Goal: Task Accomplishment & Management: Complete application form

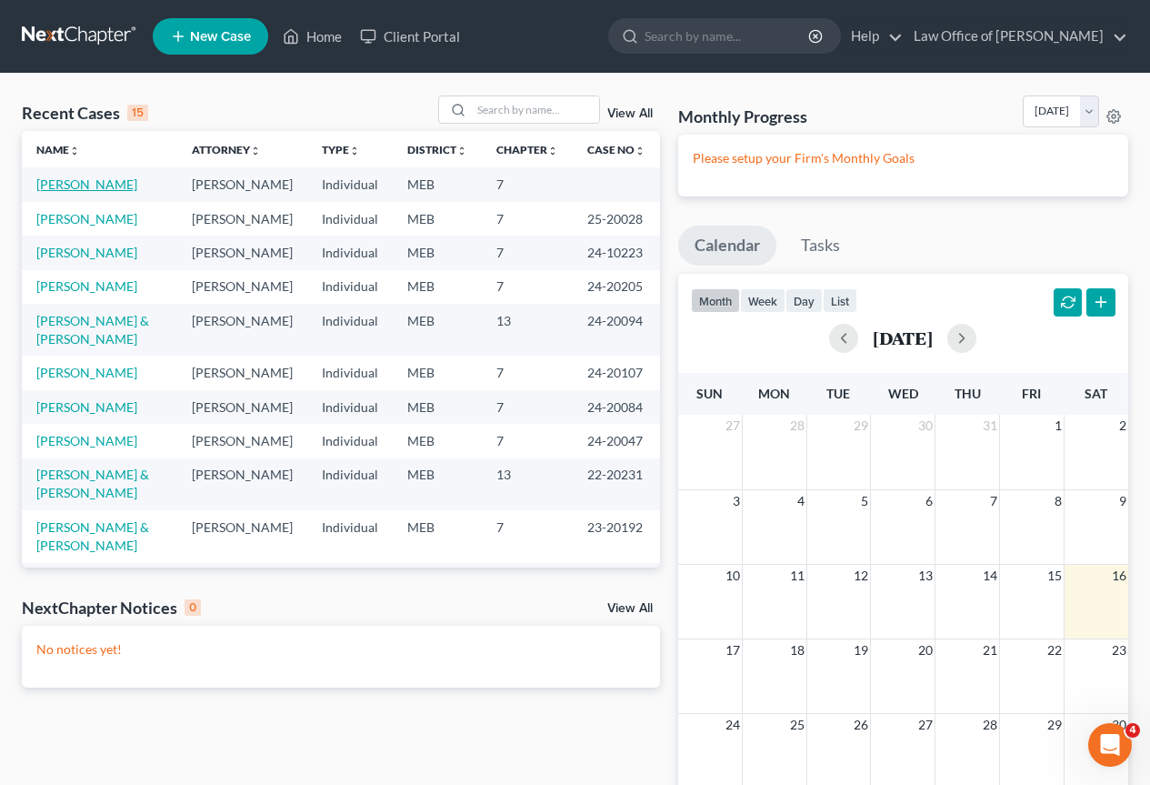
click at [83, 181] on link "[PERSON_NAME]" at bounding box center [86, 183] width 101 height 15
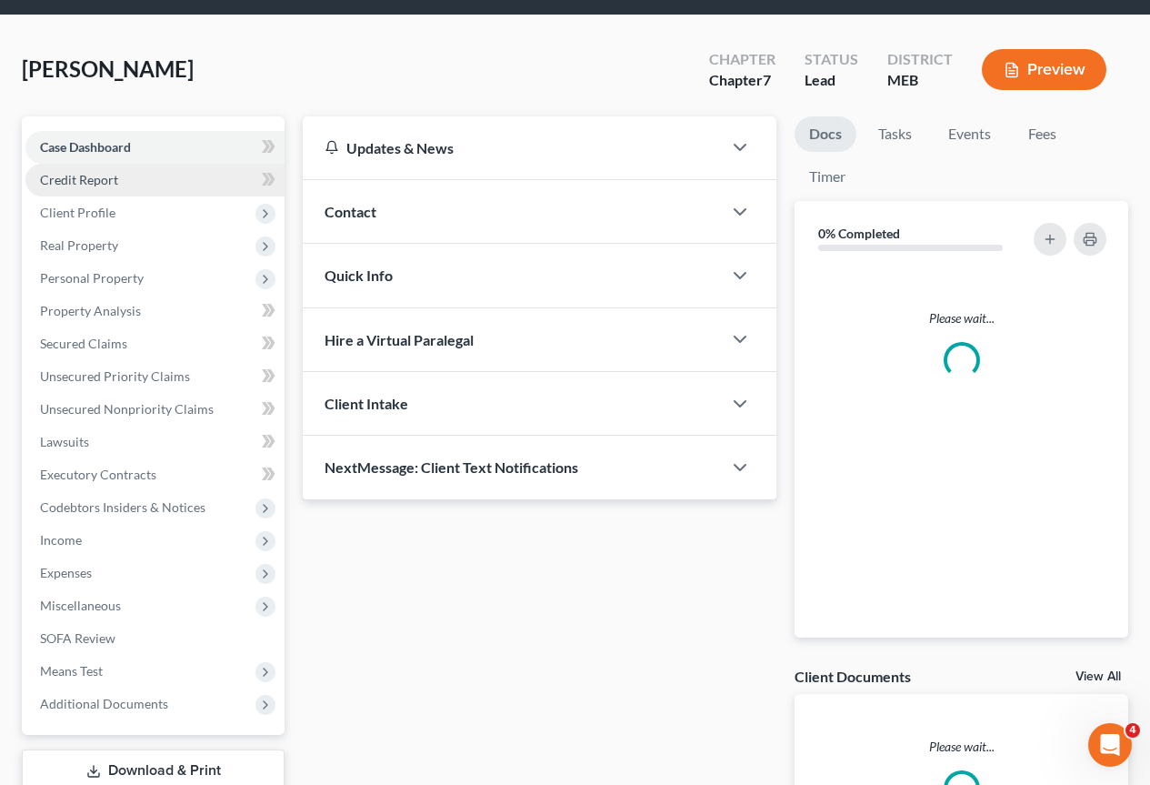
scroll to position [91, 0]
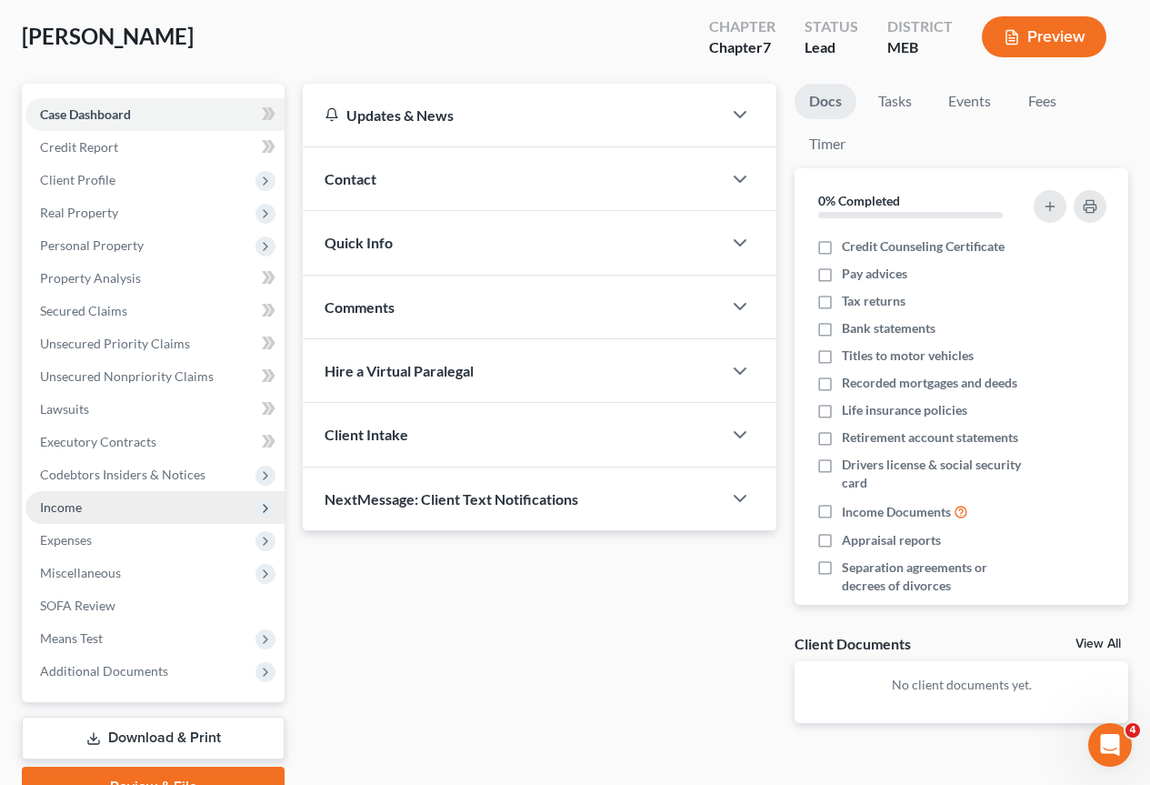
click at [47, 512] on span "Income" at bounding box center [61, 506] width 42 height 15
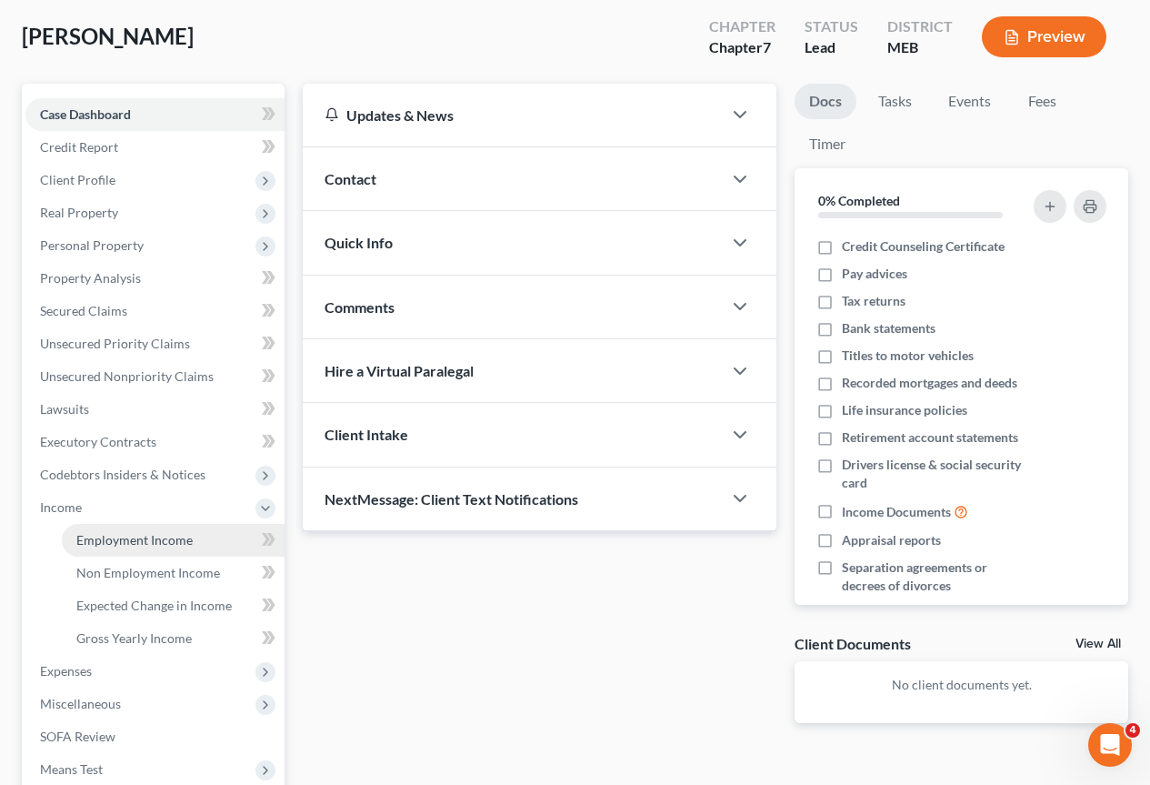
click at [120, 540] on span "Employment Income" at bounding box center [134, 539] width 116 height 15
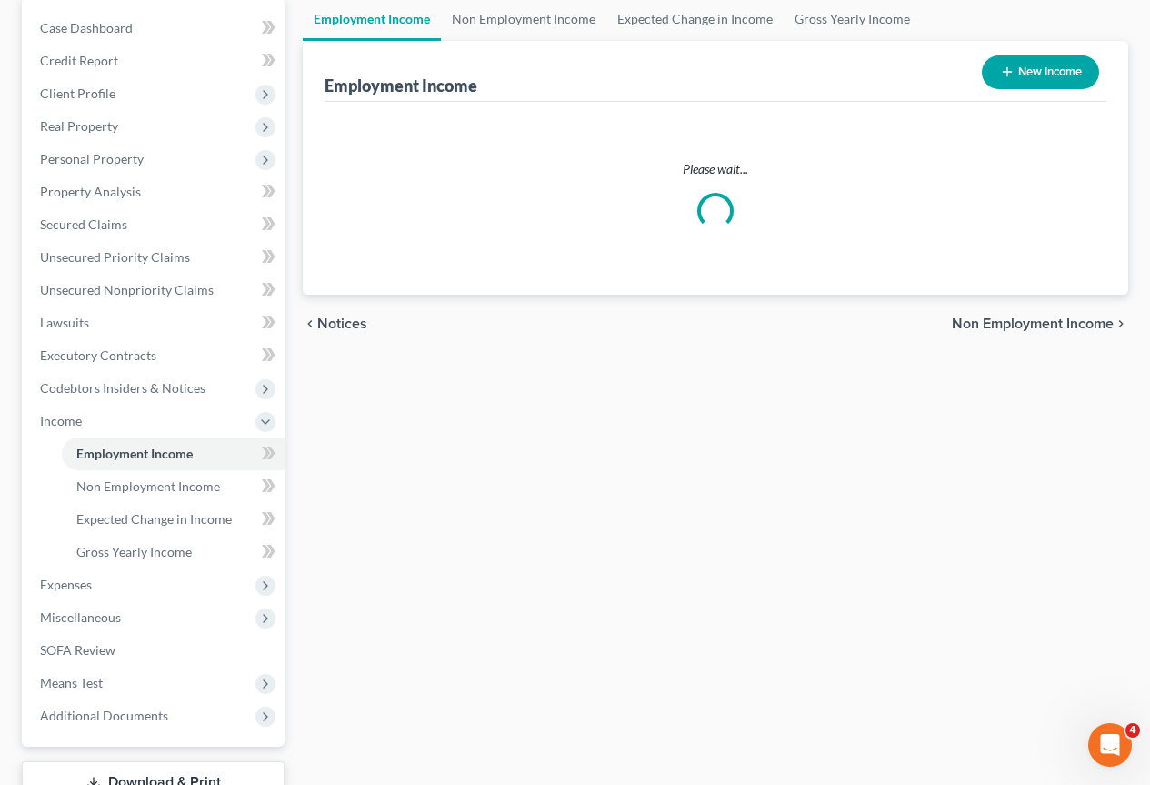
scroll to position [182, 0]
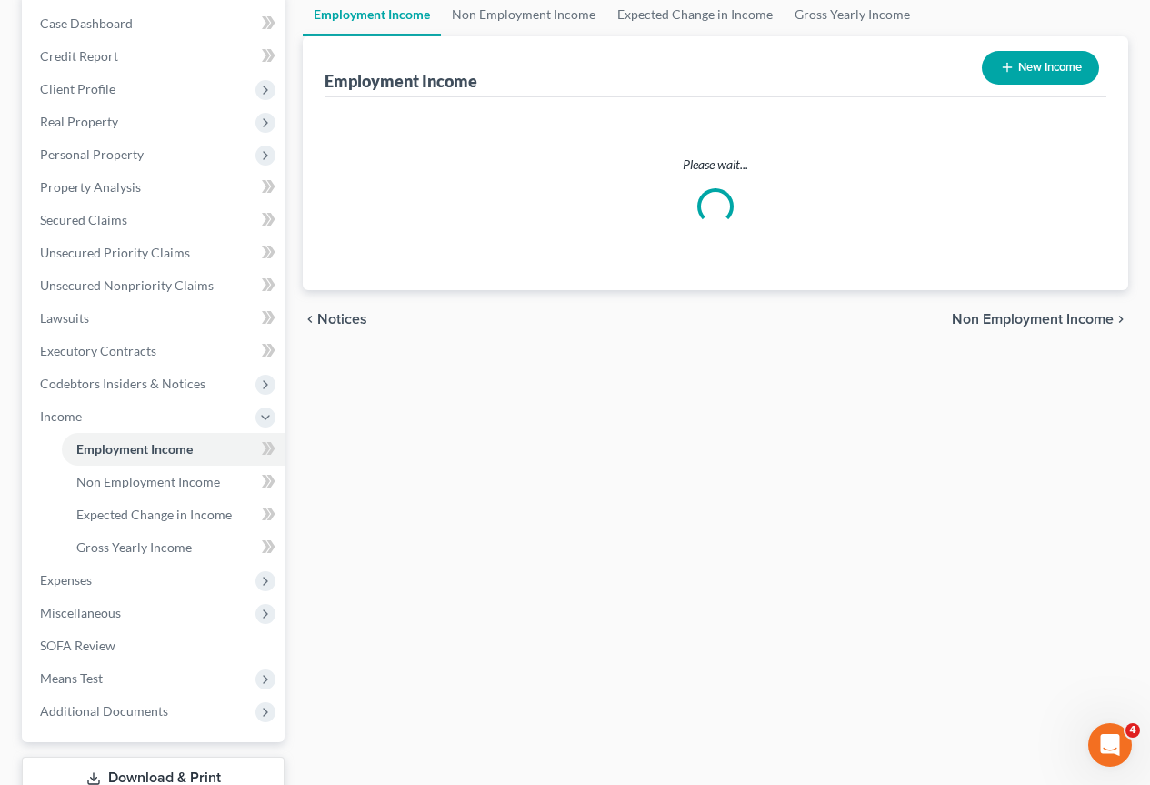
click at [992, 174] on div "Please wait..." at bounding box center [715, 189] width 753 height 69
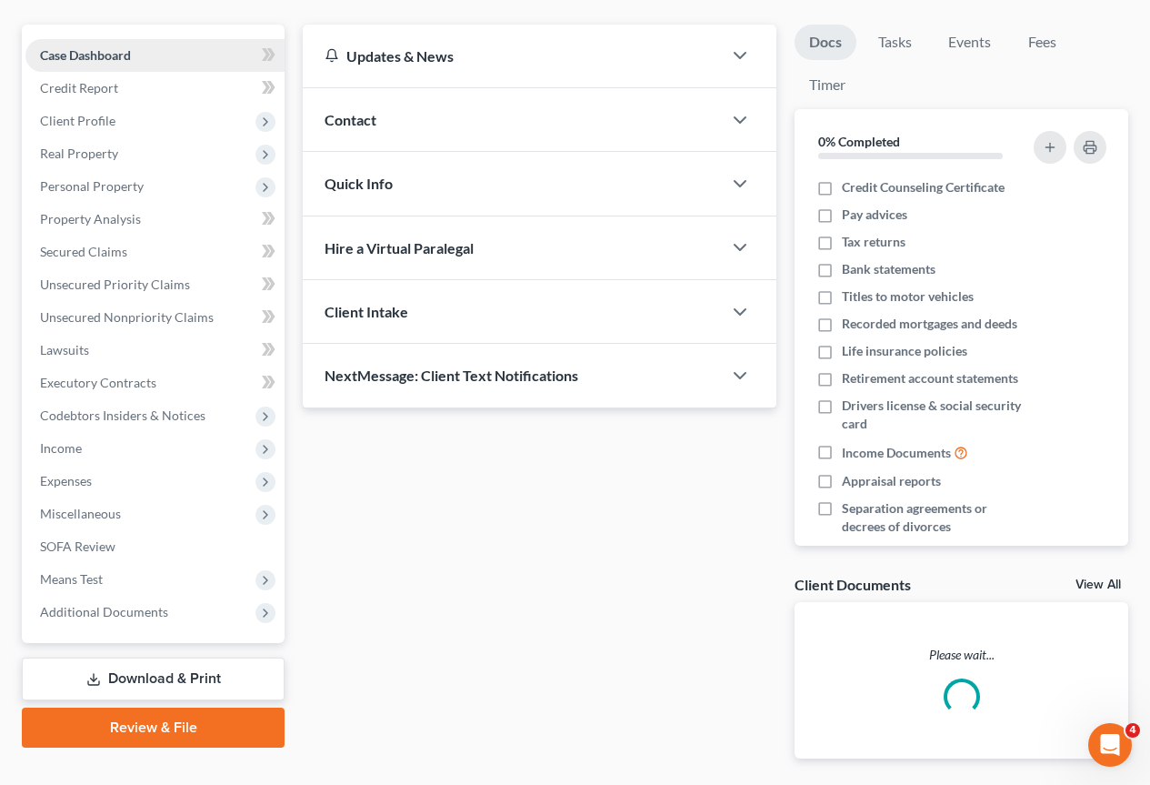
scroll to position [222, 0]
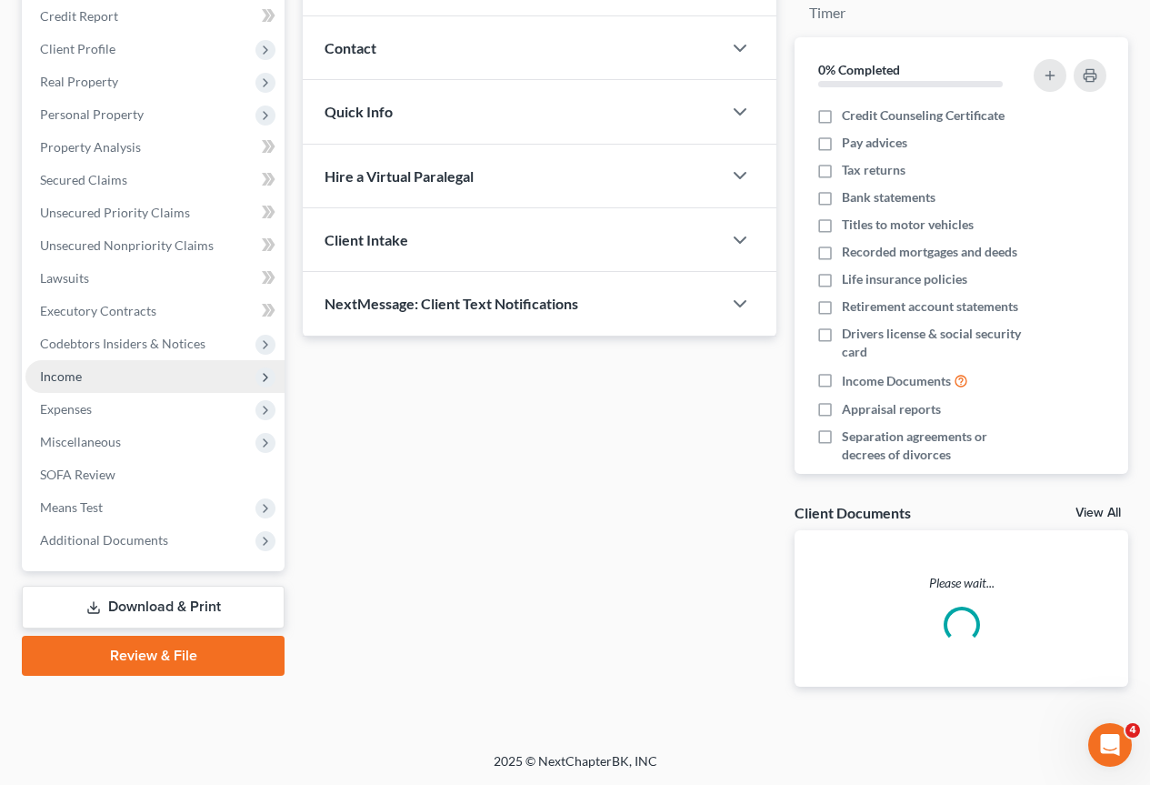
click at [71, 376] on span "Income" at bounding box center [61, 375] width 42 height 15
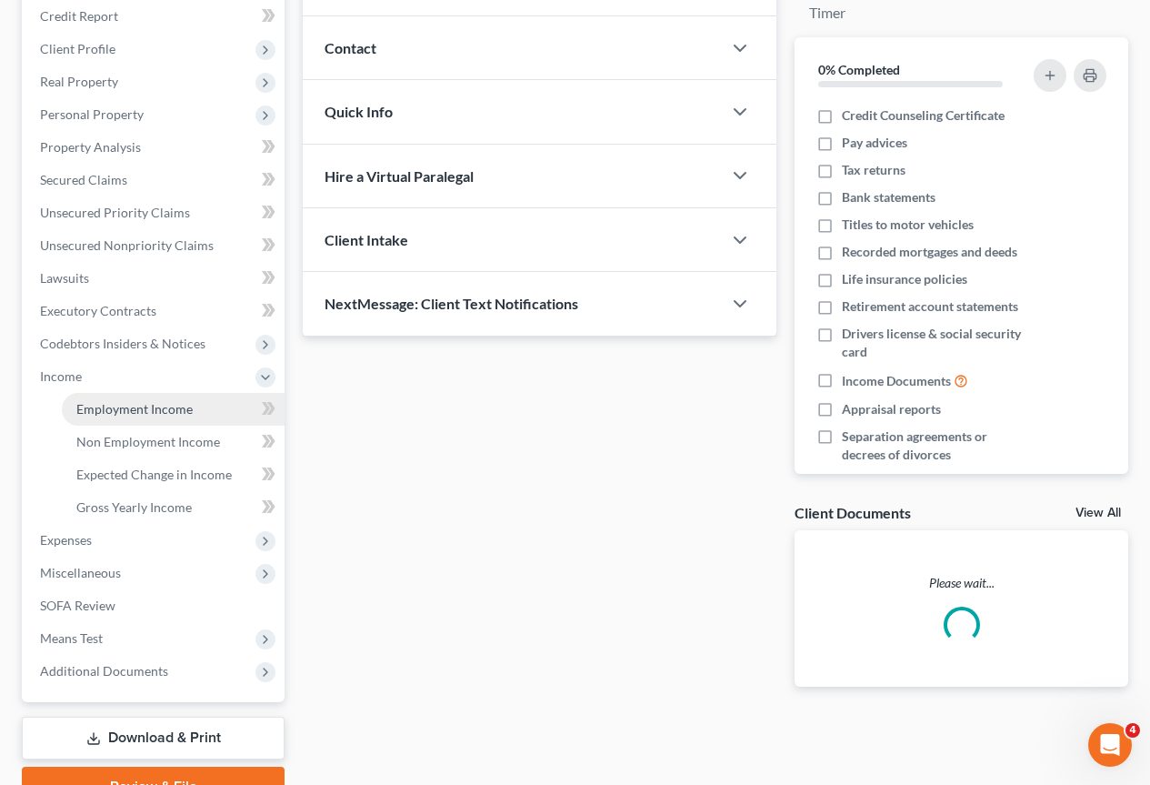
click at [166, 407] on span "Employment Income" at bounding box center [134, 408] width 116 height 15
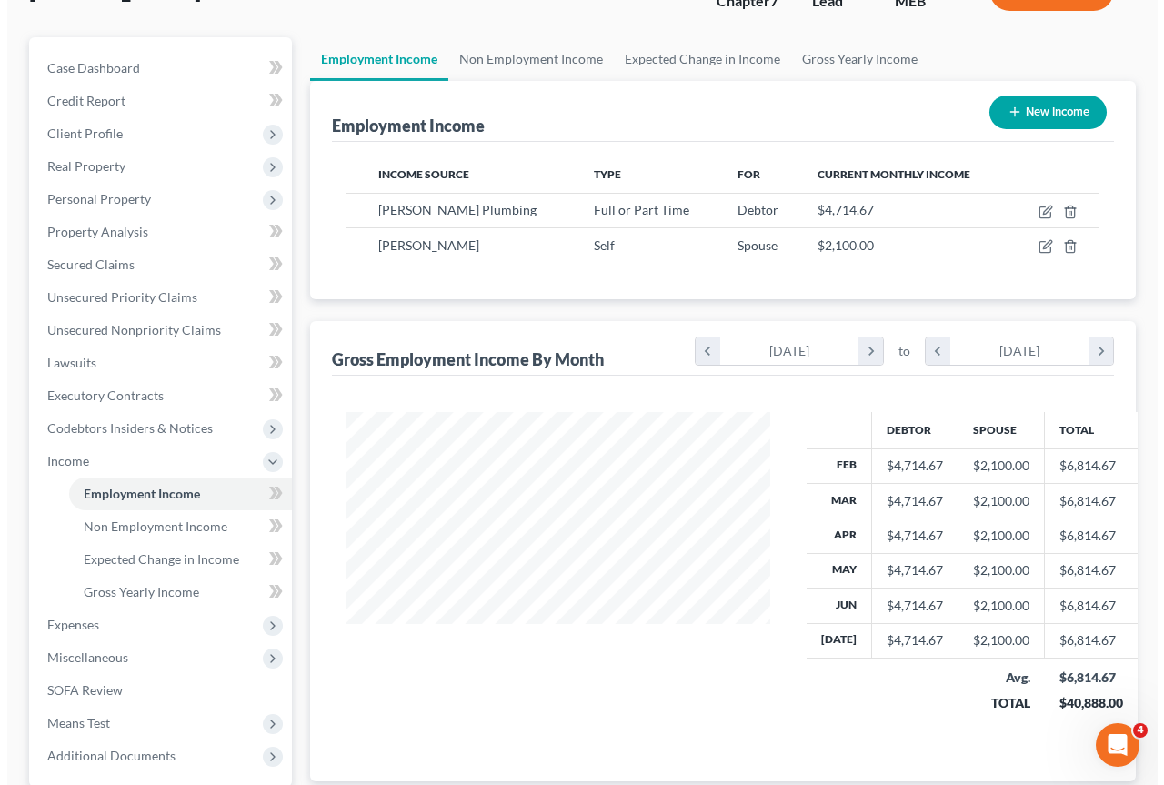
scroll to position [182, 0]
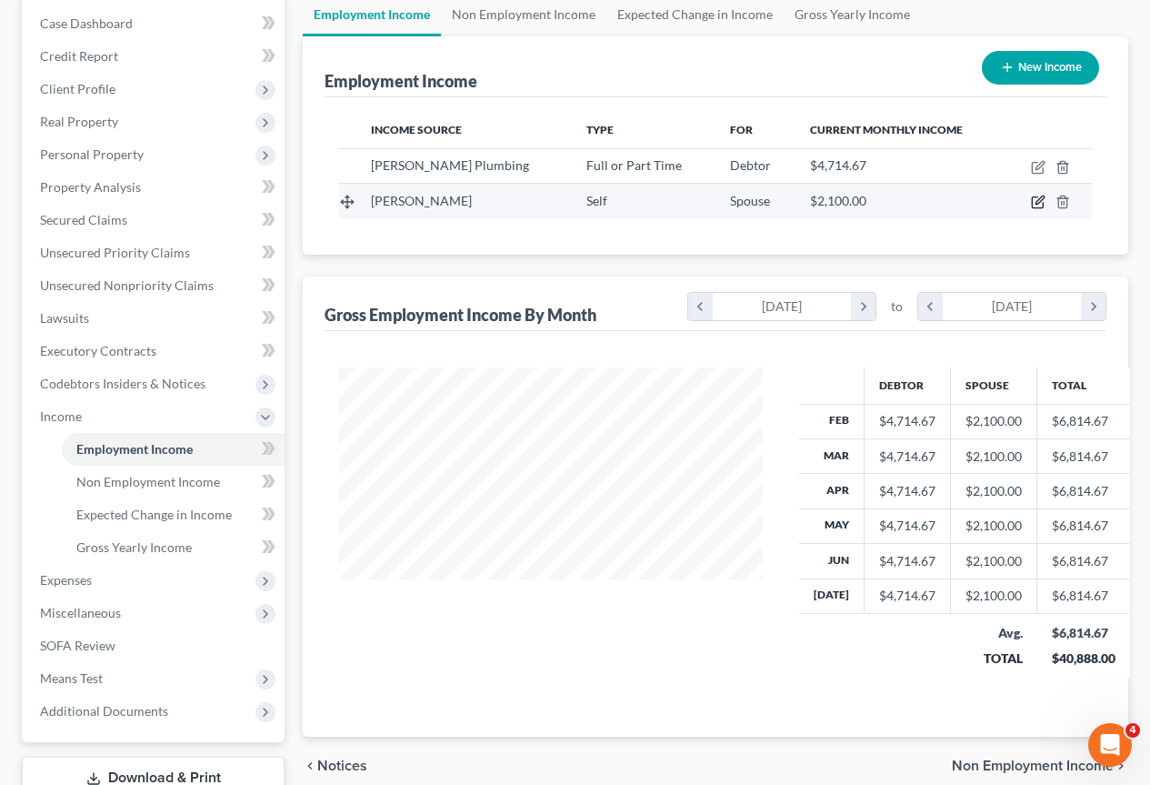
click at [1038, 201] on icon "button" at bounding box center [1040, 200] width 8 height 8
select select "1"
select select "0"
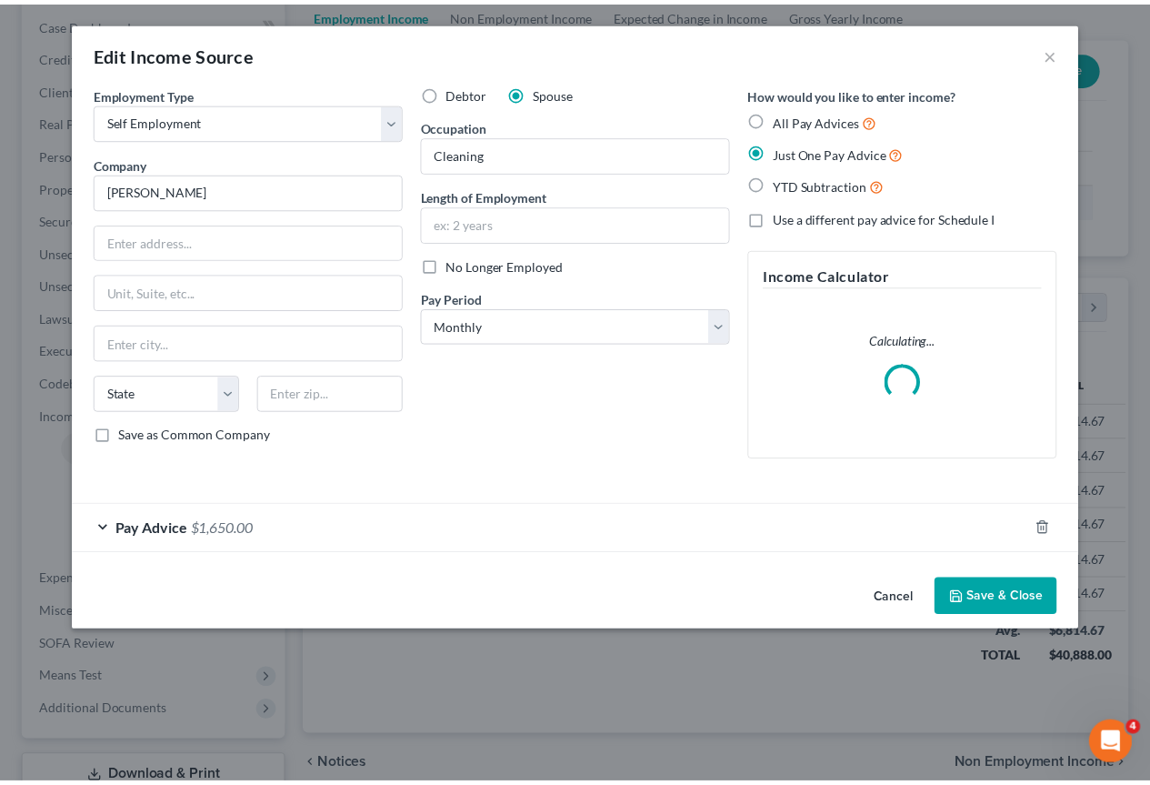
scroll to position [326, 466]
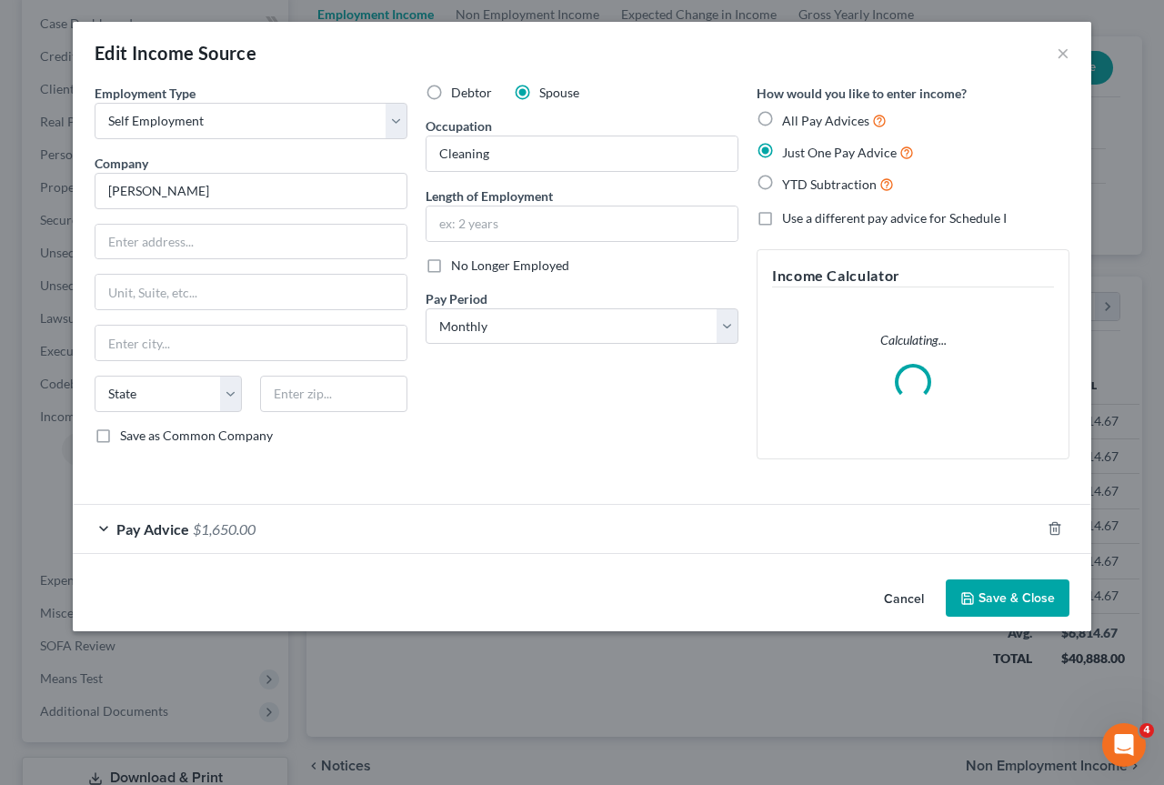
click at [908, 598] on button "Cancel" at bounding box center [903, 599] width 69 height 36
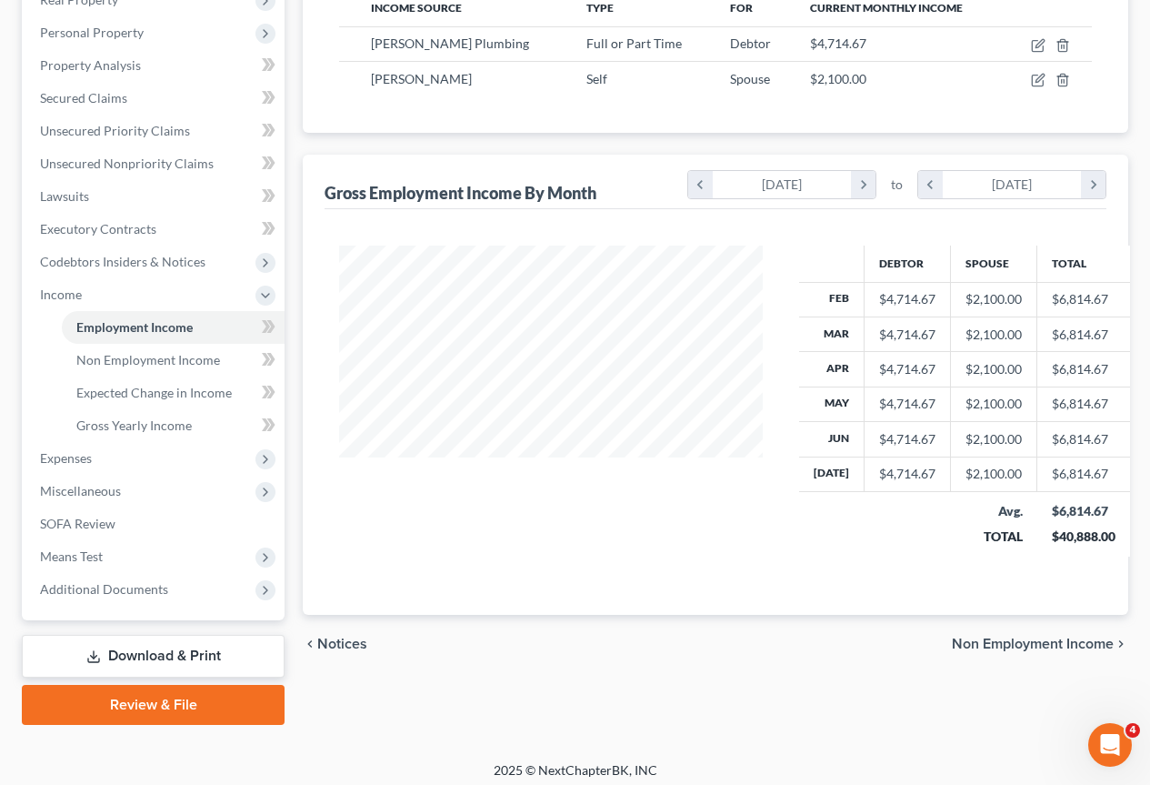
scroll to position [313, 0]
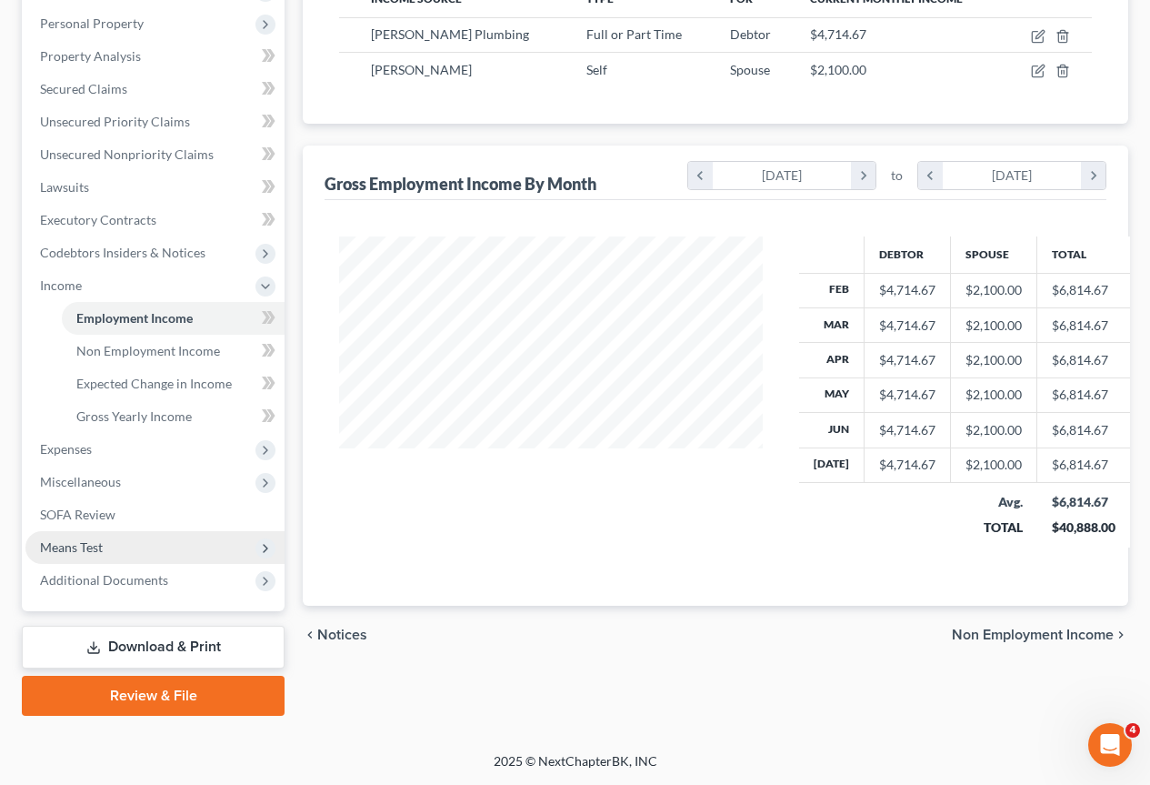
click at [81, 547] on span "Means Test" at bounding box center [71, 546] width 63 height 15
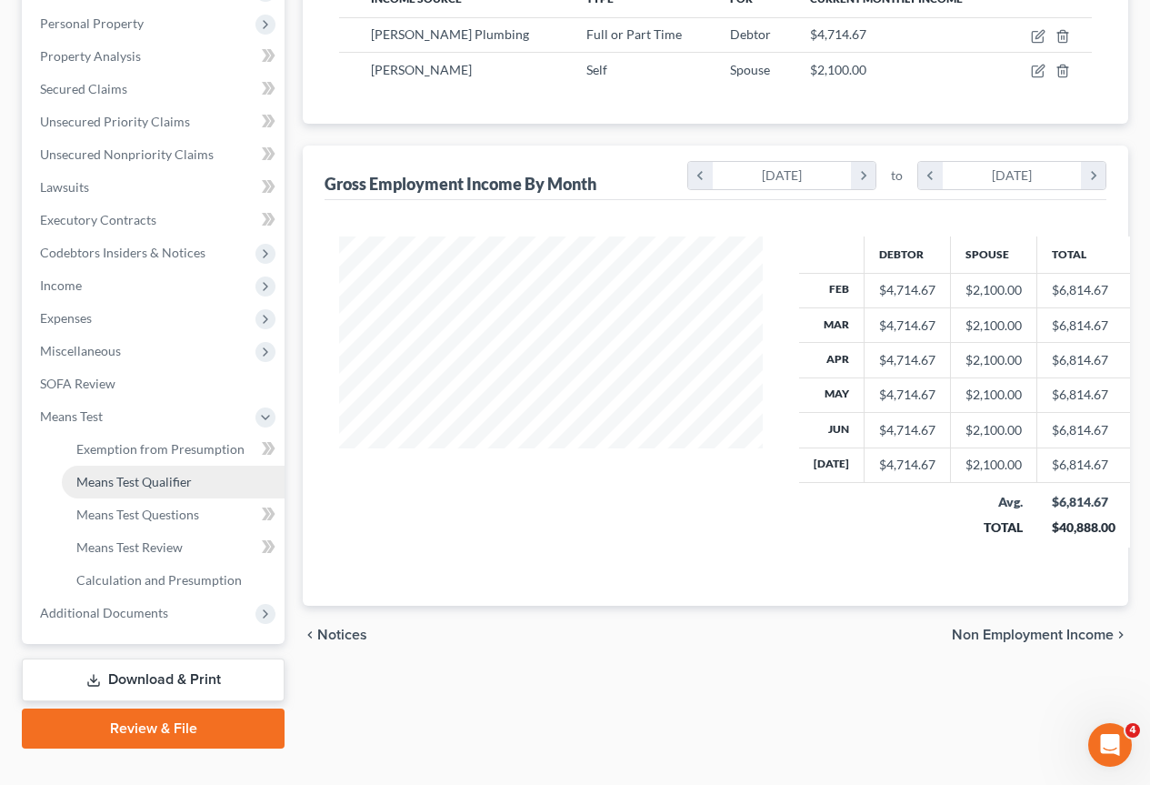
click at [155, 481] on span "Means Test Qualifier" at bounding box center [133, 481] width 115 height 15
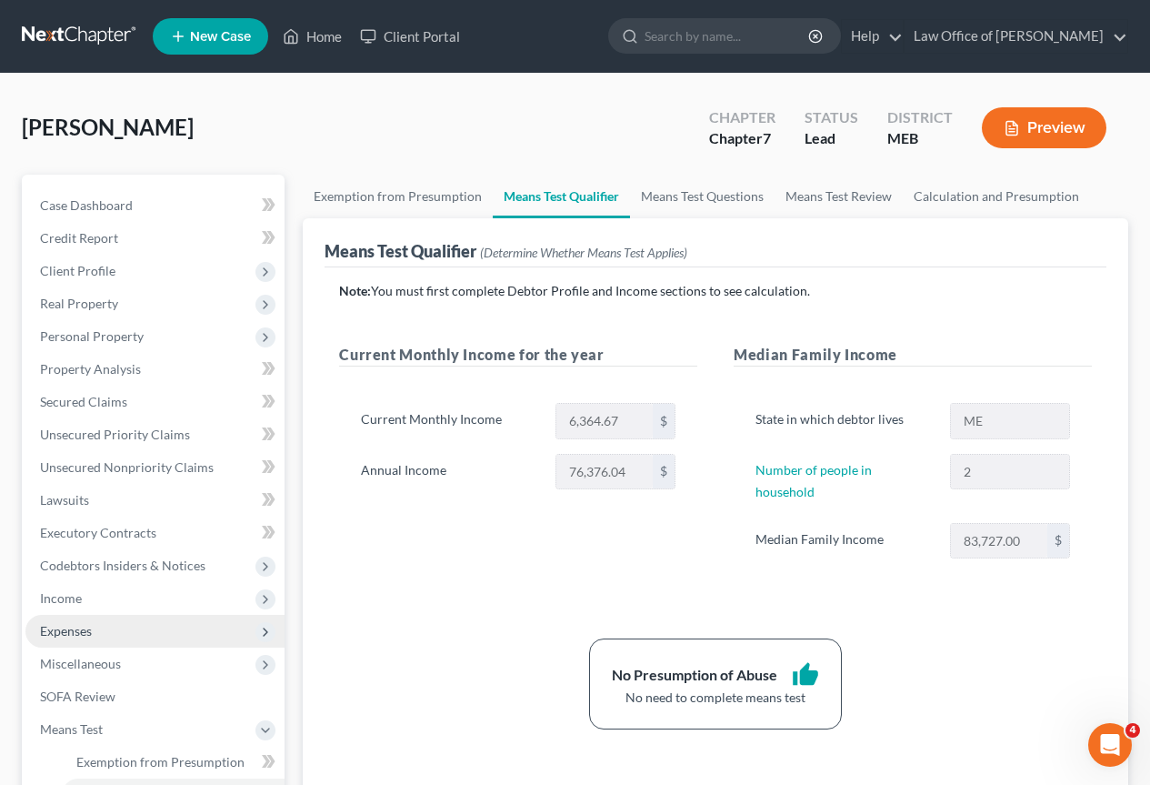
click at [80, 633] on span "Expenses" at bounding box center [66, 630] width 52 height 15
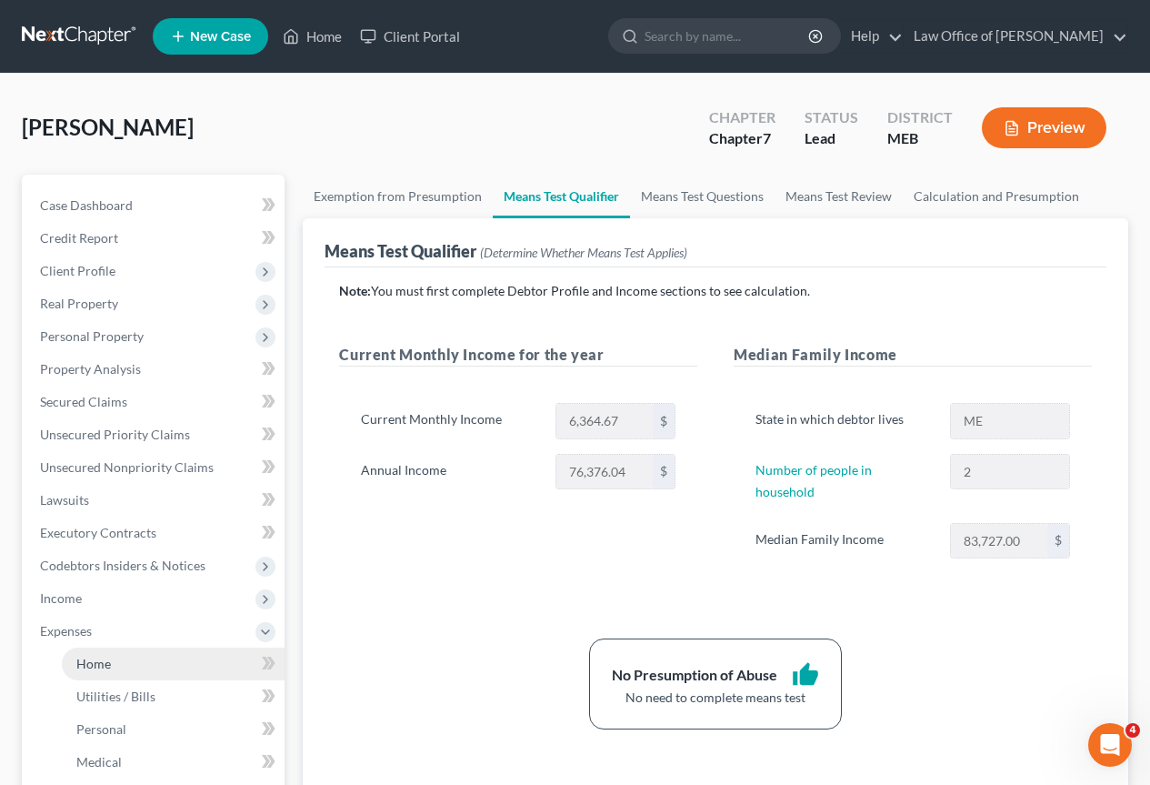
click at [95, 667] on span "Home" at bounding box center [93, 663] width 35 height 15
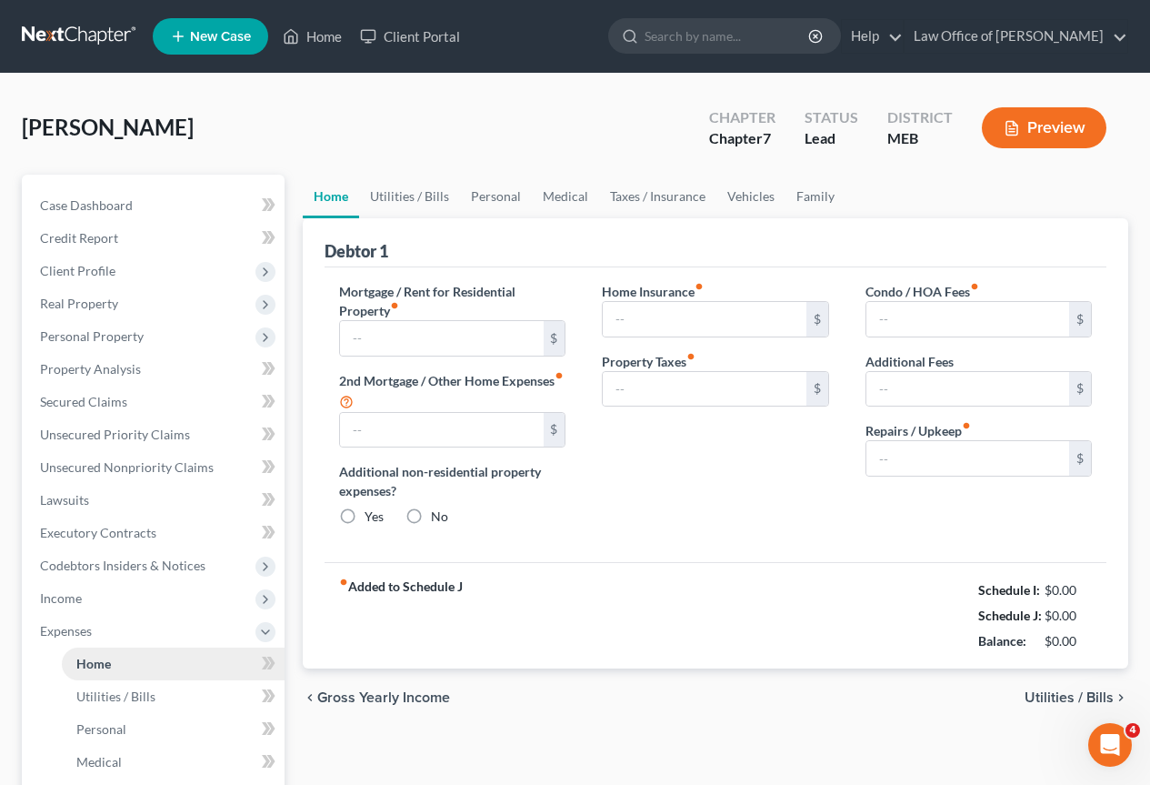
type input "1,333.00"
type input "0.00"
radio input "true"
type input "0.00"
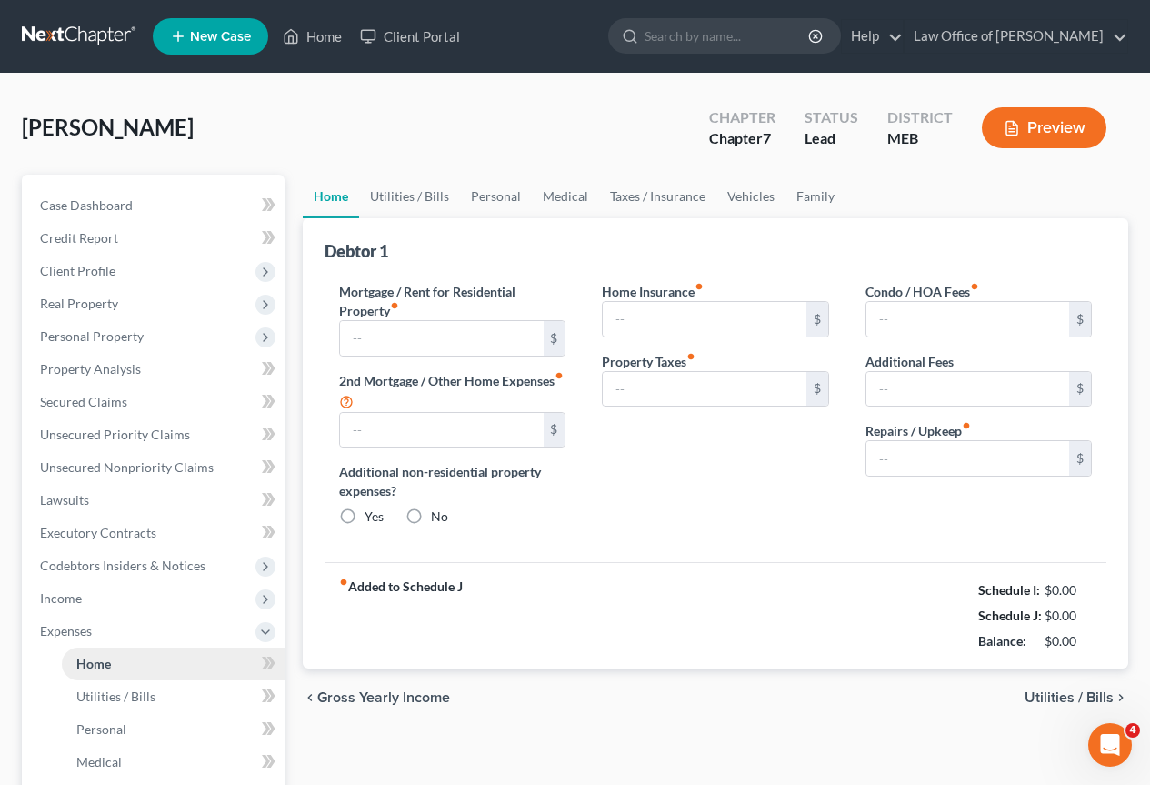
type input "0.00"
type input "50.00"
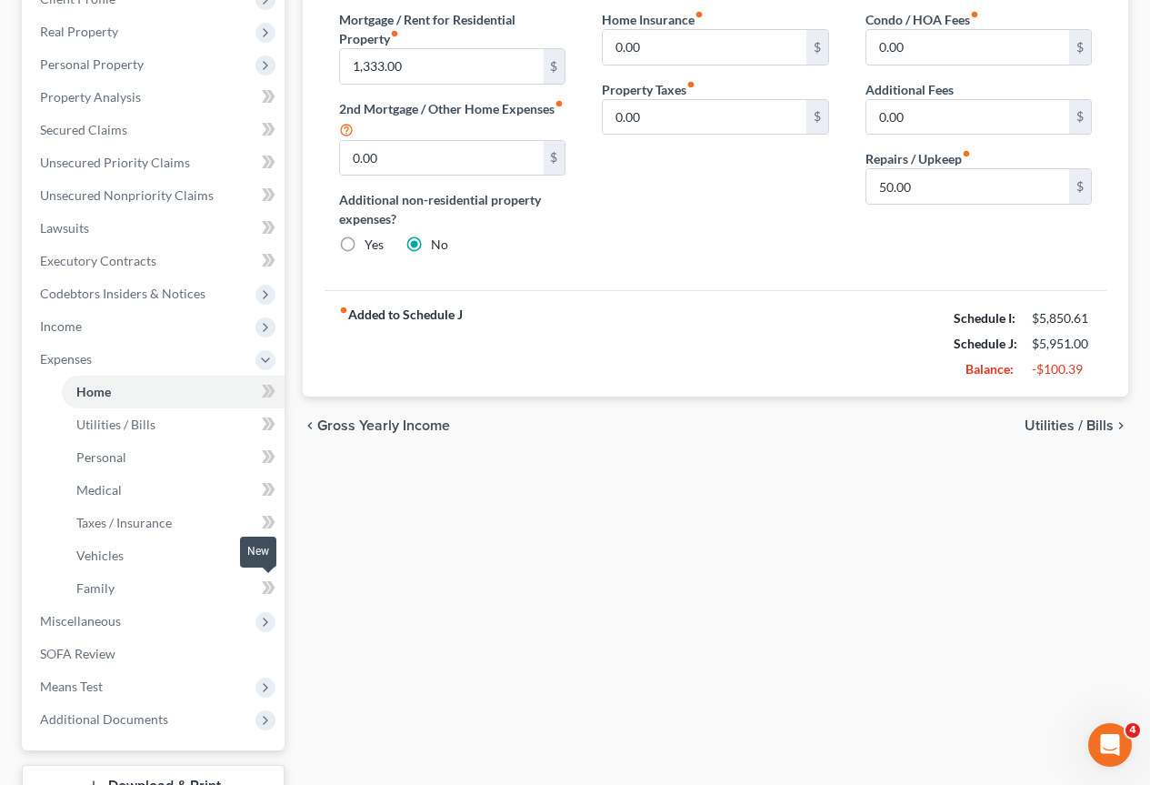
scroll to position [273, 0]
click at [129, 423] on span "Utilities / Bills" at bounding box center [115, 423] width 79 height 15
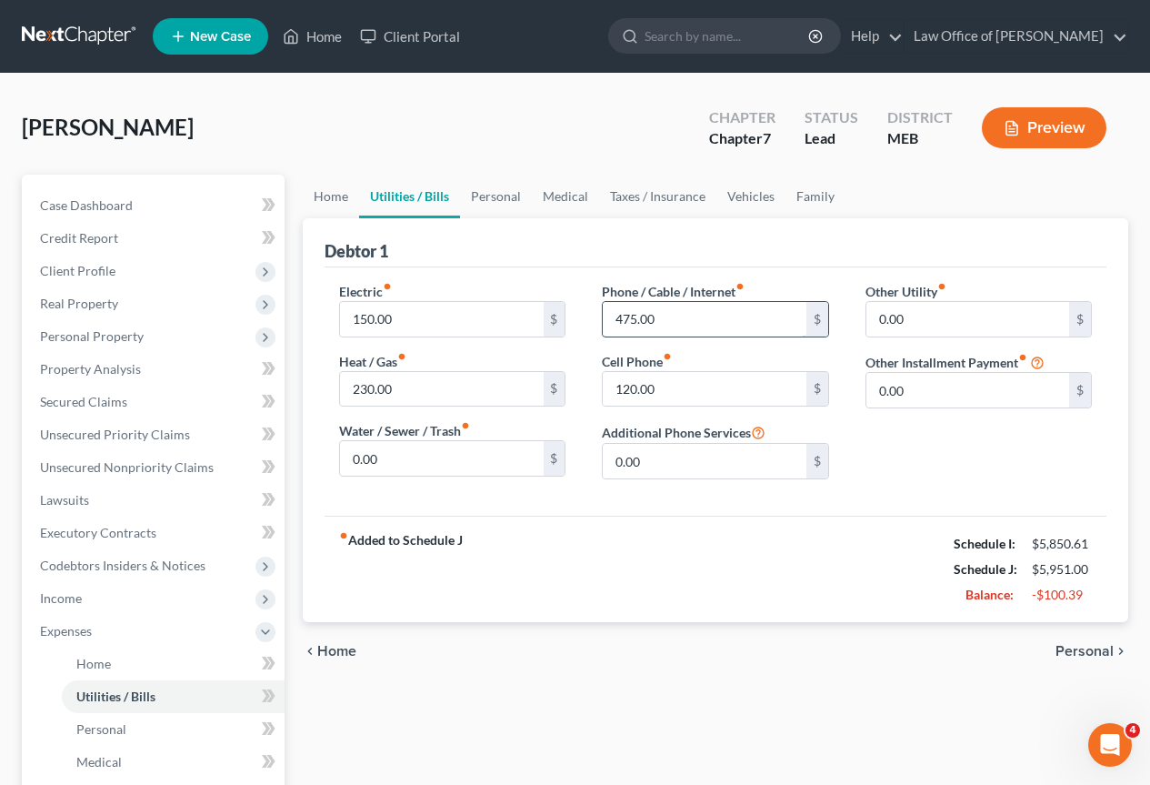
click at [625, 319] on input "475.00" at bounding box center [704, 319] width 203 height 35
type input "375"
click at [122, 734] on span "Personal" at bounding box center [101, 728] width 50 height 15
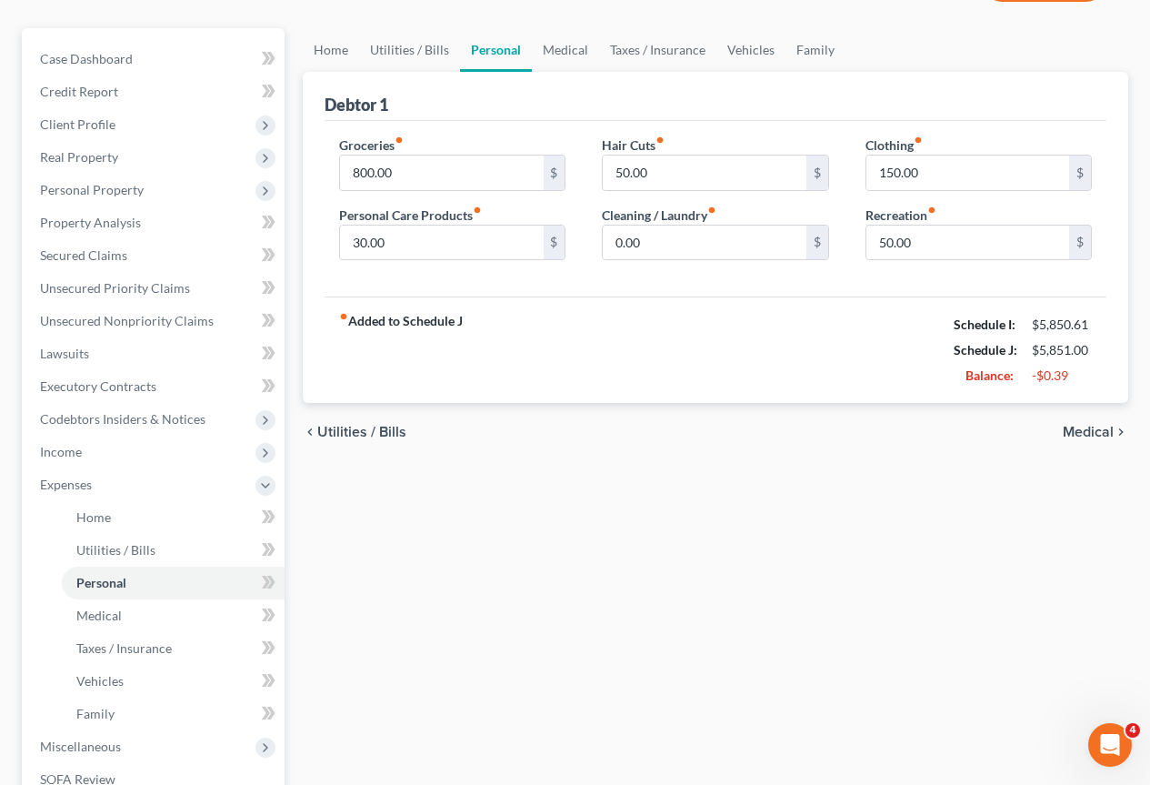
scroll to position [182, 0]
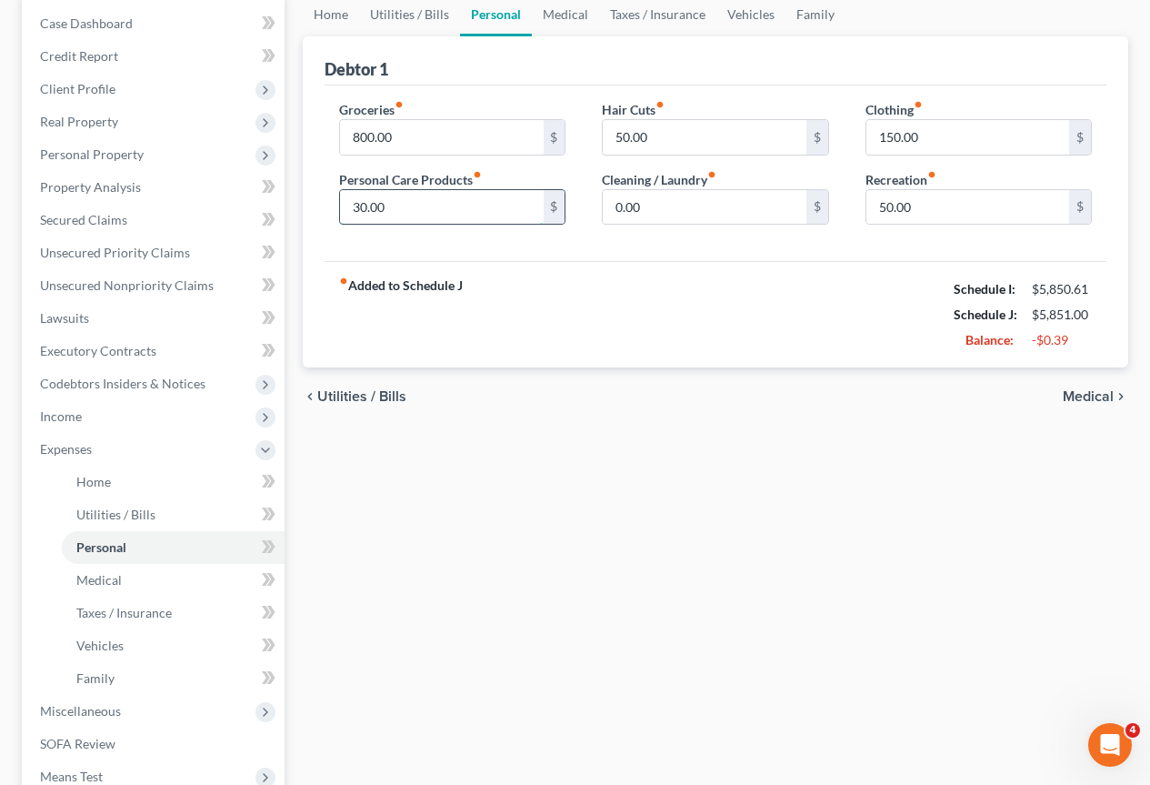
click at [389, 209] on input "30.00" at bounding box center [441, 207] width 203 height 35
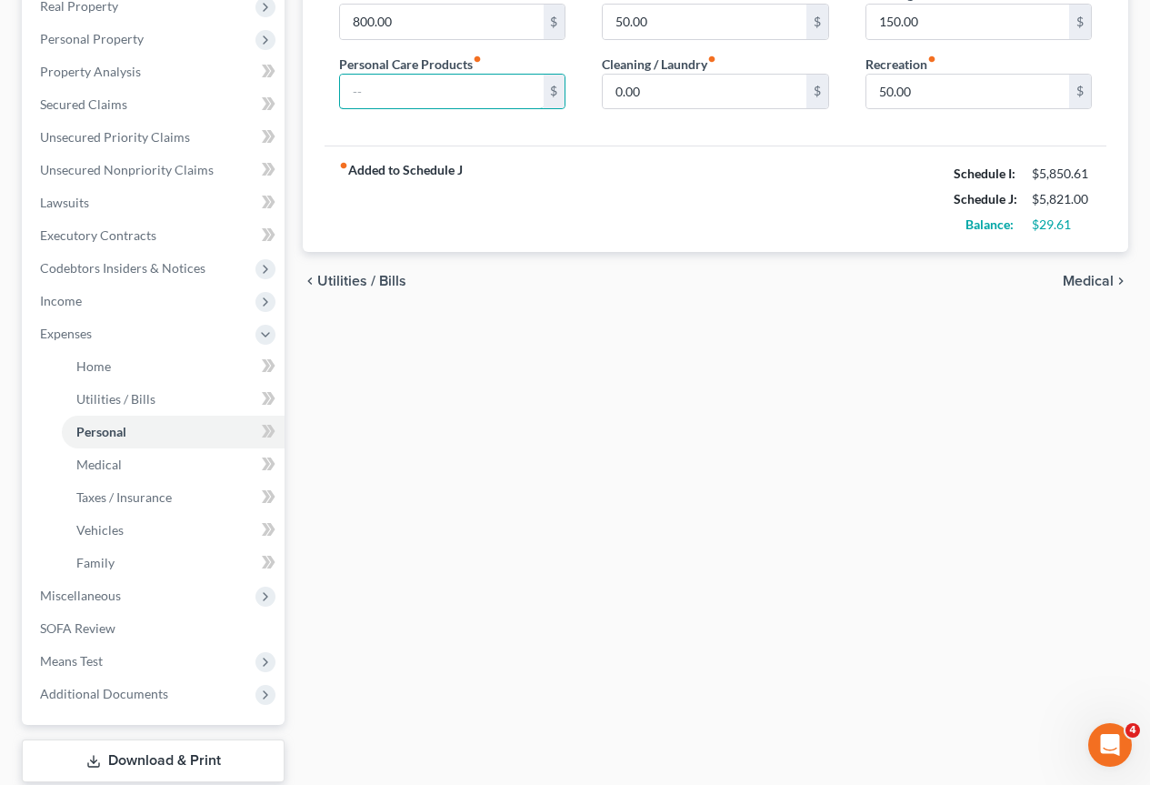
scroll to position [138, 0]
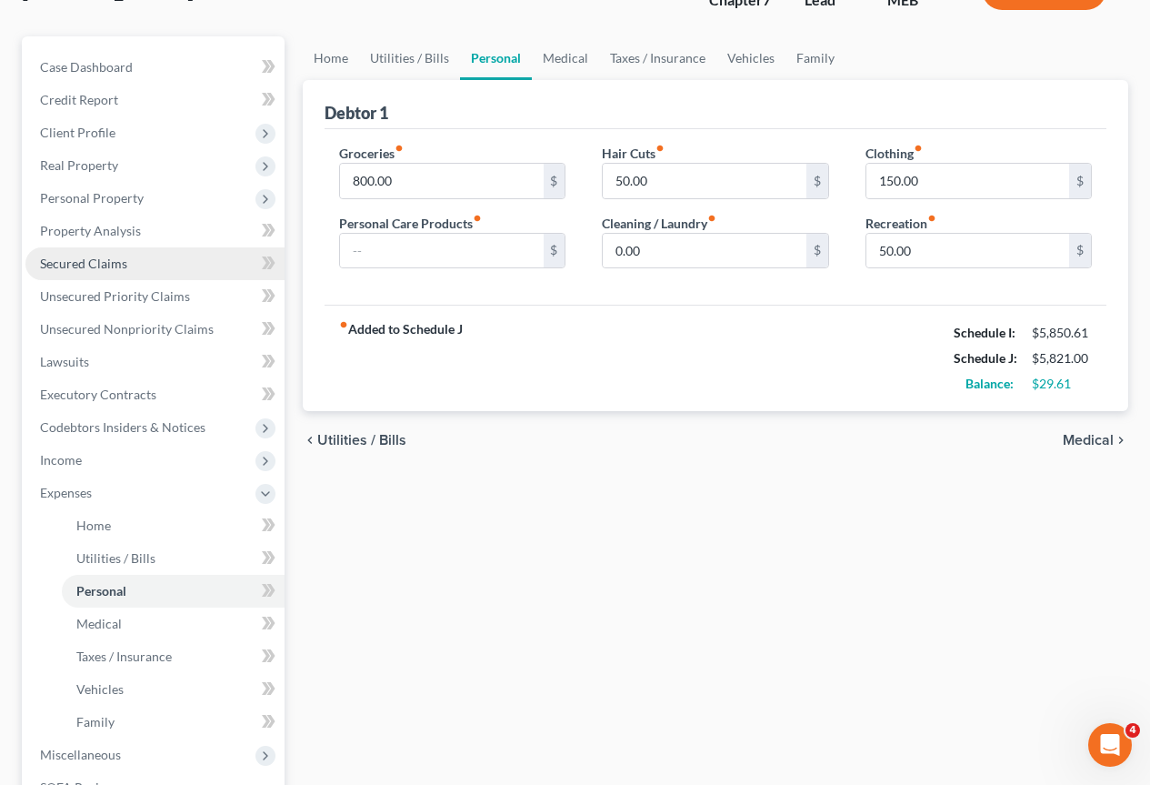
click at [89, 267] on span "Secured Claims" at bounding box center [83, 263] width 87 height 15
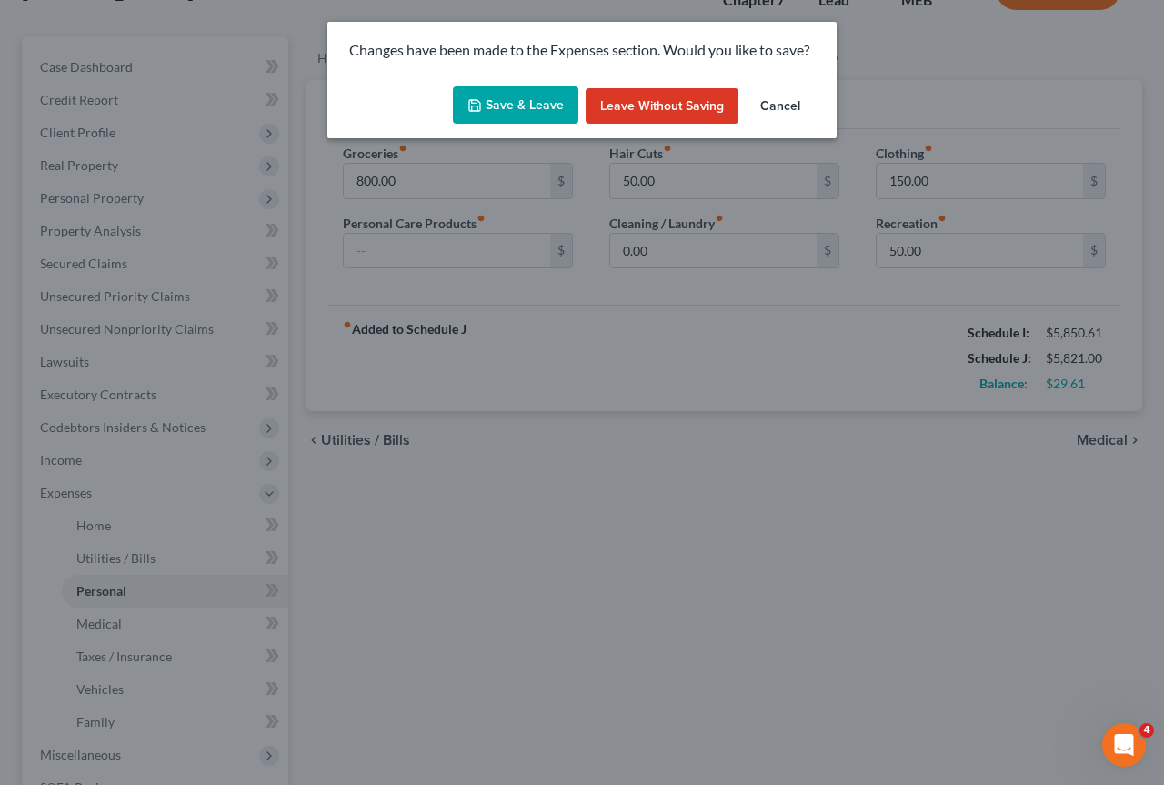
click at [525, 109] on button "Save & Leave" at bounding box center [515, 105] width 125 height 38
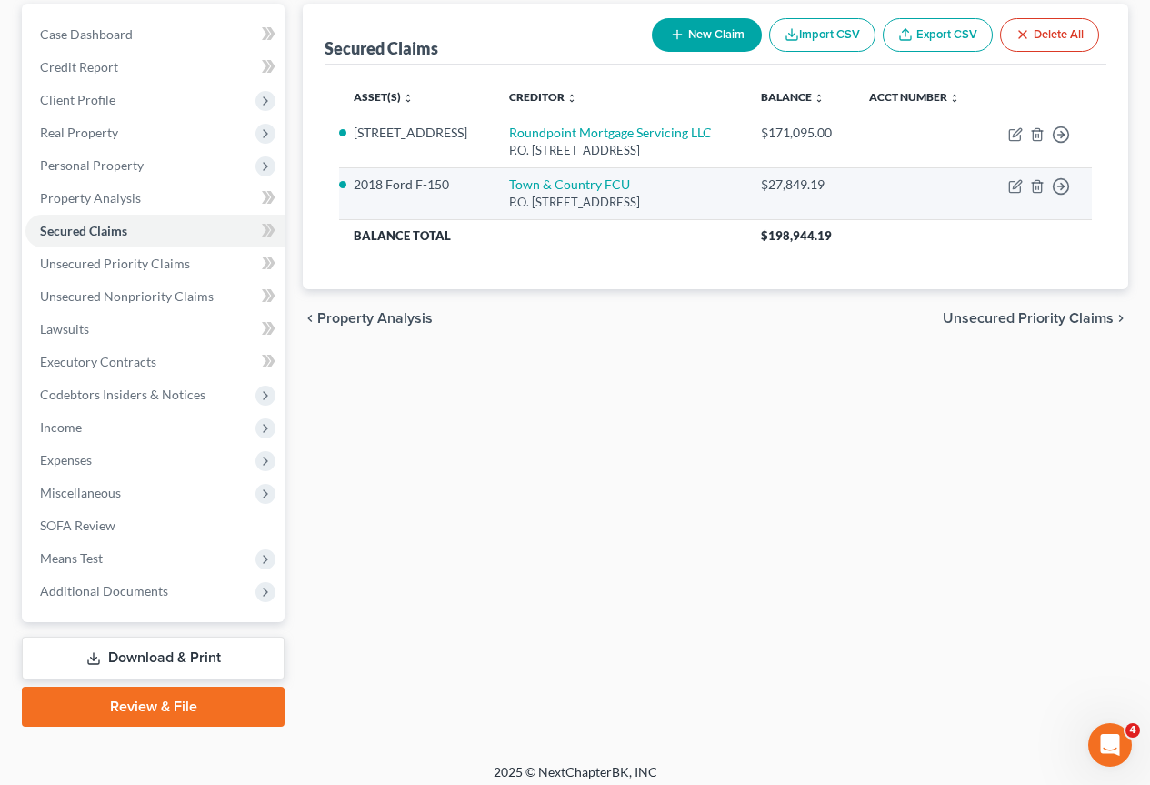
scroll to position [182, 0]
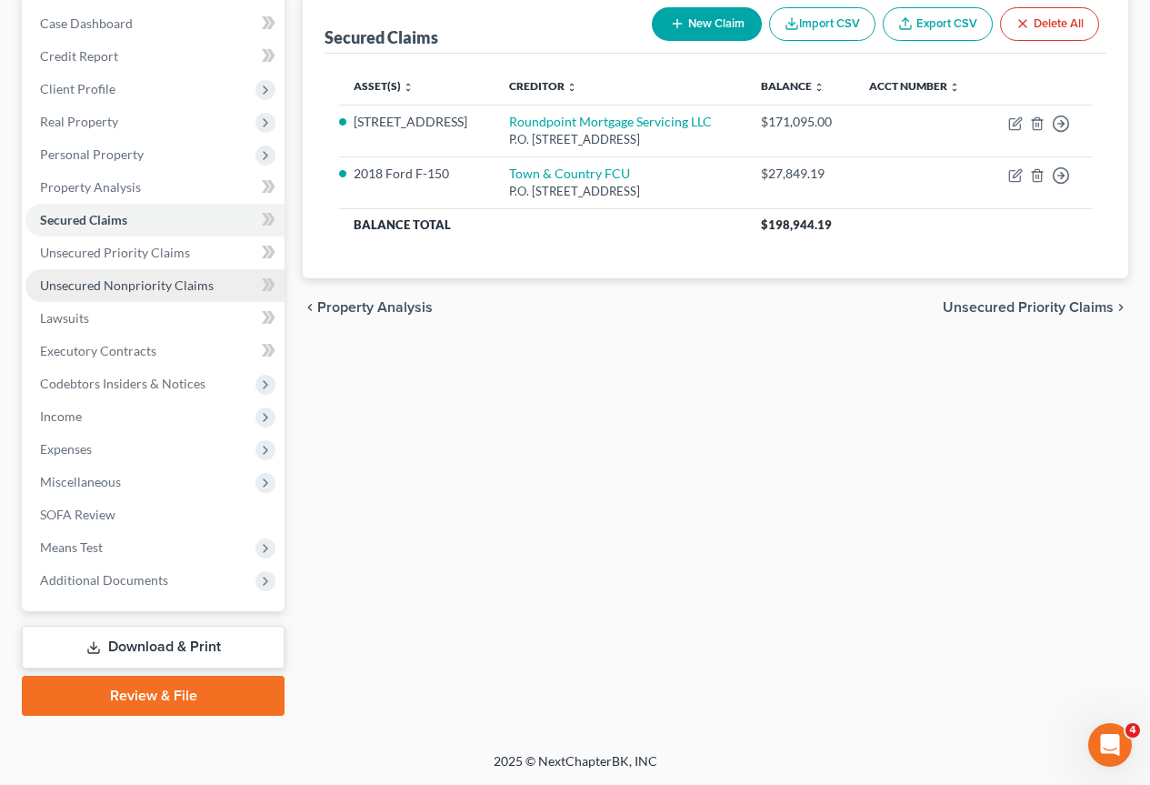
click at [131, 279] on span "Unsecured Nonpriority Claims" at bounding box center [127, 284] width 174 height 15
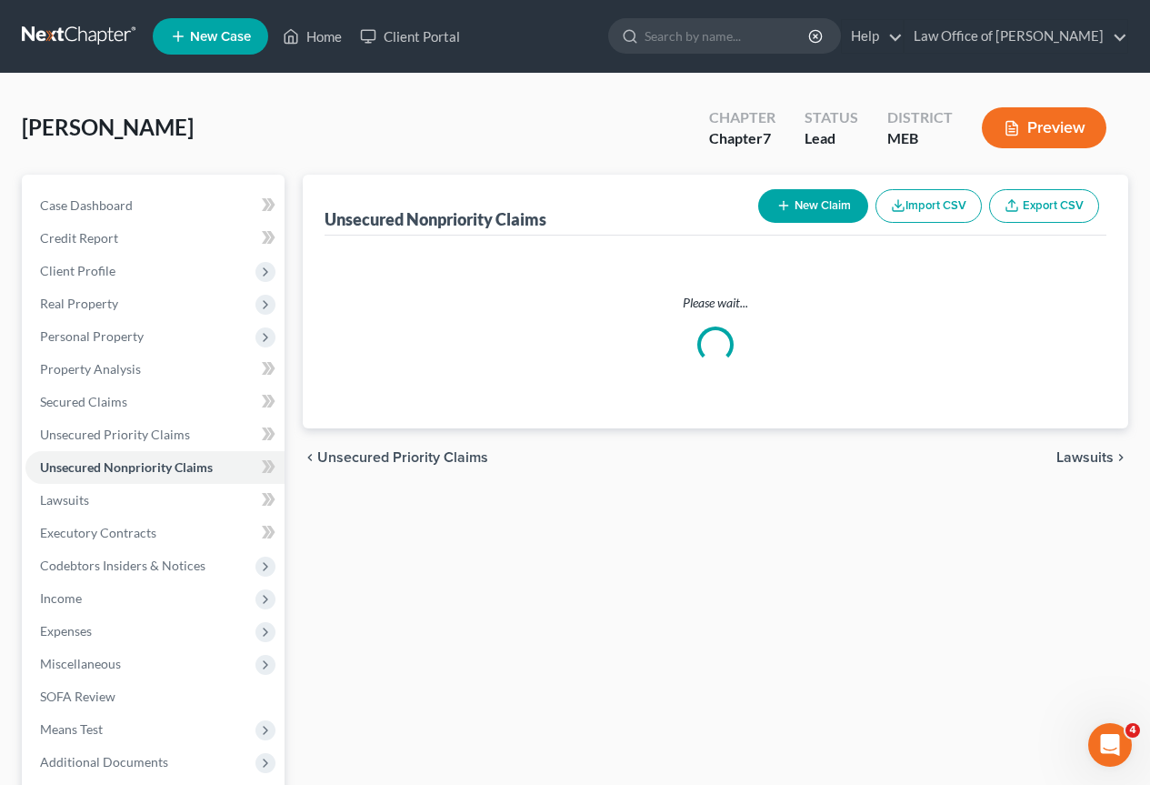
click at [827, 203] on button "New Claim" at bounding box center [813, 206] width 110 height 34
click at [648, 610] on div "Unsecured Nonpriority Claims New Claim Import CSV Export CSV Please wait... Pre…" at bounding box center [716, 536] width 844 height 723
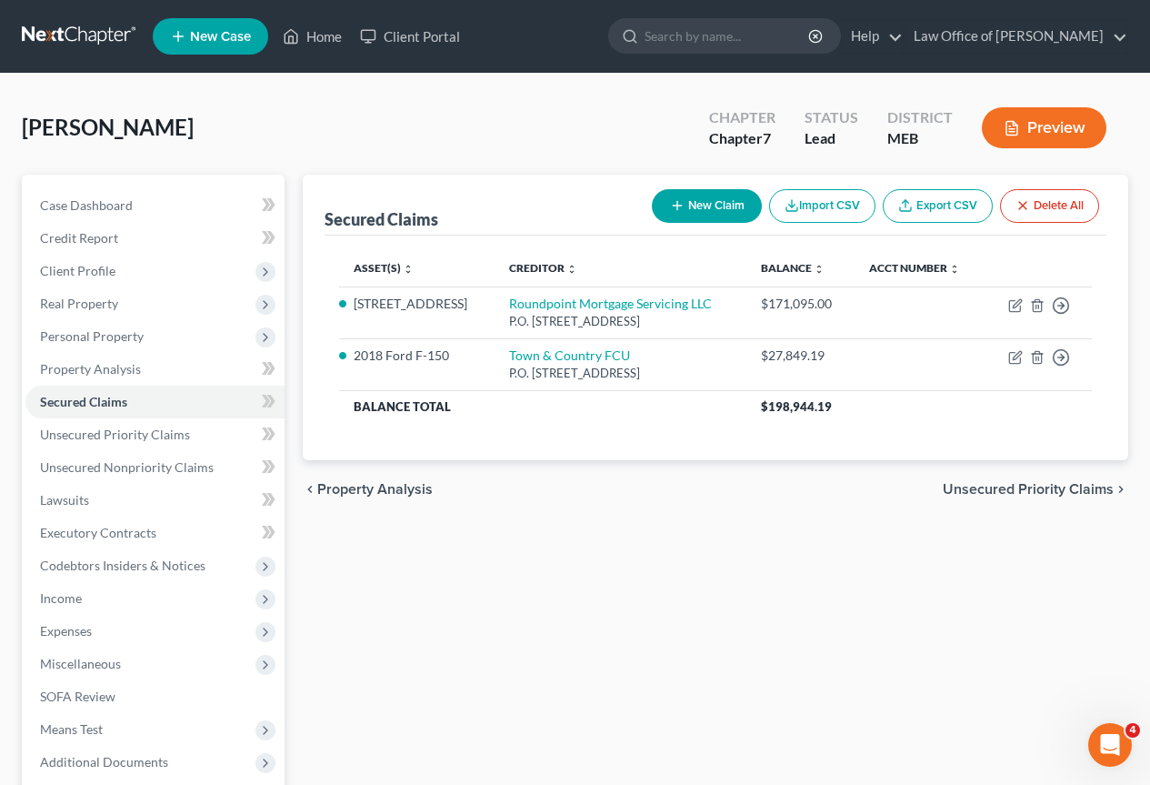
scroll to position [182, 0]
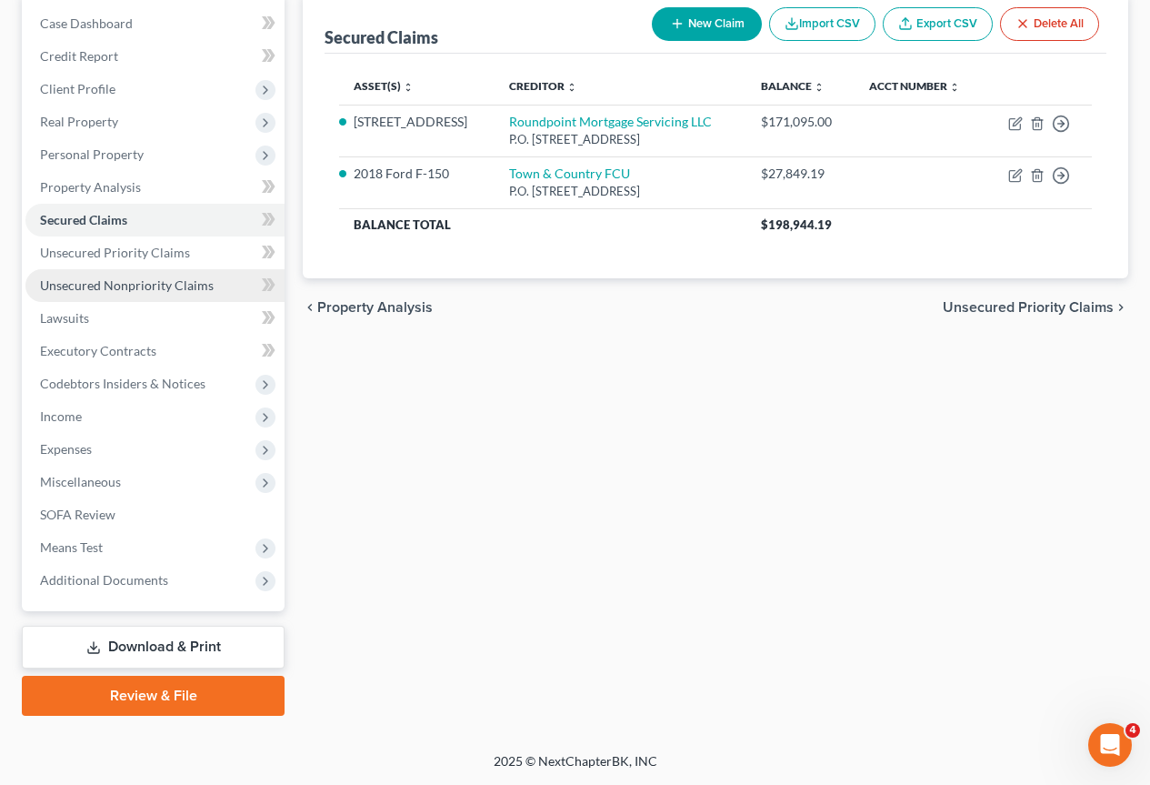
click at [135, 281] on span "Unsecured Nonpriority Claims" at bounding box center [127, 284] width 174 height 15
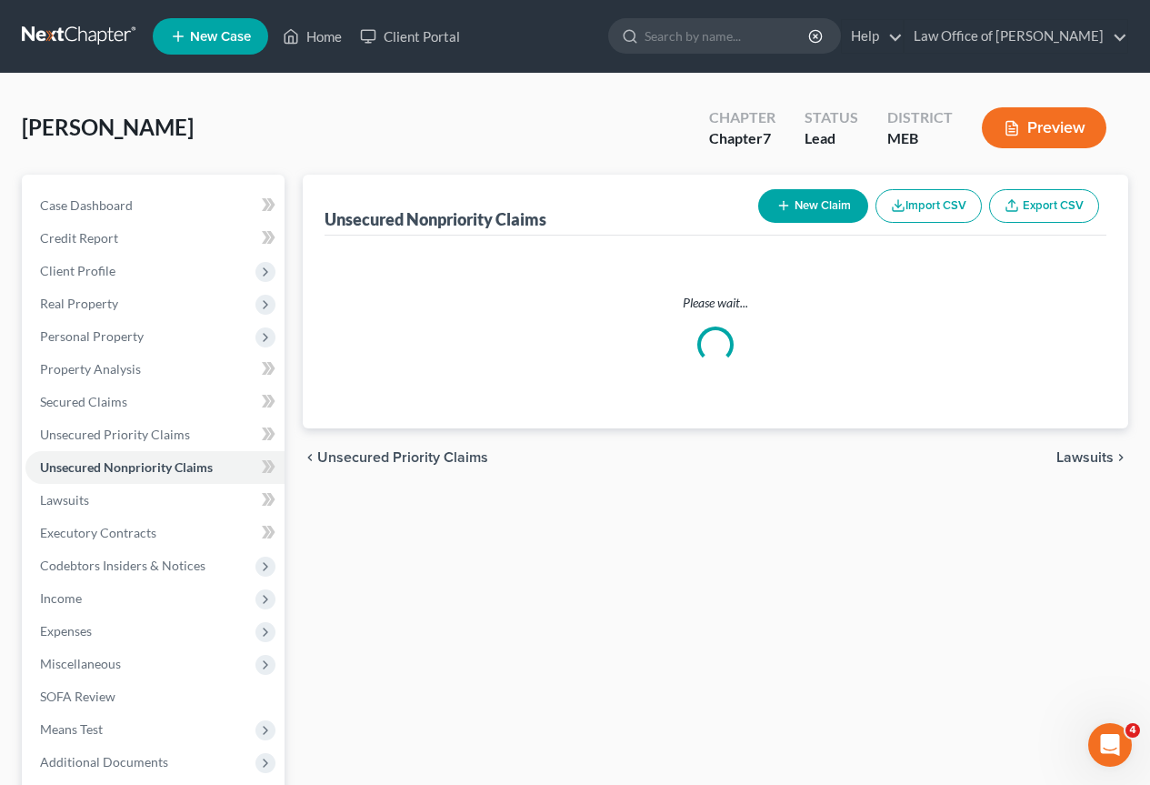
click at [413, 458] on span "Unsecured Priority Claims" at bounding box center [402, 457] width 171 height 15
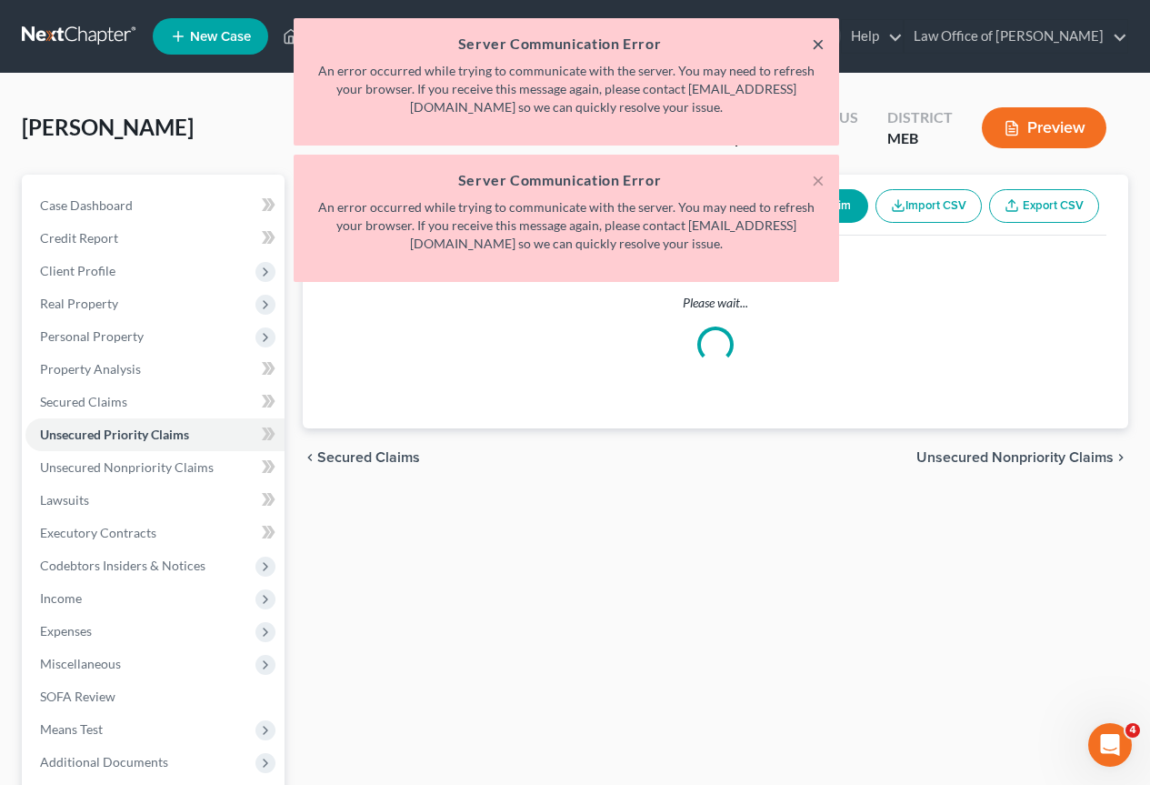
click at [817, 43] on button "×" at bounding box center [818, 44] width 13 height 22
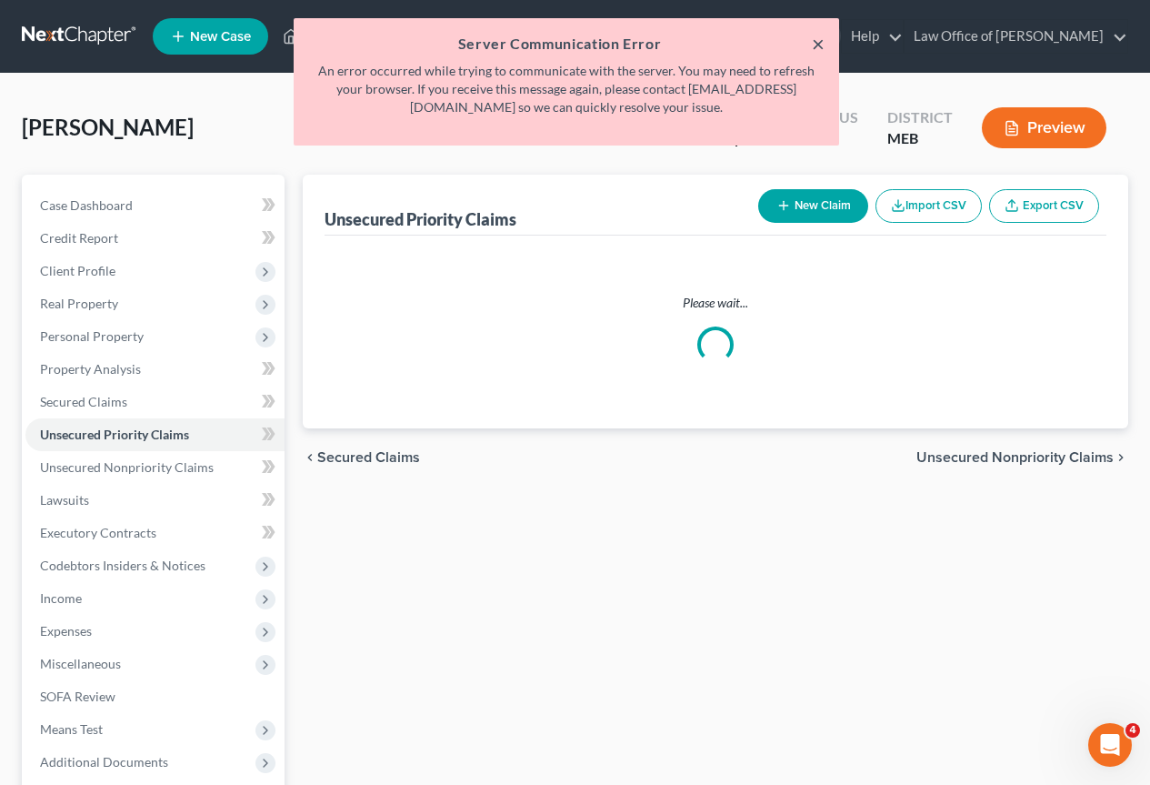
click at [820, 40] on button "×" at bounding box center [818, 44] width 13 height 22
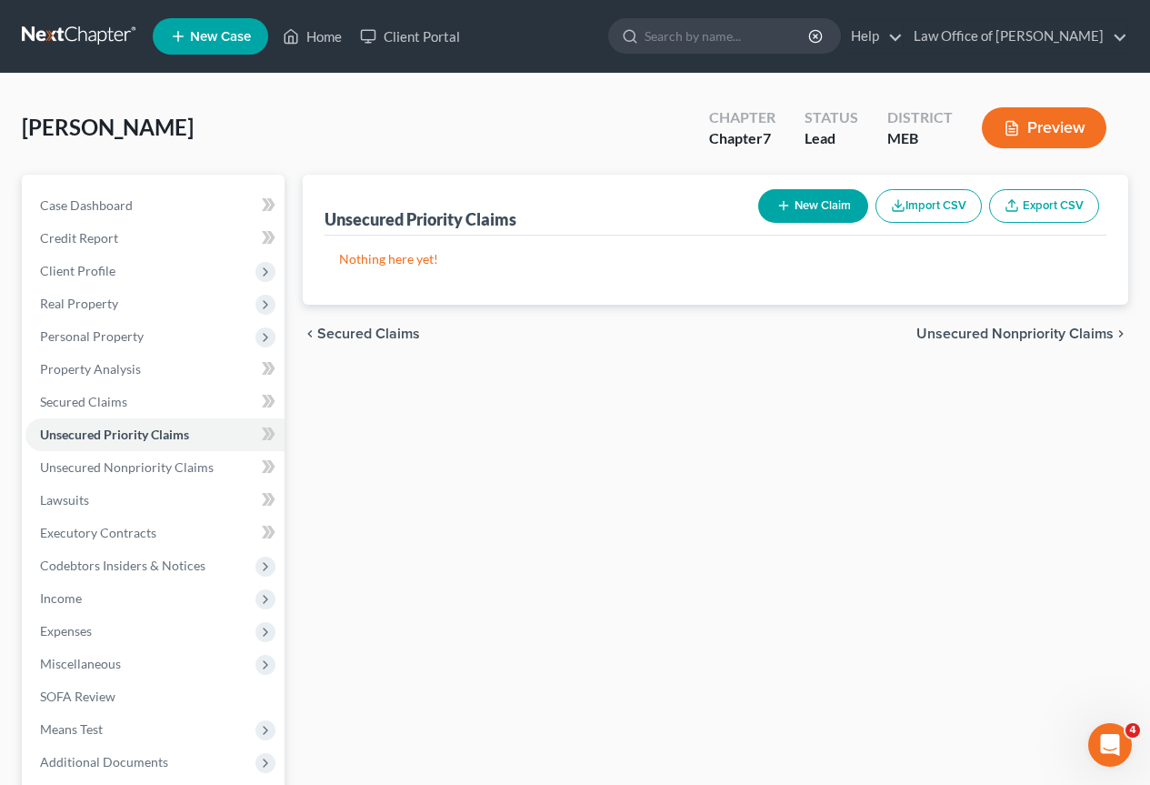
click at [826, 203] on button "New Claim" at bounding box center [813, 206] width 110 height 34
select select "0"
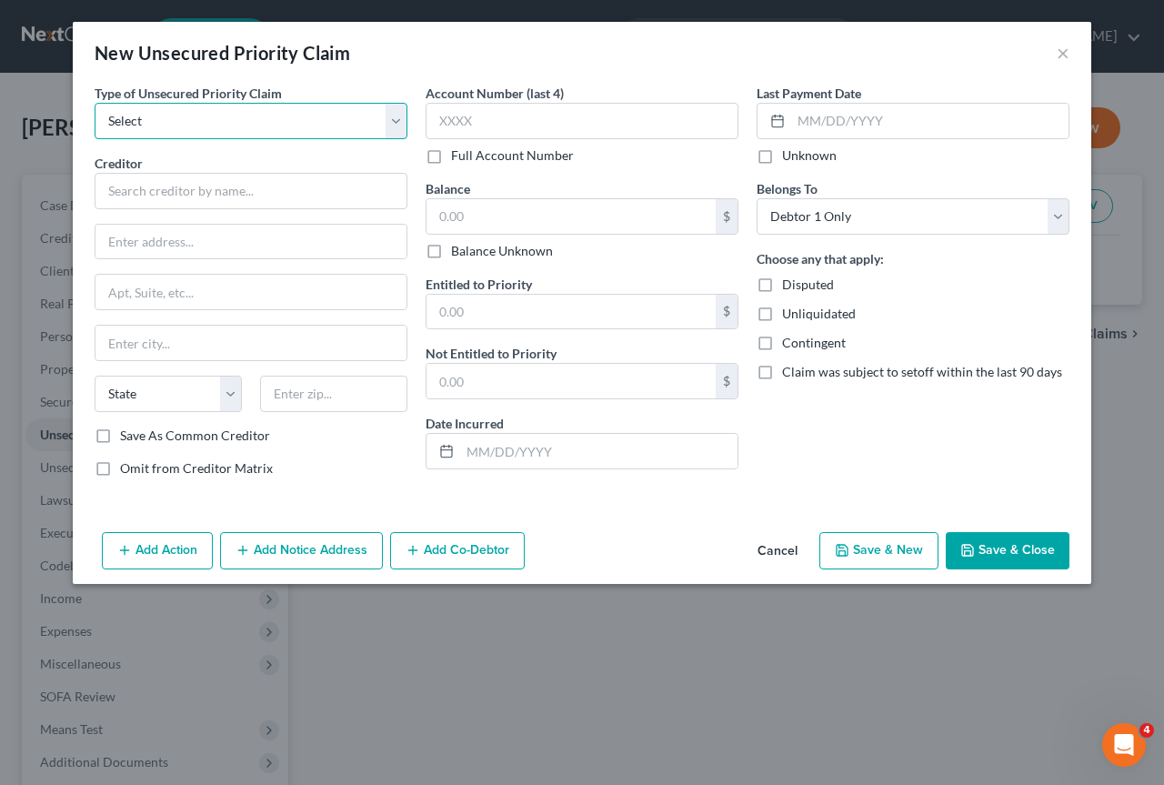
click at [213, 117] on select "Select Taxes & Other Government Units Domestic Support Obligations Extensions o…" at bounding box center [251, 121] width 313 height 36
click at [513, 38] on div "New Unsecured Priority Claim ×" at bounding box center [582, 53] width 1018 height 62
click at [397, 128] on select "Select Taxes & Other Government Units Domestic Support Obligations Extensions o…" at bounding box center [251, 121] width 313 height 36
click at [456, 48] on div "New Unsecured Priority Claim ×" at bounding box center [582, 53] width 1018 height 62
click at [773, 547] on button "Cancel" at bounding box center [777, 552] width 69 height 36
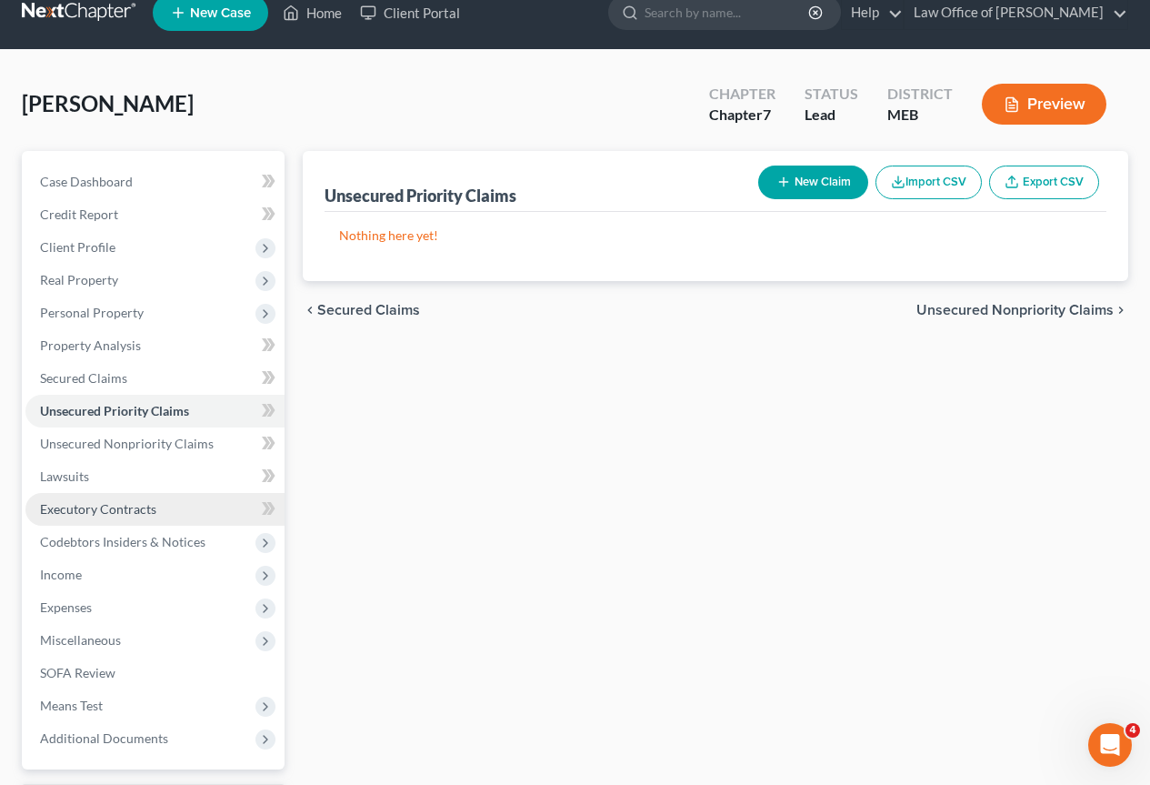
scroll to position [182, 0]
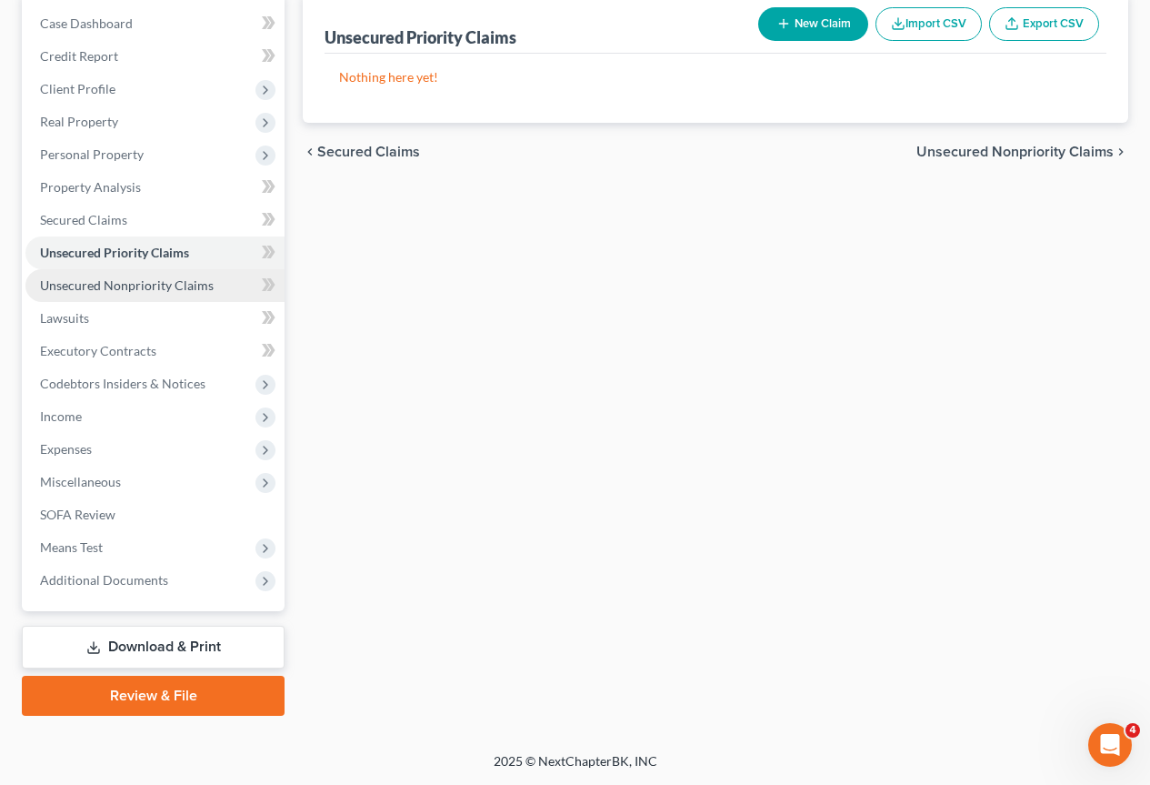
click at [128, 280] on span "Unsecured Nonpriority Claims" at bounding box center [127, 284] width 174 height 15
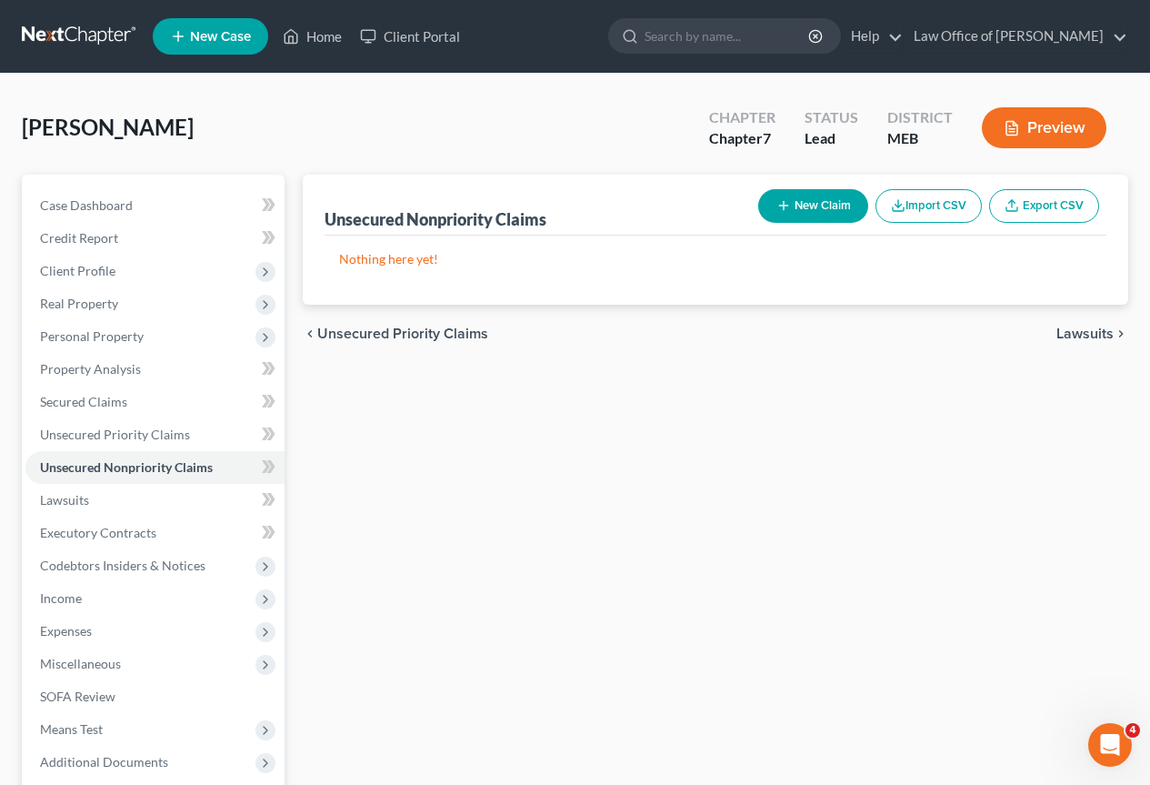
click at [821, 200] on button "New Claim" at bounding box center [813, 206] width 110 height 34
select select "0"
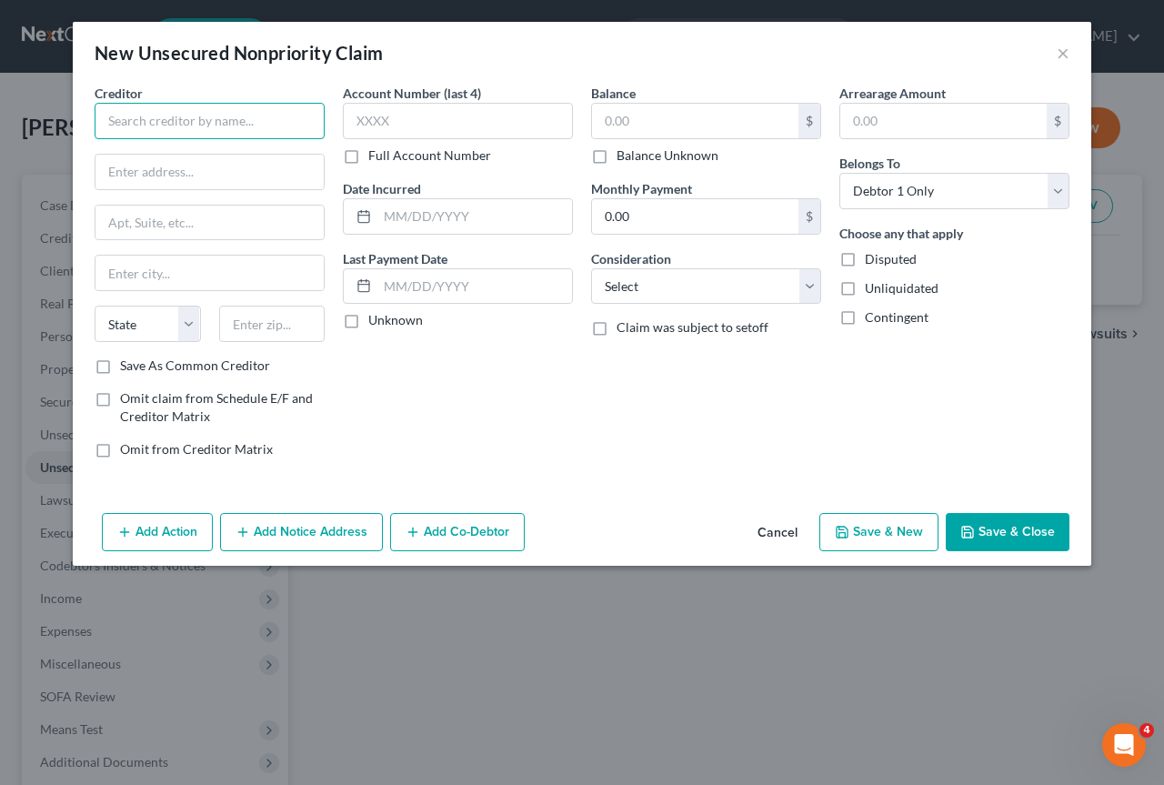
click at [123, 124] on input "text" at bounding box center [210, 121] width 230 height 36
type input "Bank of America"
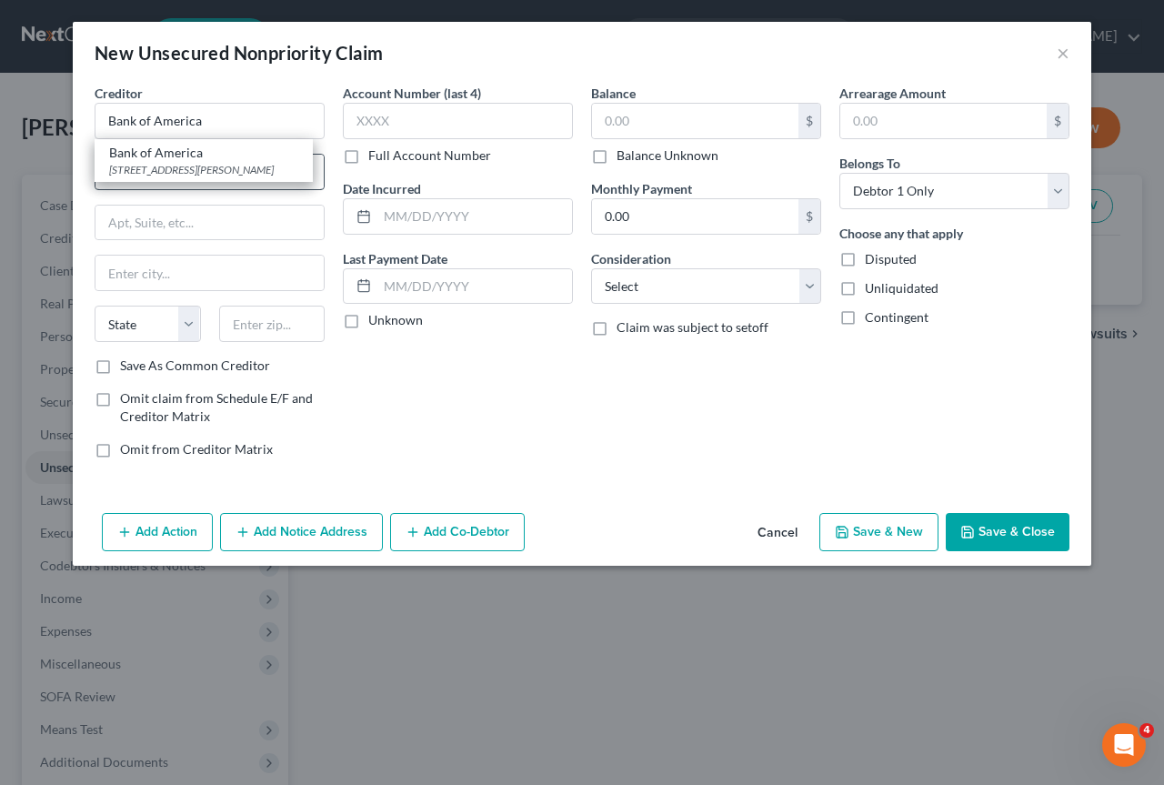
click at [175, 165] on div "[STREET_ADDRESS][PERSON_NAME]" at bounding box center [203, 169] width 189 height 15
type input "201 N. Tryon St."
type input "Charlotte"
select select "28"
type input "28255"
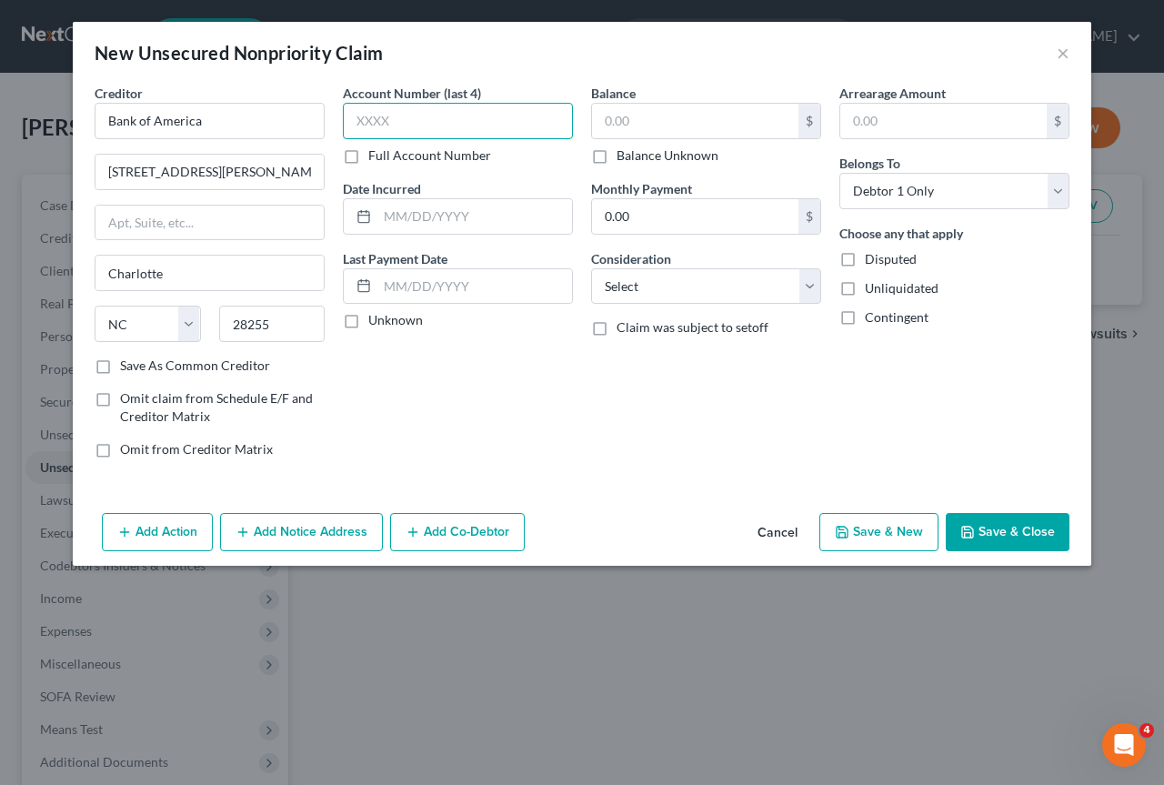
drag, startPoint x: 420, startPoint y: 115, endPoint x: 405, endPoint y: 116, distance: 15.6
click at [405, 116] on input "text" at bounding box center [458, 121] width 230 height 36
type input "2735"
click at [621, 125] on input "text" at bounding box center [695, 121] width 206 height 35
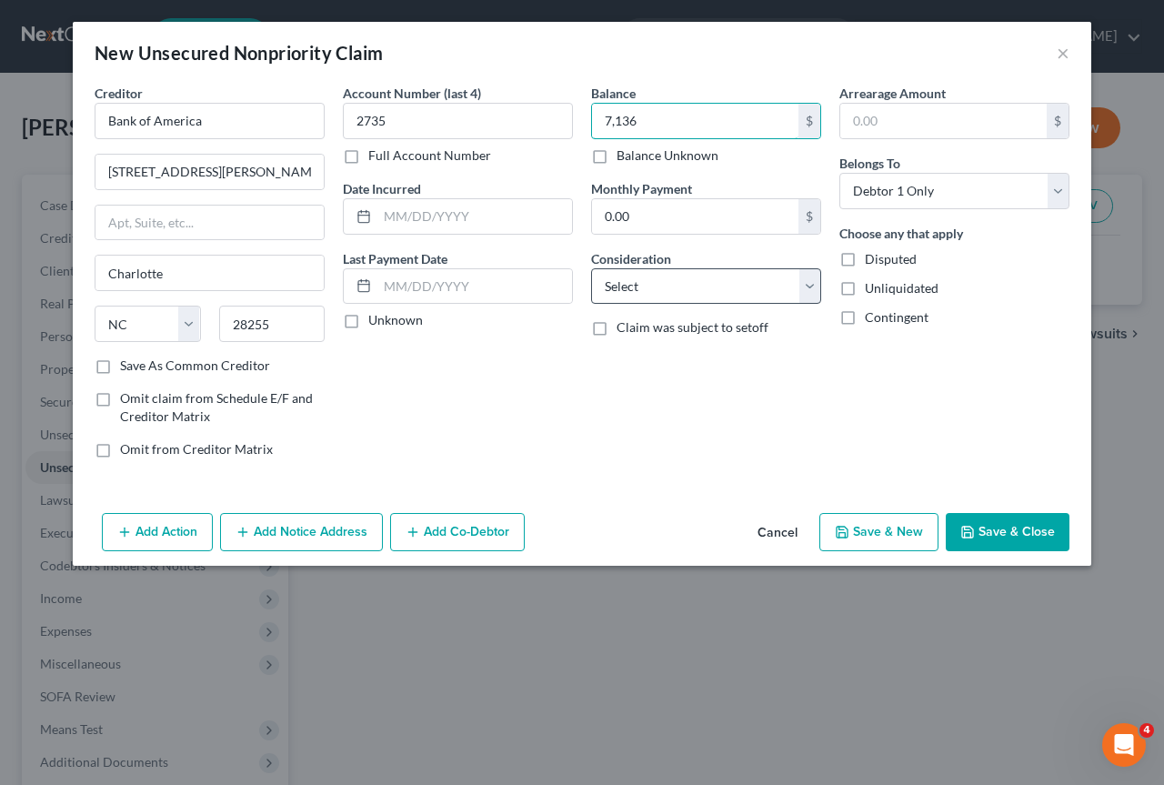
type input "7,136"
click at [817, 286] on select "Select Cable / Satellite Services Collection Agency Credit Card Debt Debt Couns…" at bounding box center [706, 286] width 230 height 36
select select "2"
click at [591, 268] on select "Select Cable / Satellite Services Collection Agency Credit Card Debt Debt Couns…" at bounding box center [706, 286] width 230 height 36
click at [867, 528] on button "Save & New" at bounding box center [878, 532] width 119 height 38
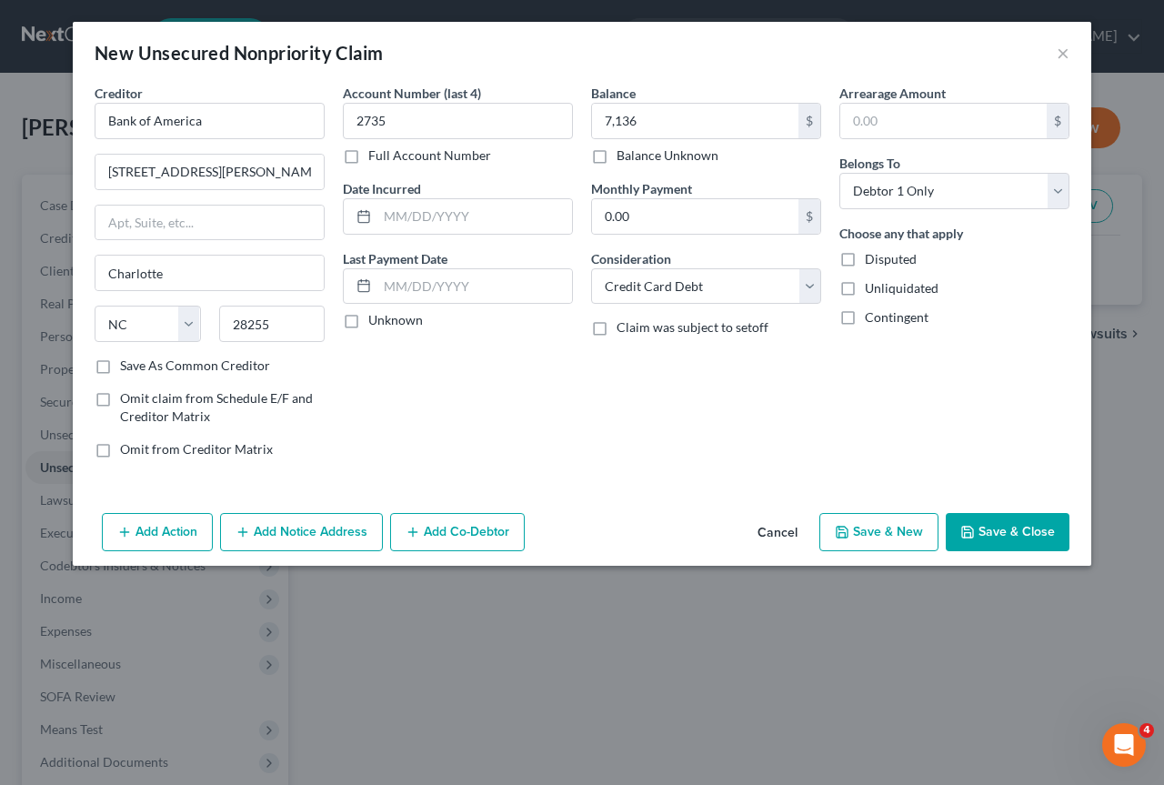
select select "0"
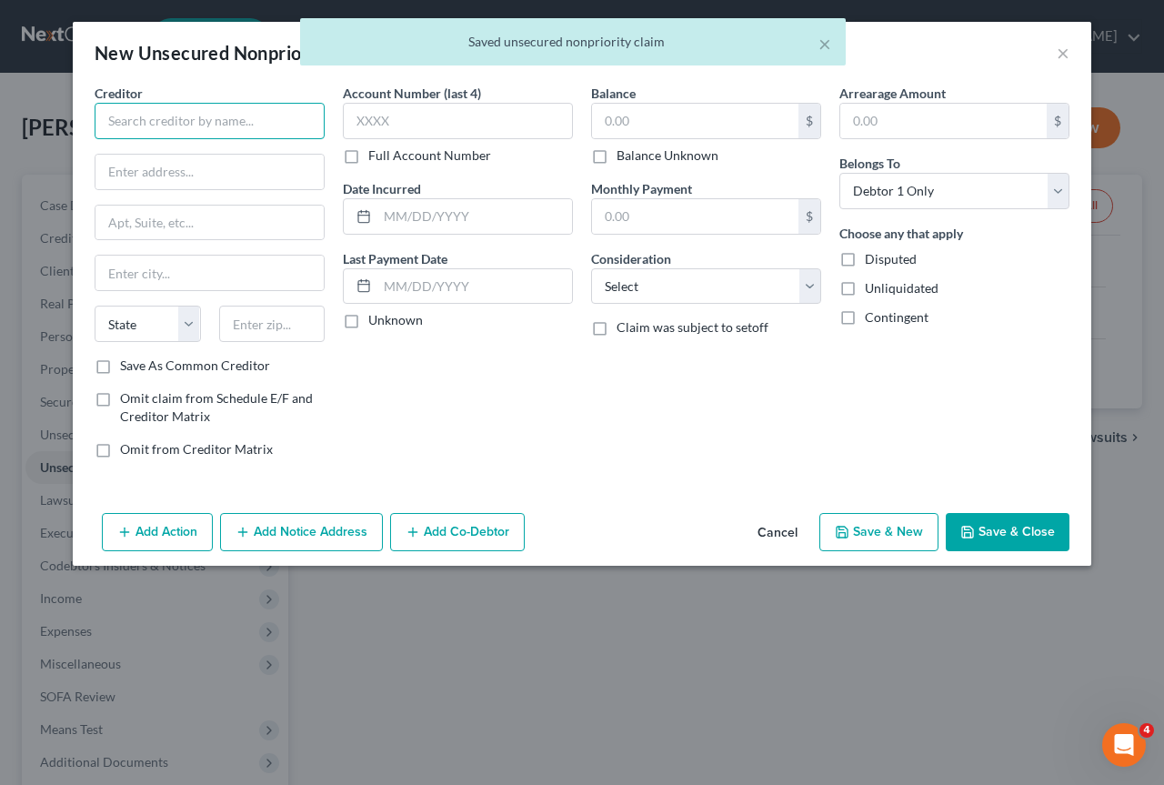
click at [106, 114] on input "text" at bounding box center [210, 121] width 230 height 36
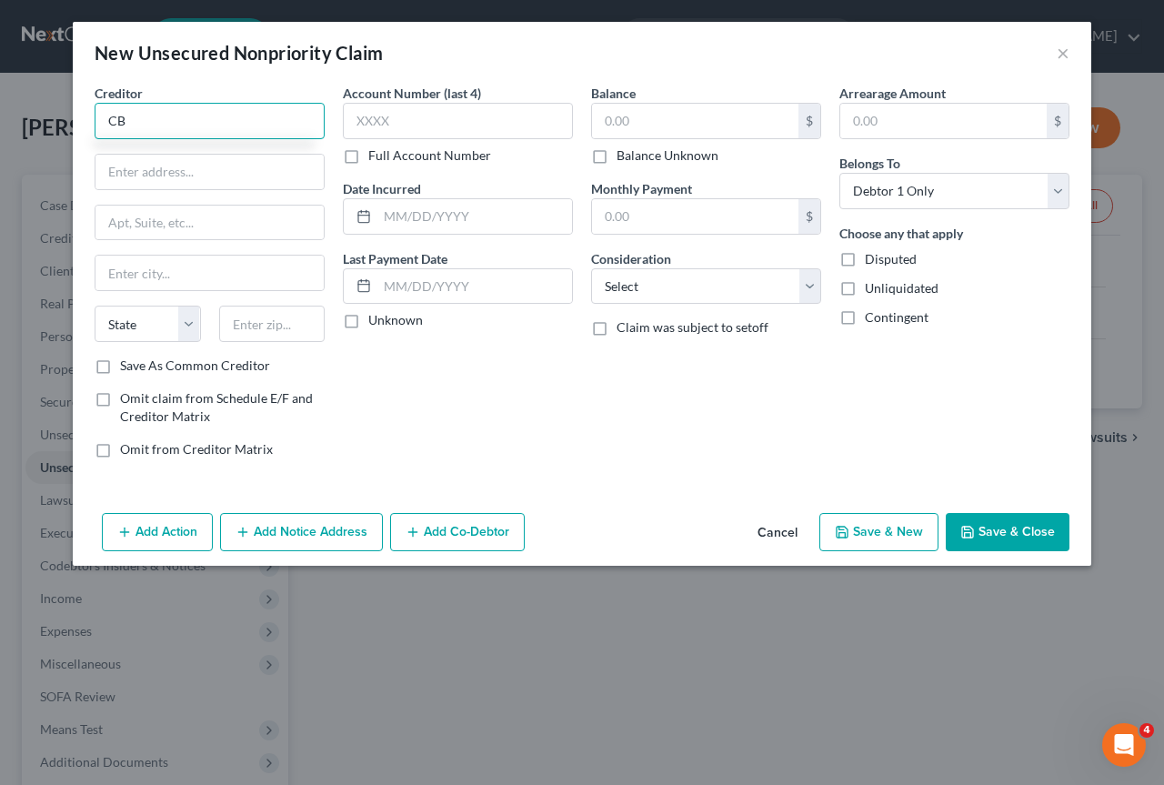
type input "C"
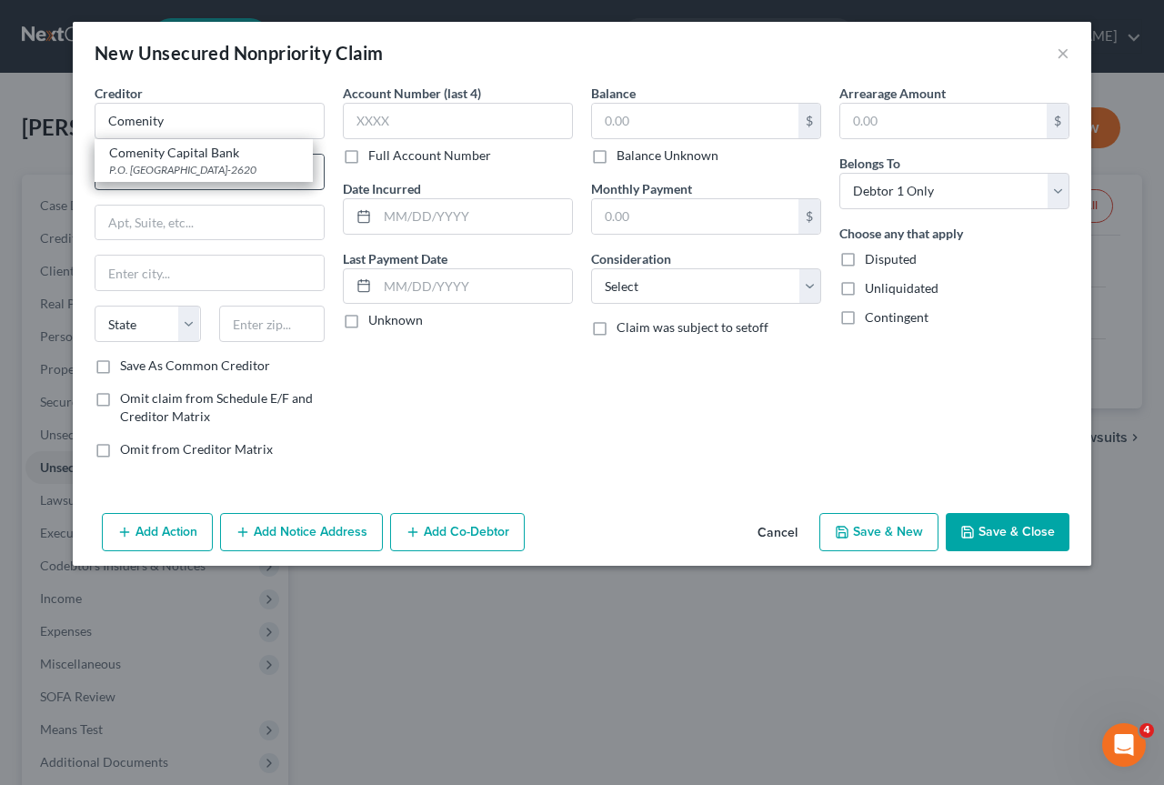
click at [175, 155] on div "Comenity Capital Bank" at bounding box center [203, 153] width 189 height 18
type input "Comenity Capital Bank"
type input "P.O. Box 182620"
type input "Columbus"
select select "36"
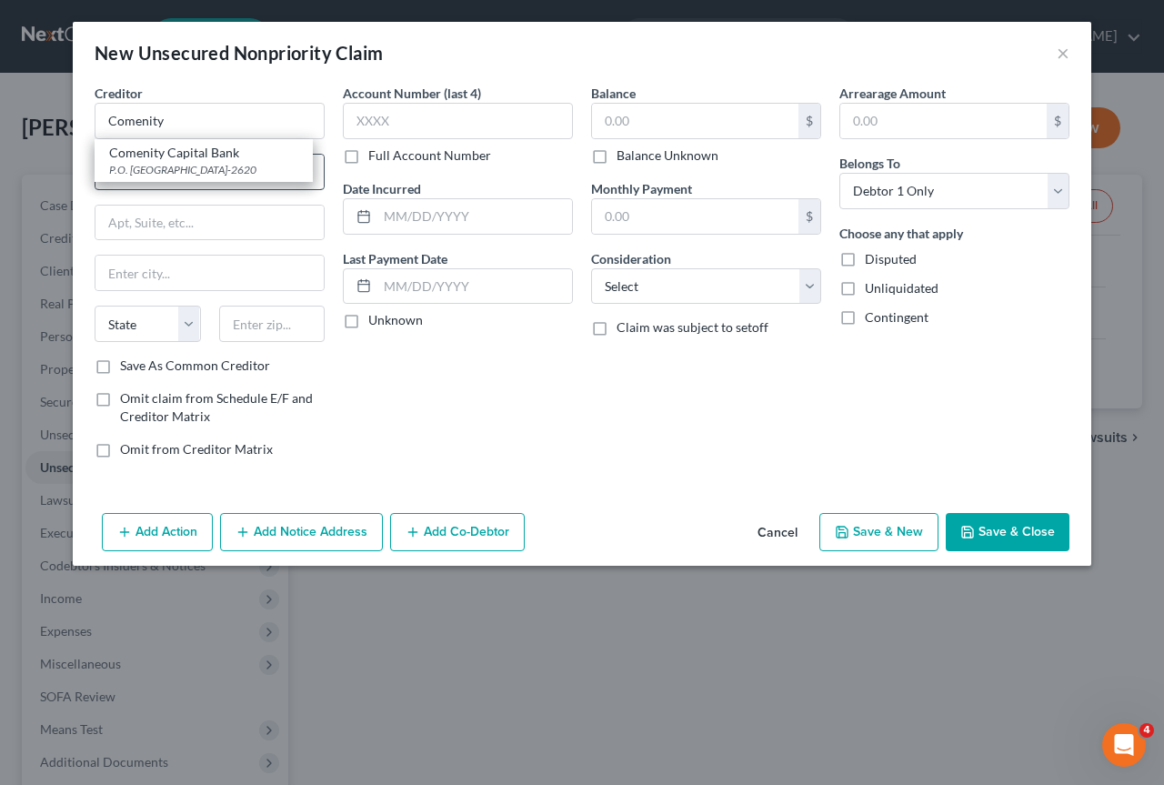
type input "43218-2620"
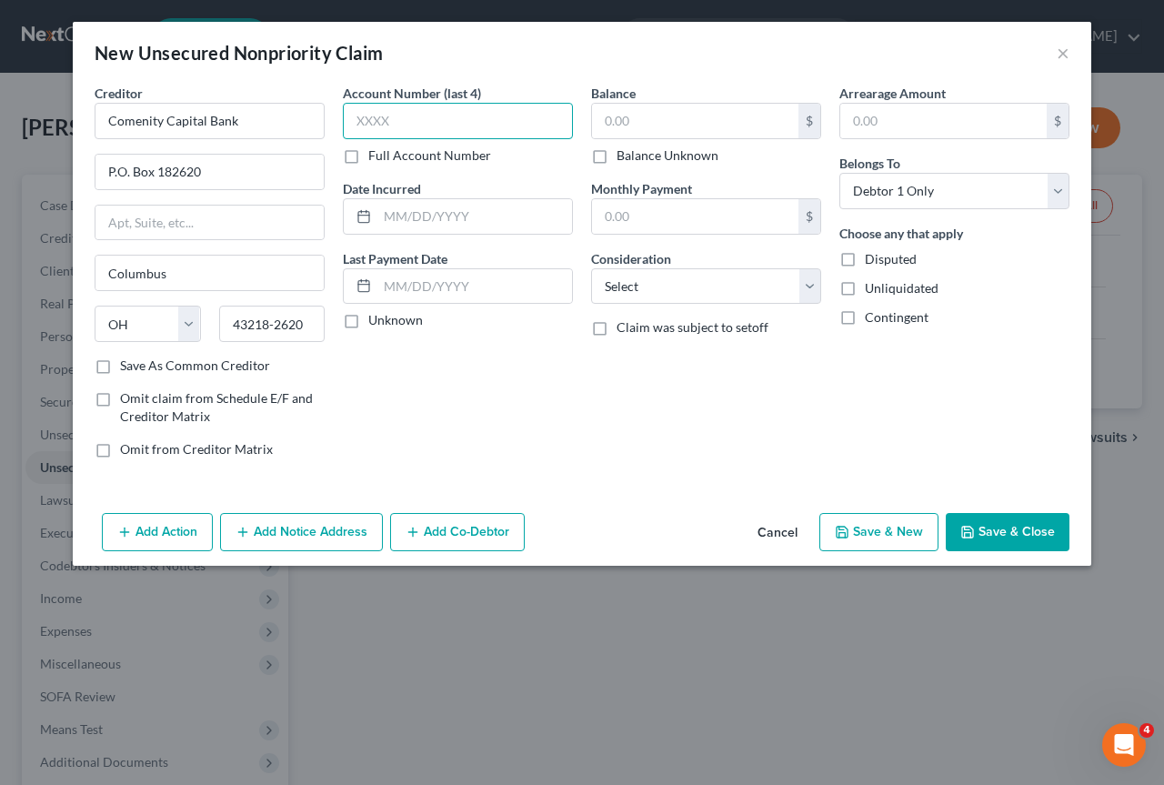
click at [400, 120] on input "text" at bounding box center [458, 121] width 230 height 36
type input "1811"
click at [642, 121] on input "text" at bounding box center [695, 121] width 206 height 35
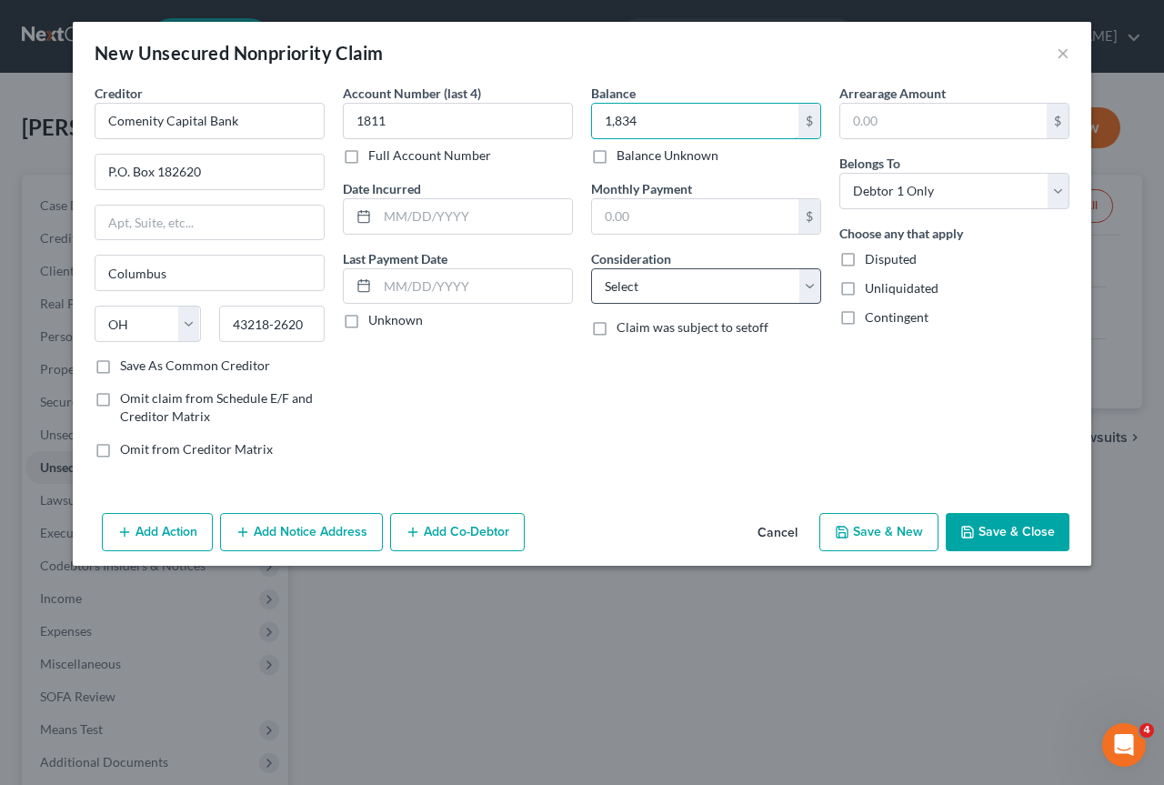
type input "1,834"
click at [810, 282] on select "Select Cable / Satellite Services Collection Agency Credit Card Debt Debt Couns…" at bounding box center [706, 286] width 230 height 36
select select "2"
click at [591, 268] on select "Select Cable / Satellite Services Collection Agency Credit Card Debt Debt Couns…" at bounding box center [706, 286] width 230 height 36
click at [901, 535] on button "Save & New" at bounding box center [878, 532] width 119 height 38
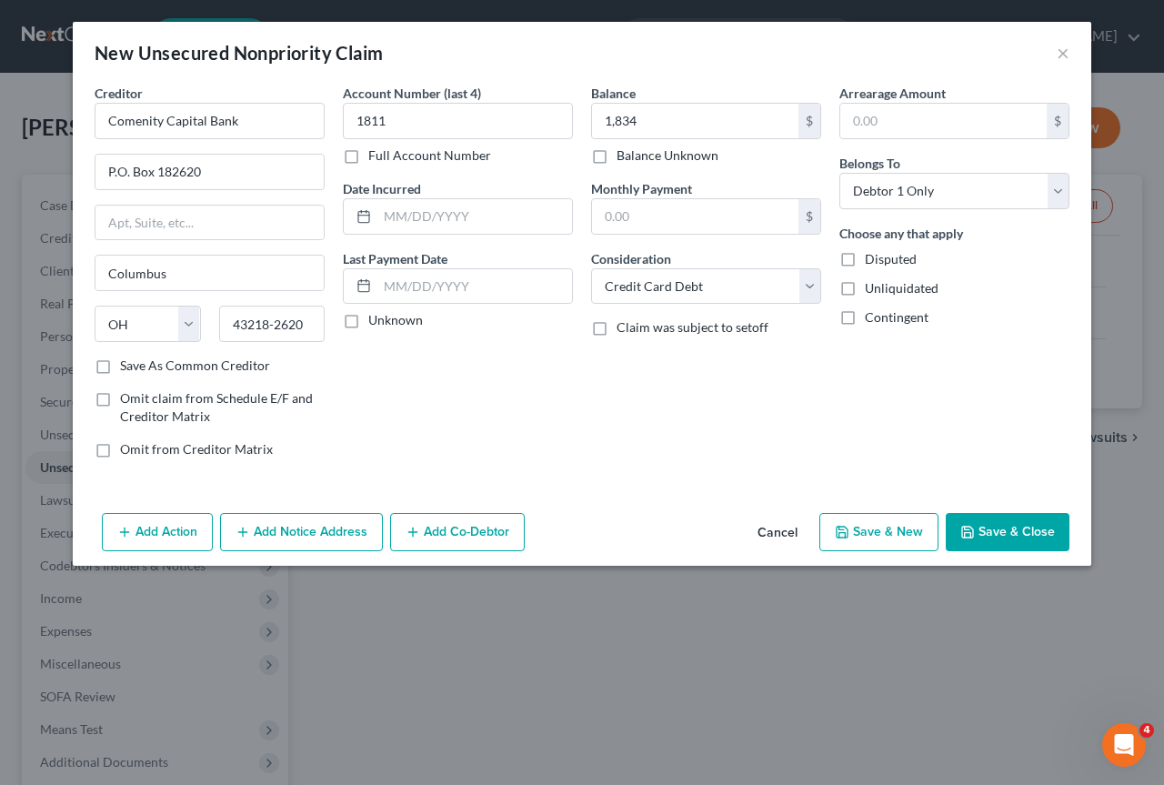
select select "0"
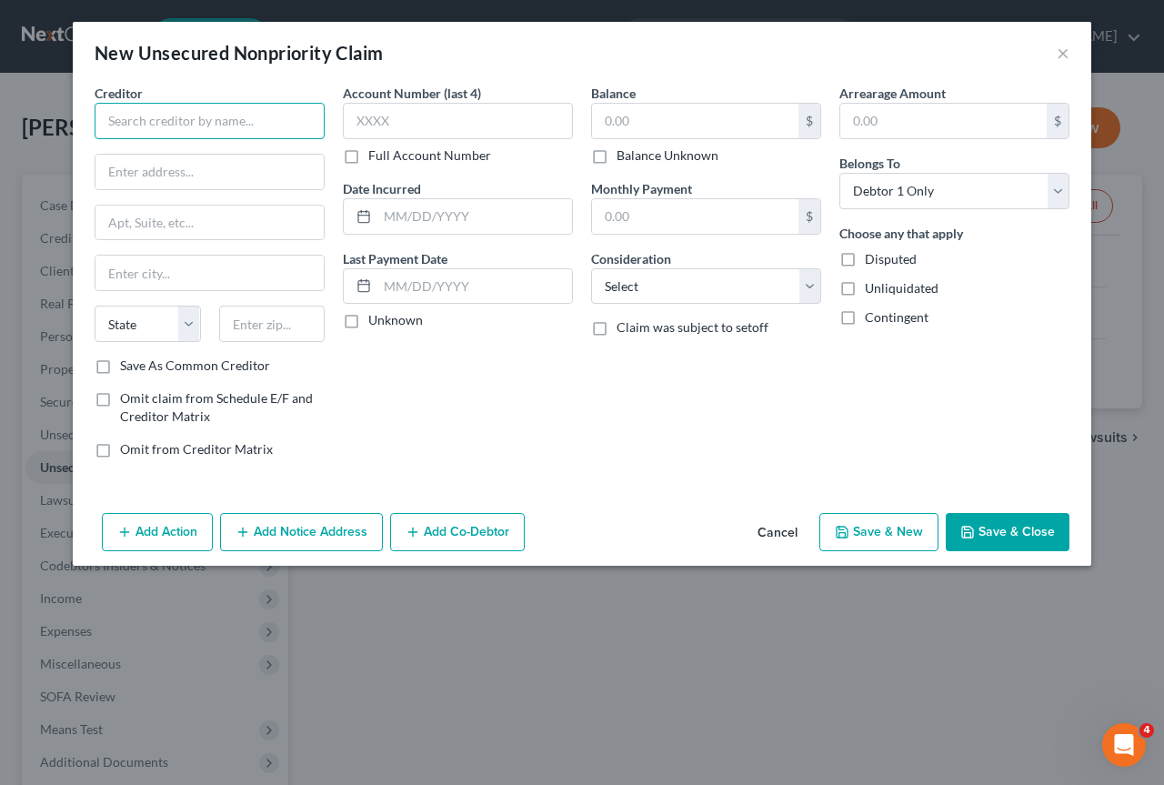
click at [219, 119] on input "text" at bounding box center [210, 121] width 230 height 36
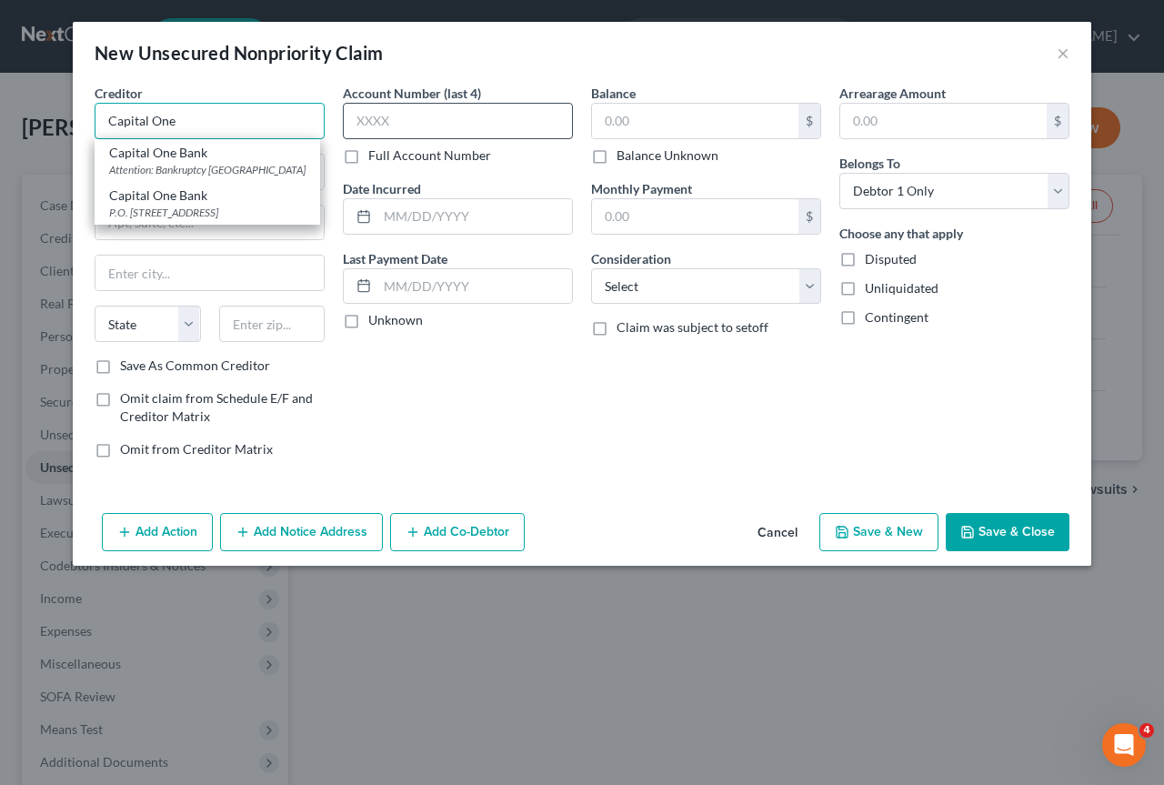
type input "Capital One"
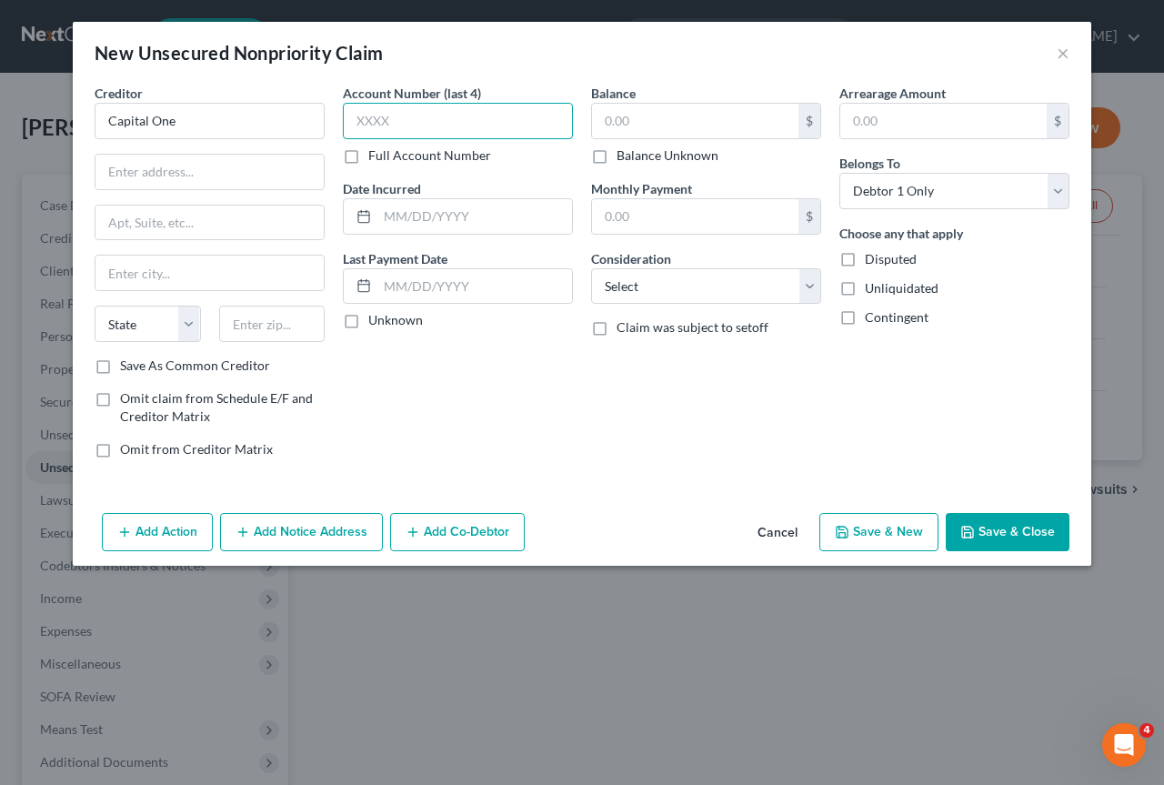
click at [359, 123] on input "text" at bounding box center [458, 121] width 230 height 36
type input "3972"
click at [606, 116] on input "text" at bounding box center [695, 121] width 206 height 35
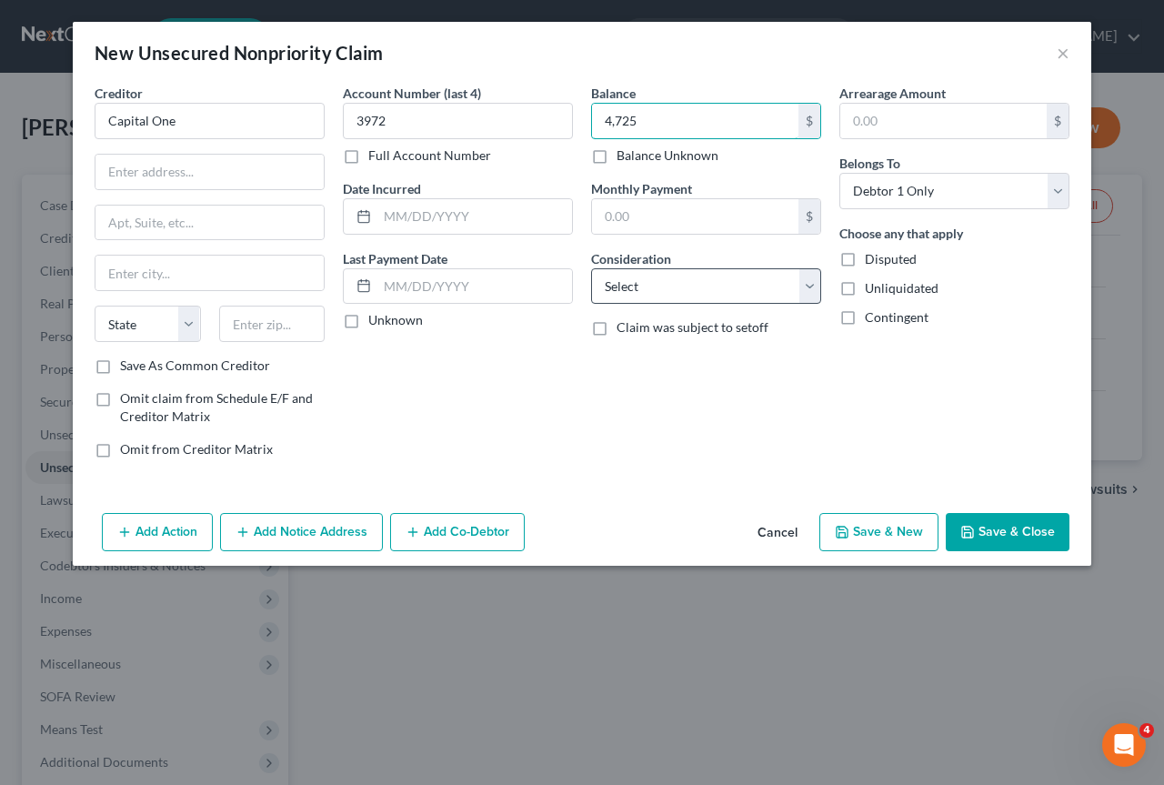
type input "4,725"
click at [812, 282] on select "Select Cable / Satellite Services Collection Agency Credit Card Debt Debt Couns…" at bounding box center [706, 286] width 230 height 36
select select "2"
click at [591, 268] on select "Select Cable / Satellite Services Collection Agency Credit Card Debt Debt Couns…" at bounding box center [706, 286] width 230 height 36
click at [875, 524] on button "Save & New" at bounding box center [878, 532] width 119 height 38
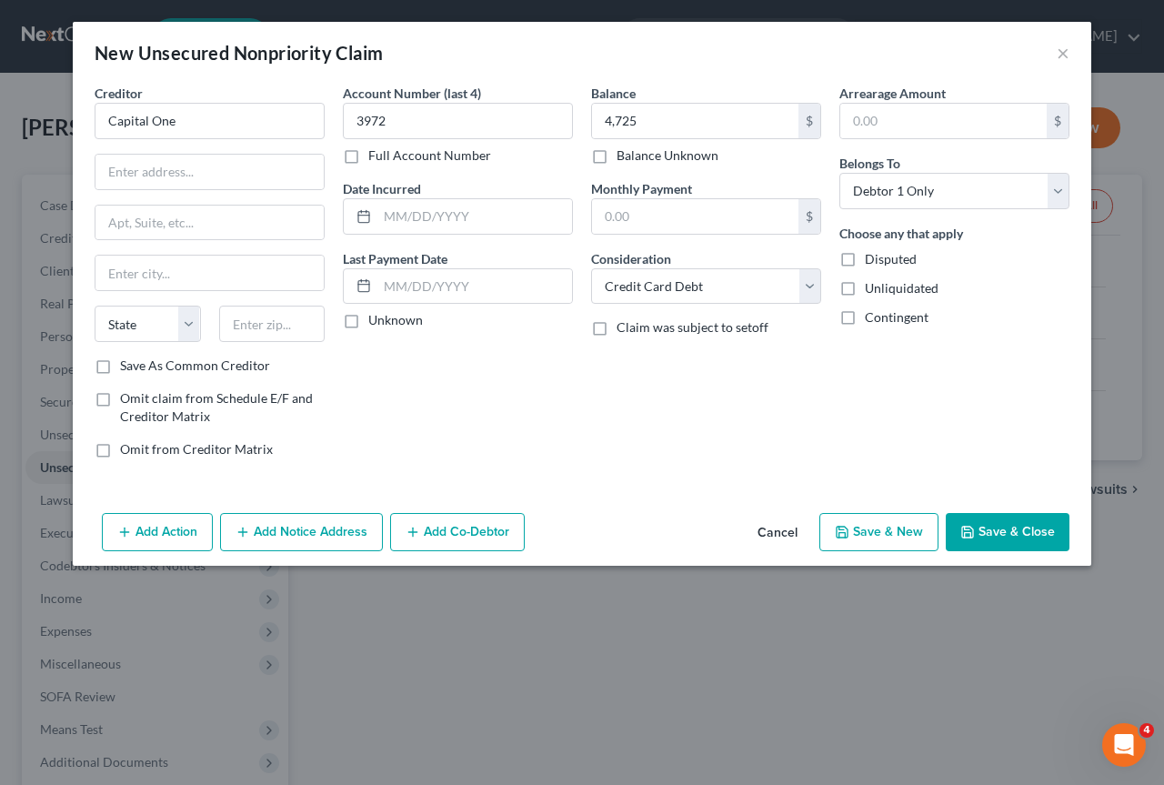
select select "0"
click at [120, 118] on input "text" at bounding box center [210, 121] width 230 height 36
click at [220, 125] on input "Capital One" at bounding box center [210, 121] width 230 height 36
click at [181, 121] on input "Capital One" at bounding box center [210, 121] width 230 height 36
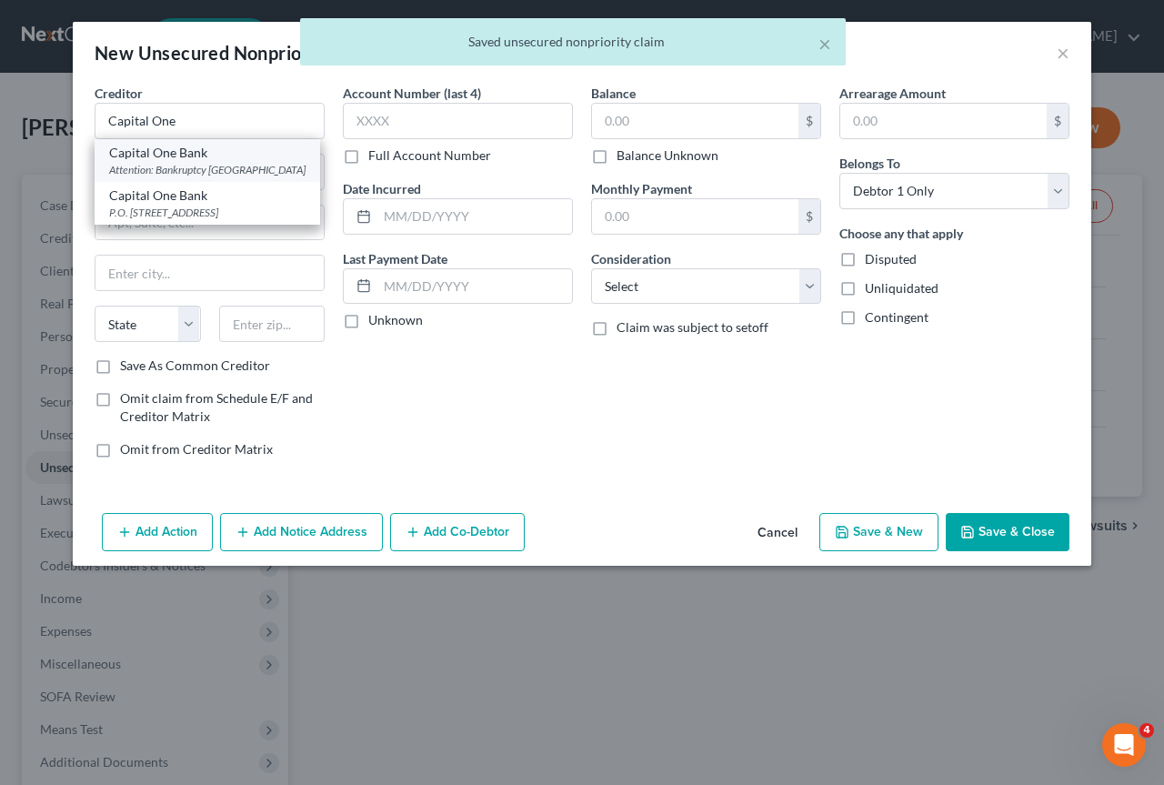
click at [164, 148] on div "Capital One Bank" at bounding box center [207, 153] width 196 height 18
type input "Capital One Bank"
type input "Attention: Bankruptcy"
type input "Po Box 30285"
type input "Salt Lake City"
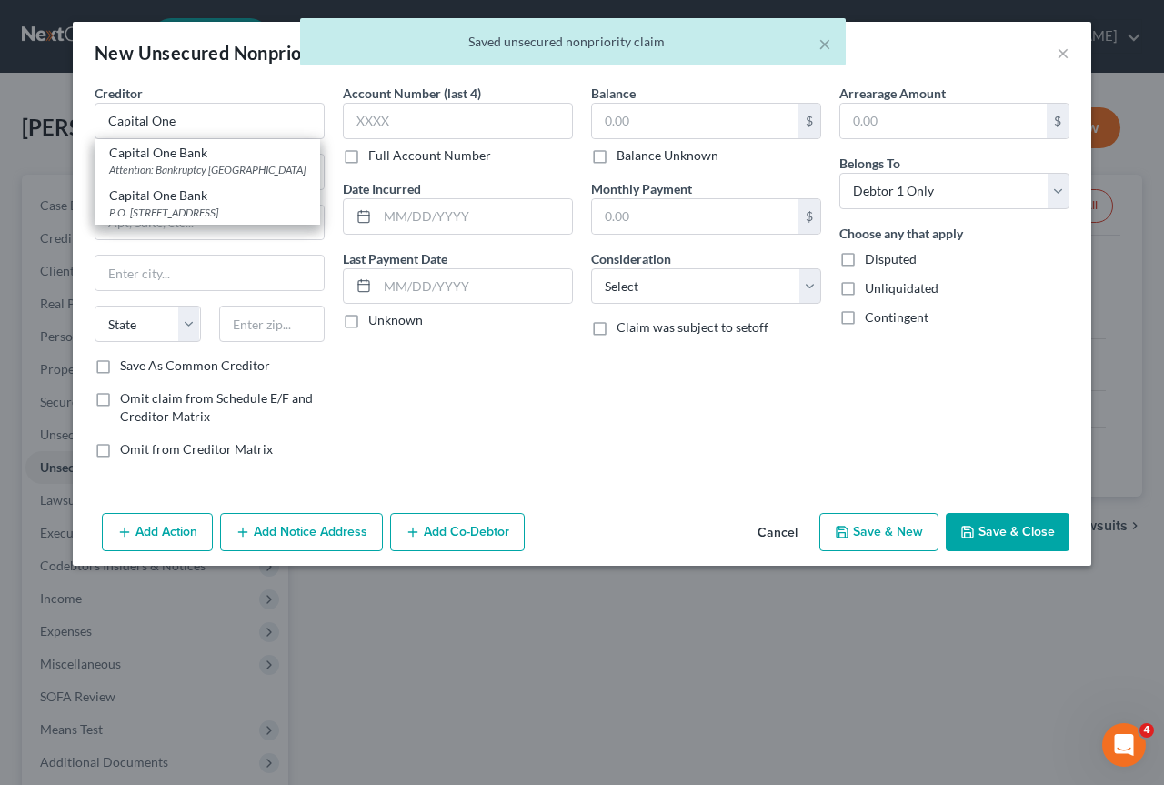
select select "46"
type input "84130"
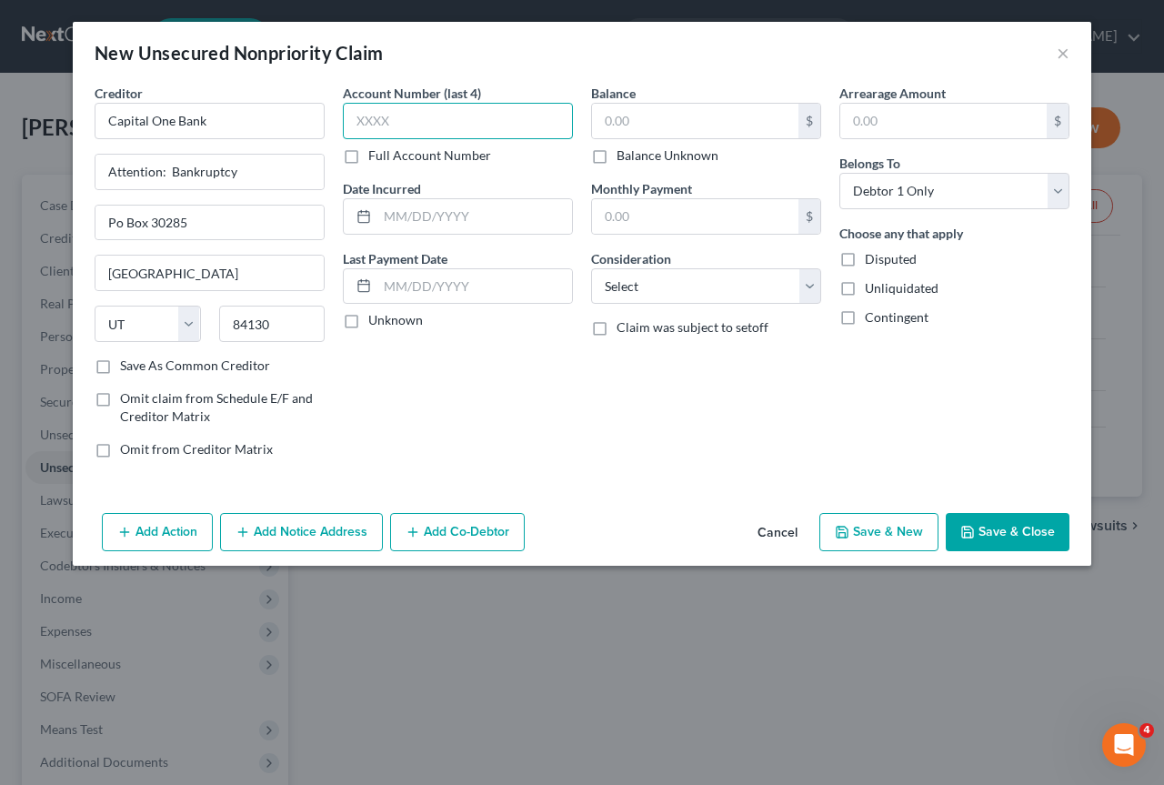
click at [415, 123] on input "text" at bounding box center [458, 121] width 230 height 36
type input "9884"
click at [674, 118] on input "text" at bounding box center [695, 121] width 206 height 35
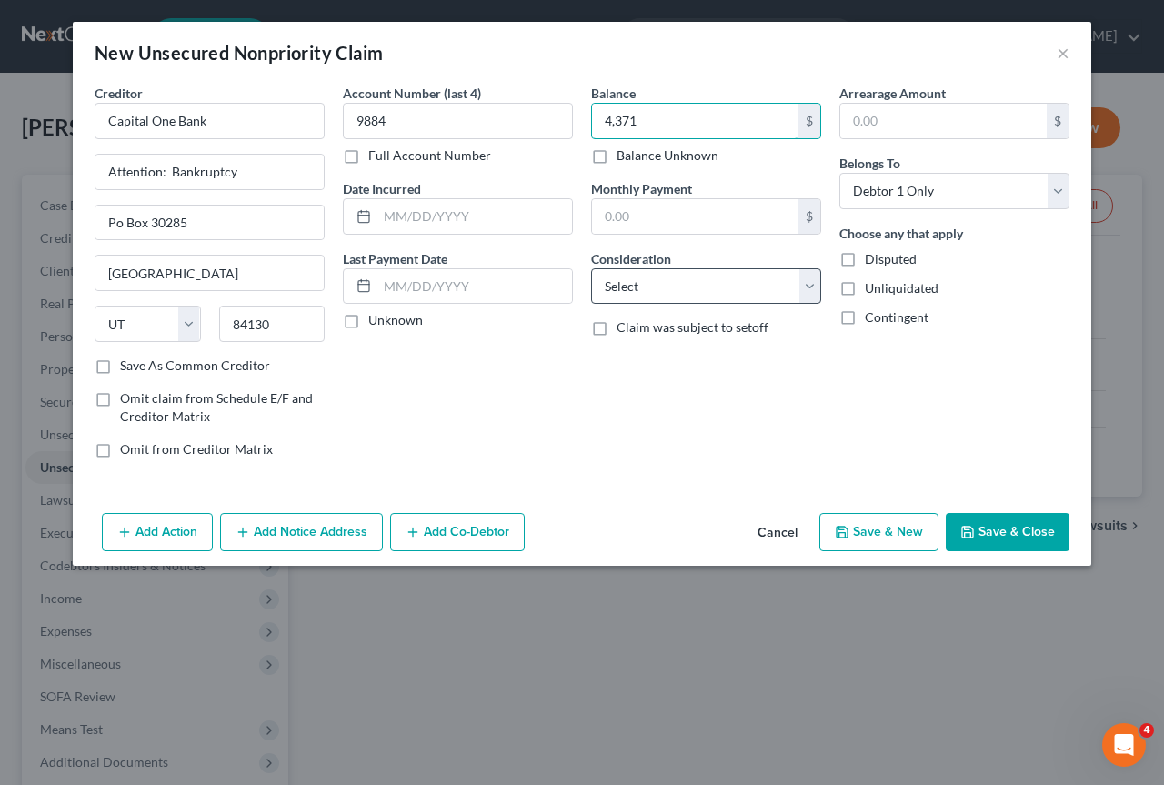
type input "4,371"
click at [807, 287] on select "Select Cable / Satellite Services Collection Agency Credit Card Debt Debt Couns…" at bounding box center [706, 286] width 230 height 36
select select "2"
click at [591, 268] on select "Select Cable / Satellite Services Collection Agency Credit Card Debt Debt Couns…" at bounding box center [706, 286] width 230 height 36
click at [877, 539] on button "Save & New" at bounding box center [878, 532] width 119 height 38
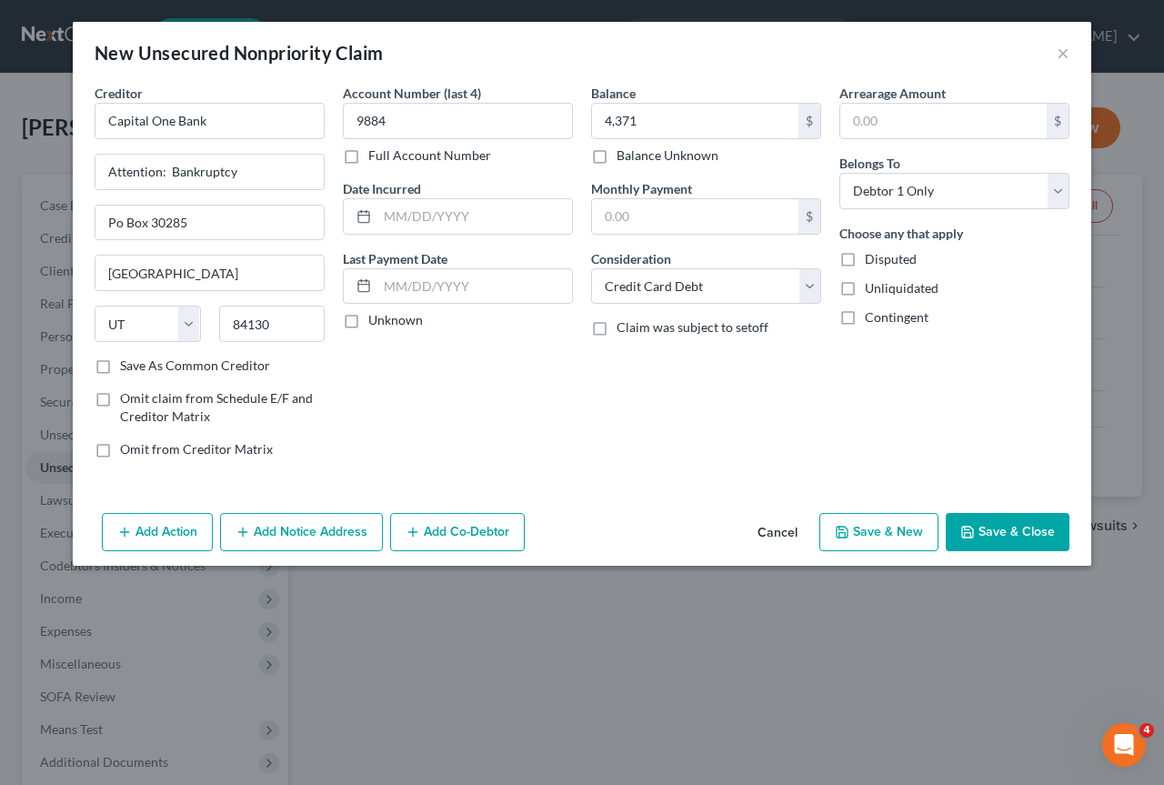
select select "0"
type input "4,371.00"
type input "0.00"
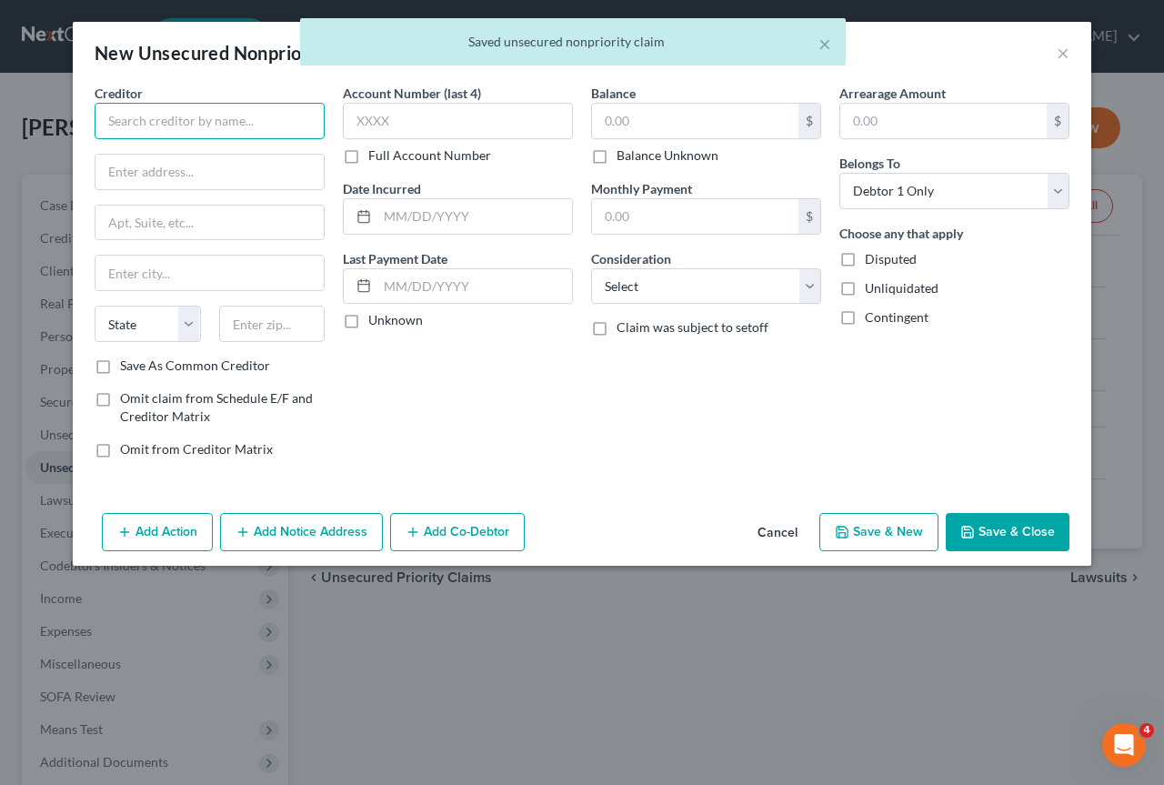
click at [141, 125] on input "text" at bounding box center [210, 121] width 230 height 36
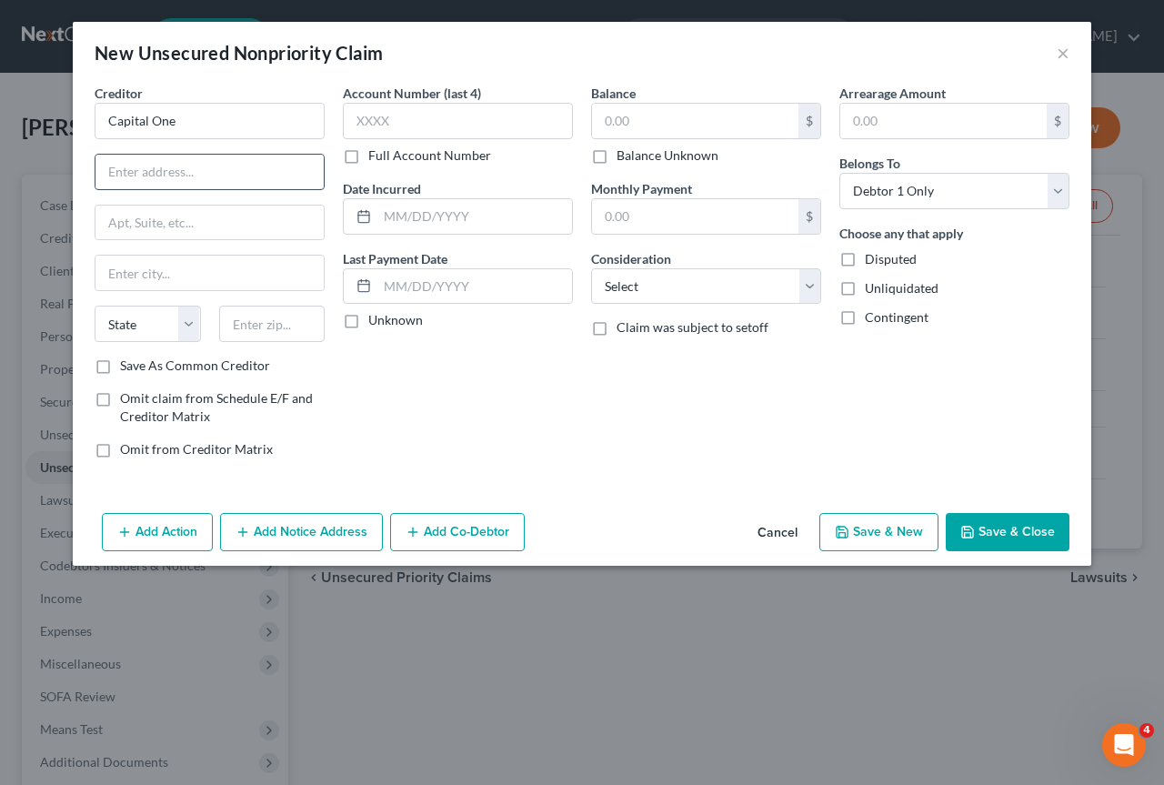
click at [139, 175] on input "text" at bounding box center [209, 172] width 228 height 35
click at [208, 115] on input "Capital One" at bounding box center [210, 121] width 230 height 36
click at [221, 125] on input "Capital One" at bounding box center [210, 121] width 230 height 36
drag, startPoint x: 198, startPoint y: 126, endPoint x: 199, endPoint y: 149, distance: 22.8
click at [199, 149] on div "Creditor * Capital One State AL AK AR AZ CA CO CT DE DC FL GA GU HI ID IL IN IA…" at bounding box center [210, 220] width 230 height 273
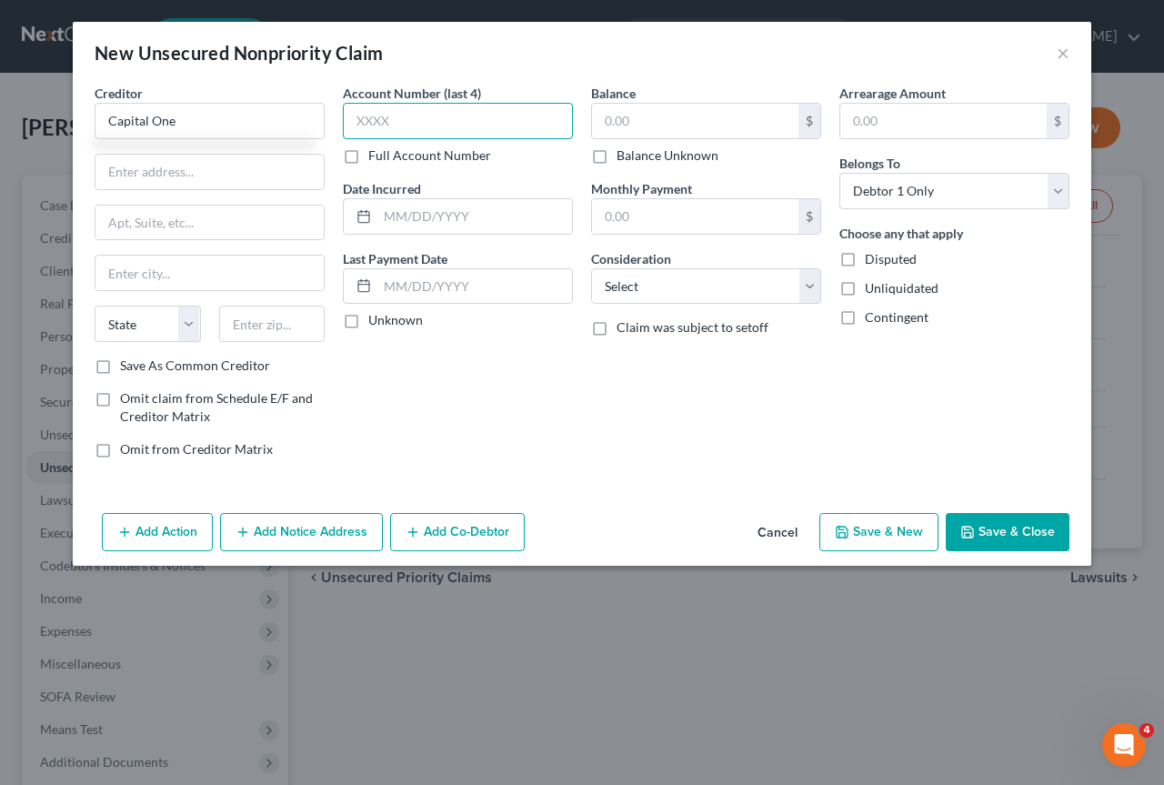
click at [412, 115] on input "text" at bounding box center [458, 121] width 230 height 36
type input "Capital One"
type input "0726"
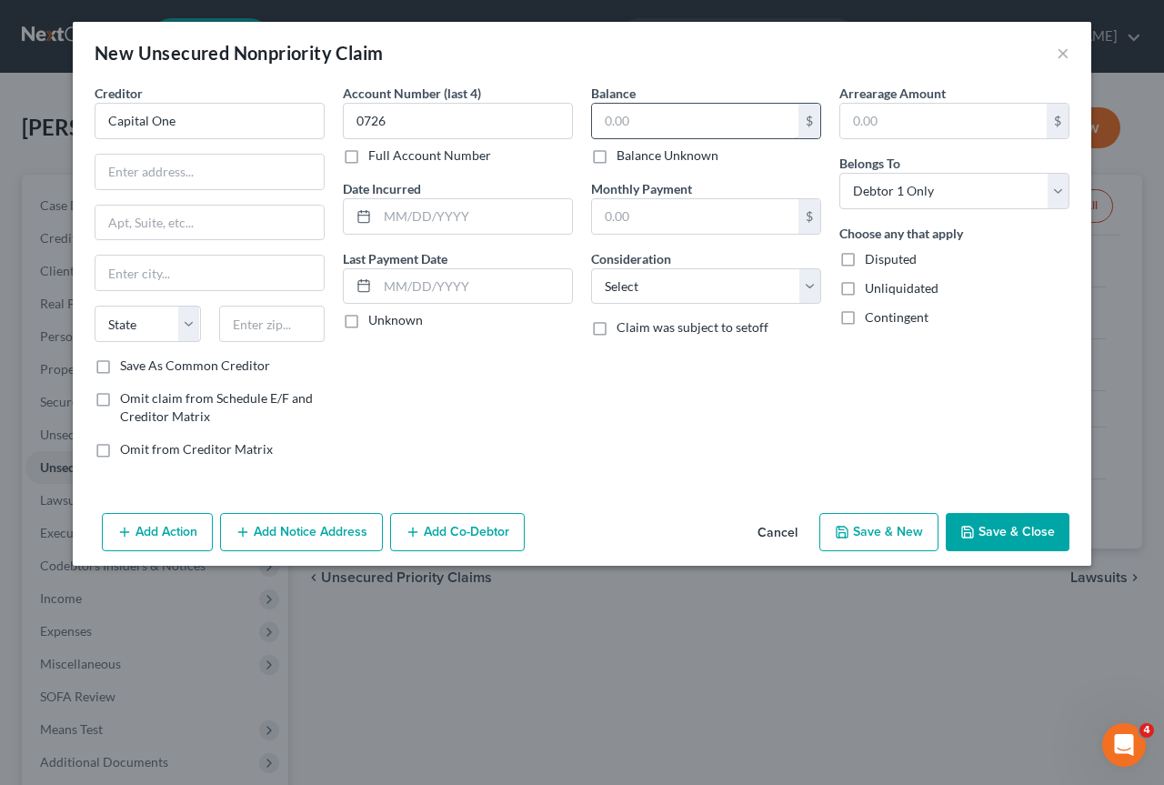
click at [607, 115] on input "text" at bounding box center [695, 121] width 206 height 35
type input "1,911"
click at [810, 285] on select "Select Cable / Satellite Services Collection Agency Credit Card Debt Debt Couns…" at bounding box center [706, 286] width 230 height 36
select select "2"
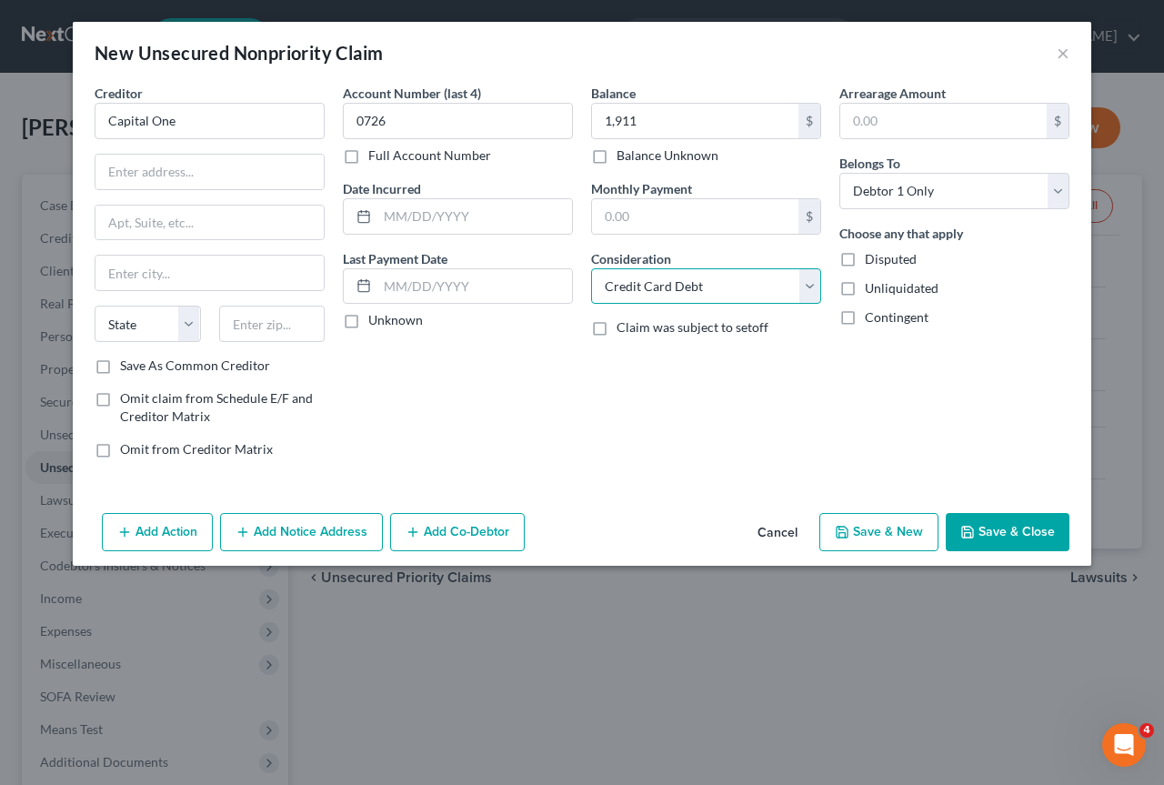
click at [591, 268] on select "Select Cable / Satellite Services Collection Agency Credit Card Debt Debt Couns…" at bounding box center [706, 286] width 230 height 36
click at [209, 115] on input "Capital One" at bounding box center [210, 121] width 230 height 36
click at [219, 118] on input "Capital One" at bounding box center [210, 121] width 230 height 36
drag, startPoint x: 183, startPoint y: 124, endPoint x: 4, endPoint y: 99, distance: 180.8
click at [4, 99] on div "New Unsecured Nonpriority Claim × Creditor * Capital One State AL AK AR AZ CA C…" at bounding box center [582, 392] width 1164 height 785
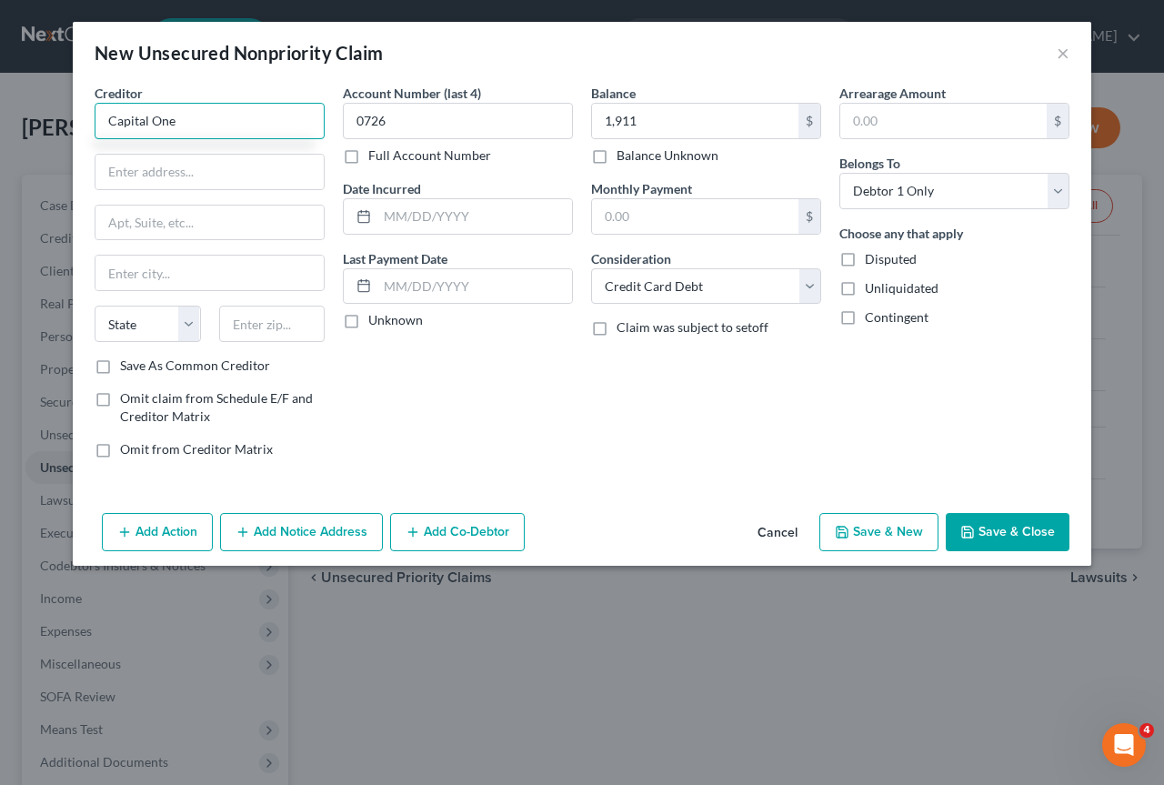
click at [206, 120] on input "Capital One" at bounding box center [210, 121] width 230 height 36
click at [190, 127] on input "Capital One" at bounding box center [210, 121] width 230 height 36
click at [201, 165] on input "text" at bounding box center [209, 172] width 228 height 35
click at [206, 124] on input "Capital One" at bounding box center [210, 121] width 230 height 36
click at [1008, 530] on button "Save & Close" at bounding box center [1008, 532] width 124 height 38
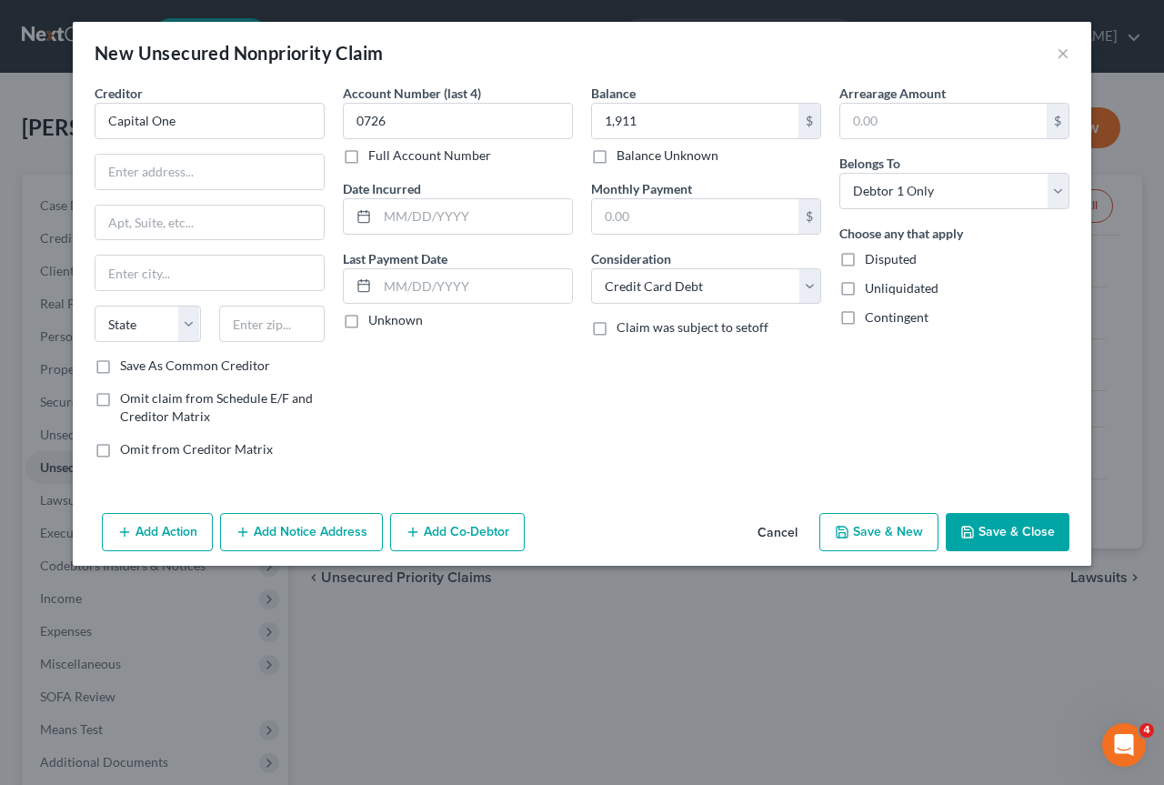
type input "Capital One"
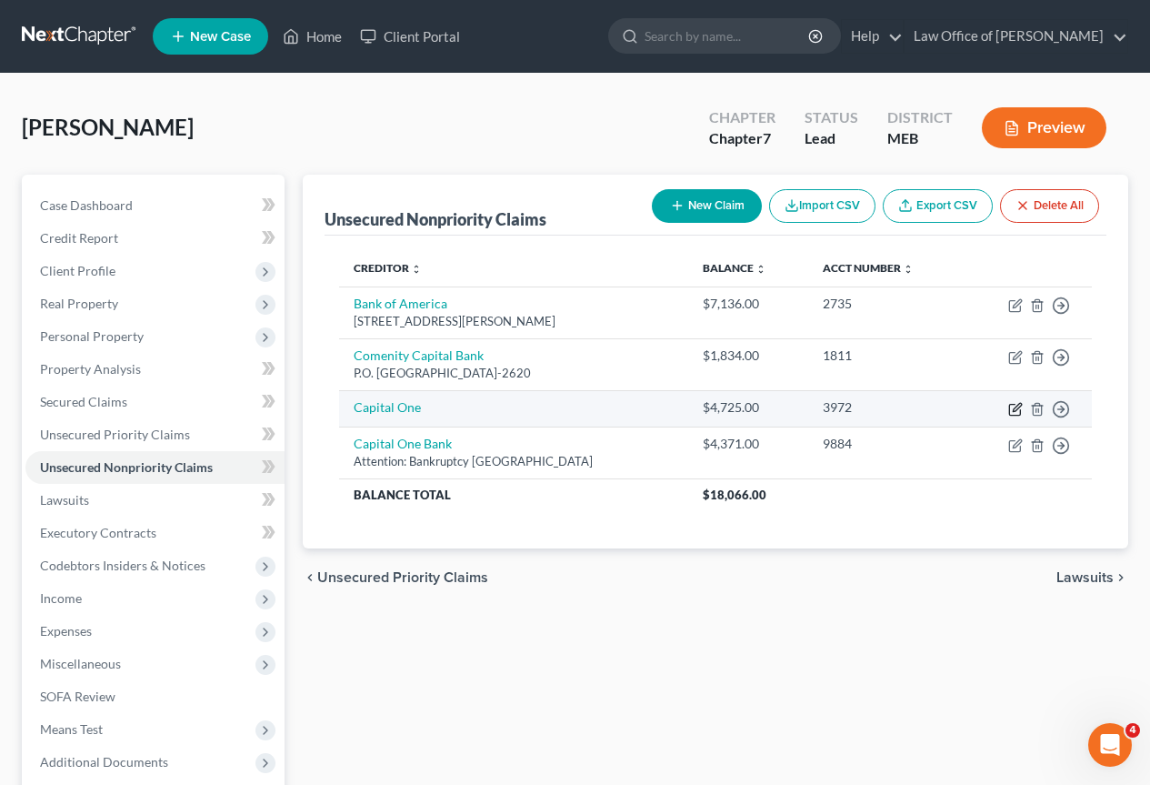
click at [1015, 407] on icon "button" at bounding box center [1017, 407] width 8 height 8
select select "2"
select select "0"
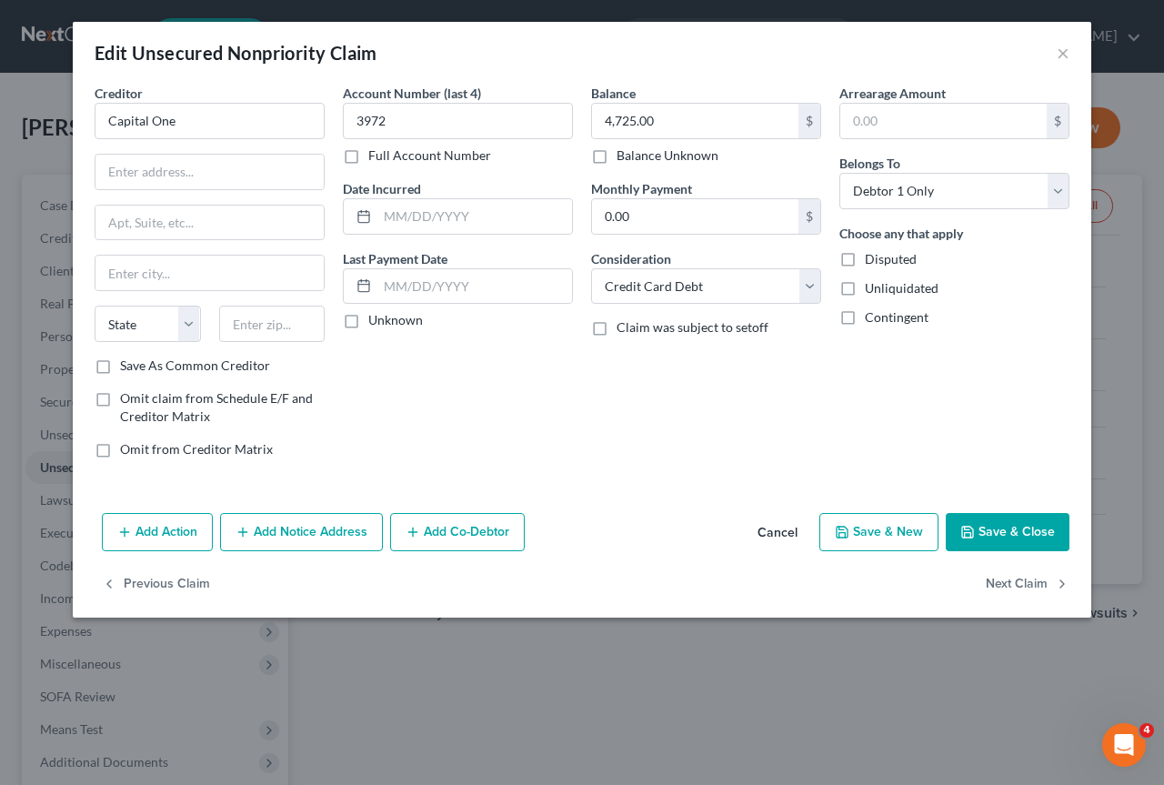
click at [786, 533] on button "Cancel" at bounding box center [777, 533] width 69 height 36
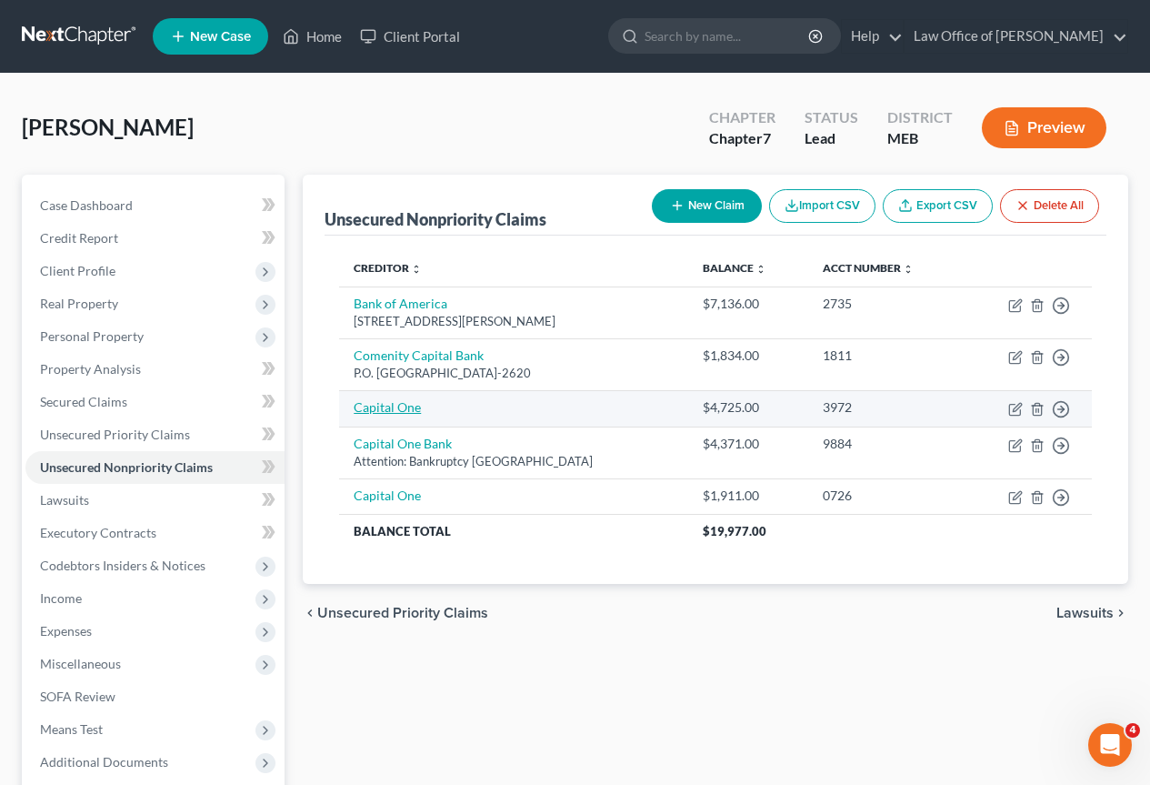
click at [399, 406] on link "Capital One" at bounding box center [387, 406] width 67 height 15
select select "2"
select select "0"
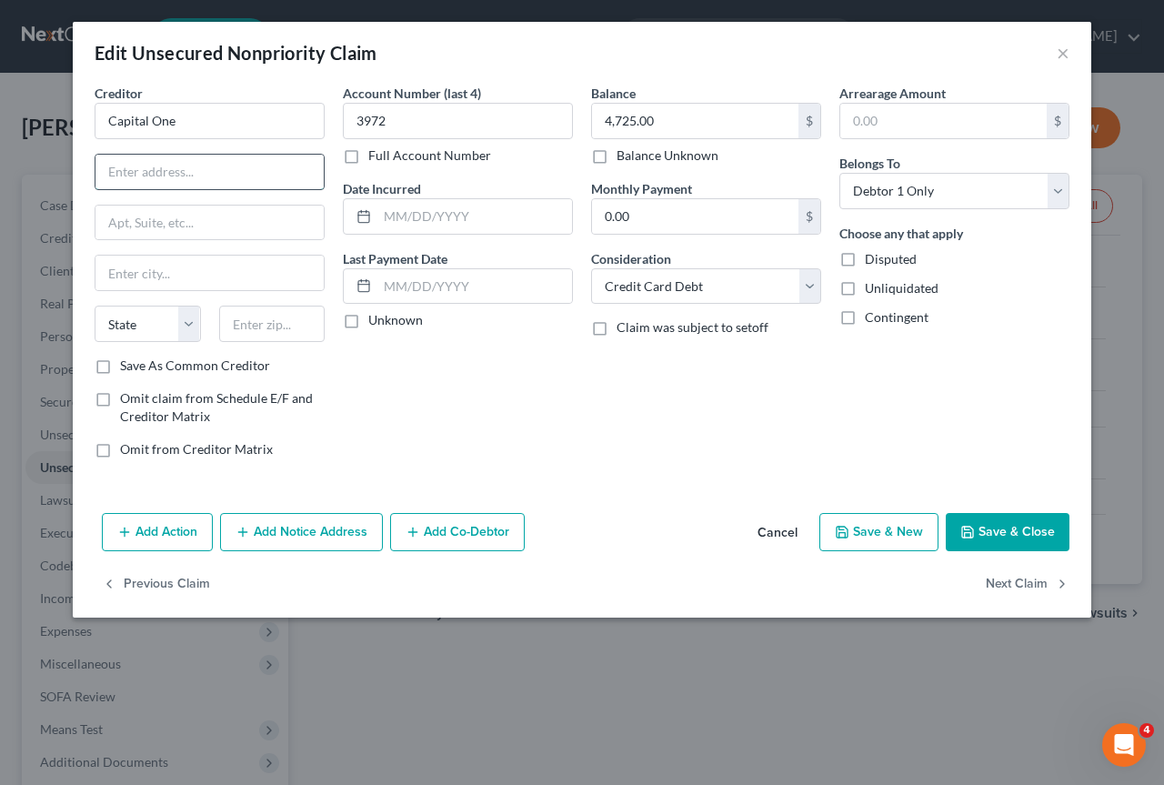
click at [129, 176] on input "text" at bounding box center [209, 172] width 228 height 35
type input "Attn: Bankruptcy"
type input "P"
click at [654, 728] on div "Edit Unsecured Nonpriority Claim × Creditor * Capital One Attn: Bankruptcy P St…" at bounding box center [582, 392] width 1164 height 785
drag, startPoint x: 927, startPoint y: 48, endPoint x: 856, endPoint y: 49, distance: 71.8
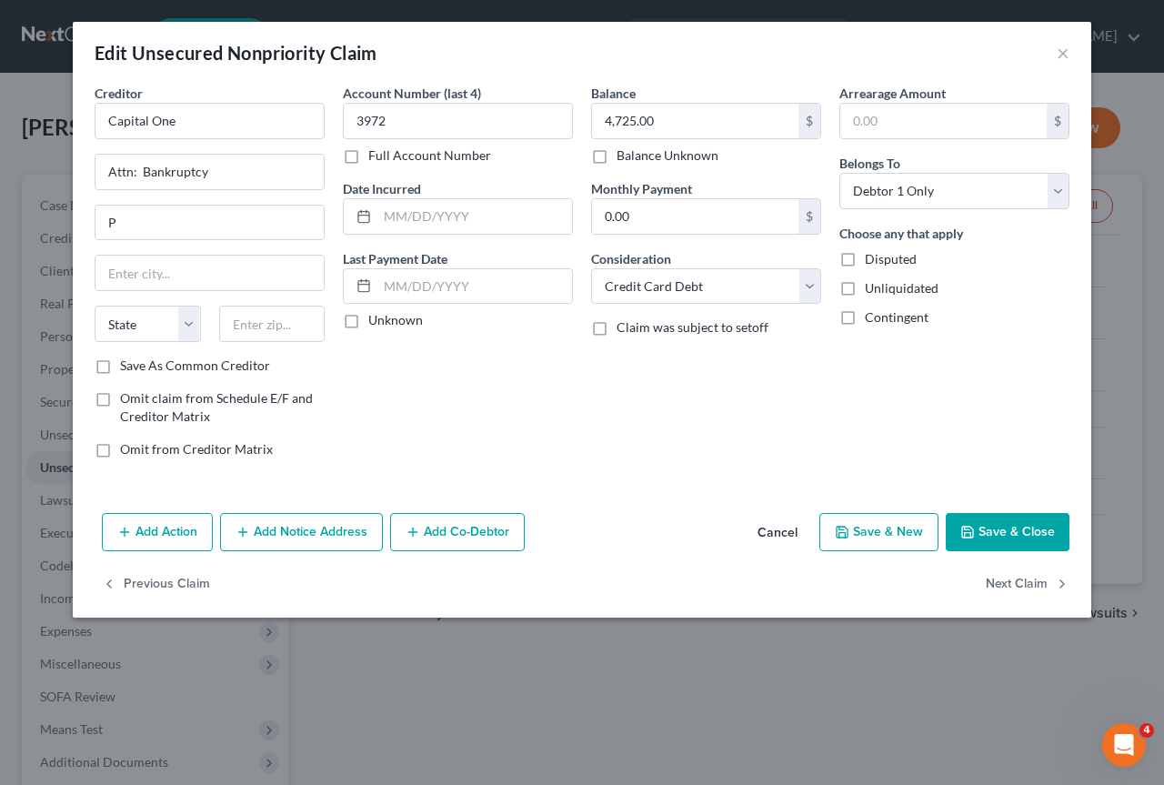
click at [855, 49] on div "Edit Unsecured Nonpriority Claim ×" at bounding box center [582, 53] width 1018 height 62
click at [138, 274] on input "text" at bounding box center [209, 273] width 228 height 35
type input "Salt Lake City"
click at [153, 323] on select "State AL AK AR AZ CA CO CT DE DC FL GA GU HI ID IL IN IA KS KY LA ME MD MA MI M…" at bounding box center [148, 324] width 106 height 36
select select "46"
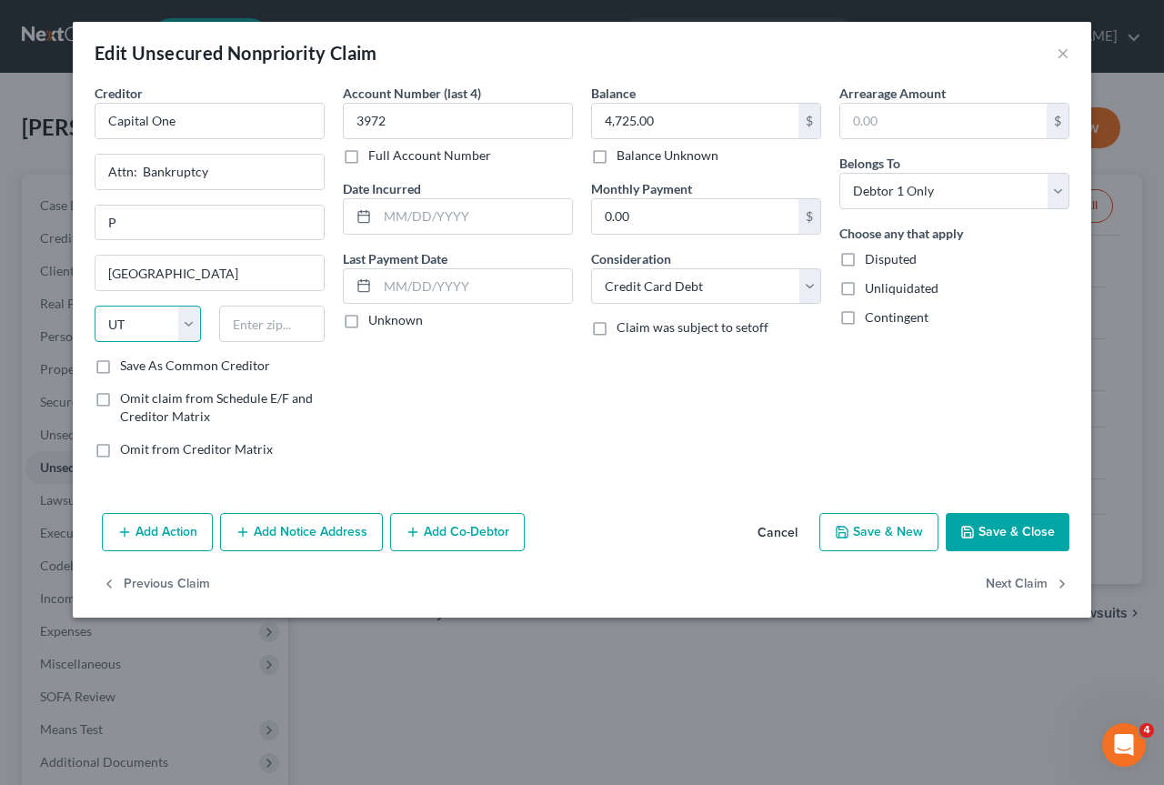
click at [95, 306] on select "State AL AK AR AZ CA CO CT DE DC FL GA GU HI ID IL IN IA KS KY LA ME MD MA MI M…" at bounding box center [148, 324] width 106 height 36
click at [1002, 526] on button "Save & Close" at bounding box center [1008, 532] width 124 height 38
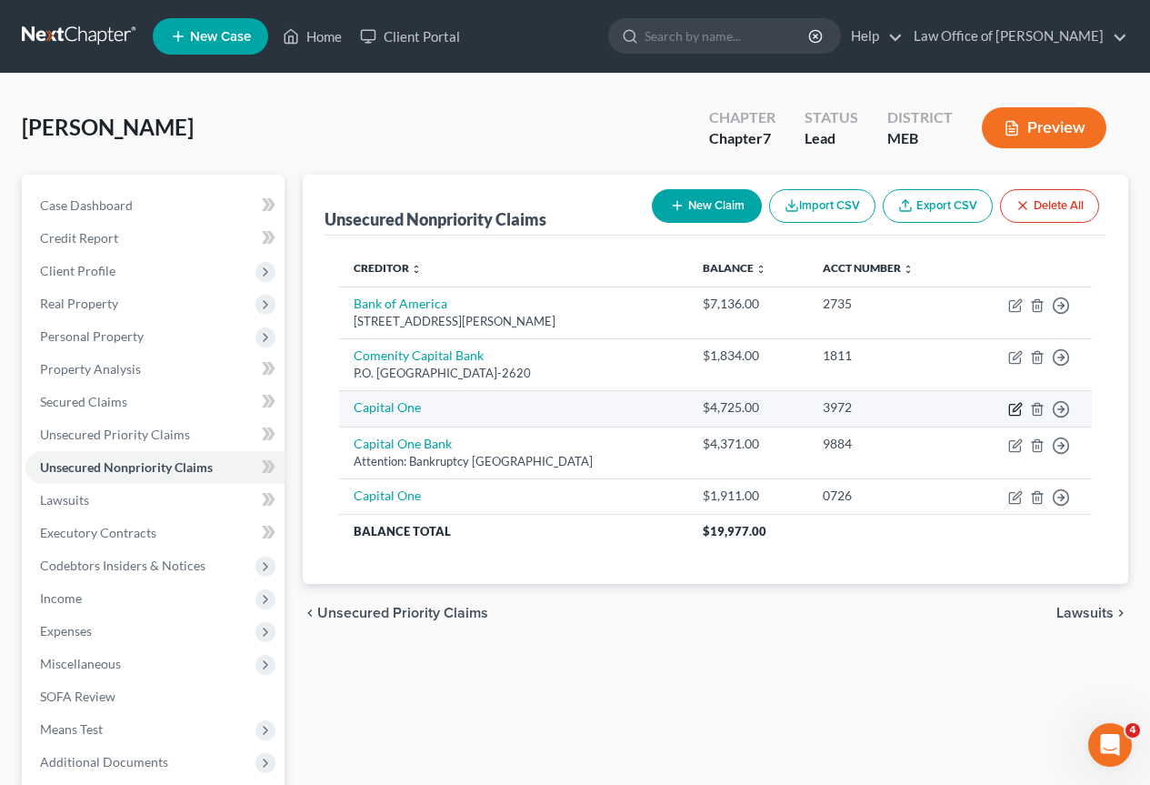
click at [1018, 408] on icon "button" at bounding box center [1017, 407] width 8 height 8
select select "2"
select select "0"
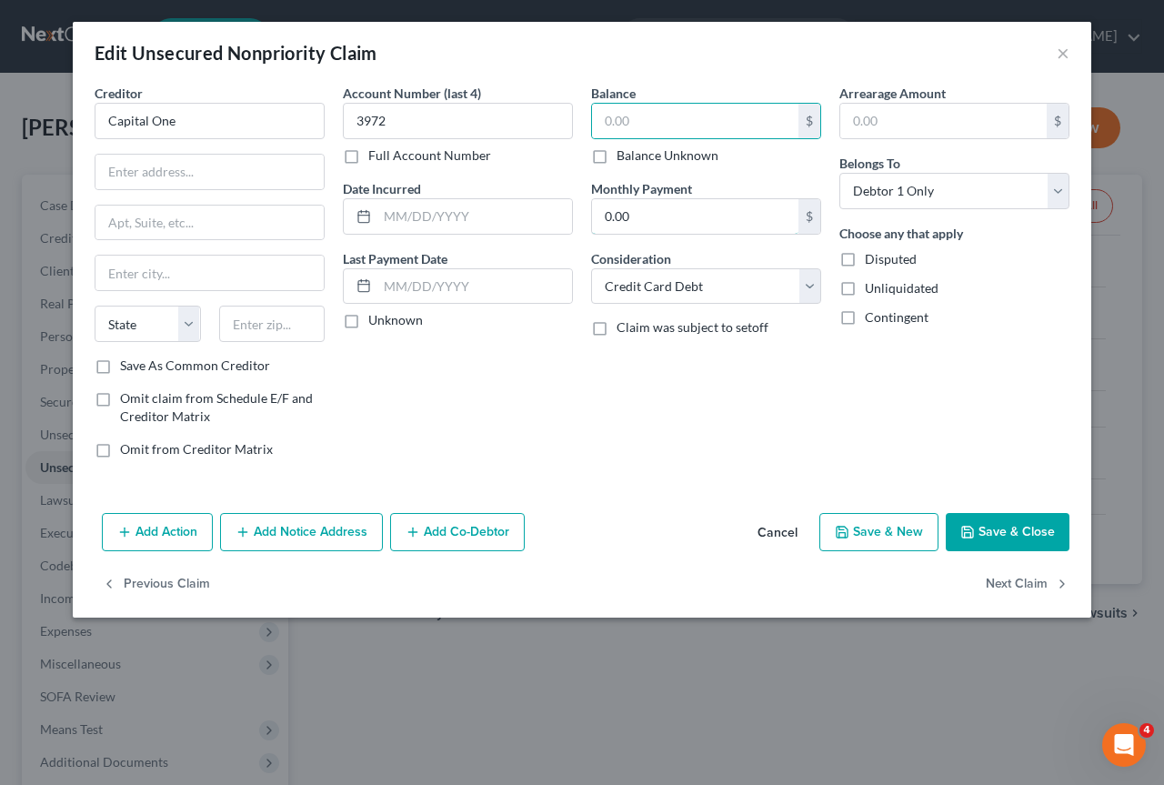
type input "4,725.00"
drag, startPoint x: 397, startPoint y: 114, endPoint x: 326, endPoint y: 122, distance: 71.4
click at [326, 122] on div "Creditor * Capital One State AL AK AR AZ CA CO CT DE DC FL GA GU HI ID IL IN IA…" at bounding box center [581, 278] width 993 height 389
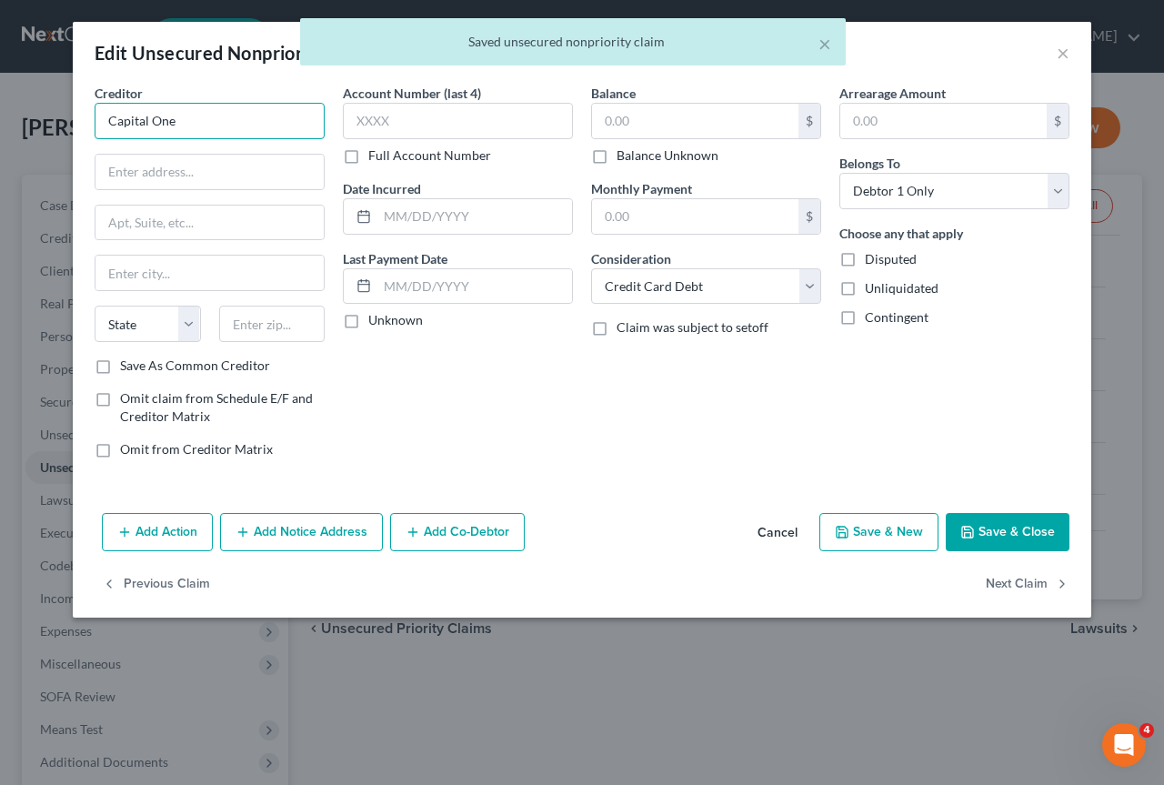
drag, startPoint x: 205, startPoint y: 117, endPoint x: 28, endPoint y: 125, distance: 176.6
click at [28, 125] on div "Edit Unsecured Nonpriority Claim × Creditor * Capital One State AL AK AR AZ CA …" at bounding box center [582, 392] width 1164 height 785
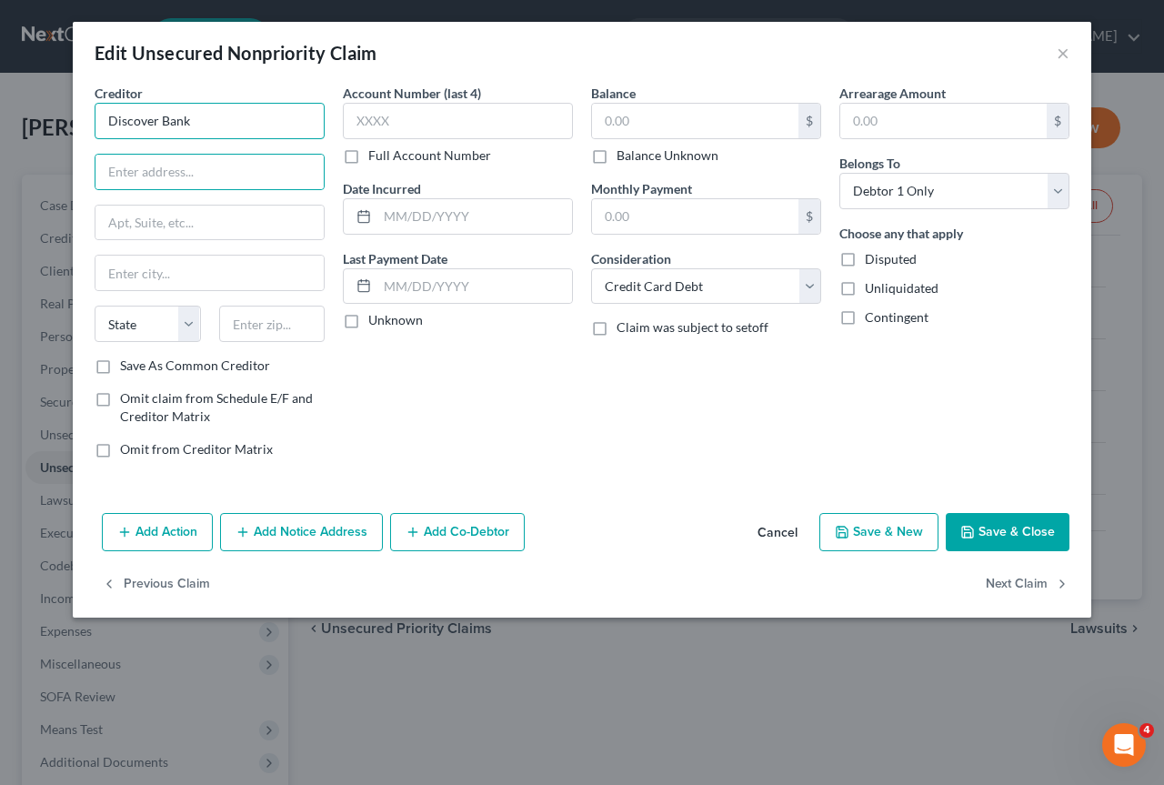
click at [224, 111] on input "Discover Bank" at bounding box center [210, 121] width 230 height 36
type input "Discover"
type input "P.O. Box 30923"
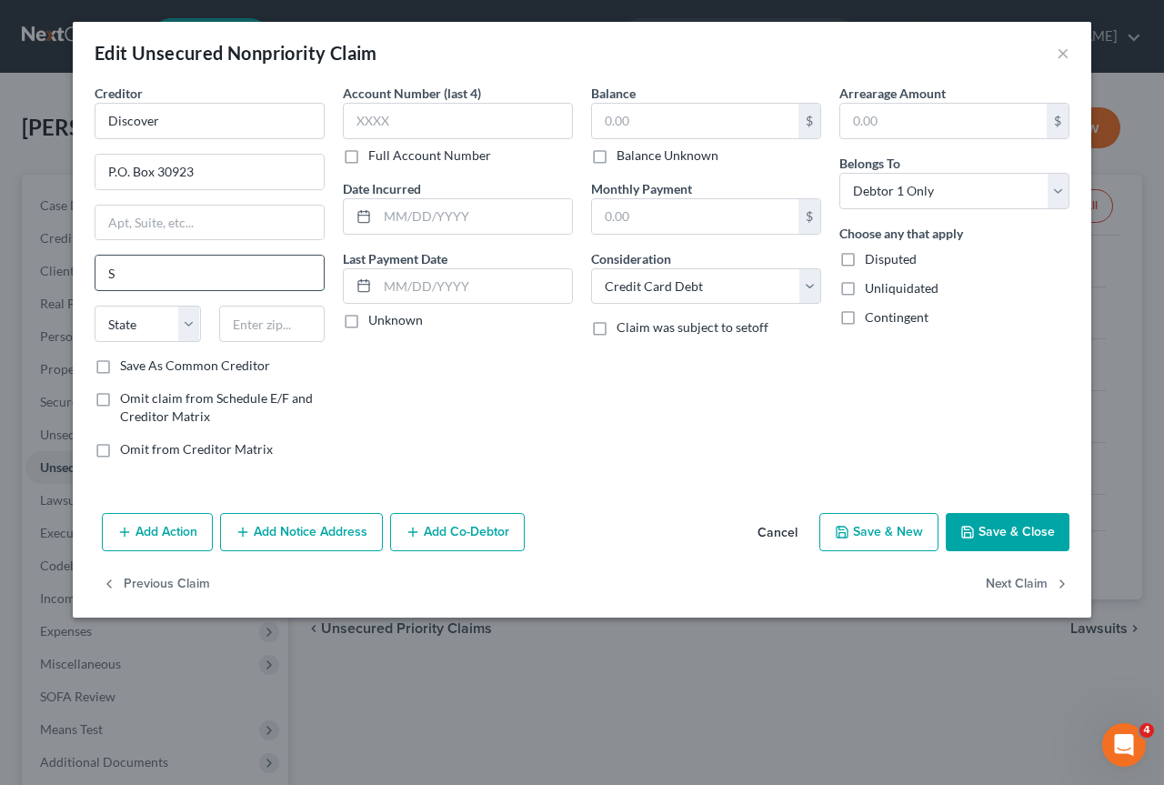
type input "Salt Lake City"
click at [148, 321] on select "State AL AK AR AZ CA CO CT DE DC FL GA GU HI ID IL IN IA KS KY LA ME MD MA MI M…" at bounding box center [148, 324] width 106 height 36
click at [216, 263] on input "Salt Lake City" at bounding box center [209, 273] width 228 height 35
select select "46"
type input "84130"
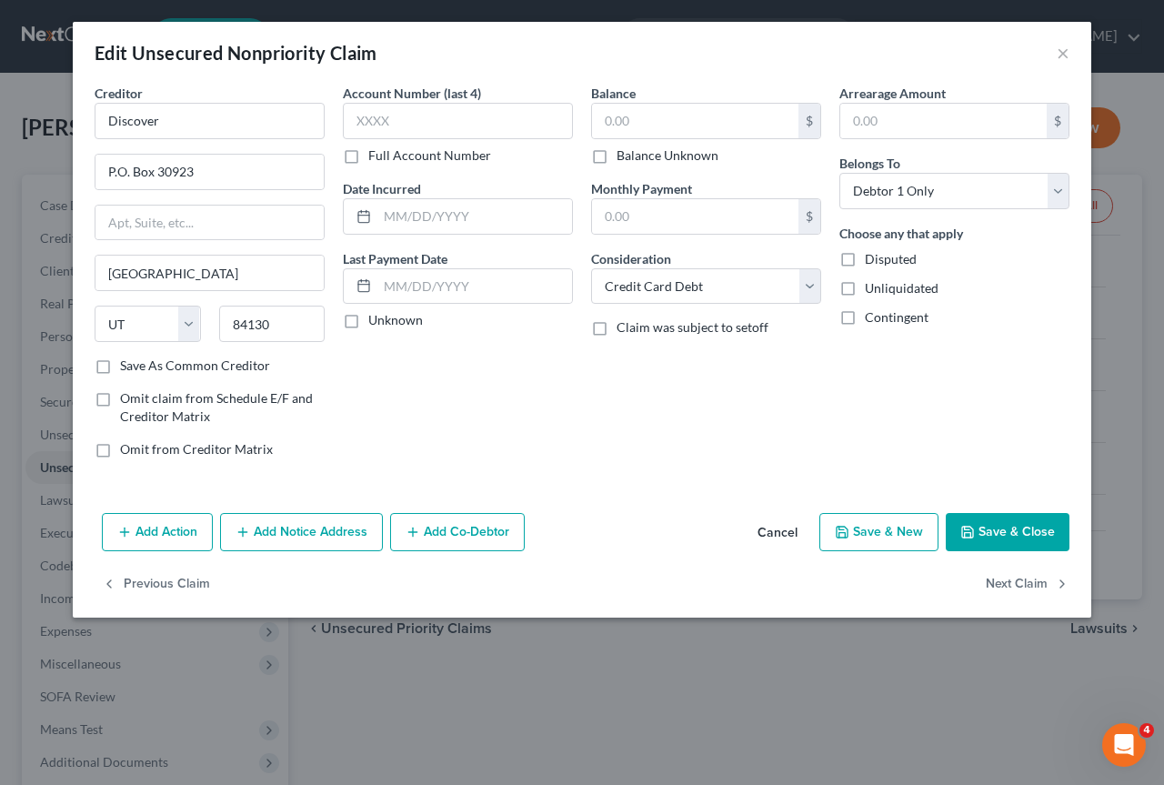
click at [120, 366] on label "Save As Common Creditor" at bounding box center [195, 365] width 150 height 18
click at [127, 366] on input "Save As Common Creditor" at bounding box center [133, 362] width 12 height 12
checkbox input "true"
click at [404, 116] on input "text" at bounding box center [458, 121] width 230 height 36
type input "0856"
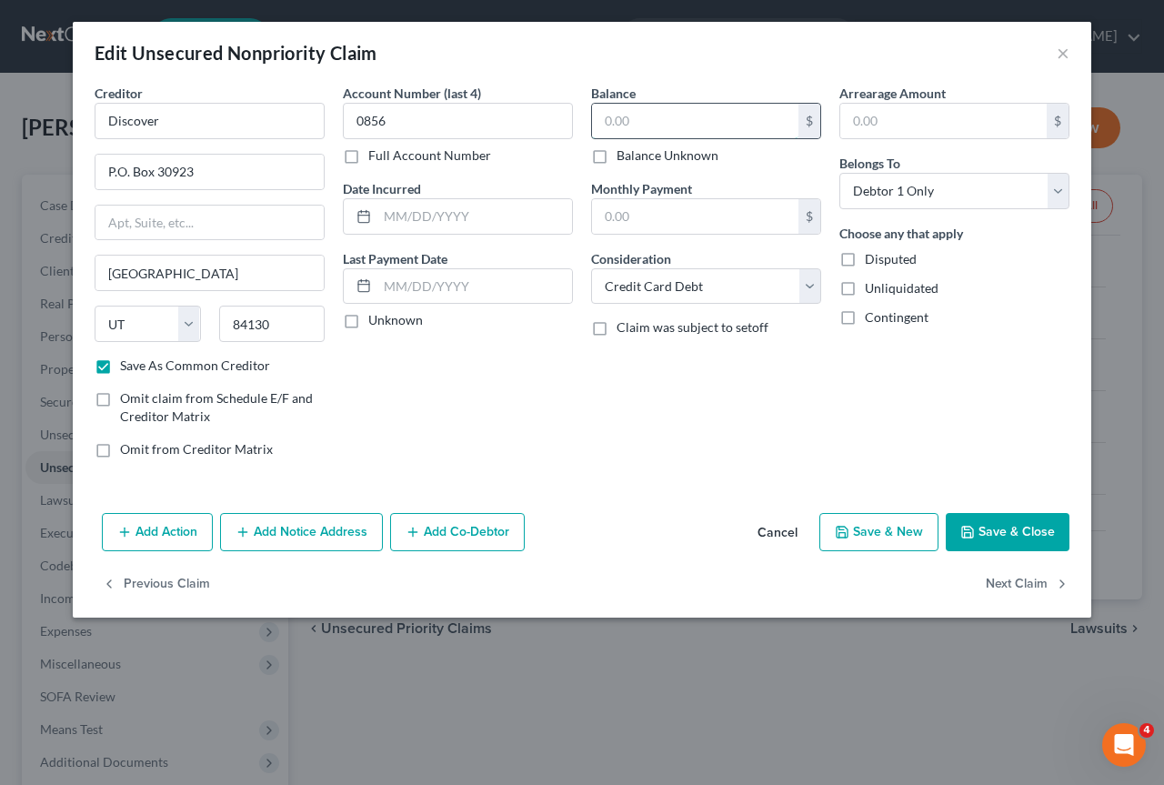
click at [667, 121] on input "text" at bounding box center [695, 121] width 206 height 35
type input "4,745"
click at [884, 536] on button "Save & New" at bounding box center [878, 532] width 119 height 38
checkbox input "false"
select select "0"
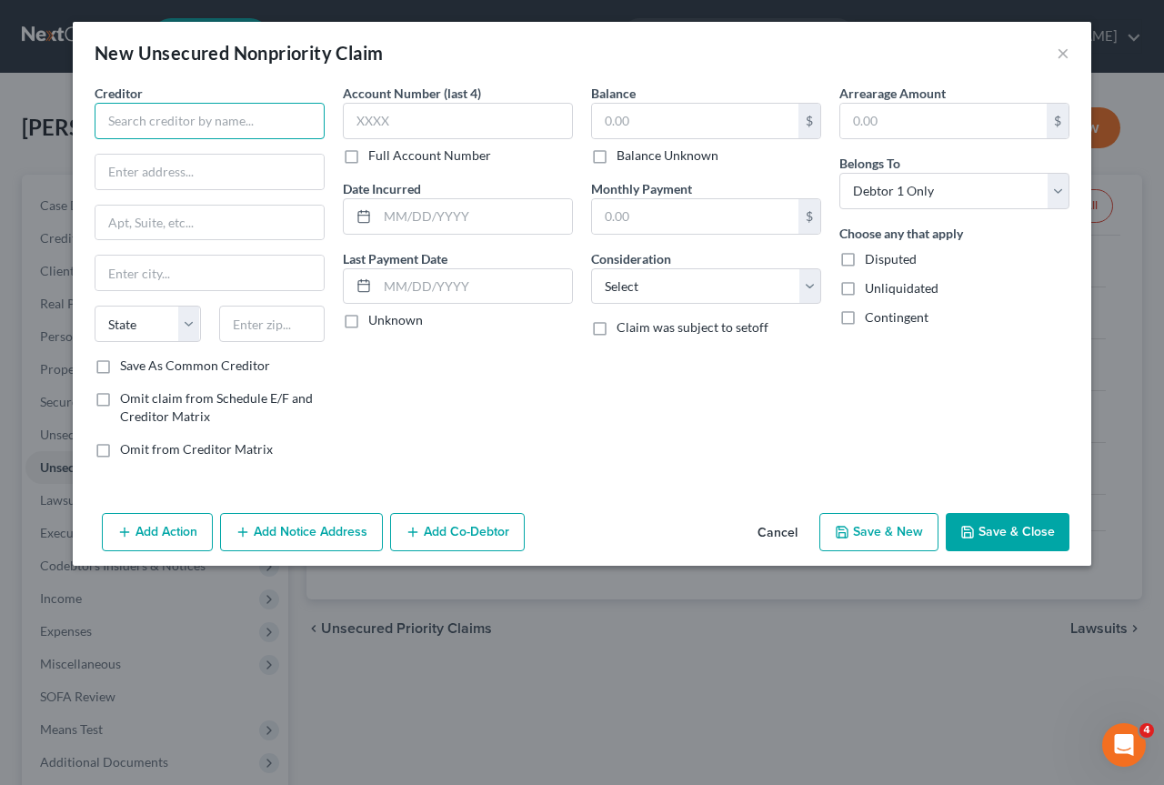
click at [134, 119] on input "text" at bounding box center [210, 121] width 230 height 36
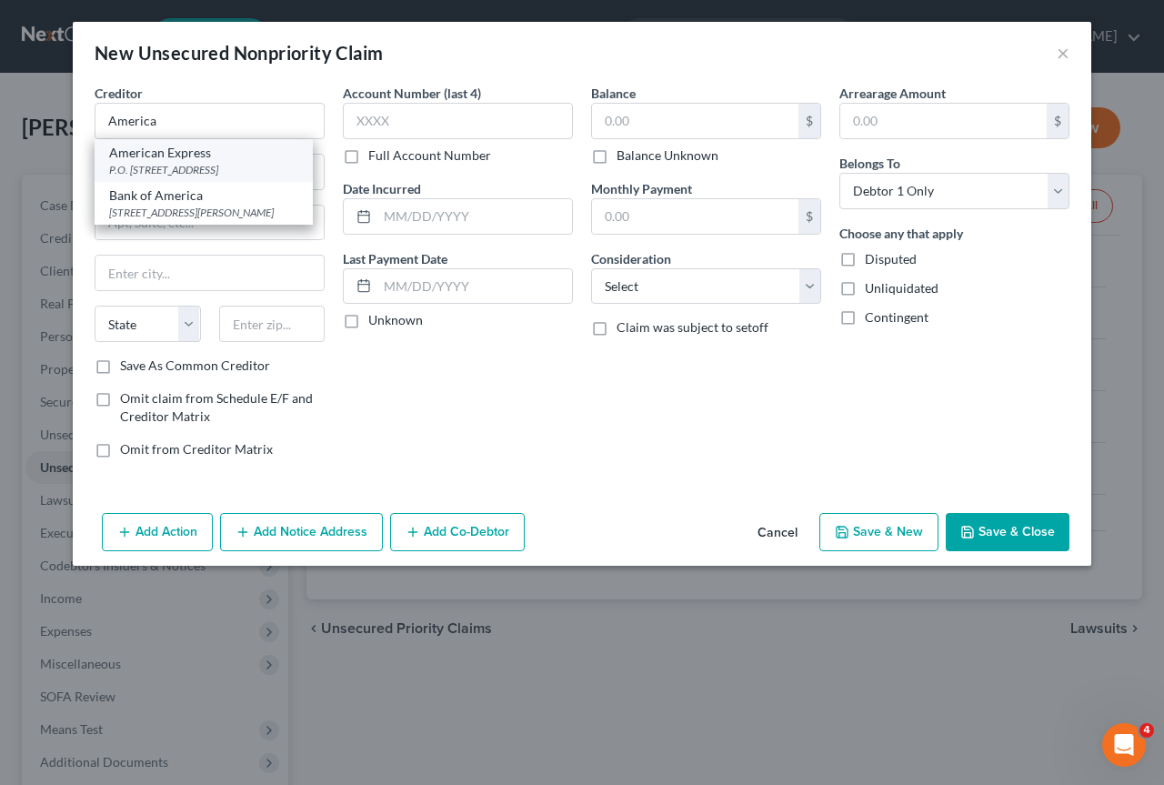
click at [159, 154] on div "American Express" at bounding box center [203, 153] width 189 height 18
type input "American Express"
type input "P.O. Box 981537"
type input "El Paso"
select select "45"
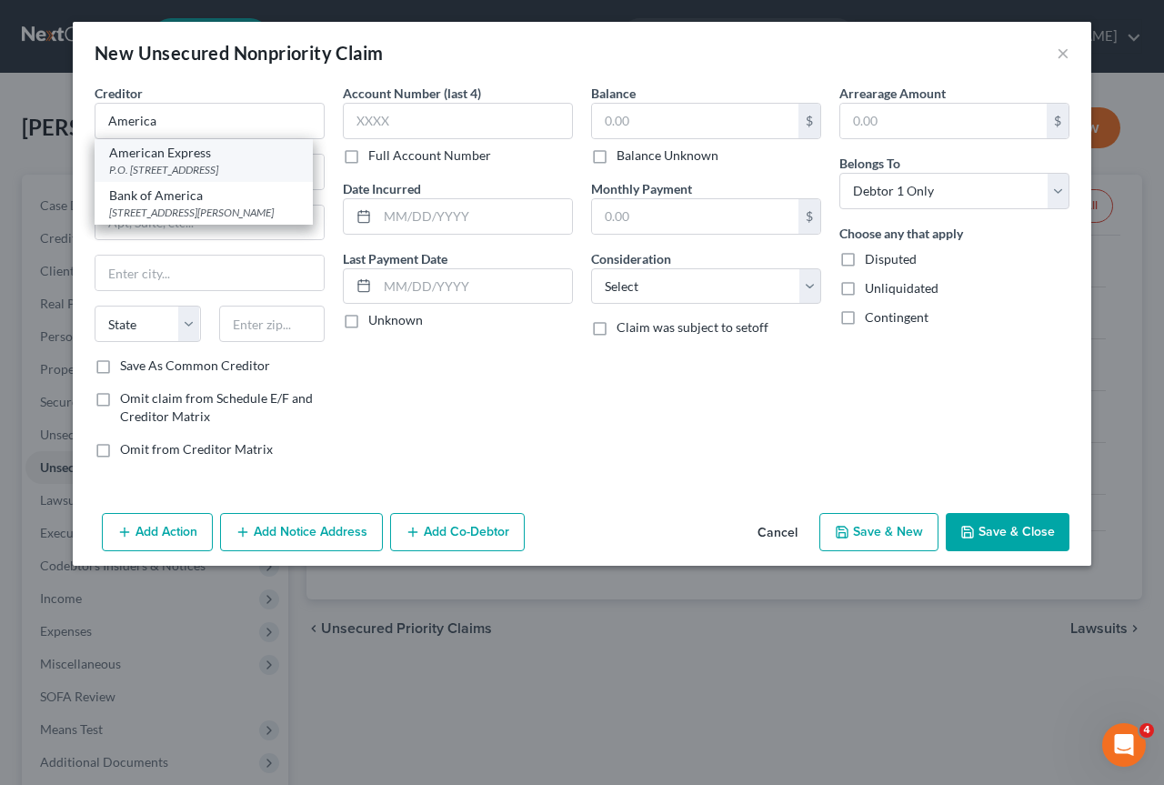
type input "79998"
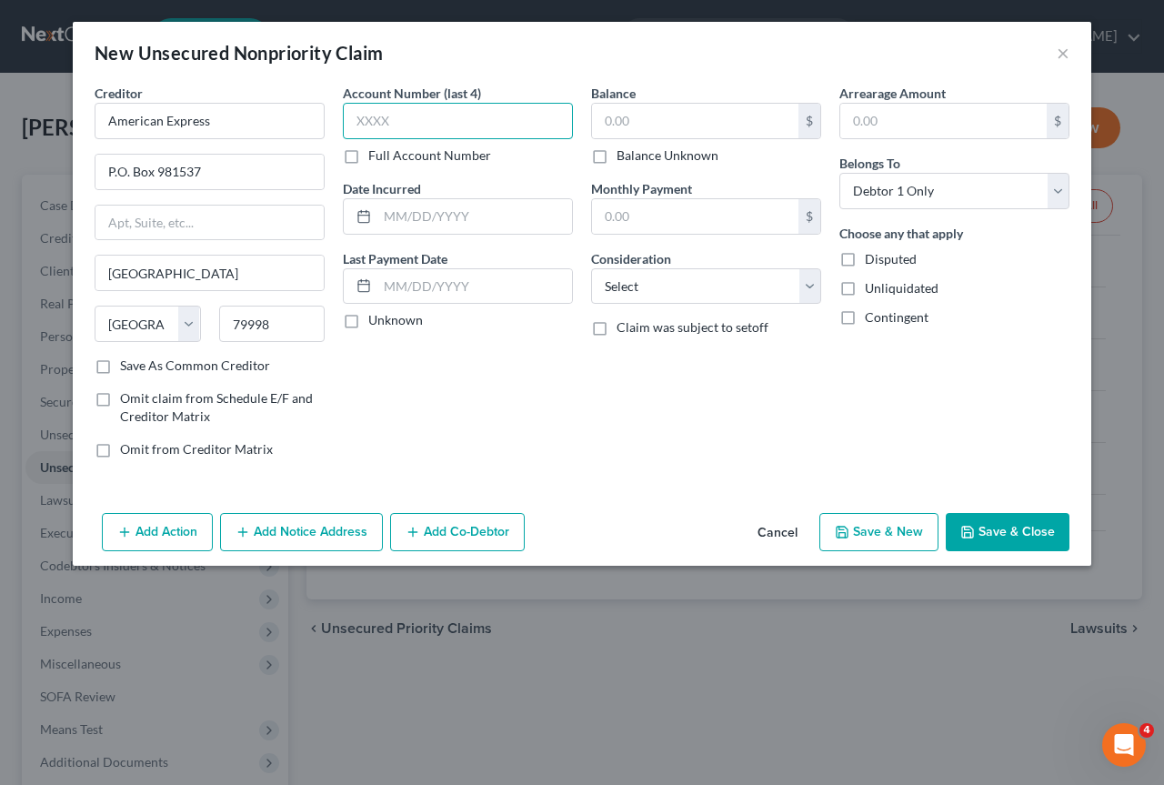
drag, startPoint x: 395, startPoint y: 115, endPoint x: 327, endPoint y: 122, distance: 67.7
click at [327, 122] on div "Creditor * American Express P.O. Box 981537 El Paso State AL AK AR AZ CA CO CT …" at bounding box center [581, 278] width 993 height 389
type input "1004"
click at [627, 120] on input "text" at bounding box center [695, 121] width 206 height 35
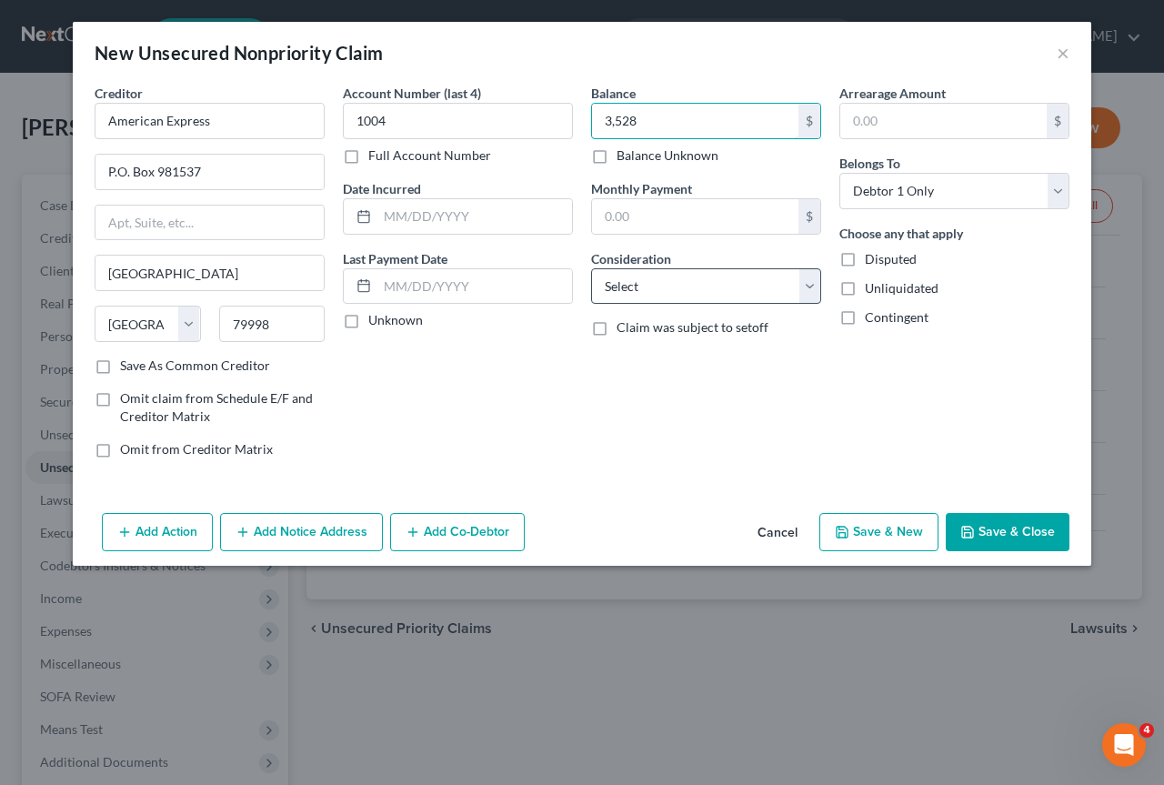
type input "3,528"
click at [812, 286] on select "Select Cable / Satellite Services Collection Agency Credit Card Debt Debt Couns…" at bounding box center [706, 286] width 230 height 36
select select "2"
click at [591, 268] on select "Select Cable / Satellite Services Collection Agency Credit Card Debt Debt Couns…" at bounding box center [706, 286] width 230 height 36
click at [333, 535] on button "Add Notice Address" at bounding box center [301, 532] width 163 height 38
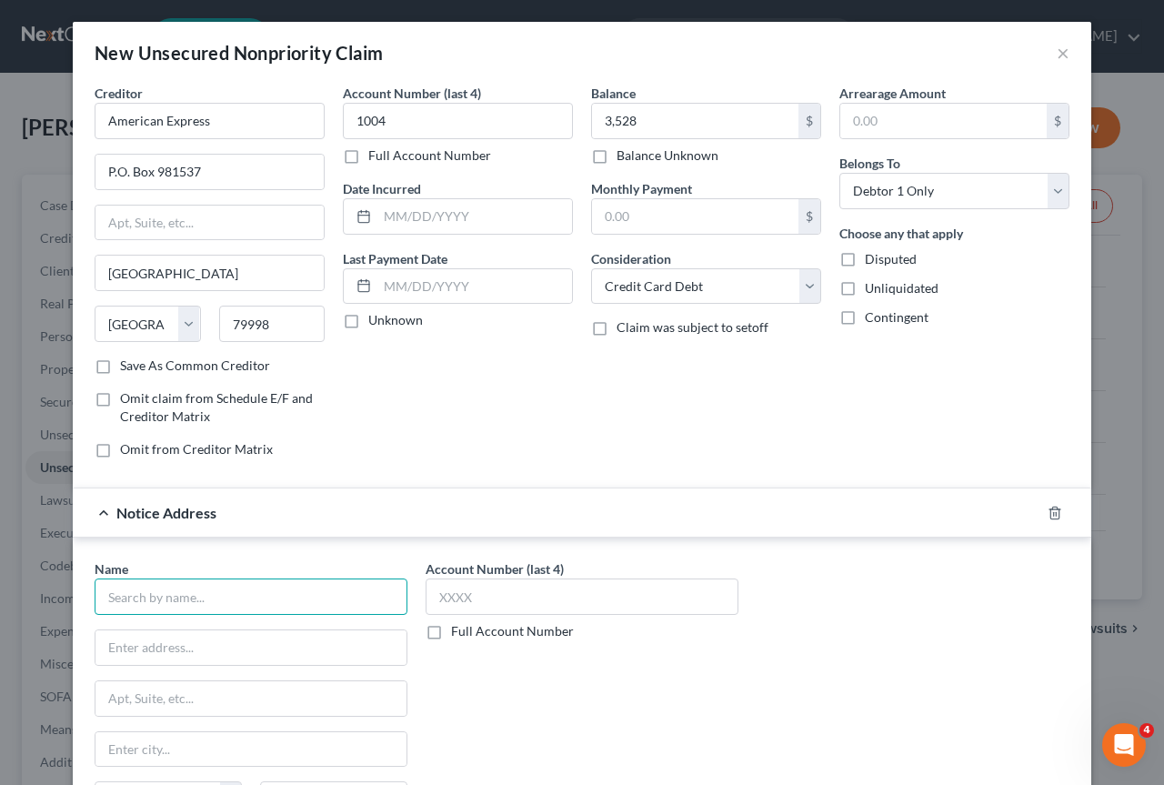
click at [195, 607] on input "text" at bounding box center [251, 596] width 313 height 36
type input "Zwicker & Assoc., P.C."
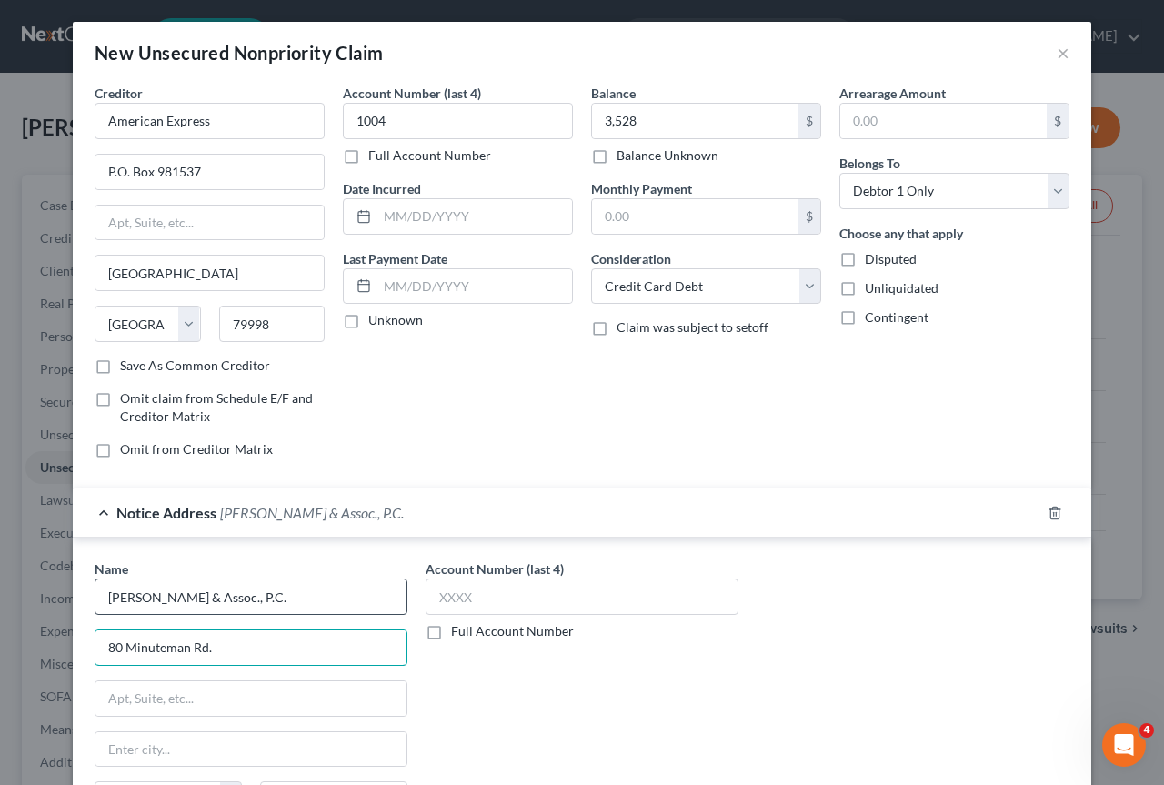
type input "80 Minuteman Rd."
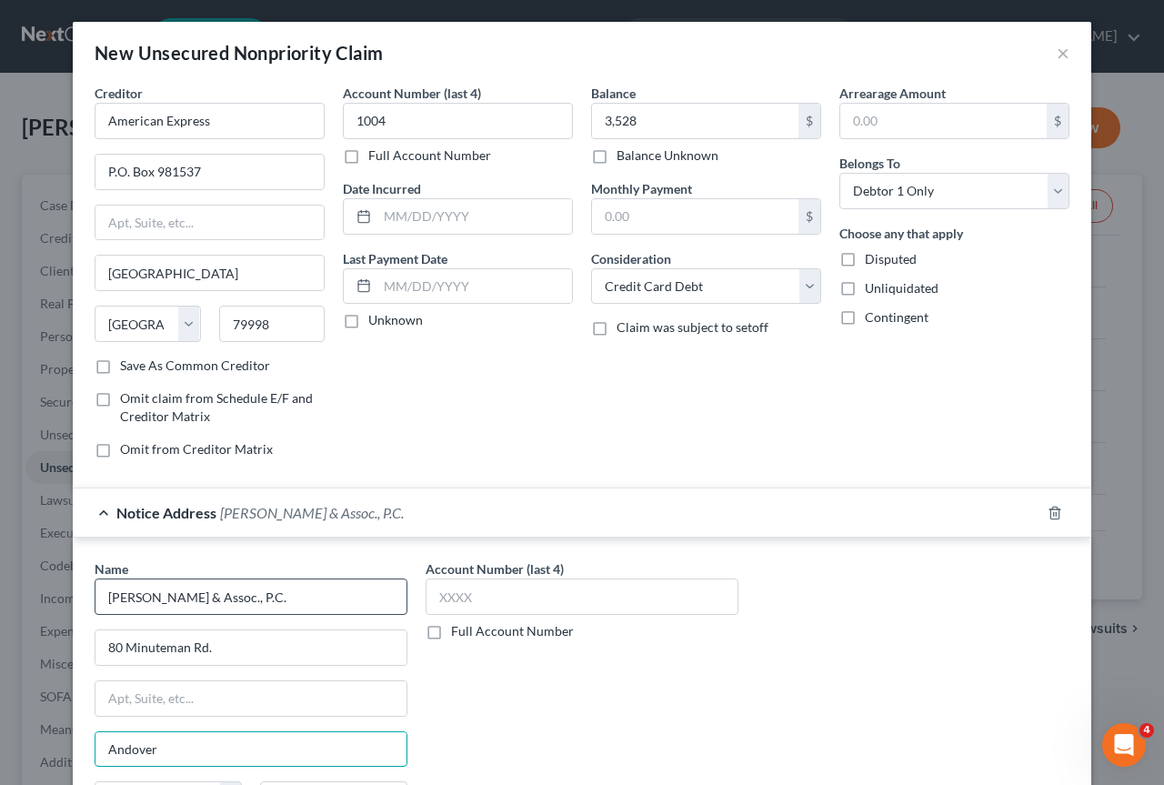
type input "Andover"
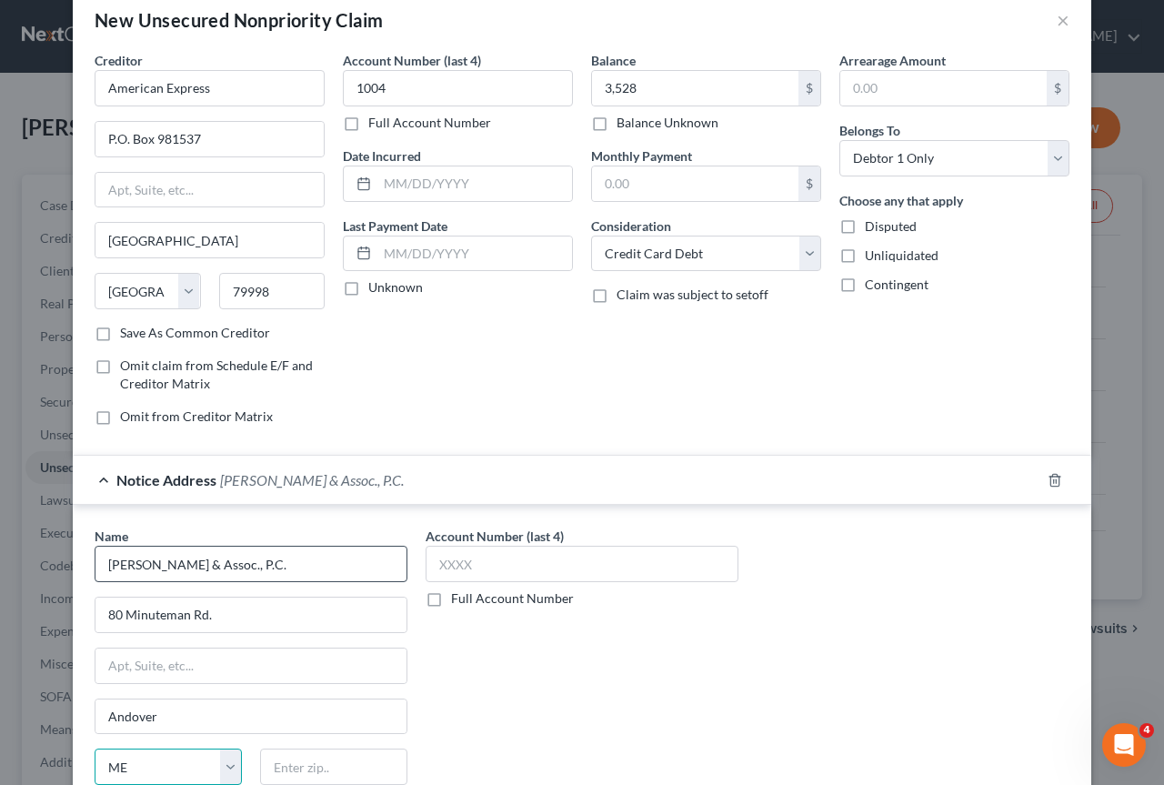
select select "22"
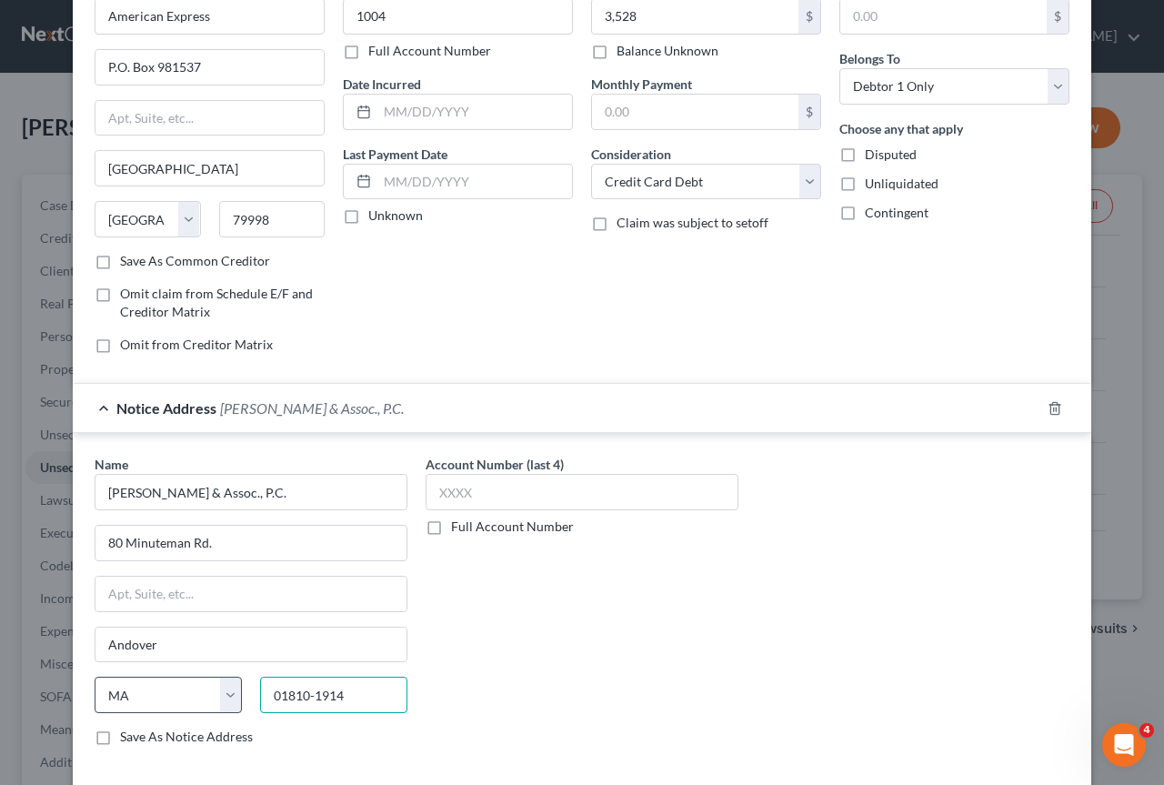
scroll to position [195, 0]
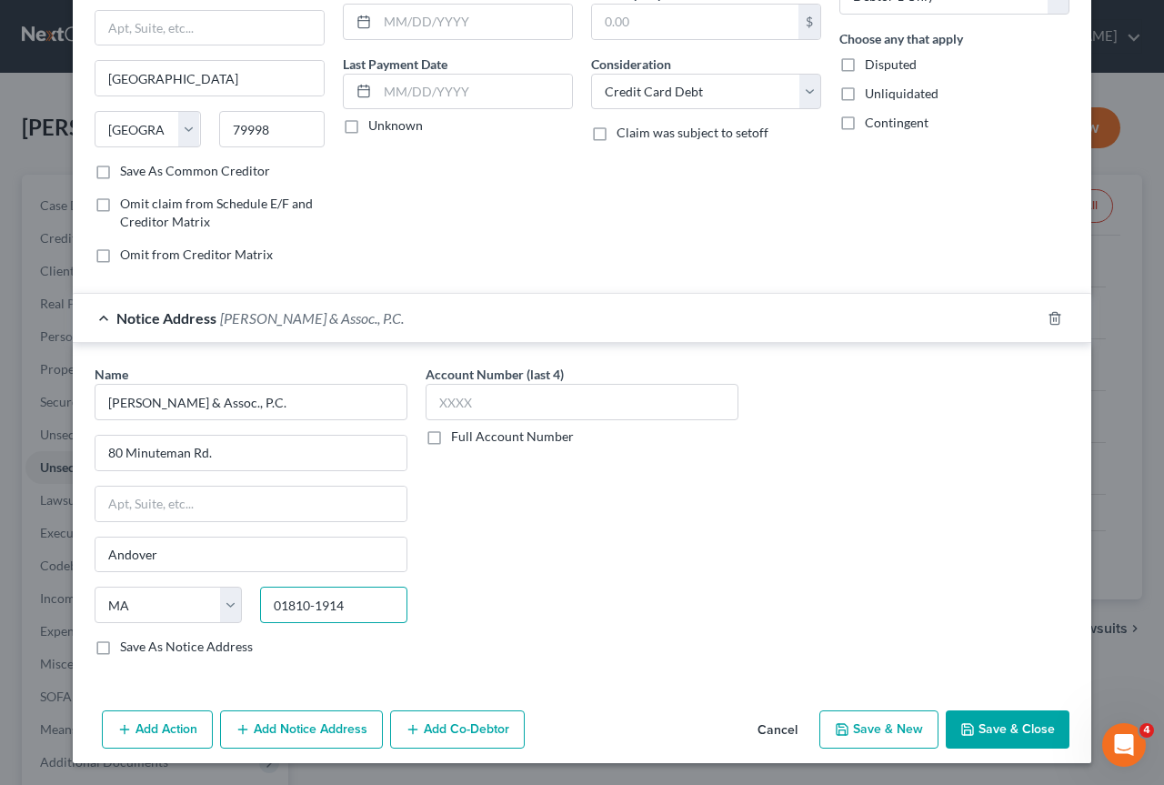
type input "01810-1914"
click at [120, 647] on label "Save As Notice Address" at bounding box center [186, 646] width 133 height 18
click at [127, 647] on input "Save As Notice Address" at bounding box center [133, 643] width 12 height 12
click at [884, 733] on button "Save & New" at bounding box center [878, 729] width 119 height 38
checkbox input "false"
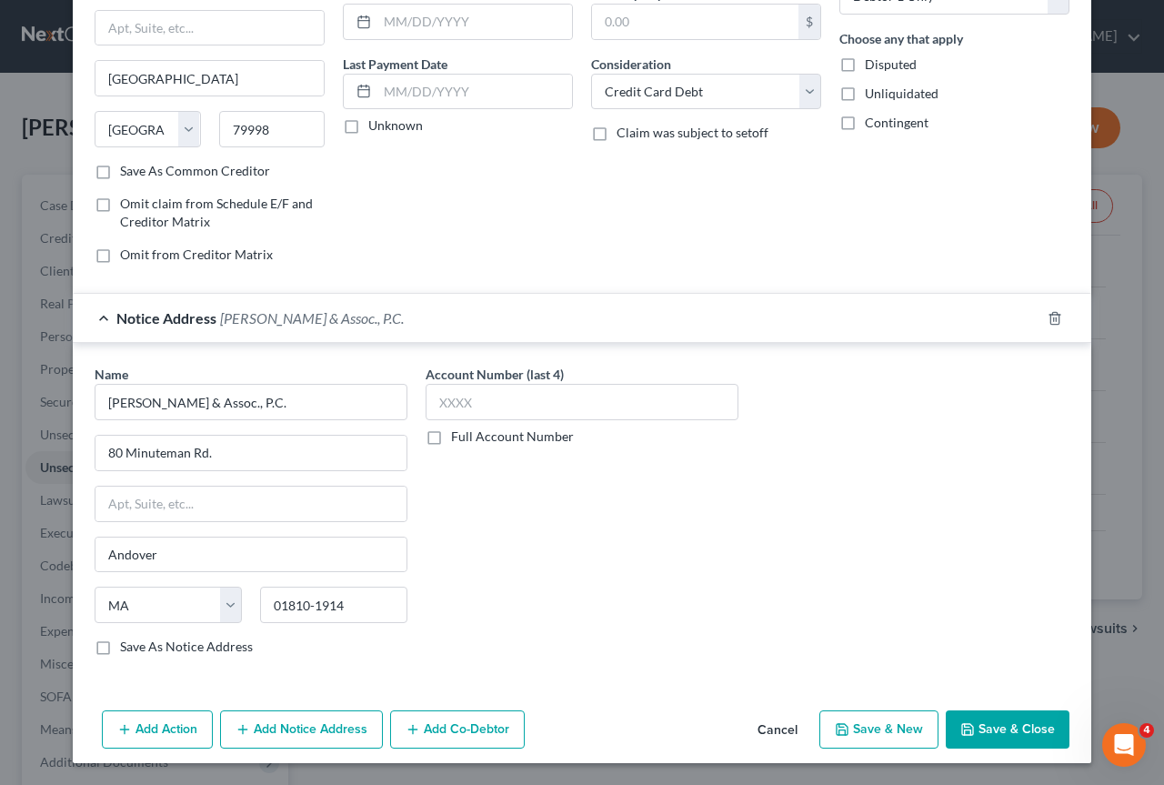
select select "0"
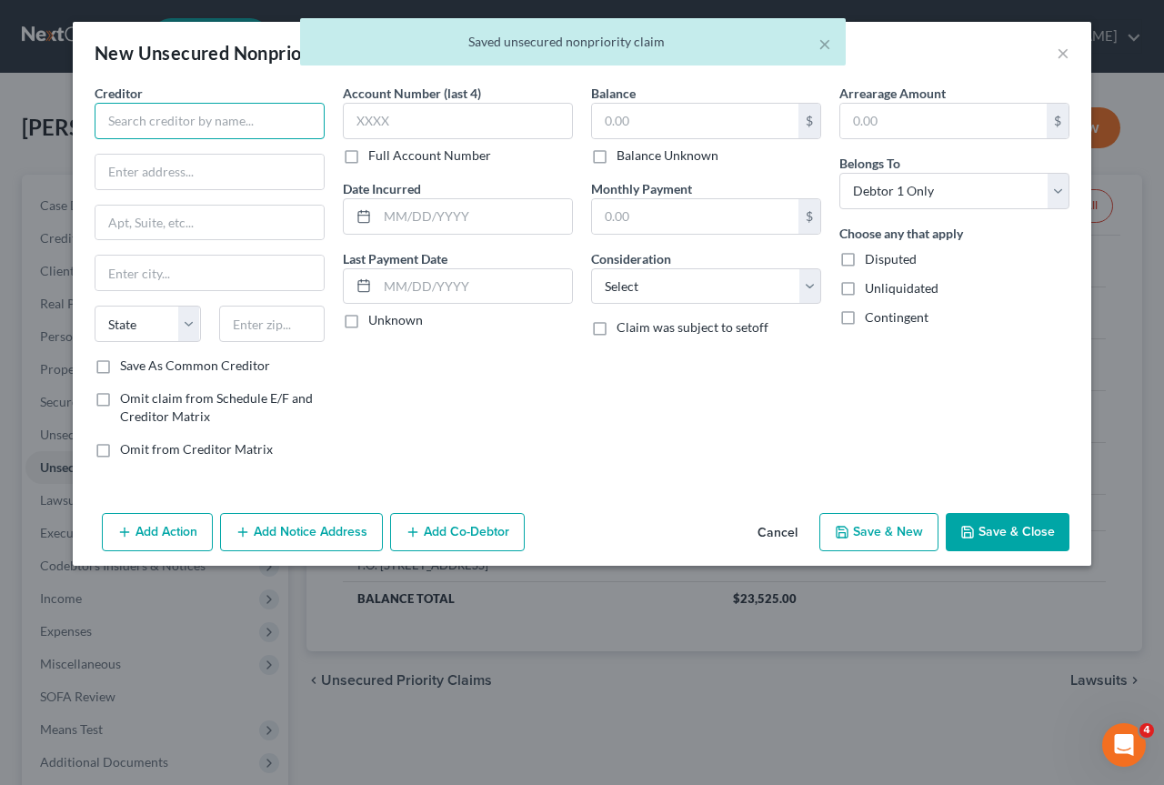
click at [130, 125] on input "text" at bounding box center [210, 121] width 230 height 36
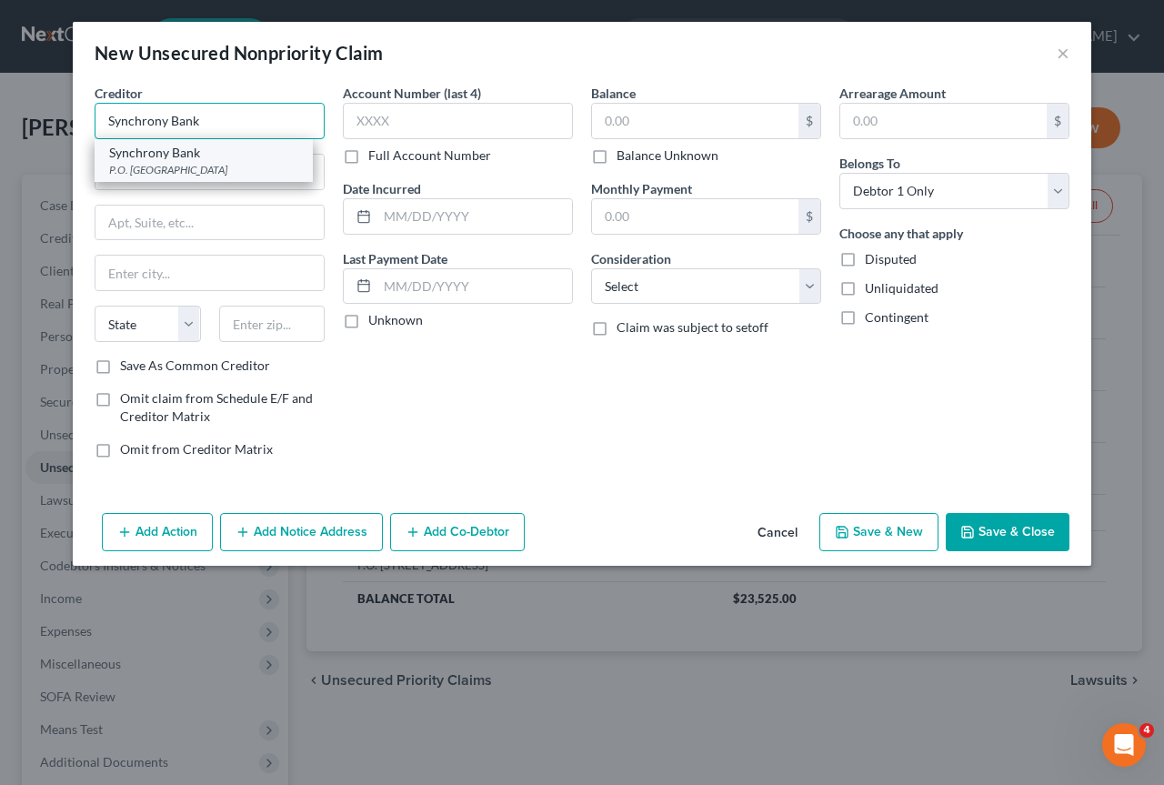
type input "Synchrony Bank"
click at [133, 152] on div "Synchrony Bank" at bounding box center [203, 153] width 189 height 18
type input "P.O. Box 965035"
type input "Orlando"
select select "9"
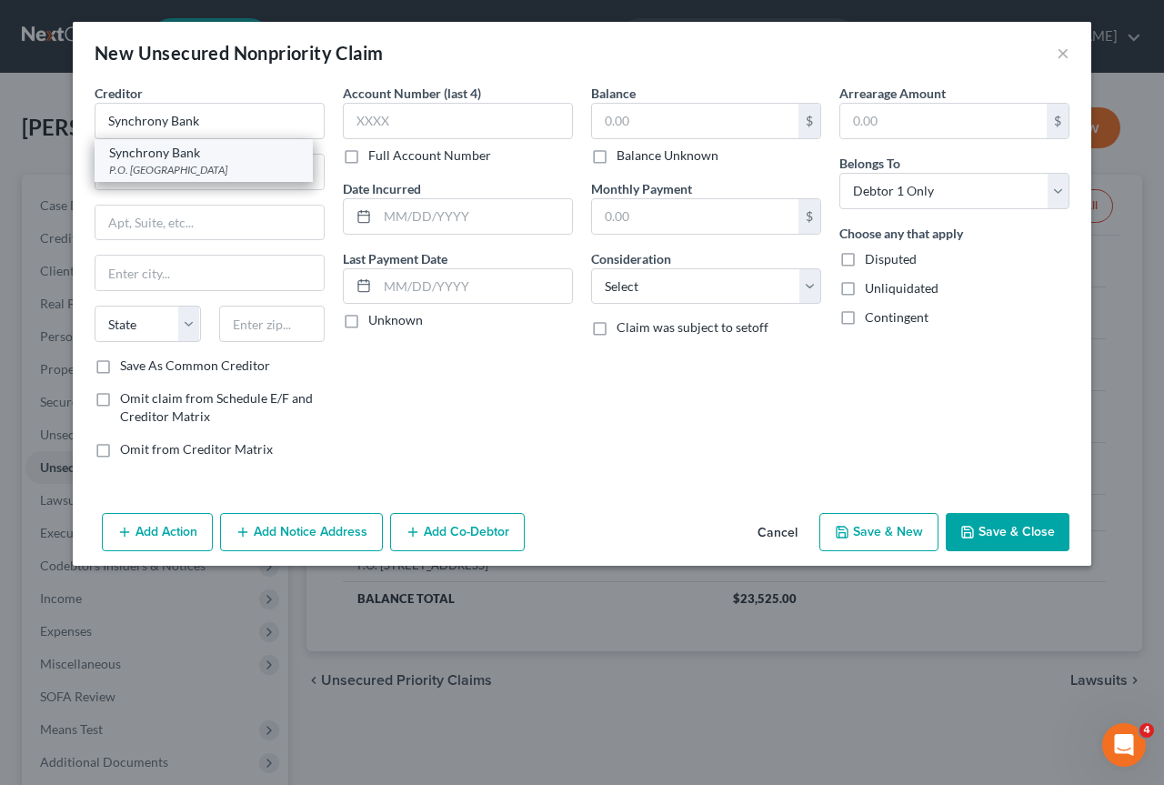
type input "32896"
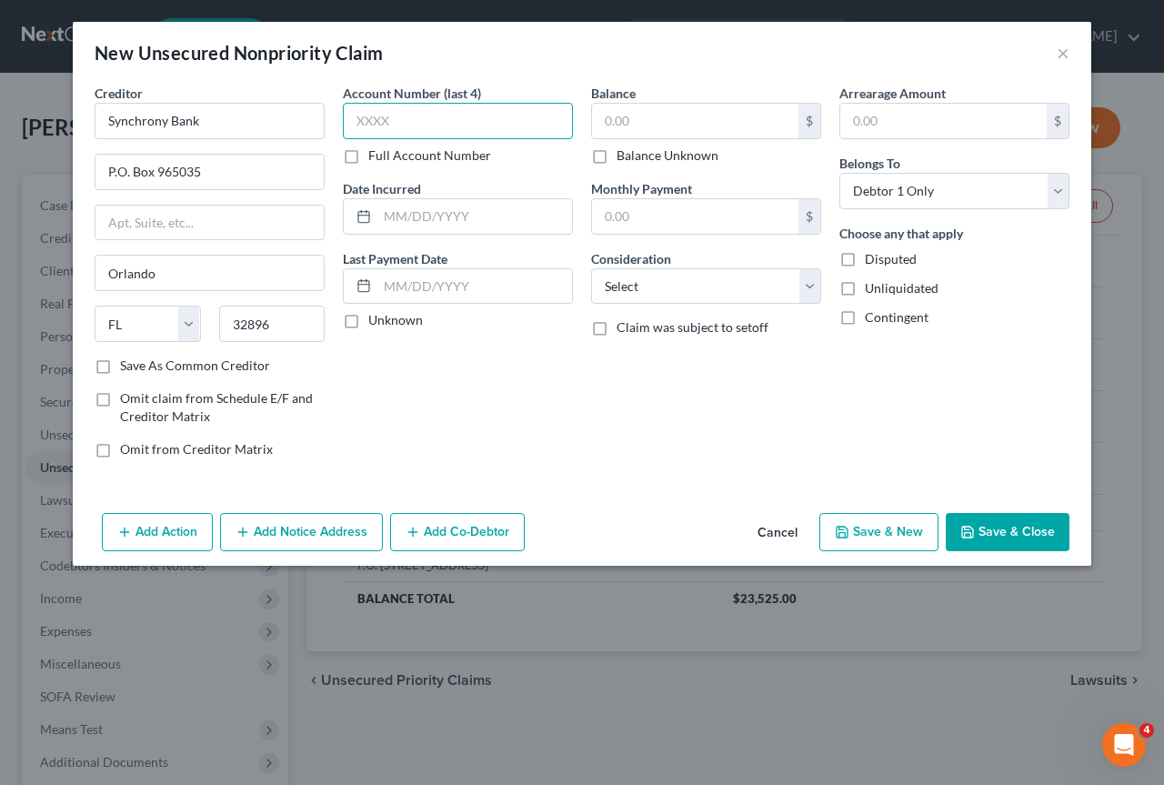
click at [383, 116] on input "text" at bounding box center [458, 121] width 230 height 36
type input "0792"
click at [680, 125] on input "text" at bounding box center [695, 121] width 206 height 35
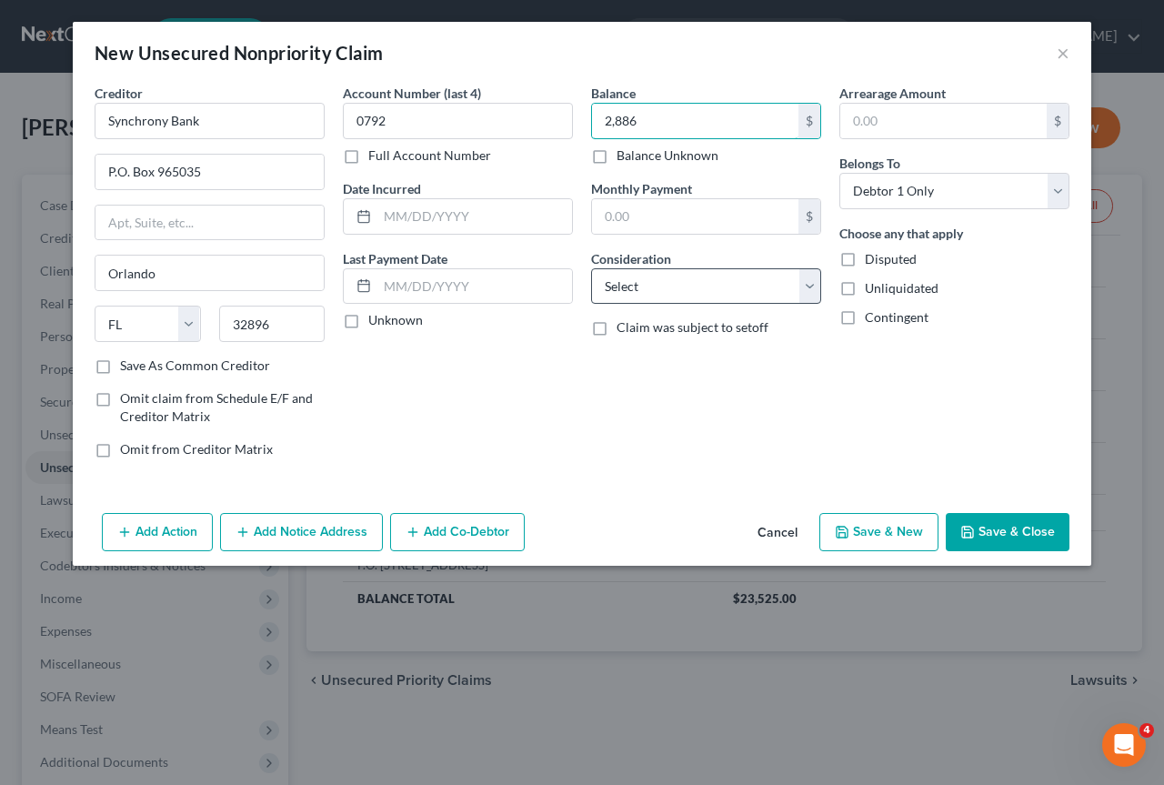
type input "2,886"
click at [812, 280] on select "Select Cable / Satellite Services Collection Agency Credit Card Debt Debt Couns…" at bounding box center [706, 286] width 230 height 36
select select "2"
click at [591, 268] on select "Select Cable / Satellite Services Collection Agency Credit Card Debt Debt Couns…" at bounding box center [706, 286] width 230 height 36
click at [889, 534] on button "Save & New" at bounding box center [878, 532] width 119 height 38
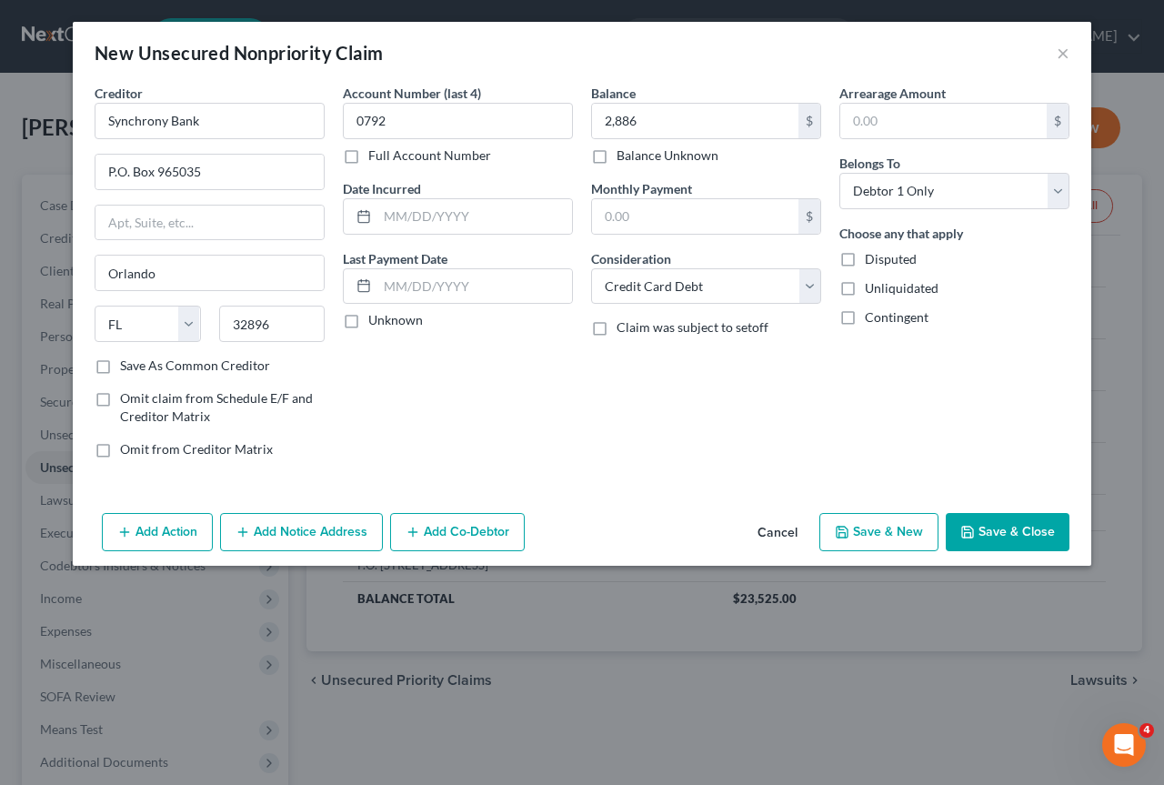
select select "0"
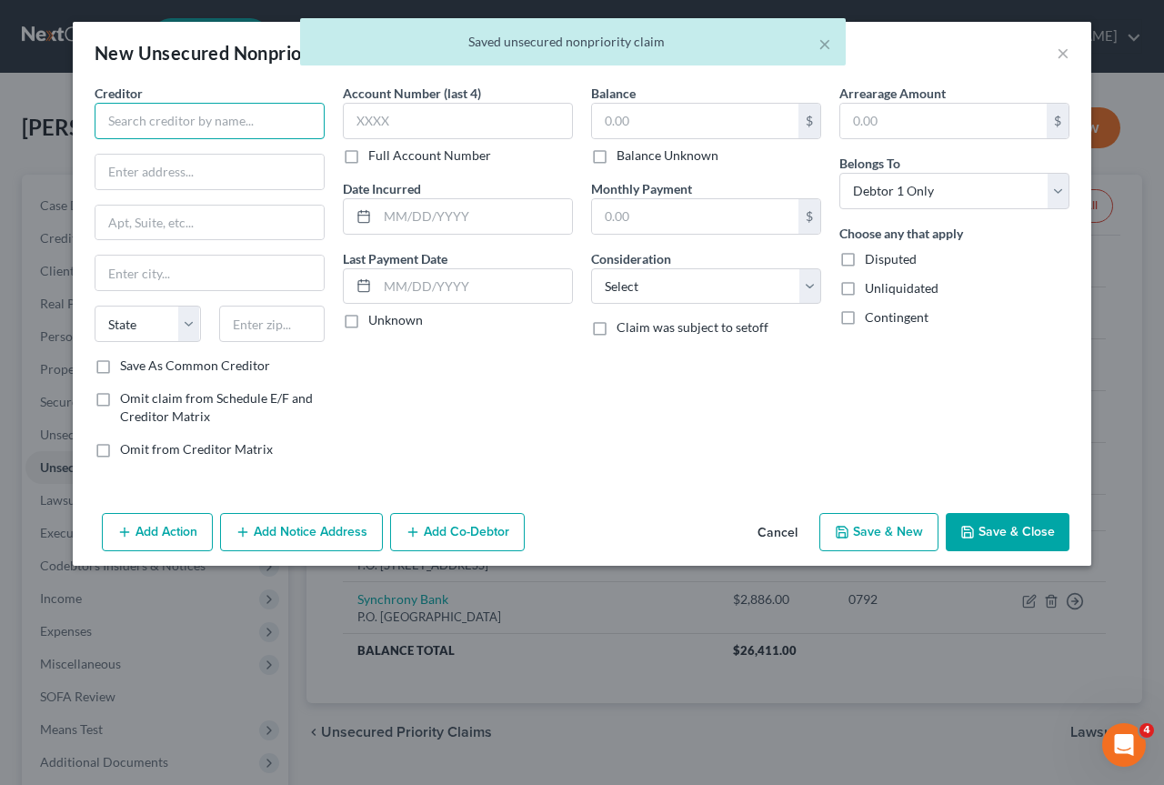
click at [123, 125] on input "text" at bounding box center [210, 121] width 230 height 36
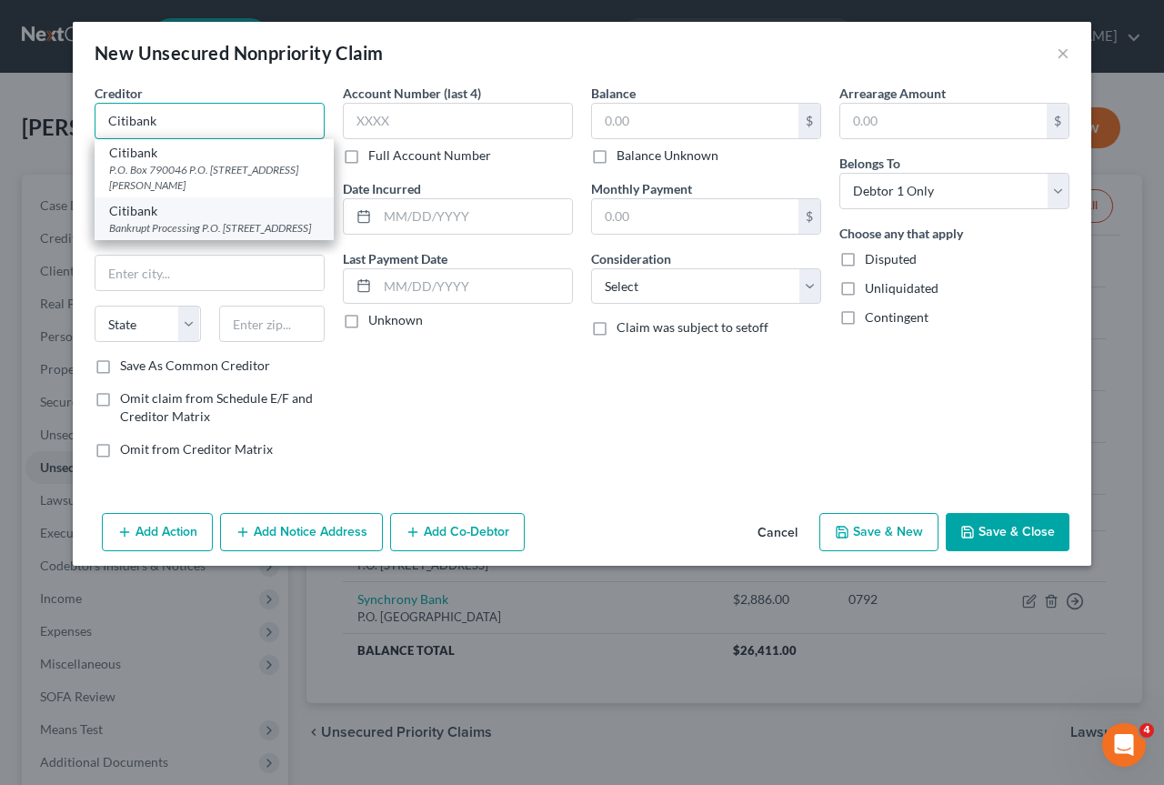
type input "Citibank"
click at [167, 226] on div "Bankrupt Processing P.O. Box 6786, Sioux Falls, SD 57117-6786" at bounding box center [214, 227] width 210 height 15
type input "Bankrupt Processing"
type input "P.O. Box 6786"
type input "Sioux Falls"
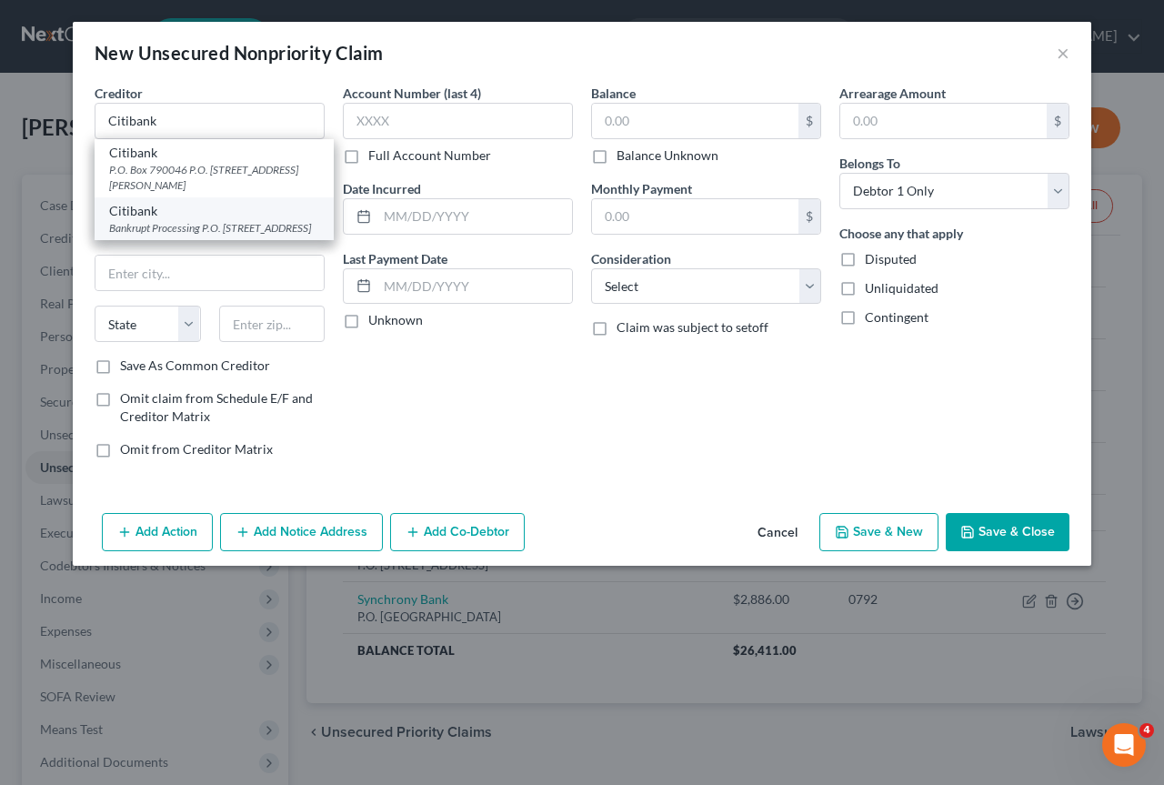
select select "43"
type input "57117-6786"
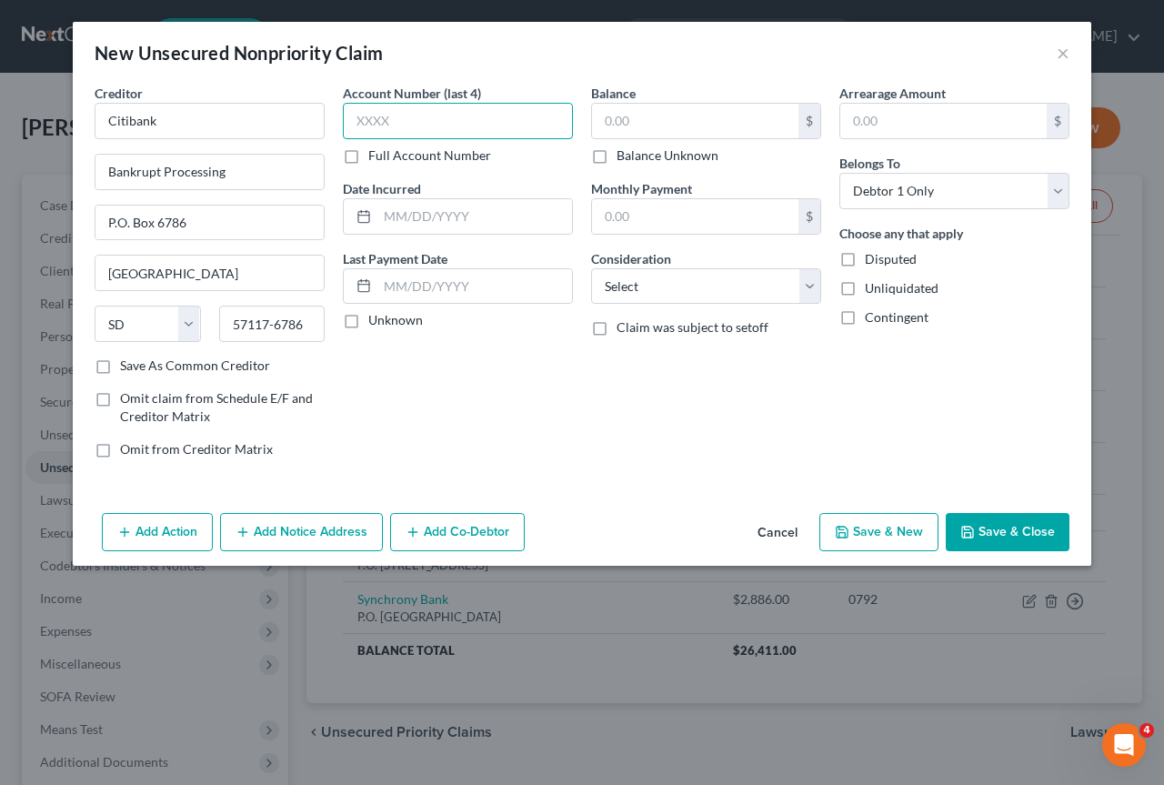
click at [412, 122] on input "text" at bounding box center [458, 121] width 230 height 36
type input "9484"
click at [643, 120] on input "text" at bounding box center [695, 121] width 206 height 35
click at [617, 161] on label "Balance Unknown" at bounding box center [668, 155] width 102 height 18
click at [624, 158] on input "Balance Unknown" at bounding box center [630, 152] width 12 height 12
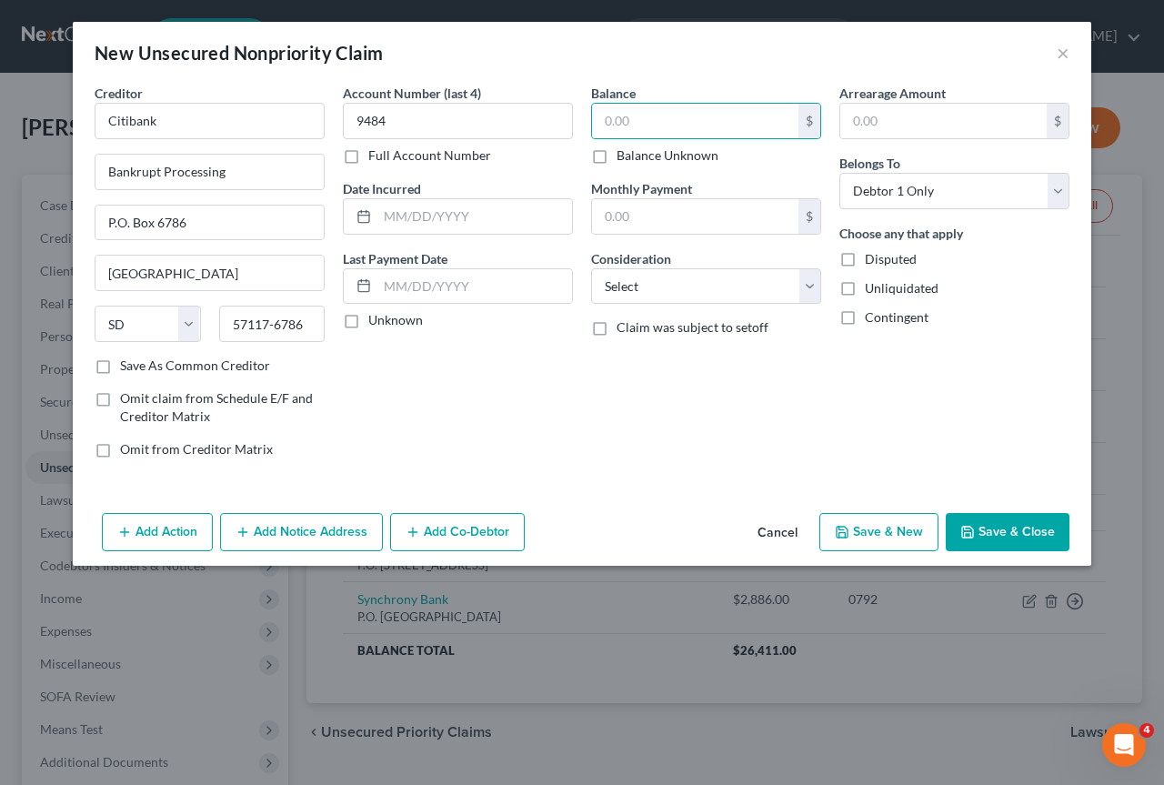
checkbox input "true"
type input "0.00"
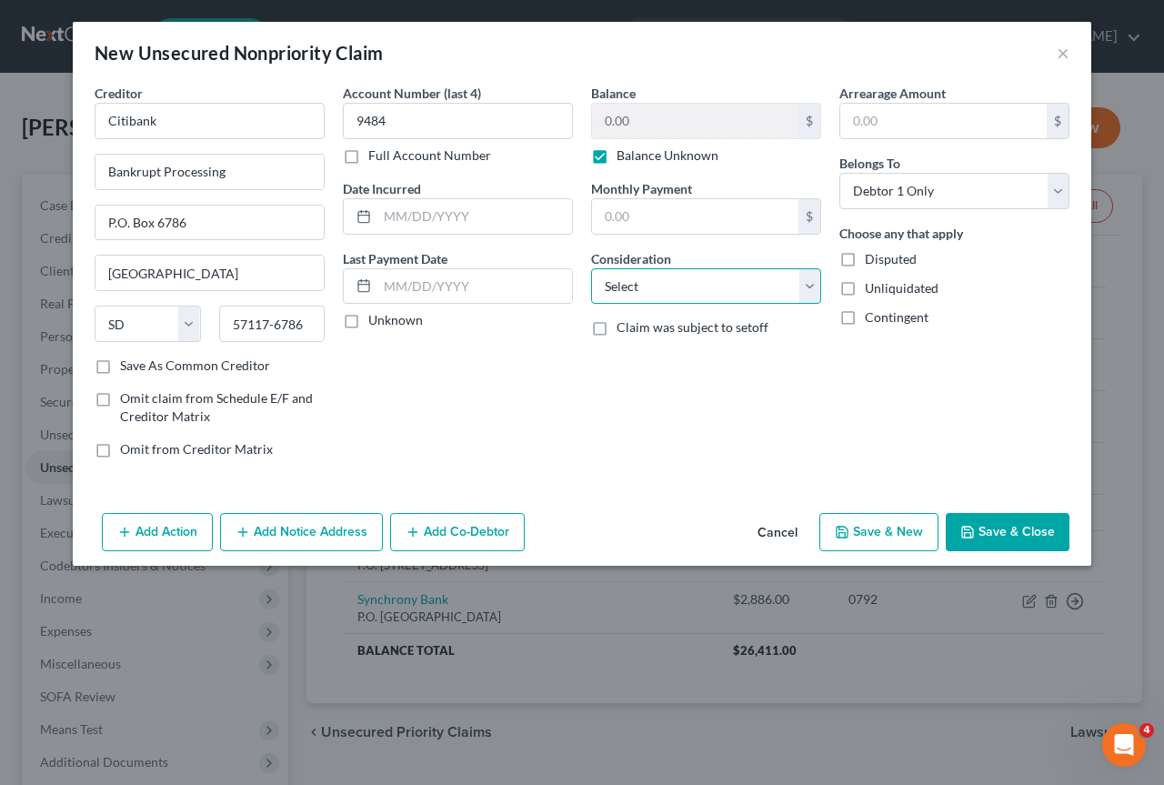
click at [806, 280] on select "Select Cable / Satellite Services Collection Agency Credit Card Debt Debt Couns…" at bounding box center [706, 286] width 230 height 36
select select "2"
click at [591, 268] on select "Select Cable / Satellite Services Collection Agency Credit Card Debt Debt Couns…" at bounding box center [706, 286] width 230 height 36
click at [908, 536] on button "Save & New" at bounding box center [878, 532] width 119 height 38
select select "0"
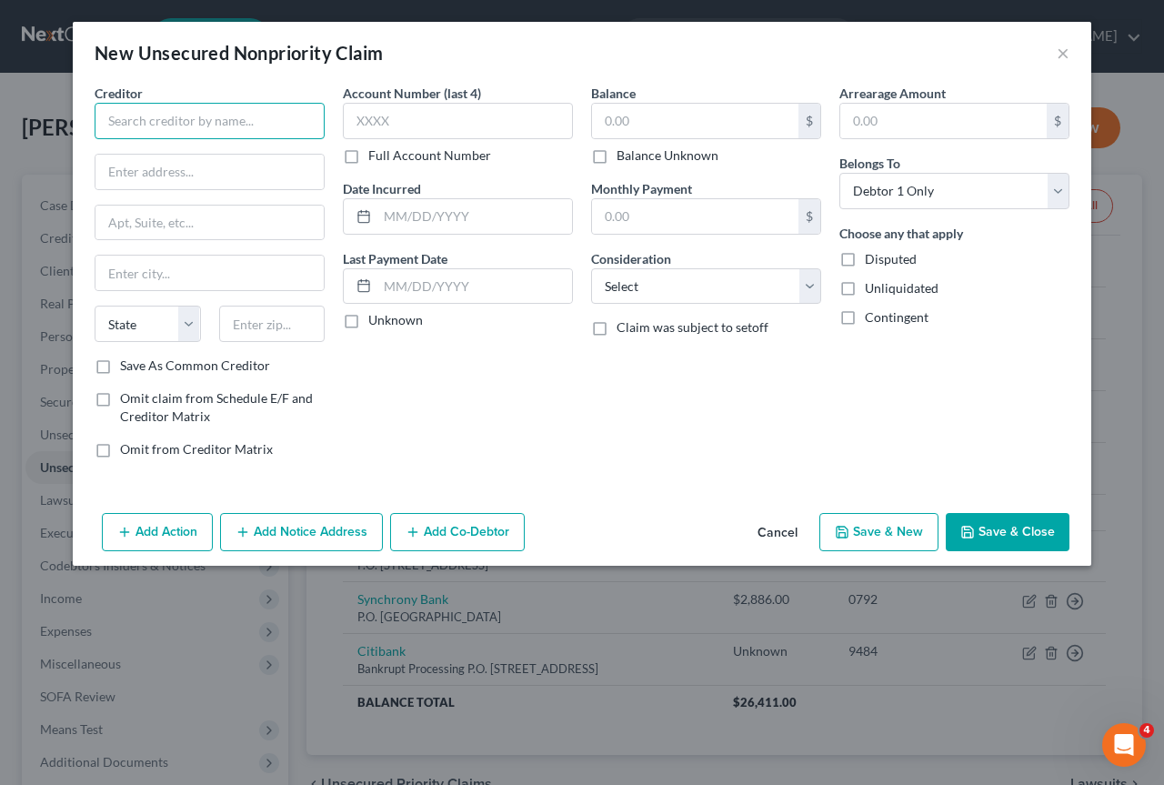
click at [165, 124] on input "text" at bounding box center [210, 121] width 230 height 36
type input "S"
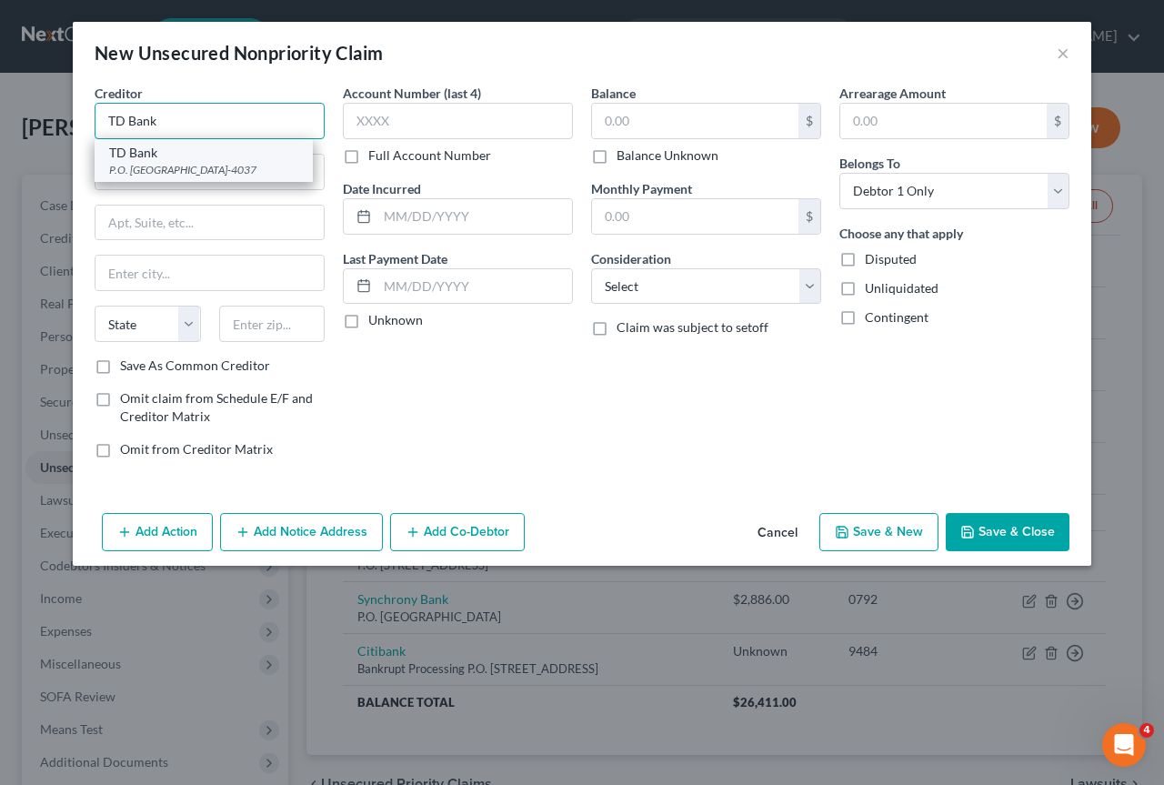
type input "TD Bank"
click at [126, 155] on div "TD Bank" at bounding box center [203, 153] width 189 height 18
type input "P.O. Box 84037"
type input "Columbus"
select select "10"
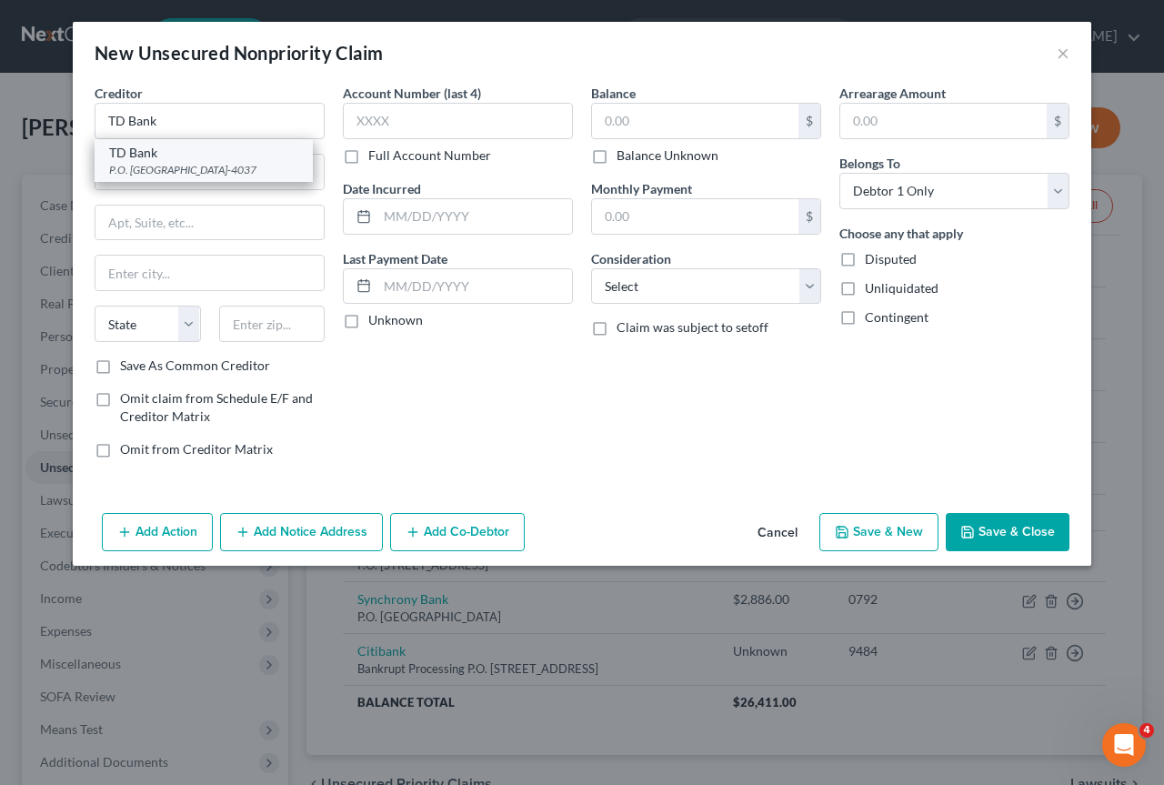
type input "31908-4037"
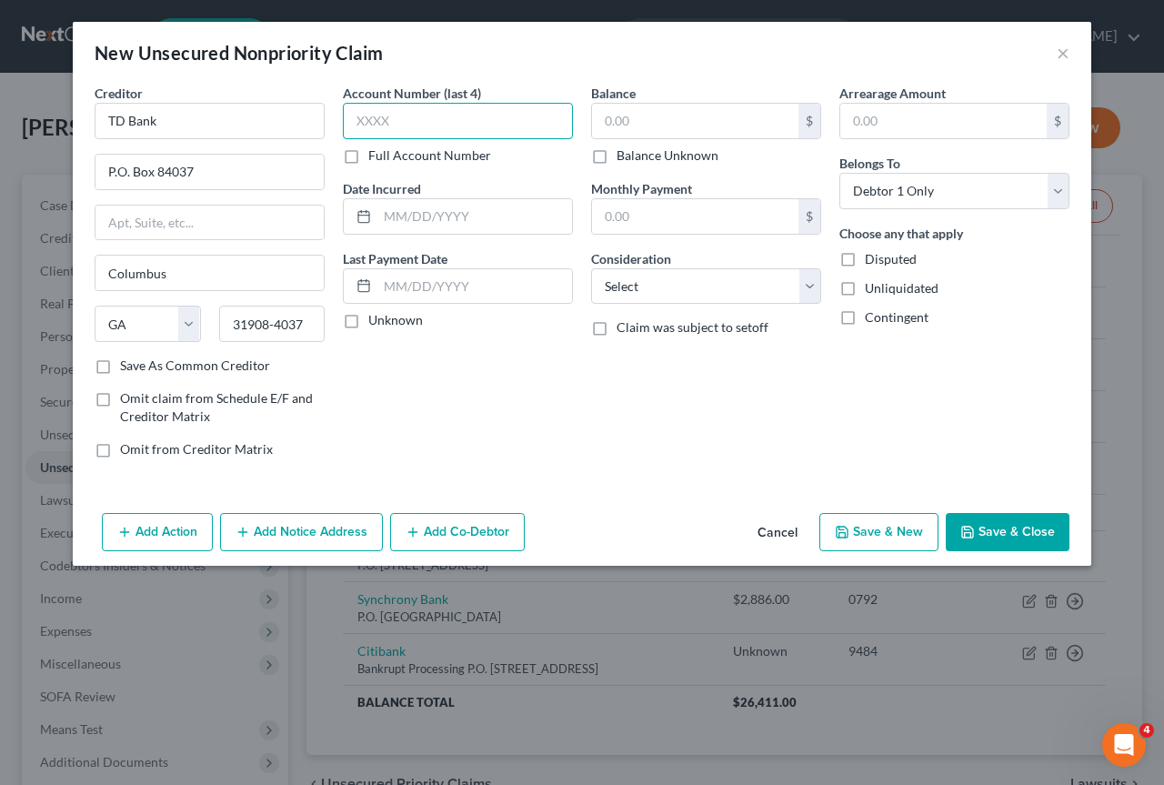
click at [405, 105] on input "text" at bounding box center [458, 121] width 230 height 36
type input "2926"
click at [635, 127] on input "text" at bounding box center [695, 121] width 206 height 35
click at [649, 124] on input "text" at bounding box center [695, 121] width 206 height 35
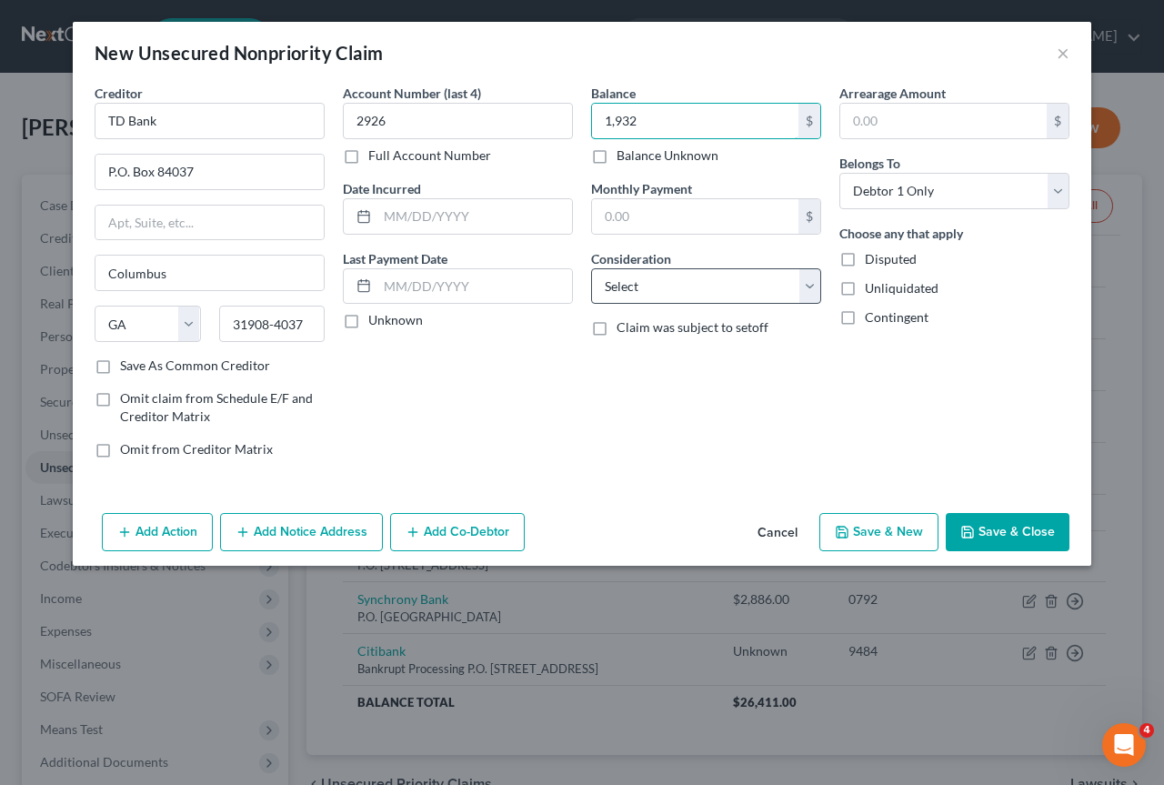
type input "1,932"
click at [811, 289] on select "Select Cable / Satellite Services Collection Agency Credit Card Debt Debt Couns…" at bounding box center [706, 286] width 230 height 36
select select "2"
click at [591, 268] on select "Select Cable / Satellite Services Collection Agency Credit Card Debt Debt Couns…" at bounding box center [706, 286] width 230 height 36
click at [893, 537] on button "Save & New" at bounding box center [878, 532] width 119 height 38
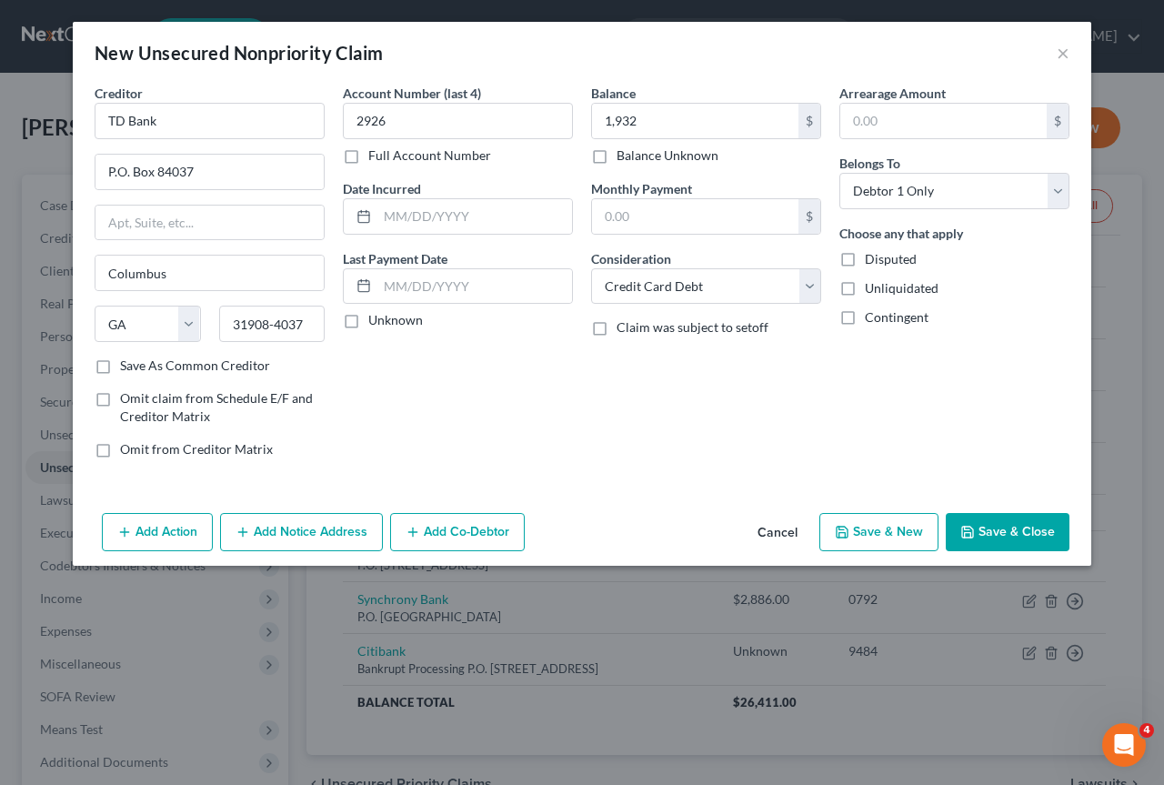
select select "0"
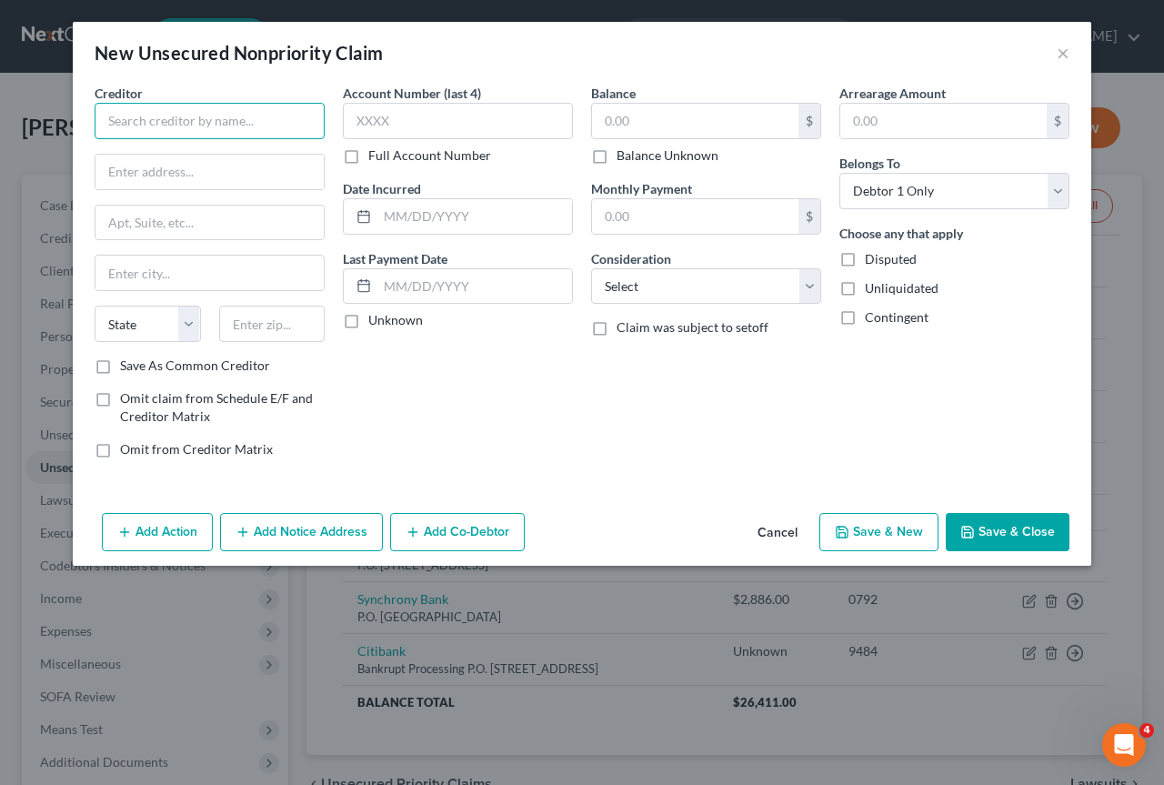
click at [114, 113] on input "text" at bounding box center [210, 121] width 230 height 36
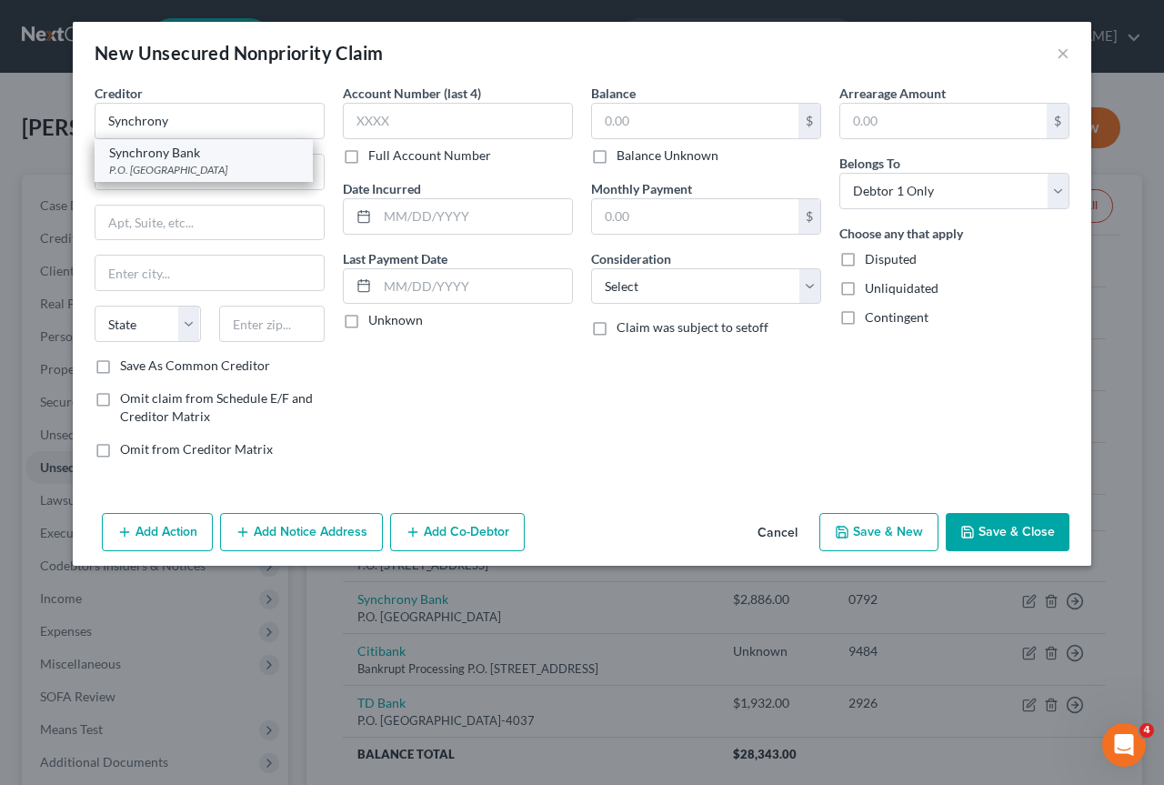
click at [160, 152] on div "Synchrony Bank" at bounding box center [203, 153] width 189 height 18
type input "Synchrony Bank"
type input "P.O. Box 965035"
type input "Orlando"
select select "9"
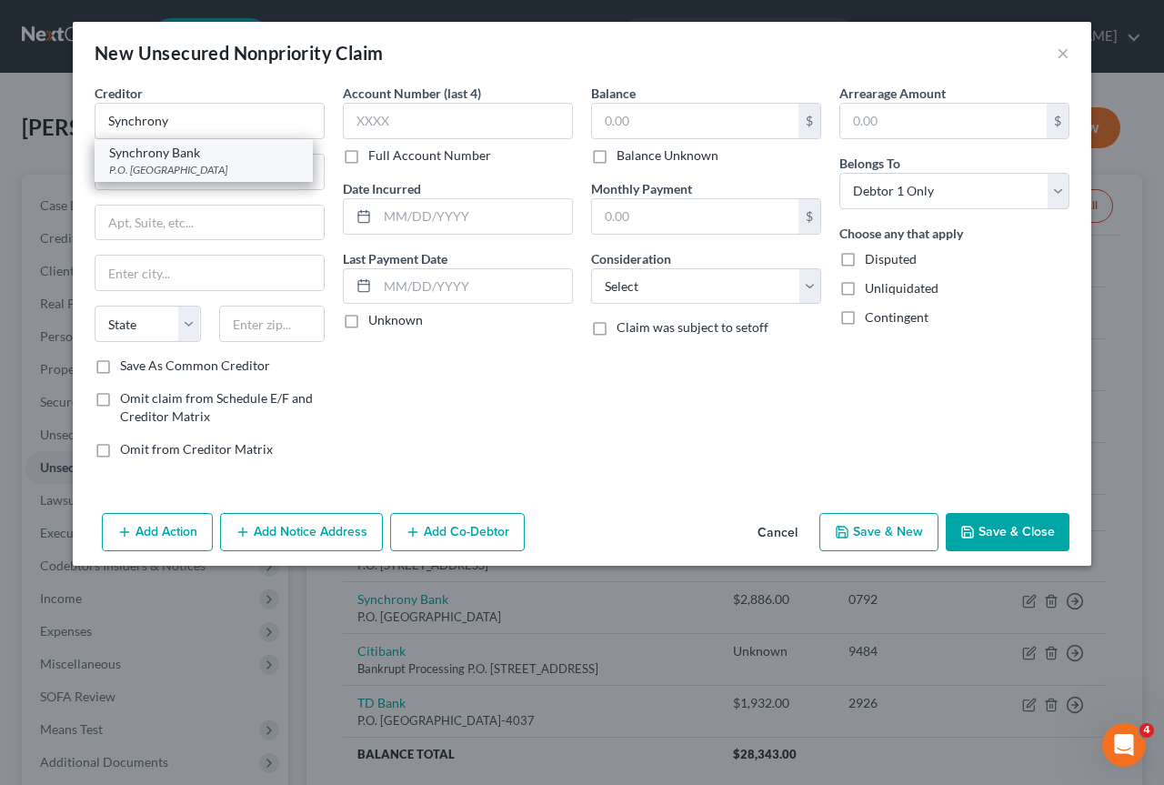
type input "32896"
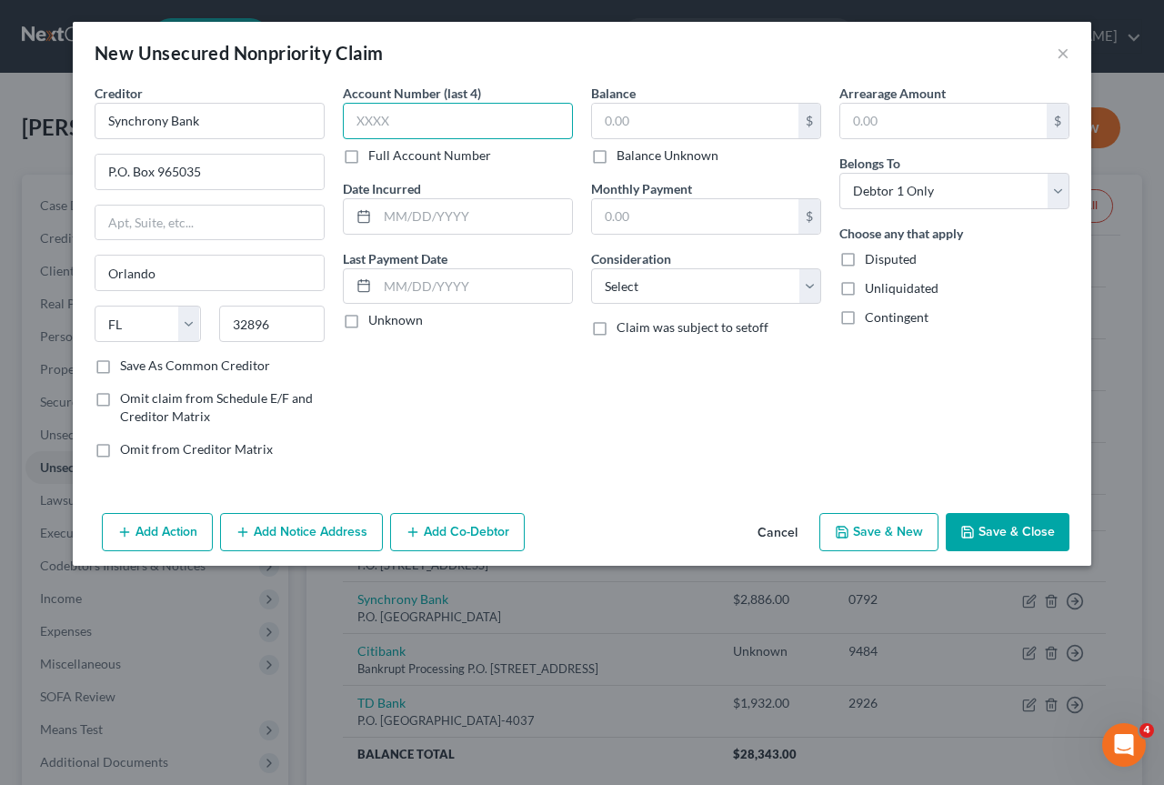
click at [407, 122] on input "text" at bounding box center [458, 121] width 230 height 36
type input "1045"
click at [650, 115] on input "text" at bounding box center [695, 121] width 206 height 35
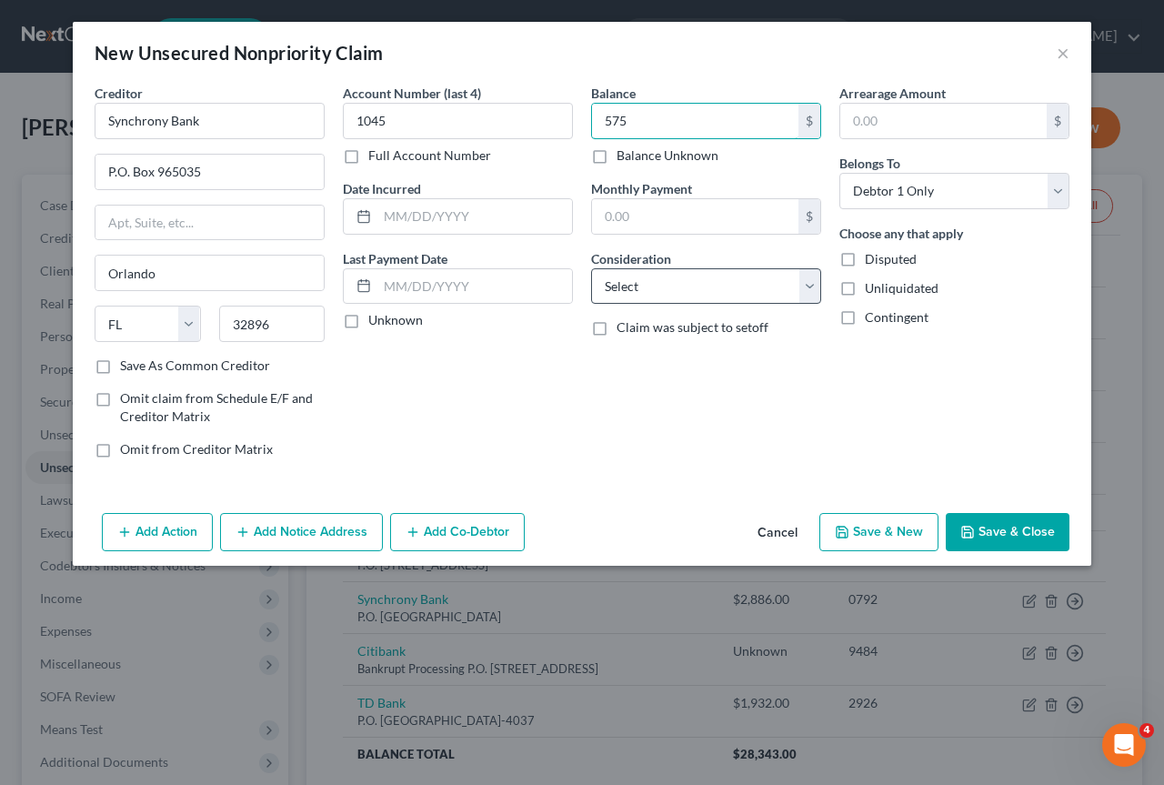
type input "575"
click at [796, 284] on select "Select Cable / Satellite Services Collection Agency Credit Card Debt Debt Couns…" at bounding box center [706, 286] width 230 height 36
select select "2"
click at [591, 268] on select "Select Cable / Satellite Services Collection Agency Credit Card Debt Debt Couns…" at bounding box center [706, 286] width 230 height 36
click at [875, 530] on button "Save & New" at bounding box center [878, 532] width 119 height 38
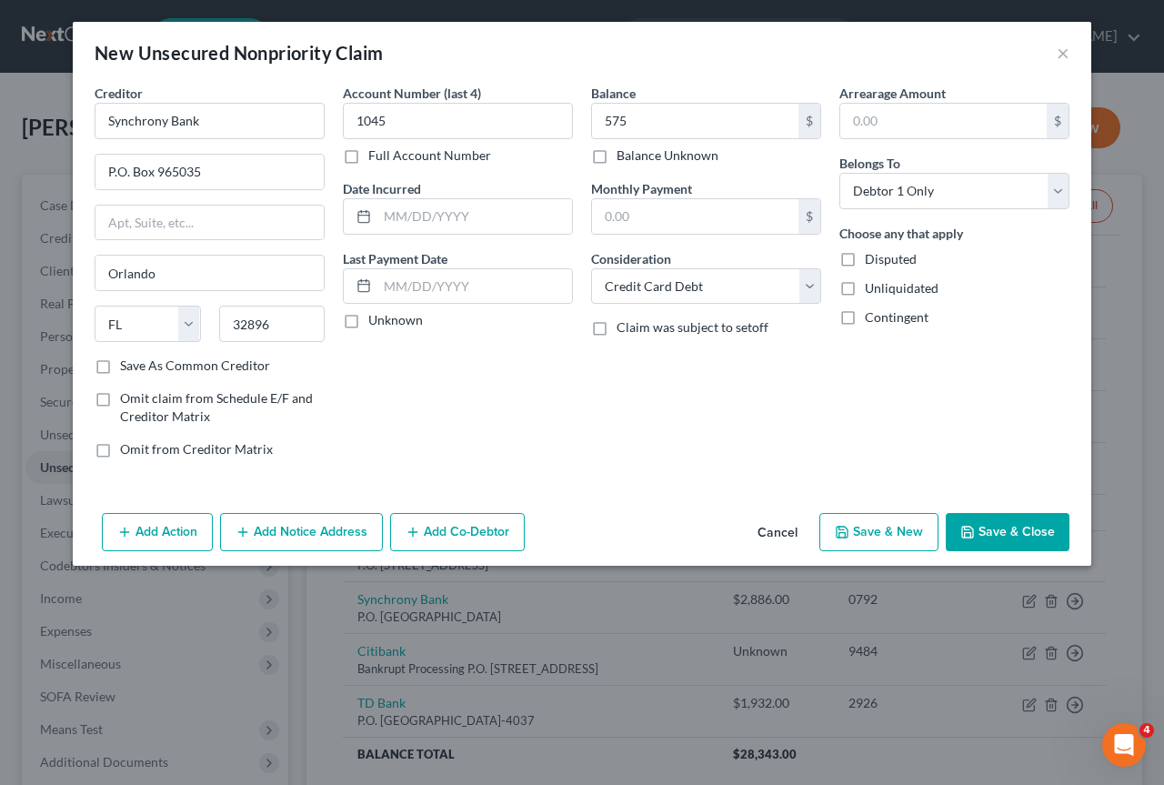
select select "0"
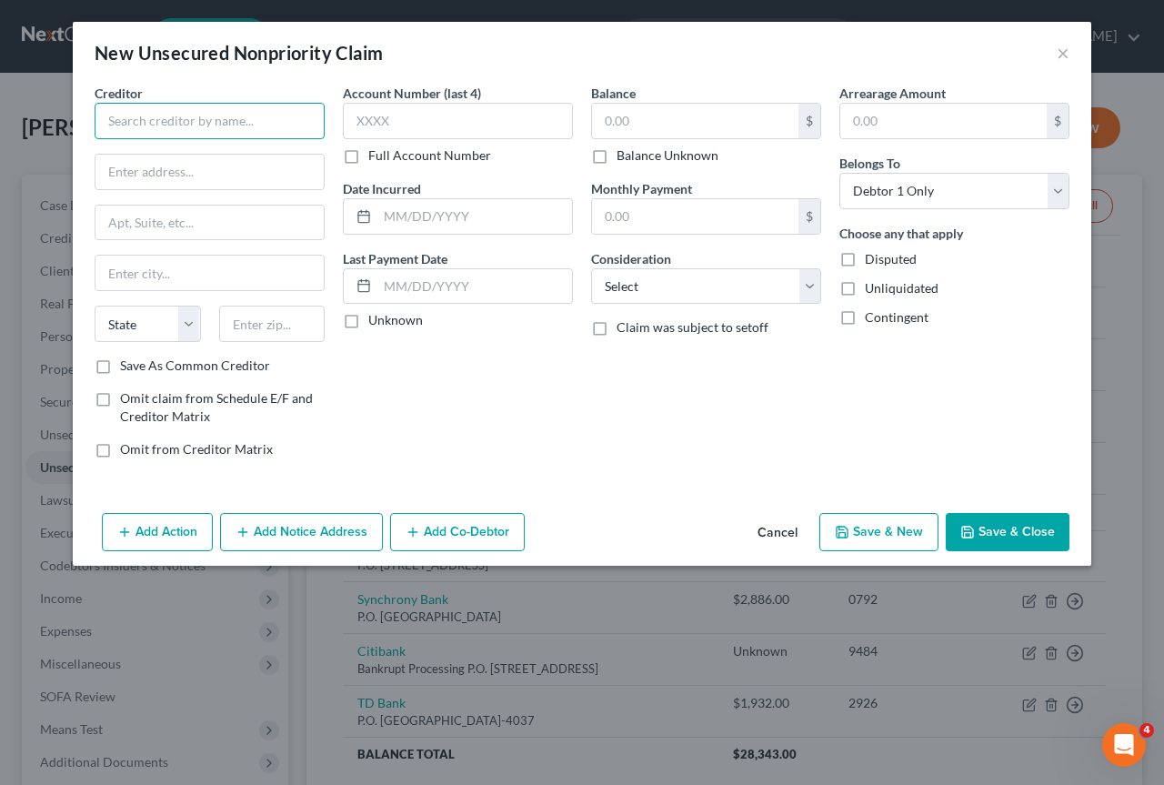
click at [150, 114] on input "text" at bounding box center [210, 121] width 230 height 36
click at [217, 124] on input "Bank of America" at bounding box center [210, 121] width 230 height 36
click at [217, 114] on input "Bank of America" at bounding box center [210, 121] width 230 height 36
drag, startPoint x: 216, startPoint y: 115, endPoint x: 0, endPoint y: 120, distance: 216.5
click at [0, 120] on div "New Unsecured Nonpriority Claim × Creditor * Bank of America State AL AK AR AZ …" at bounding box center [582, 392] width 1164 height 785
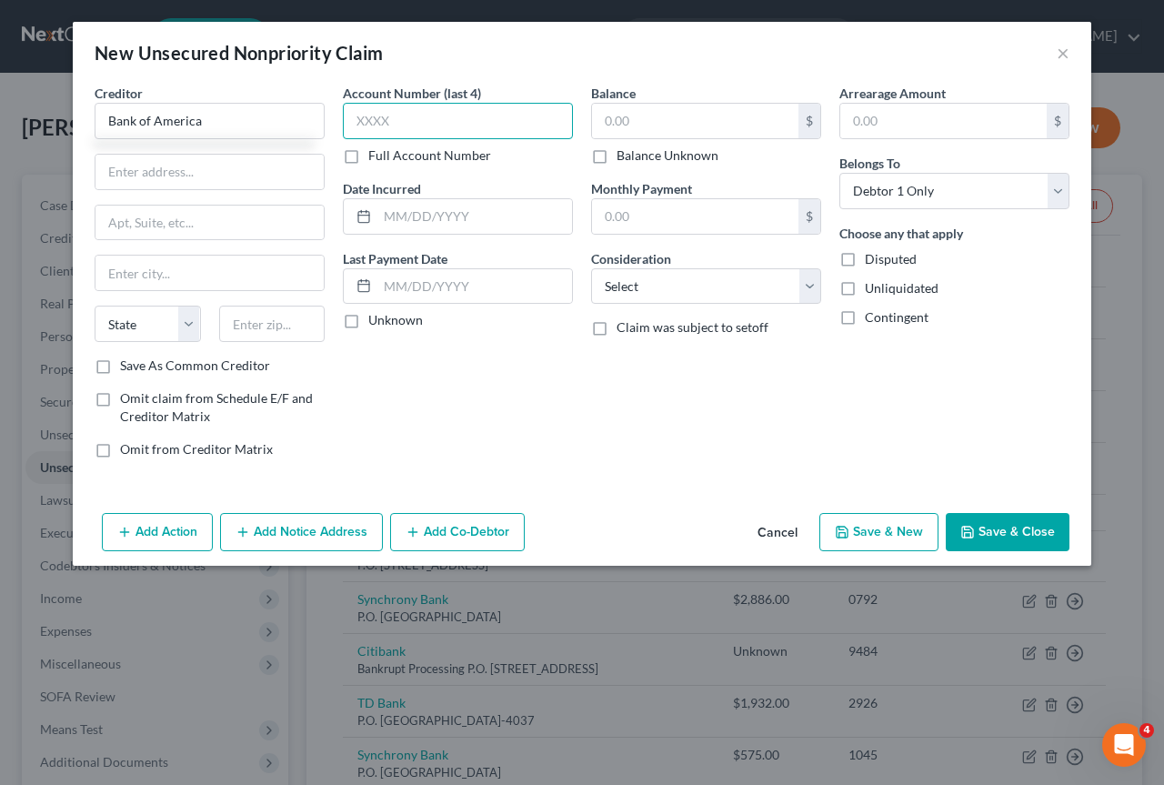
click at [346, 120] on input "text" at bounding box center [458, 121] width 230 height 36
type input "Bank of America"
type input "6967"
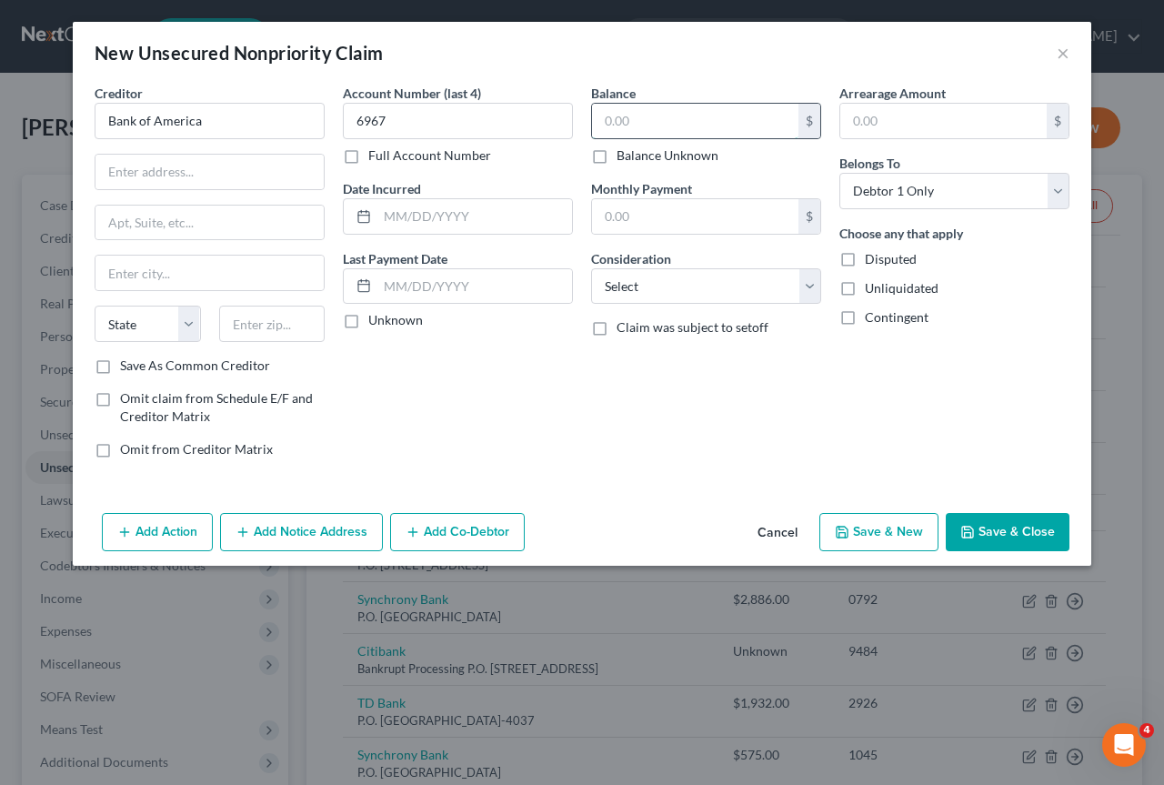
click at [697, 118] on input "text" at bounding box center [695, 121] width 206 height 35
type input "2,784"
click at [812, 280] on select "Select Cable / Satellite Services Collection Agency Credit Card Debt Debt Couns…" at bounding box center [706, 286] width 230 height 36
select select "2"
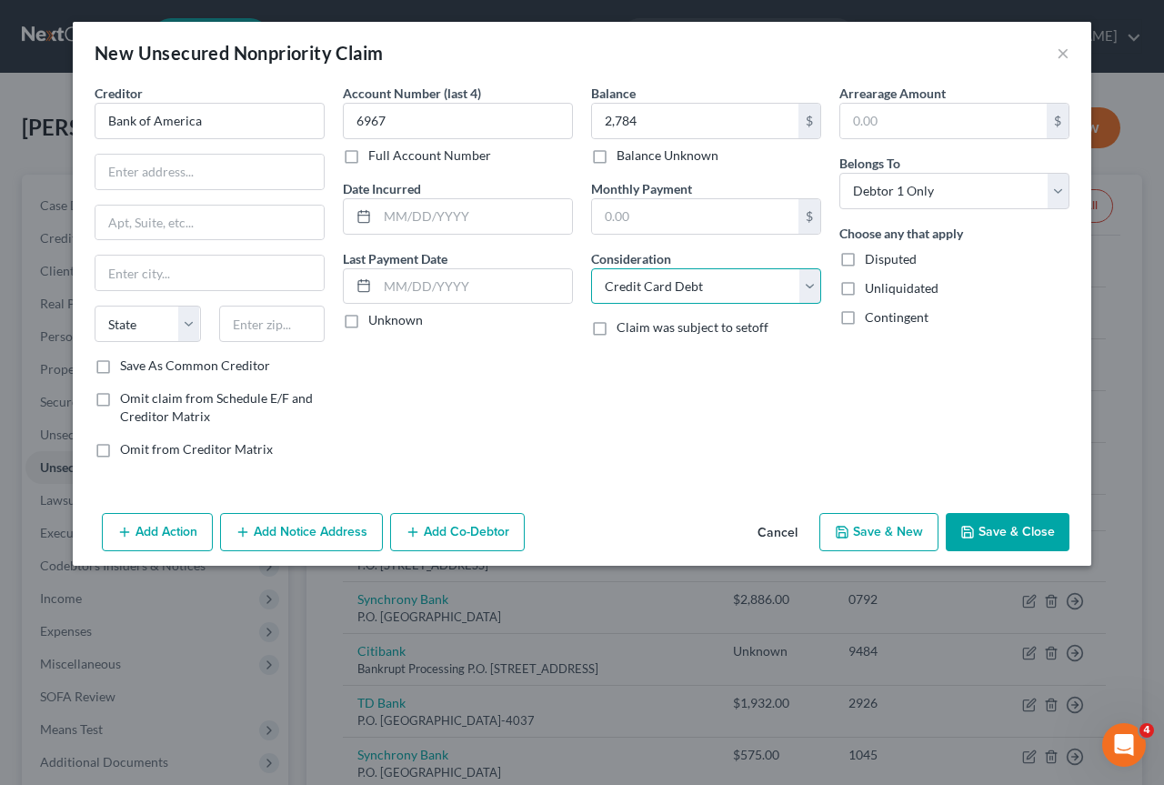
click at [591, 268] on select "Select Cable / Satellite Services Collection Agency Credit Card Debt Debt Couns…" at bounding box center [706, 286] width 230 height 36
click at [228, 117] on input "Bank of America" at bounding box center [210, 121] width 230 height 36
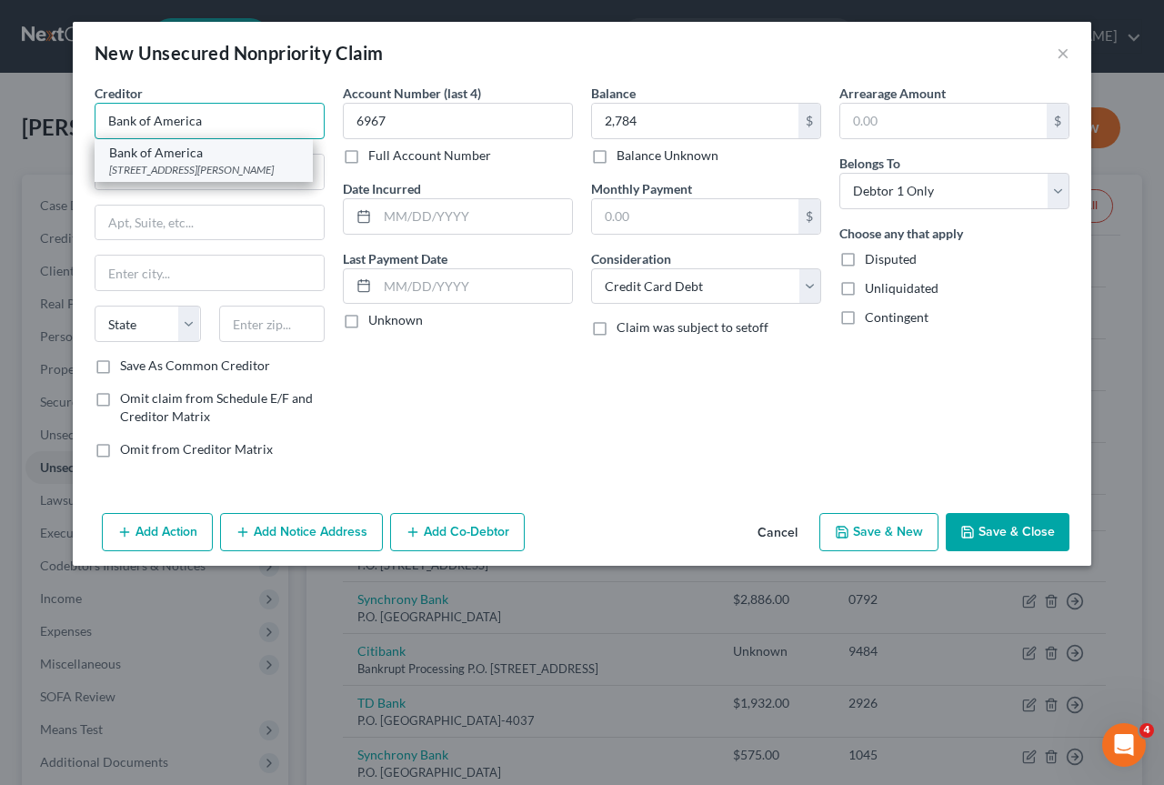
type input "Bank of America"
click at [153, 153] on div "Bank of America" at bounding box center [203, 153] width 189 height 18
type input "201 N. Tryon St."
type input "Charlotte"
select select "28"
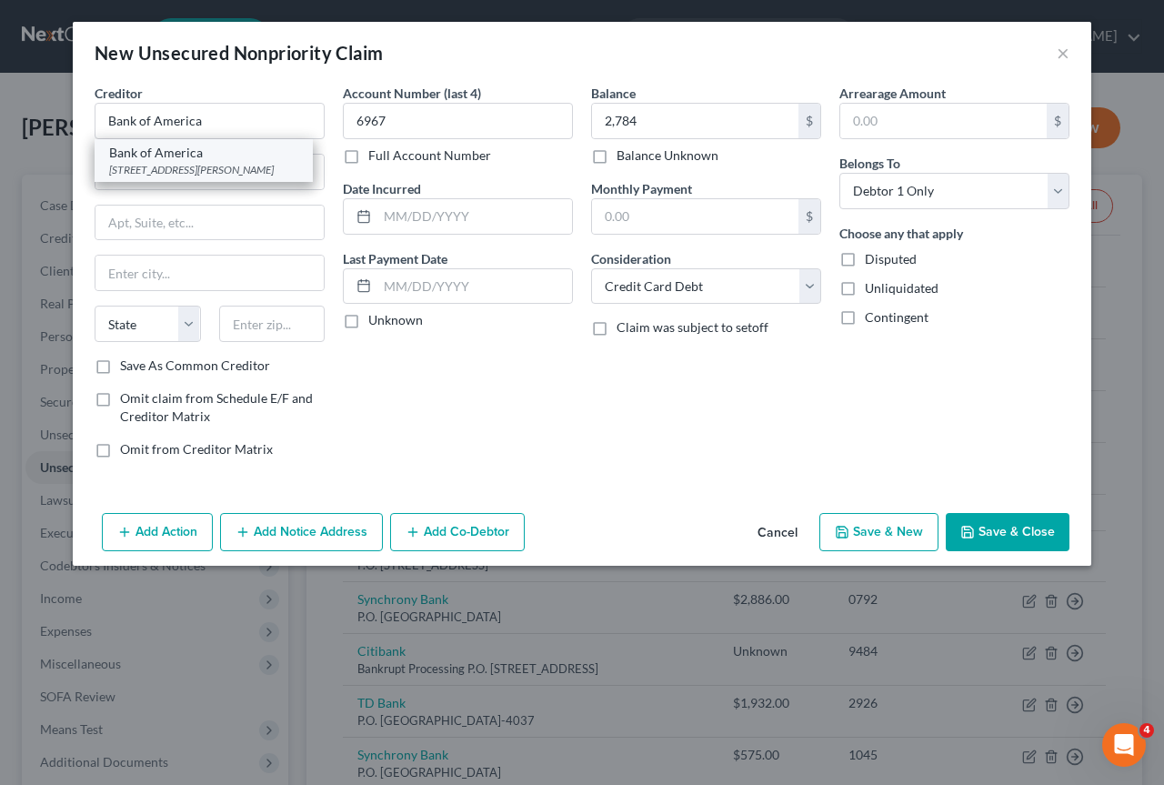
type input "28255"
click at [872, 531] on button "Save & New" at bounding box center [878, 532] width 119 height 38
select select "0"
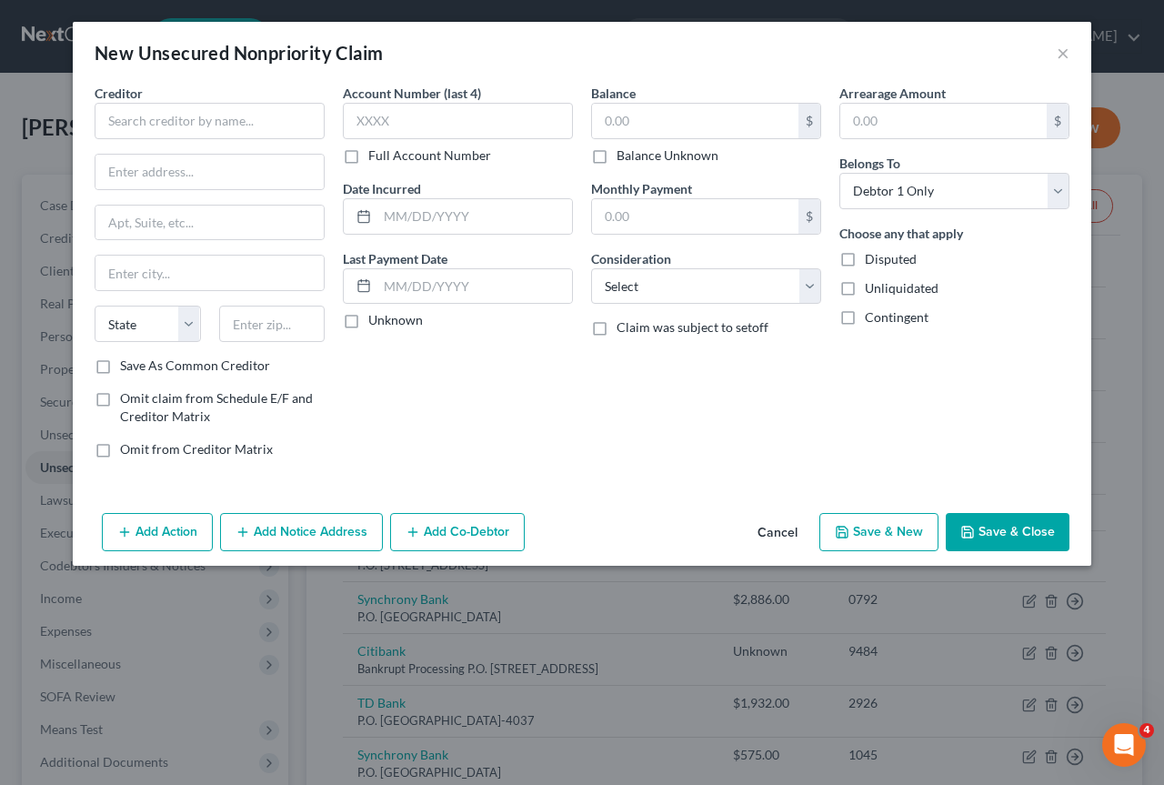
click at [799, 530] on button "Cancel" at bounding box center [777, 533] width 69 height 36
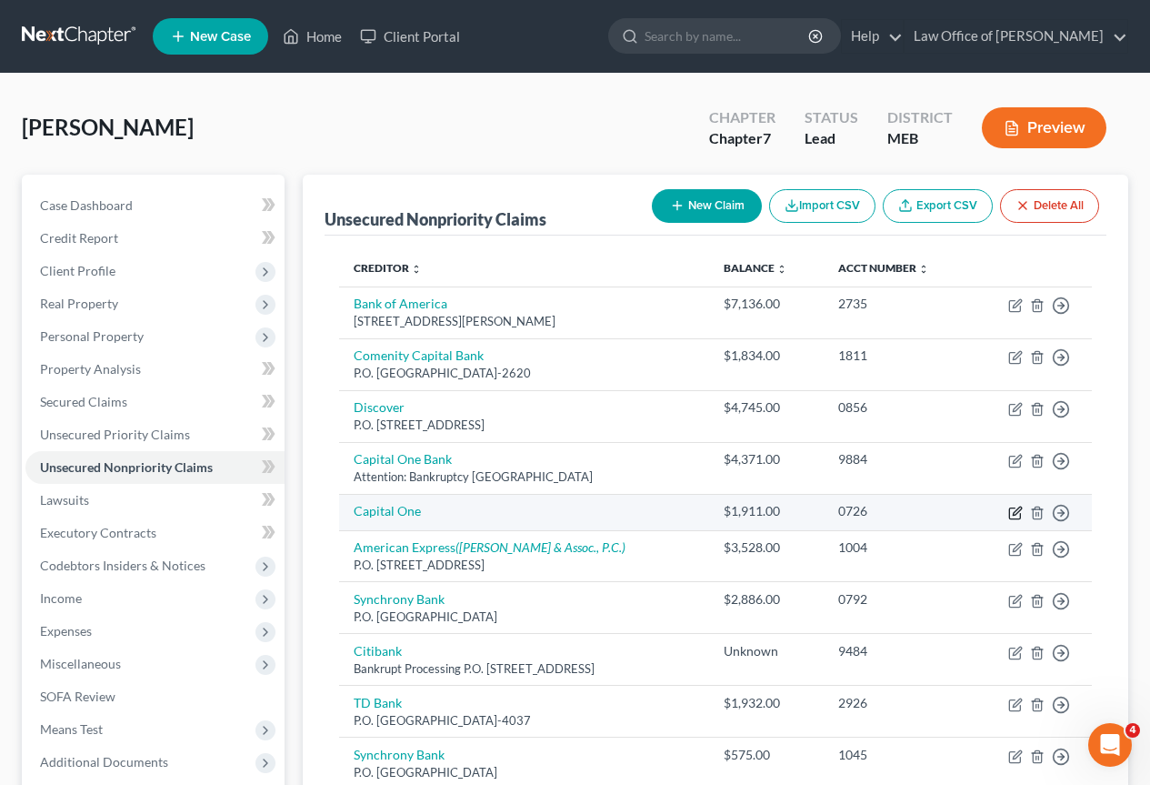
click at [1018, 509] on icon "button" at bounding box center [1017, 510] width 8 height 8
select select "2"
select select "0"
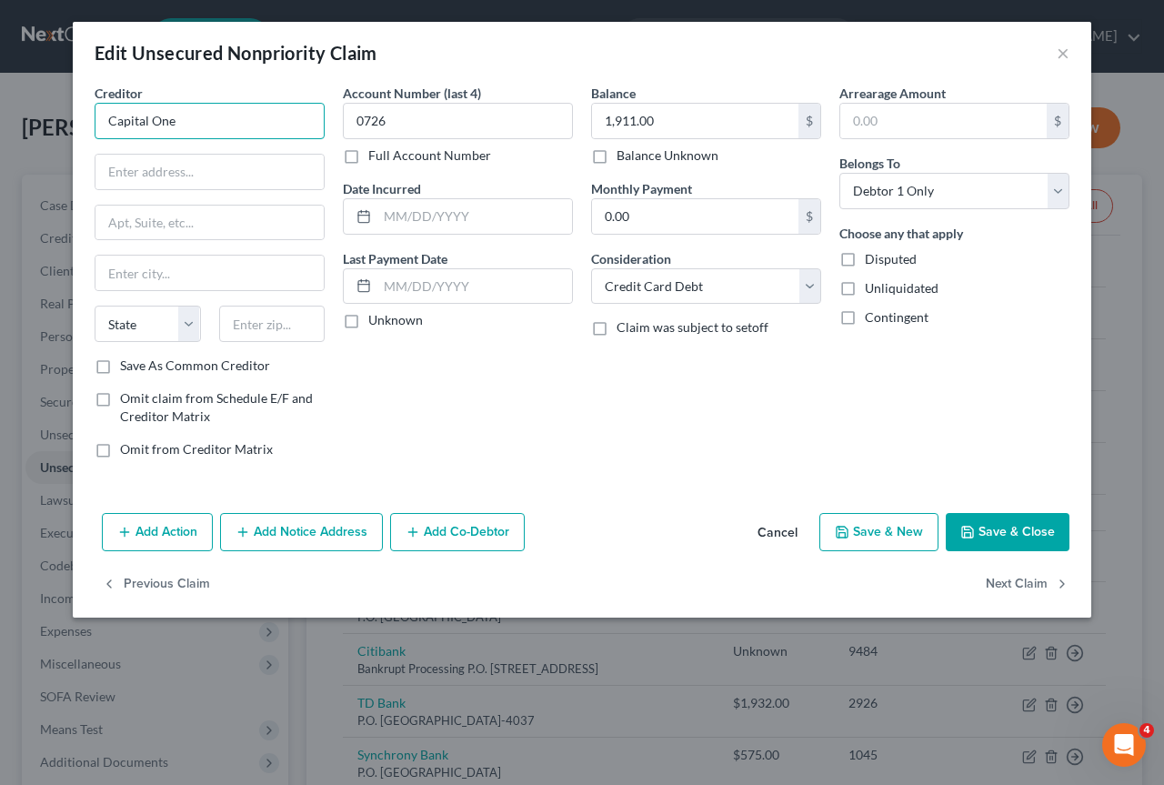
click at [248, 121] on input "Capital One" at bounding box center [210, 121] width 230 height 36
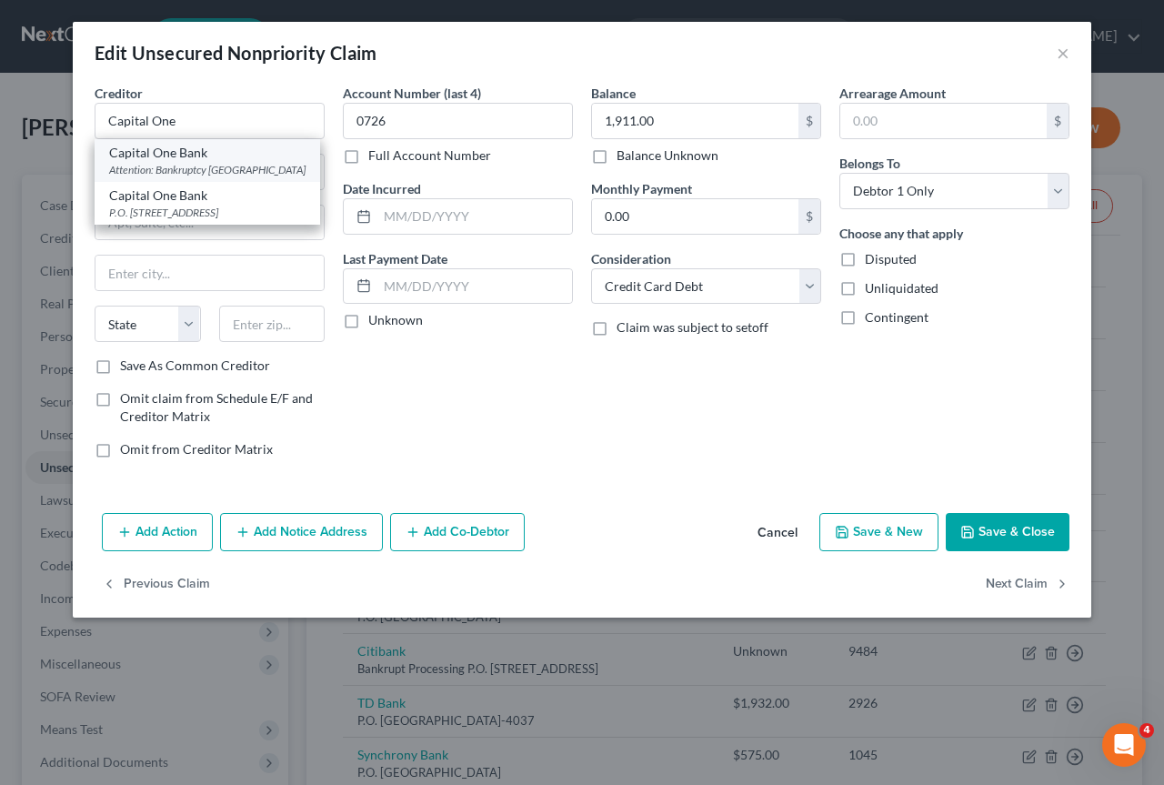
click at [162, 150] on div "Capital One Bank" at bounding box center [207, 153] width 196 height 18
type input "Capital One Bank"
type input "Attention: Bankruptcy"
type input "Po Box 30285"
type input "Salt Lake City"
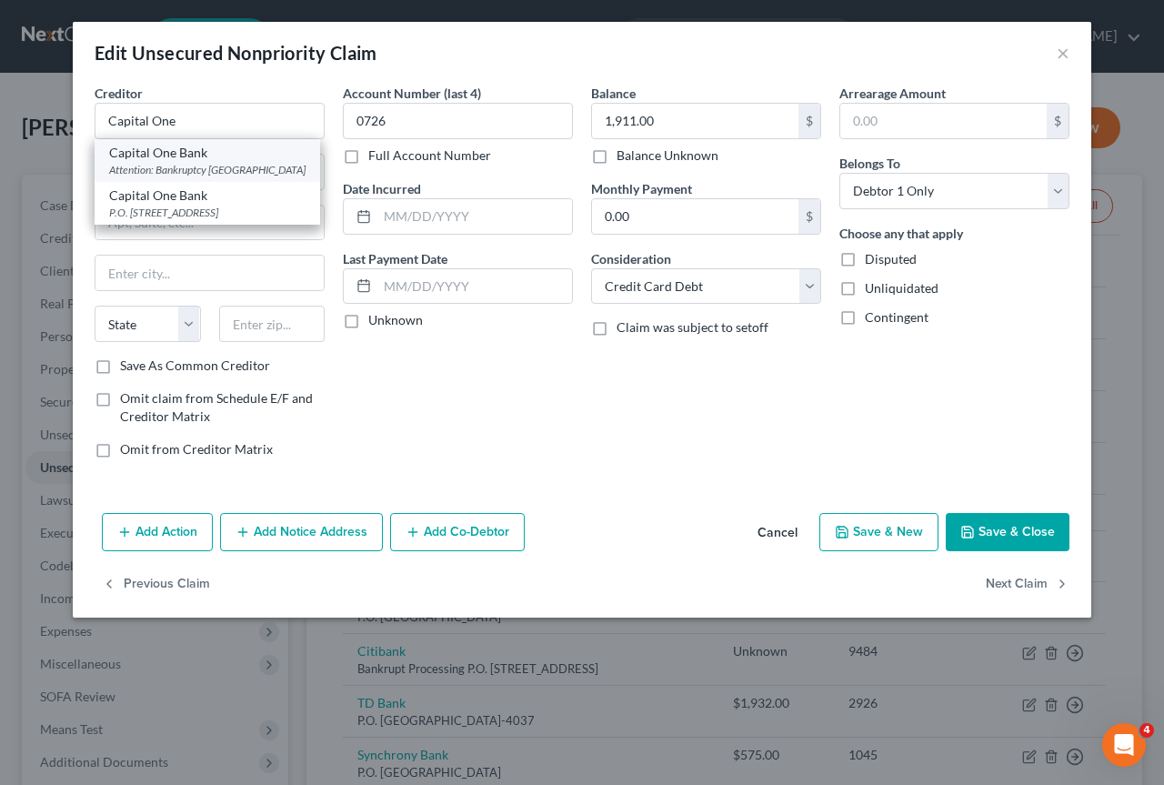
select select "46"
type input "84130"
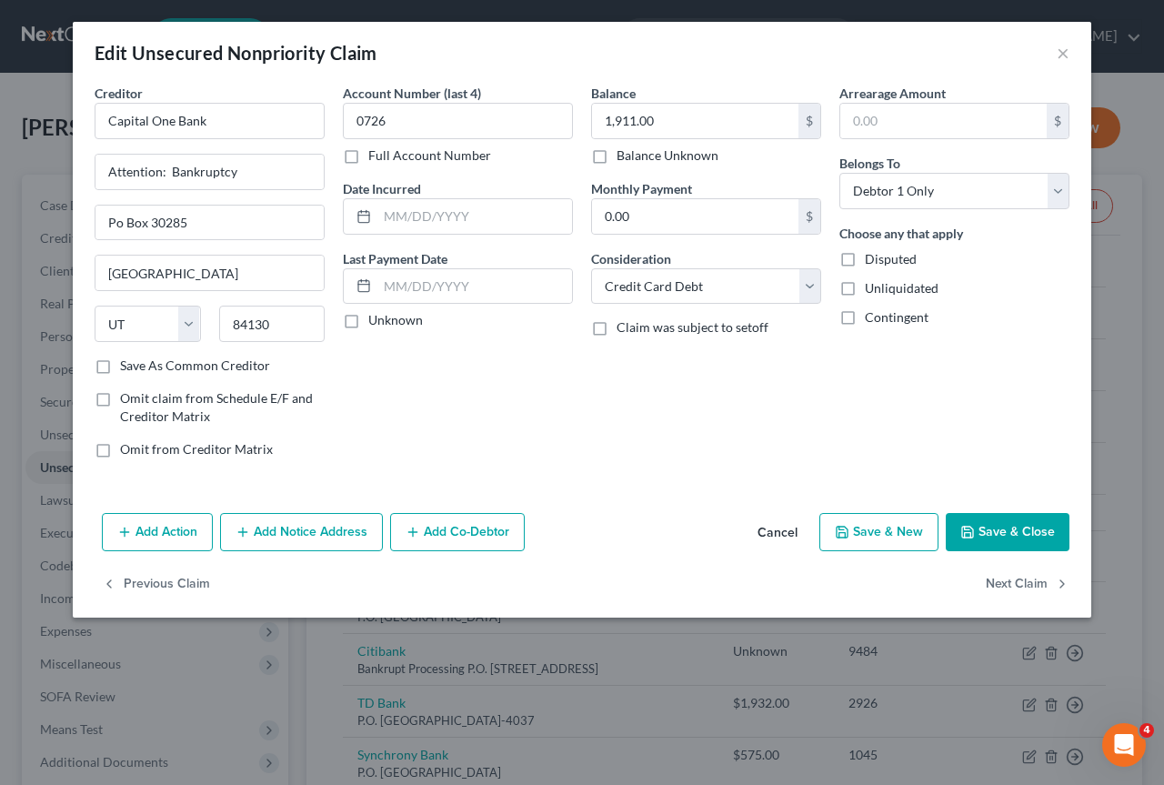
click at [875, 526] on button "Save & New" at bounding box center [878, 532] width 119 height 38
select select "0"
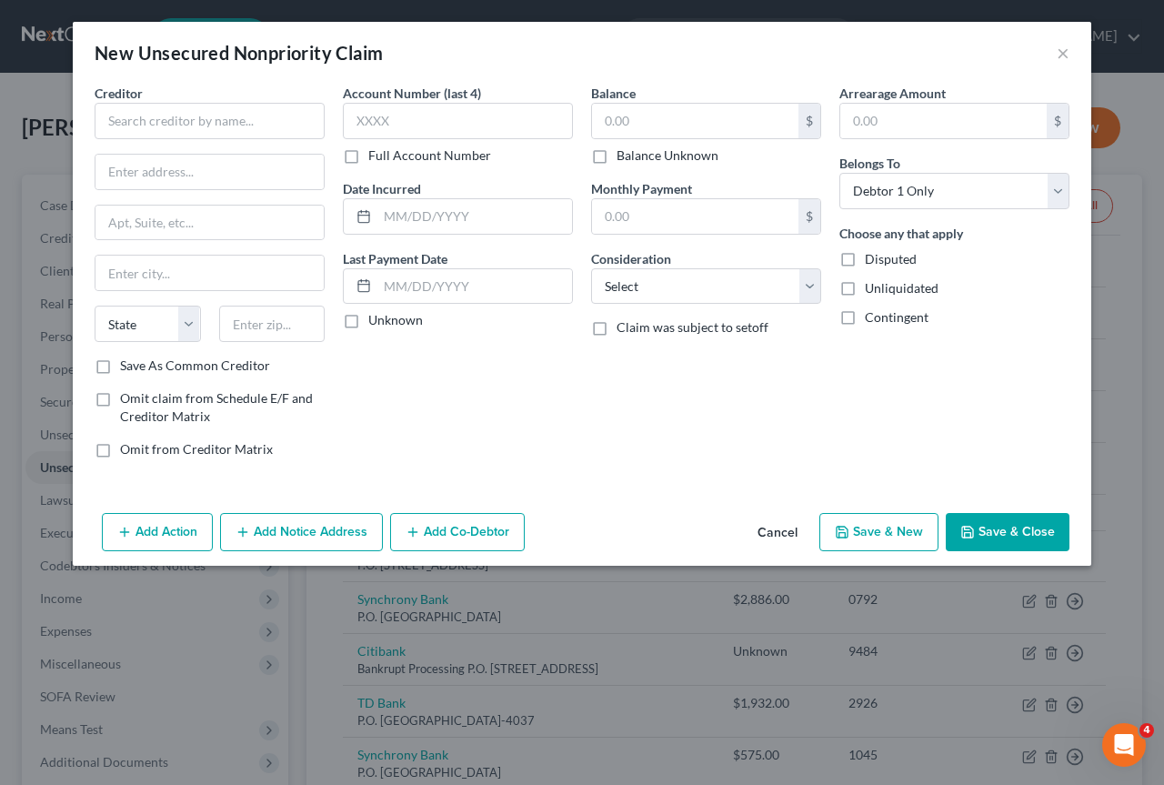
click at [777, 535] on button "Cancel" at bounding box center [777, 533] width 69 height 36
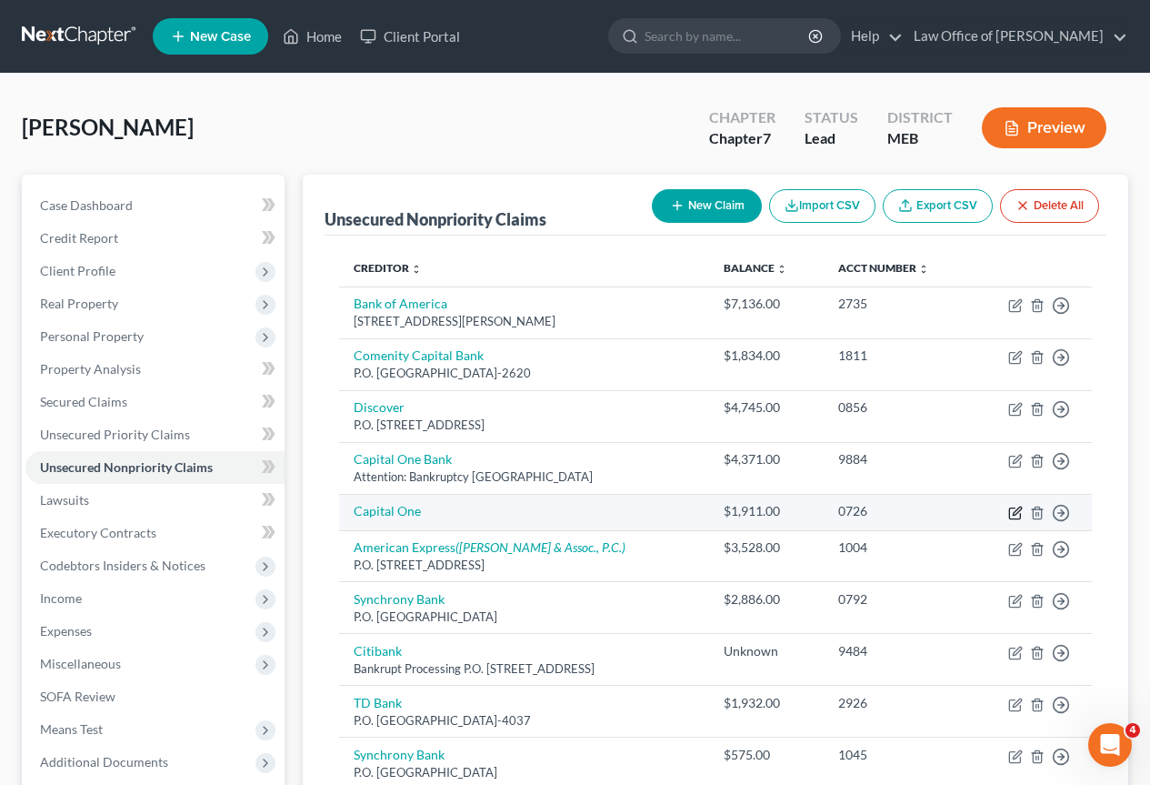
click at [1017, 510] on icon "button" at bounding box center [1017, 510] width 8 height 8
select select "2"
select select "0"
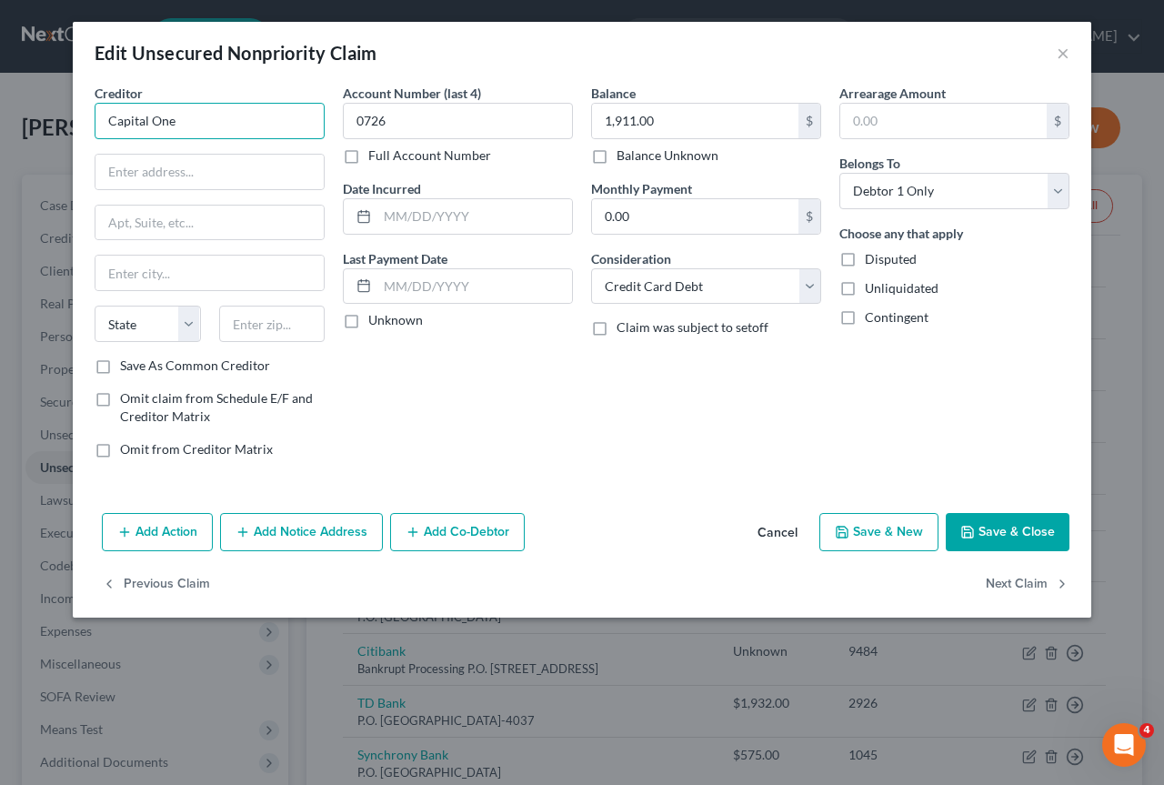
click at [195, 119] on input "Capital One" at bounding box center [210, 121] width 230 height 36
click at [218, 127] on input "Capital One" at bounding box center [210, 121] width 230 height 36
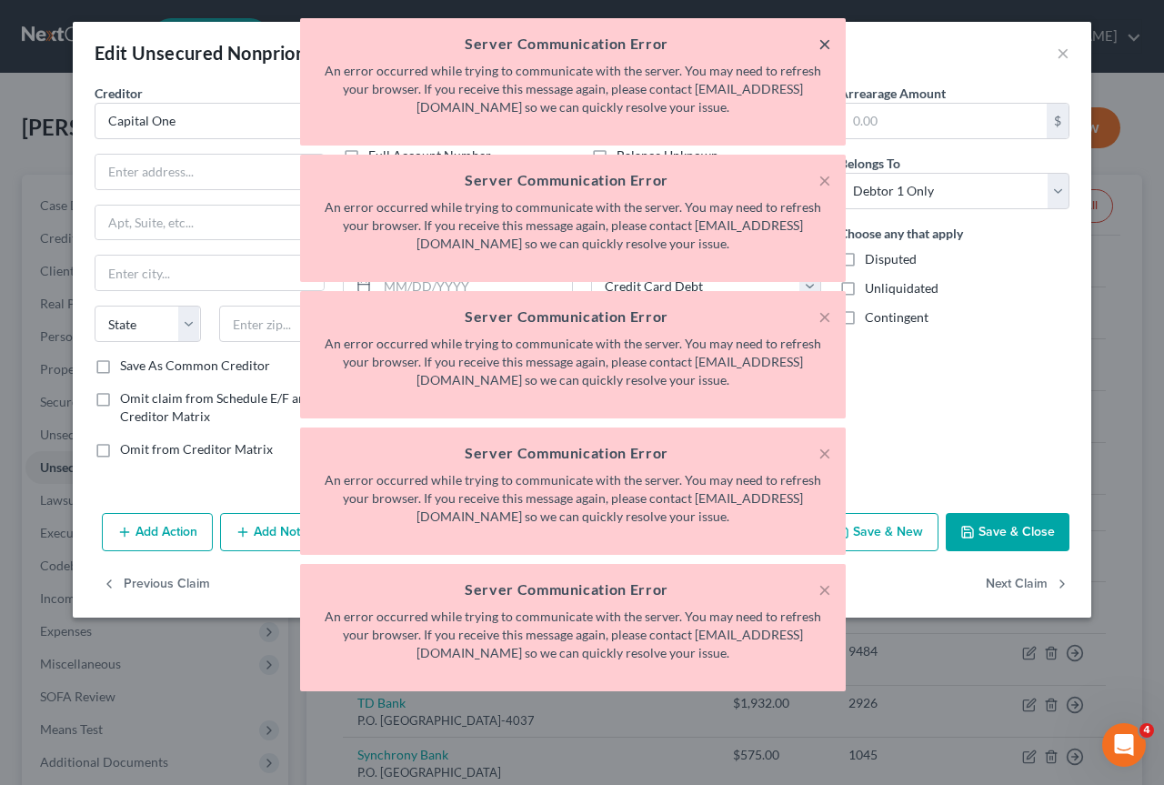
type input "Capital One"
click at [821, 42] on button "×" at bounding box center [824, 44] width 13 height 22
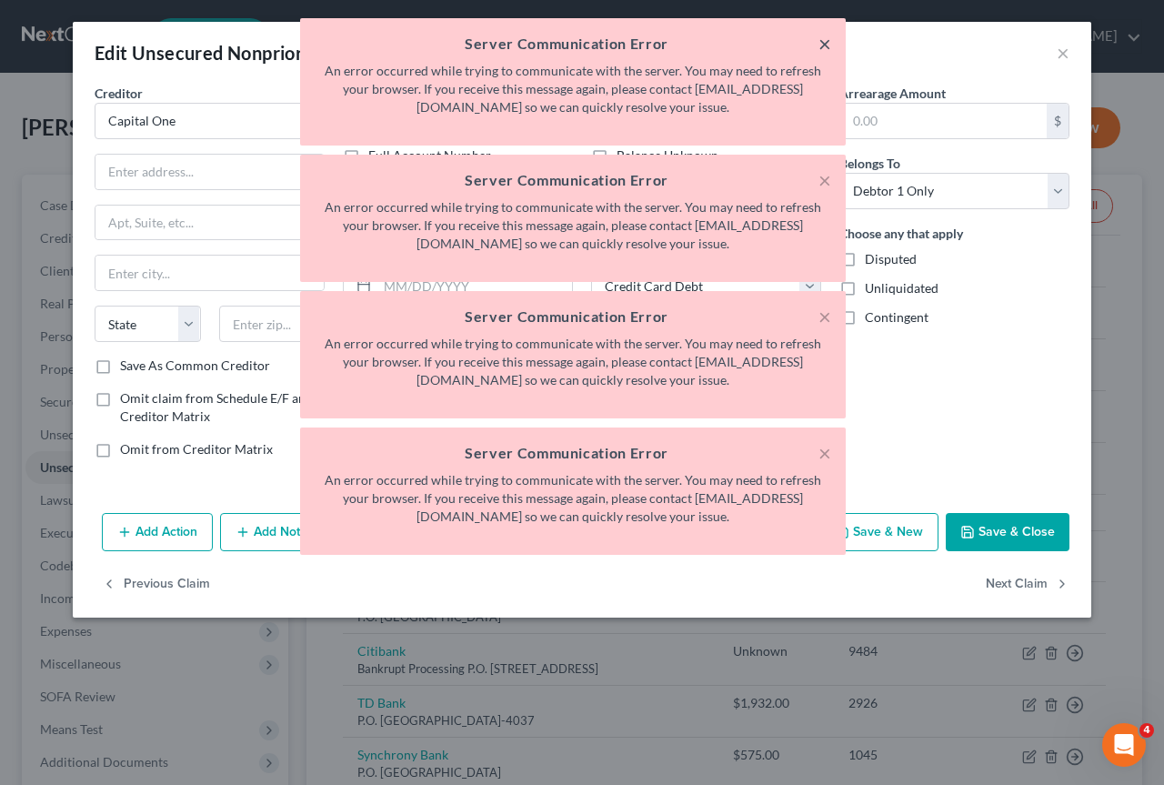
click at [821, 42] on button "×" at bounding box center [824, 44] width 13 height 22
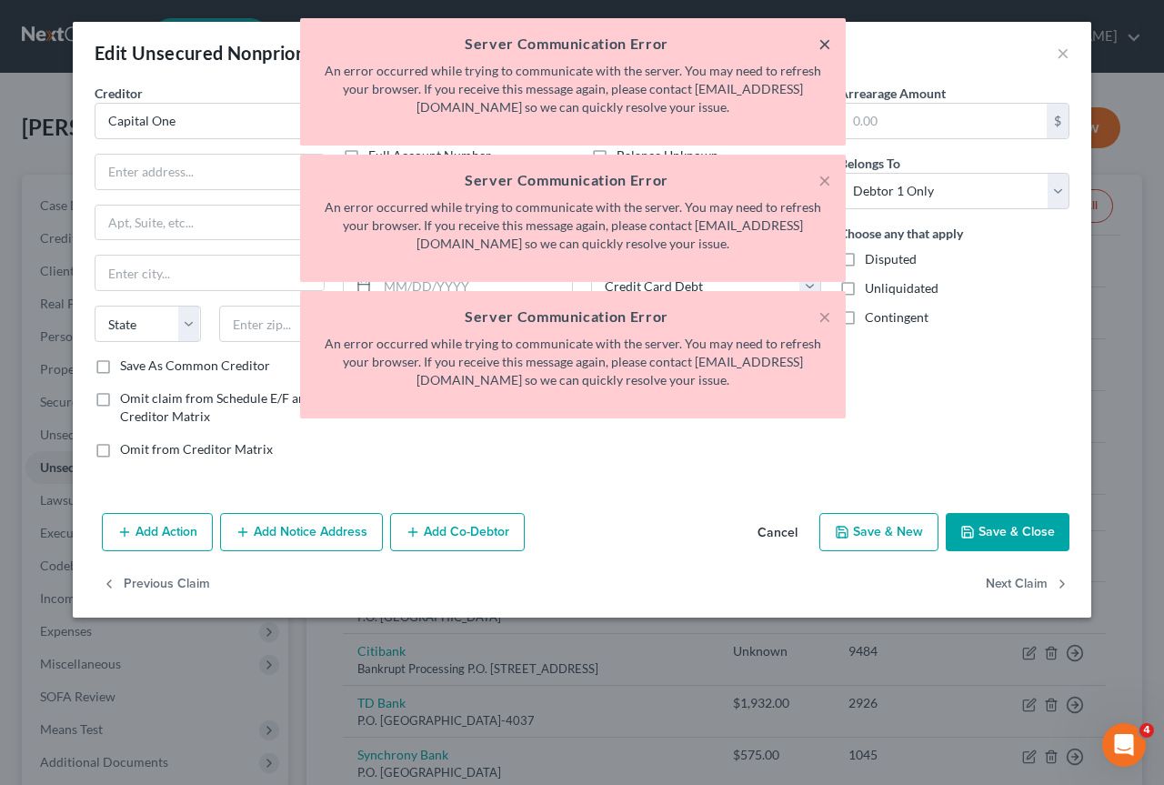
click at [821, 42] on button "×" at bounding box center [824, 44] width 13 height 22
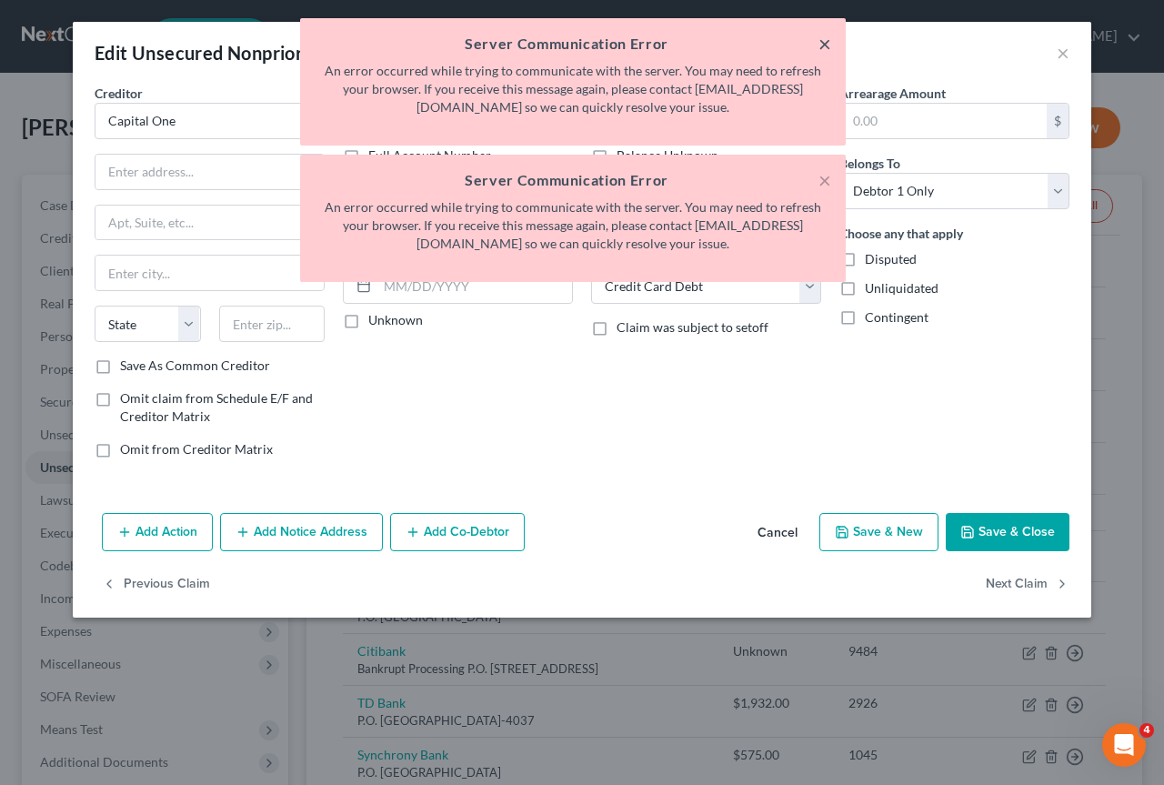
click at [821, 42] on button "×" at bounding box center [824, 44] width 13 height 22
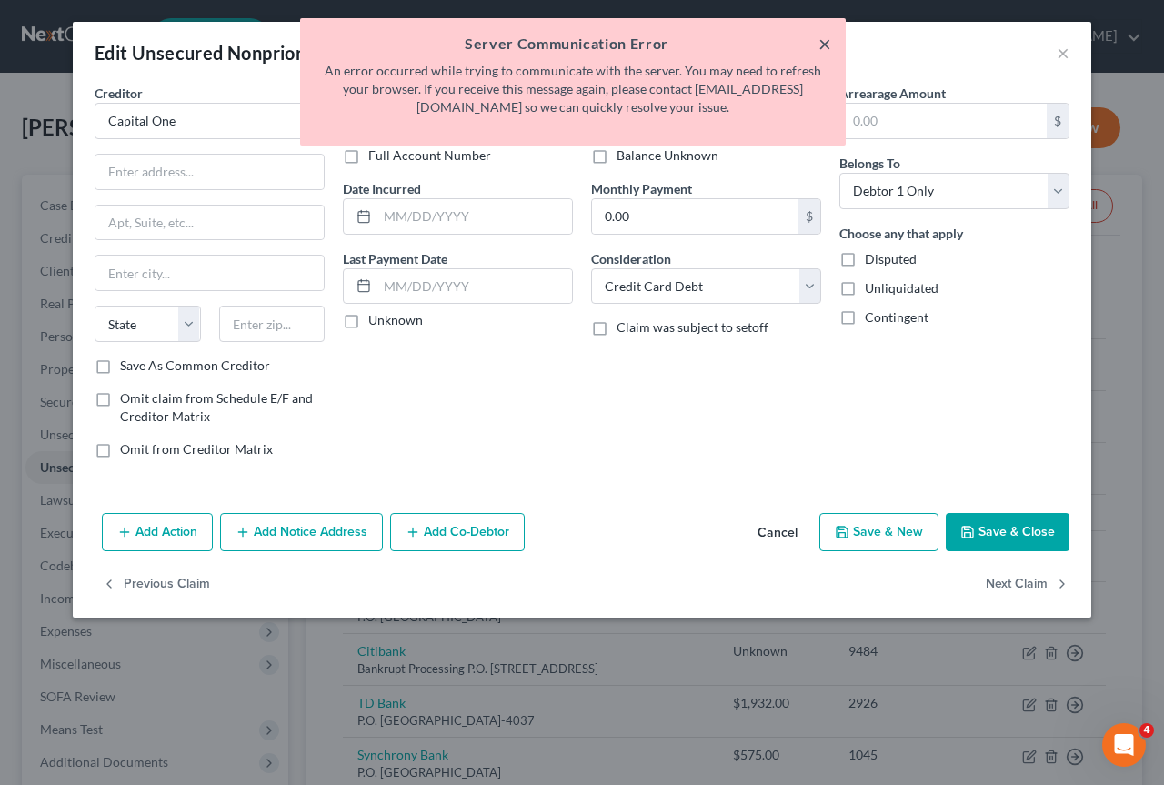
click at [819, 42] on button "×" at bounding box center [824, 44] width 13 height 22
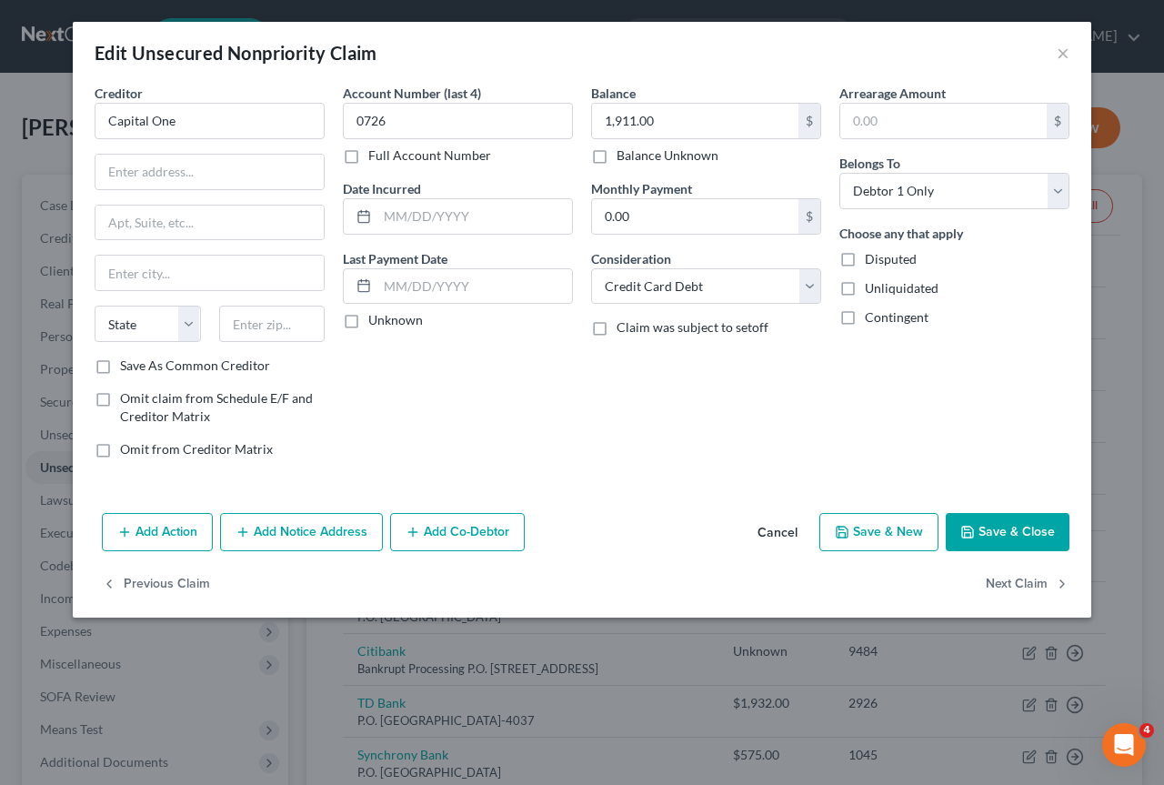
click at [973, 48] on div "Edit Unsecured Nonpriority Claim ×" at bounding box center [582, 53] width 1018 height 62
click at [998, 524] on button "Save & Close" at bounding box center [1008, 532] width 124 height 38
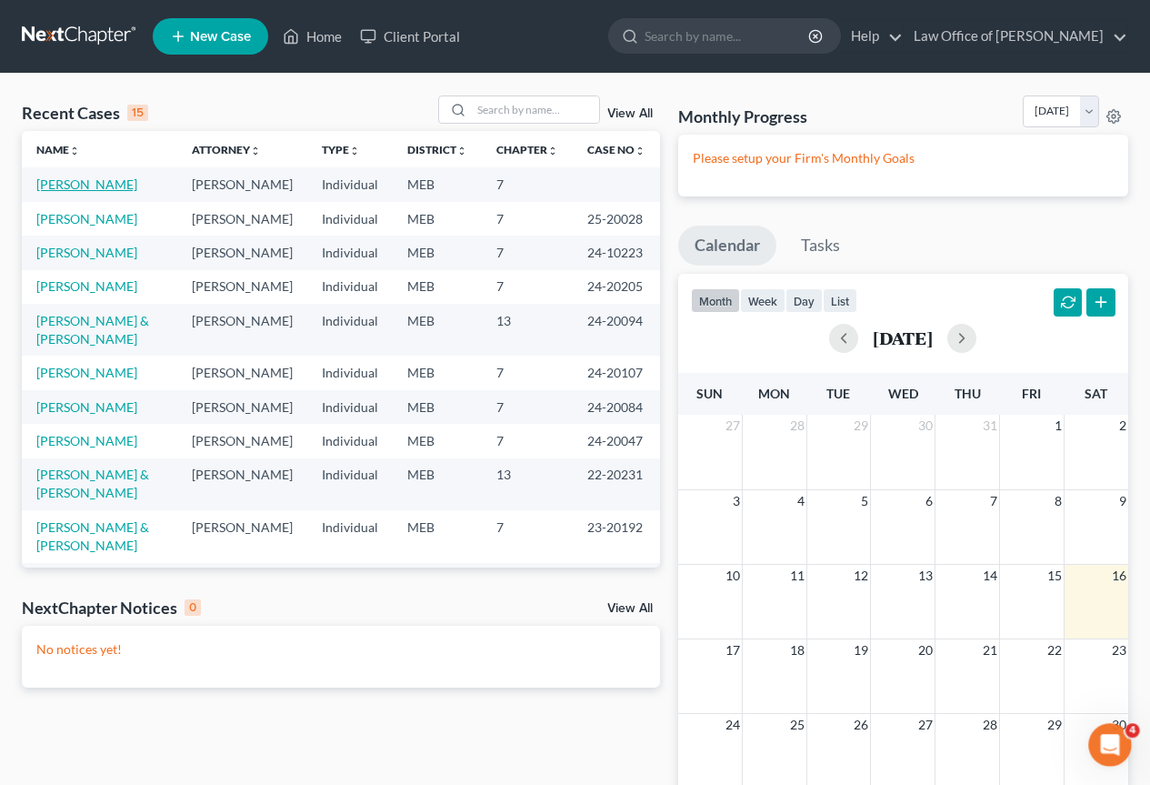
click at [65, 182] on link "[PERSON_NAME]" at bounding box center [86, 183] width 101 height 15
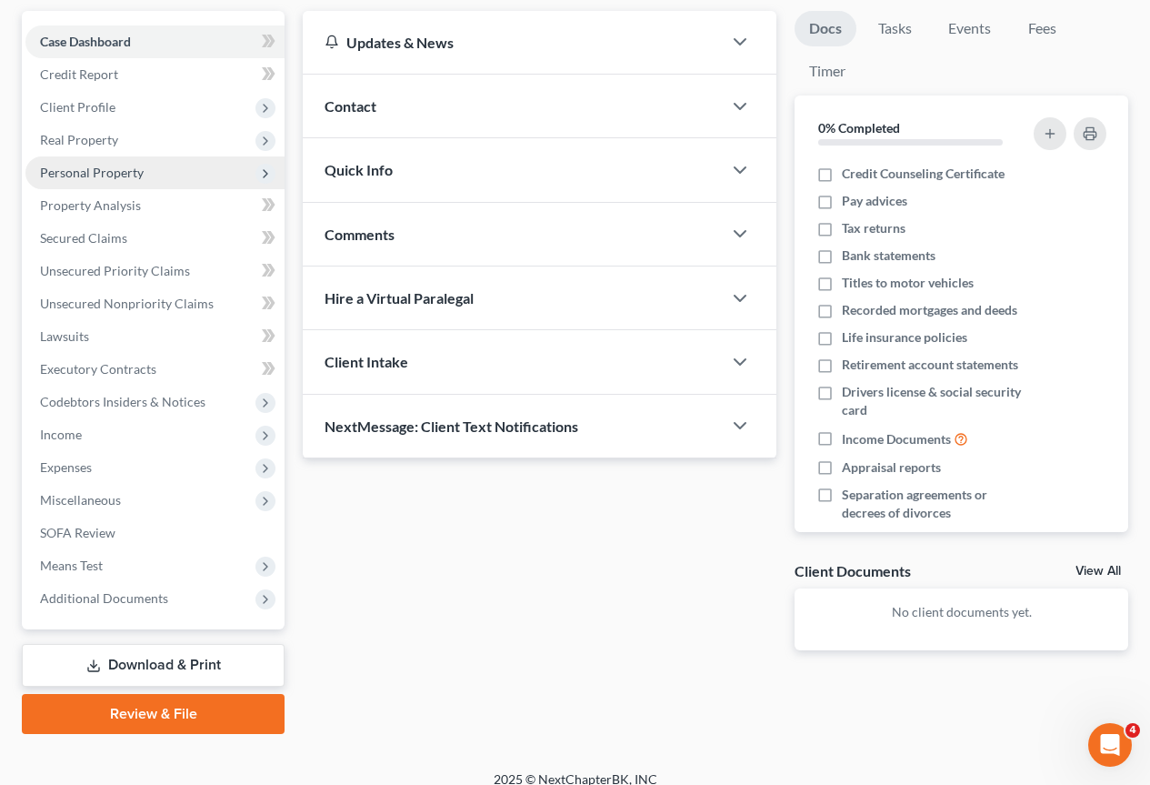
scroll to position [182, 0]
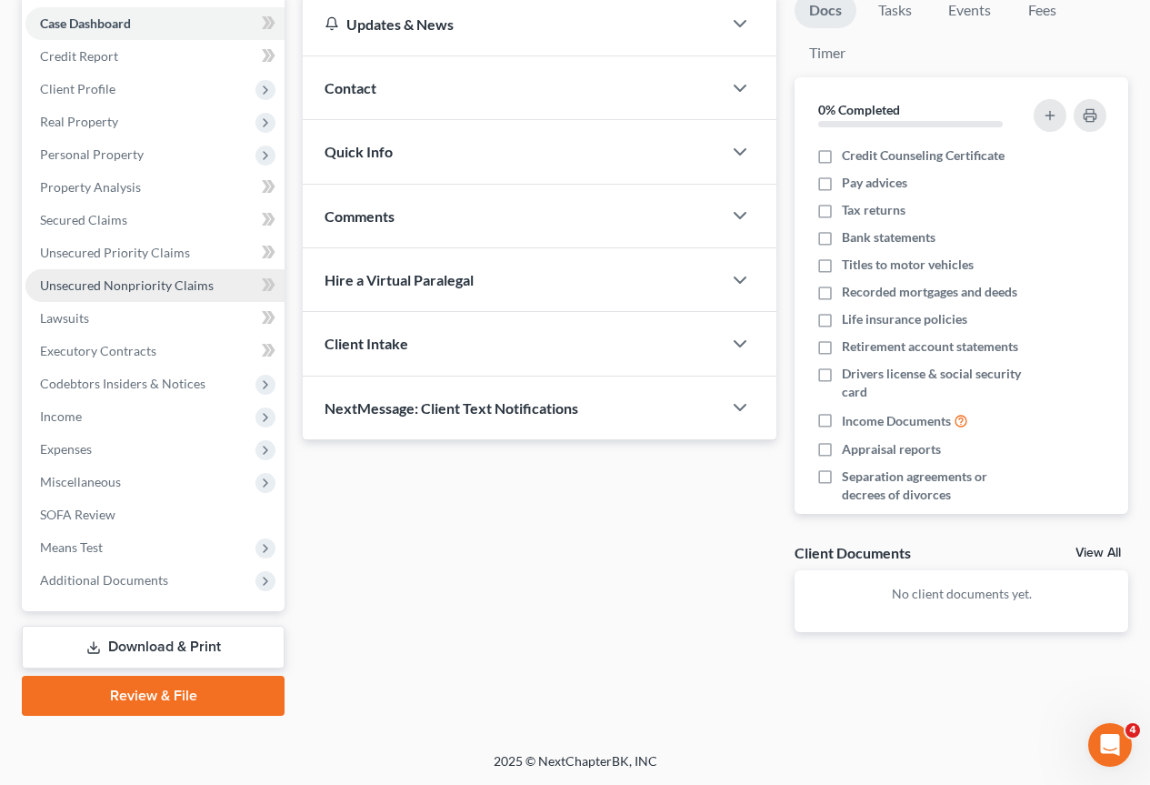
click at [154, 287] on span "Unsecured Nonpriority Claims" at bounding box center [127, 284] width 174 height 15
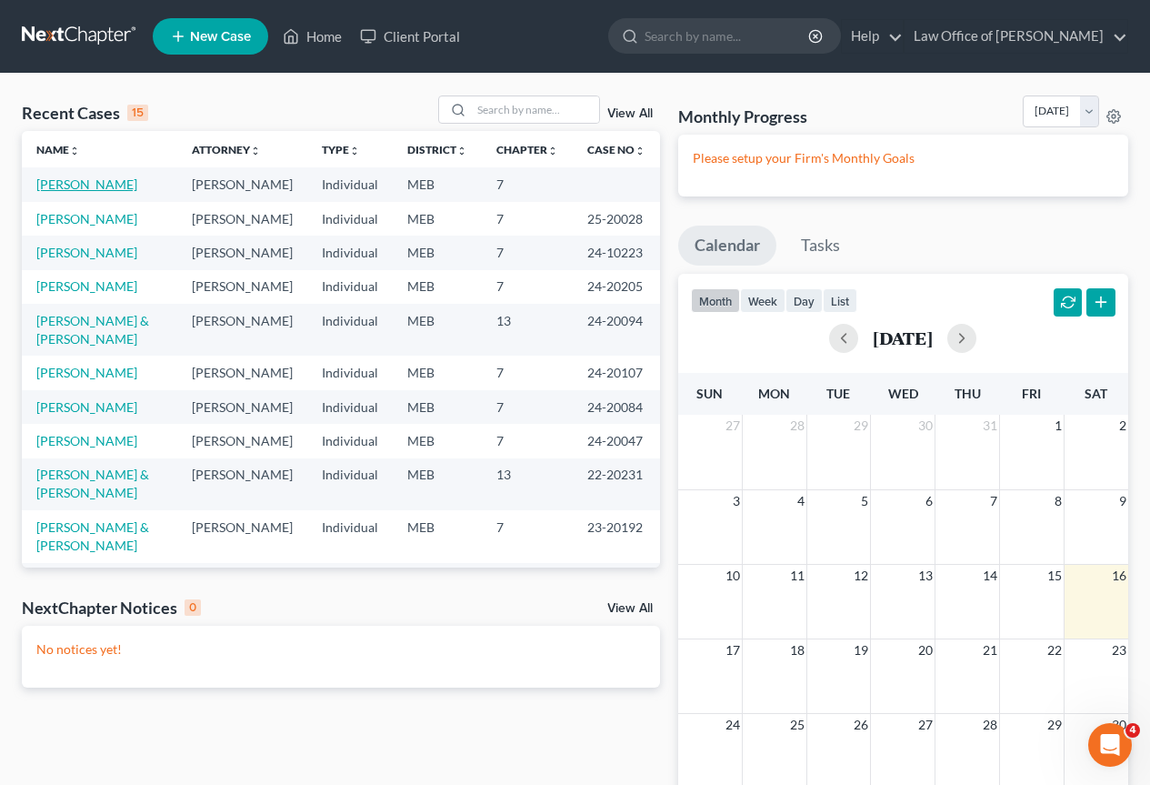
click at [85, 187] on link "[PERSON_NAME]" at bounding box center [86, 183] width 101 height 15
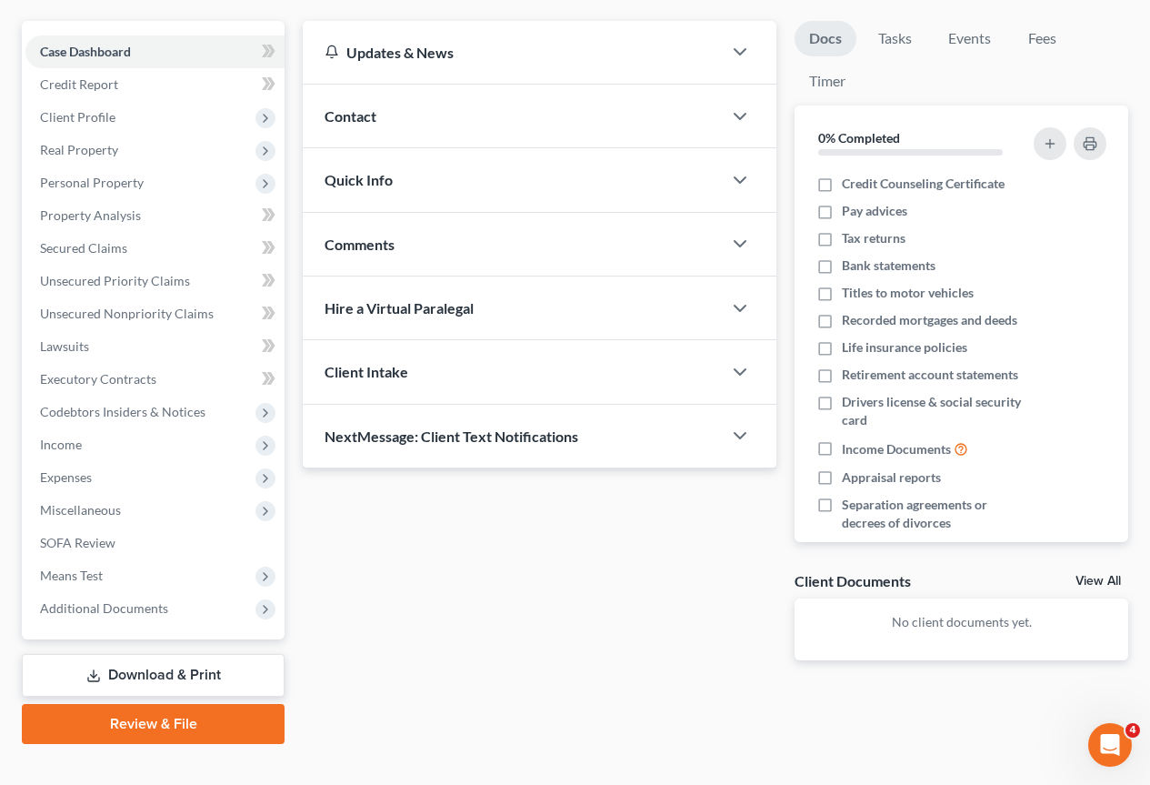
scroll to position [182, 0]
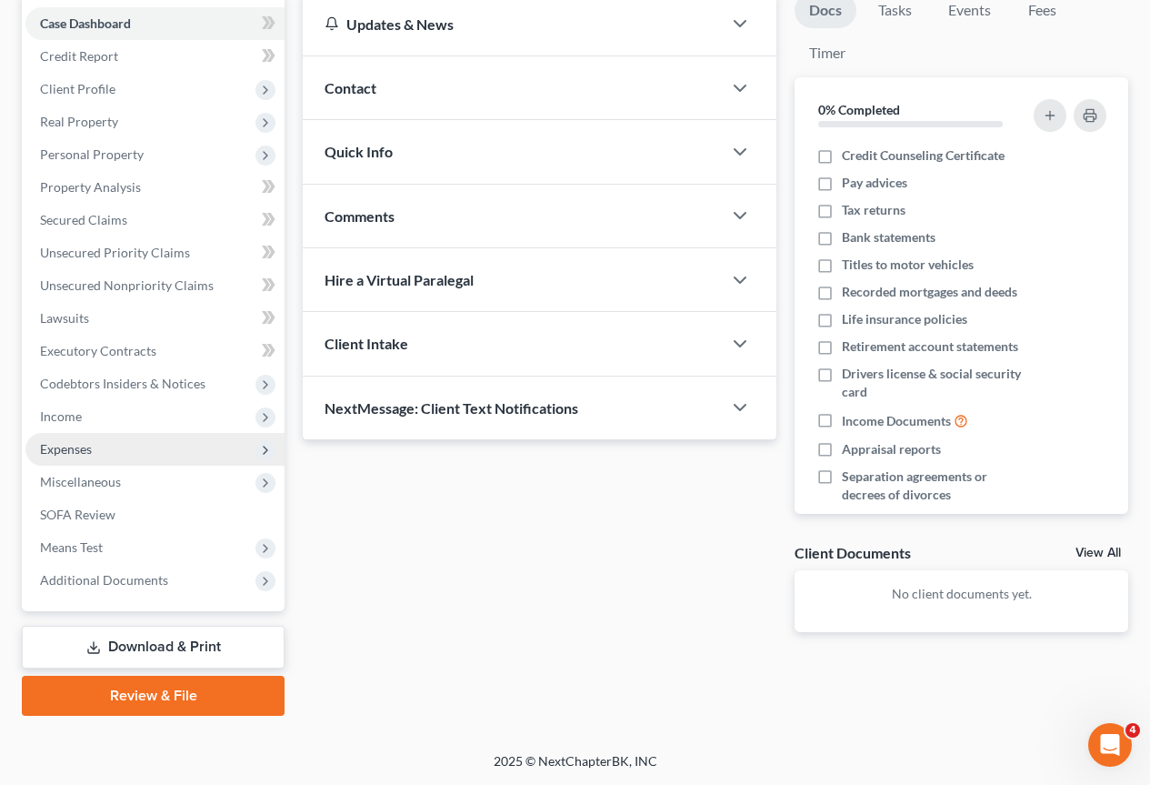
click at [73, 446] on span "Expenses" at bounding box center [66, 448] width 52 height 15
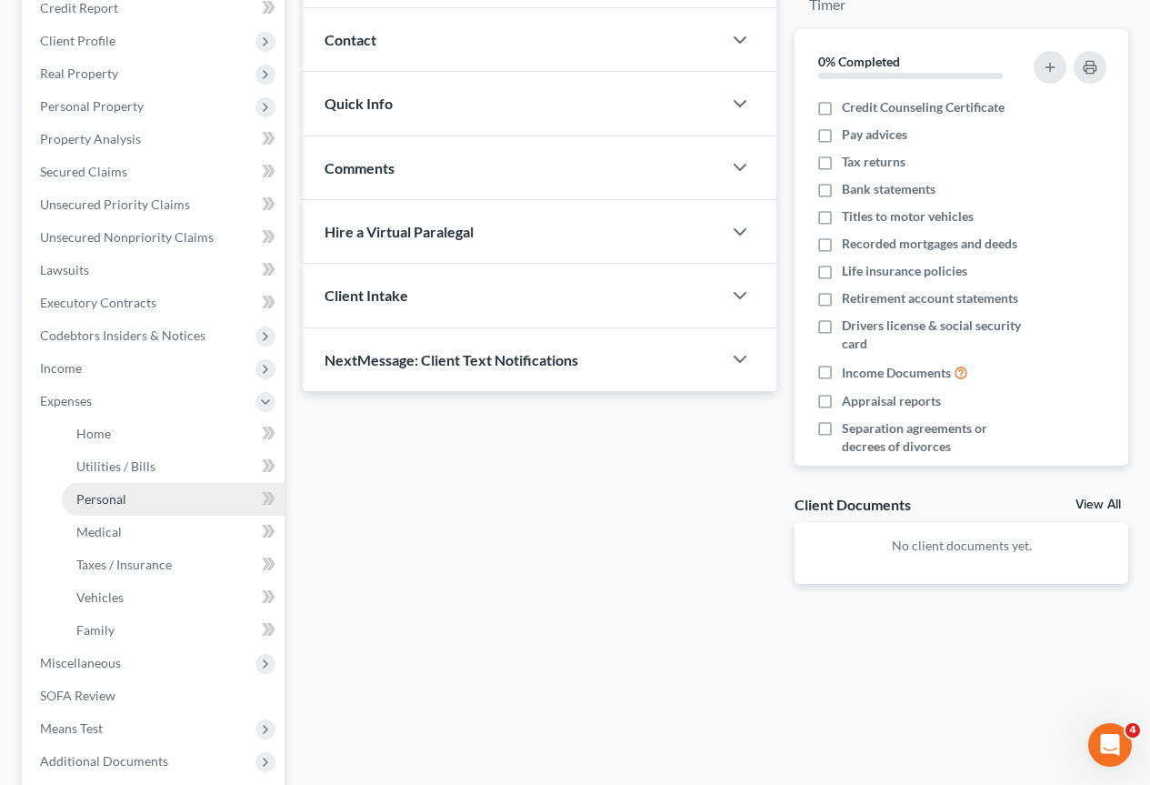
scroll to position [364, 0]
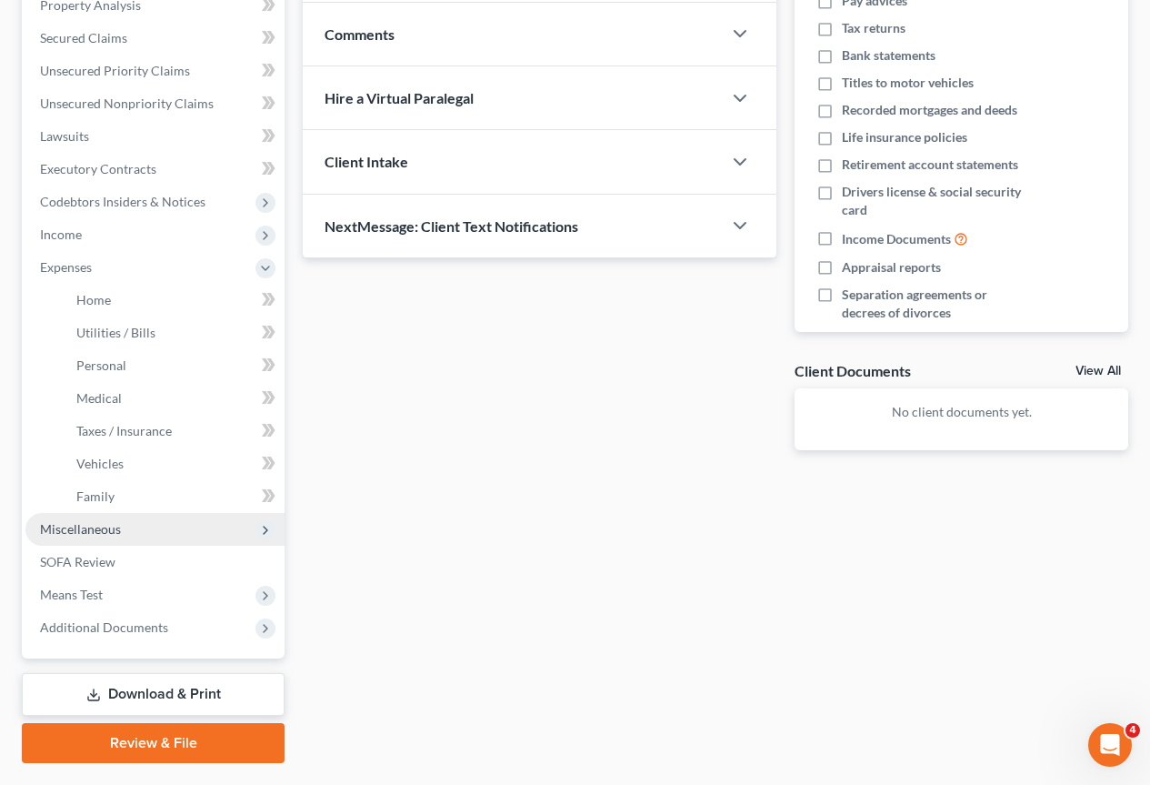
click at [91, 535] on span "Miscellaneous" at bounding box center [80, 528] width 81 height 15
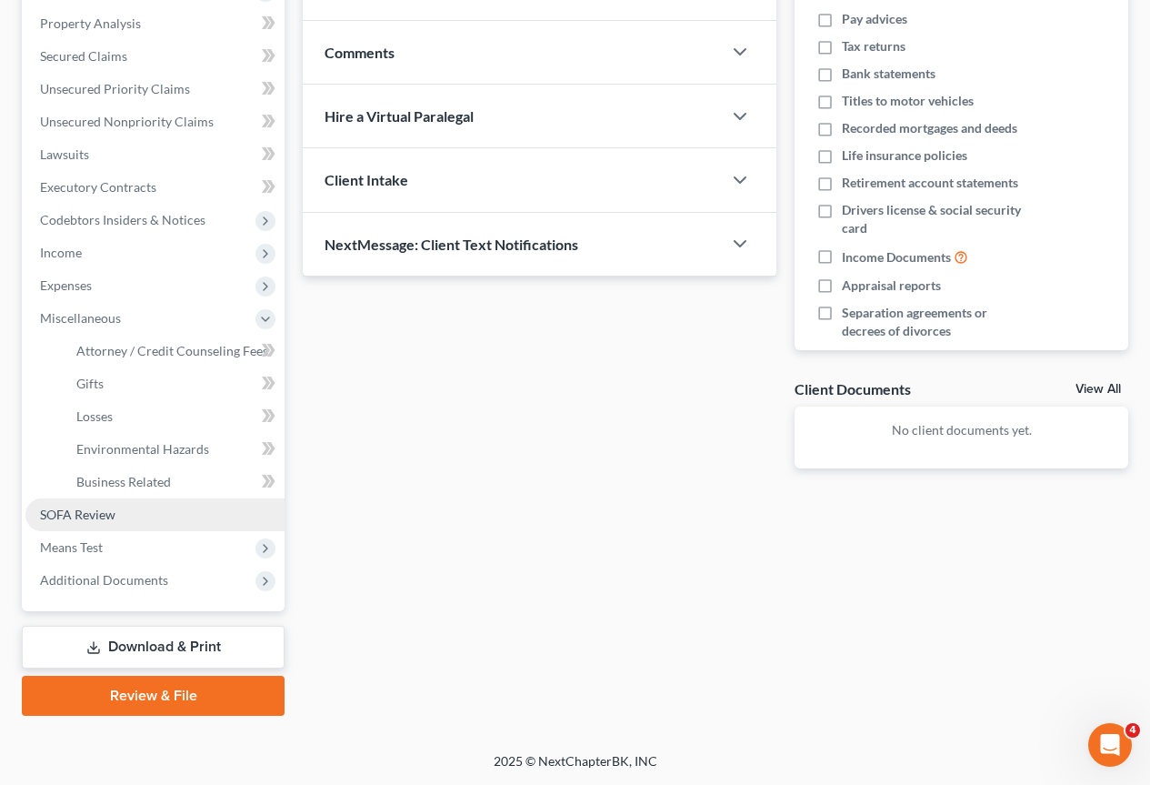
scroll to position [346, 0]
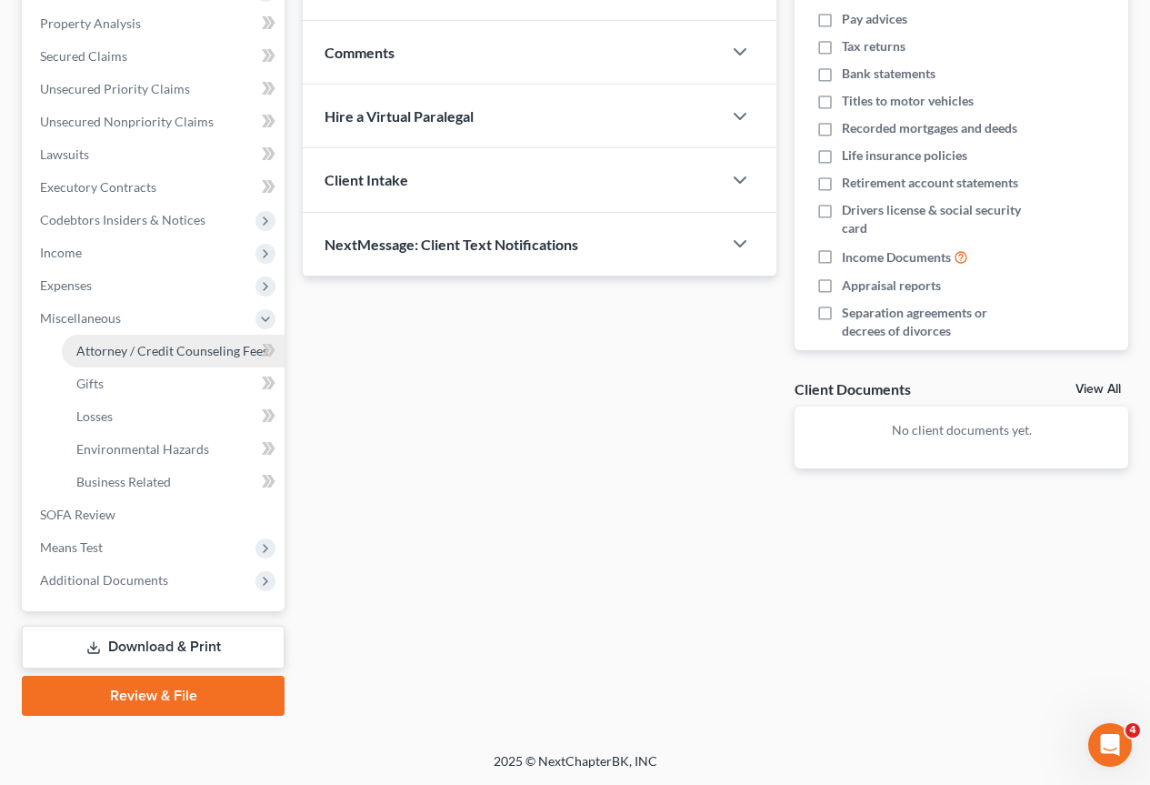
click at [218, 350] on span "Attorney / Credit Counseling Fees" at bounding box center [172, 350] width 192 height 15
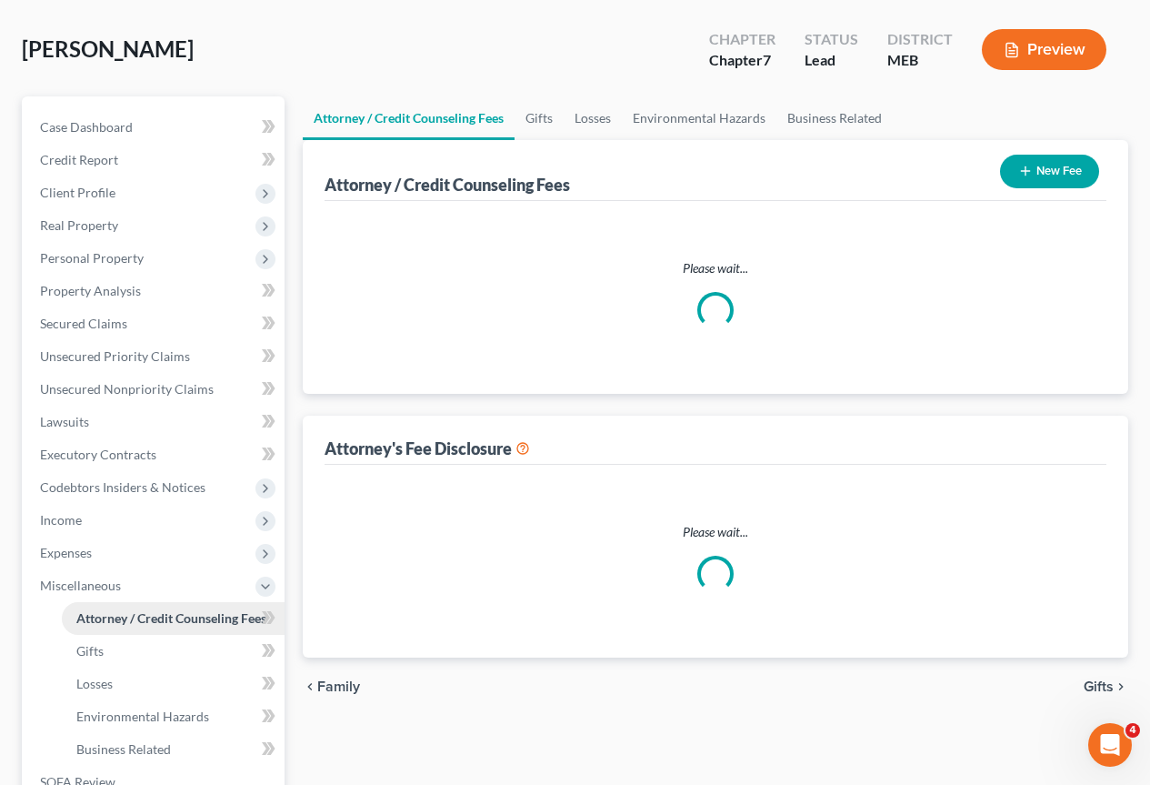
scroll to position [7, 0]
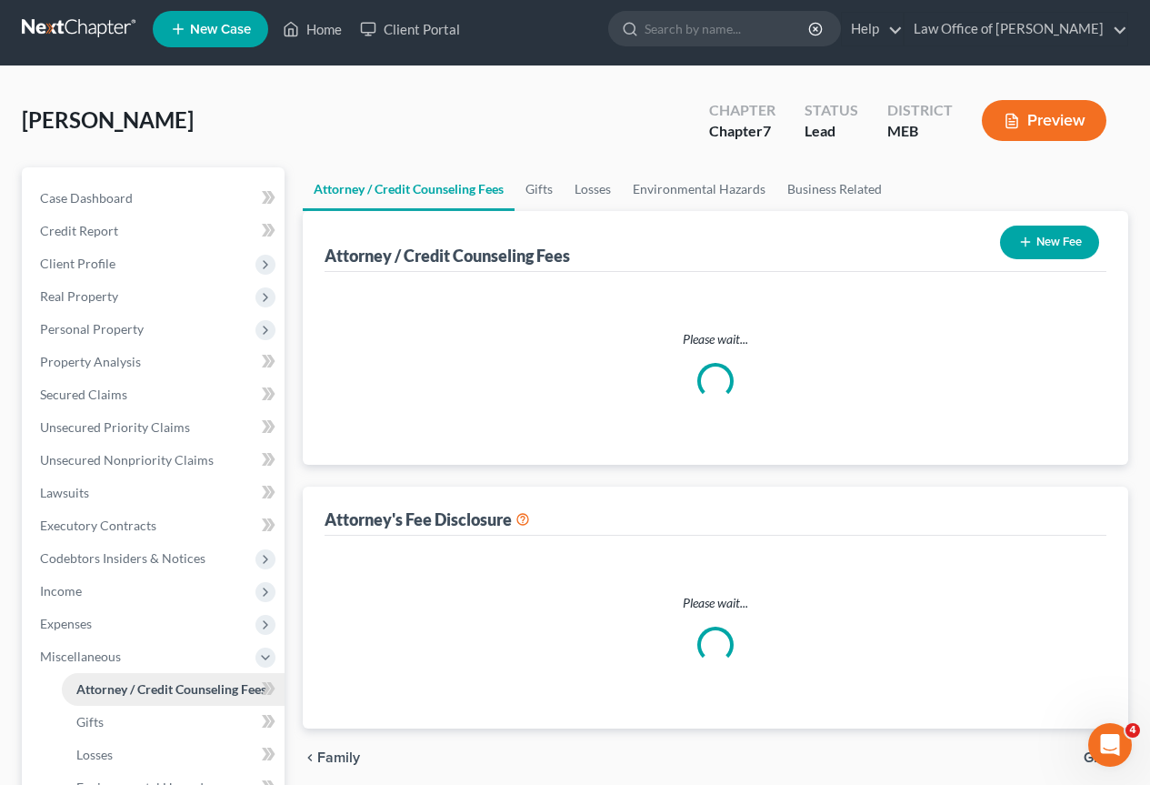
select select "0"
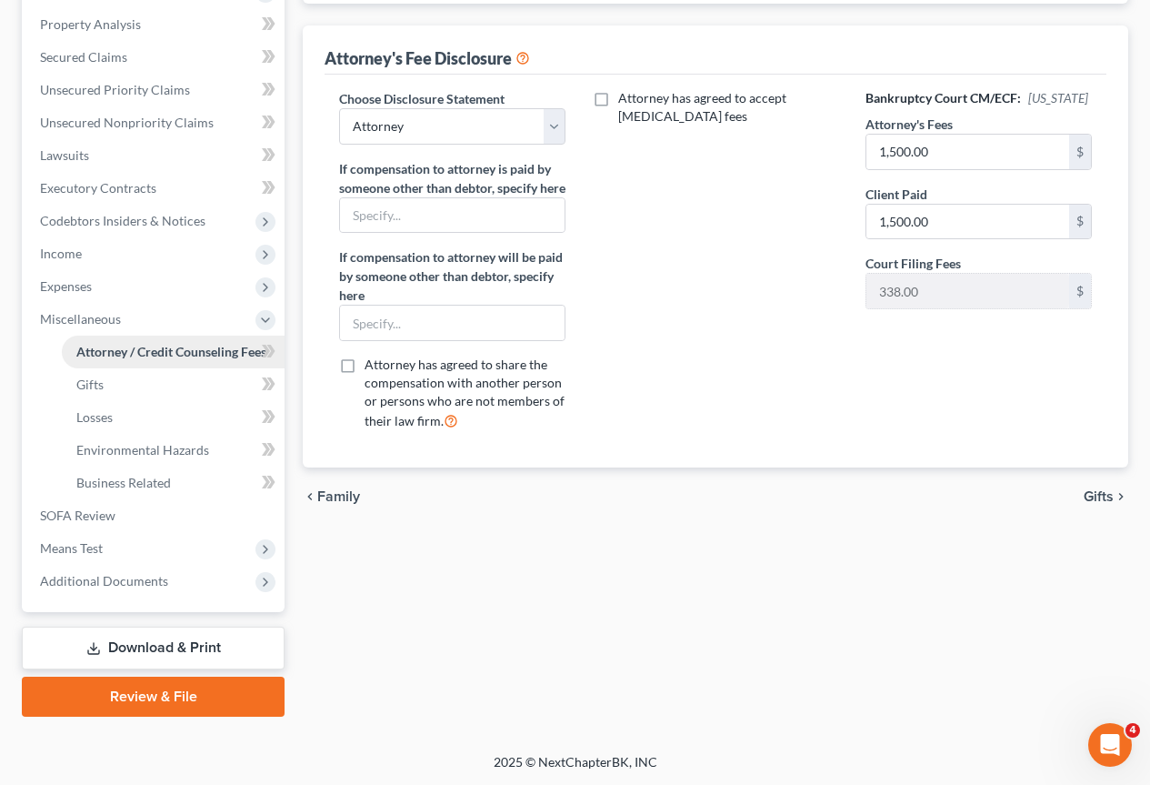
scroll to position [346, 0]
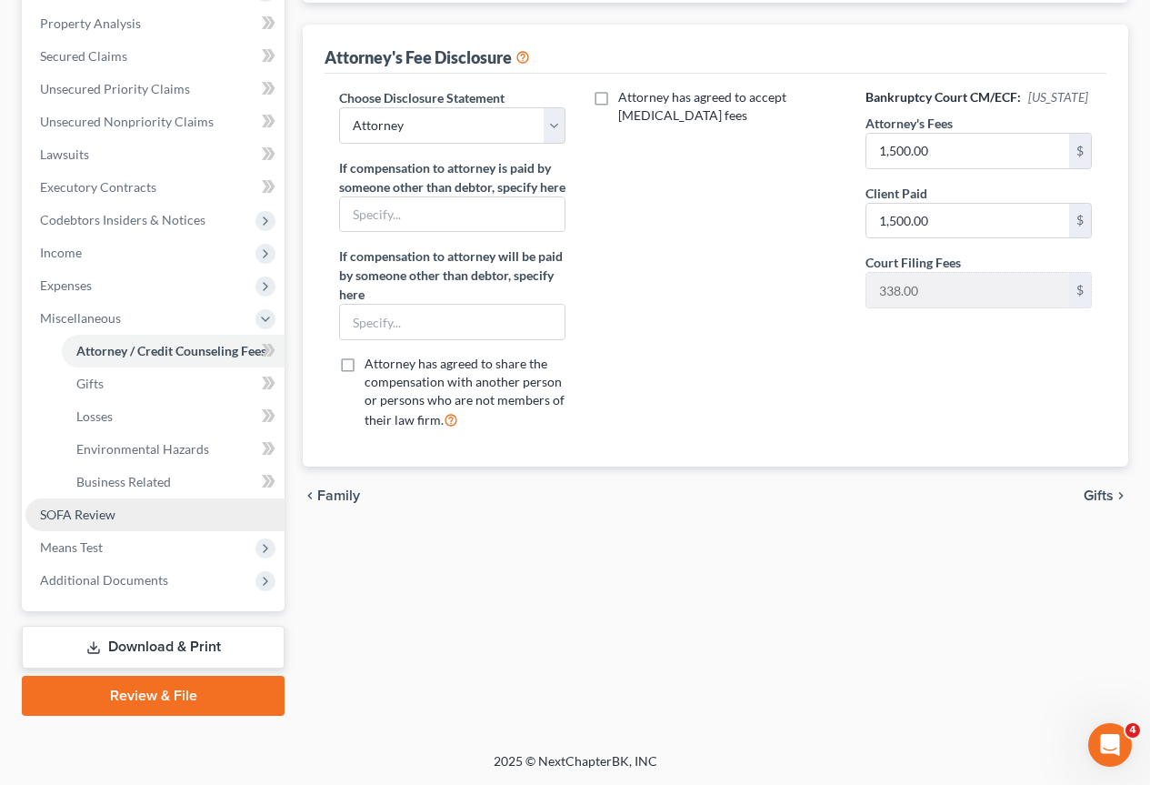
click at [101, 513] on span "SOFA Review" at bounding box center [77, 513] width 75 height 15
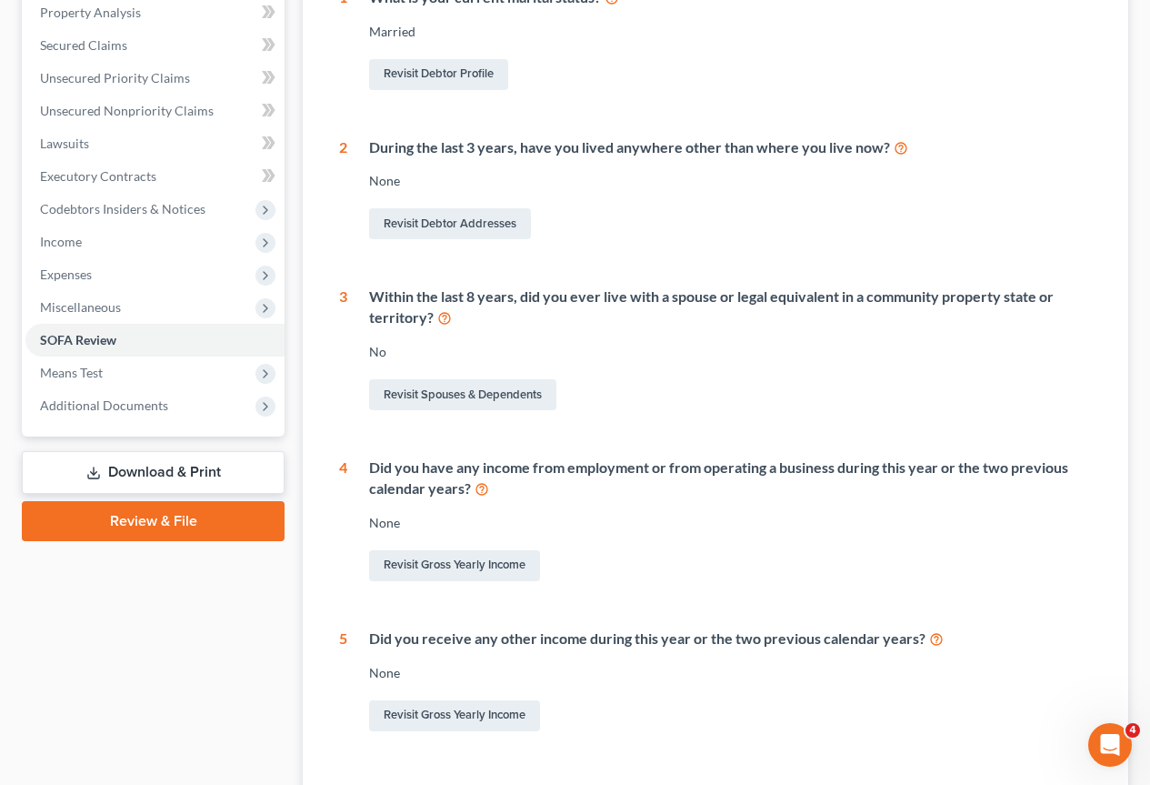
scroll to position [364, 0]
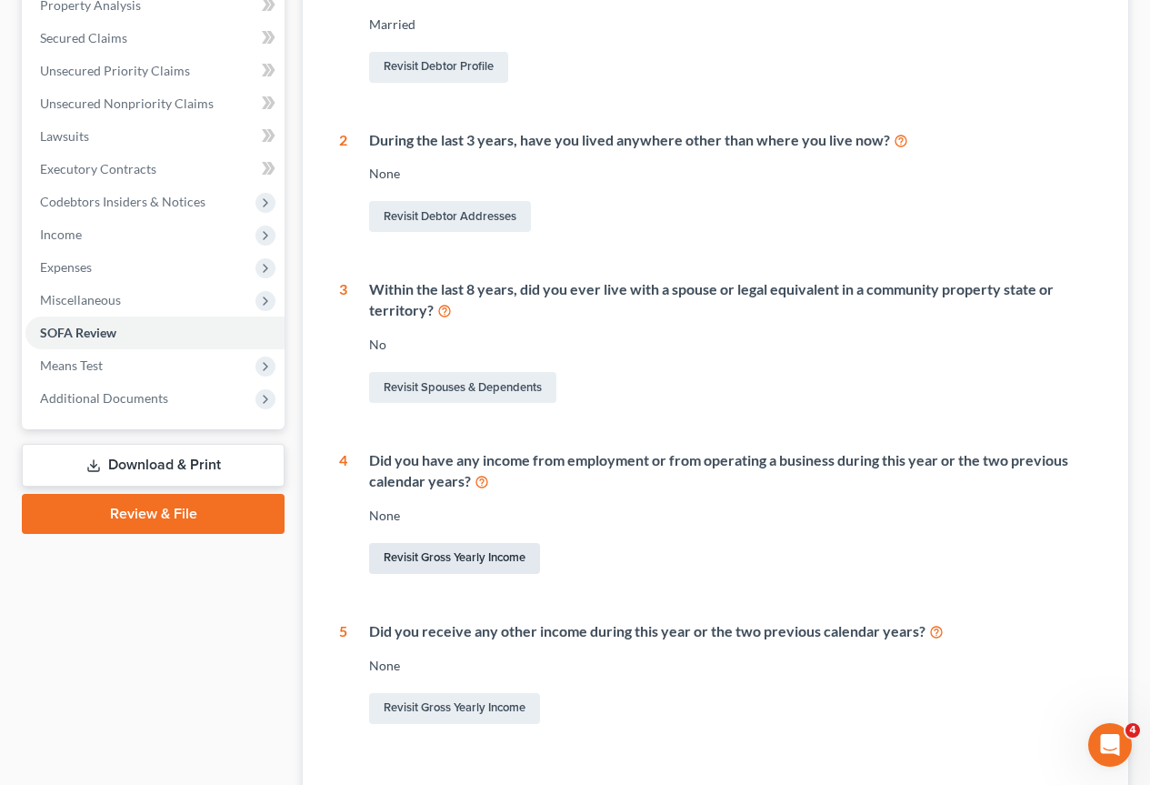
click at [444, 554] on link "Revisit Gross Yearly Income" at bounding box center [454, 558] width 171 height 31
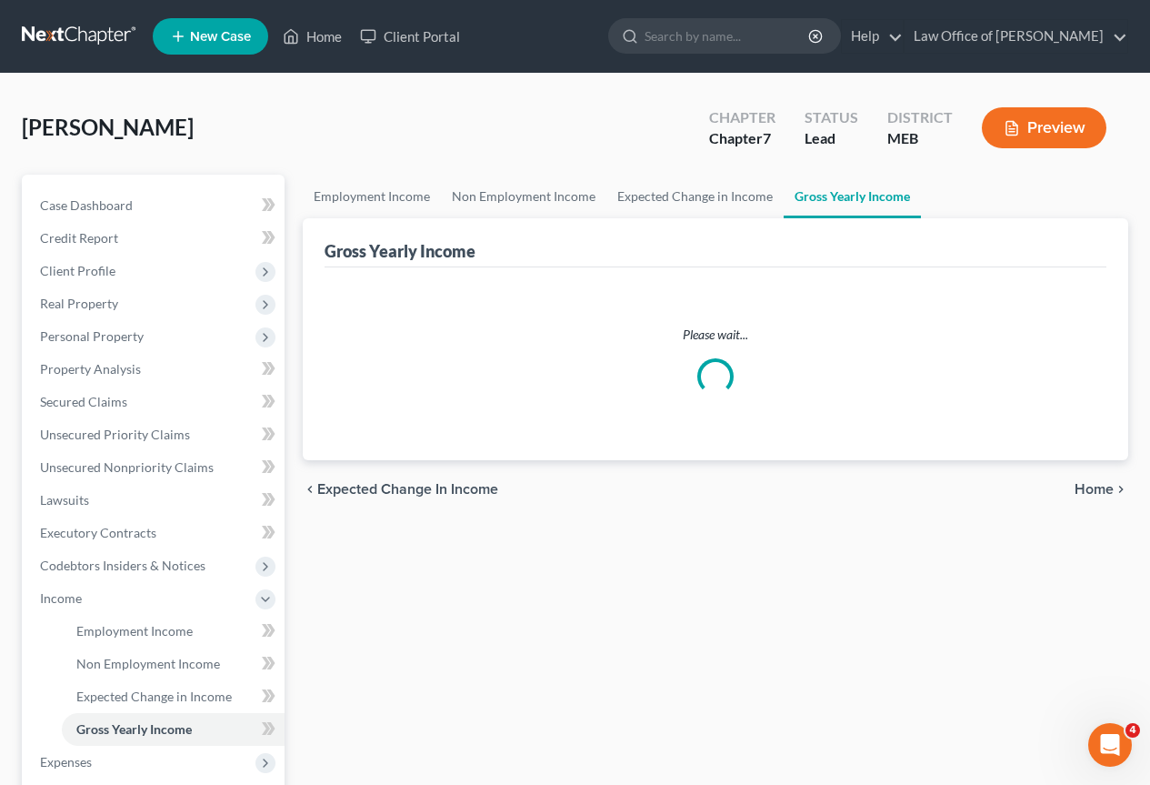
click at [509, 124] on div "Serfes, Bertel Upgraded Chapter Chapter 7 Status Lead District MEB Preview" at bounding box center [575, 134] width 1107 height 79
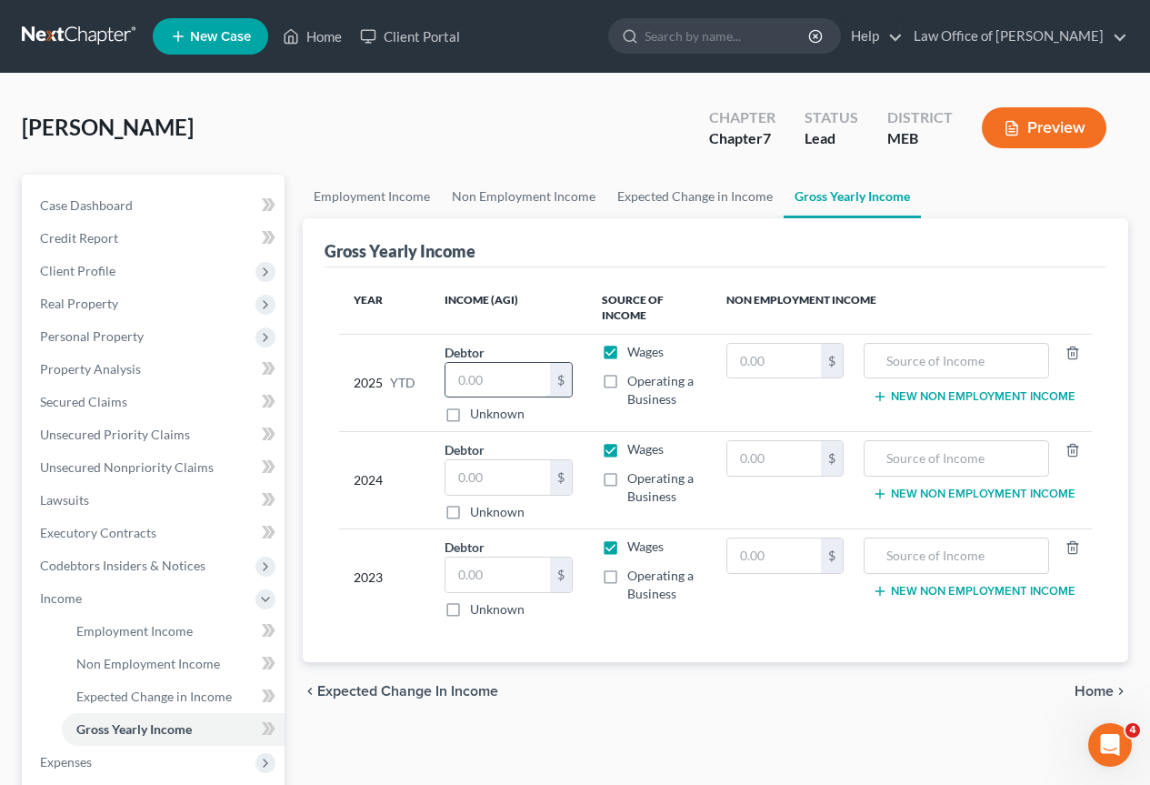
click at [468, 372] on input "text" at bounding box center [498, 380] width 104 height 35
type input "36,866"
click at [503, 479] on input "text" at bounding box center [498, 477] width 104 height 35
click at [458, 572] on input "text" at bounding box center [498, 574] width 104 height 35
type input "61,784"
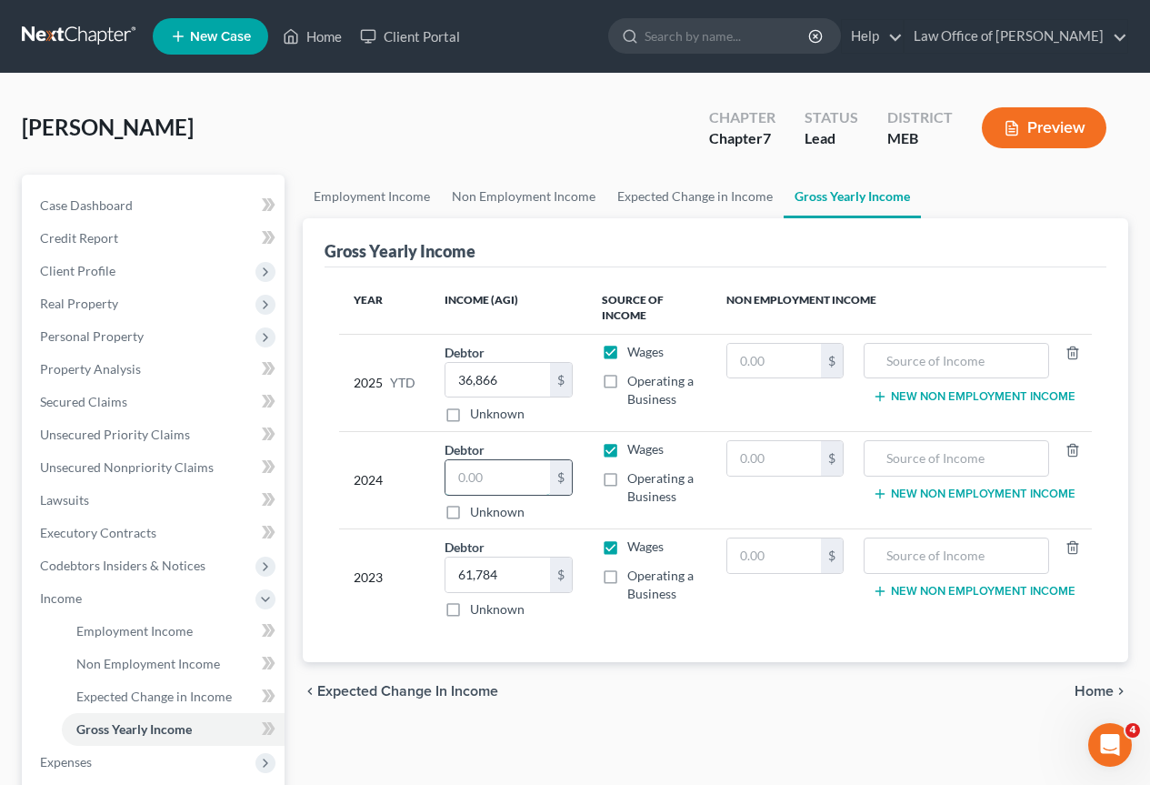
click at [488, 475] on input "text" at bounding box center [498, 477] width 104 height 35
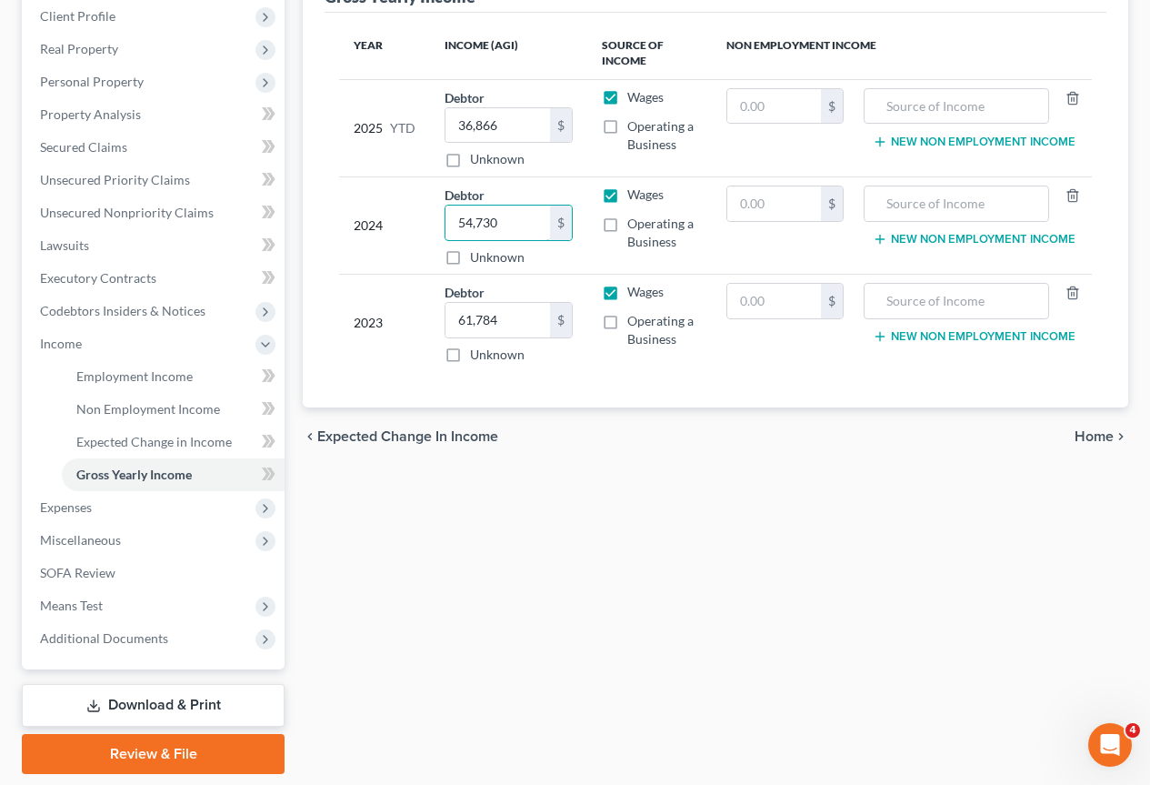
scroll to position [313, 0]
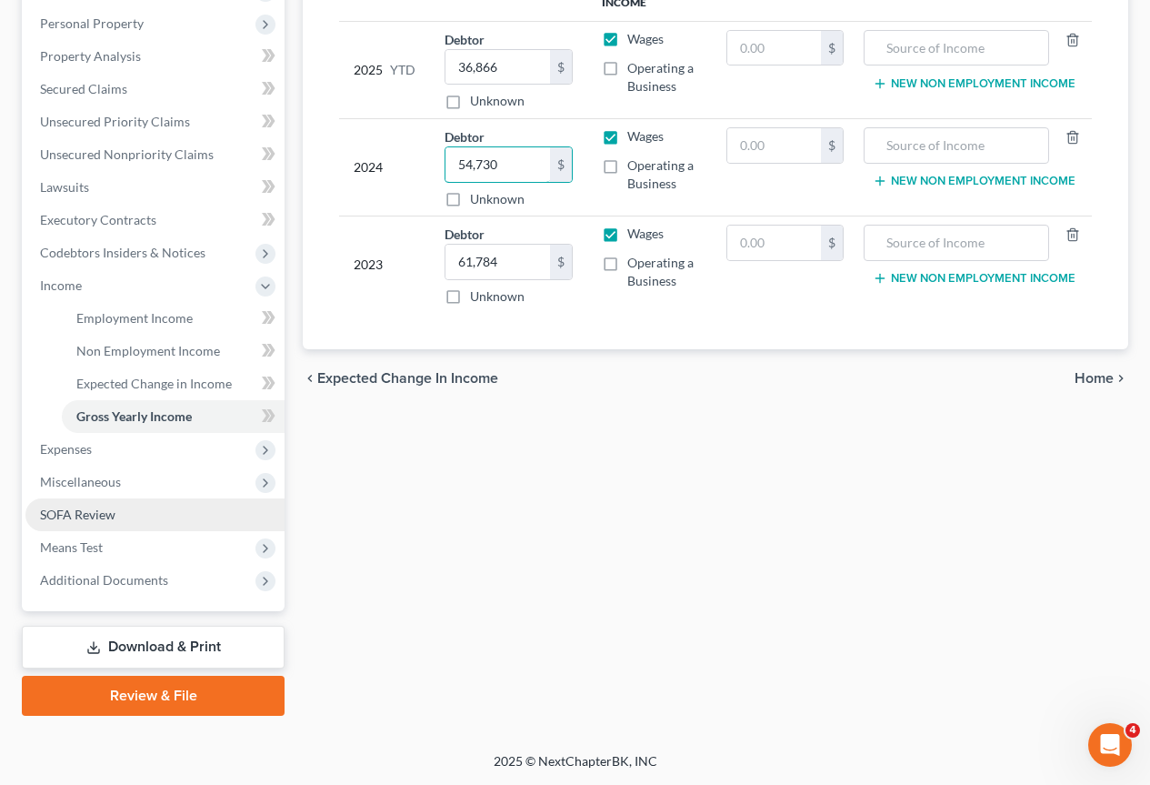
type input "54,730"
click at [71, 512] on span "SOFA Review" at bounding box center [77, 513] width 75 height 15
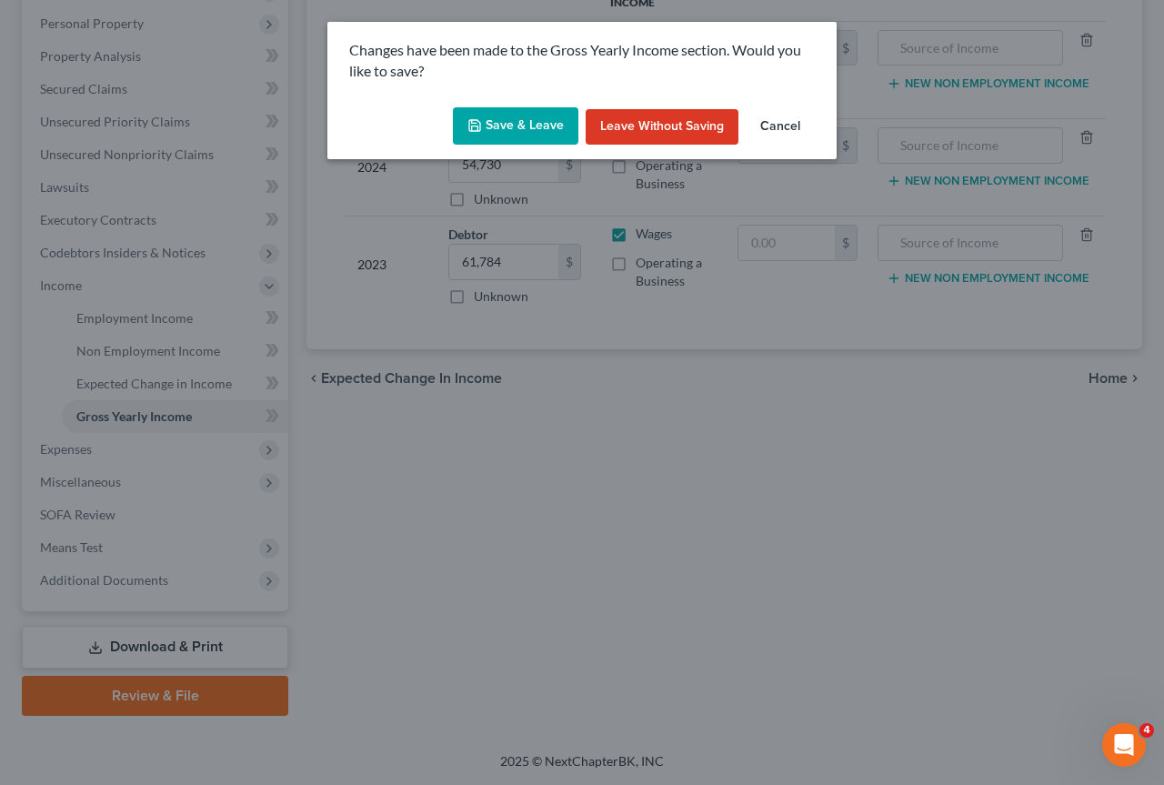
click at [540, 119] on button "Save & Leave" at bounding box center [515, 126] width 125 height 38
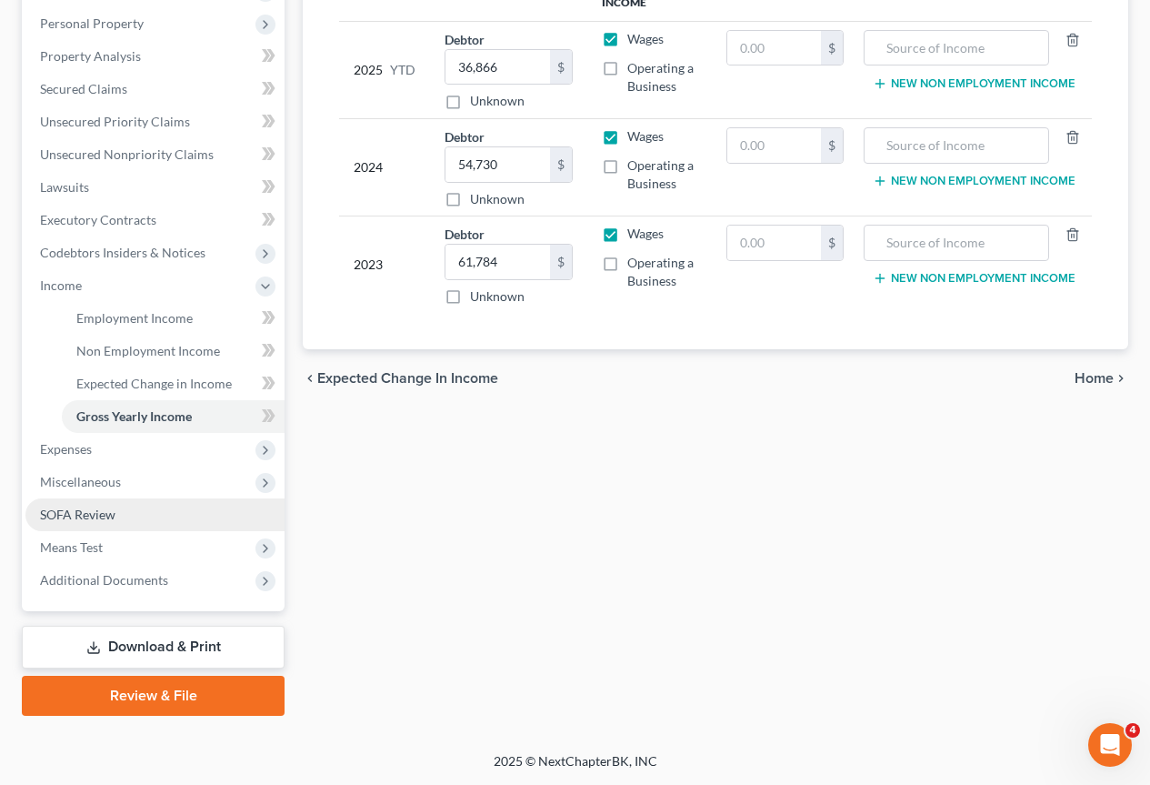
click at [74, 512] on span "SOFA Review" at bounding box center [77, 513] width 75 height 15
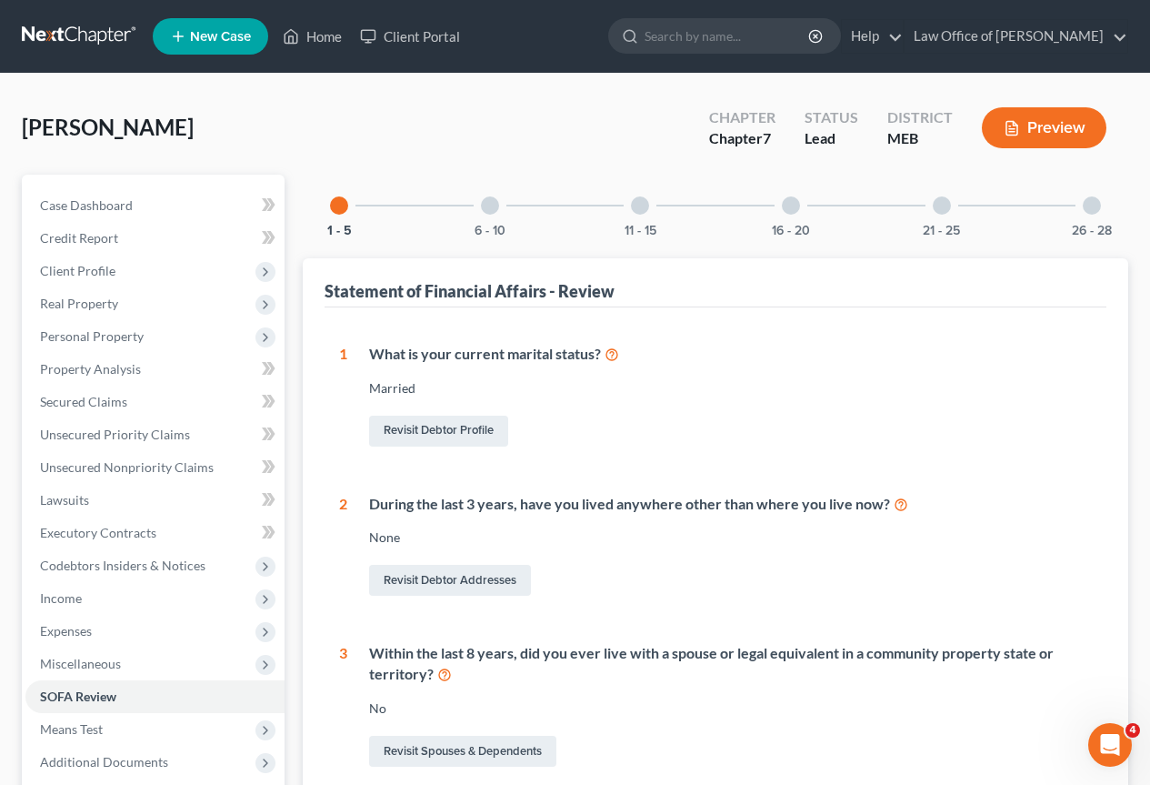
click at [492, 206] on div at bounding box center [490, 205] width 18 height 18
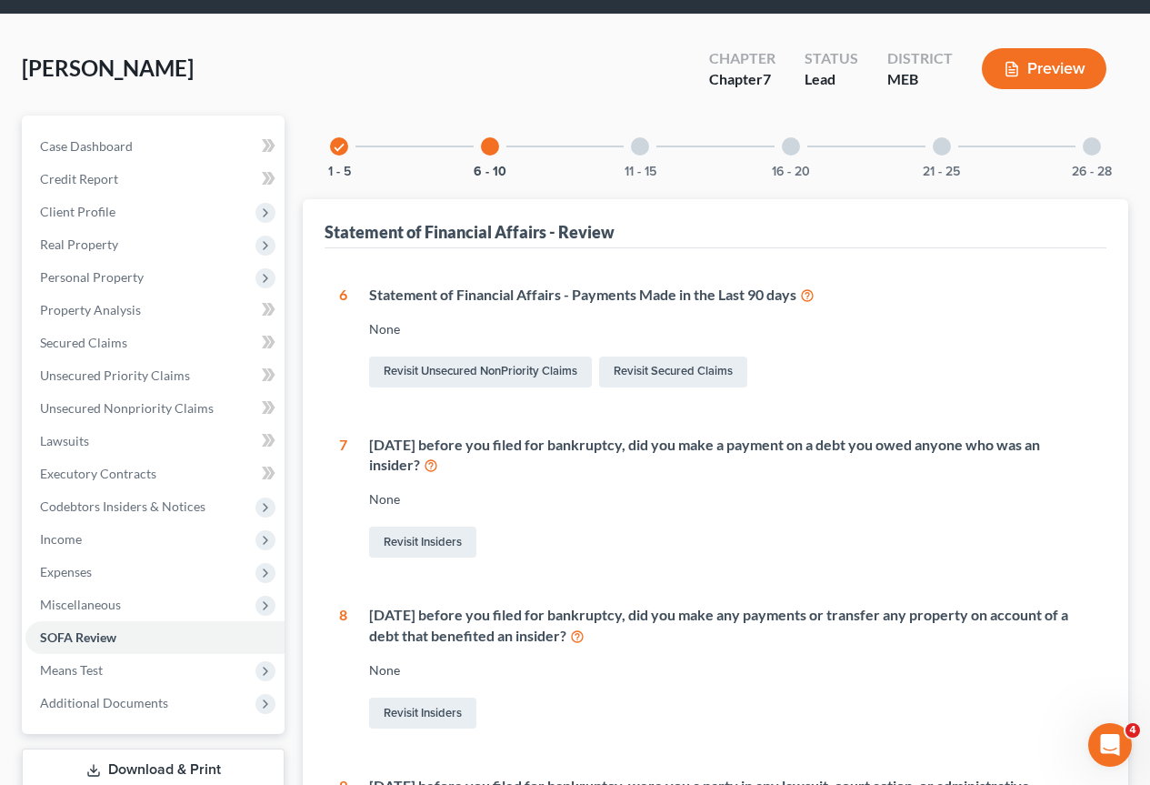
scroll to position [91, 0]
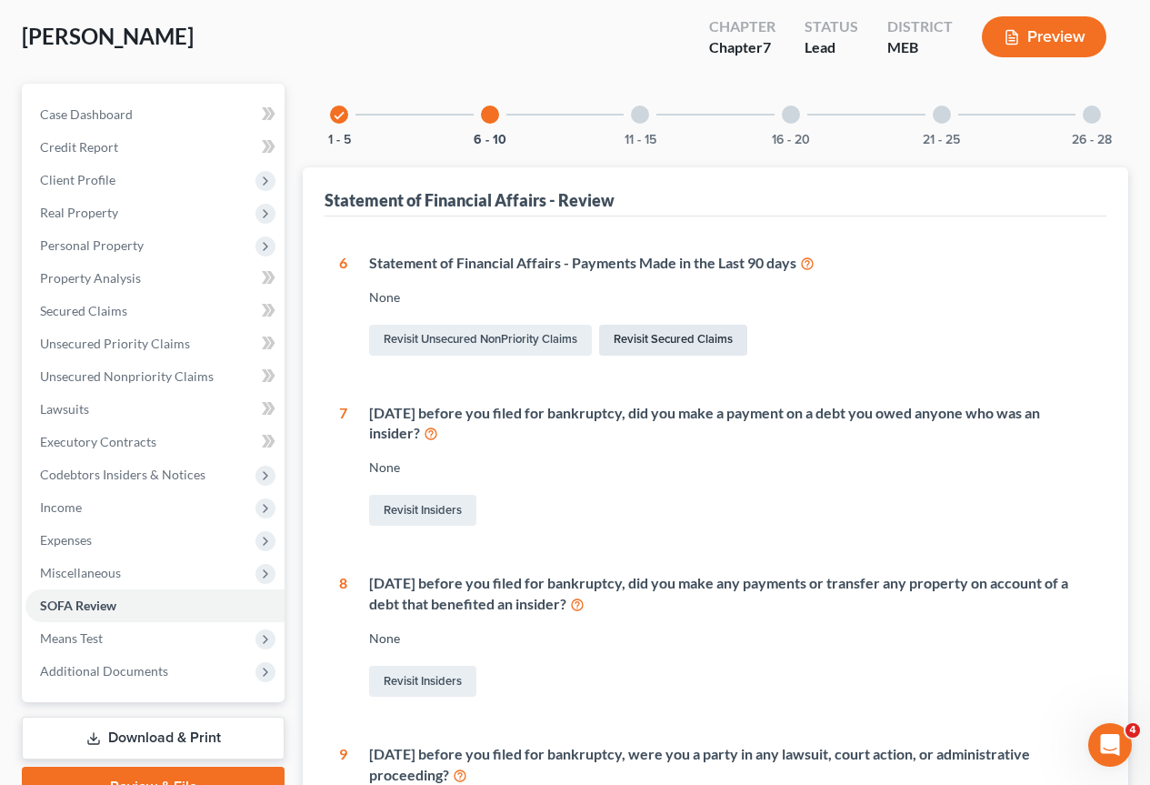
click at [657, 336] on link "Revisit Secured Claims" at bounding box center [673, 340] width 148 height 31
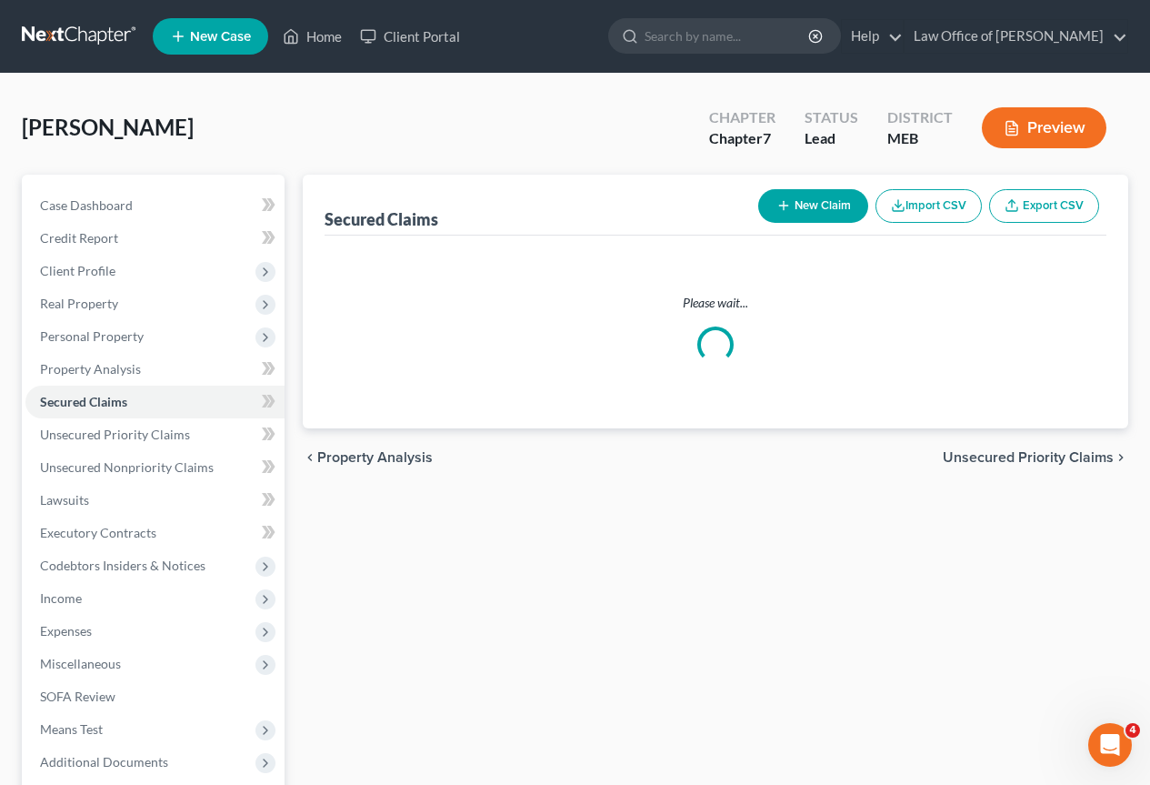
click at [381, 301] on p "Please wait..." at bounding box center [715, 303] width 753 height 18
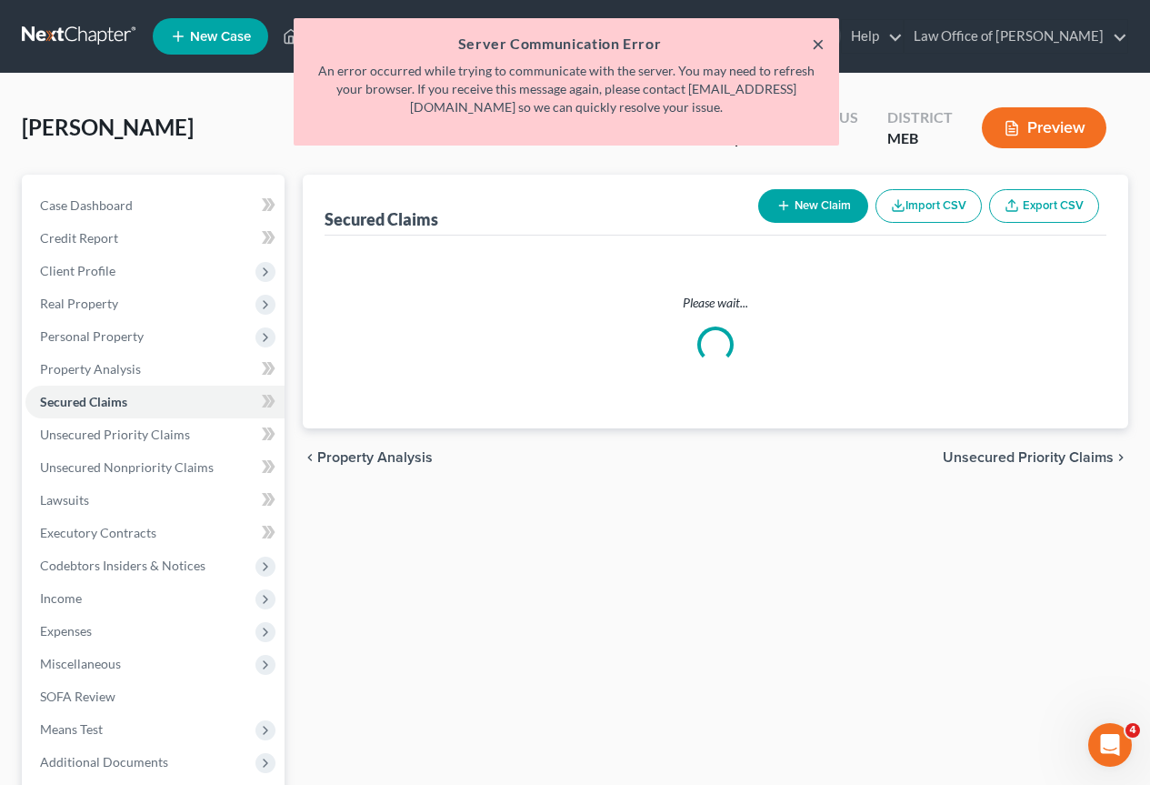
click at [818, 46] on button "×" at bounding box center [818, 44] width 13 height 22
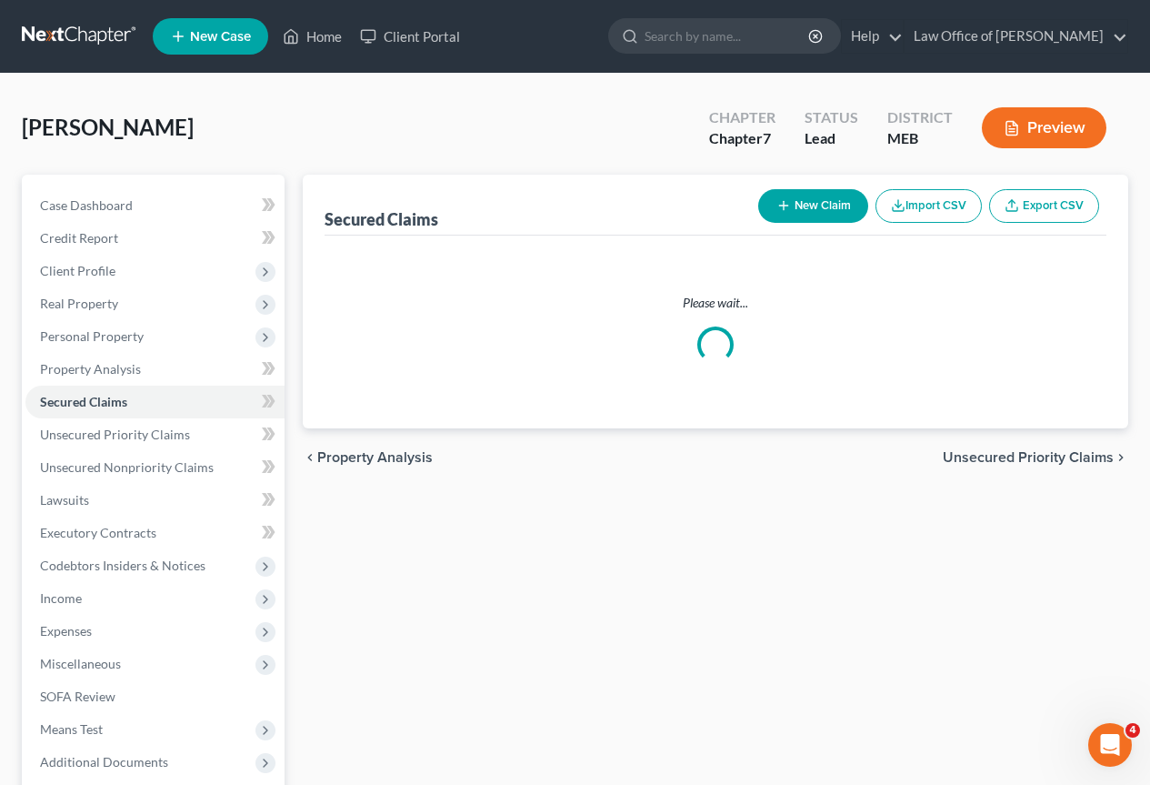
click at [1111, 738] on icon "Open Intercom Messenger" at bounding box center [1110, 744] width 13 height 15
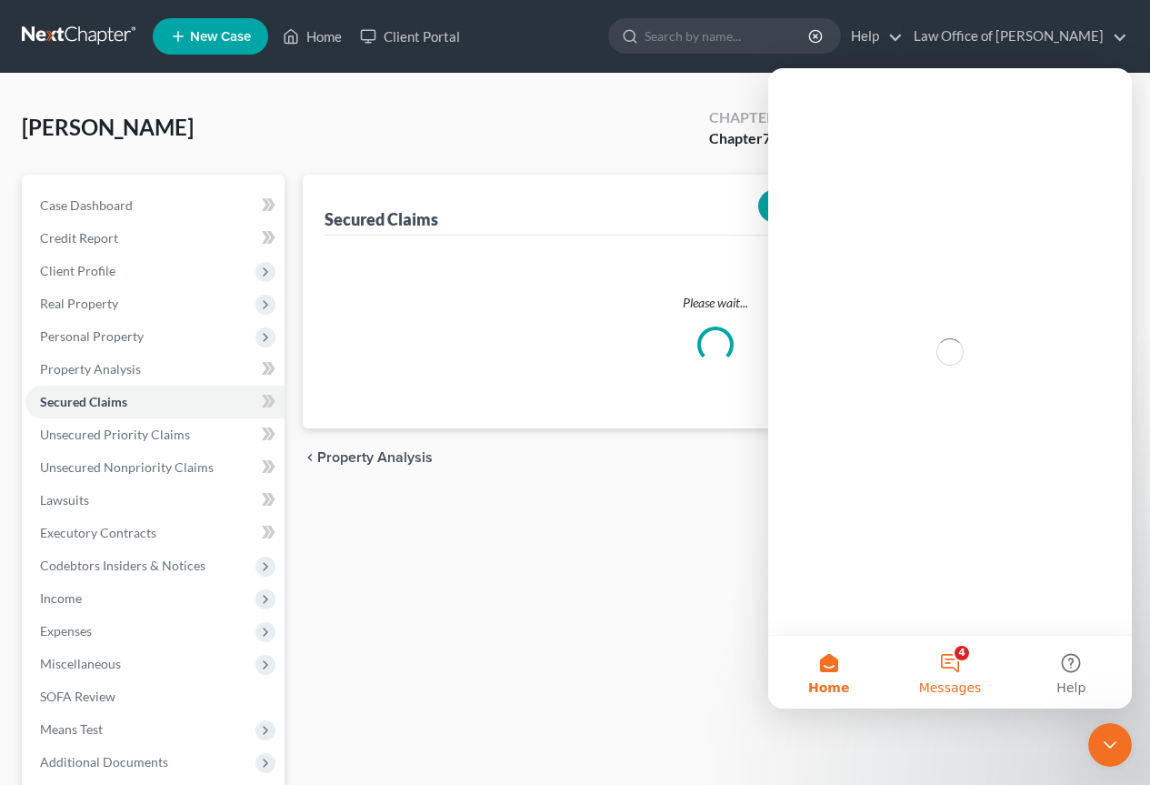
click at [951, 666] on button "4 Messages" at bounding box center [949, 672] width 121 height 73
click at [1105, 86] on icon "Close" at bounding box center [1104, 92] width 15 height 15
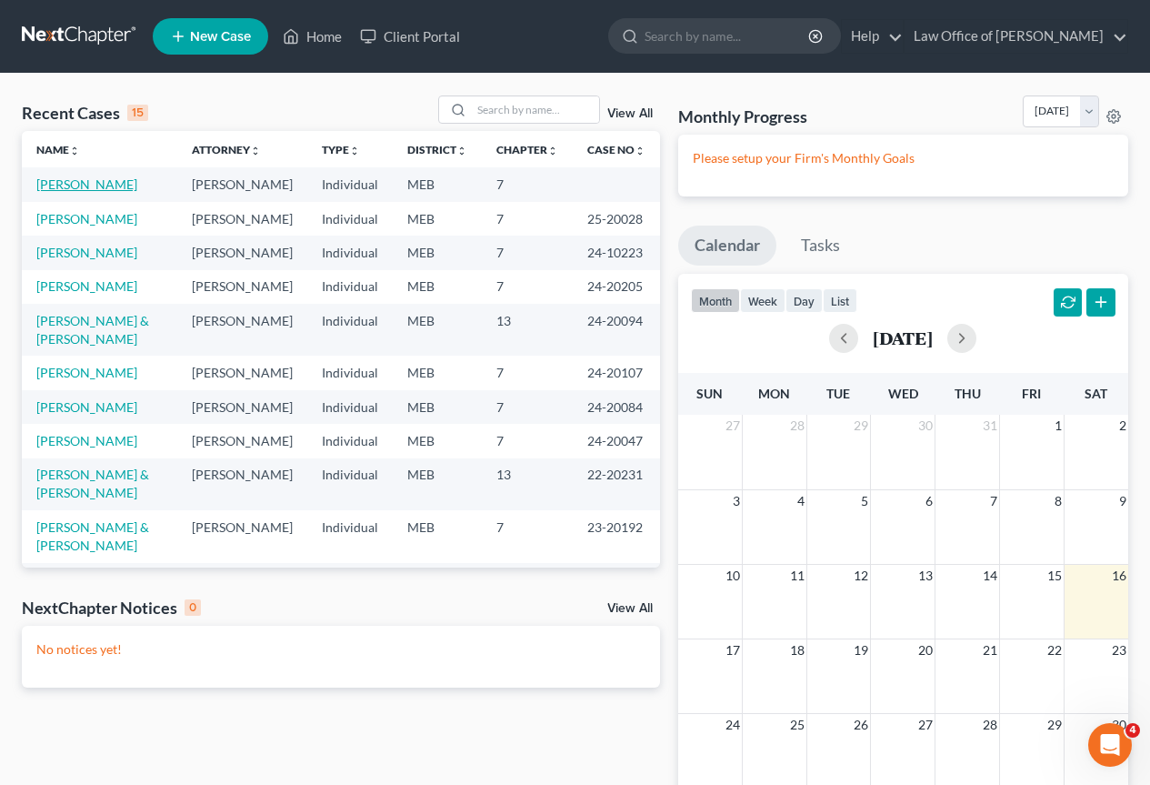
click at [73, 182] on link "[PERSON_NAME]" at bounding box center [86, 183] width 101 height 15
click at [71, 182] on link "[PERSON_NAME]" at bounding box center [86, 183] width 101 height 15
click at [272, 708] on div "Recent Cases 15 View All Name unfold_more expand_more expand_less Attorney unfo…" at bounding box center [341, 494] width 657 height 798
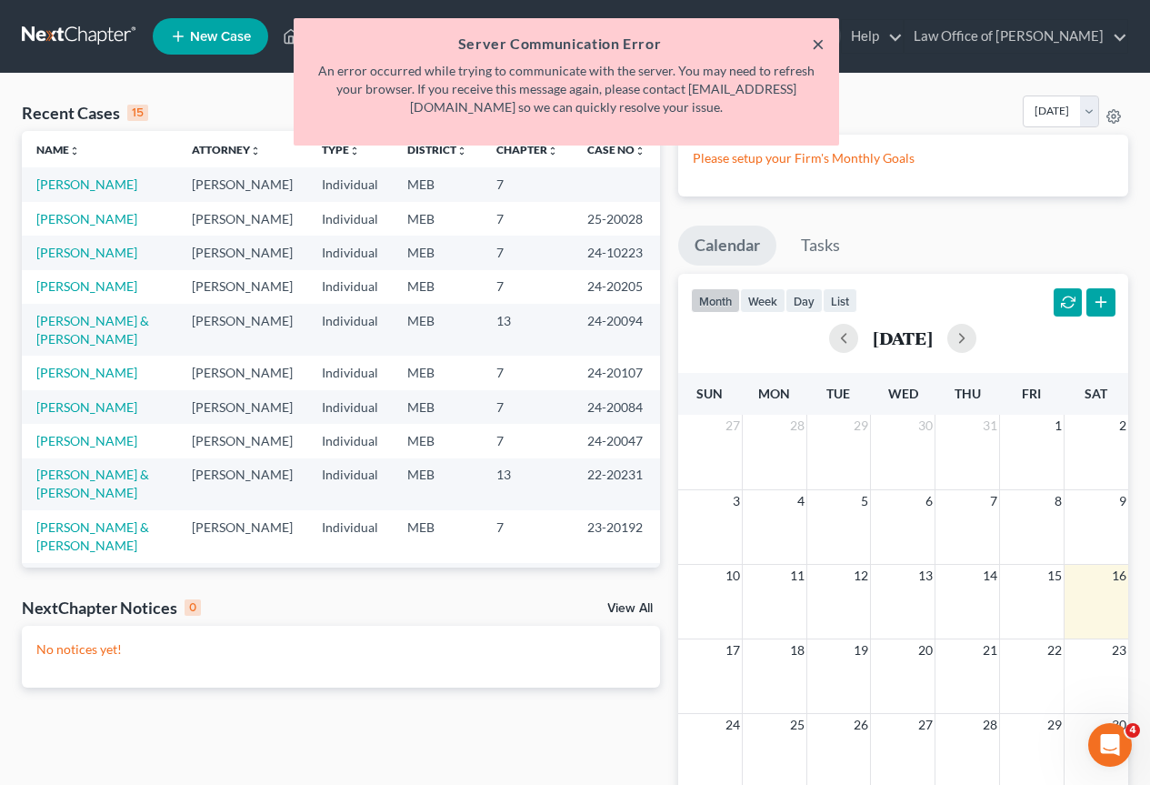
click at [818, 42] on button "×" at bounding box center [818, 44] width 13 height 22
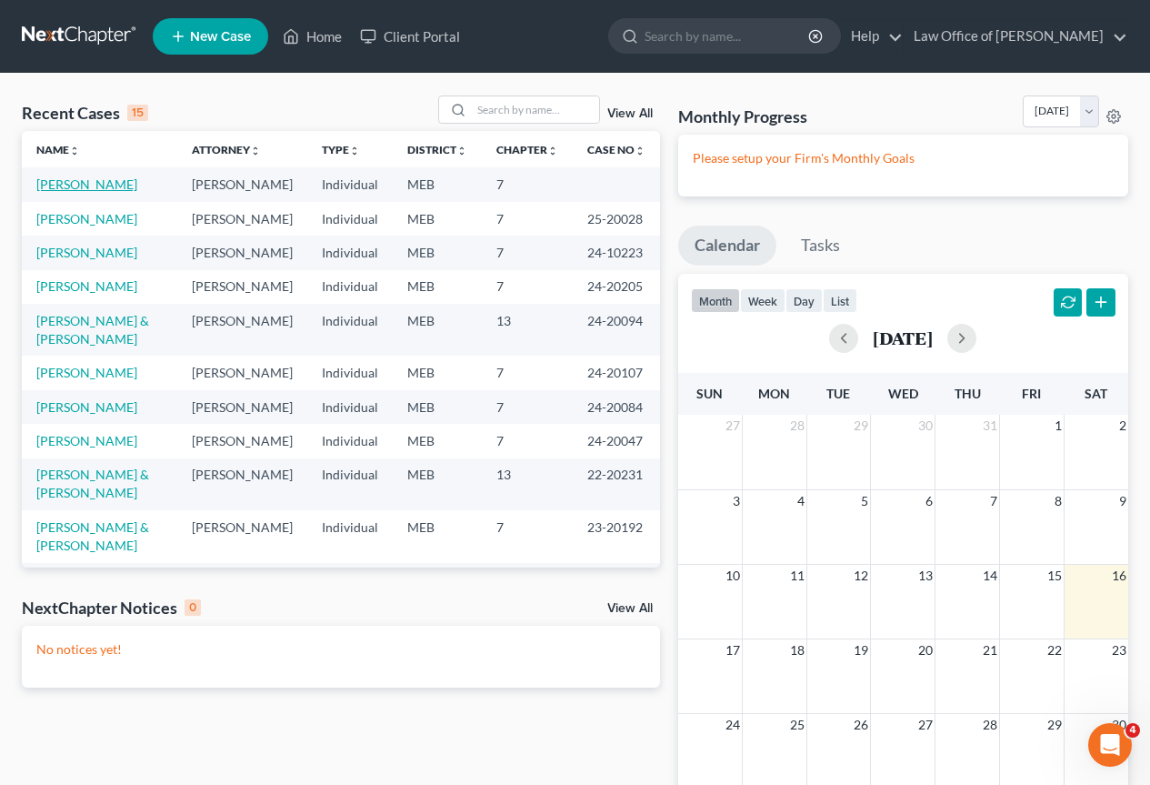
click at [85, 179] on link "[PERSON_NAME]" at bounding box center [86, 183] width 101 height 15
click at [36, 176] on link "[PERSON_NAME]" at bounding box center [86, 183] width 101 height 15
click at [71, 178] on link "[PERSON_NAME]" at bounding box center [86, 183] width 101 height 15
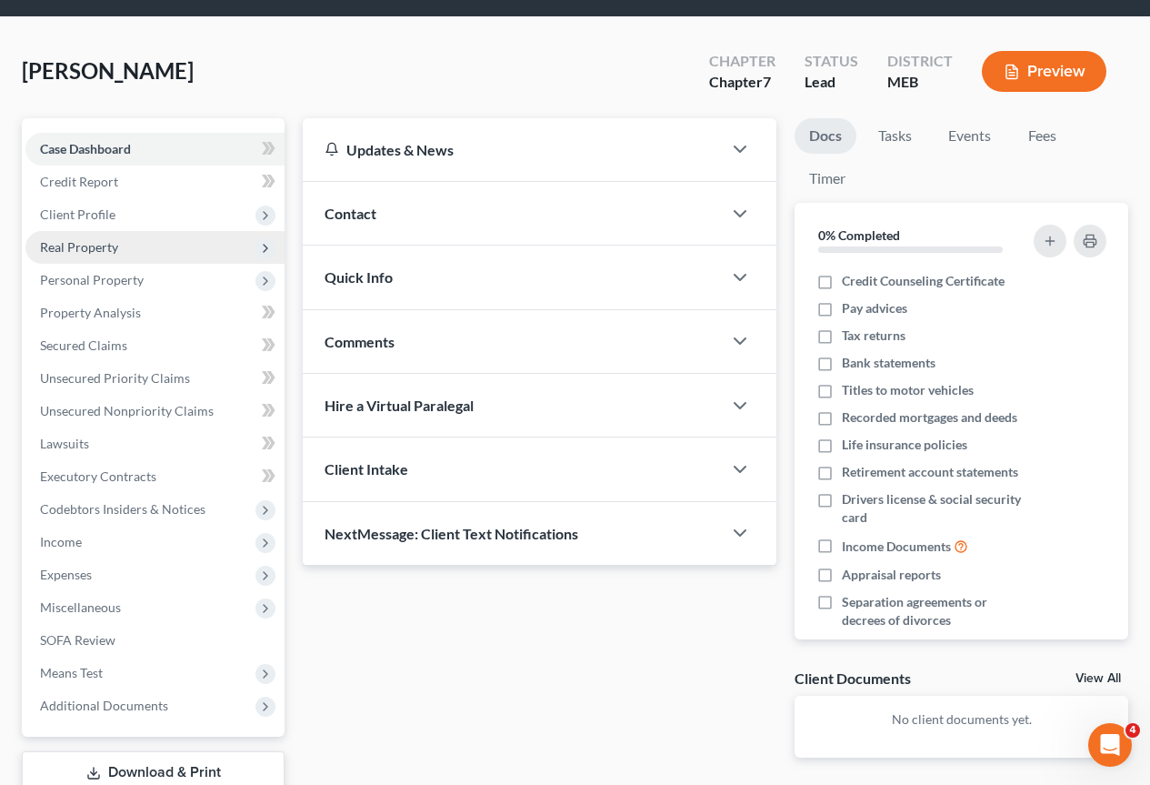
scroll to position [182, 0]
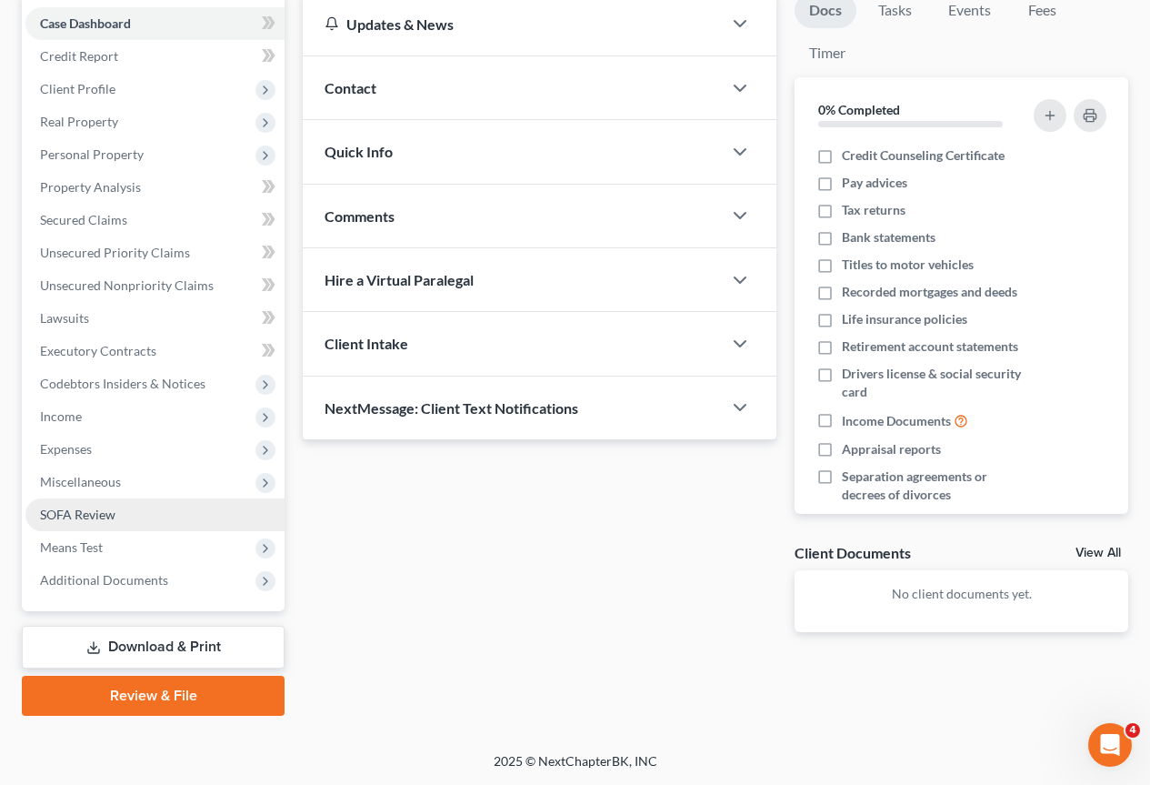
click at [72, 513] on span "SOFA Review" at bounding box center [77, 513] width 75 height 15
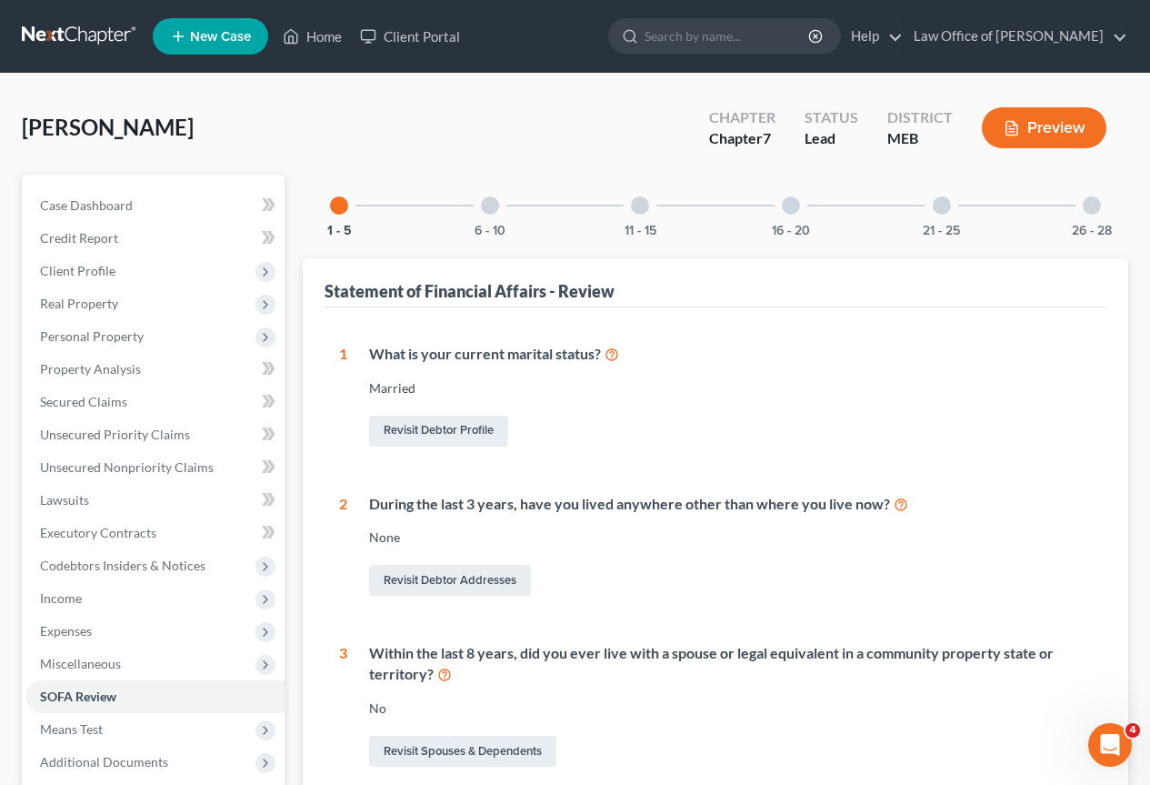
click at [489, 206] on div at bounding box center [490, 205] width 18 height 18
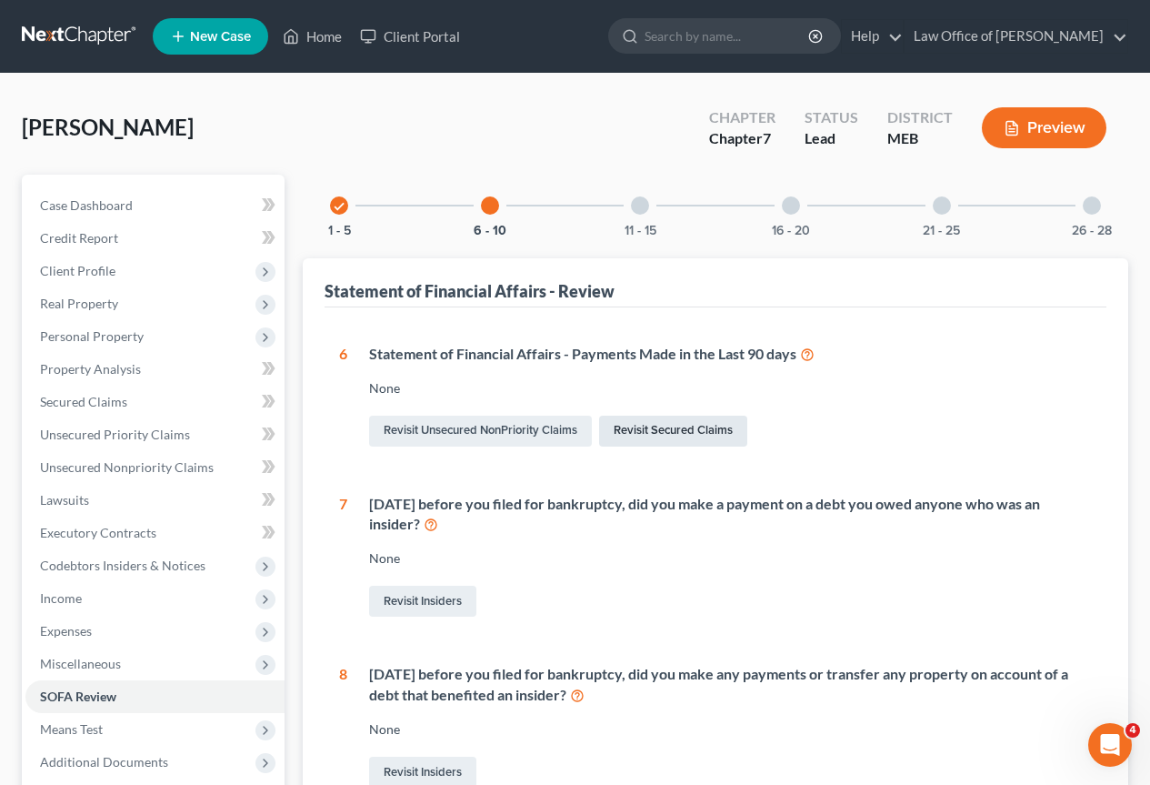
click at [698, 430] on link "Revisit Secured Claims" at bounding box center [673, 431] width 148 height 31
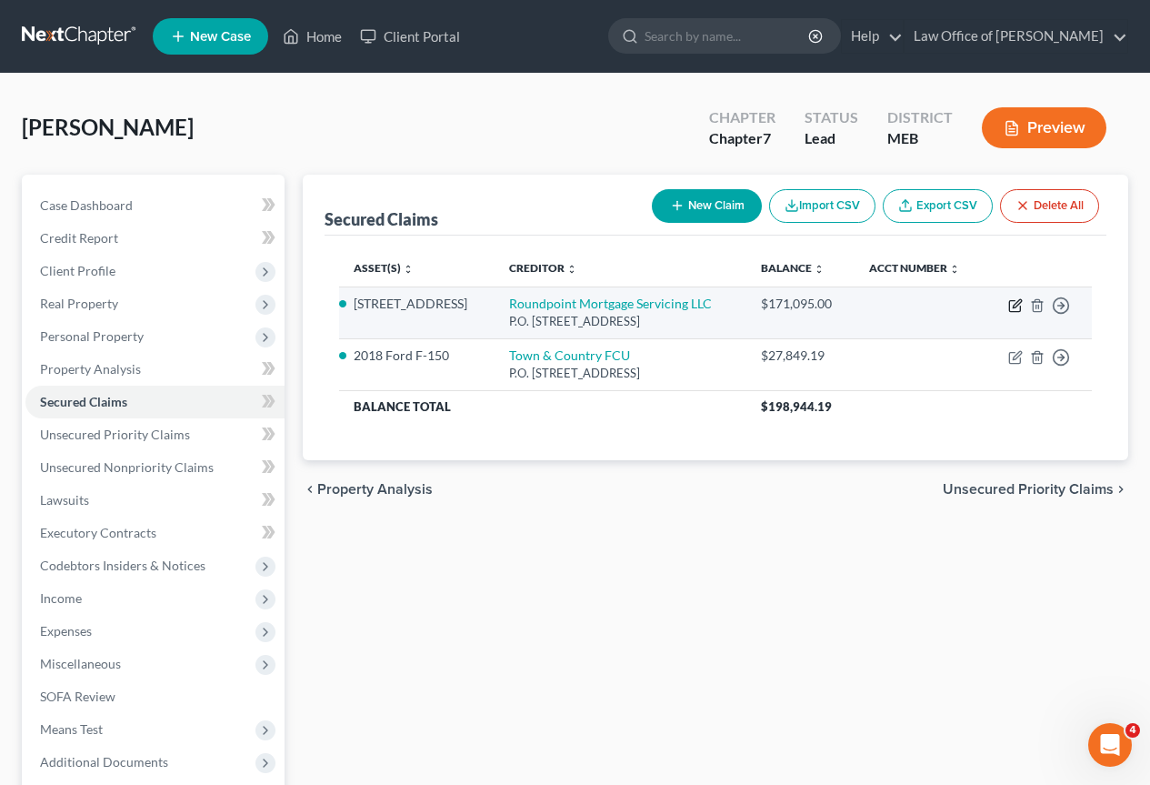
click at [1017, 313] on icon "button" at bounding box center [1015, 305] width 15 height 15
select select "28"
select select "2"
select select "0"
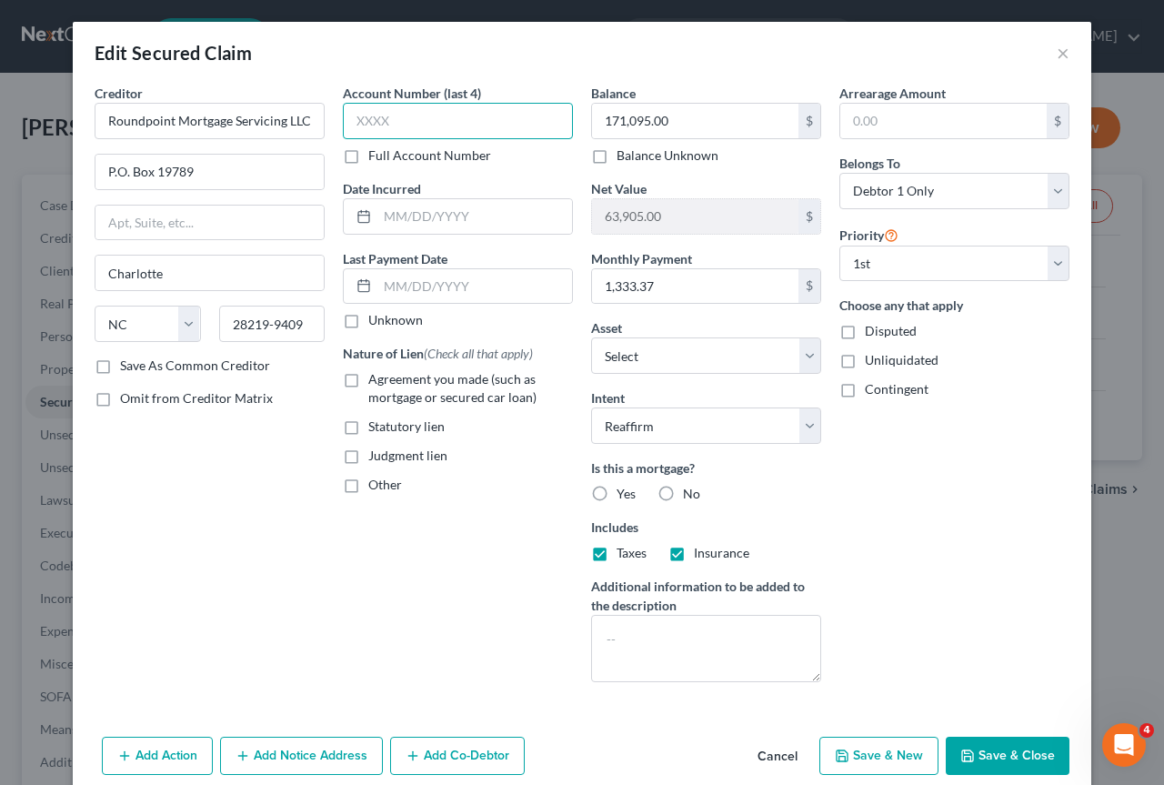
click at [434, 121] on input "text" at bounding box center [458, 121] width 230 height 36
type input "0245"
click at [426, 285] on input "text" at bounding box center [474, 286] width 195 height 35
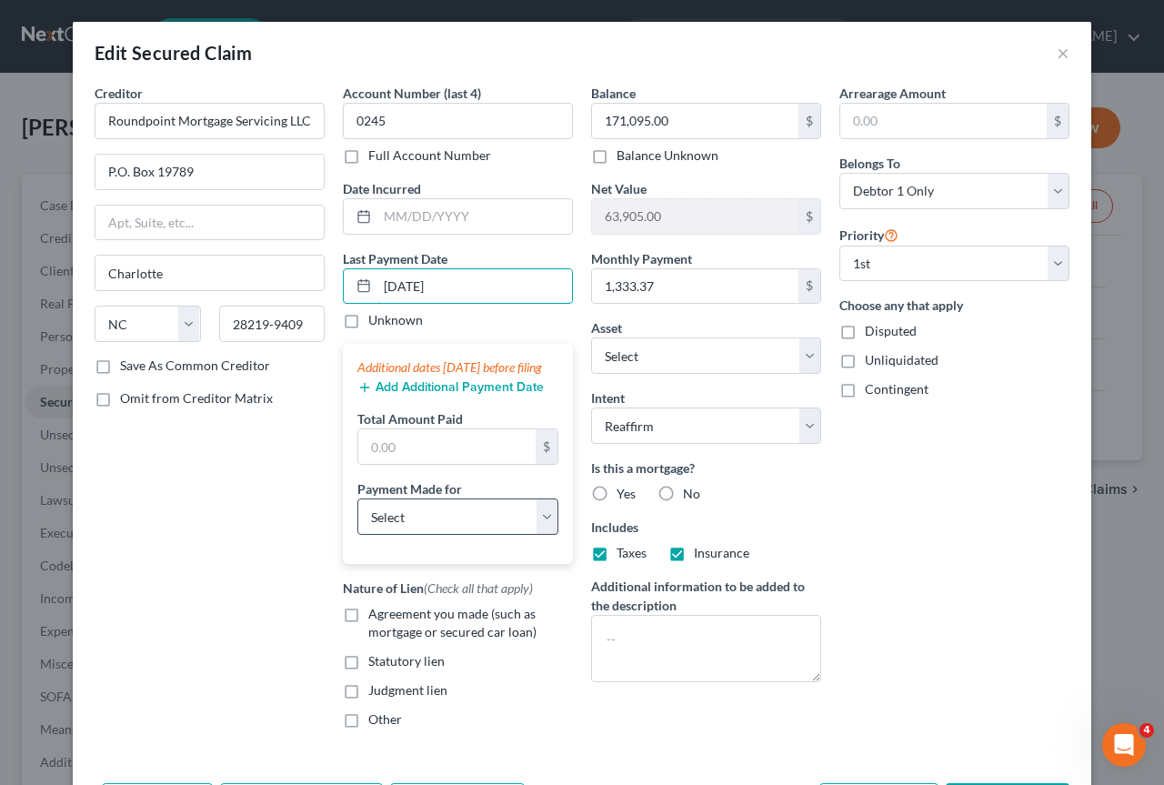
type input "08/01/2025"
click at [539, 528] on select "Select Car Credit Card Loan Repayment Mortgage Other Suppliers Or Vendors" at bounding box center [457, 516] width 201 height 36
select select "3"
click at [357, 516] on select "Select Car Credit Card Loan Repayment Mortgage Other Suppliers Or Vendors" at bounding box center [457, 516] width 201 height 36
click at [368, 631] on label "Agreement you made (such as mortgage or secured car loan)" at bounding box center [470, 623] width 205 height 36
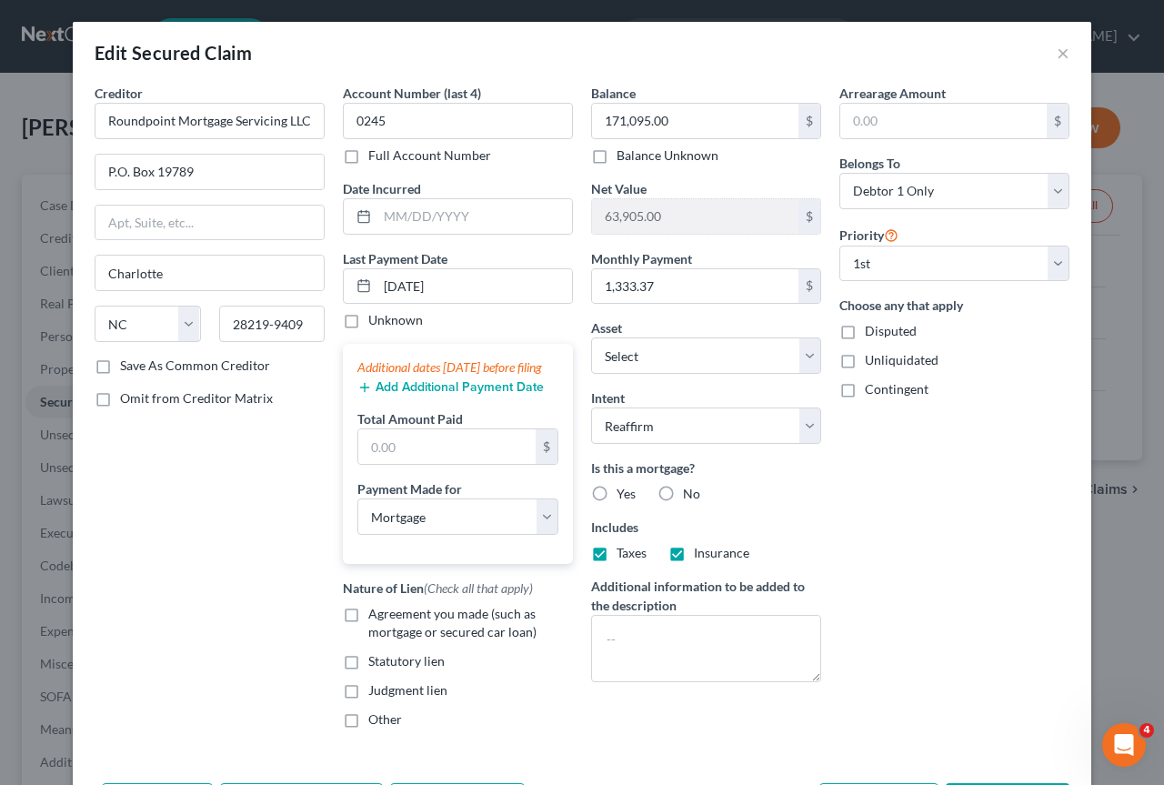
click at [376, 617] on input "Agreement you made (such as mortgage or secured car loan)" at bounding box center [382, 611] width 12 height 12
checkbox input "true"
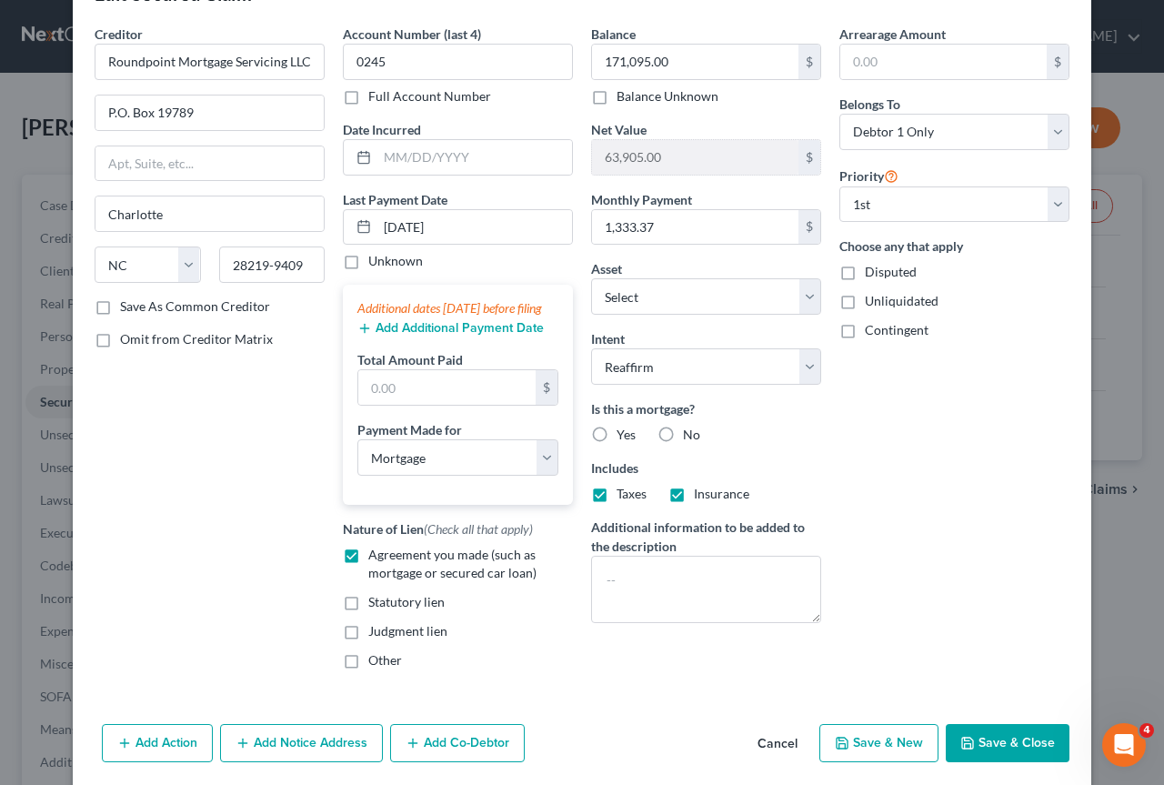
scroll to position [143, 0]
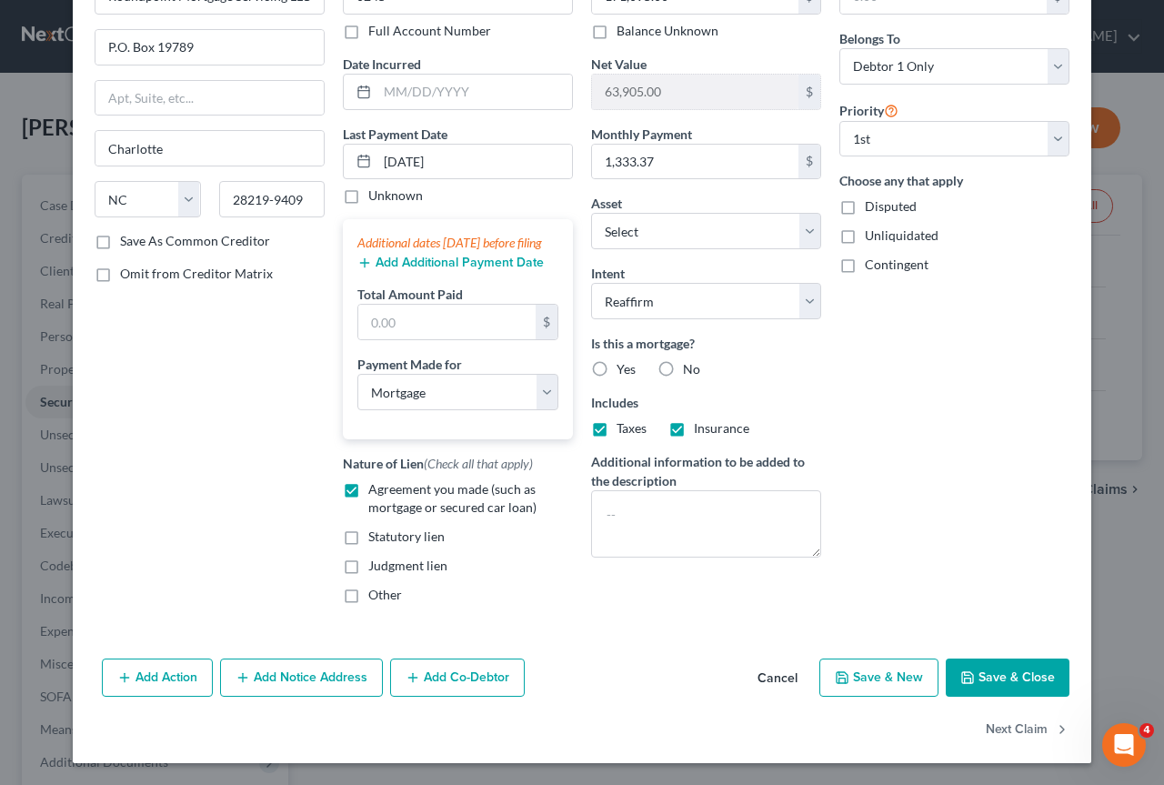
click at [477, 262] on button "Add Additional Payment Date" at bounding box center [450, 263] width 186 height 15
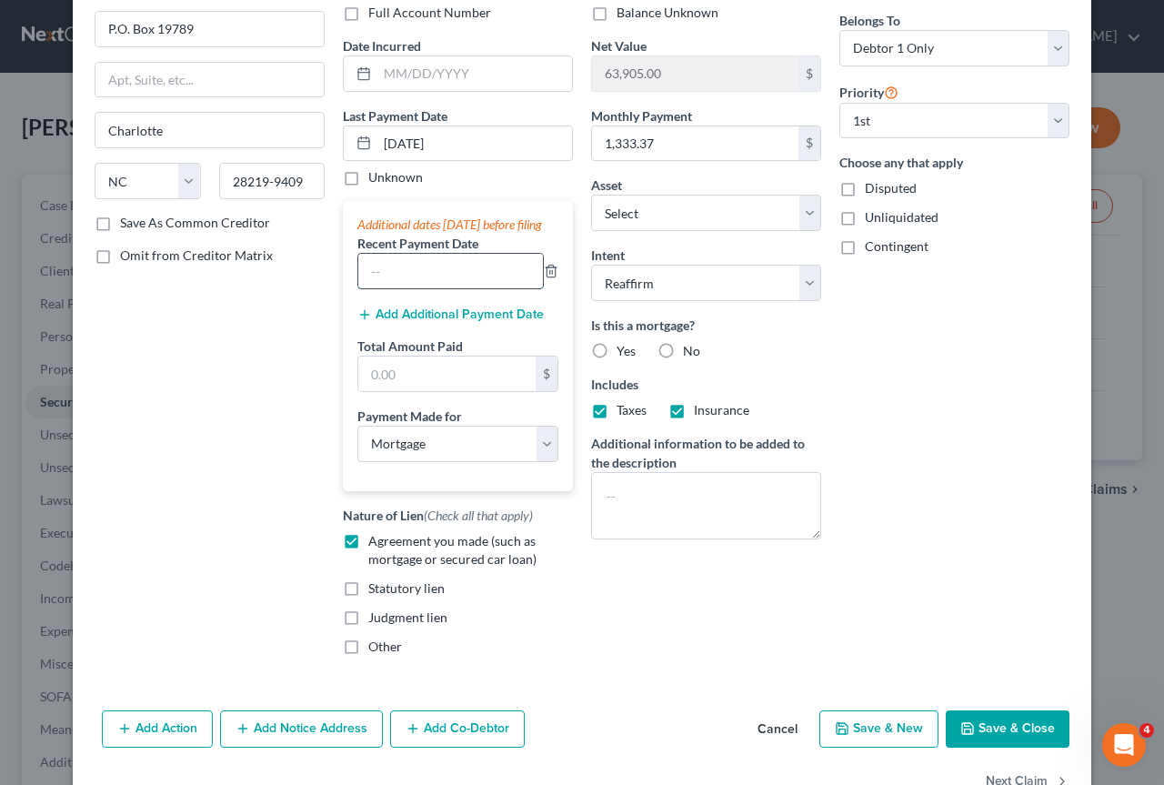
click at [433, 288] on input "text" at bounding box center [450, 271] width 185 height 35
type input "07*/01/2025"
click at [467, 322] on button "Add Additional Payment Date" at bounding box center [450, 314] width 186 height 15
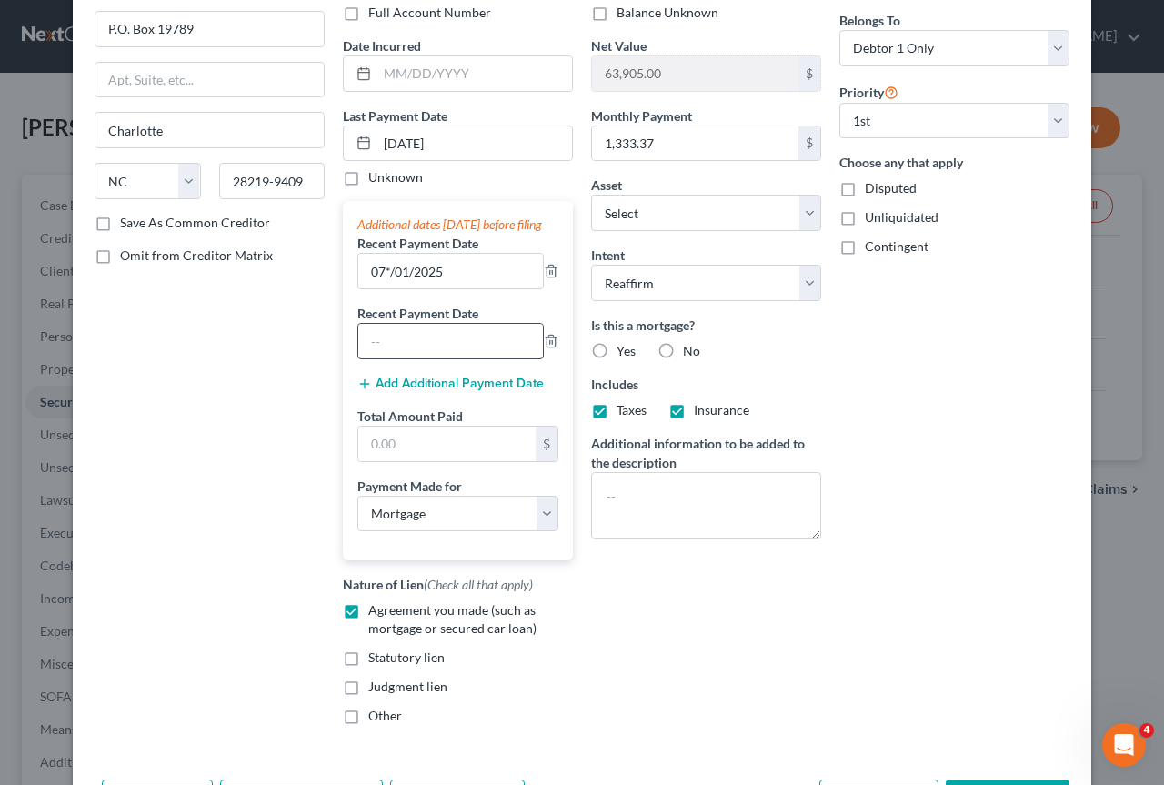
click at [463, 358] on input "text" at bounding box center [450, 341] width 185 height 35
type input "06/01/2025"
click at [406, 461] on input "text" at bounding box center [446, 443] width 177 height 35
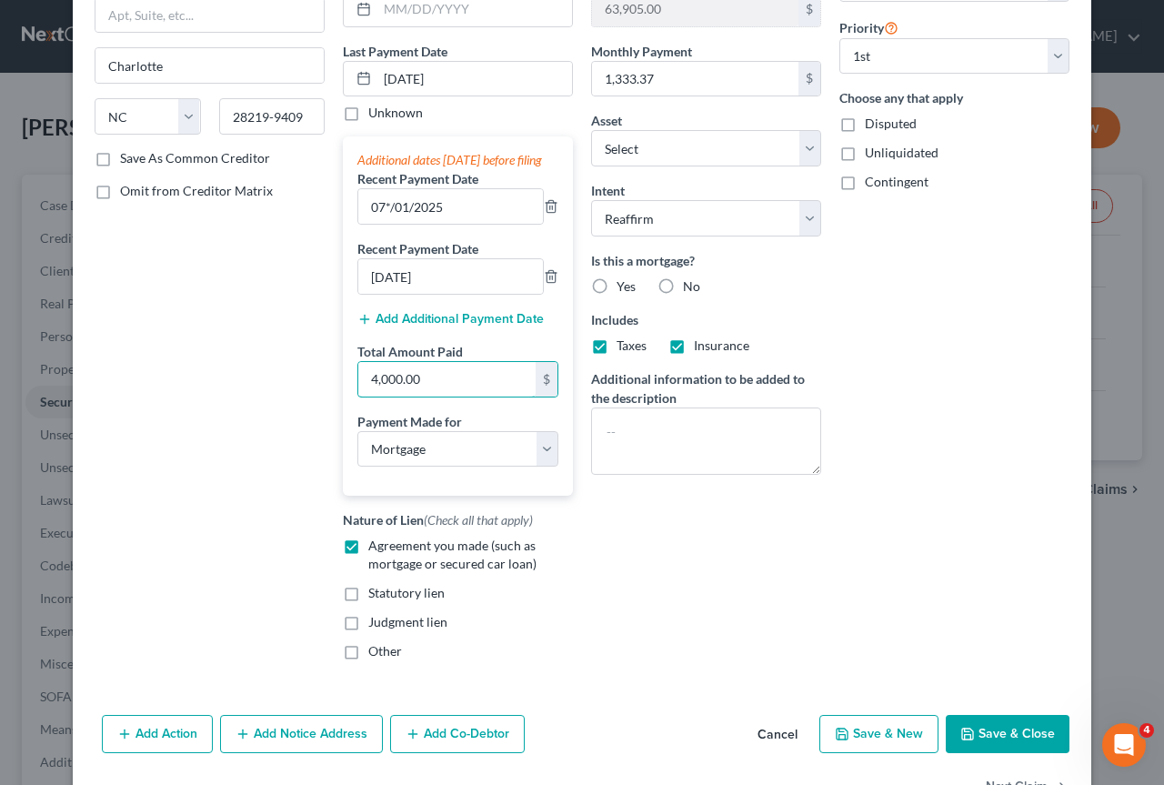
scroll to position [283, 0]
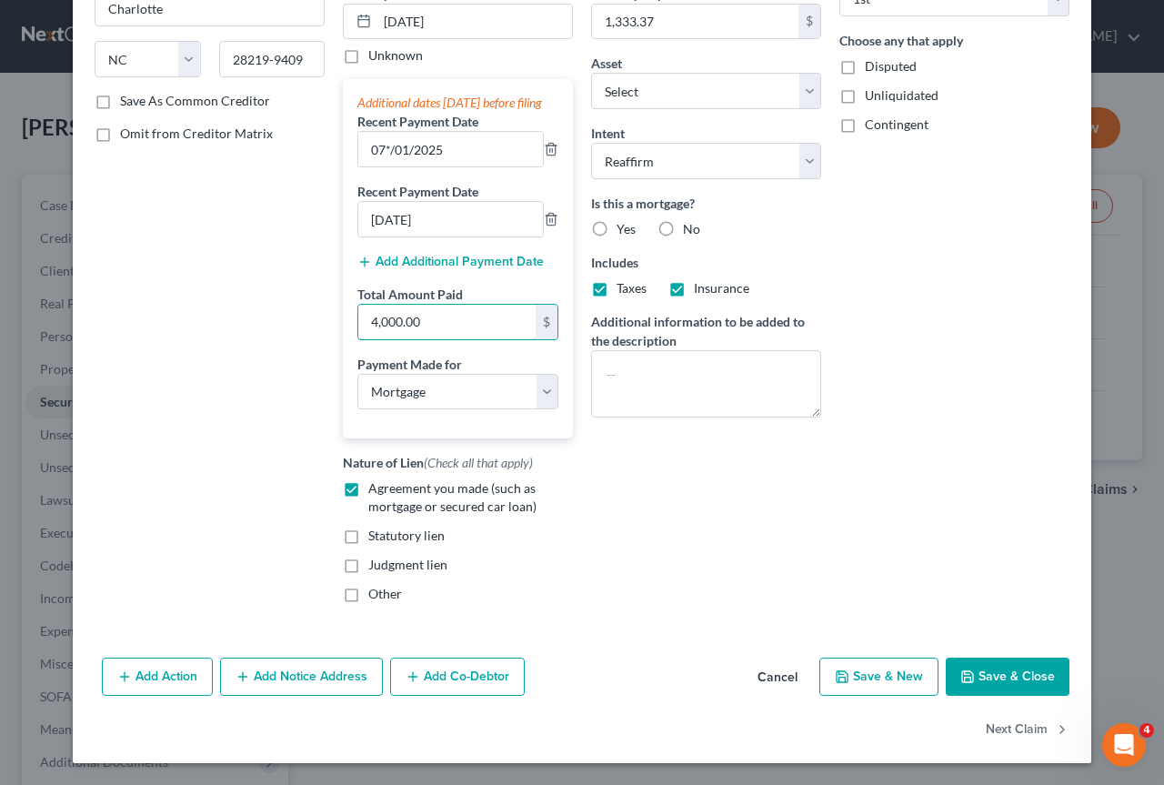
type input "4,000.00"
click at [1006, 665] on button "Save & Close" at bounding box center [1008, 676] width 124 height 38
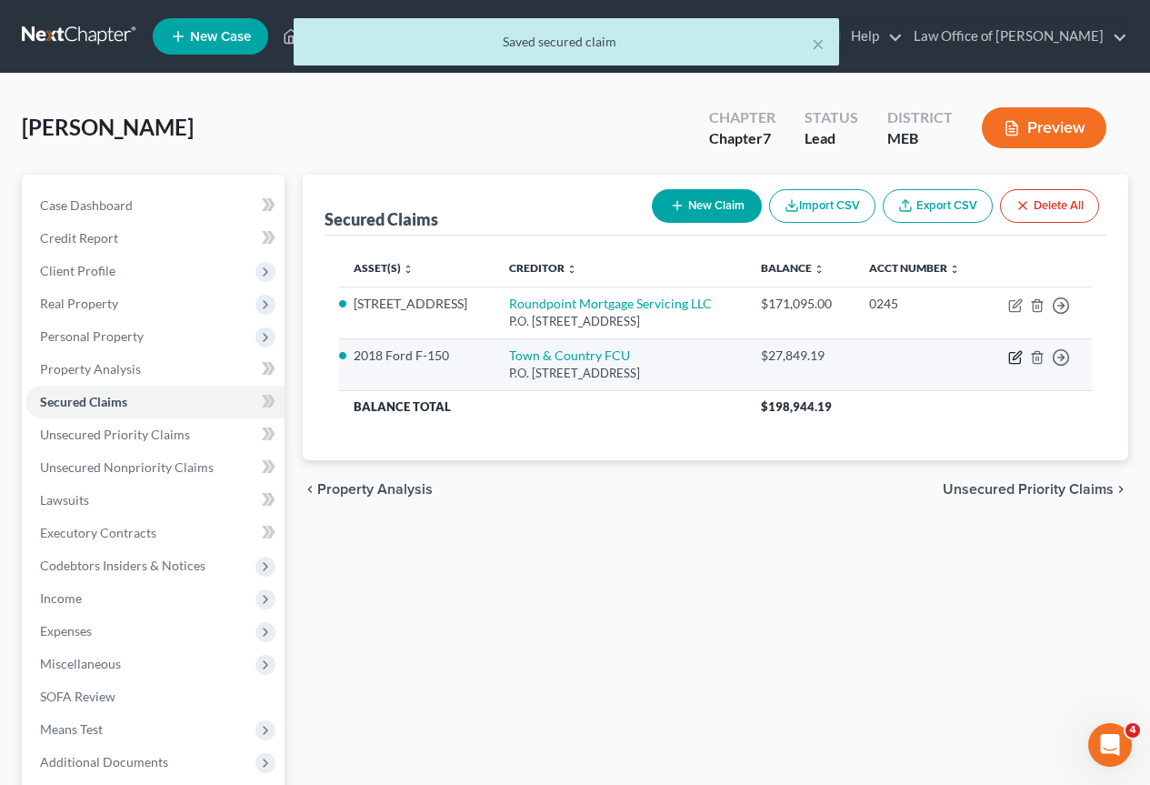
click at [1017, 365] on icon "button" at bounding box center [1015, 357] width 15 height 15
select select "20"
select select "2"
select select "0"
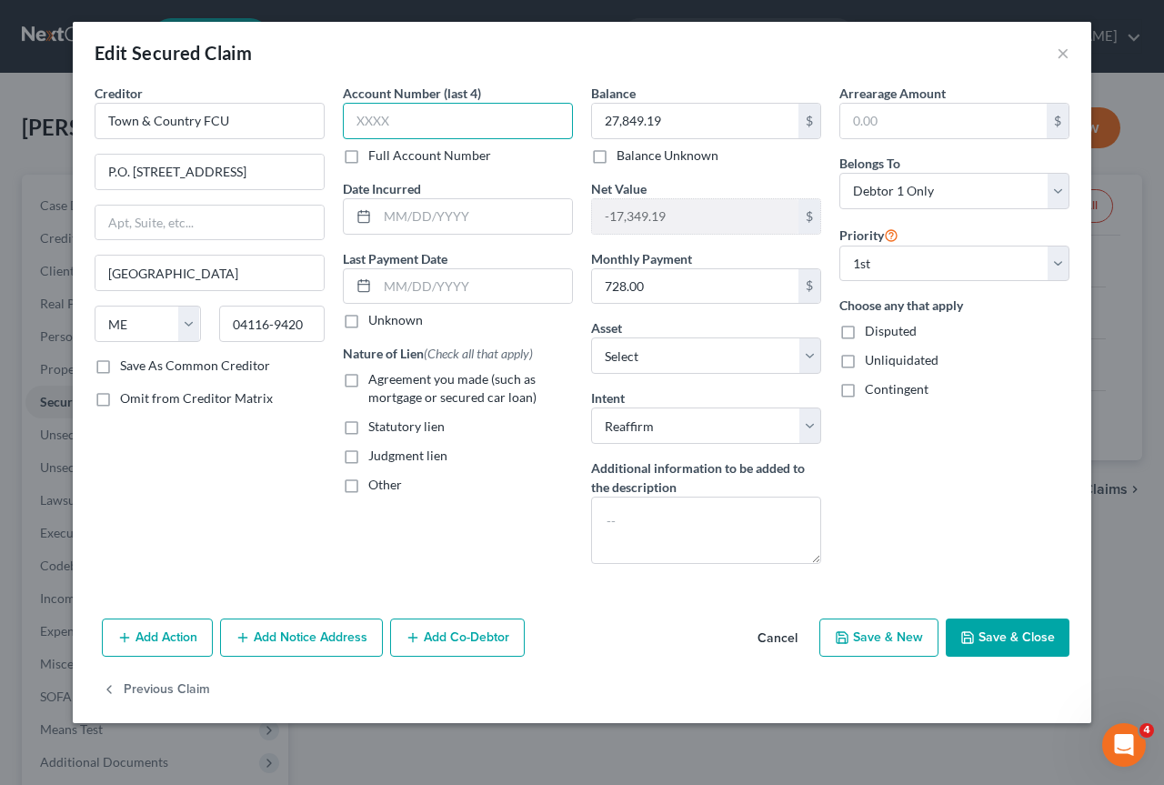
click at [406, 119] on input "text" at bounding box center [458, 121] width 230 height 36
type input "3690"
click at [430, 276] on input "text" at bounding box center [474, 286] width 195 height 35
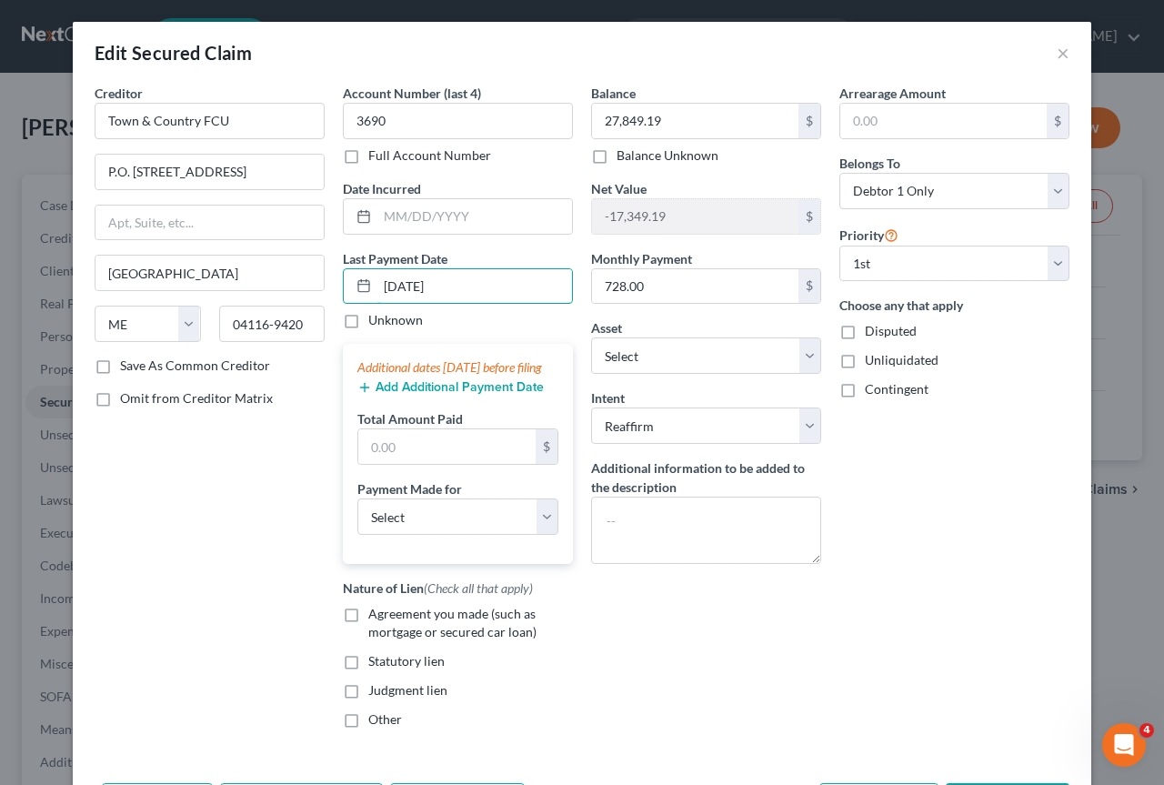
type input "07/30/2025"
click at [446, 395] on button "Add Additional Payment Date" at bounding box center [450, 387] width 186 height 15
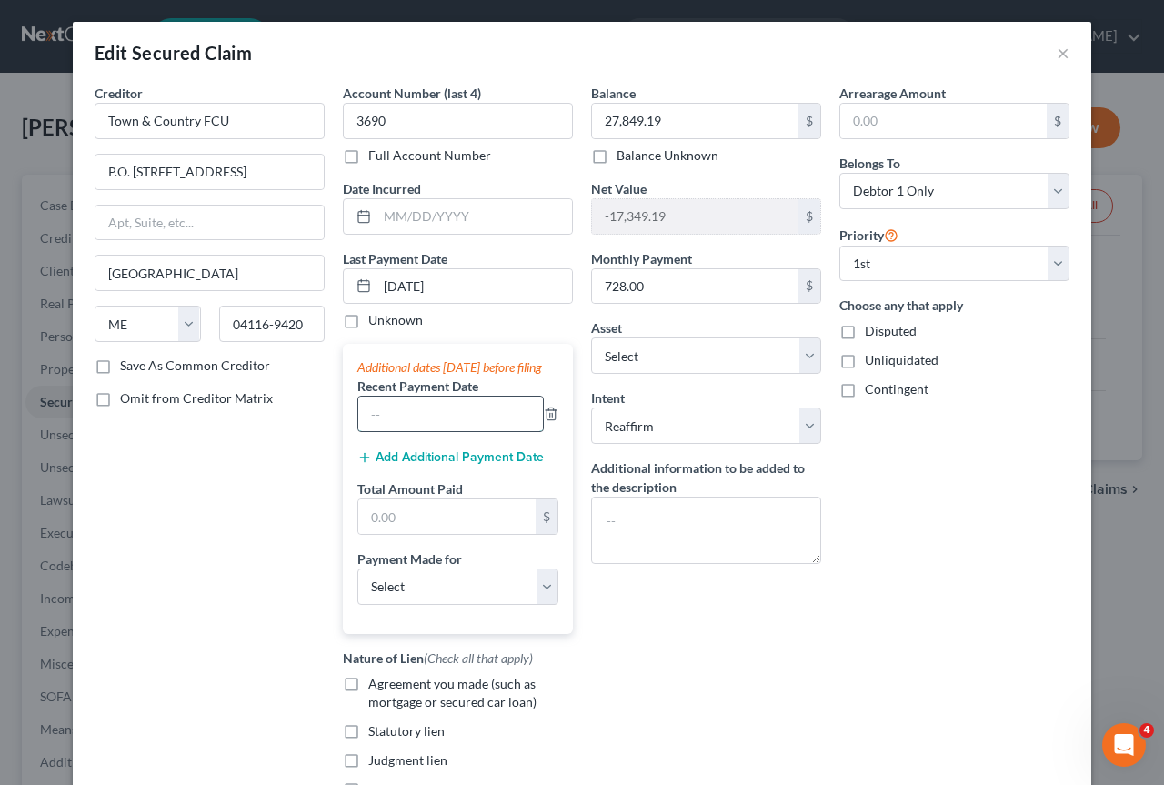
click at [433, 422] on input "text" at bounding box center [450, 413] width 185 height 35
type input "06/30/2025"
click at [482, 465] on button "Add Additional Payment Date" at bounding box center [450, 457] width 186 height 15
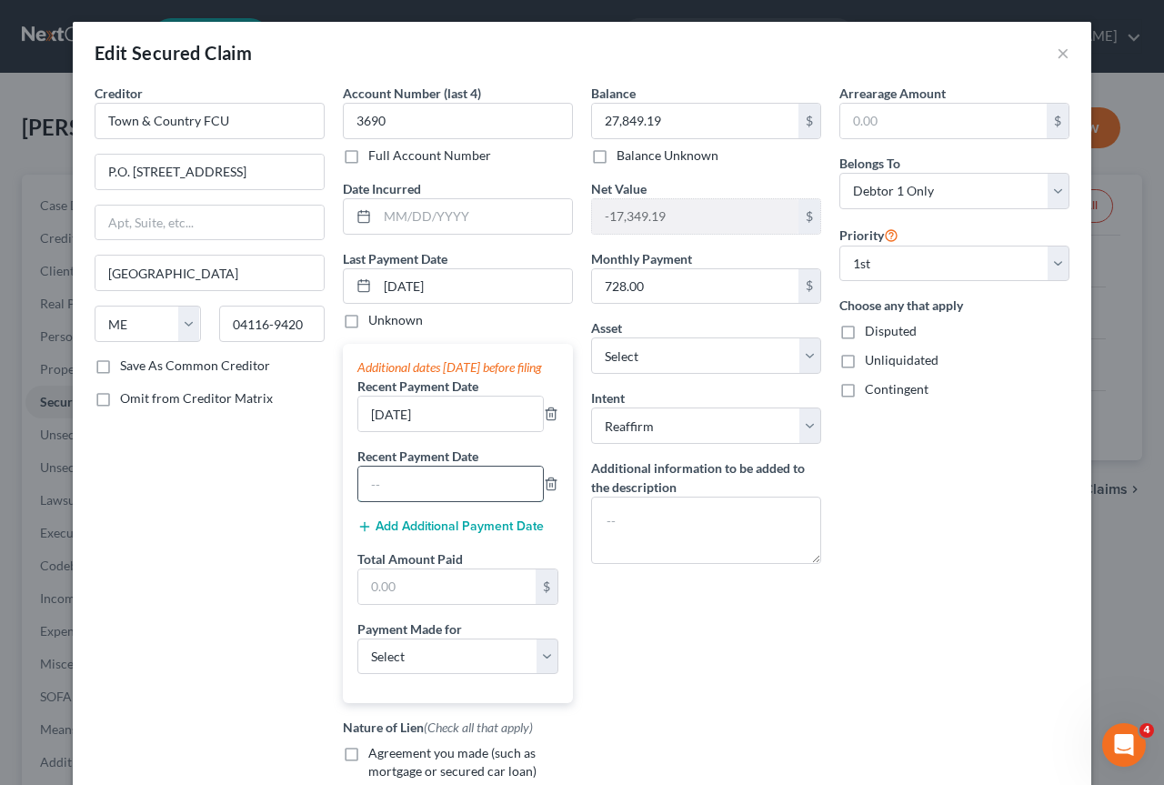
click at [446, 495] on input "text" at bounding box center [450, 483] width 185 height 35
type input "05/30/2025"
click at [396, 601] on input "text" at bounding box center [446, 586] width 177 height 35
type input "2,145"
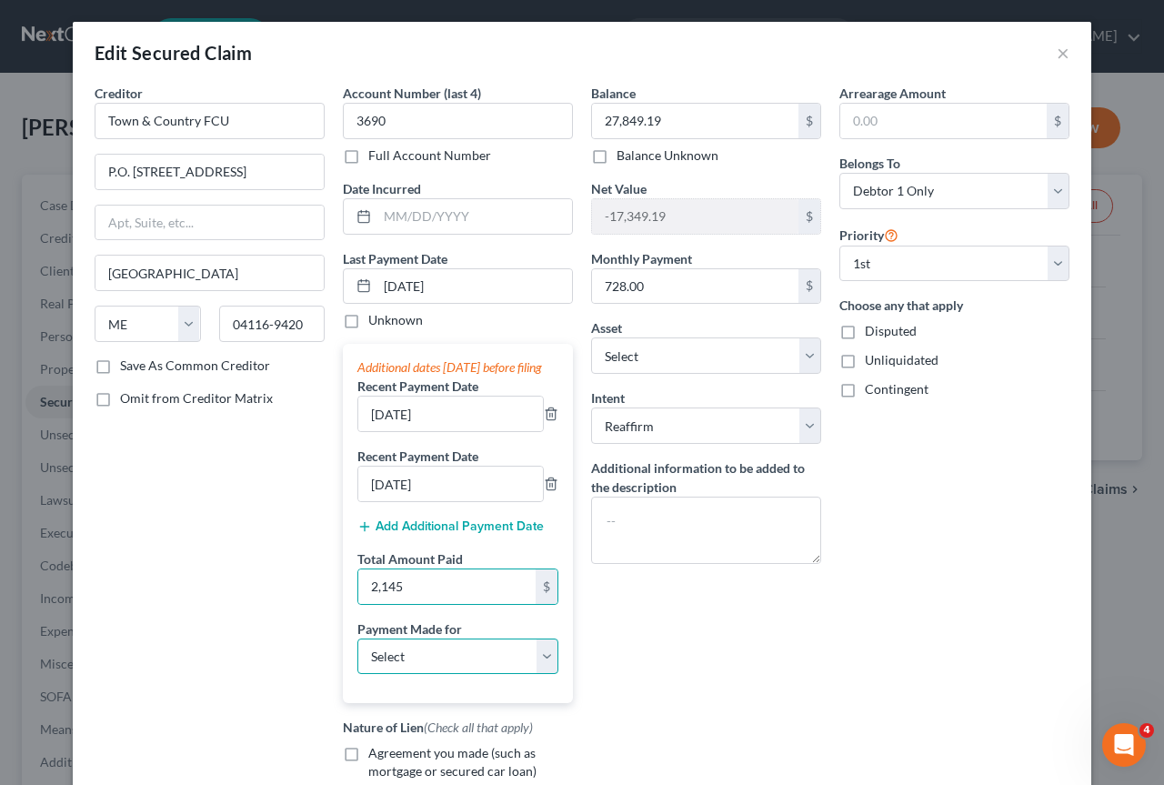
click at [543, 665] on select "Select Car Credit Card Loan Repayment Mortgage Other Suppliers Or Vendors" at bounding box center [457, 656] width 201 height 36
select select "0"
click at [357, 656] on select "Select Car Credit Card Loan Repayment Mortgage Other Suppliers Or Vendors" at bounding box center [457, 656] width 201 height 36
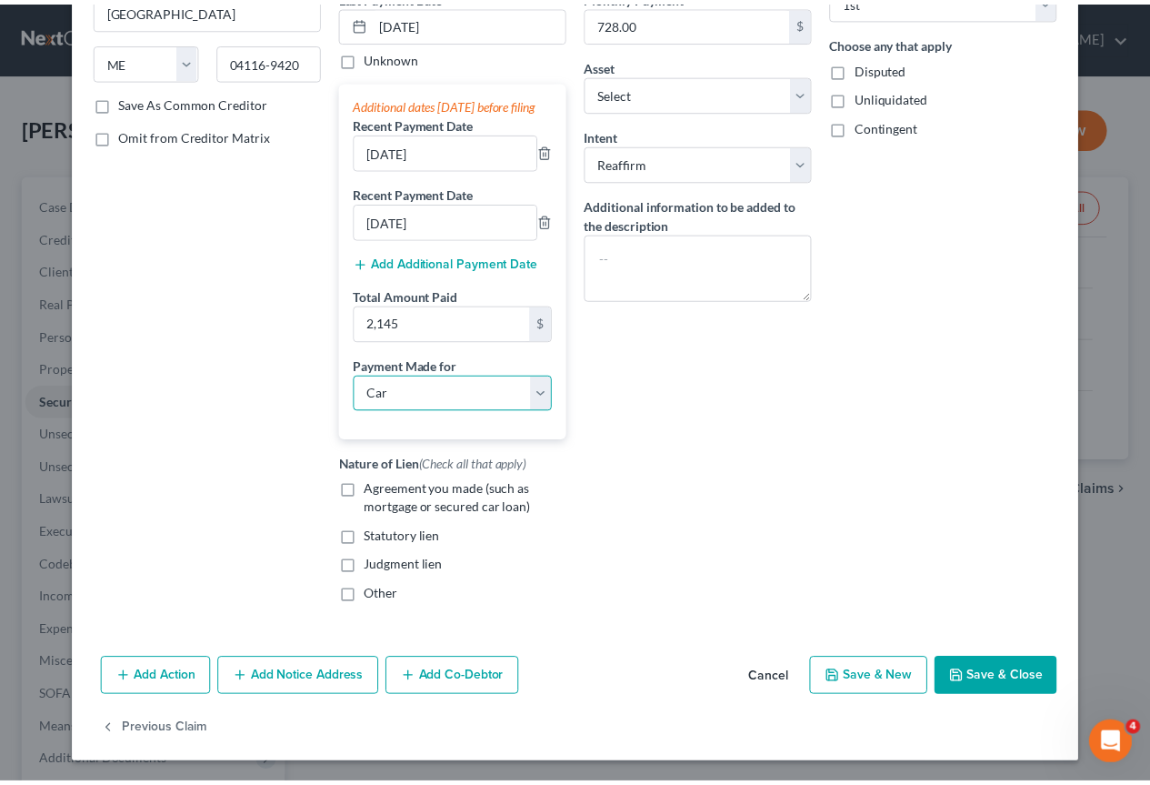
scroll to position [273, 0]
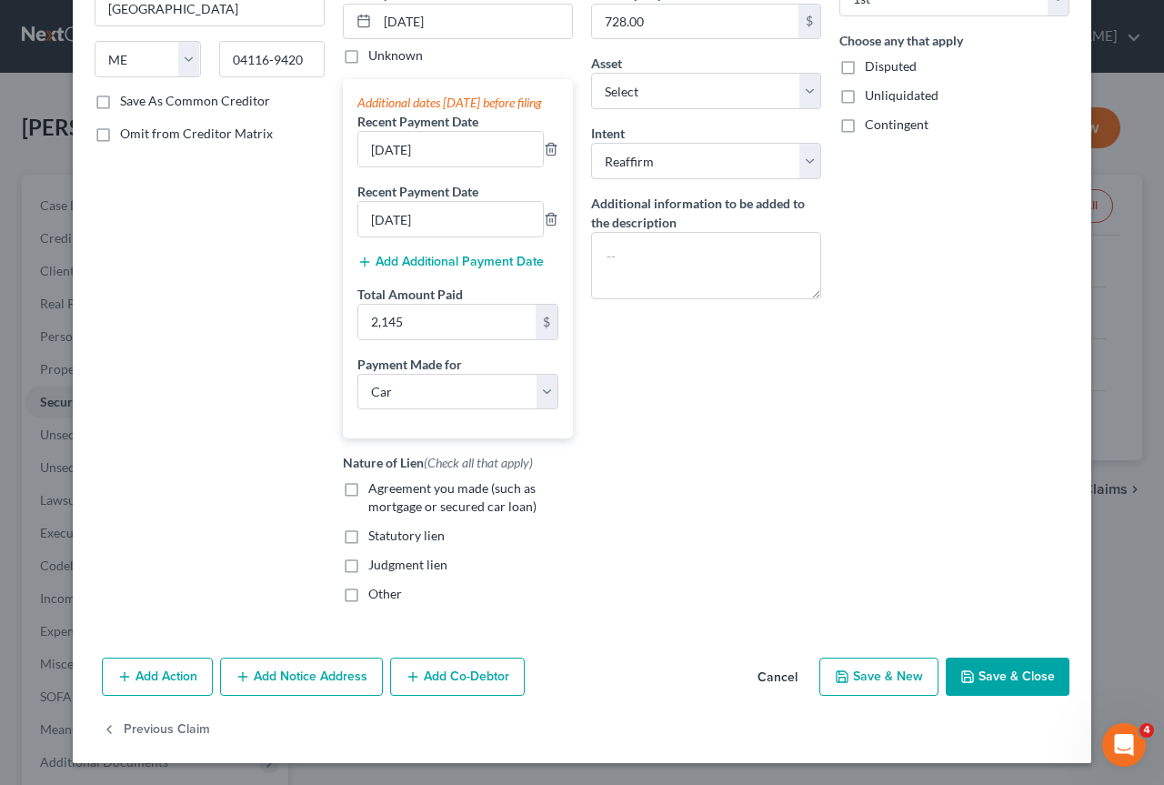
click at [368, 498] on label "Agreement you made (such as mortgage or secured car loan)" at bounding box center [470, 497] width 205 height 36
click at [376, 491] on input "Agreement you made (such as mortgage or secured car loan)" at bounding box center [382, 485] width 12 height 12
checkbox input "true"
click at [1000, 681] on button "Save & Close" at bounding box center [1008, 676] width 124 height 38
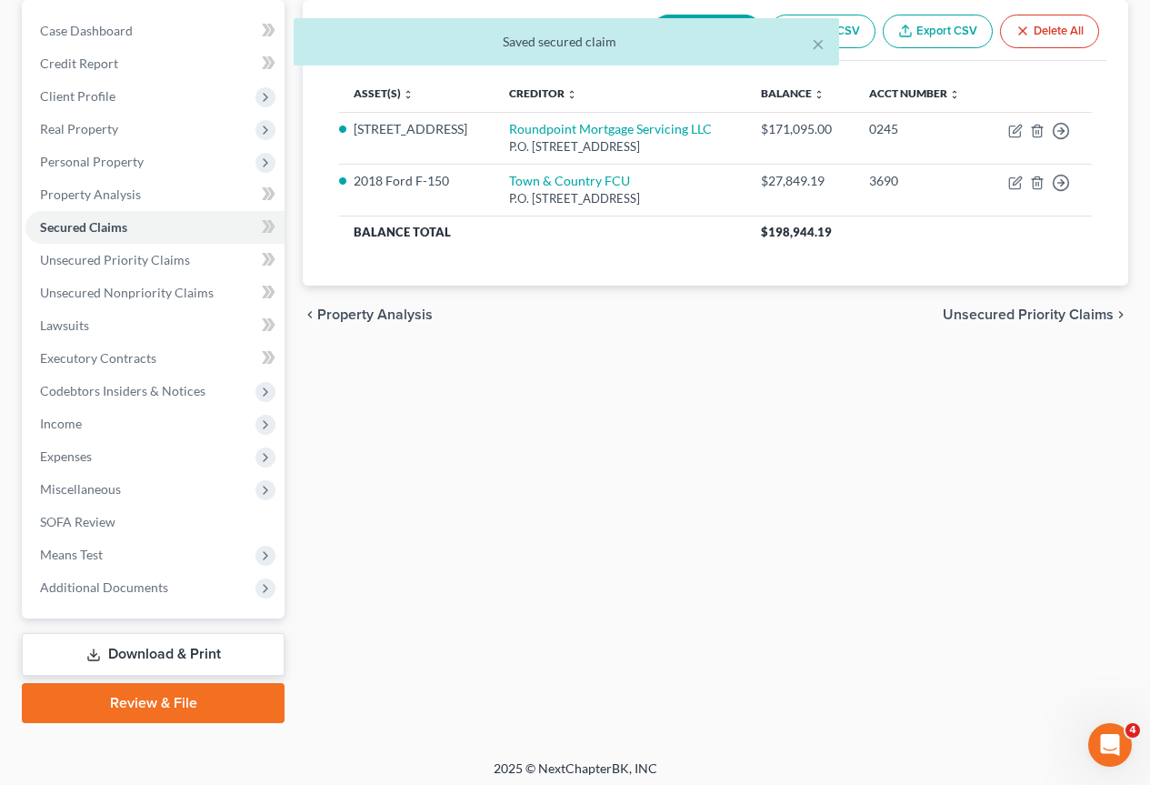
scroll to position [182, 0]
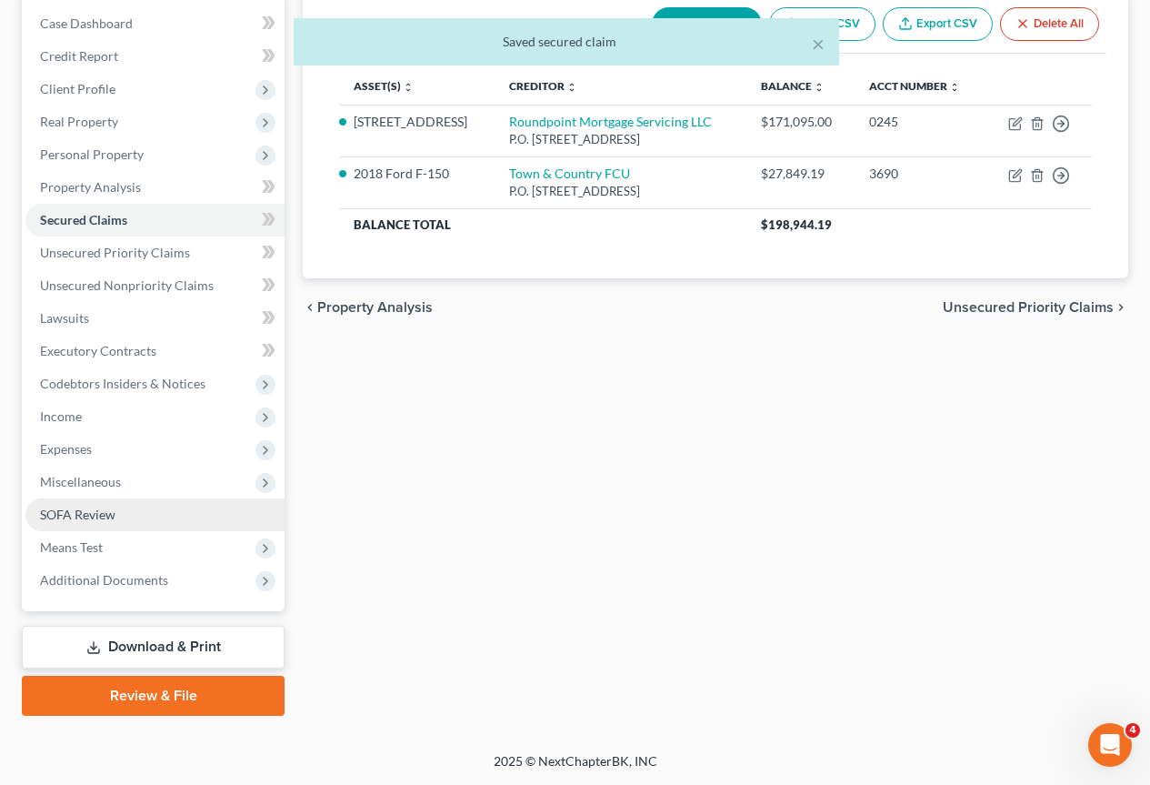
click at [75, 516] on span "SOFA Review" at bounding box center [77, 513] width 75 height 15
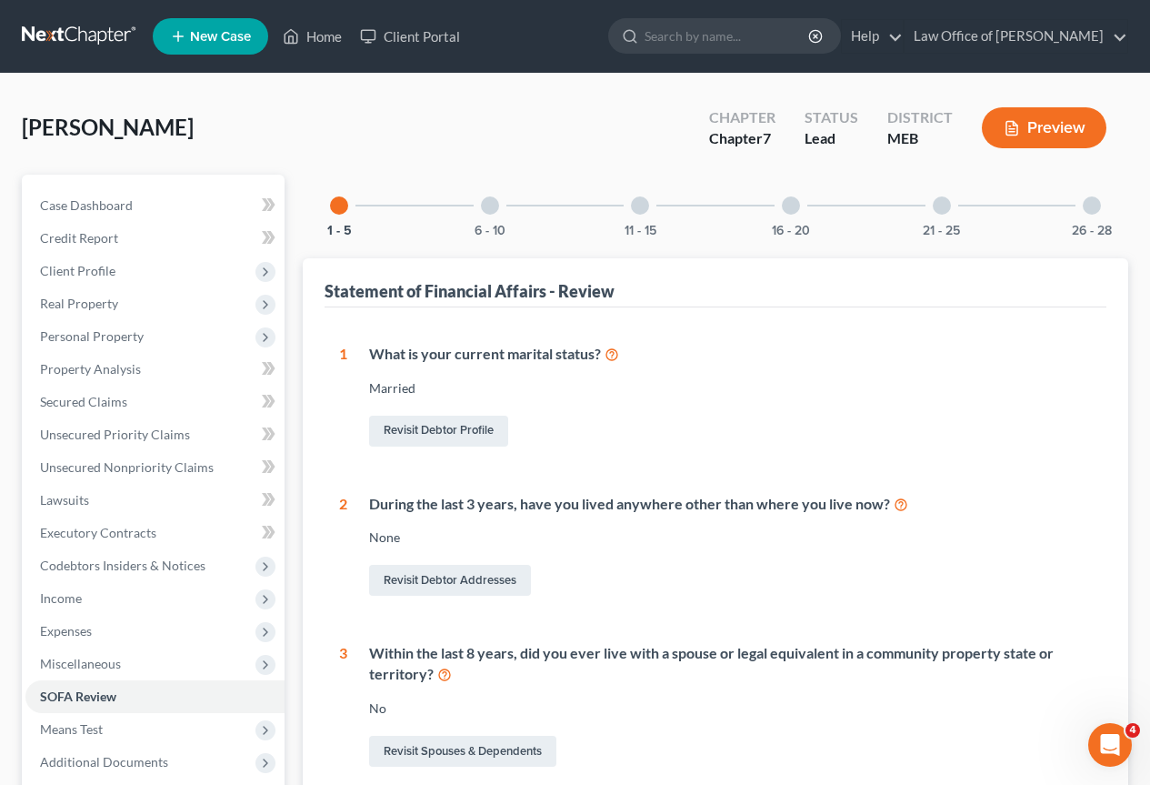
click at [492, 205] on div at bounding box center [490, 205] width 18 height 18
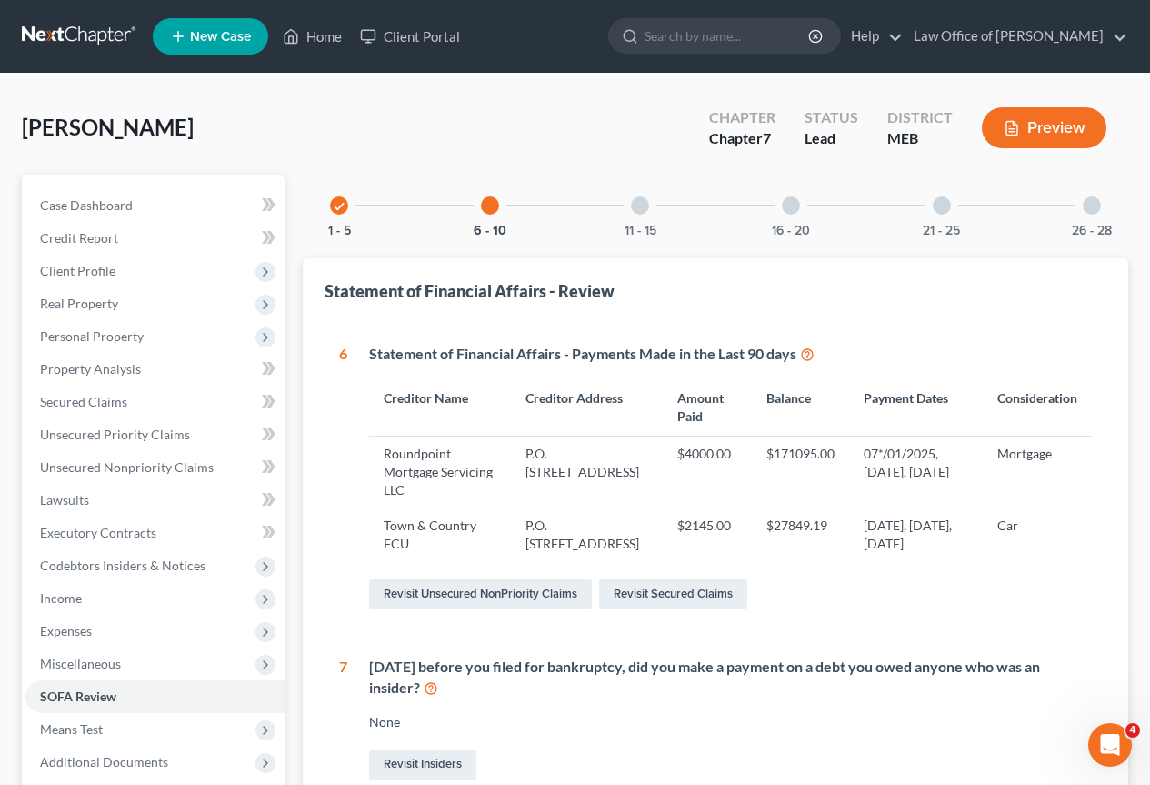
click at [643, 206] on div at bounding box center [640, 205] width 18 height 18
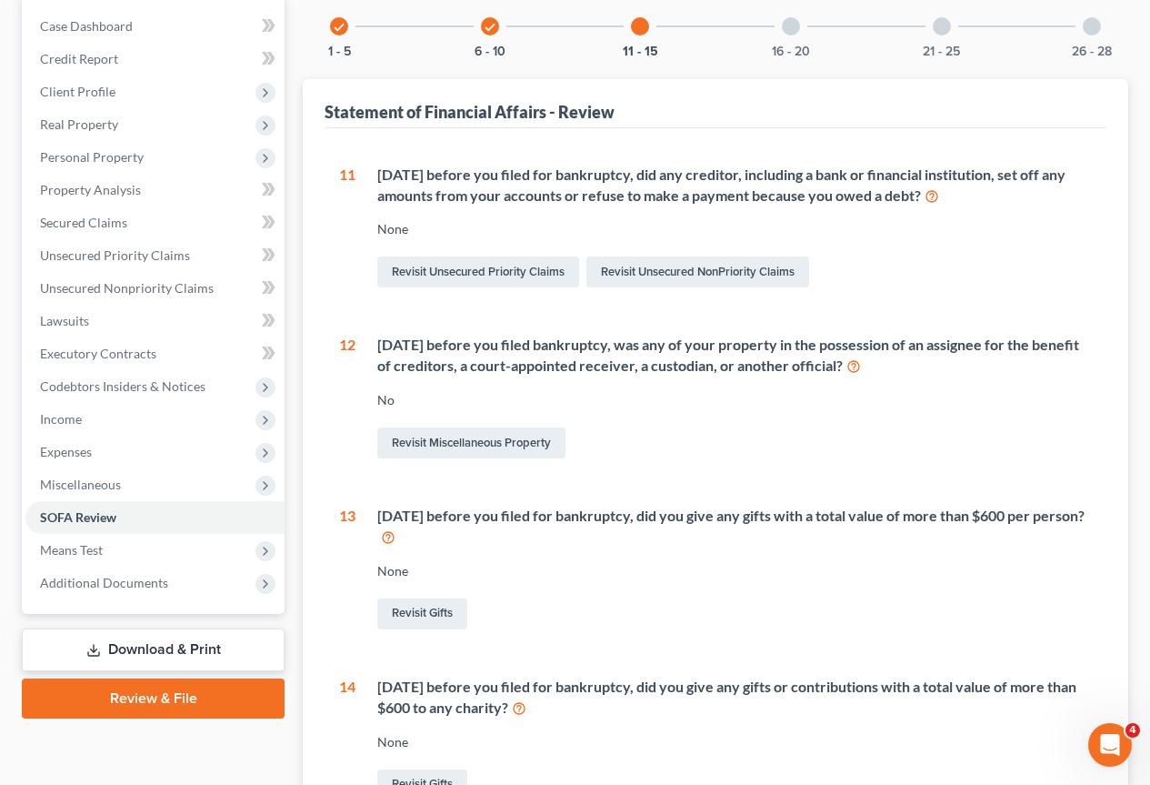
scroll to position [91, 0]
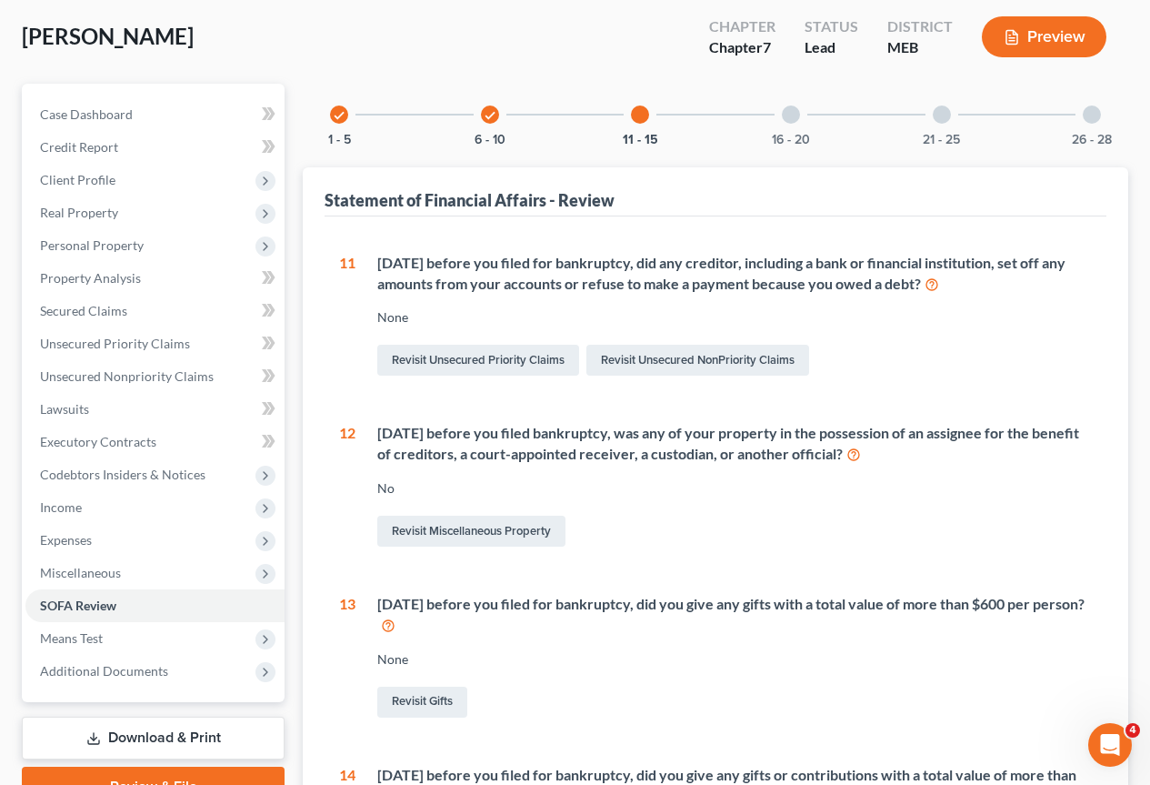
click at [792, 110] on div at bounding box center [791, 114] width 18 height 18
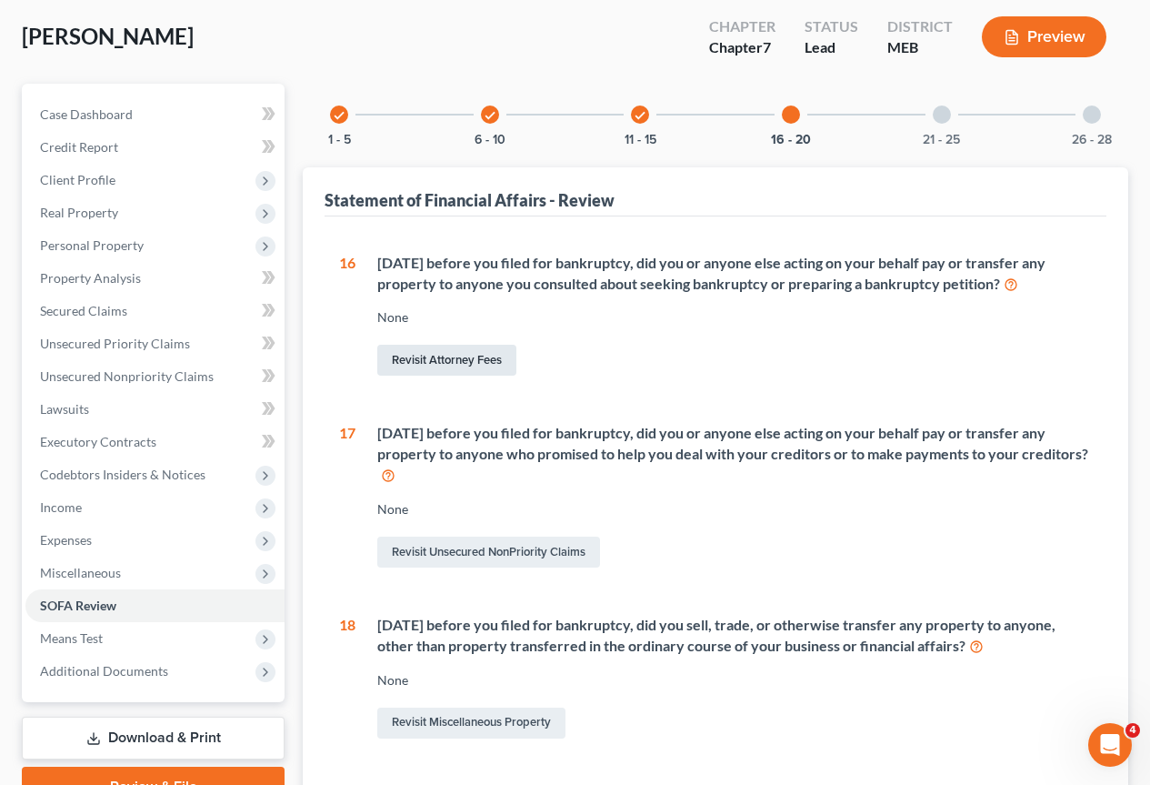
click at [464, 357] on link "Revisit Attorney Fees" at bounding box center [446, 360] width 139 height 31
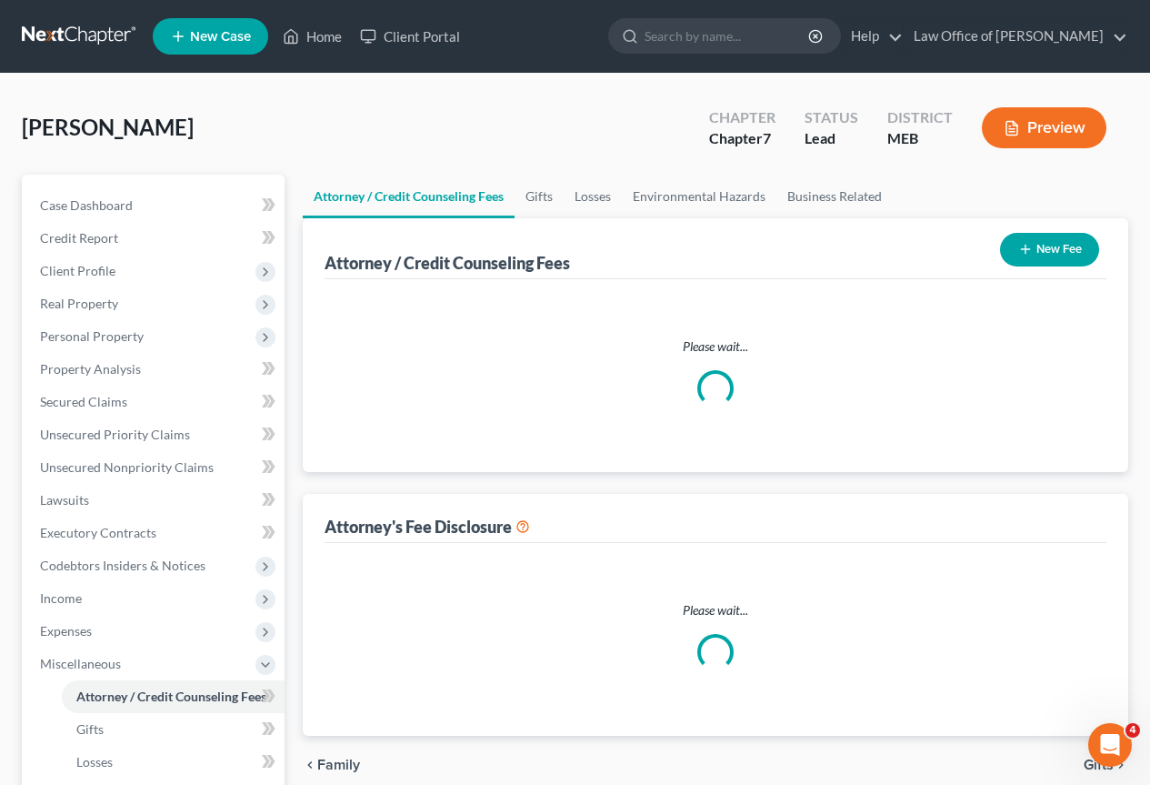
select select "0"
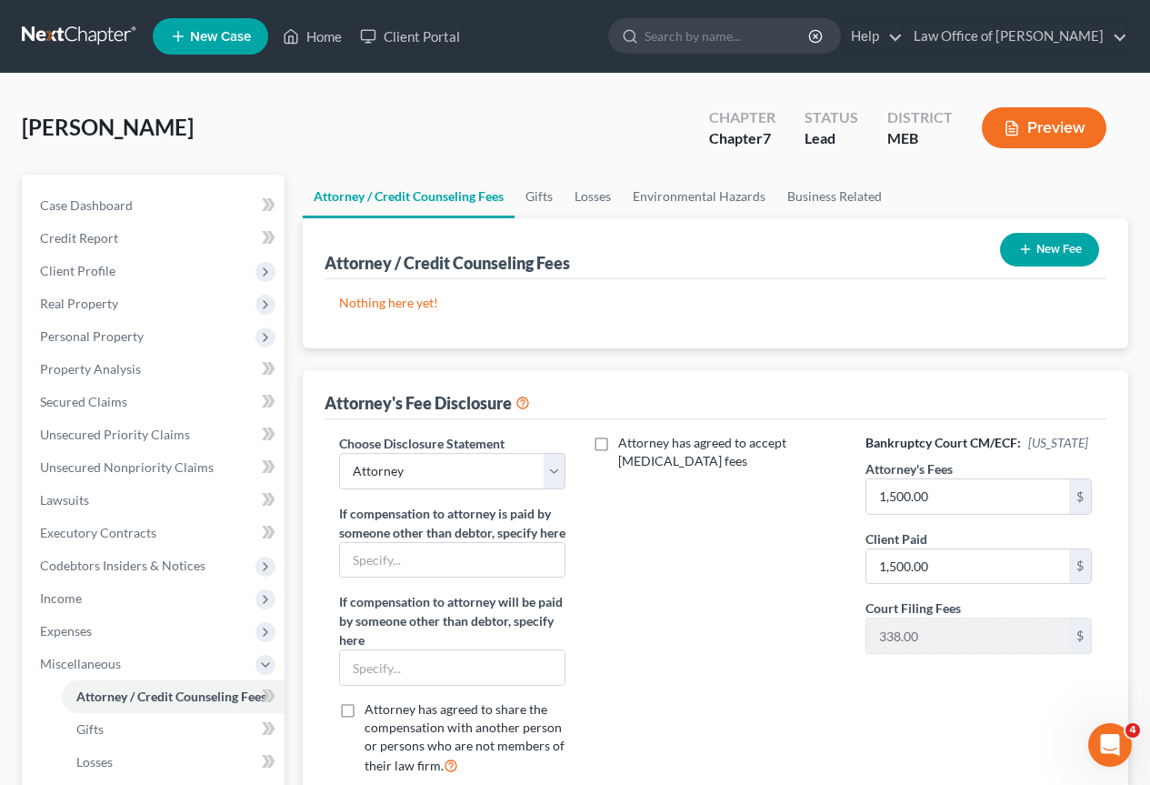
click at [1051, 237] on button "New Fee" at bounding box center [1049, 250] width 99 height 34
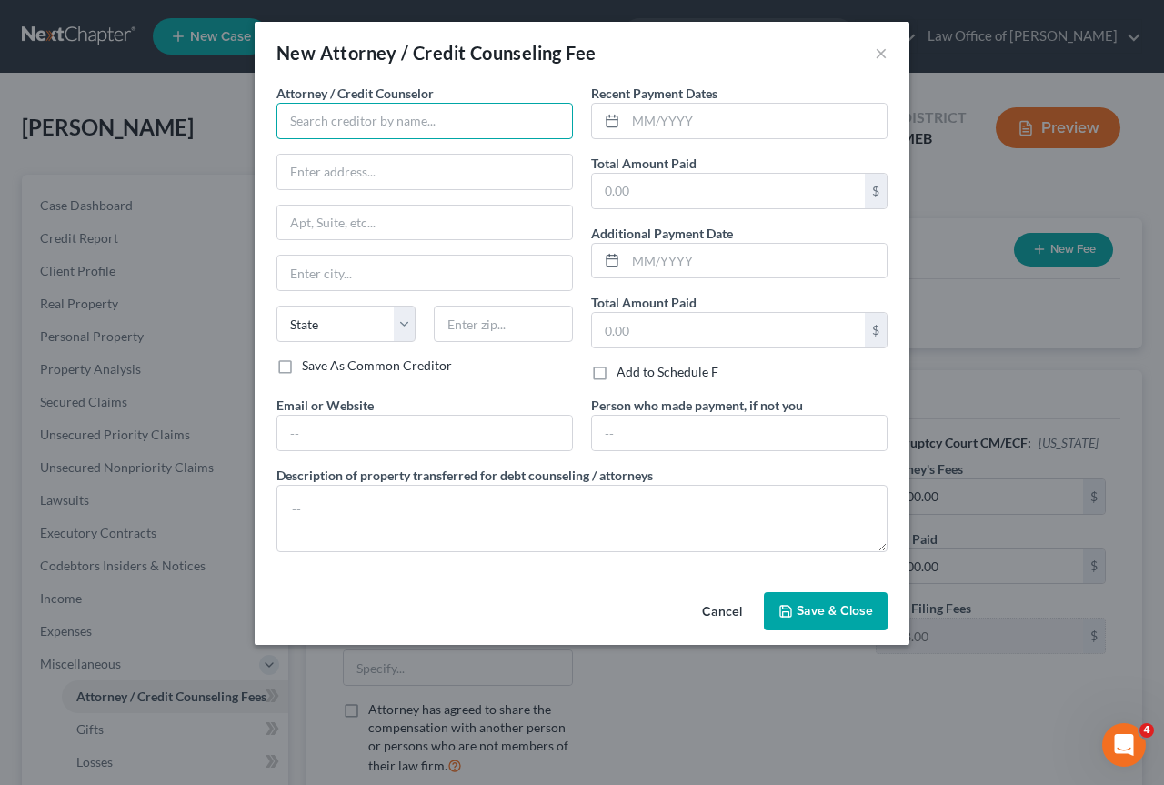
click at [383, 122] on input "text" at bounding box center [424, 121] width 296 height 36
type input "[PERSON_NAME]"
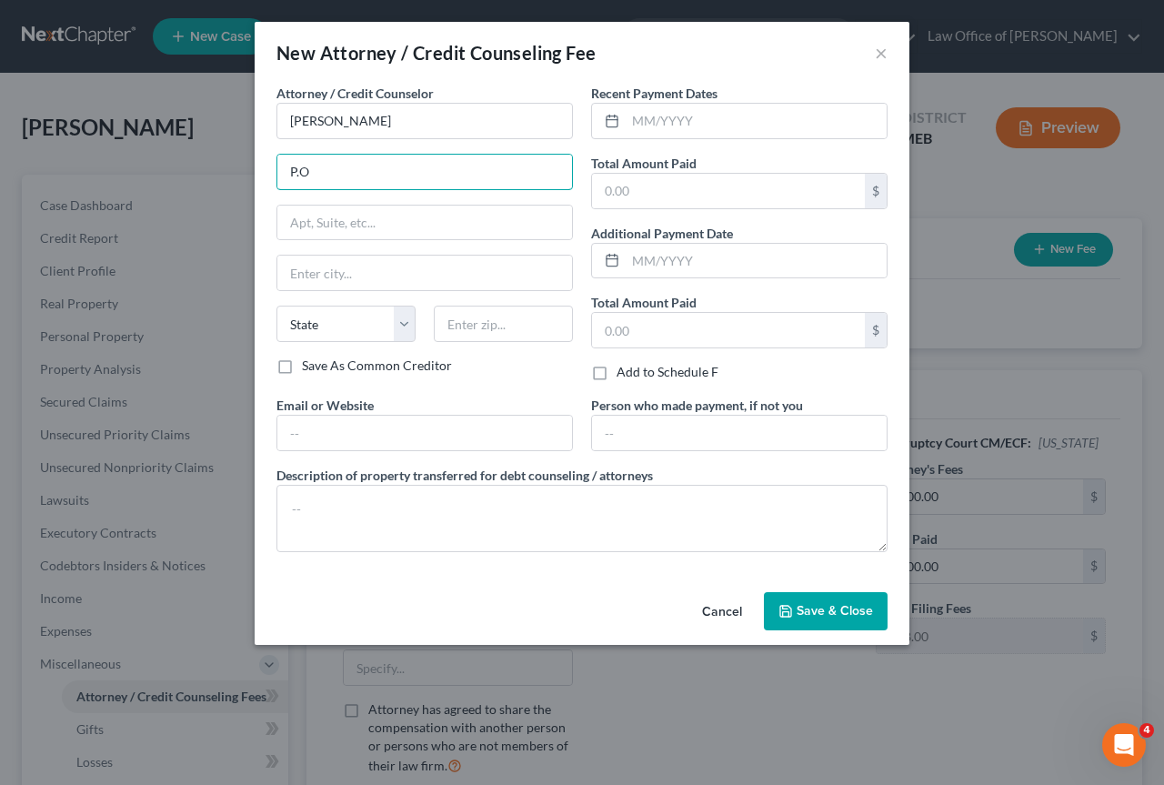
type input "P.O. Box 437"
type input "[PERSON_NAME]"
type input "04071"
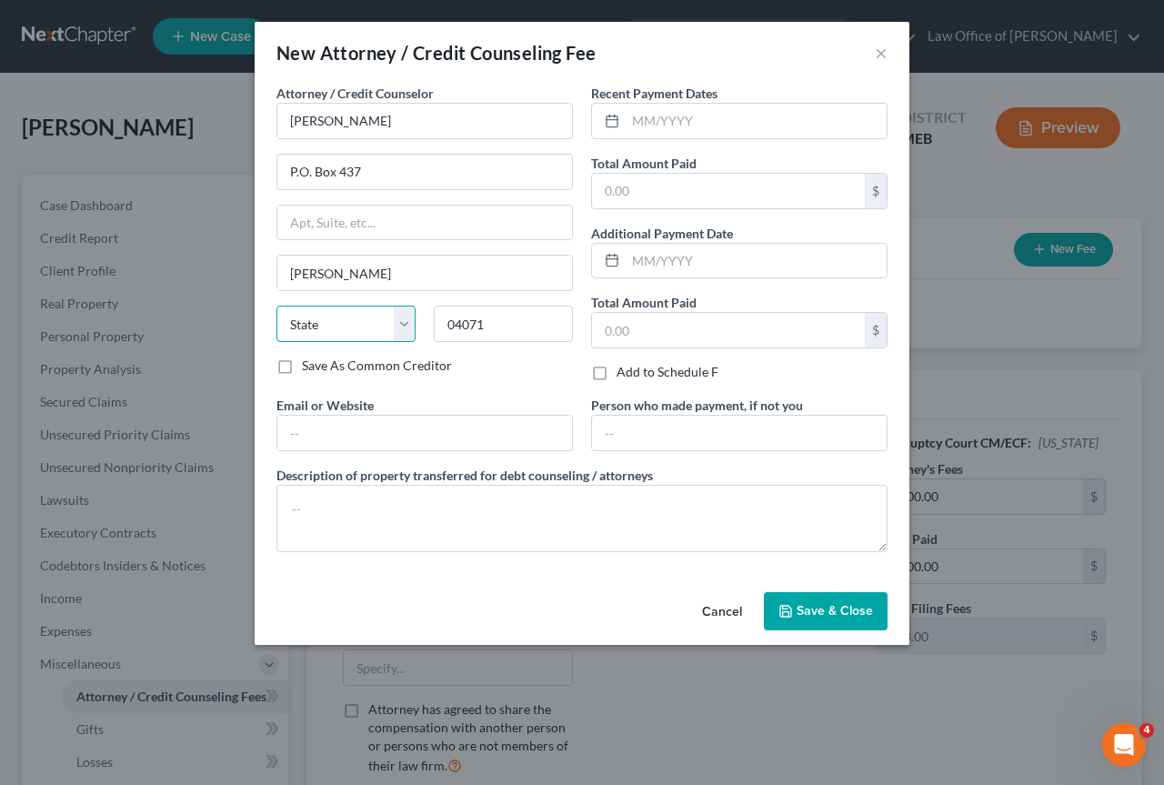
click at [329, 331] on select "State [US_STATE] AK AR AZ CA CO CT DE DC [GEOGRAPHIC_DATA] [GEOGRAPHIC_DATA] GU…" at bounding box center [345, 324] width 139 height 36
click at [349, 269] on input "[PERSON_NAME]" at bounding box center [424, 273] width 295 height 35
select select "20"
click at [705, 124] on input "text" at bounding box center [756, 121] width 261 height 35
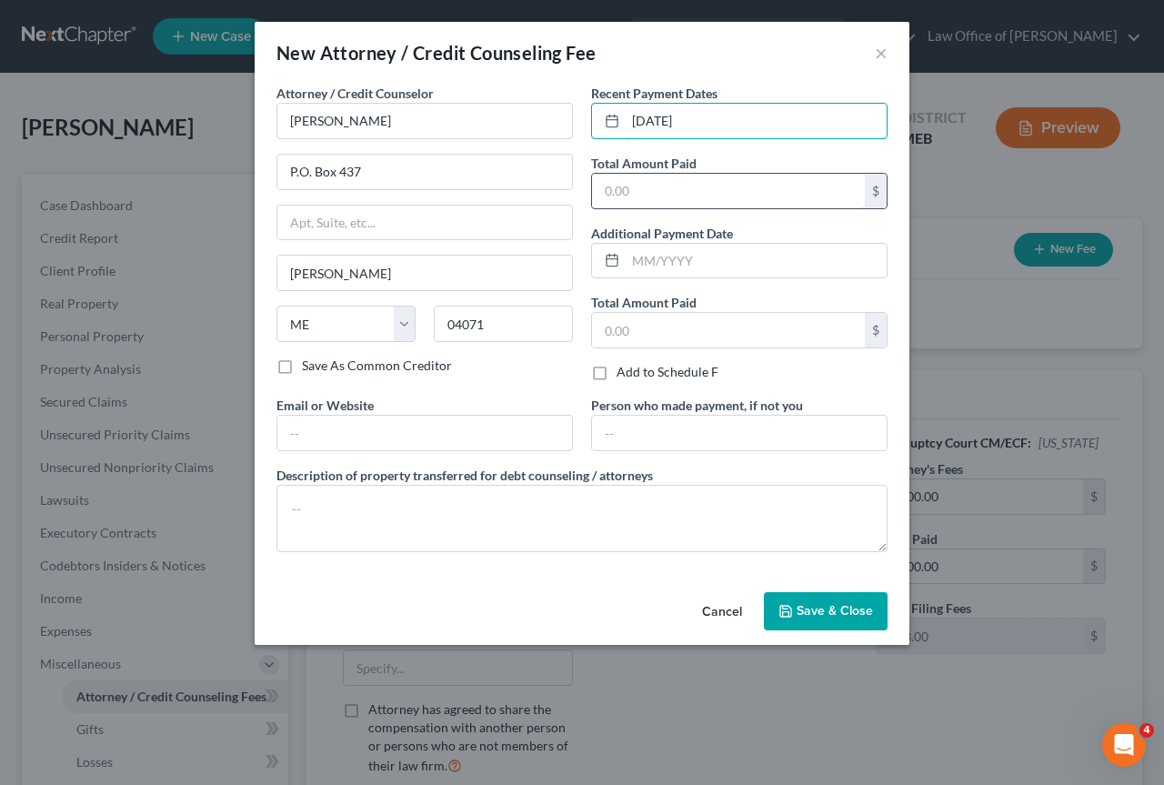
type input "[DATE]"
click at [657, 191] on input "text" at bounding box center [728, 191] width 273 height 35
type input "1,500"
click at [832, 607] on span "Save & Close" at bounding box center [835, 610] width 76 height 15
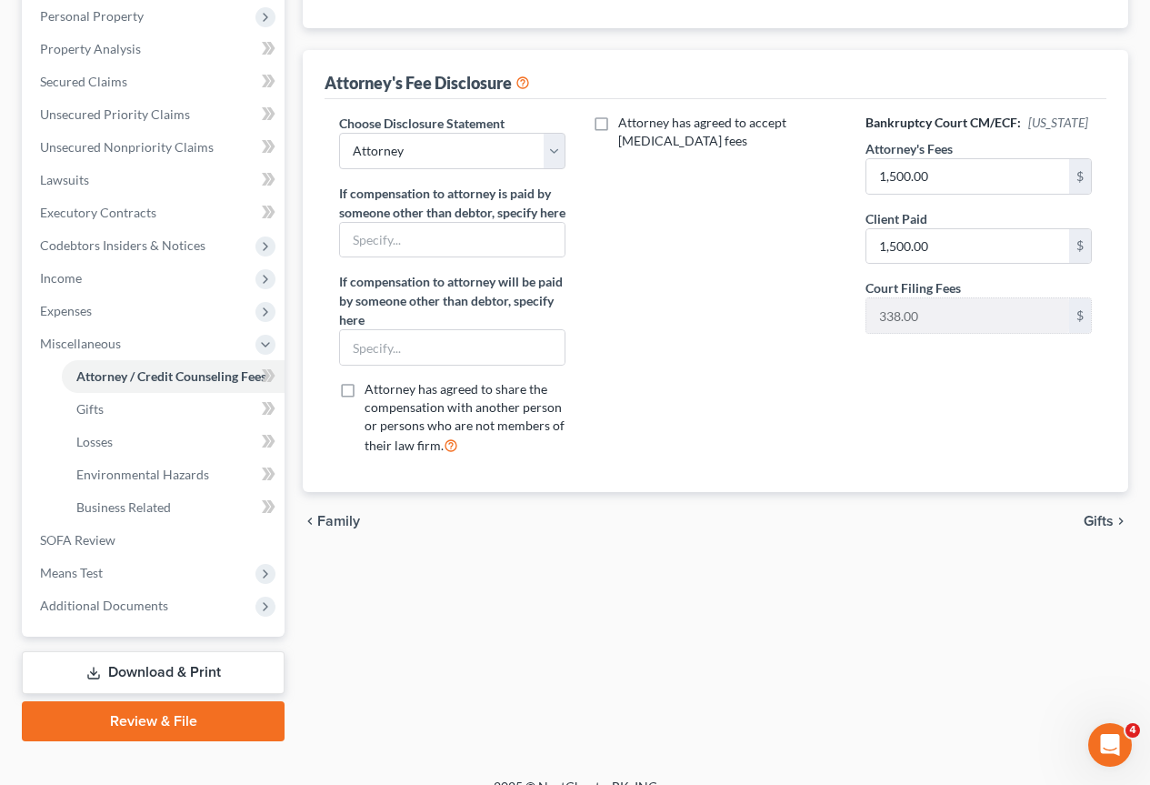
scroll to position [346, 0]
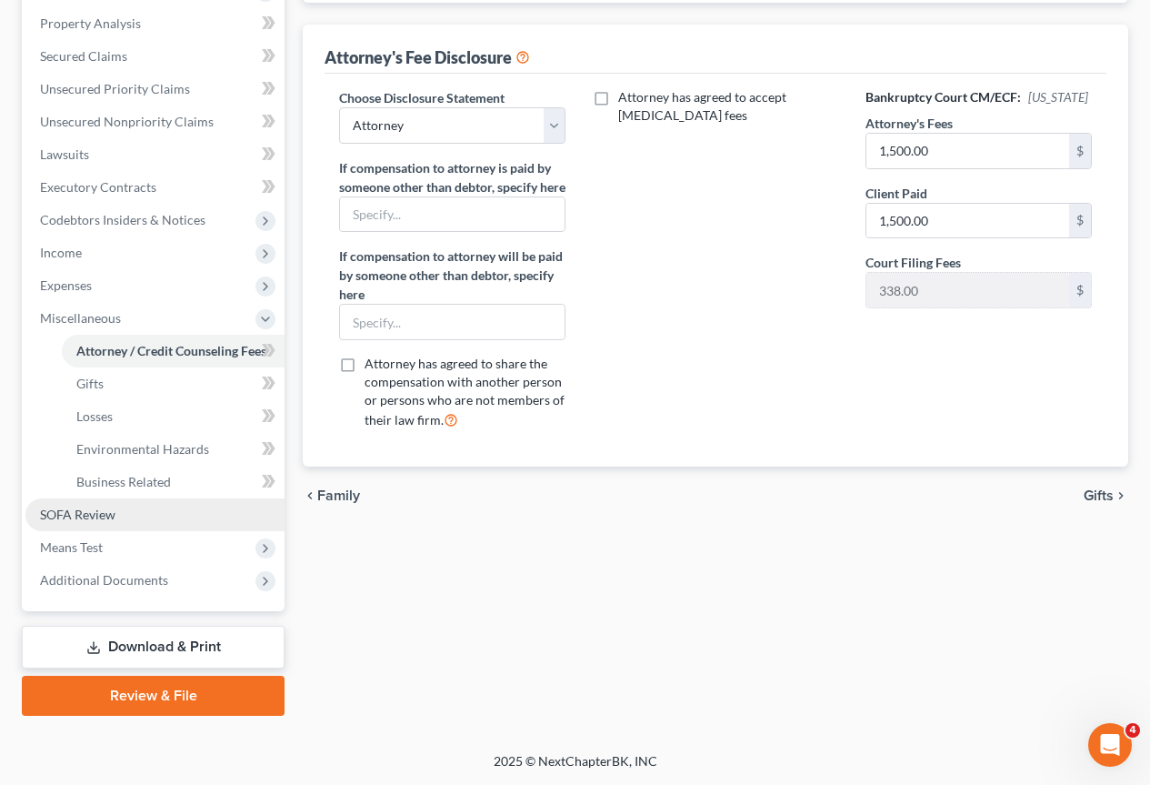
click at [105, 518] on span "SOFA Review" at bounding box center [77, 513] width 75 height 15
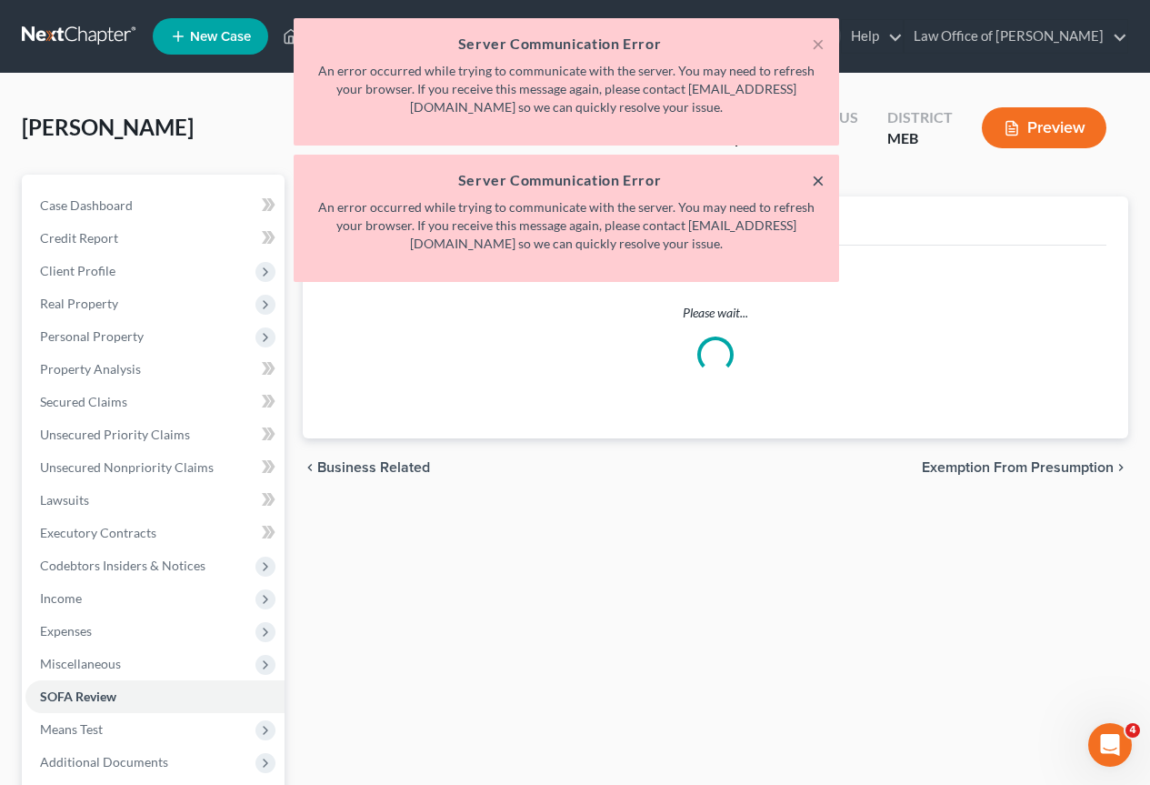
click at [815, 178] on button "×" at bounding box center [818, 180] width 13 height 22
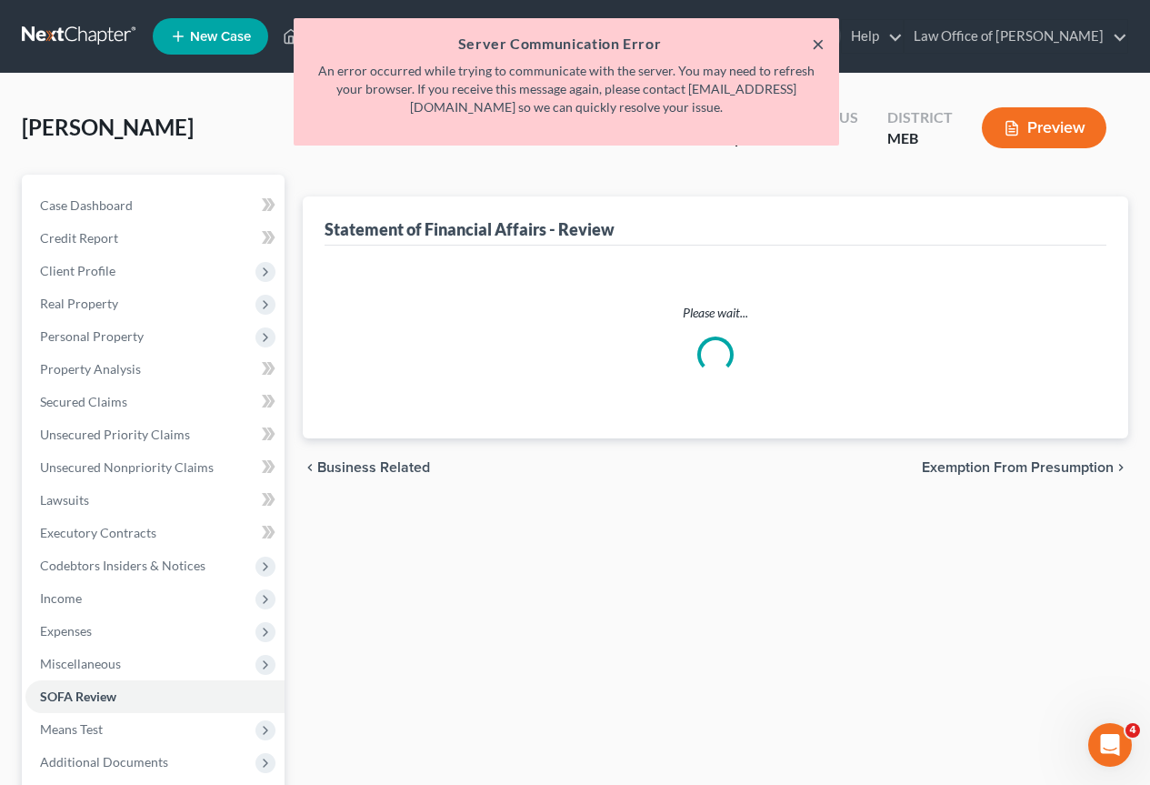
click at [813, 40] on button "×" at bounding box center [818, 44] width 13 height 22
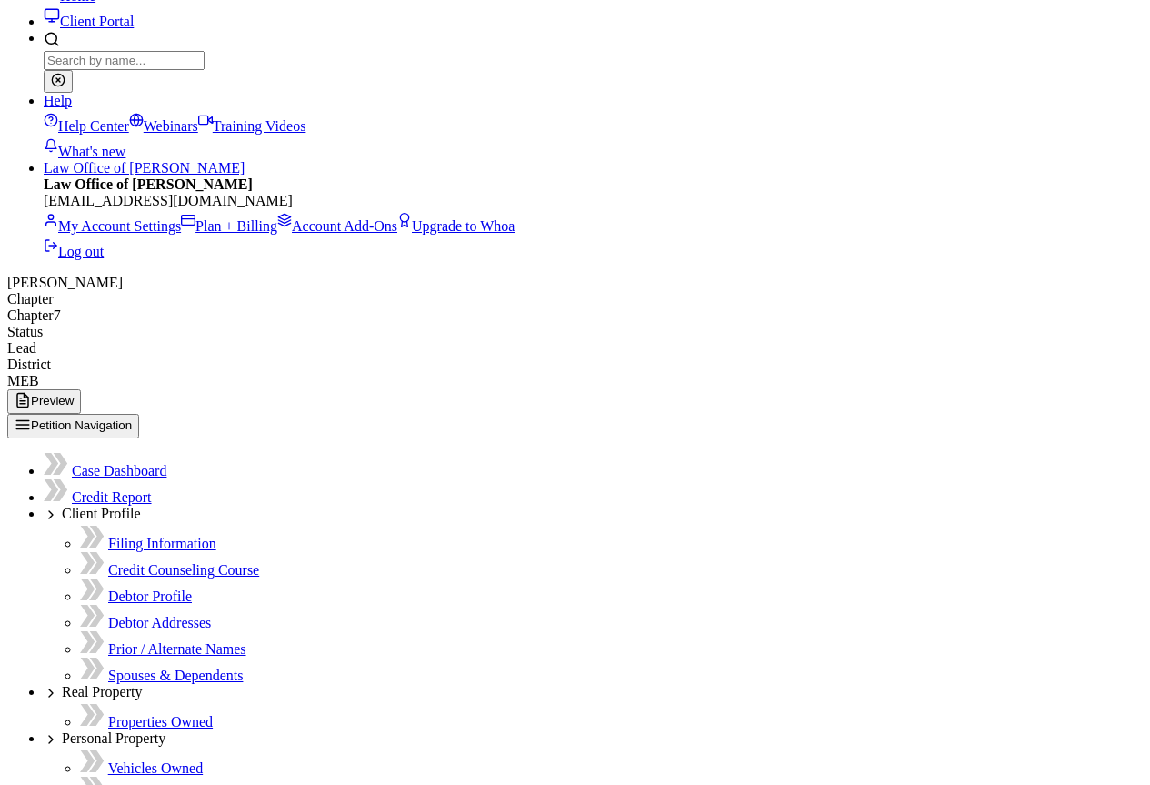
scroll to position [91, 0]
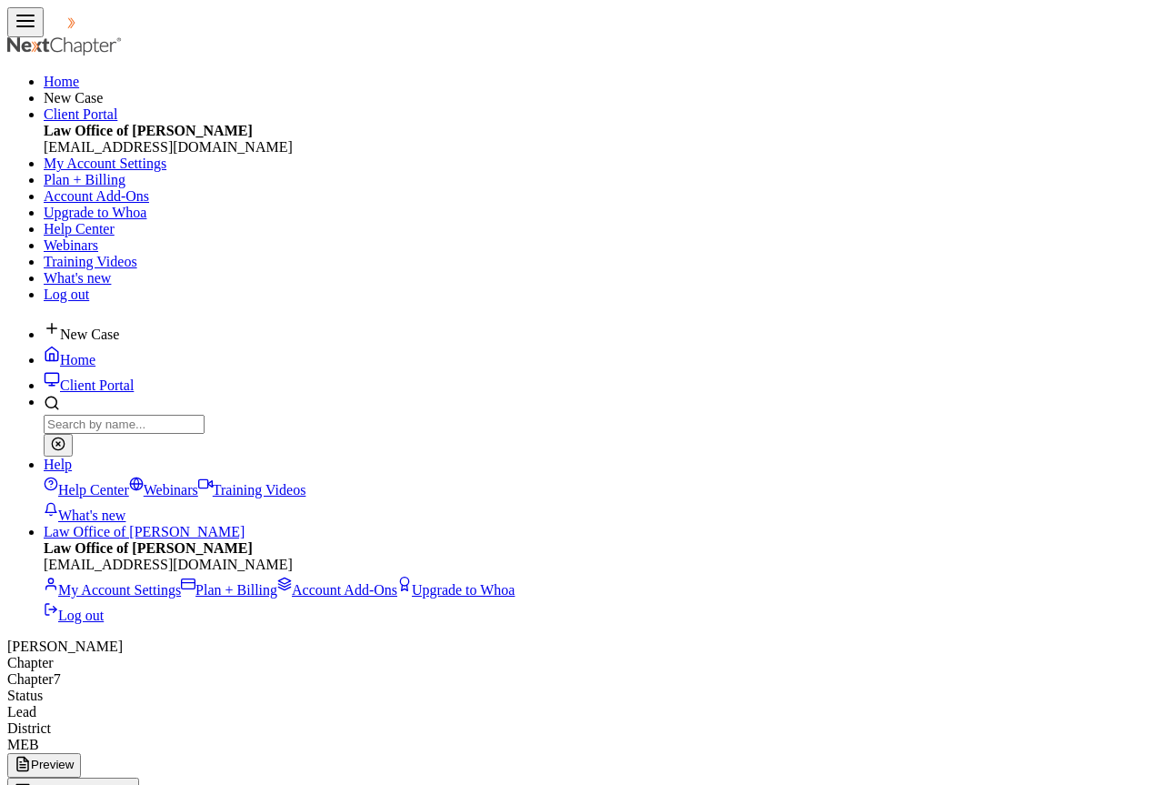
select select "holding_for_another"
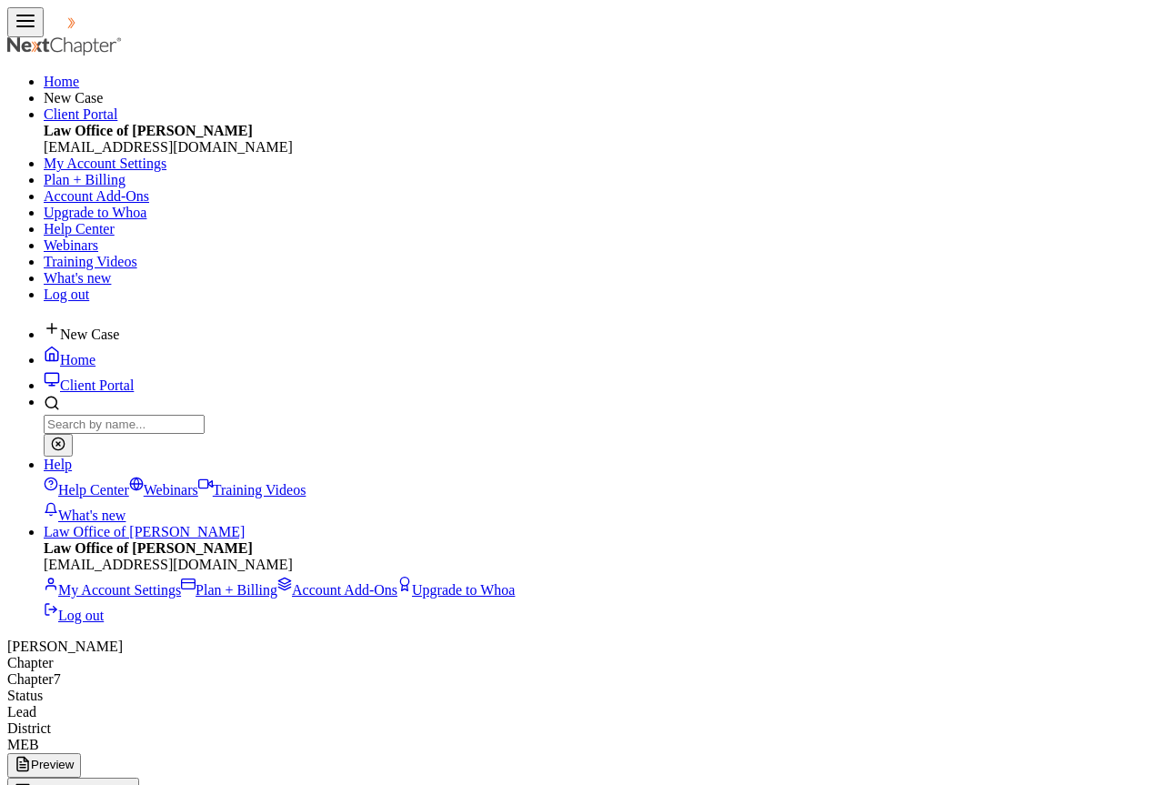
type input "m"
type input "[PERSON_NAME] P&H, Inc."
type input "[STREET_ADDRESS]"
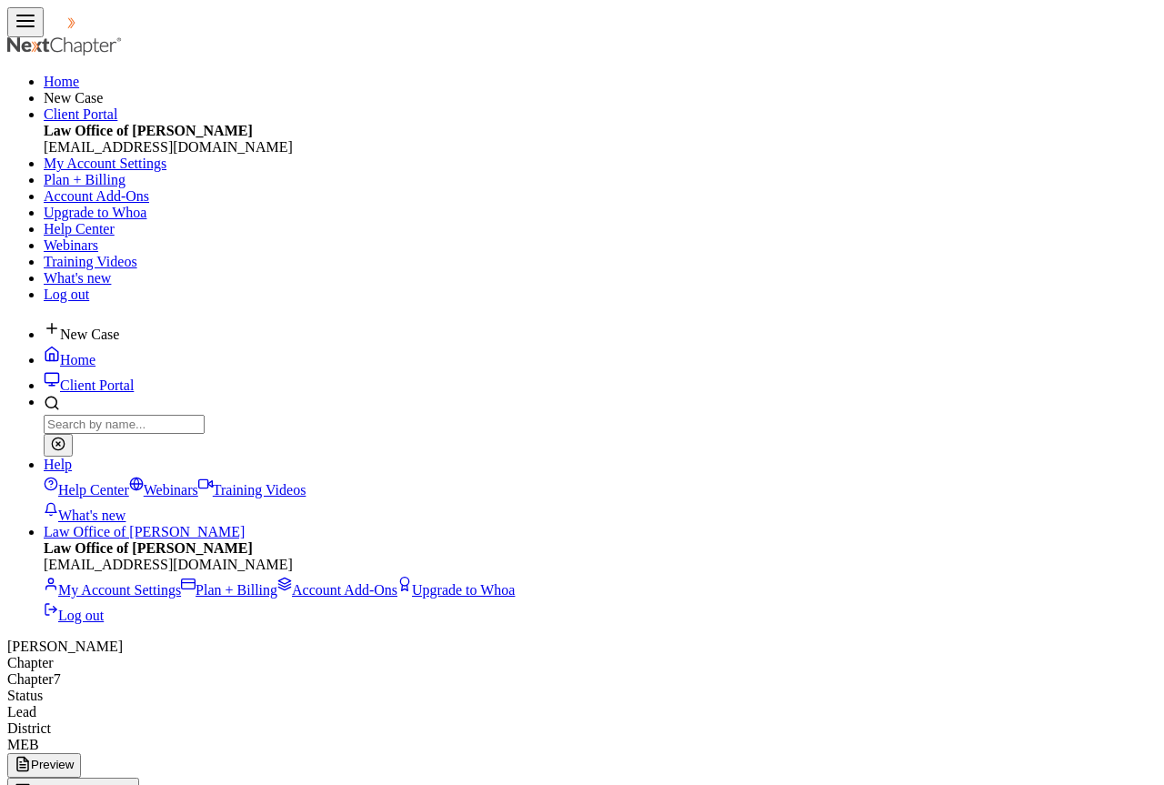
type input "[STREET_ADDRESS]"
type input "[GEOGRAPHIC_DATA]"
select select "20"
type input "0410."
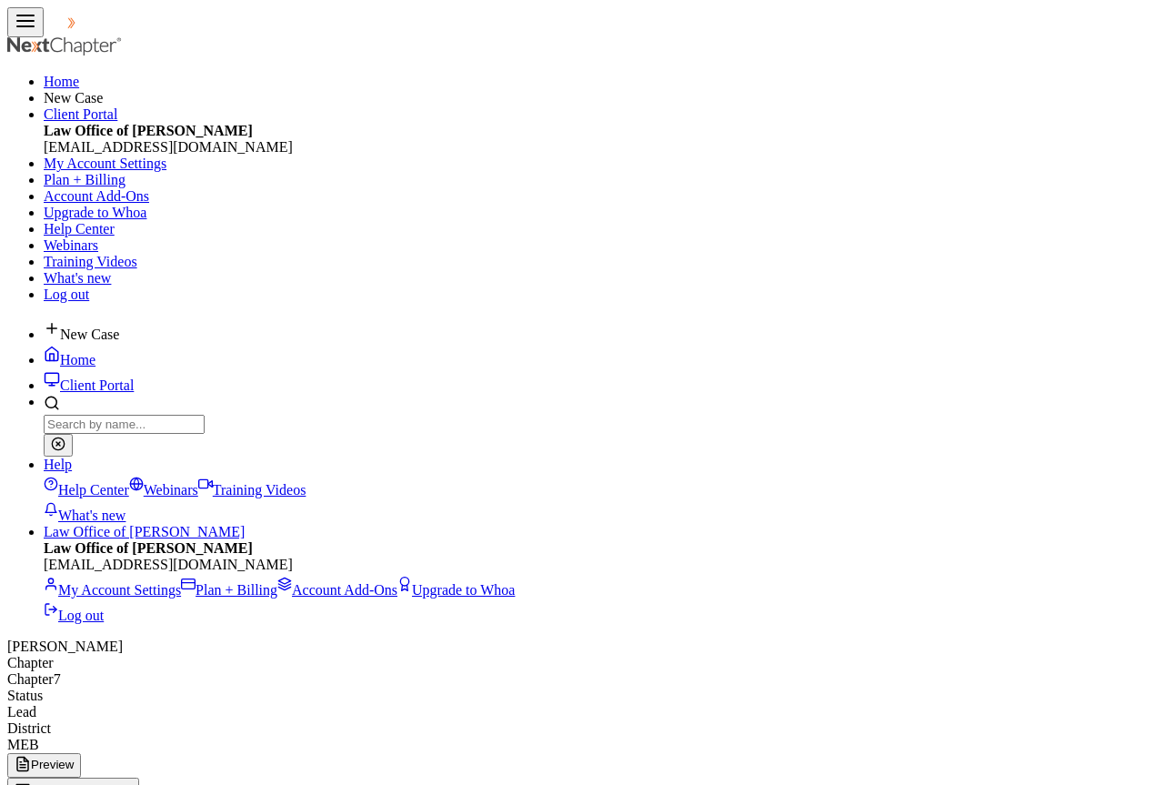
type input "[PERSON_NAME]"
select select "20"
type input "04062"
type textarea "Work Truck"
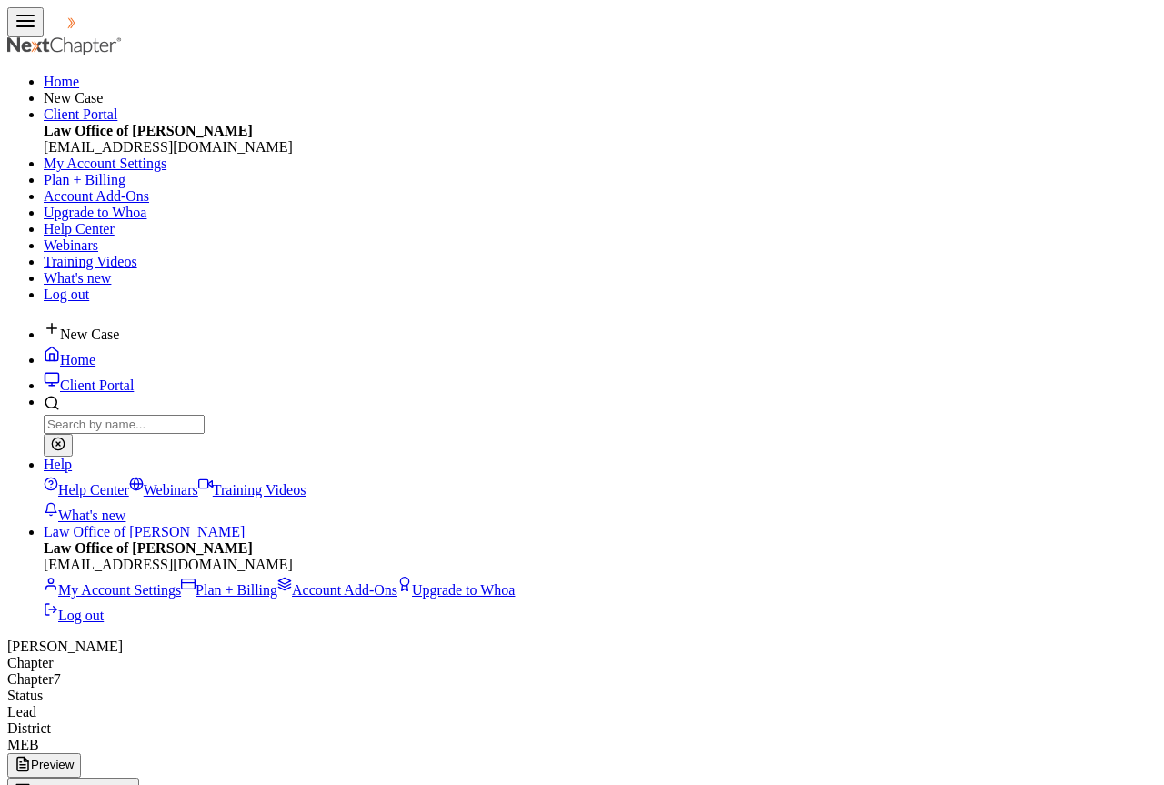
checkbox input "true"
type input "0.00"
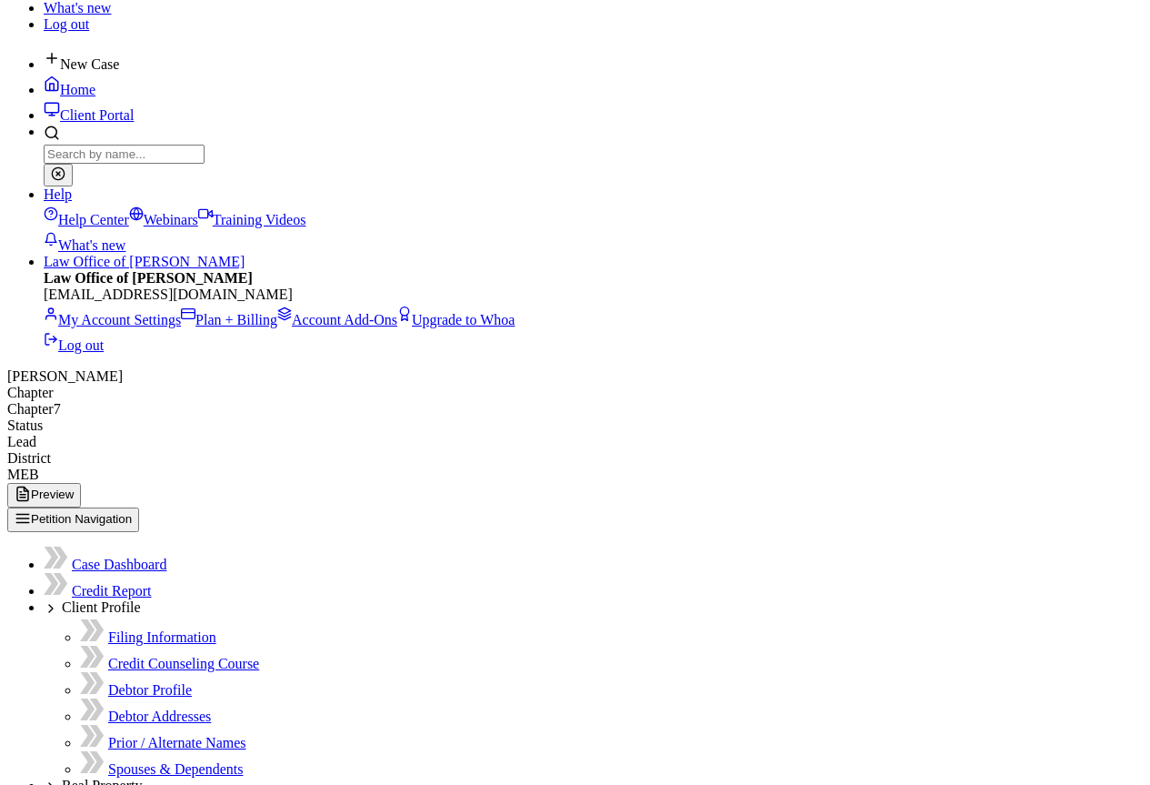
scroll to position [273, 0]
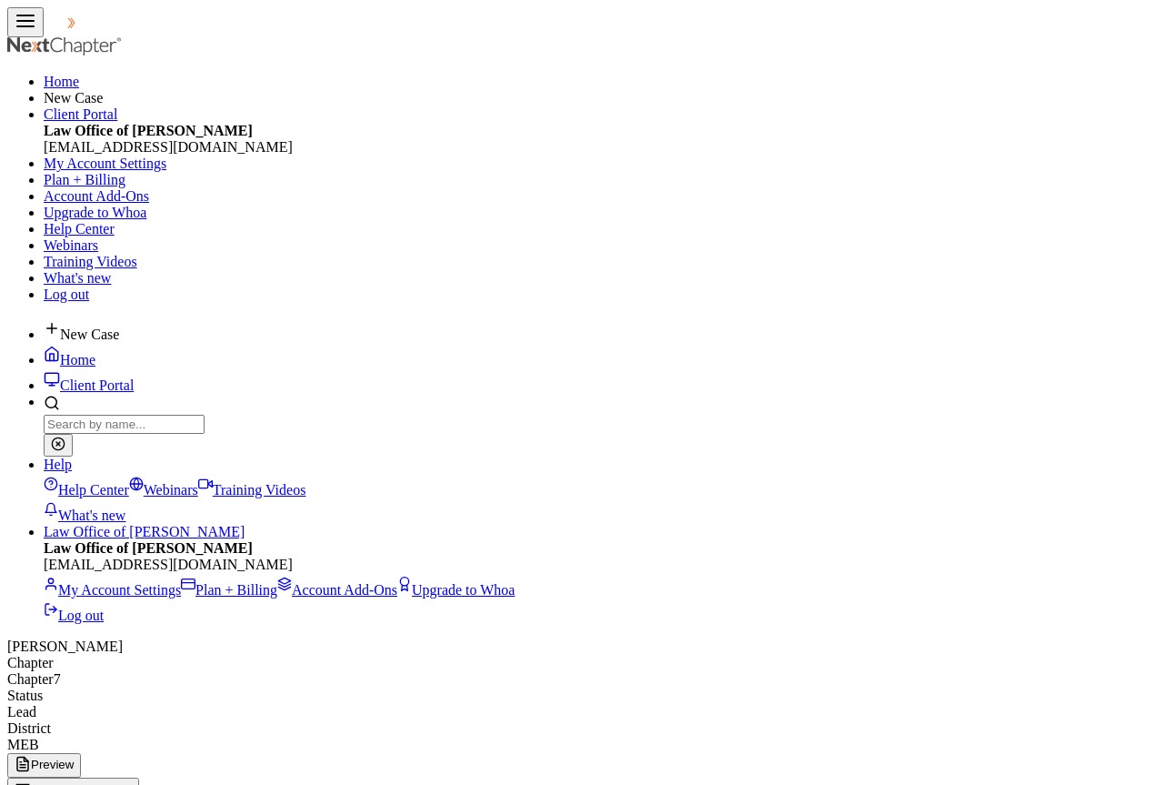
select select "0"
type input "Town & Country FCU"
drag, startPoint x: 357, startPoint y: 121, endPoint x: 397, endPoint y: 210, distance: 97.7
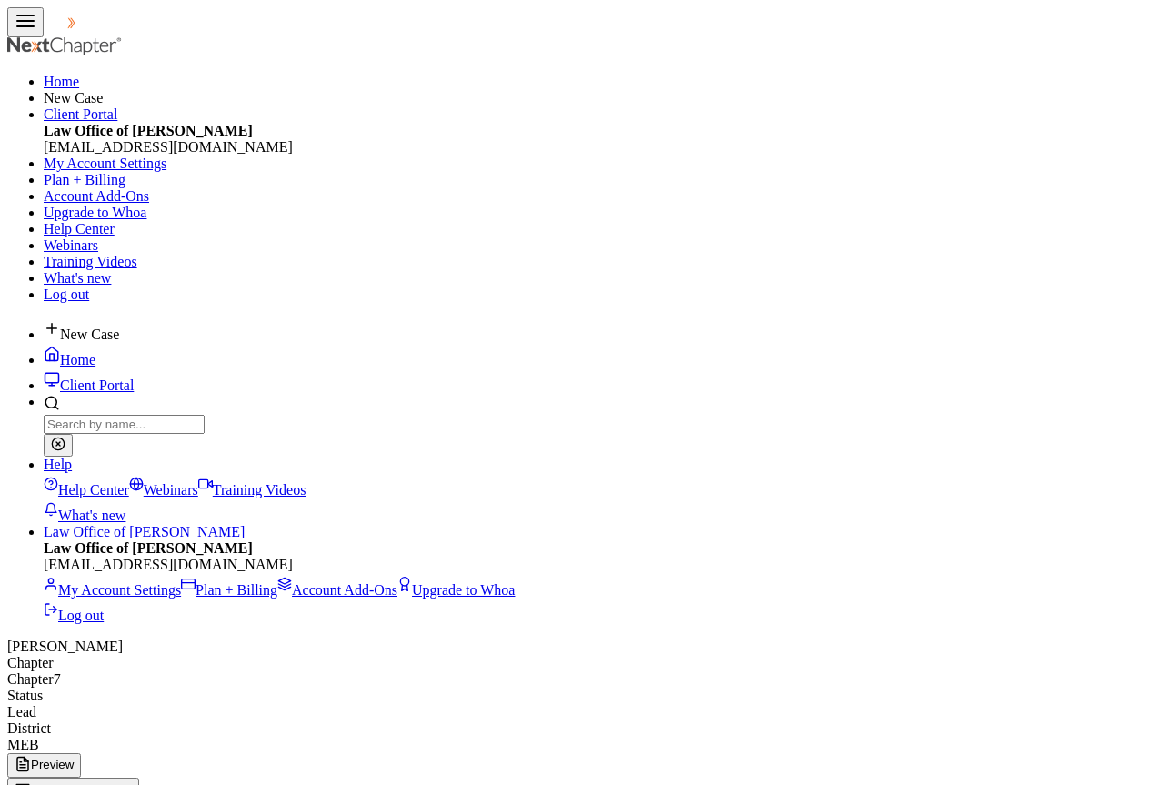
type input "3690"
type input "1,993"
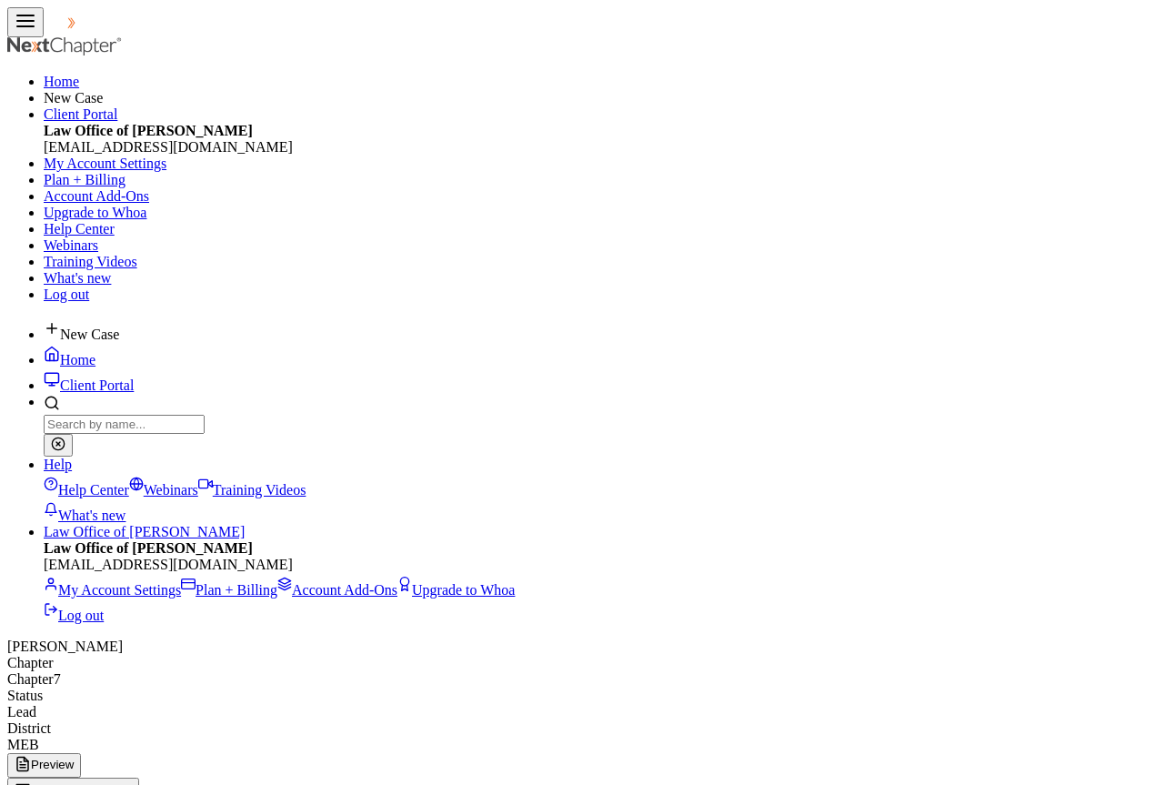
select select "10"
type input "Town & Country FCU"
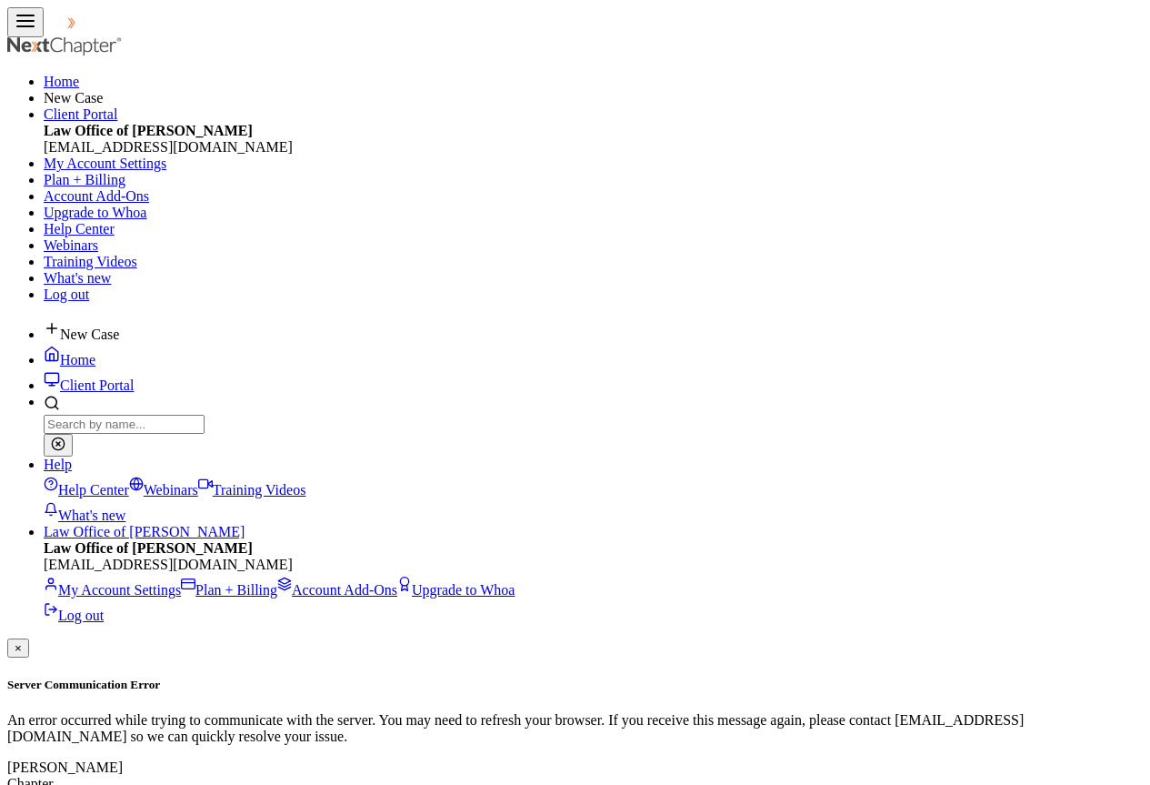
click at [29, 638] on button "×" at bounding box center [18, 647] width 22 height 19
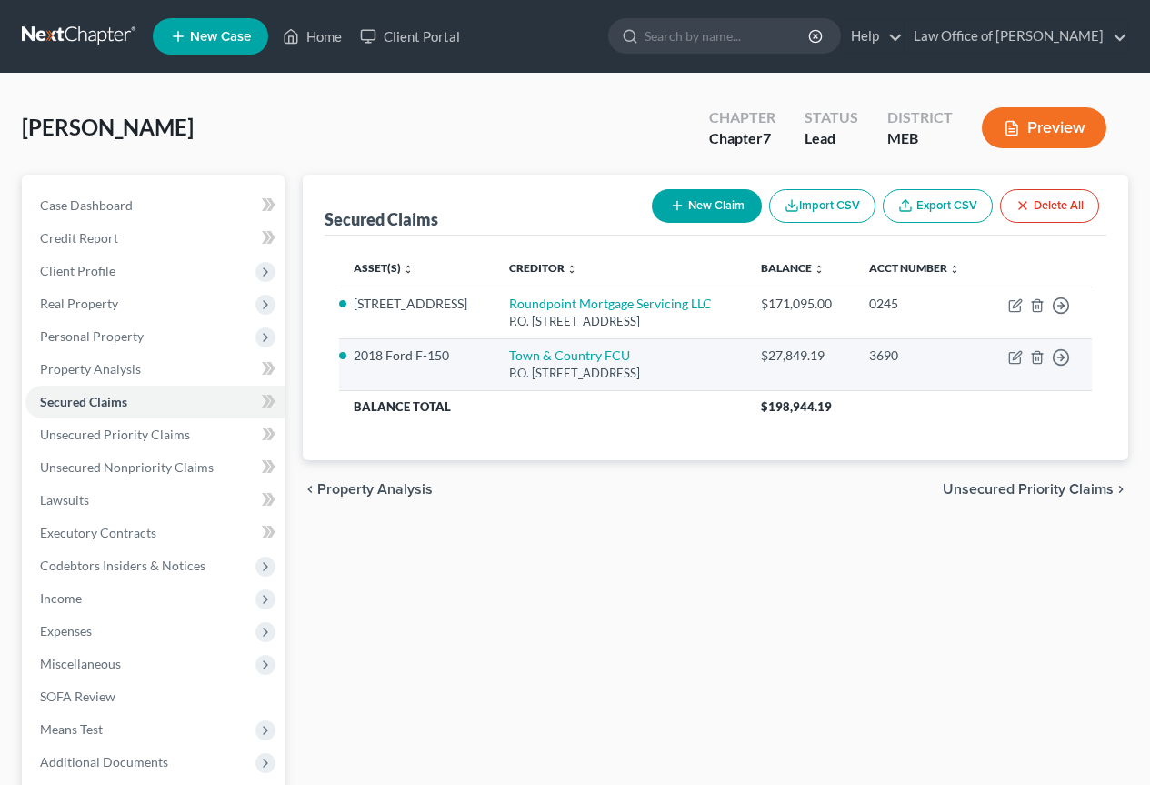
drag, startPoint x: 476, startPoint y: 392, endPoint x: 737, endPoint y: 407, distance: 260.5
click at [732, 382] on div "P.O. [STREET_ADDRESS]" at bounding box center [620, 373] width 223 height 17
click at [681, 382] on div "P.O. [STREET_ADDRESS]" at bounding box center [620, 373] width 223 height 17
click at [1018, 365] on icon "button" at bounding box center [1015, 357] width 15 height 15
select select "20"
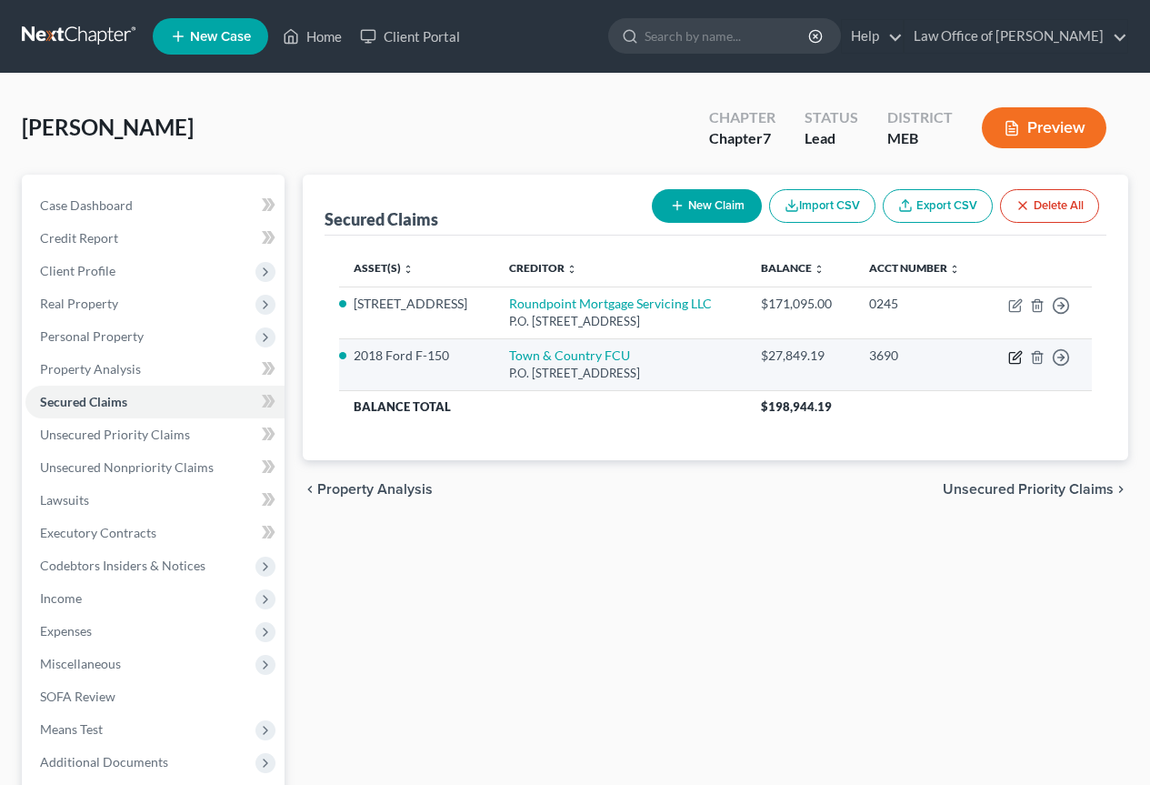
select select "0"
select select "2"
select select "0"
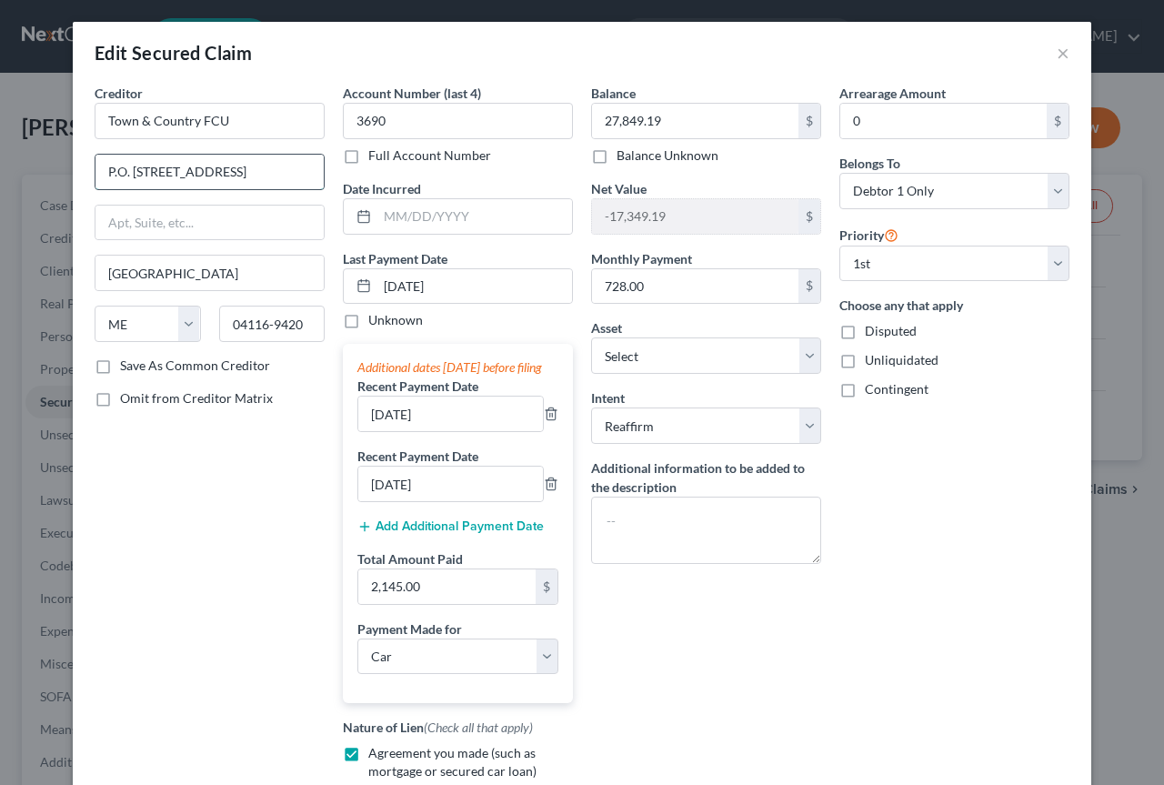
click at [179, 171] on input "P.O. [STREET_ADDRESS]" at bounding box center [209, 172] width 228 height 35
type input "P.O. Box 9420"
click at [120, 371] on label "Save As Common Creditor" at bounding box center [195, 365] width 150 height 18
click at [127, 368] on input "Save As Common Creditor" at bounding box center [133, 362] width 12 height 12
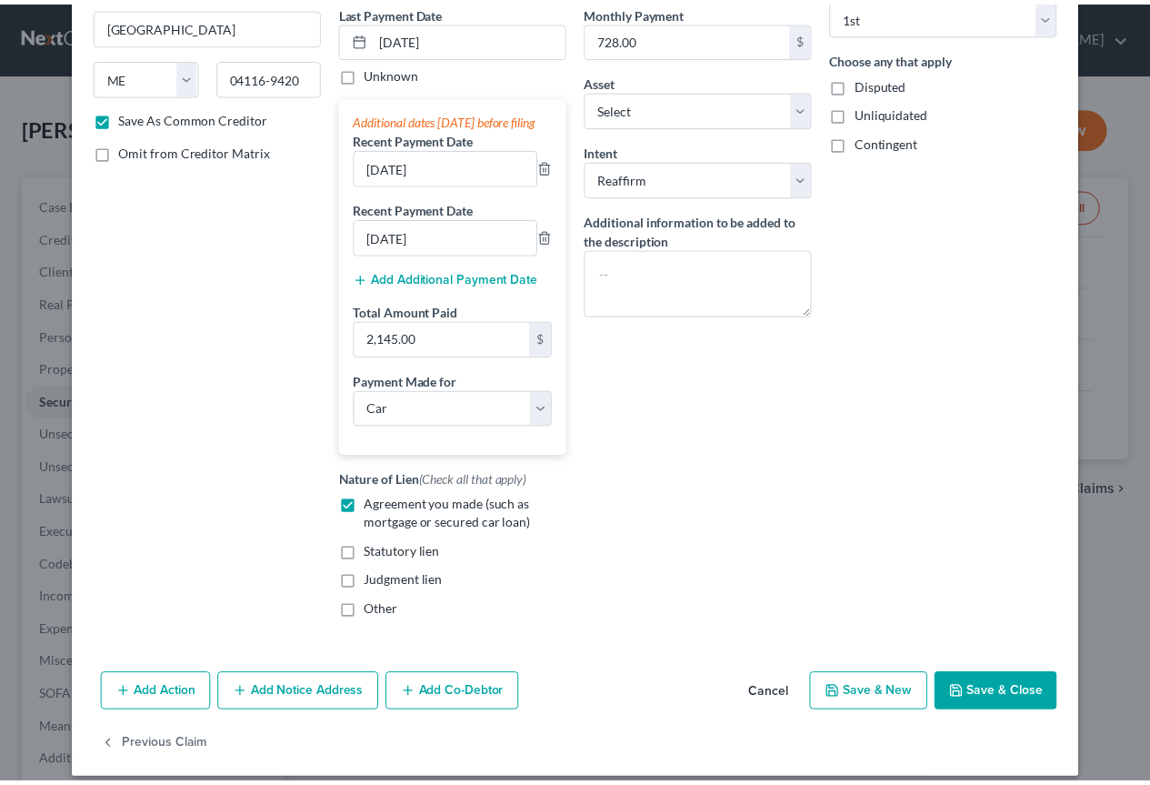
scroll to position [283, 0]
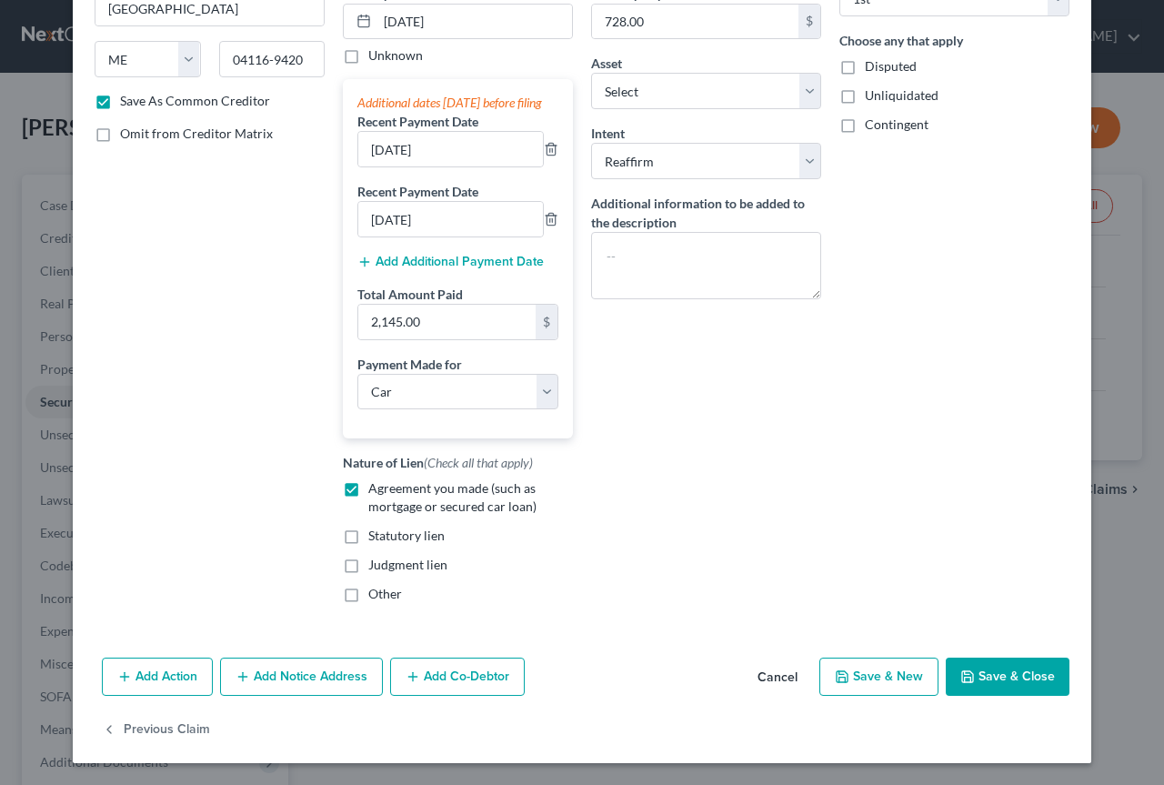
click at [1023, 670] on button "Save & Close" at bounding box center [1008, 676] width 124 height 38
checkbox input "false"
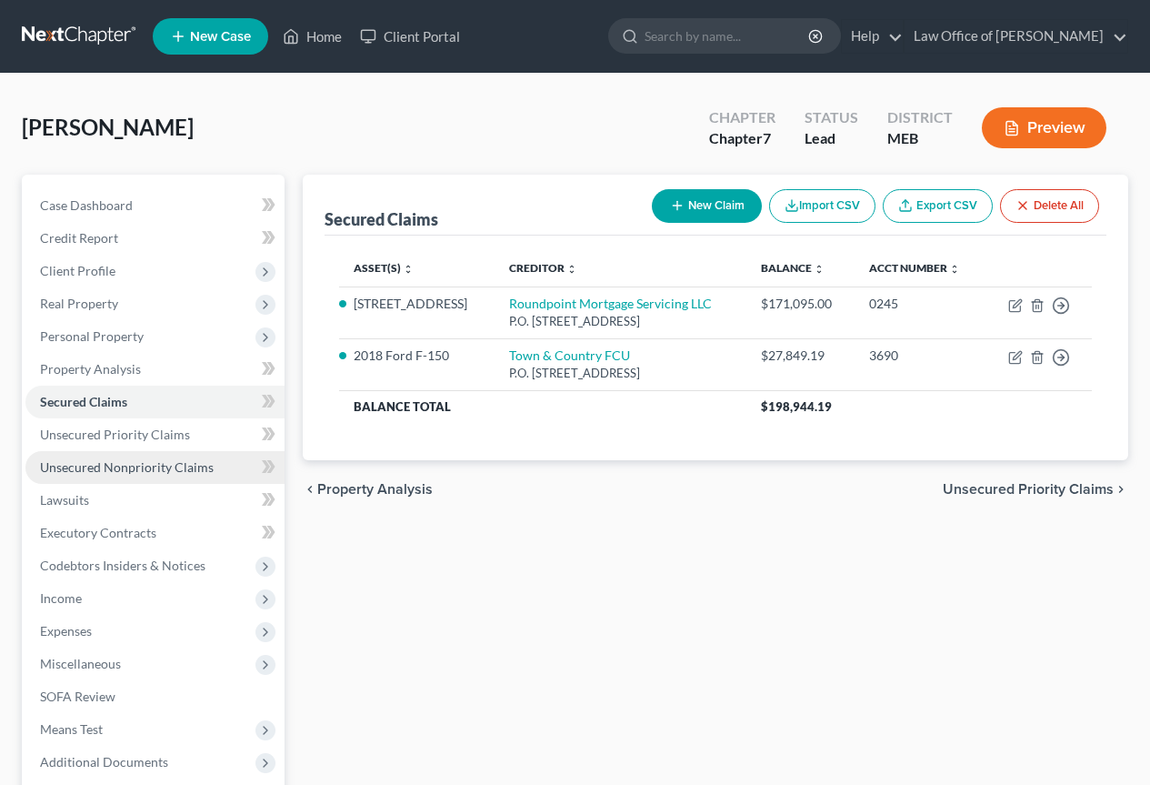
click at [90, 466] on span "Unsecured Nonpriority Claims" at bounding box center [127, 466] width 174 height 15
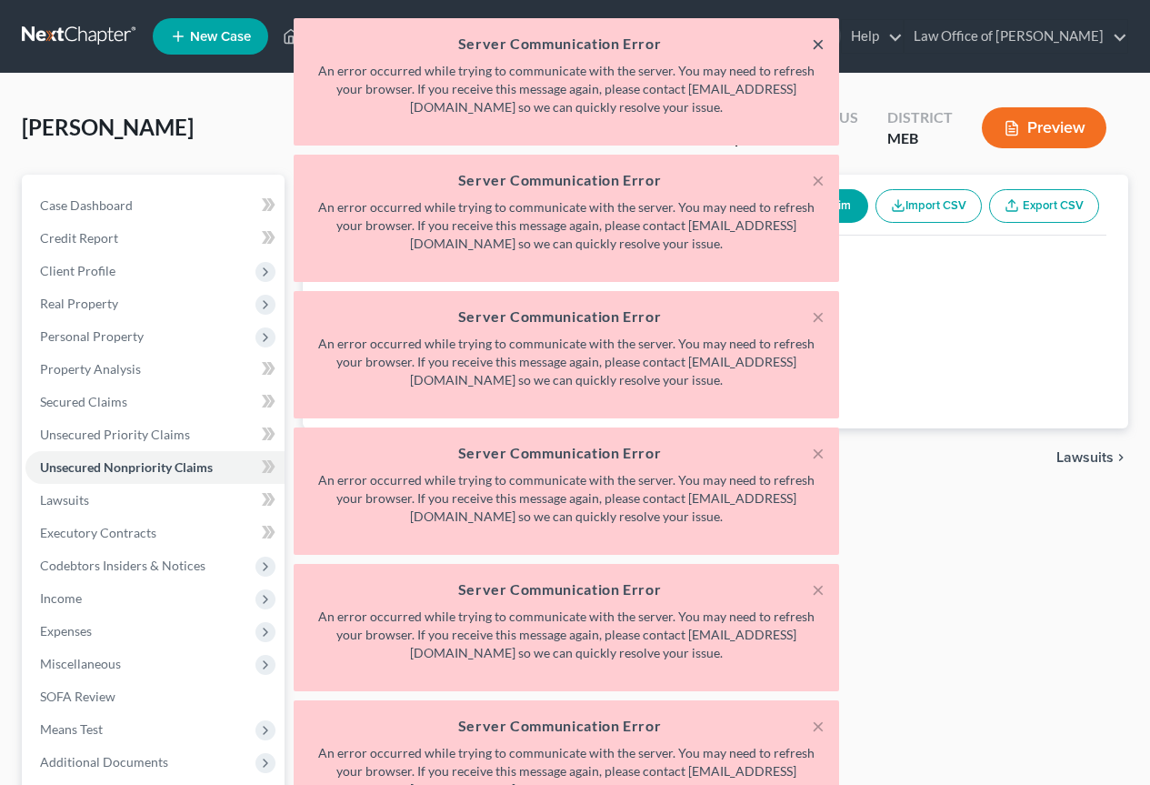
click at [817, 43] on button "×" at bounding box center [818, 44] width 13 height 22
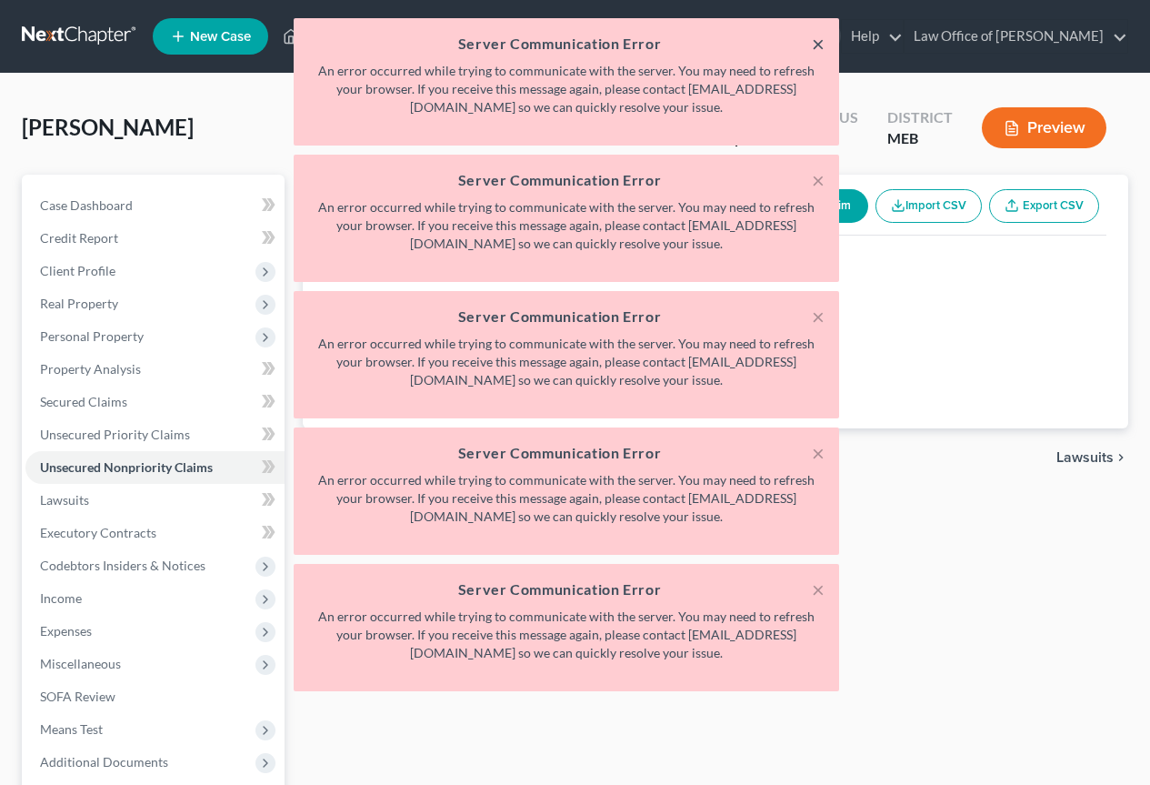
click at [817, 43] on button "×" at bounding box center [818, 44] width 13 height 22
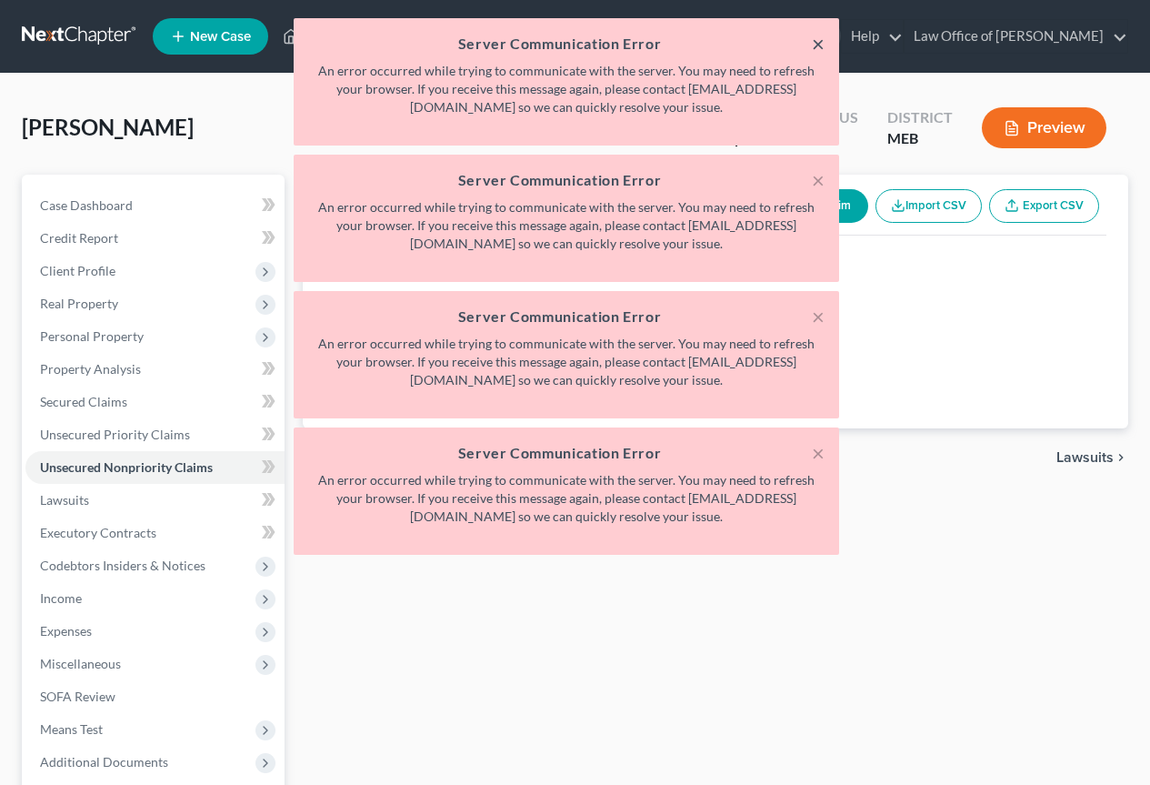
click at [817, 43] on button "×" at bounding box center [818, 44] width 13 height 22
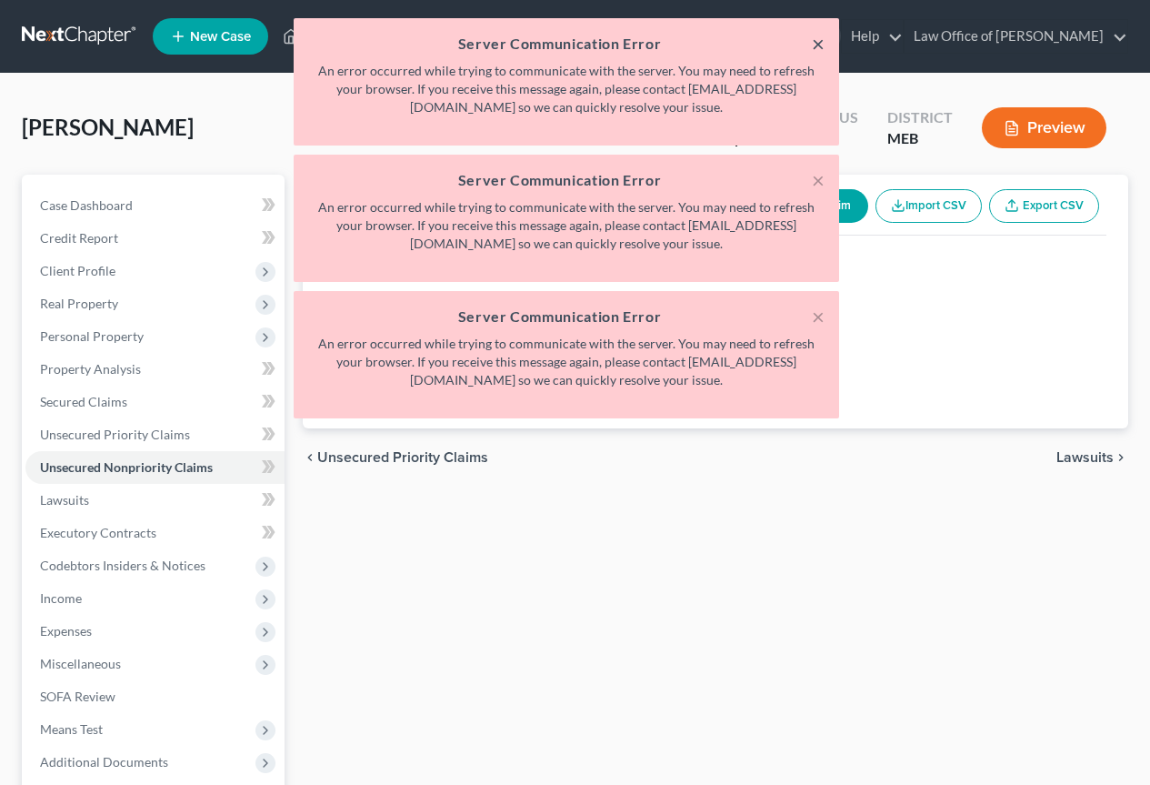
click at [817, 43] on button "×" at bounding box center [818, 44] width 13 height 22
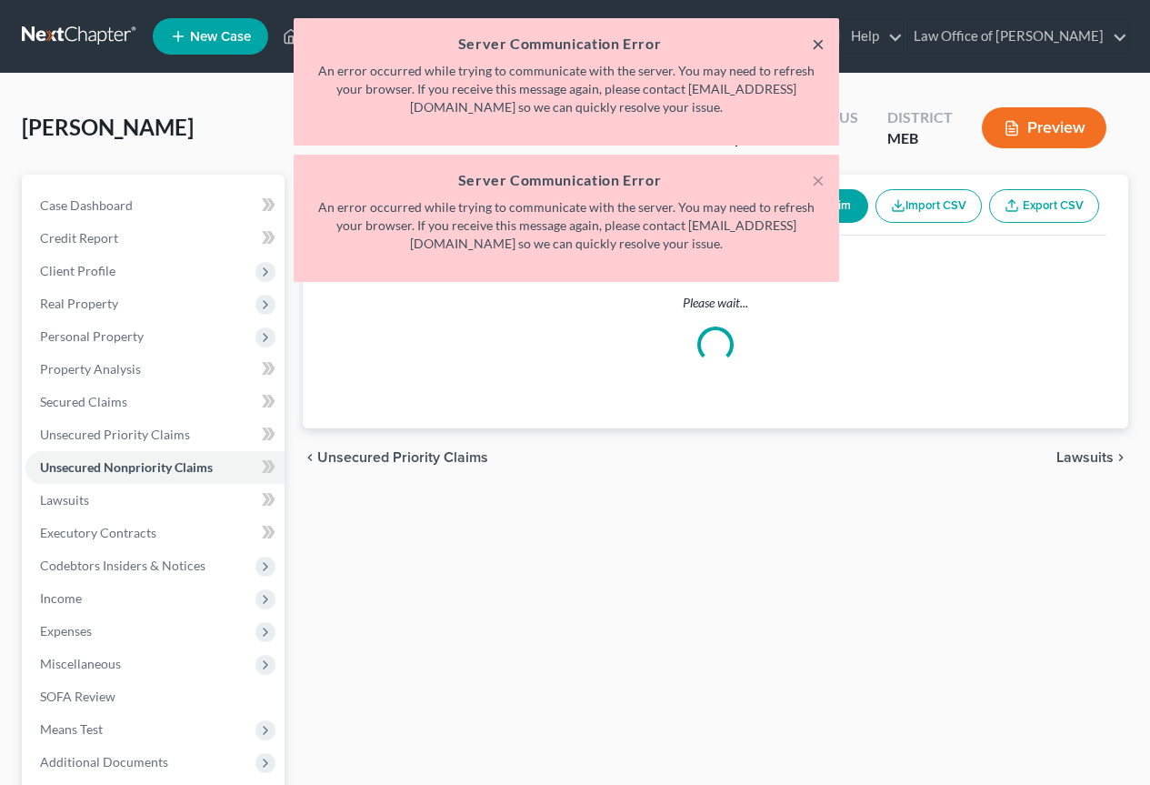
click at [817, 43] on button "×" at bounding box center [818, 44] width 13 height 22
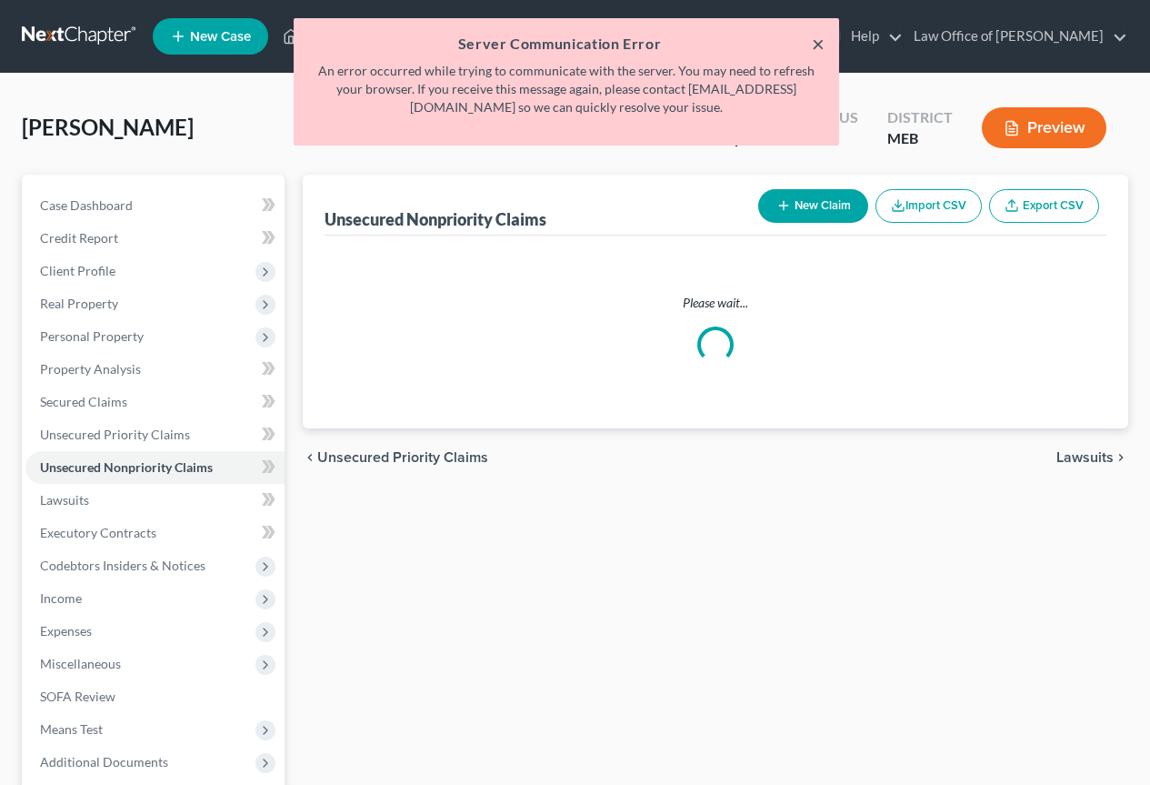
click at [817, 43] on button "×" at bounding box center [818, 44] width 13 height 22
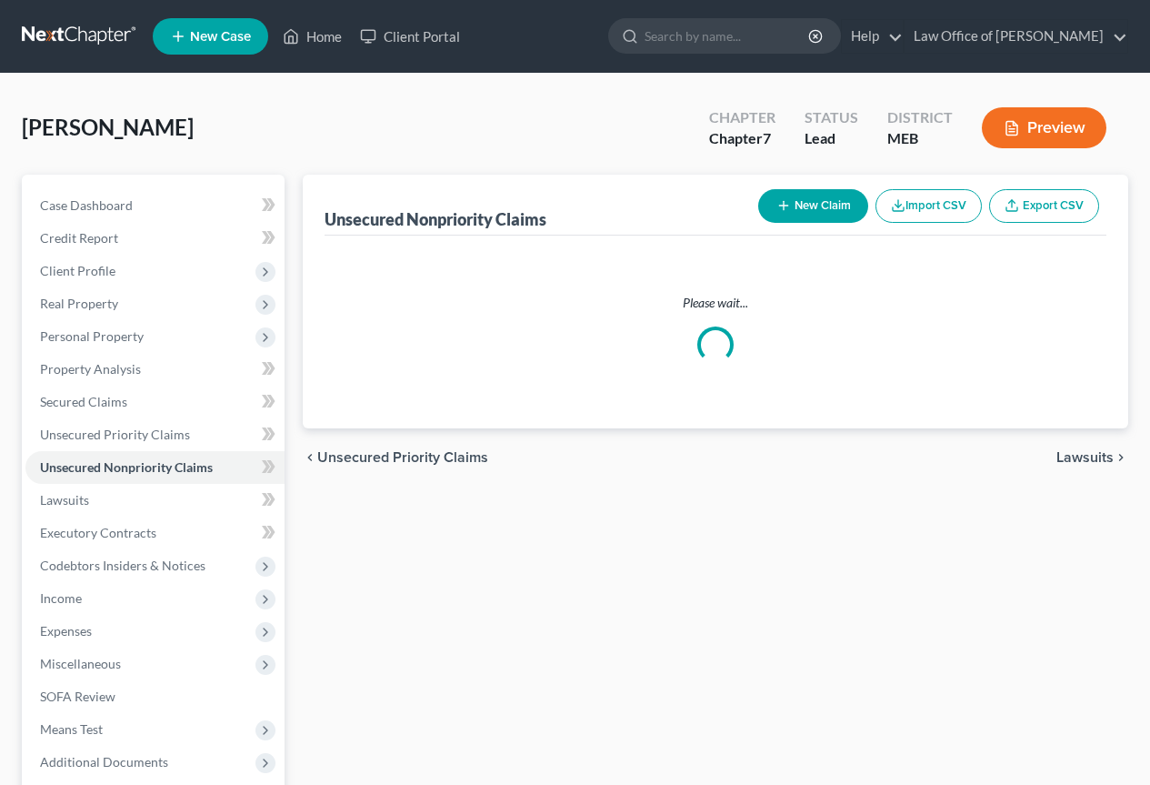
click at [711, 556] on div "Unsecured Nonpriority Claims New Claim Import CSV Export CSV Please wait... Pre…" at bounding box center [716, 536] width 844 height 723
click at [466, 117] on div "Serfes, Bertel Upgraded Chapter Chapter 7 Status Lead District MEB Preview" at bounding box center [575, 134] width 1107 height 79
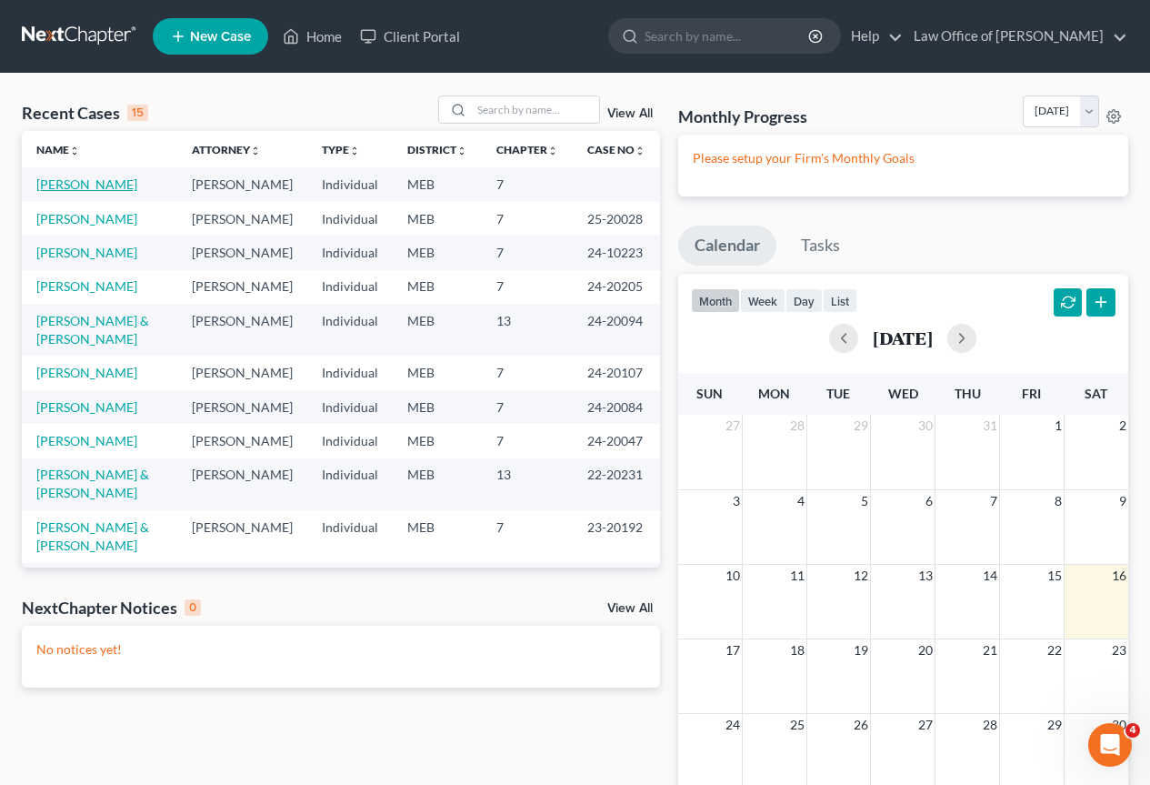
click at [63, 182] on link "[PERSON_NAME]" at bounding box center [86, 183] width 101 height 15
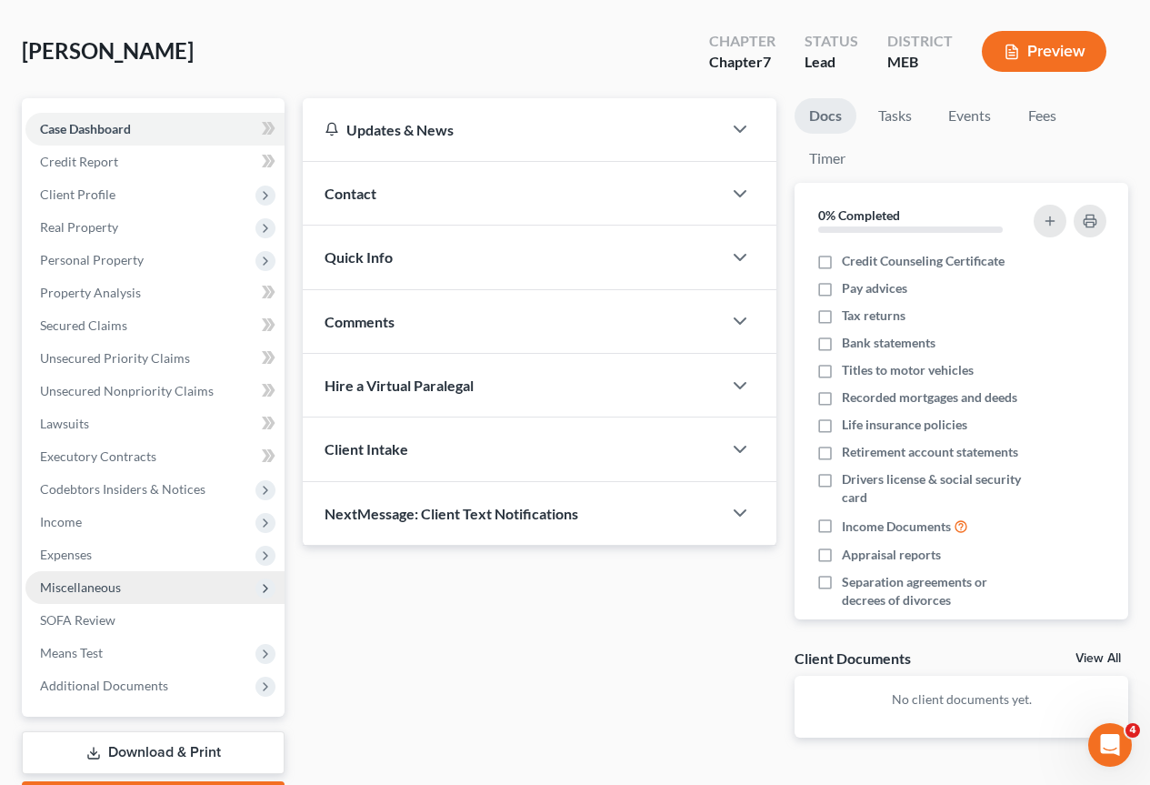
scroll to position [182, 0]
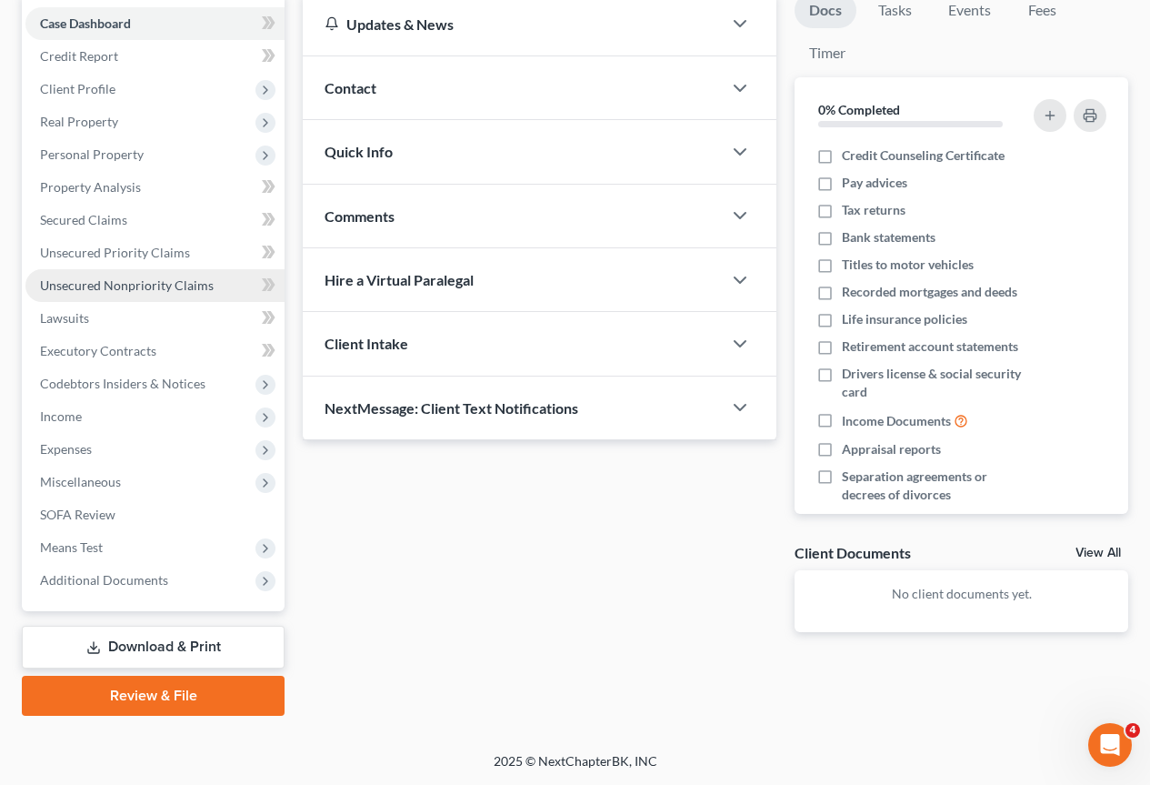
click at [75, 284] on span "Unsecured Nonpriority Claims" at bounding box center [127, 284] width 174 height 15
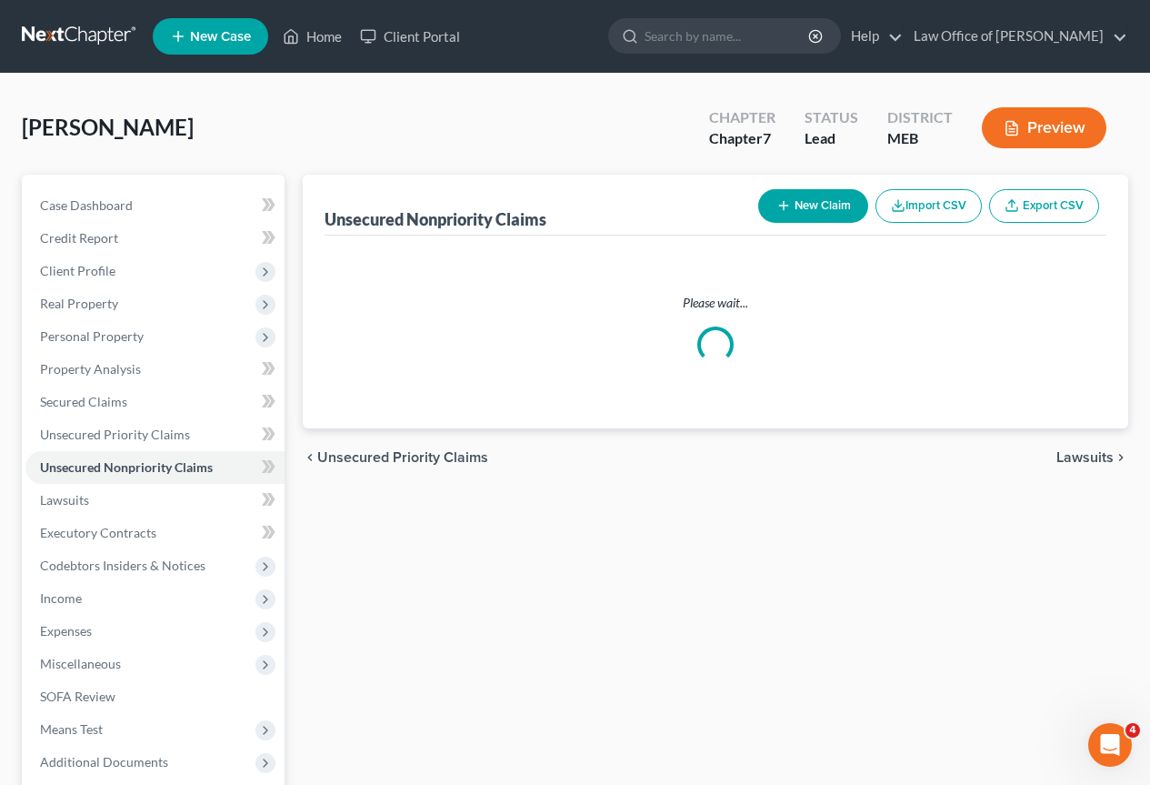
drag, startPoint x: 490, startPoint y: 158, endPoint x: 430, endPoint y: 108, distance: 78.1
click at [487, 153] on div "Serfes, Bertel Upgraded Chapter Chapter 7 Status Lead District MEB Preview" at bounding box center [575, 134] width 1107 height 79
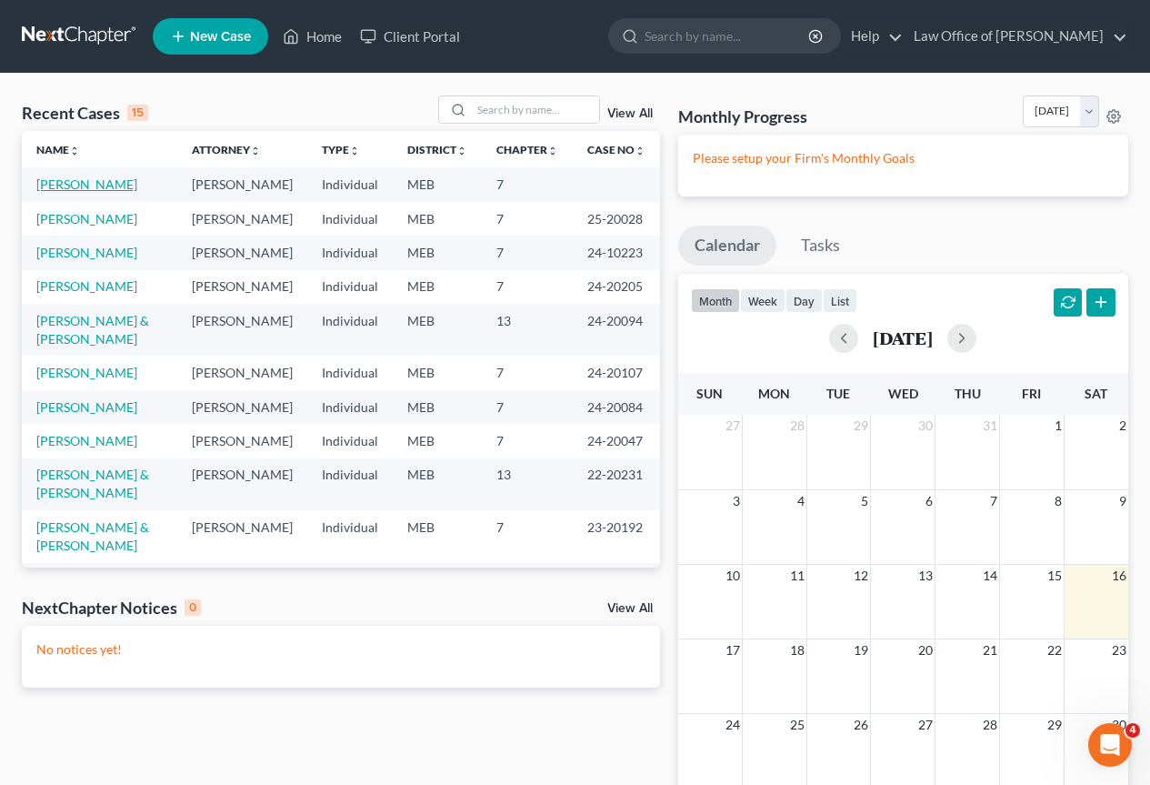
click at [96, 180] on link "[PERSON_NAME]" at bounding box center [86, 183] width 101 height 15
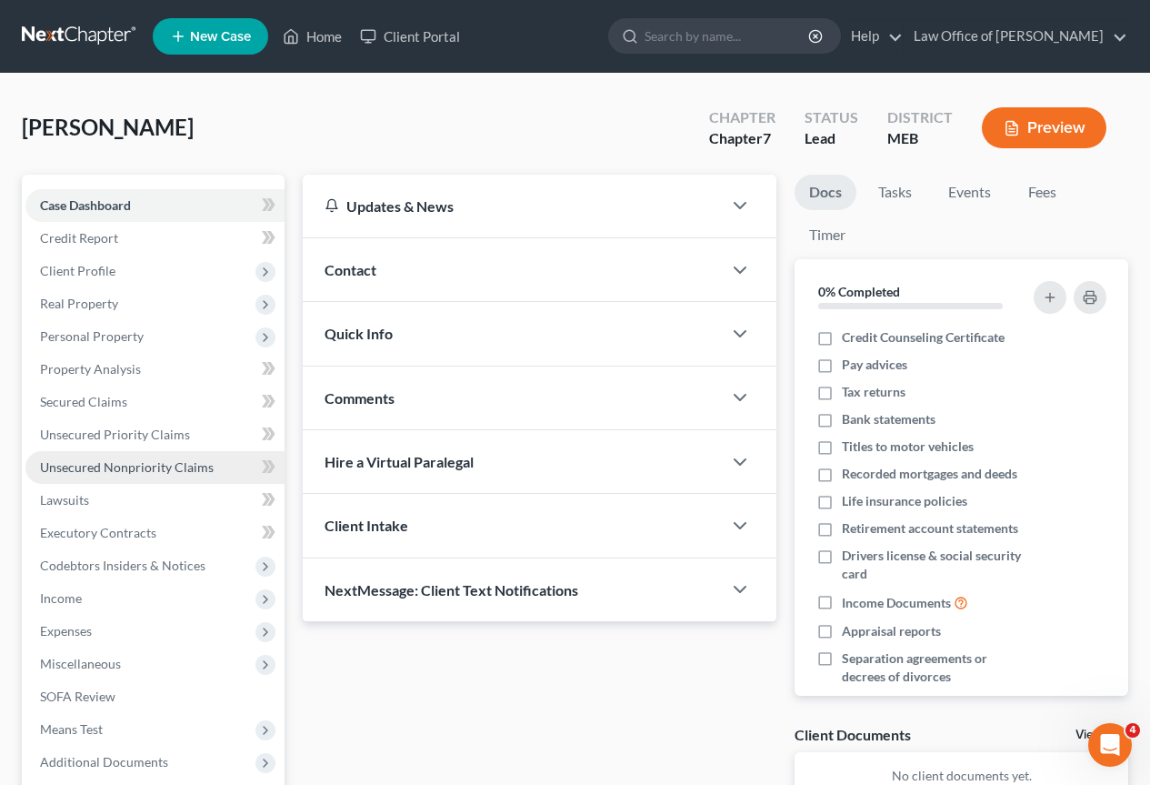
click at [105, 465] on span "Unsecured Nonpriority Claims" at bounding box center [127, 466] width 174 height 15
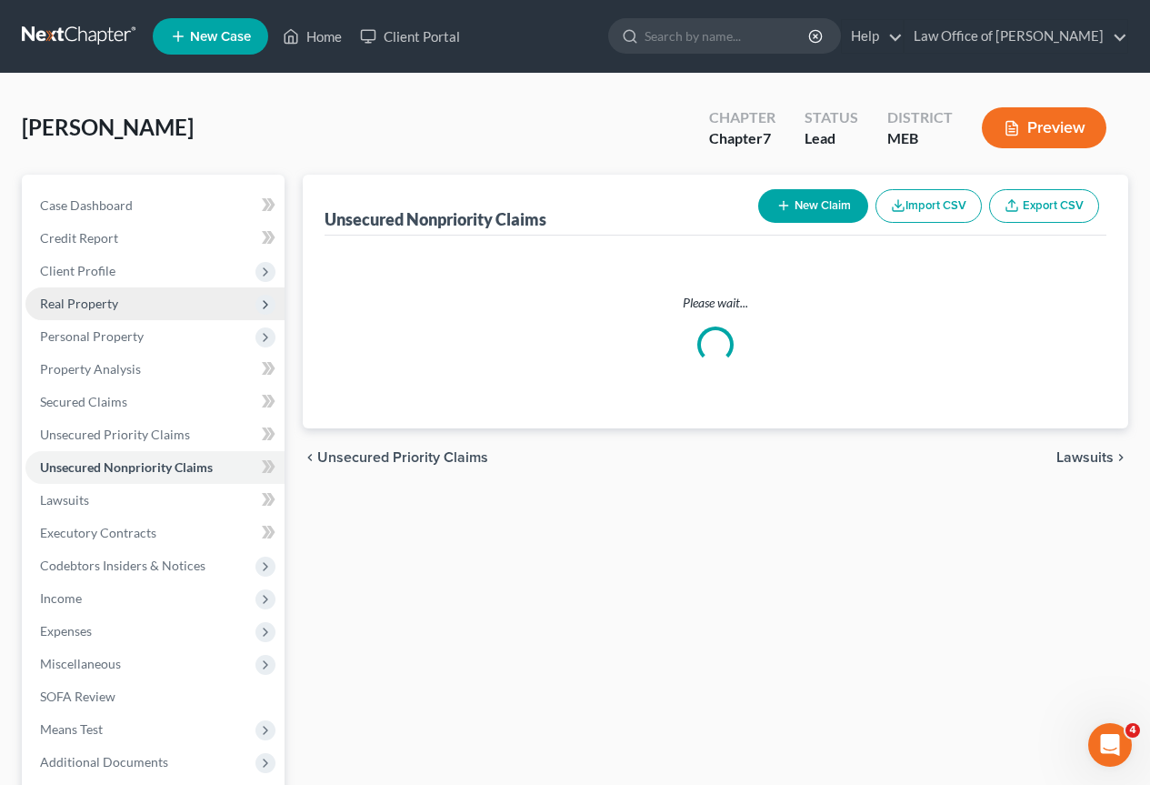
click at [90, 303] on span "Real Property" at bounding box center [79, 303] width 78 height 15
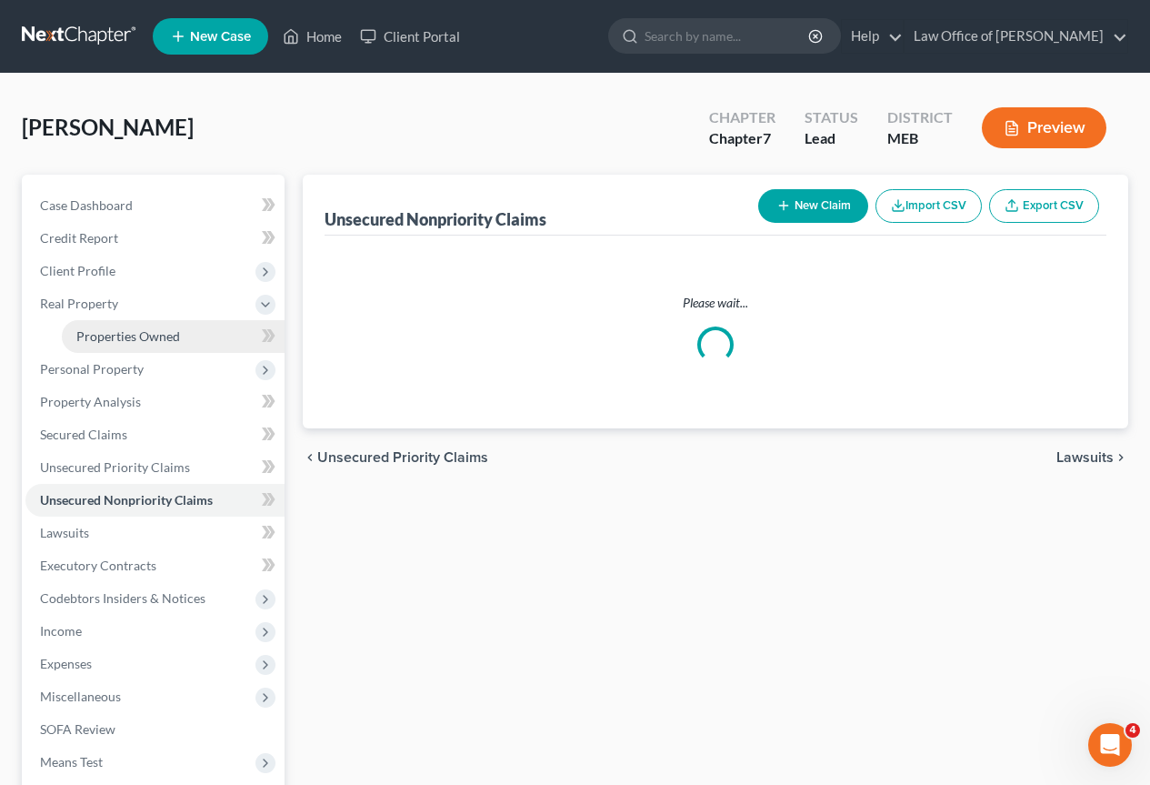
click at [117, 337] on span "Properties Owned" at bounding box center [128, 335] width 104 height 15
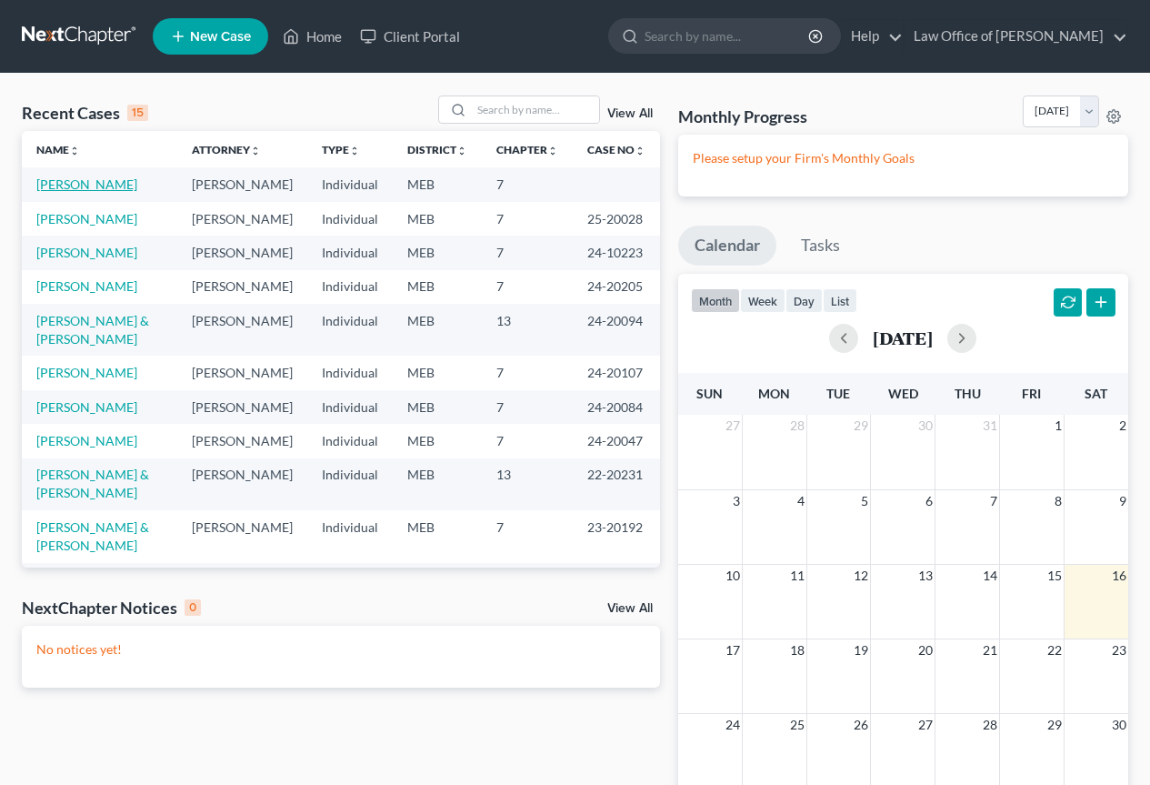
click at [69, 189] on link "[PERSON_NAME]" at bounding box center [86, 183] width 101 height 15
click at [1117, 736] on icon "Open Intercom Messenger" at bounding box center [1111, 745] width 30 height 30
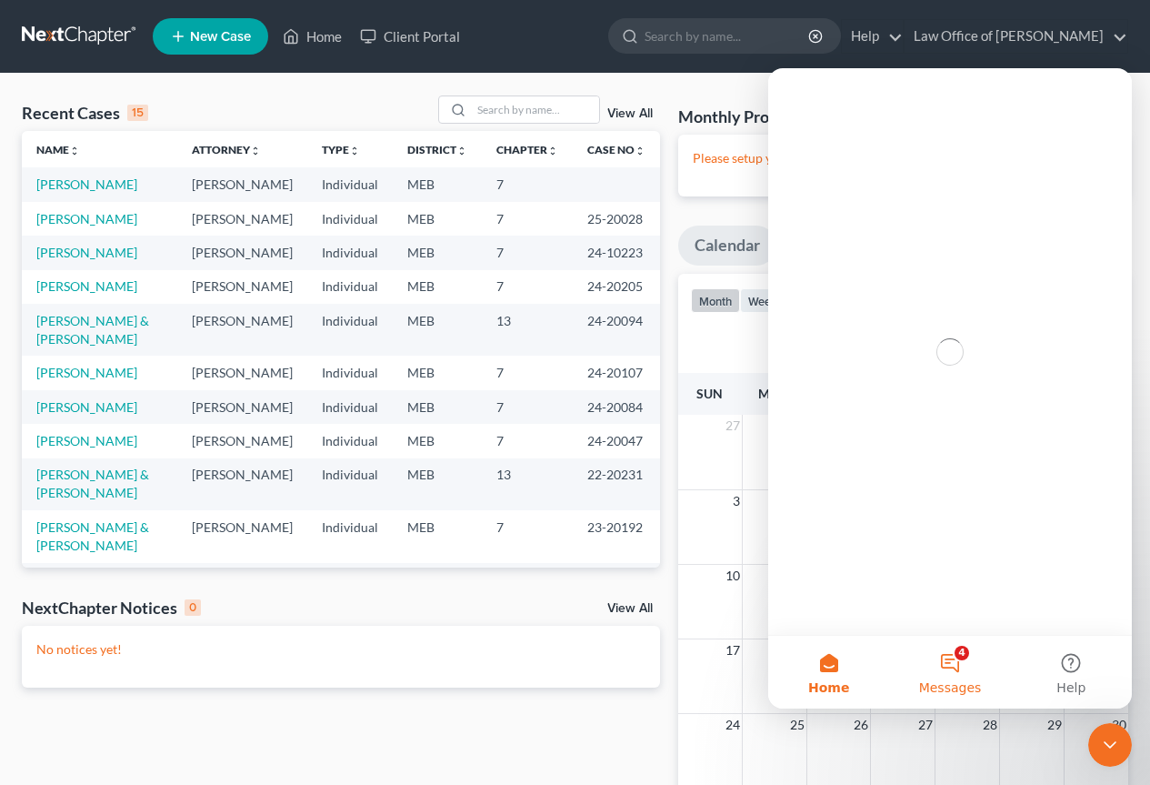
click at [947, 661] on button "4 Messages" at bounding box center [949, 672] width 121 height 73
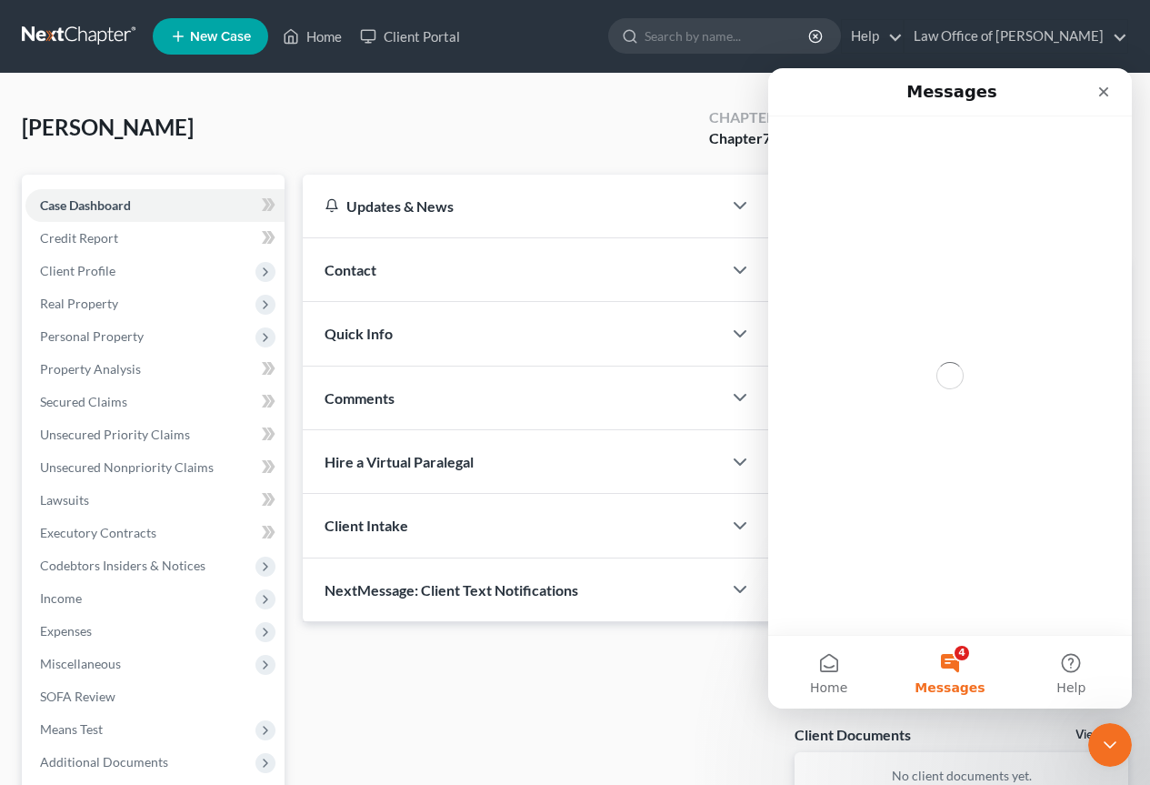
click at [953, 655] on button "4 Messages" at bounding box center [949, 672] width 121 height 73
click at [963, 648] on button "4 Messages" at bounding box center [949, 672] width 121 height 73
click at [1112, 737] on icon "Close Intercom Messenger" at bounding box center [1110, 745] width 22 height 22
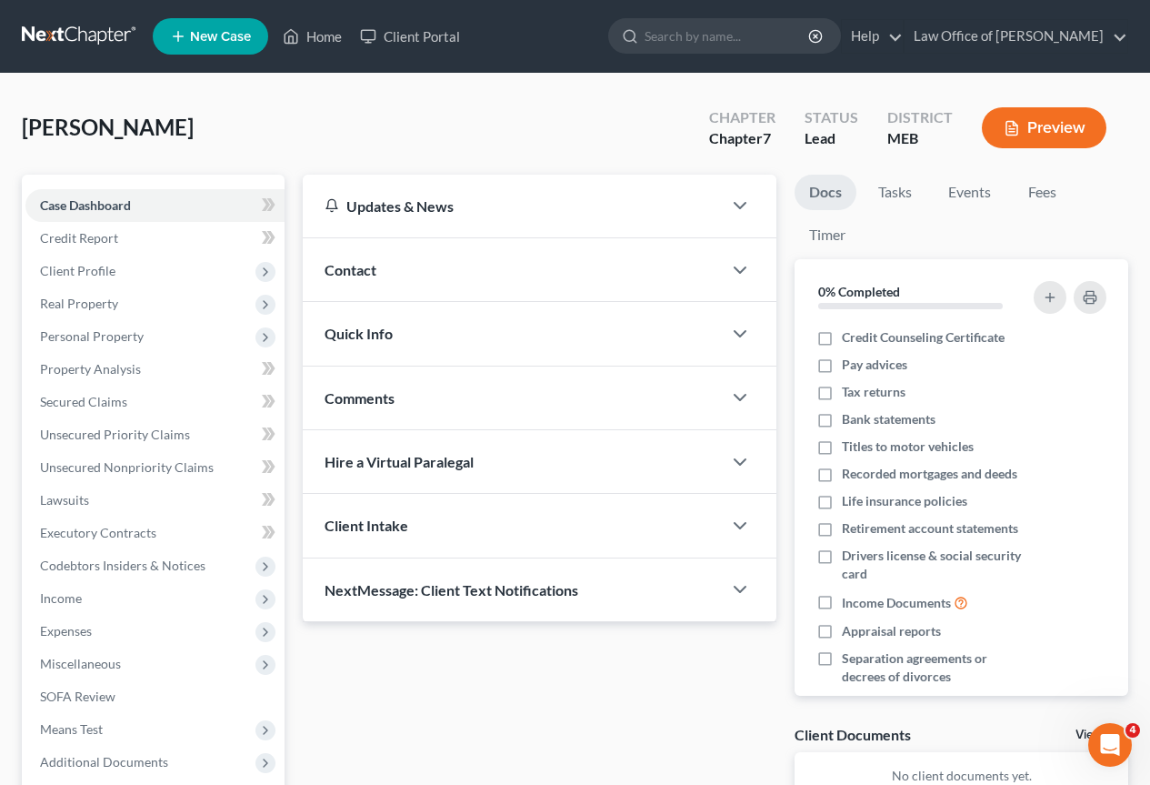
click at [657, 712] on div "Updates & News × Maine District Notes Take a look at NextChapter's District Not…" at bounding box center [540, 509] width 492 height 668
click at [128, 465] on span "Unsecured Nonpriority Claims" at bounding box center [127, 466] width 174 height 15
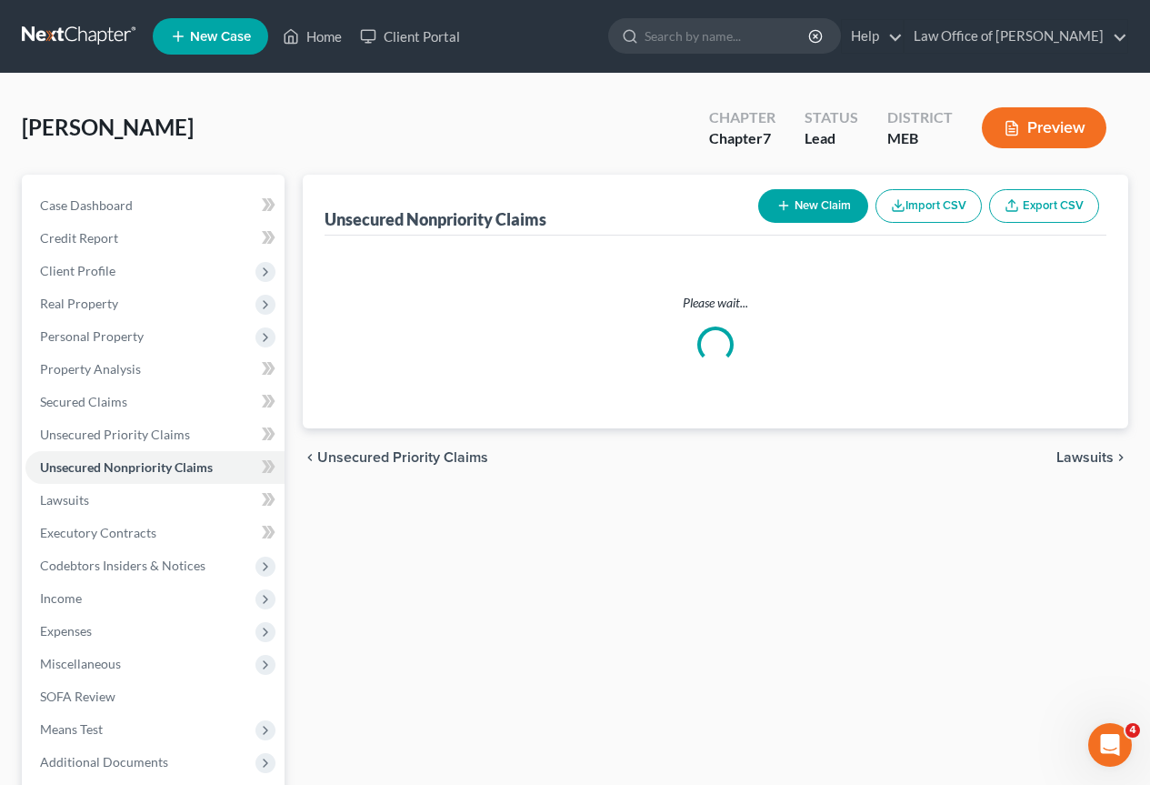
click at [831, 201] on button "New Claim" at bounding box center [813, 206] width 110 height 34
click at [466, 135] on div "Serfes, Bertel Upgraded Chapter Chapter 7 Status Lead District MEB Preview" at bounding box center [575, 134] width 1107 height 79
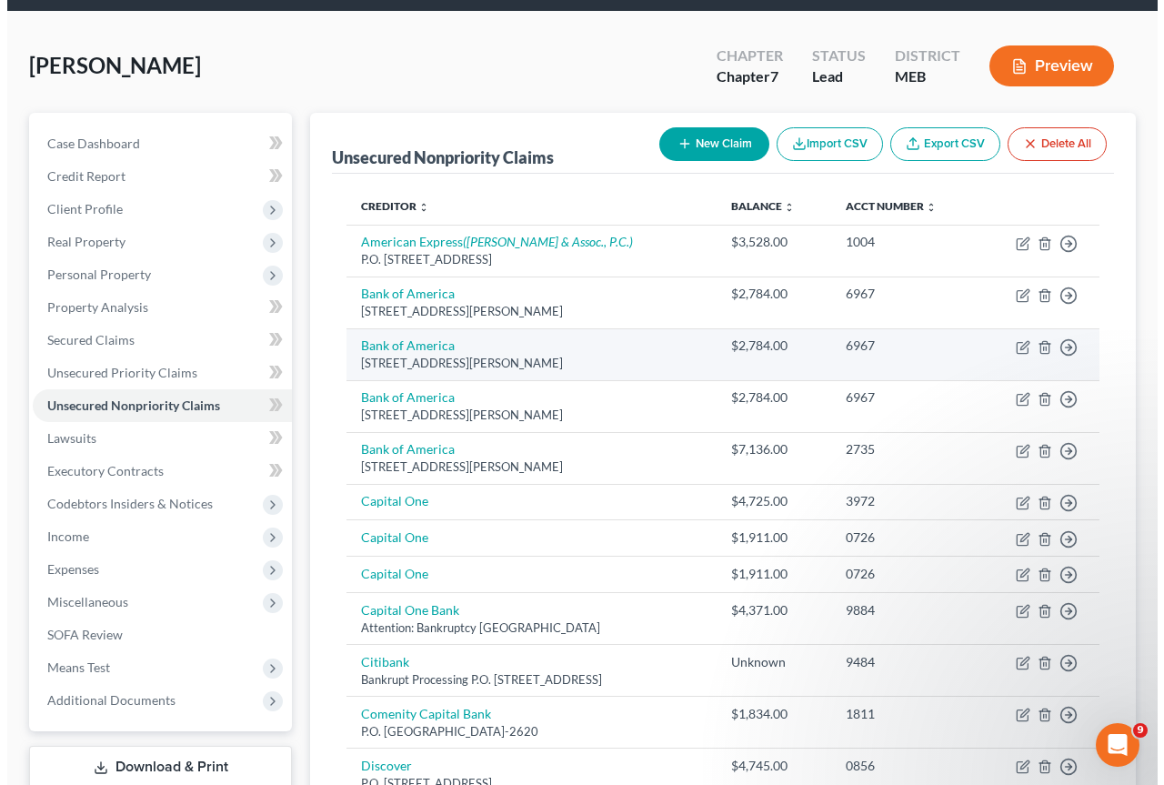
scroll to position [182, 0]
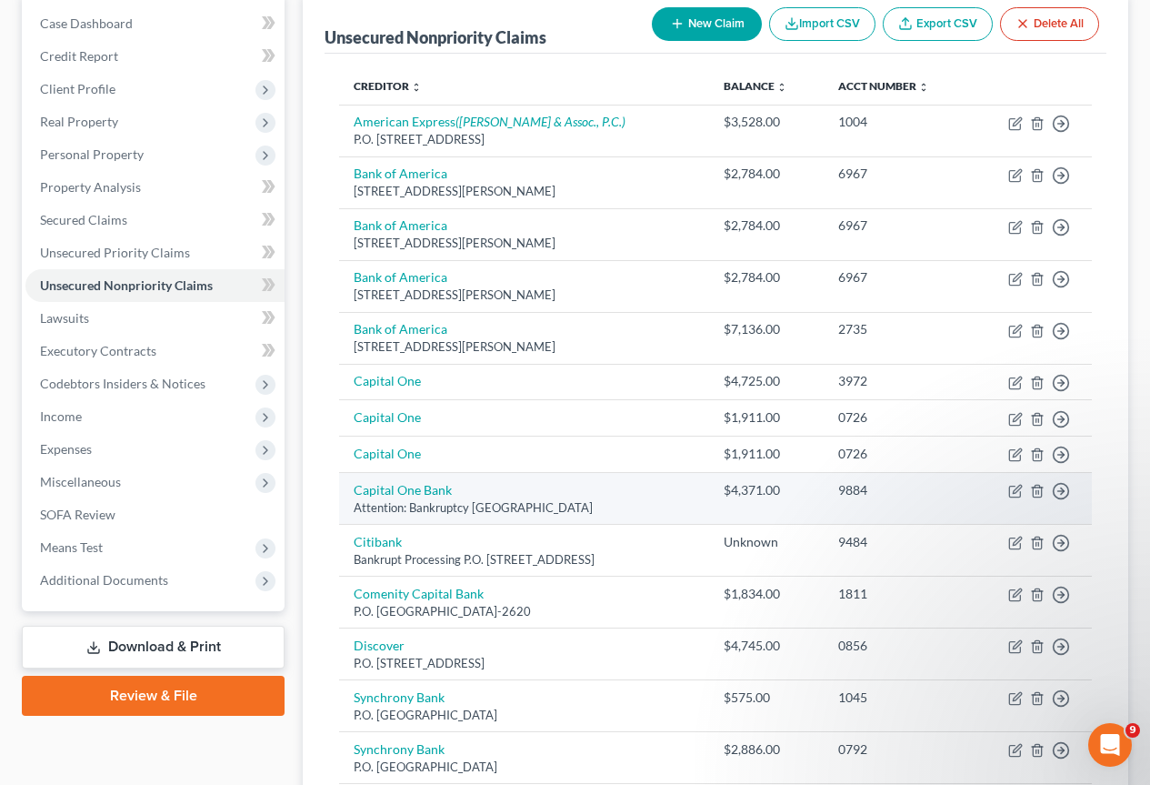
drag, startPoint x: 686, startPoint y: 506, endPoint x: 352, endPoint y: 517, distance: 333.9
click at [352, 517] on td "Capital One Bank Attention: Bankruptcy Po Box 30285, Salt Lake City, UT 84130" at bounding box center [524, 499] width 370 height 52
copy div "Attention: Bankruptcy Po Box 30285, Salt Lake City, UT 84130"
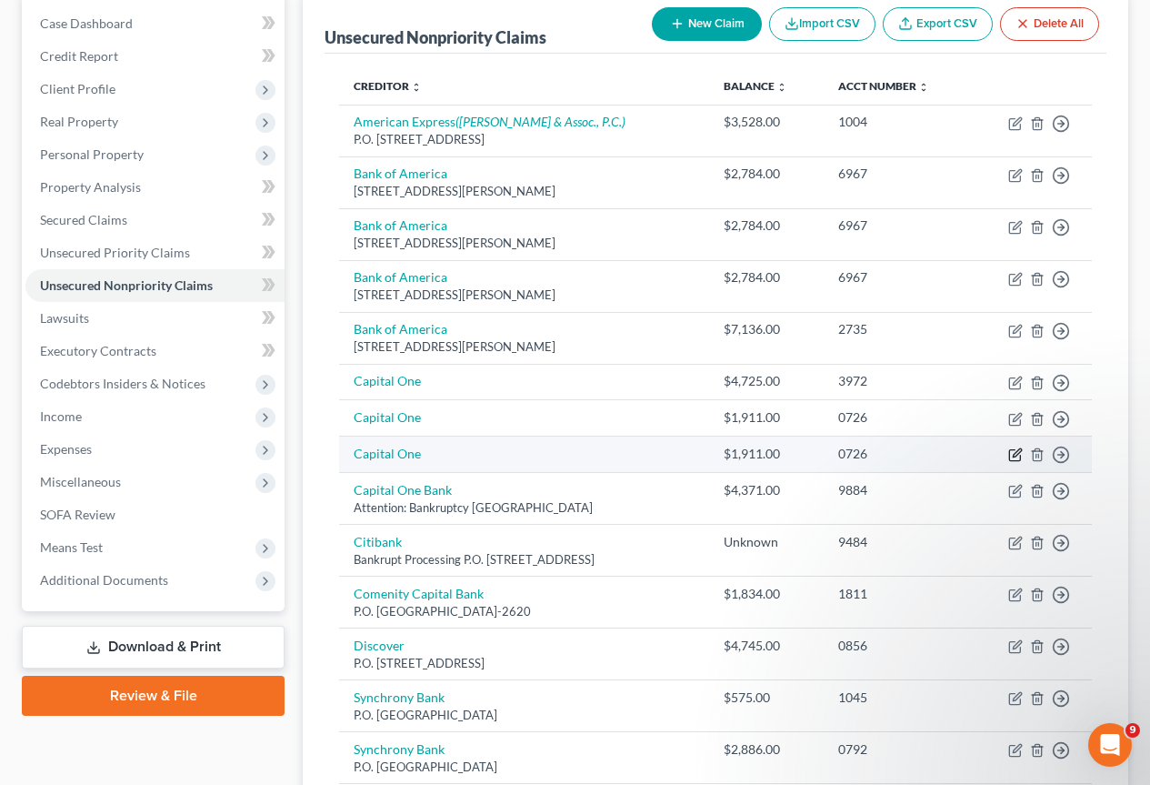
click at [1016, 452] on icon "button" at bounding box center [1015, 454] width 15 height 15
select select "2"
select select "0"
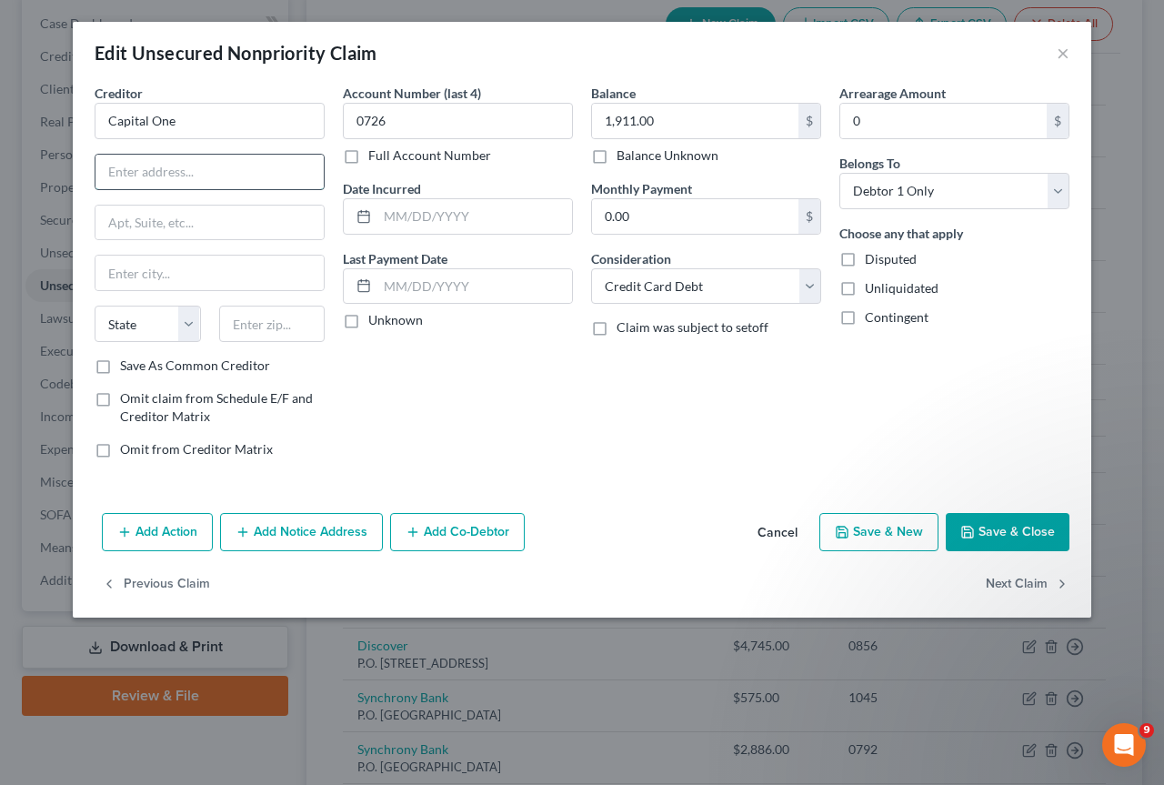
click at [123, 175] on input "text" at bounding box center [209, 172] width 228 height 35
paste input "Attention: Bankruptcy Po Box 30285, Salt Lake City, UT 84130"
type input "Attention: Bankruptcy Po Box 30285, Salt Lake City, UT 84130"
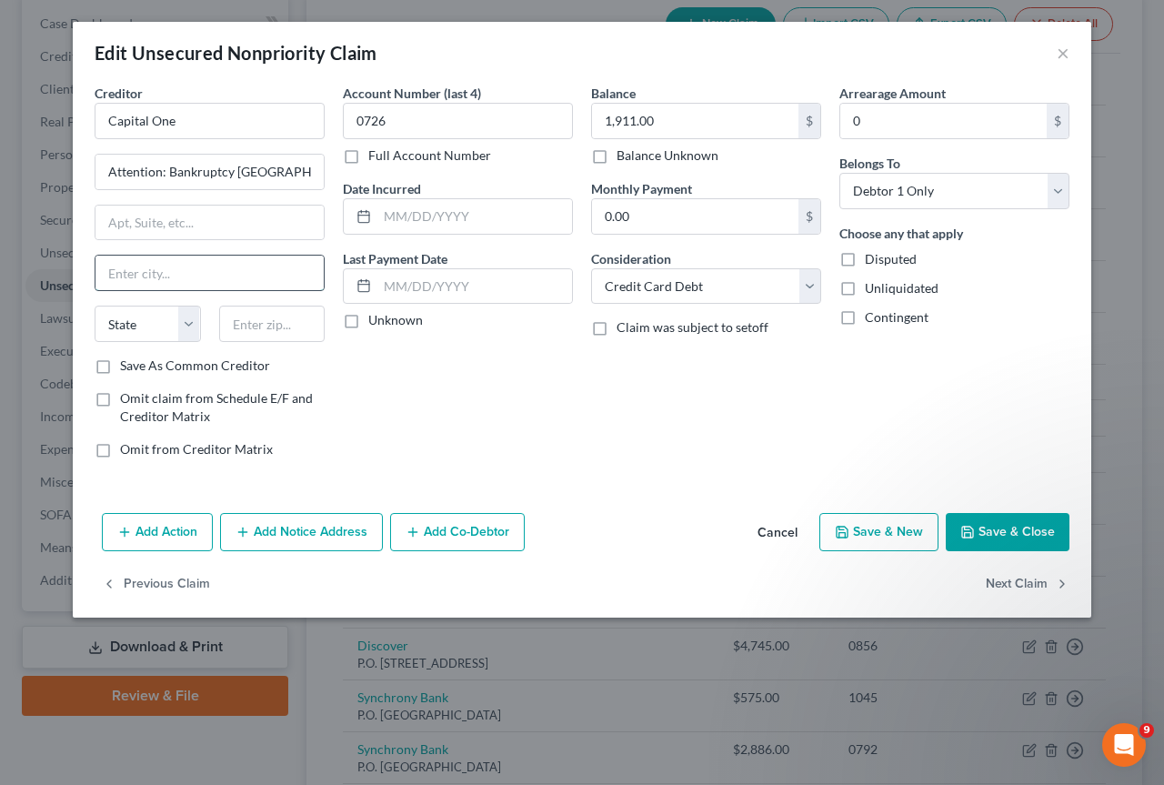
click at [160, 273] on input "text" at bounding box center [209, 273] width 228 height 35
type input "Salt Lake City"
select select "46"
click at [123, 219] on input "text" at bounding box center [209, 223] width 228 height 35
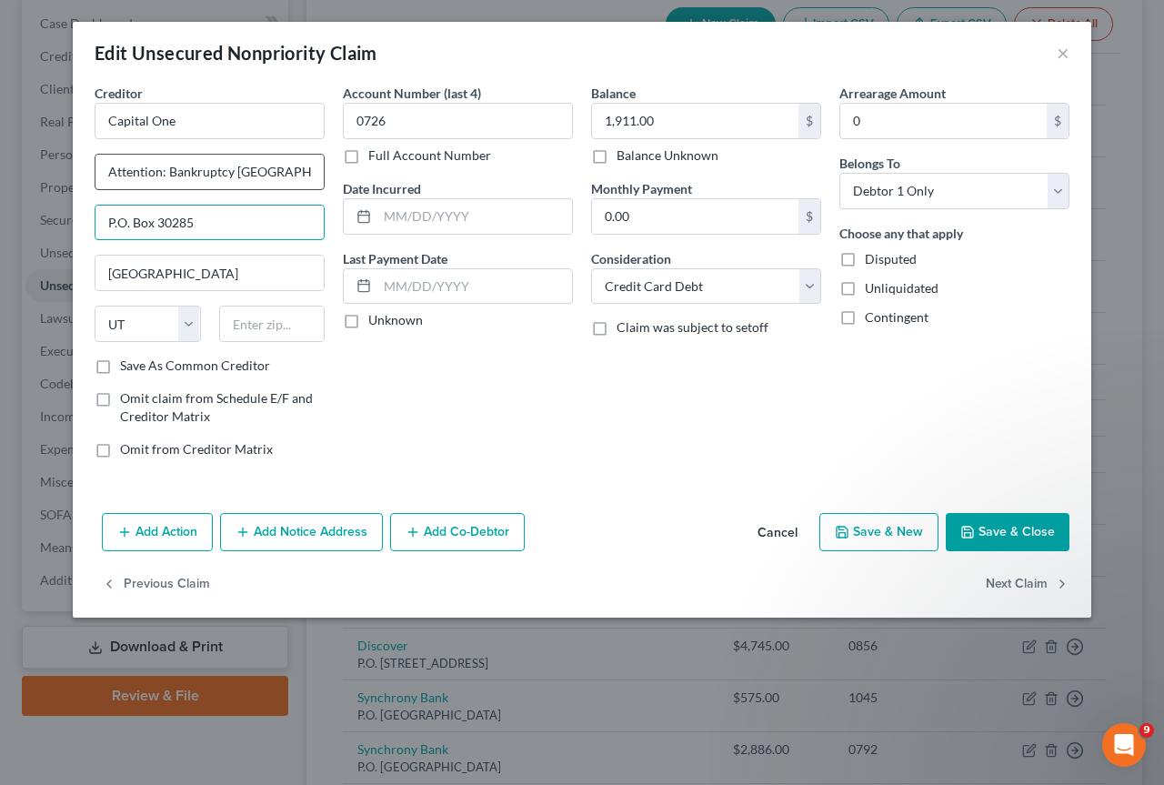
type input "P.O. Box 30285"
click at [244, 169] on input "Attention: Bankruptcy Po Box 30285, Salt Lake City, UT 84130" at bounding box center [209, 172] width 228 height 35
type input "Attention: Bankruptcy 84130"
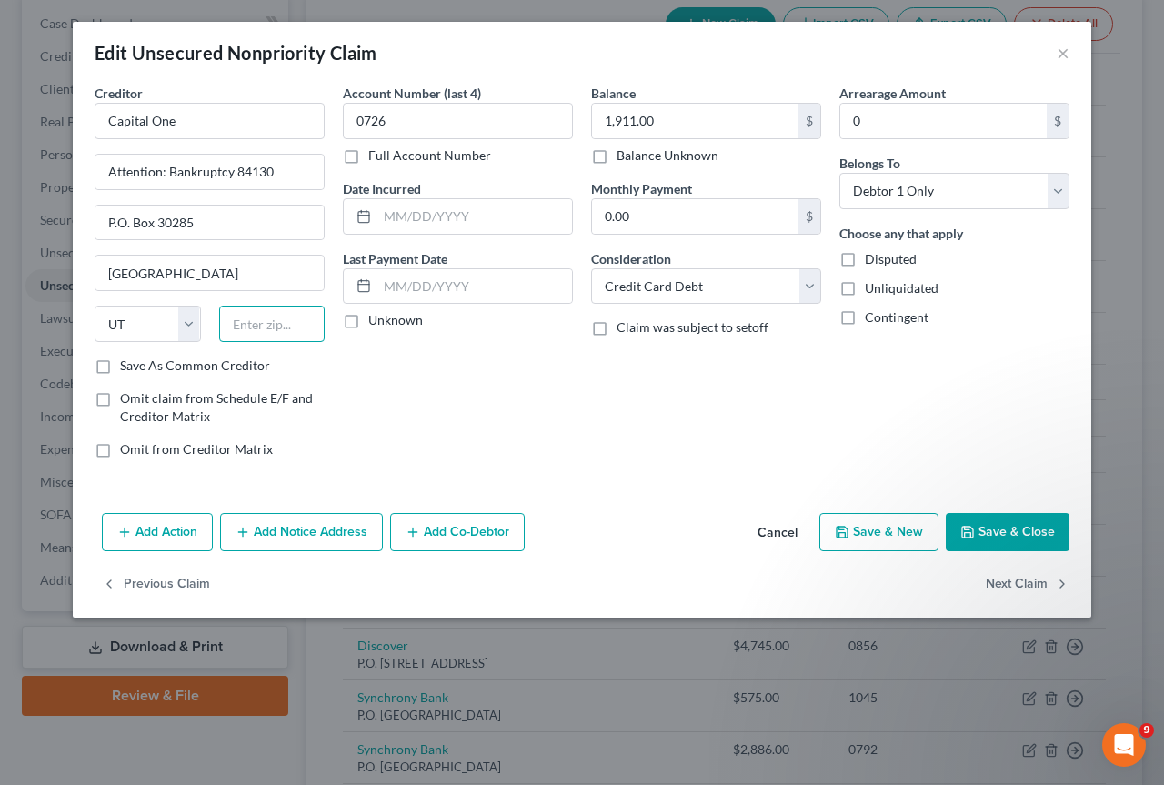
click at [285, 325] on input "text" at bounding box center [272, 324] width 106 height 36
type input "84130"
click at [291, 176] on input "Attention: Bankruptcy 84130" at bounding box center [209, 172] width 228 height 35
type input "Attention: Bankruptcy"
click at [120, 365] on label "Save As Common Creditor" at bounding box center [195, 365] width 150 height 18
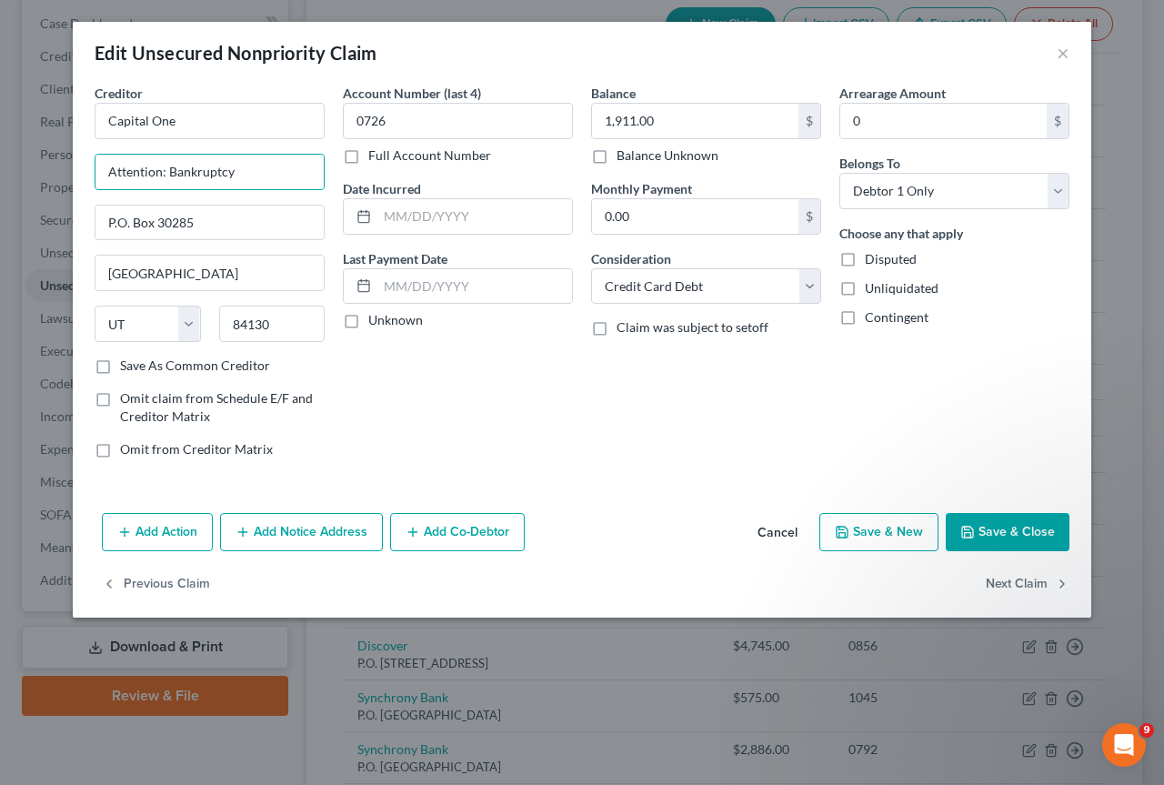
click at [127, 365] on input "Save As Common Creditor" at bounding box center [133, 362] width 12 height 12
click at [1000, 526] on button "Save & Close" at bounding box center [1008, 532] width 124 height 38
checkbox input "false"
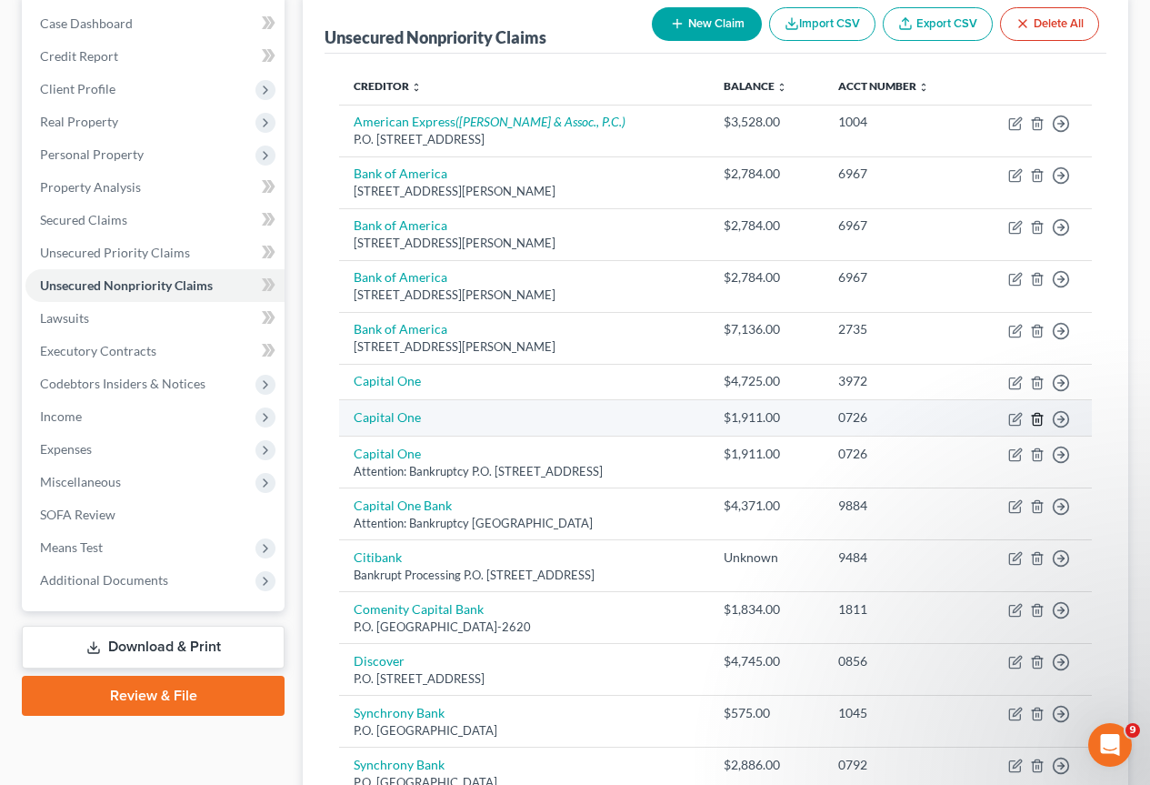
click at [1038, 416] on polyline "button" at bounding box center [1037, 416] width 11 height 0
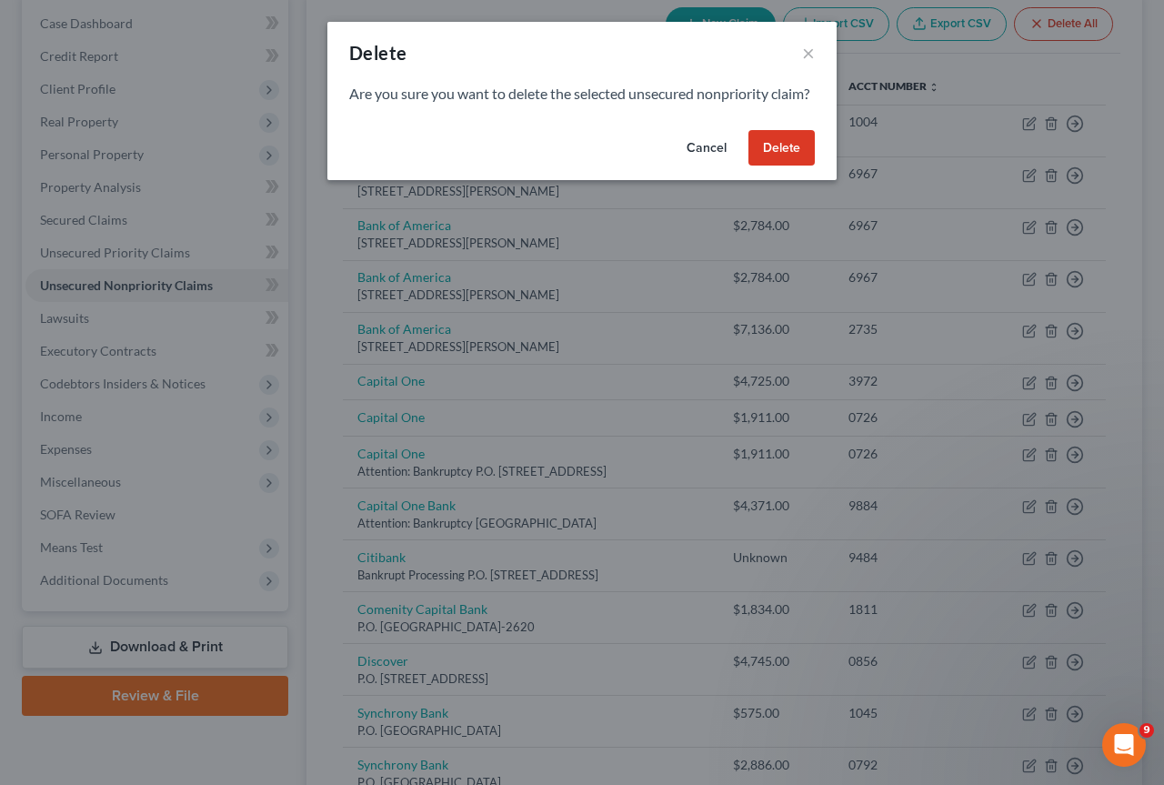
click at [782, 166] on button "Delete" at bounding box center [781, 148] width 66 height 36
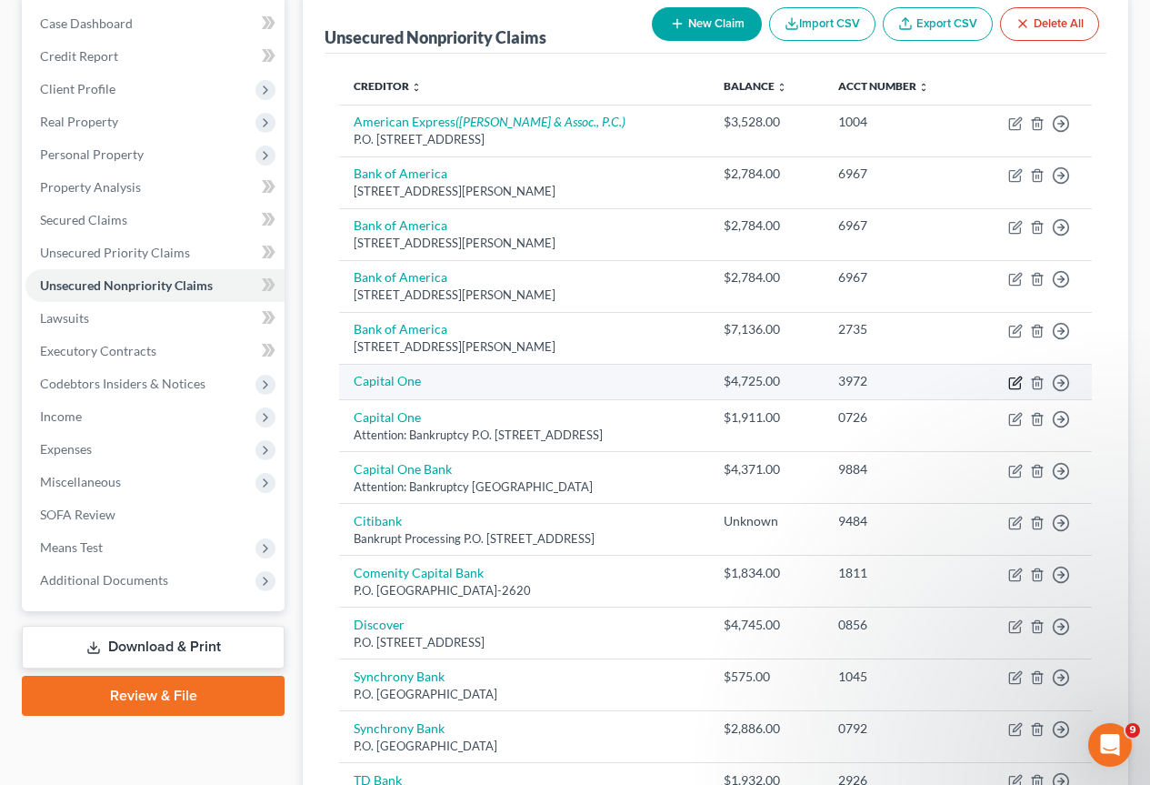
click at [1013, 380] on icon "button" at bounding box center [1015, 383] width 15 height 15
select select "2"
select select "0"
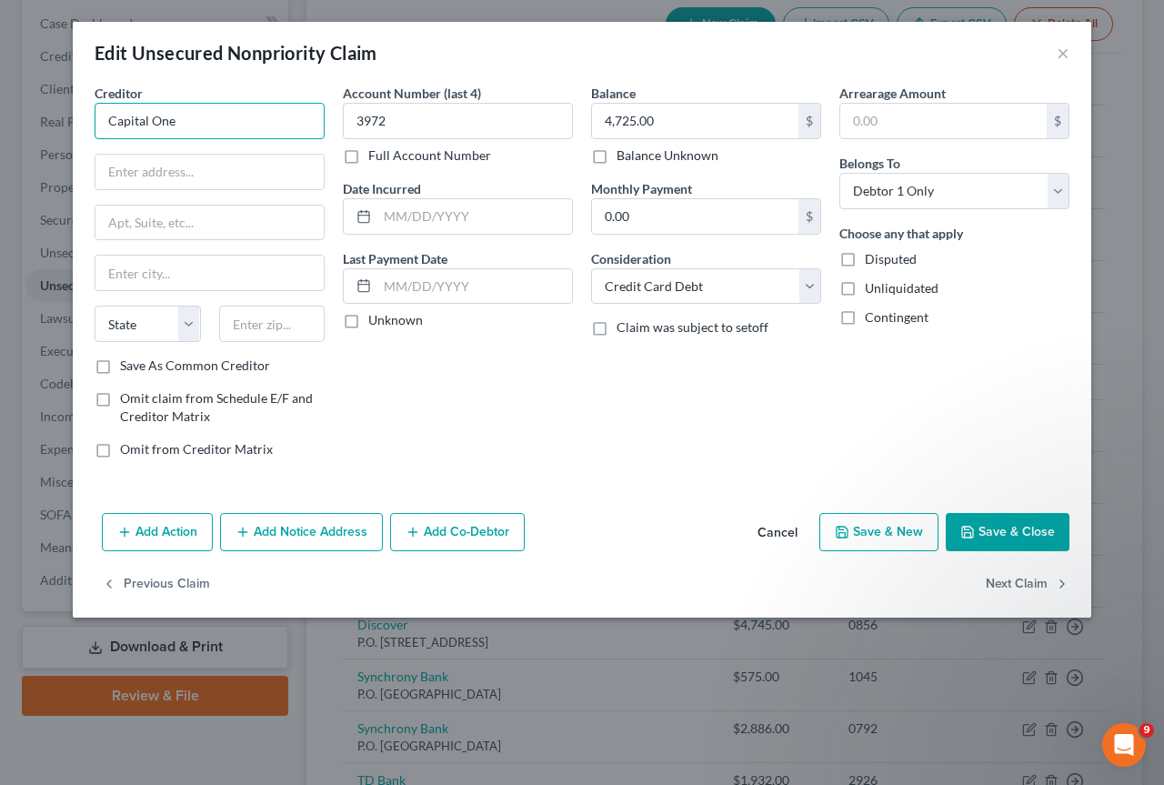
click at [217, 118] on input "Capital One" at bounding box center [210, 121] width 230 height 36
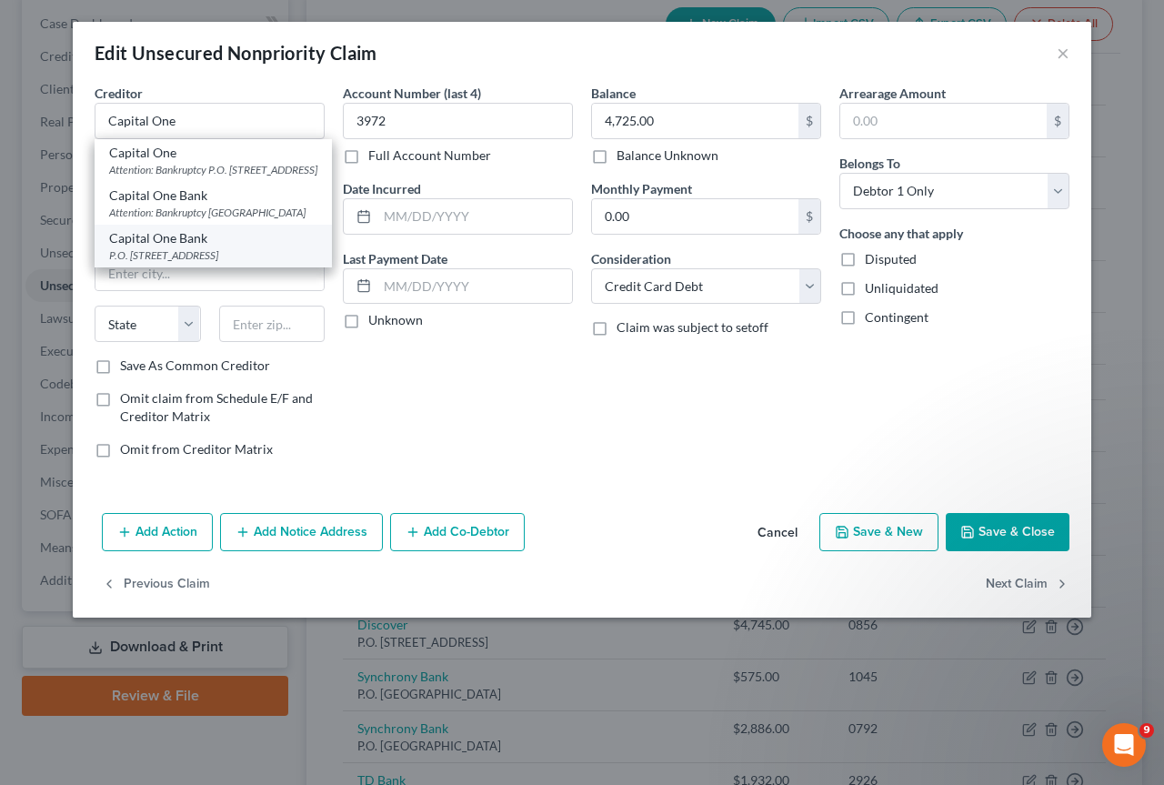
click at [166, 247] on div "Capital One Bank" at bounding box center [213, 238] width 208 height 18
type input "Capital One Bank"
type input "P.O. Box 30285"
type input "Salt Lake City"
select select "46"
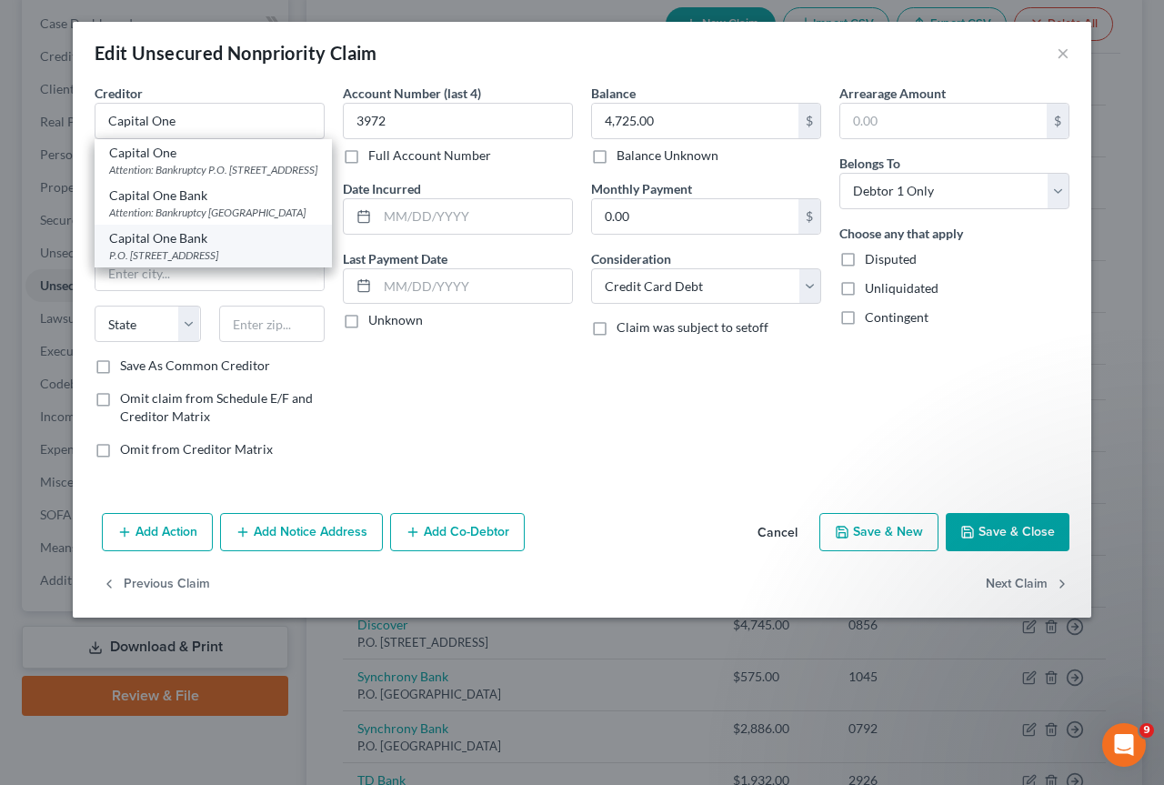
type input "84130-0287"
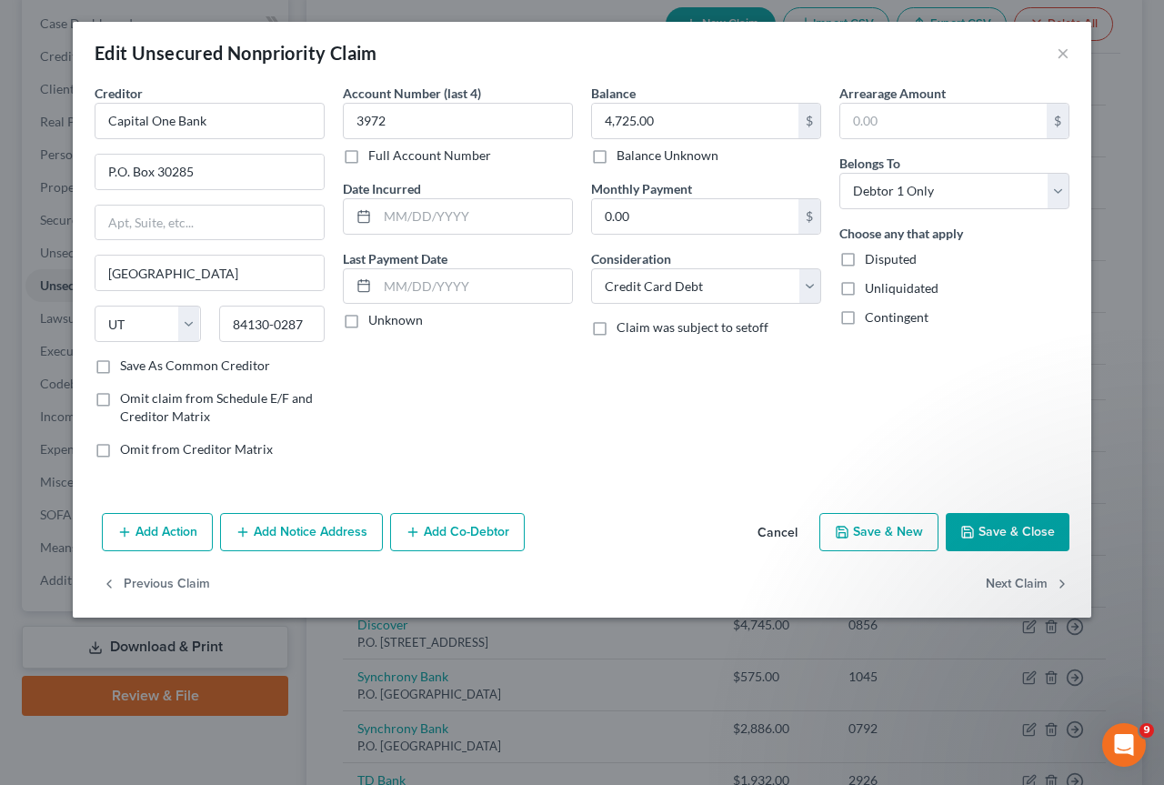
click at [1024, 526] on button "Save & Close" at bounding box center [1008, 532] width 124 height 38
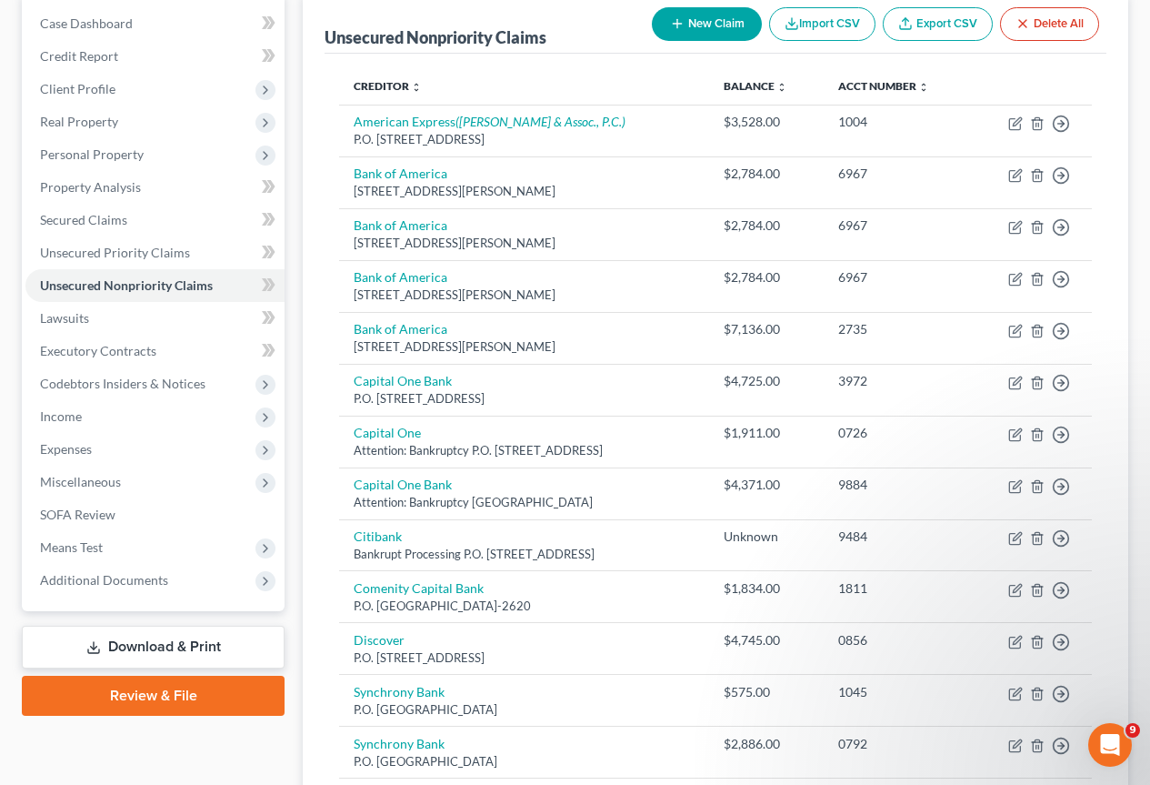
click at [703, 21] on button "New Claim" at bounding box center [707, 24] width 110 height 34
select select "0"
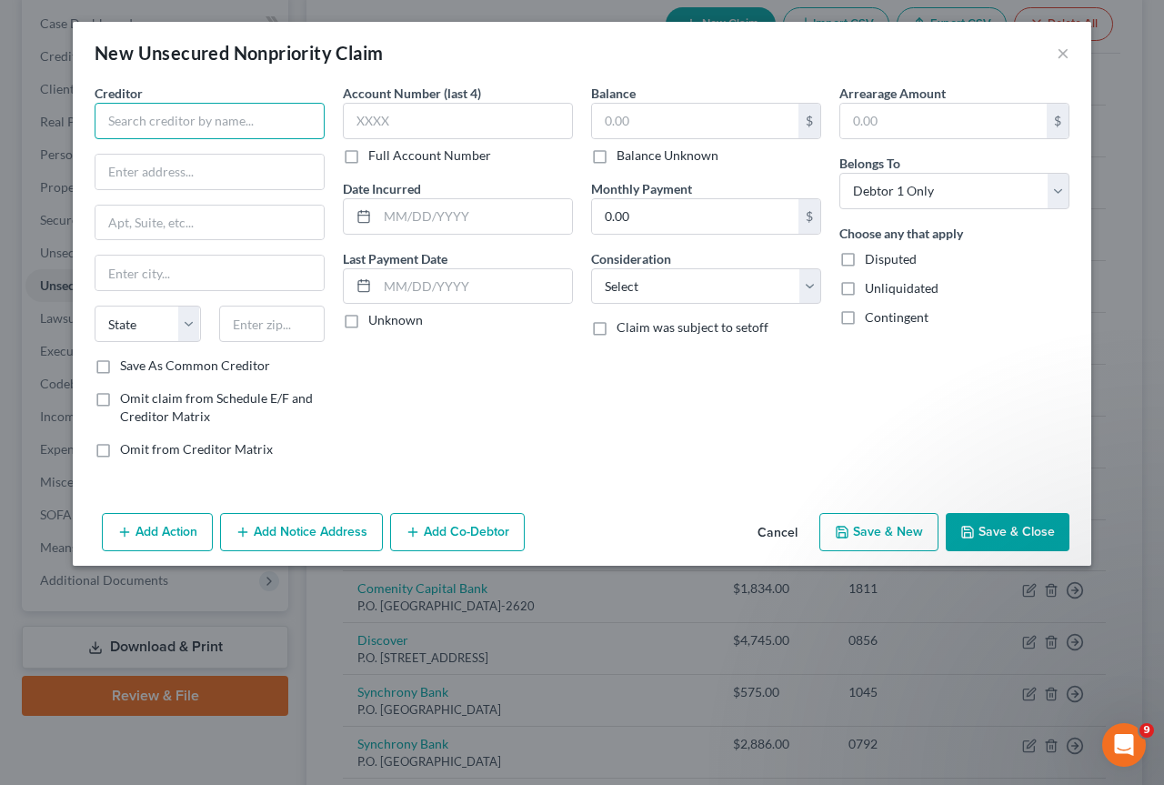
click at [122, 114] on input "text" at bounding box center [210, 121] width 230 height 36
type input "MaineHealth"
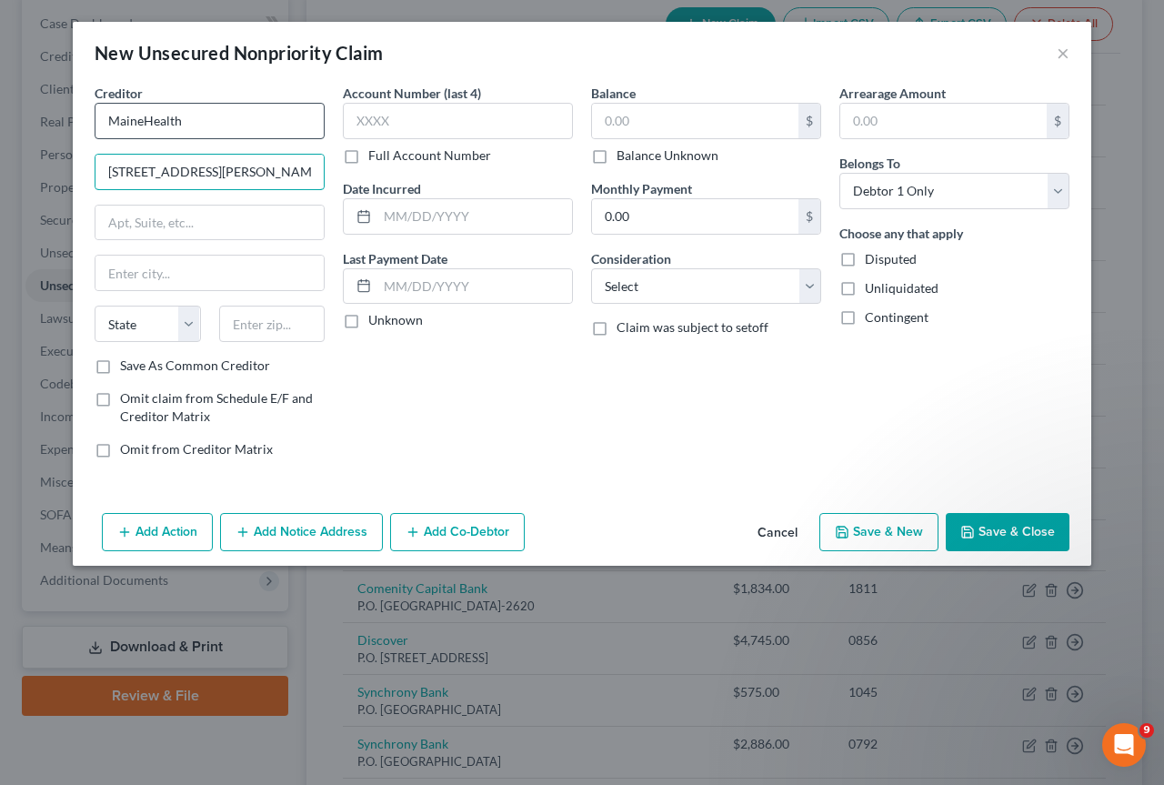
type input "22 Bramhall St."
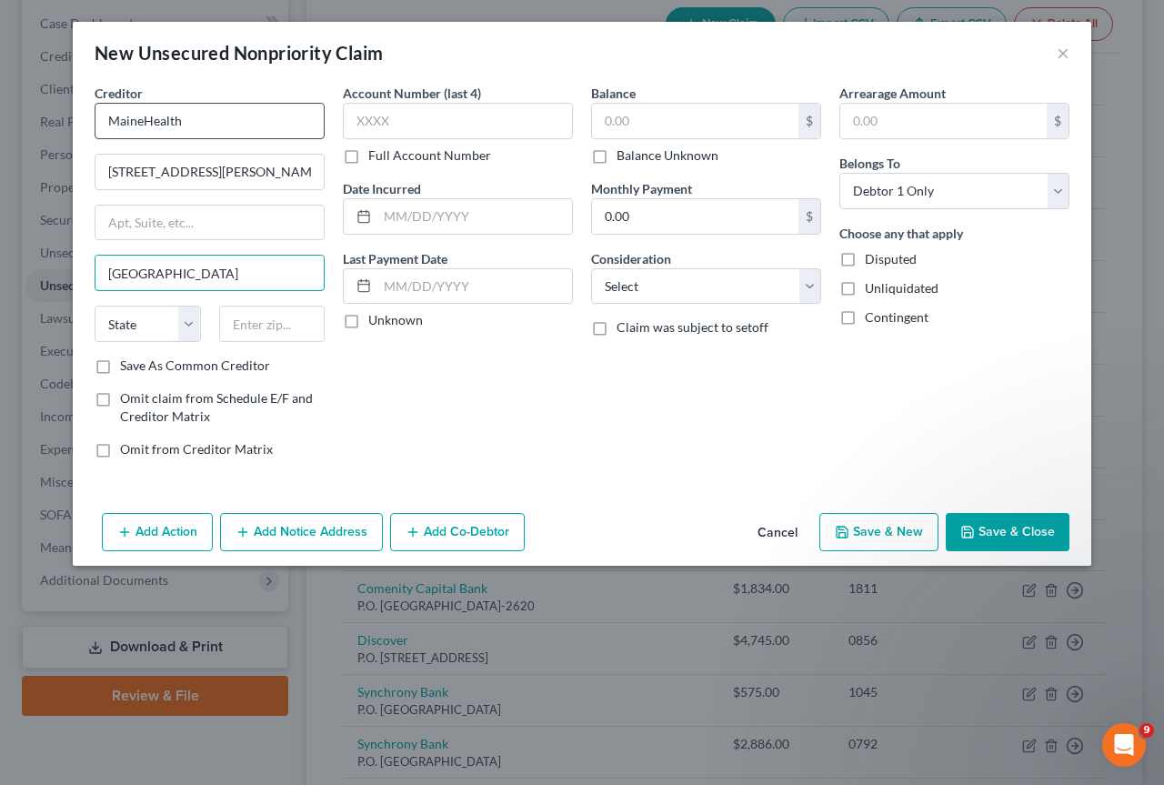
type input "Portland"
select select "20"
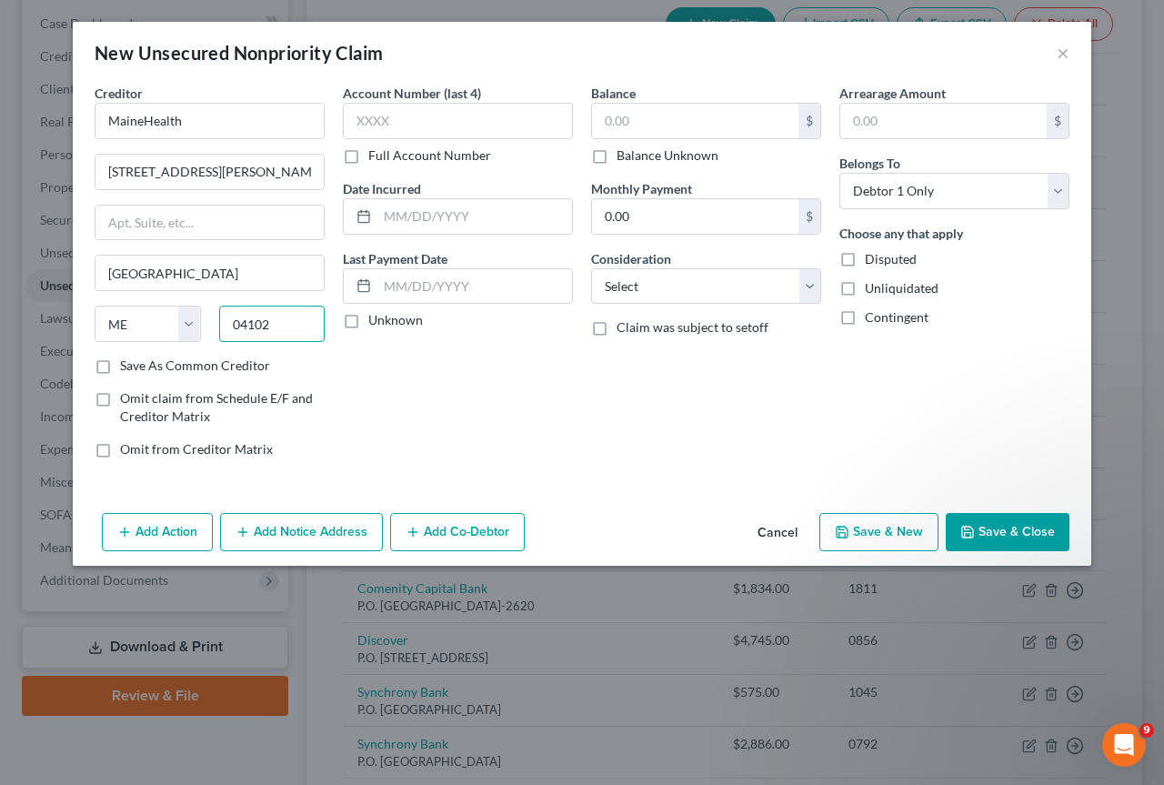
type input "04102"
click at [120, 361] on label "Save As Common Creditor" at bounding box center [195, 365] width 150 height 18
click at [127, 361] on input "Save As Common Creditor" at bounding box center [133, 362] width 12 height 12
checkbox input "true"
click at [285, 532] on button "Add Notice Address" at bounding box center [301, 532] width 163 height 38
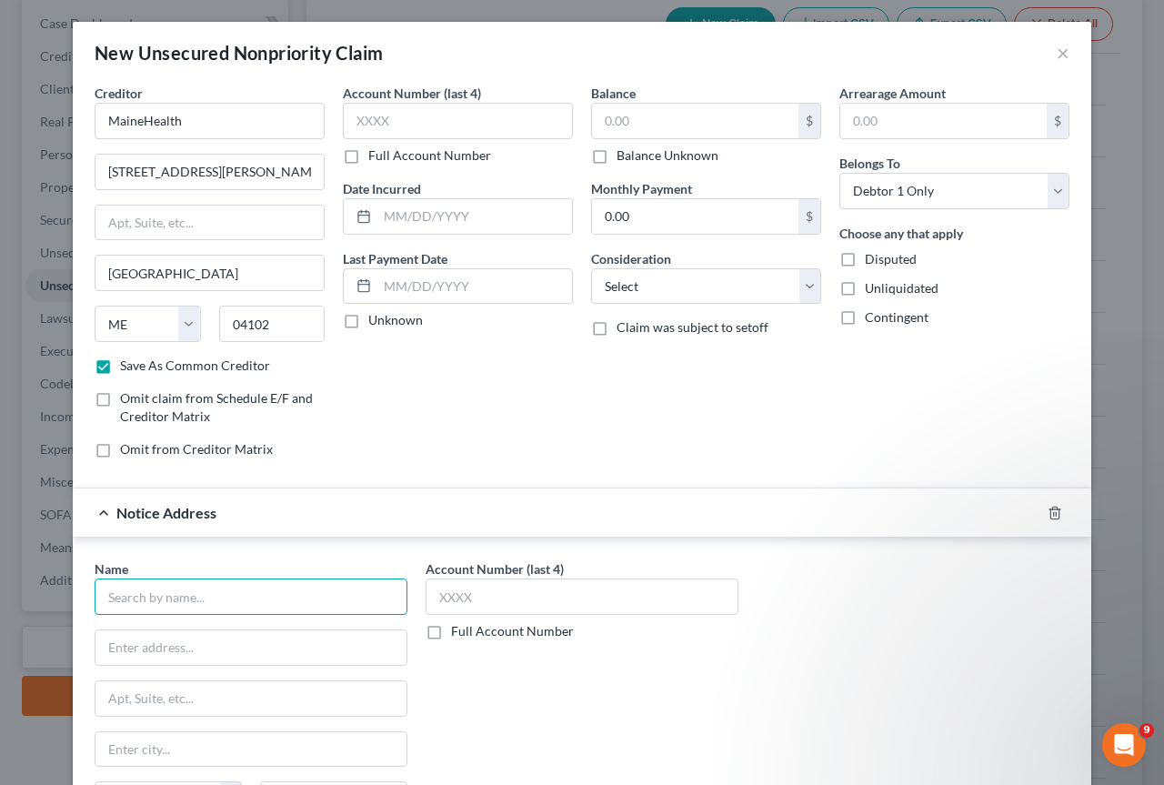
click at [121, 601] on input "text" at bounding box center [251, 596] width 313 height 36
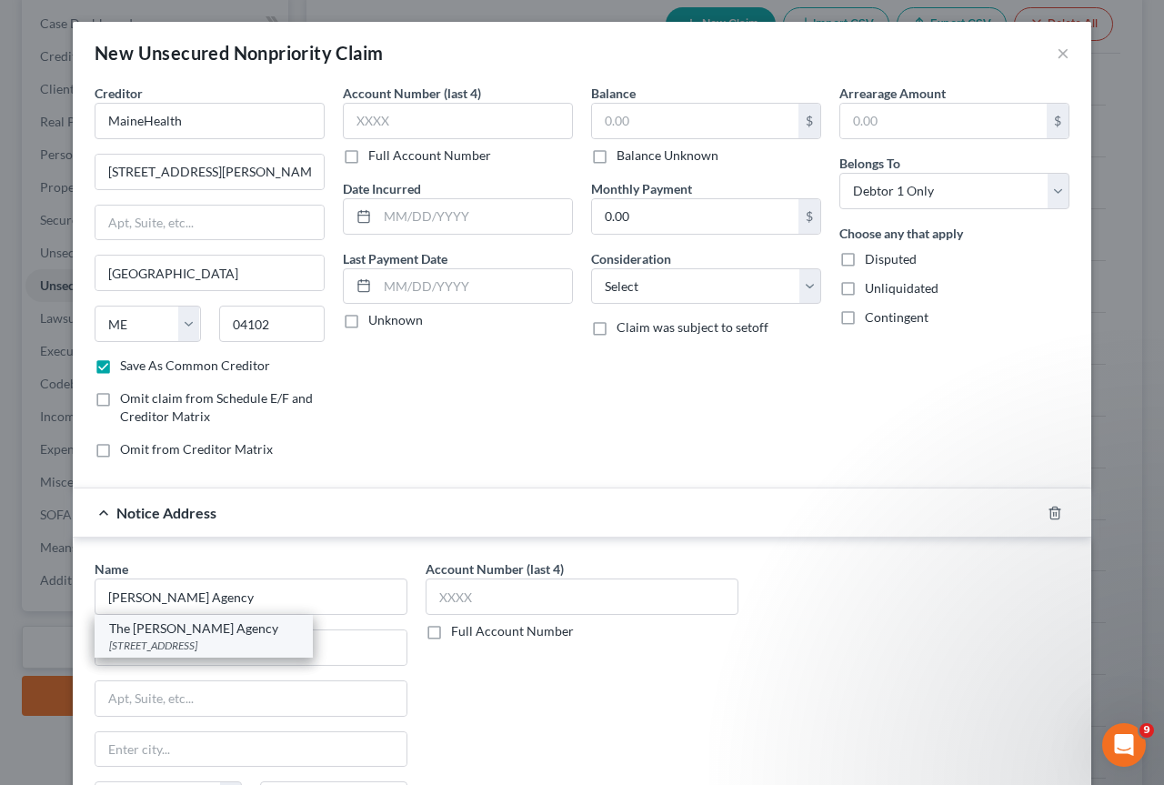
click at [192, 628] on div "The Thomas Agency" at bounding box center [203, 628] width 189 height 18
type input "The Thomas Agency"
type input "PO Box 6759"
type input "Portland"
select select "20"
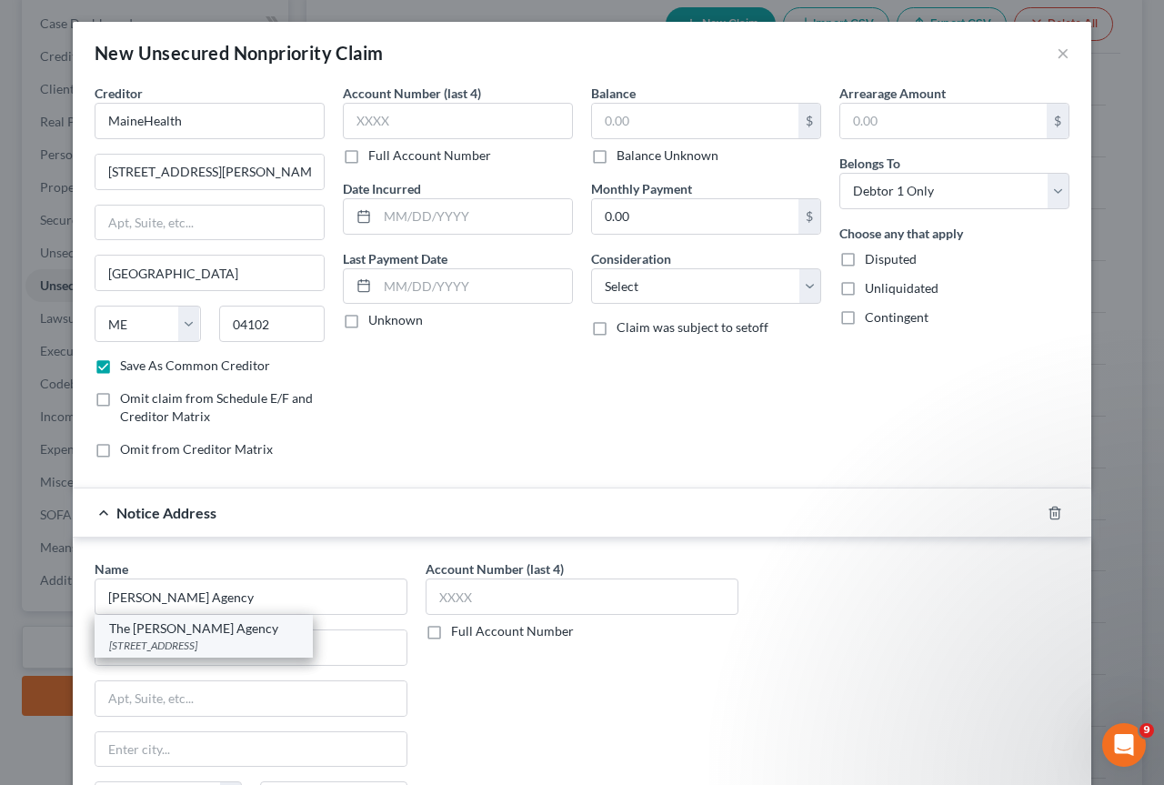
type input "04103"
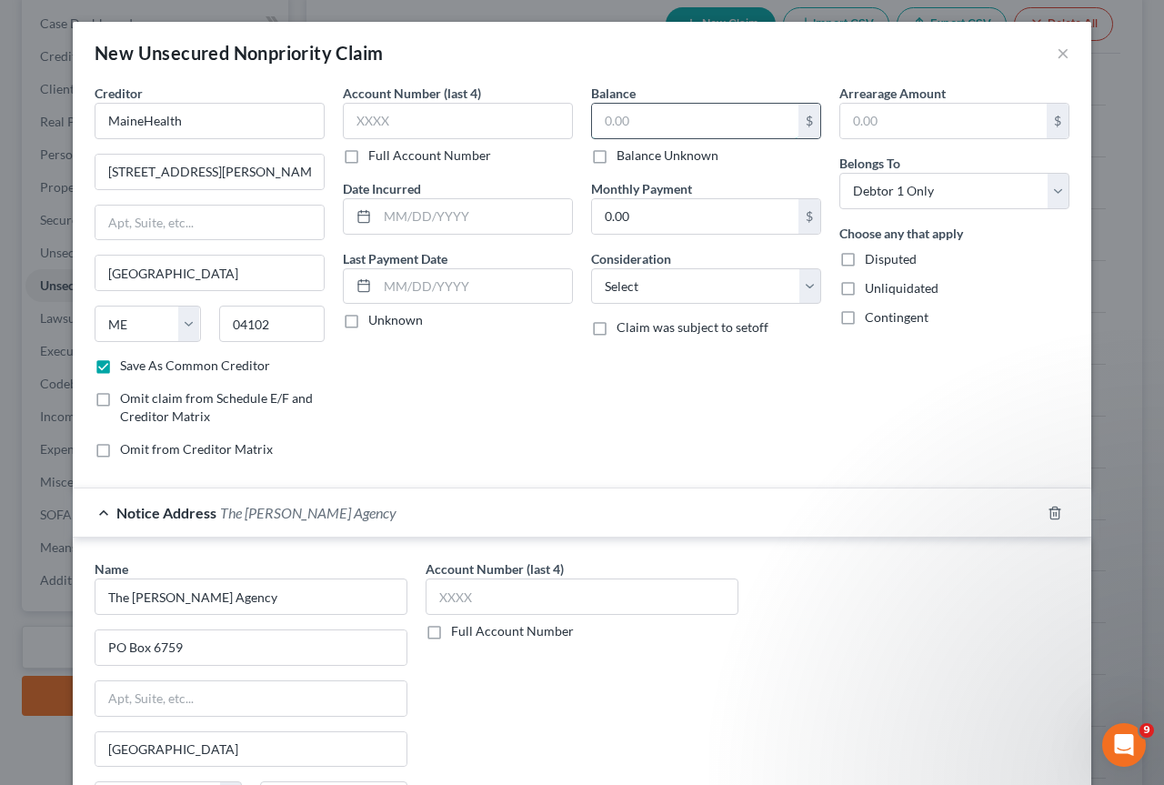
click at [657, 127] on input "text" at bounding box center [695, 121] width 206 height 35
type input "4,555"
click at [805, 286] on select "Select Cable / Satellite Services Collection Agency Credit Card Debt Debt Couns…" at bounding box center [706, 286] width 230 height 36
select select "9"
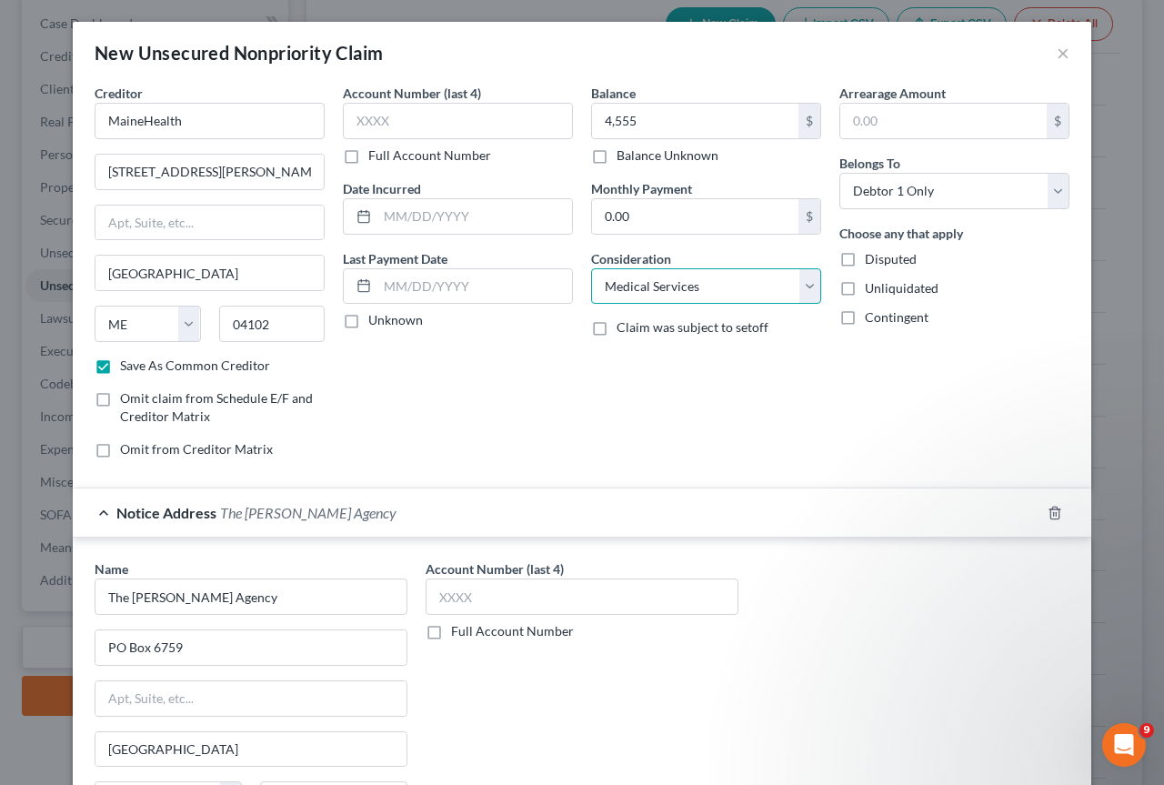
click at [591, 268] on select "Select Cable / Satellite Services Collection Agency Credit Card Debt Debt Couns…" at bounding box center [706, 286] width 230 height 36
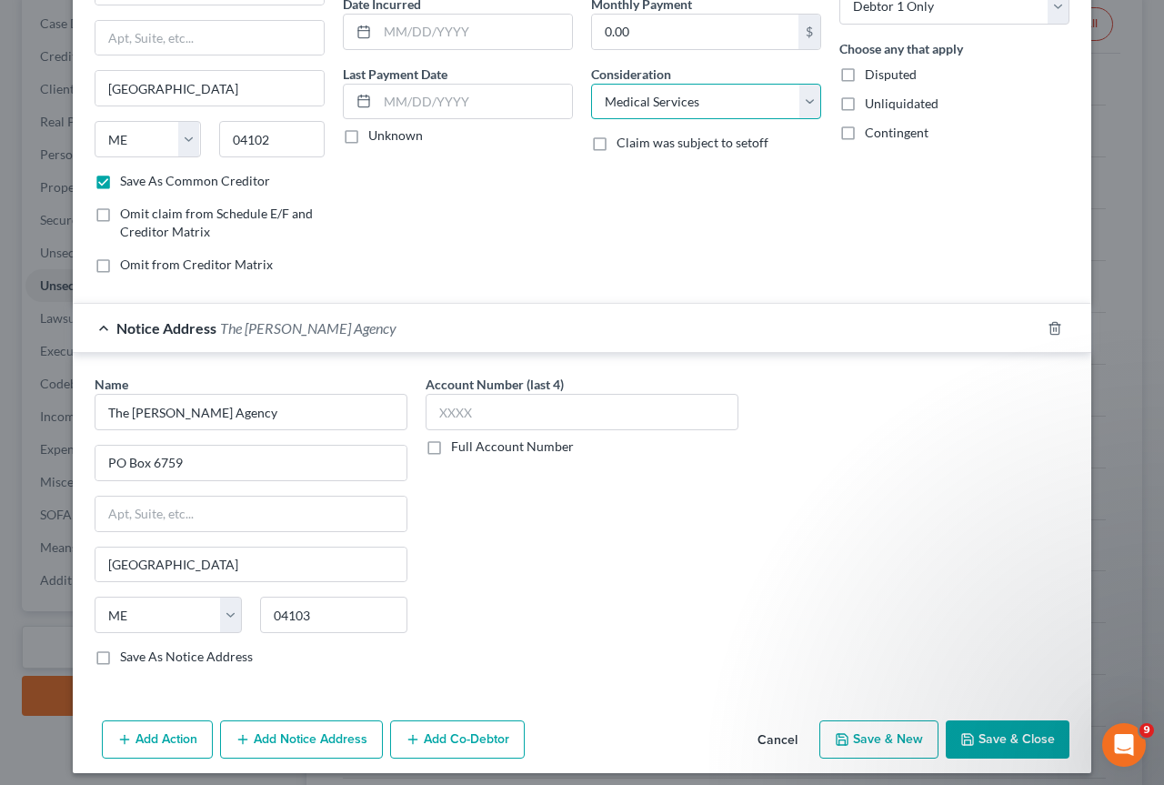
scroll to position [195, 0]
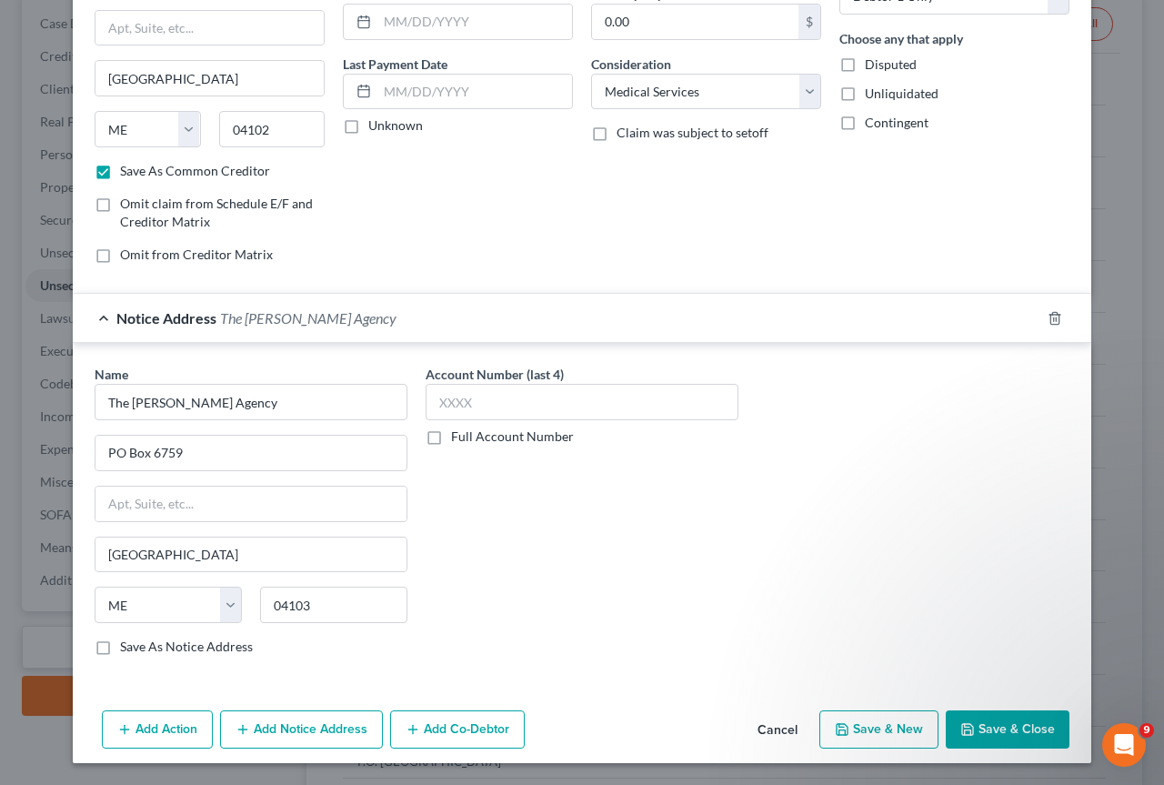
click at [299, 721] on button "Add Notice Address" at bounding box center [301, 729] width 163 height 38
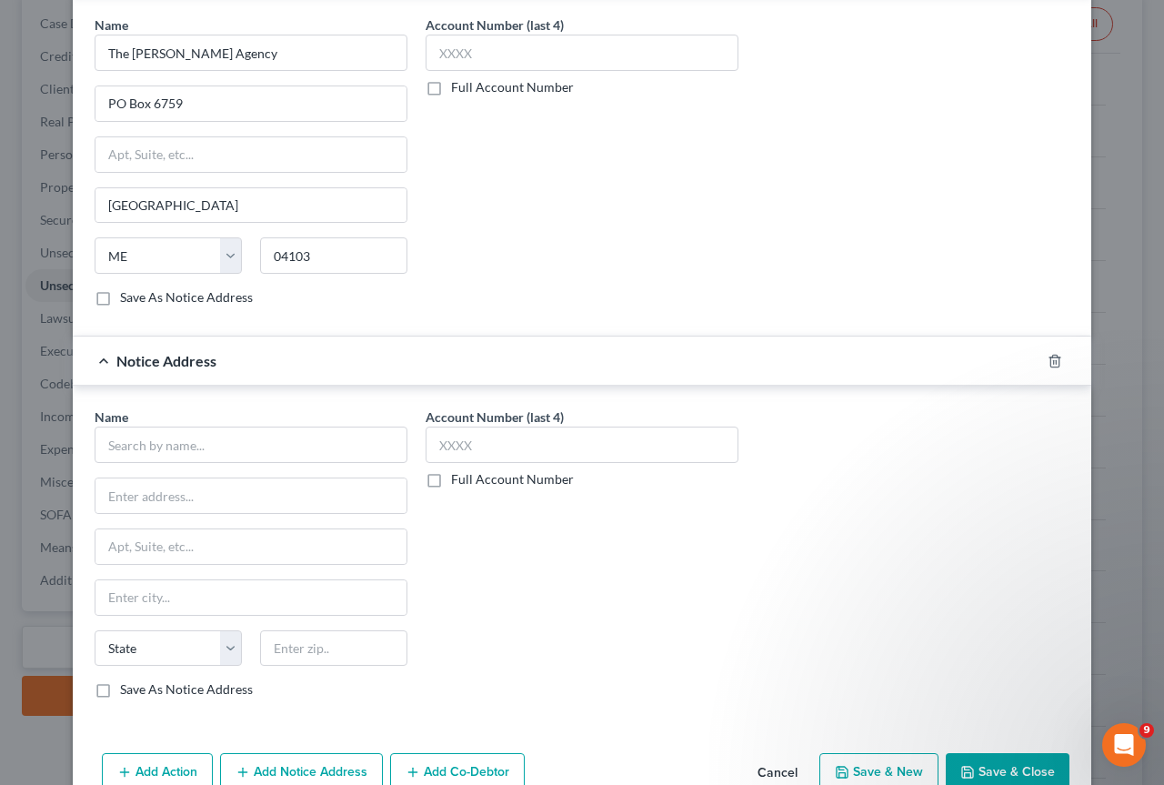
scroll to position [558, 0]
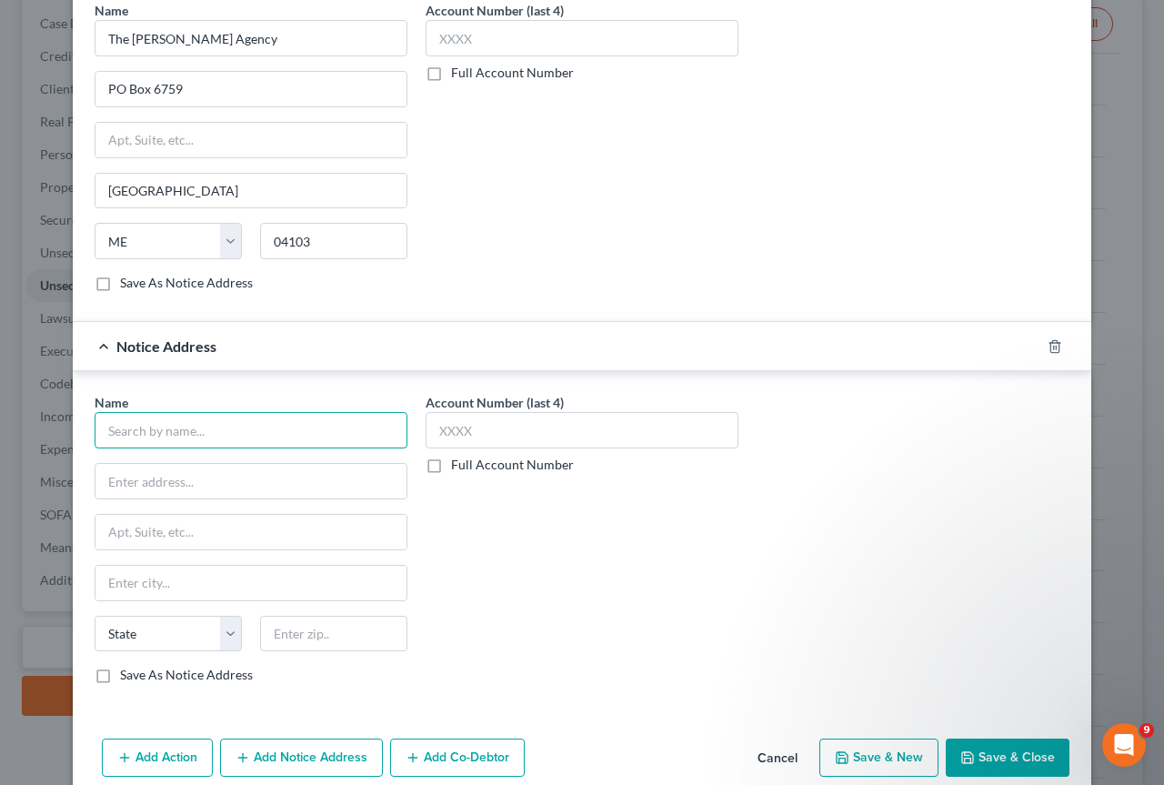
click at [95, 424] on input "text" at bounding box center [251, 430] width 313 height 36
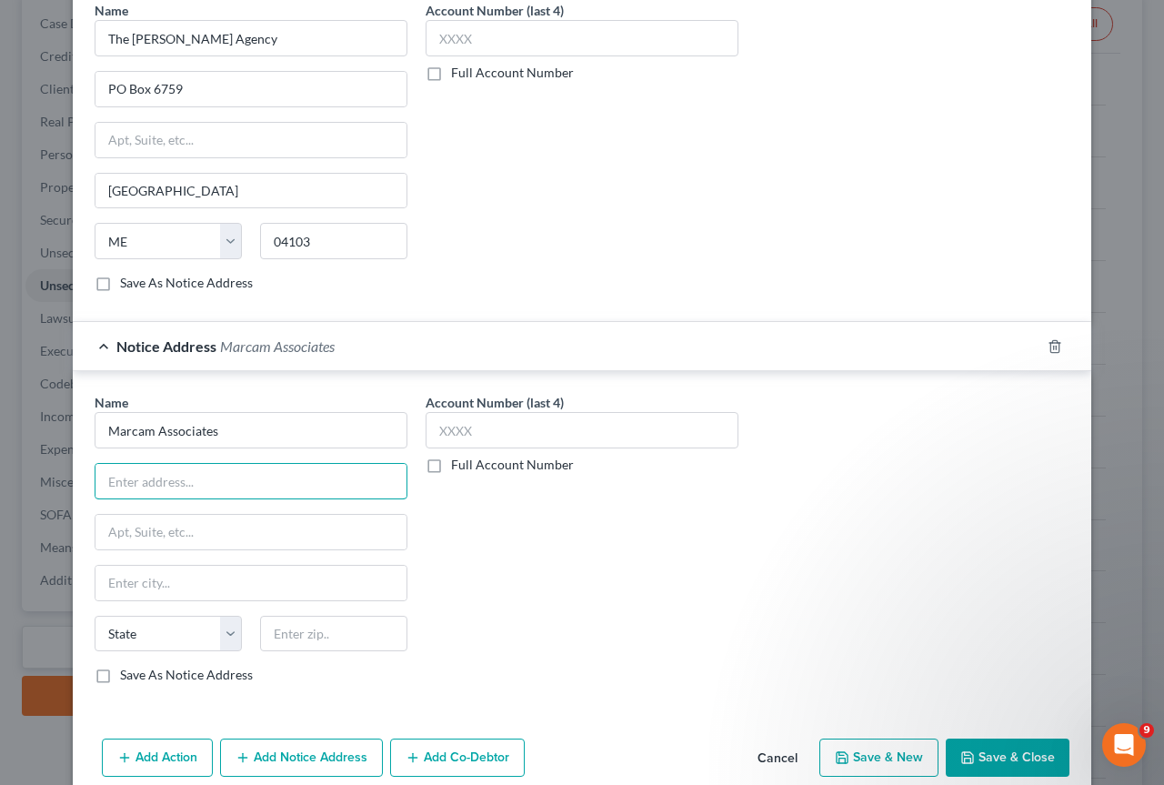
type input "Marcam Associates"
type input "p"
type input "P.O. Box 60"
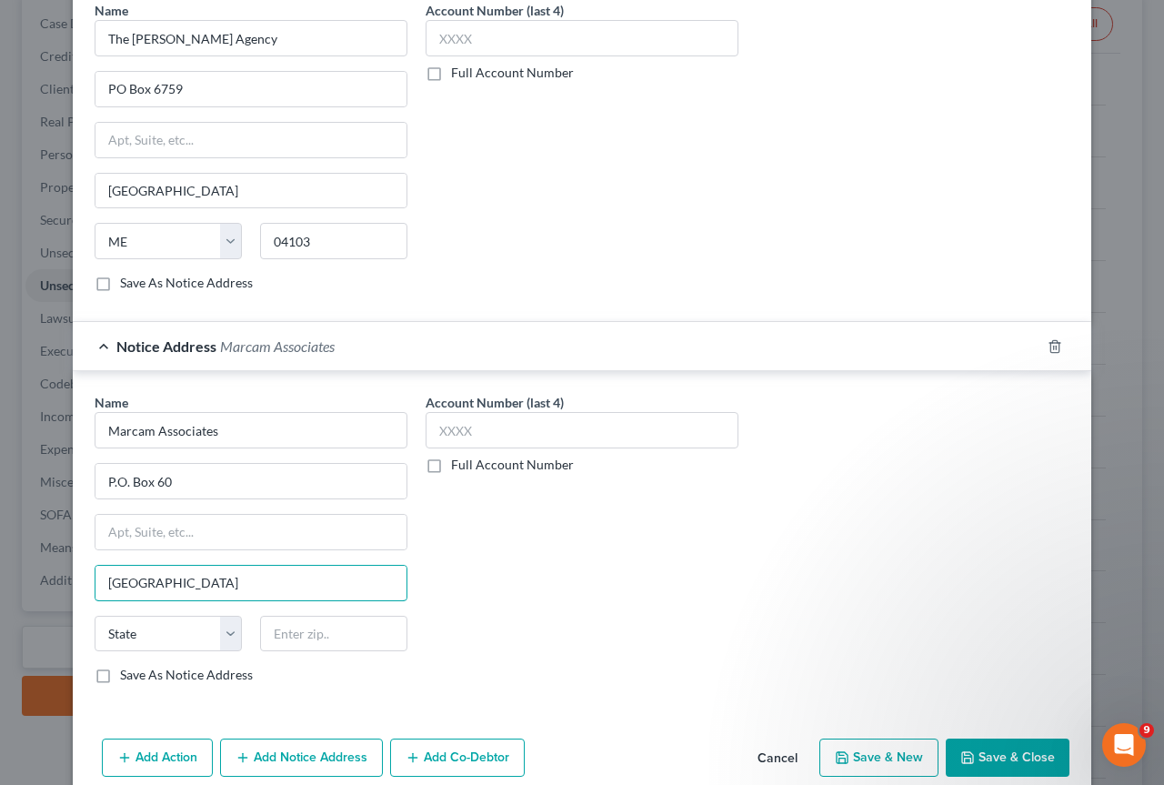
type input "Rochester"
select select "35"
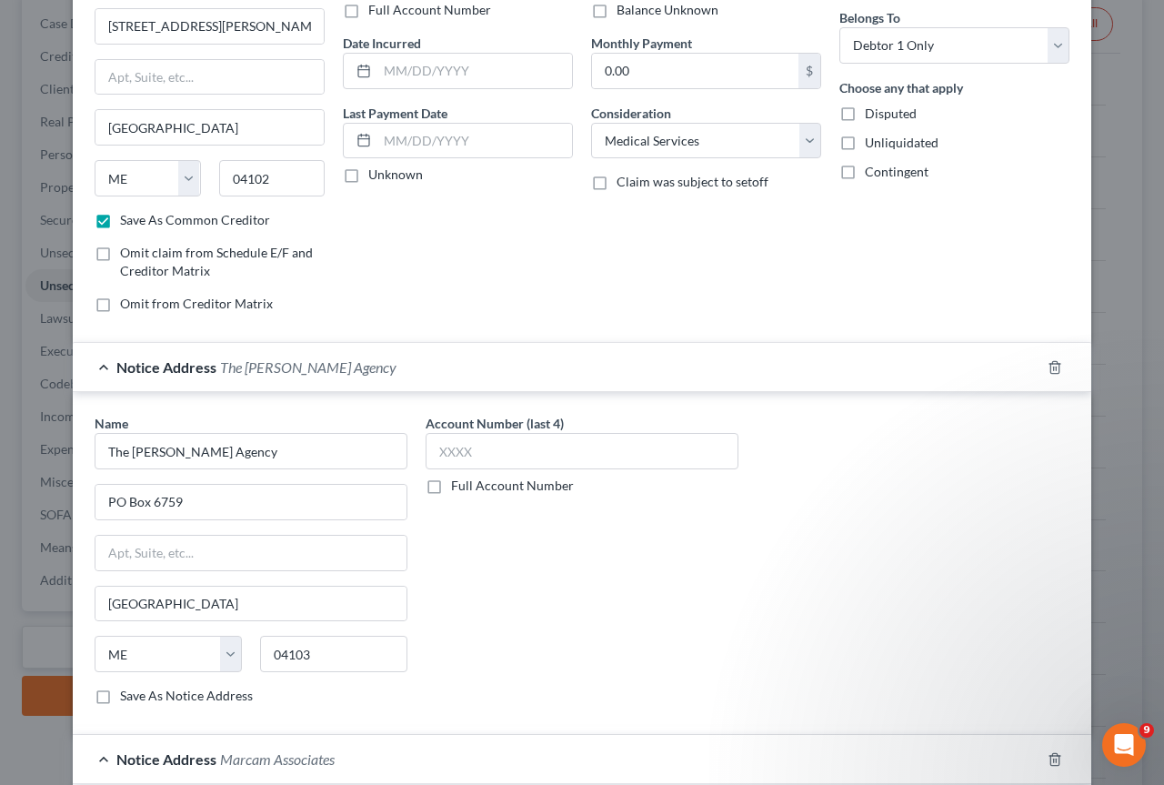
scroll to position [0, 0]
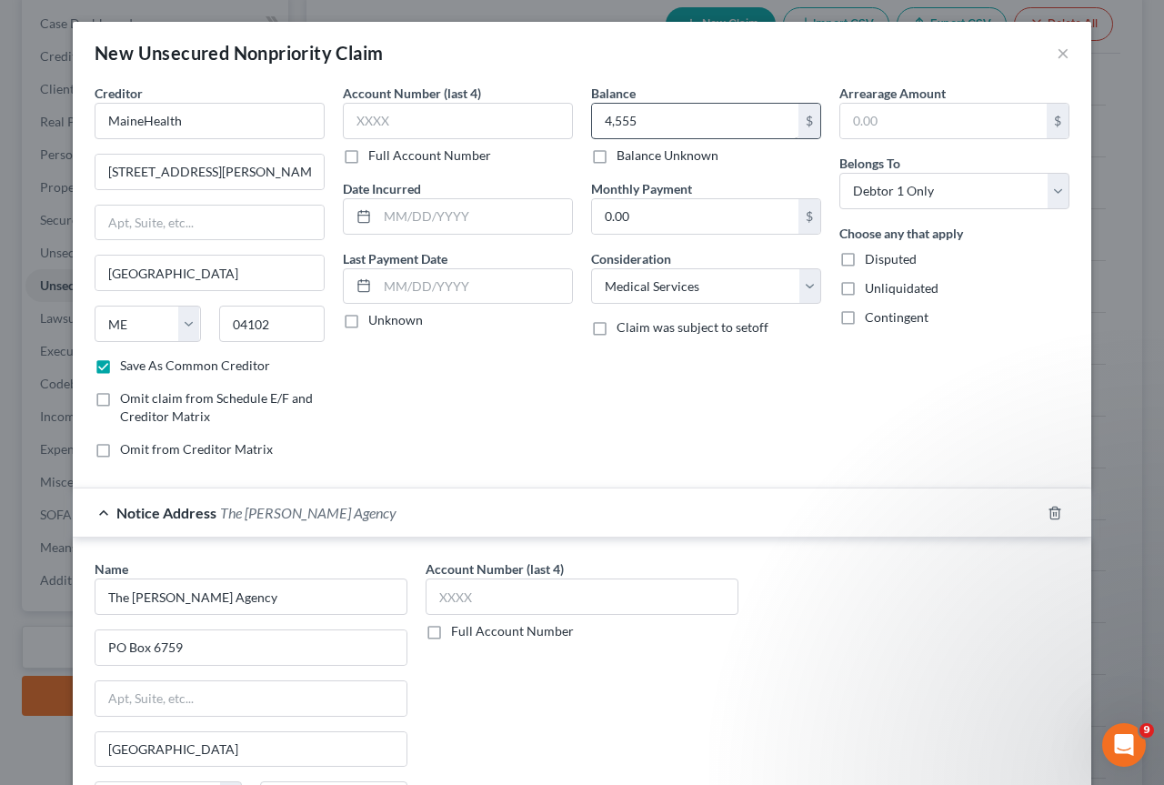
type input "03866-0060"
click at [642, 121] on input "4,555" at bounding box center [695, 121] width 206 height 35
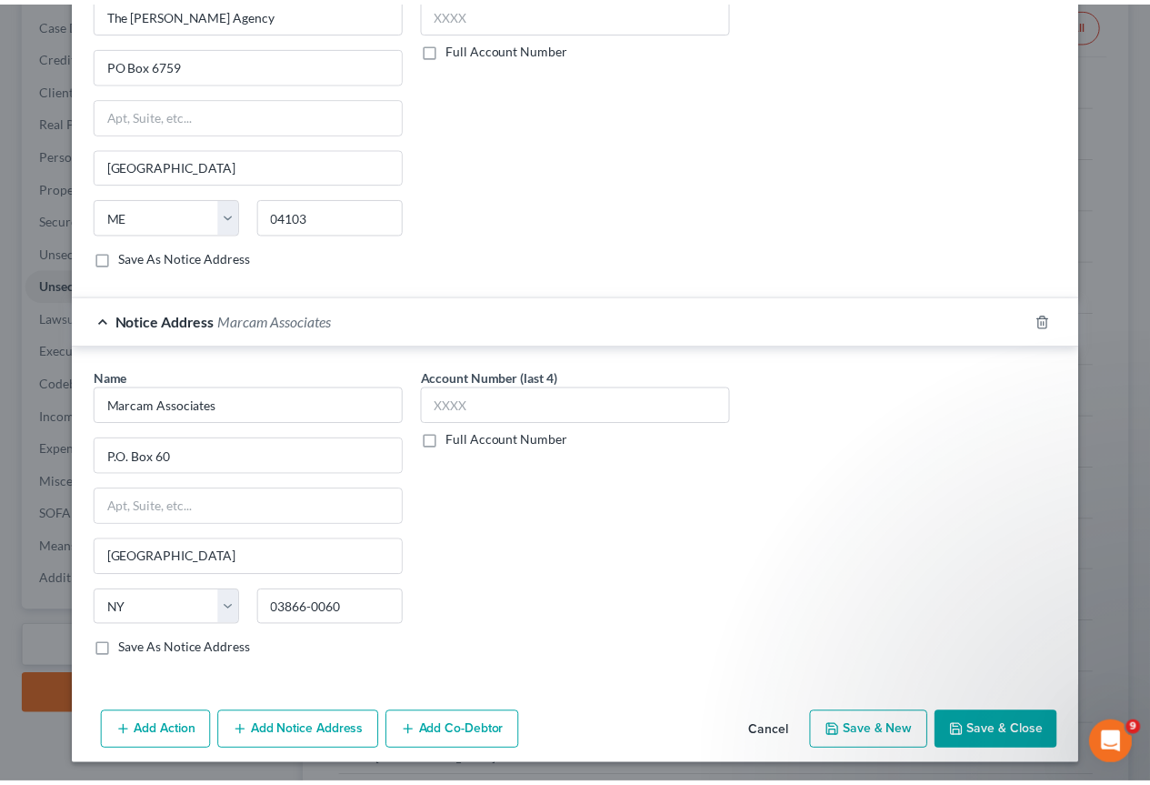
scroll to position [587, 0]
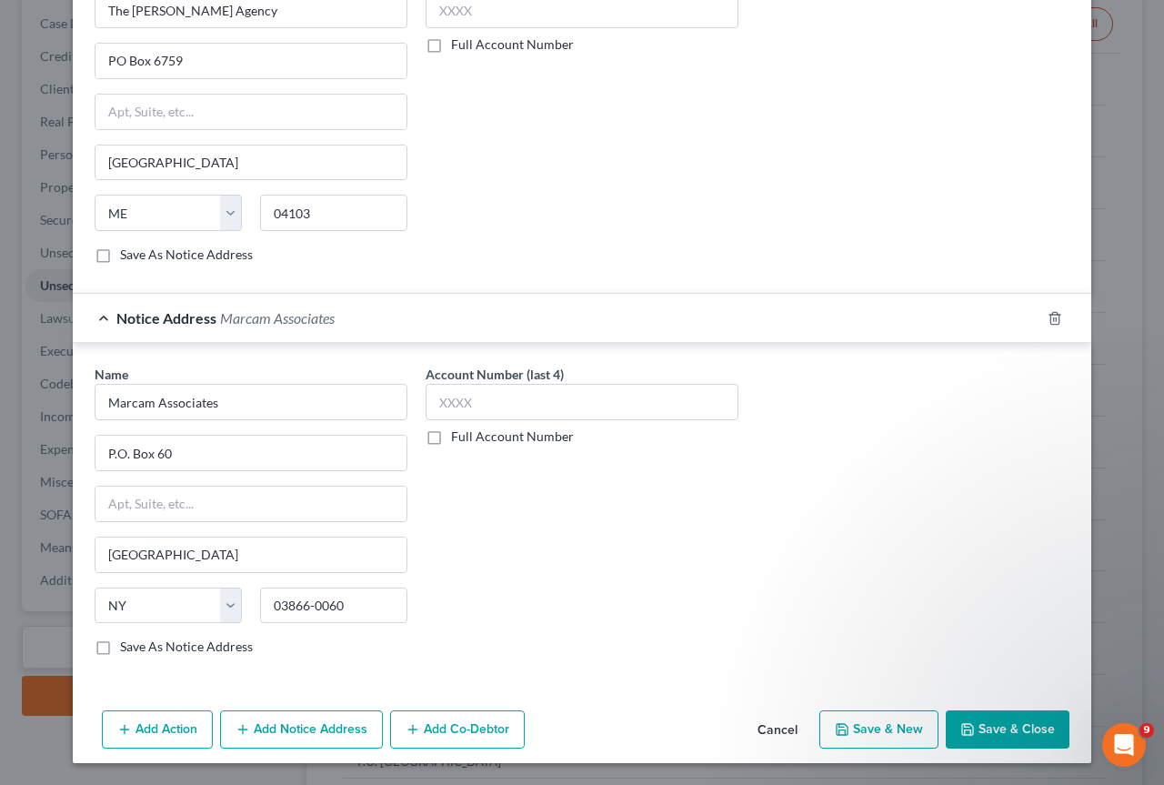
type input "6,619"
click at [877, 730] on button "Save & New" at bounding box center [878, 729] width 119 height 38
checkbox input "false"
select select "0"
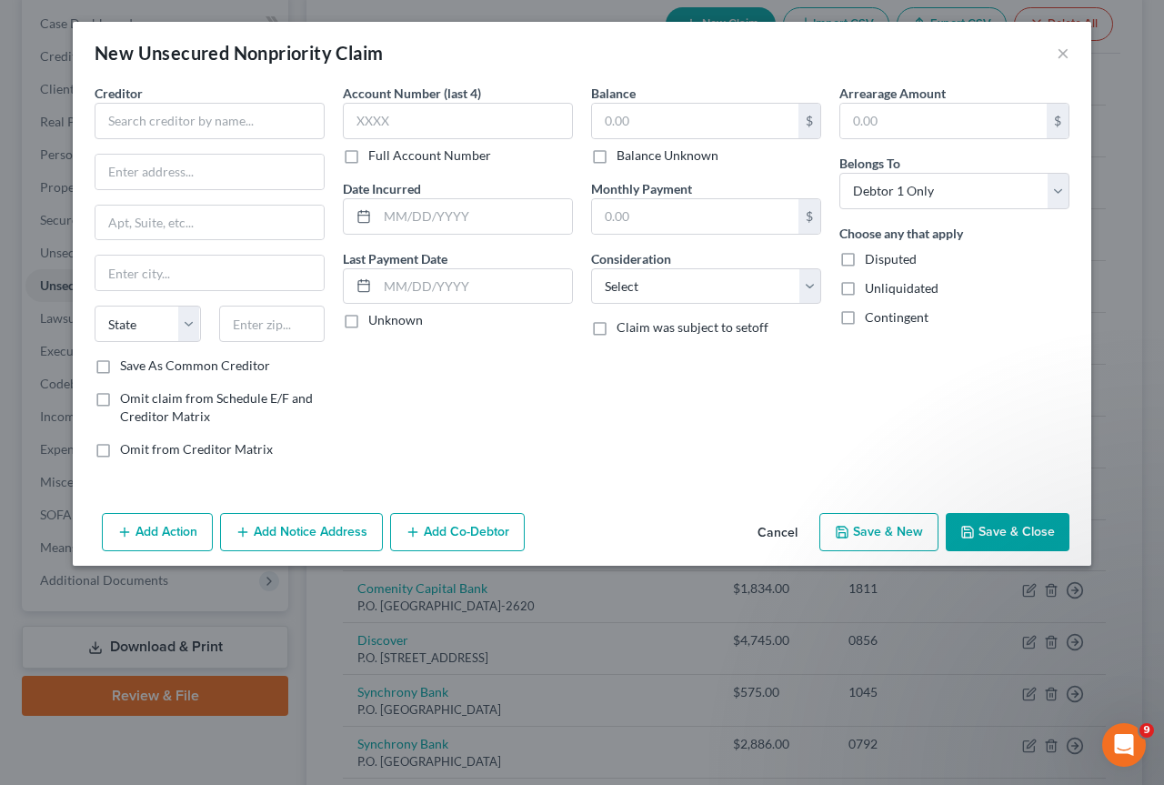
click at [69, 95] on div "New Unsecured Nonpriority Claim × Creditor * State AL AK AR AZ CA CO CT DE DC F…" at bounding box center [582, 392] width 1164 height 785
click at [106, 116] on input "text" at bounding box center [210, 121] width 230 height 36
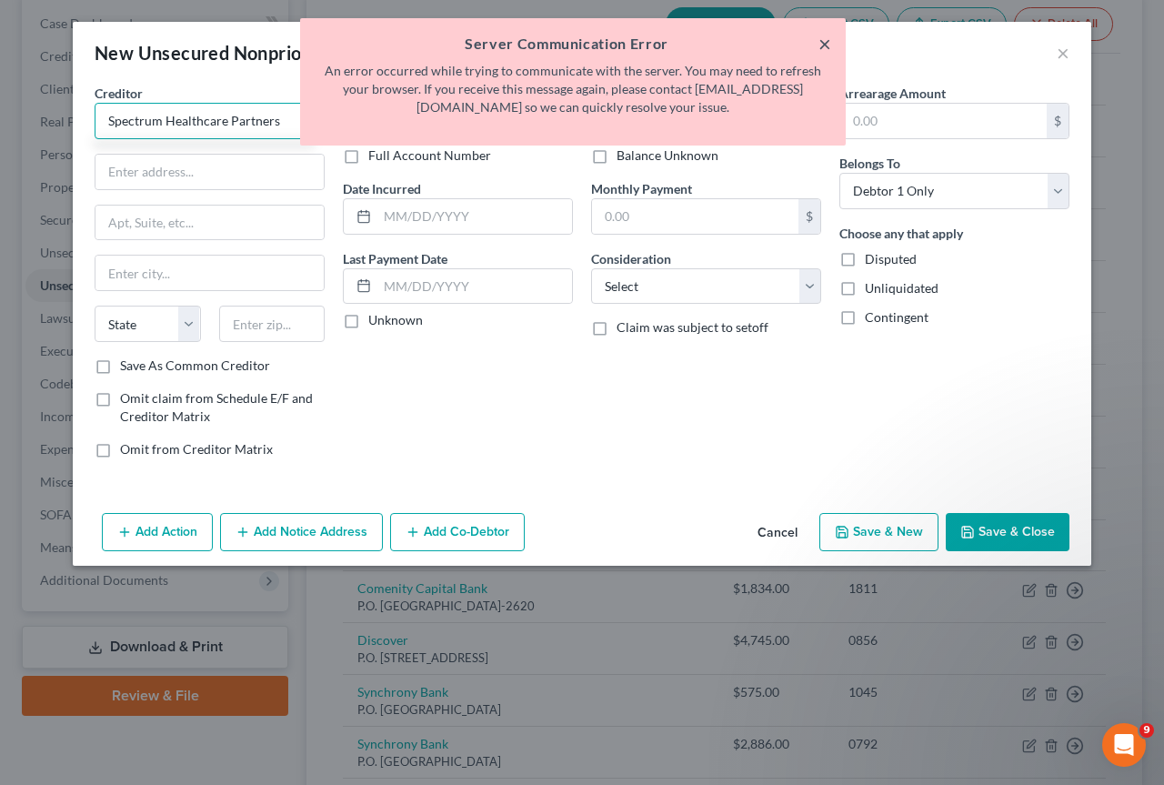
type input "Spectrum Healthcare Partners"
click at [822, 44] on button "×" at bounding box center [824, 44] width 13 height 22
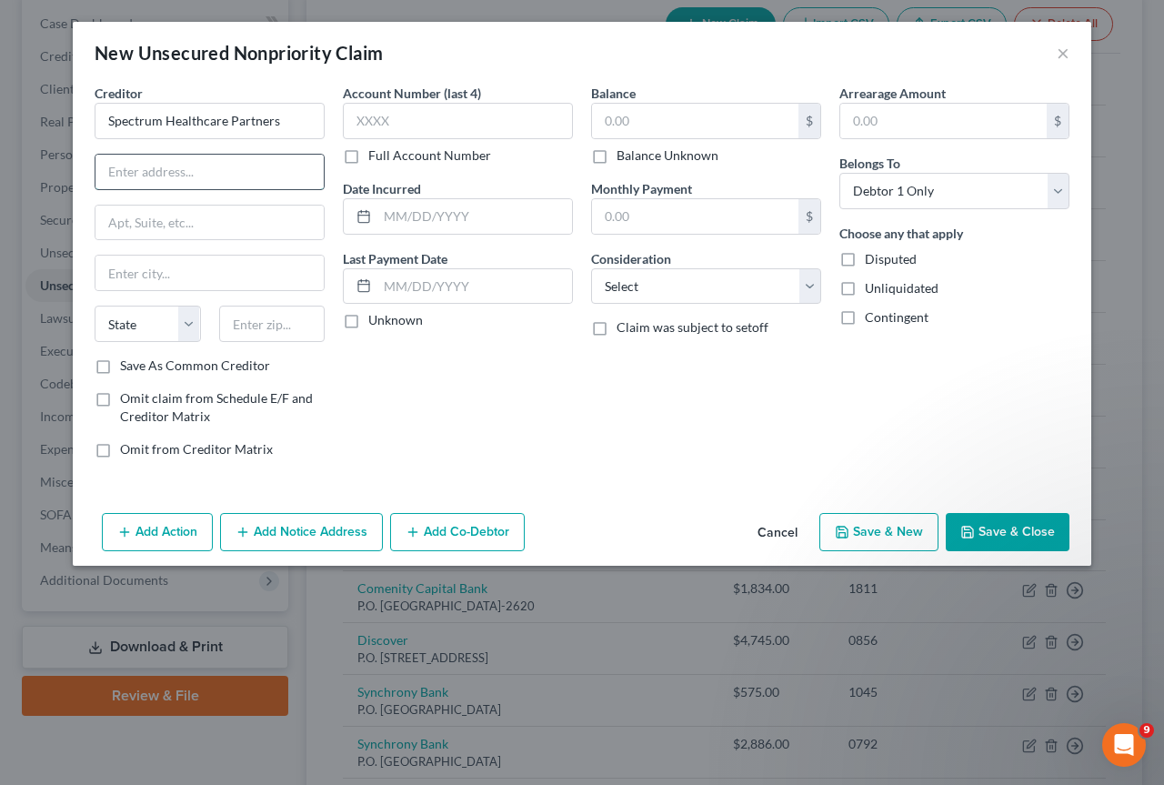
click at [188, 178] on input "text" at bounding box center [209, 172] width 228 height 35
type input "2 Meridian Blvd, 3rd Fl."
type input "Wyomissing"
select select "39"
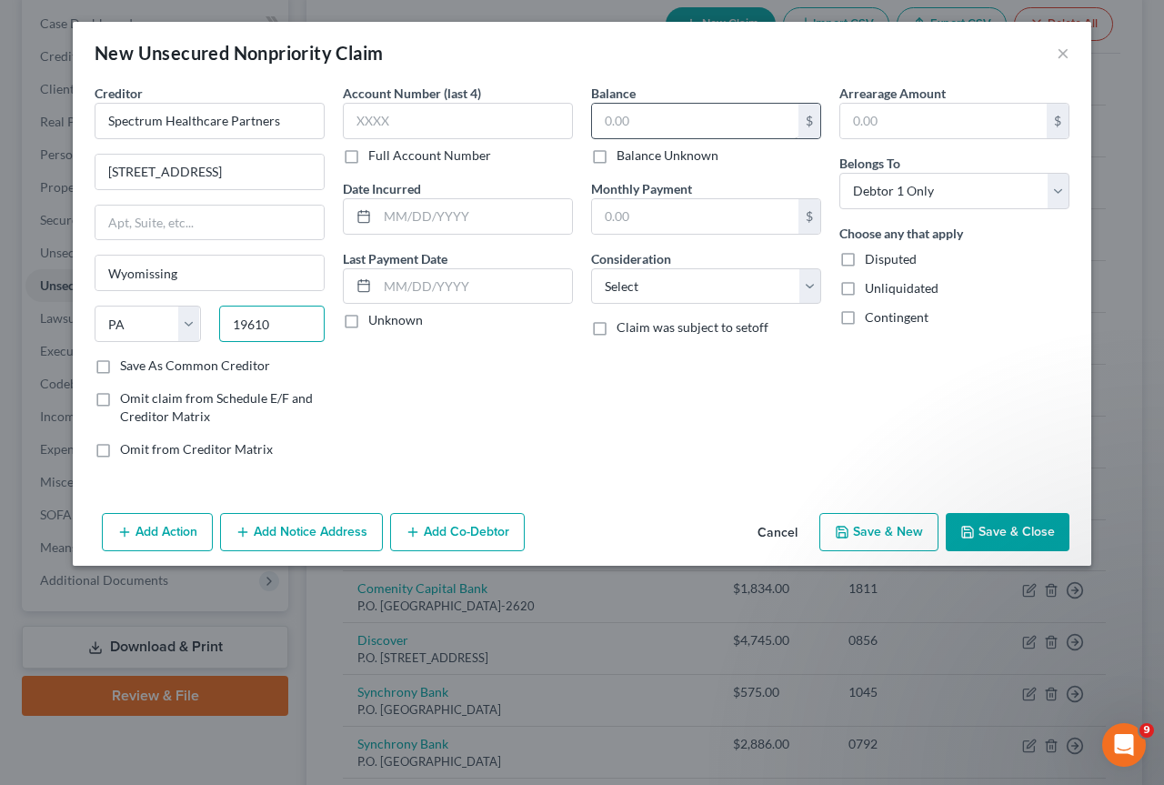
type input "19610"
click at [627, 114] on input "text" at bounding box center [695, 121] width 206 height 35
type input "1,510"
click at [902, 534] on button "Save & New" at bounding box center [878, 532] width 119 height 38
select select "0"
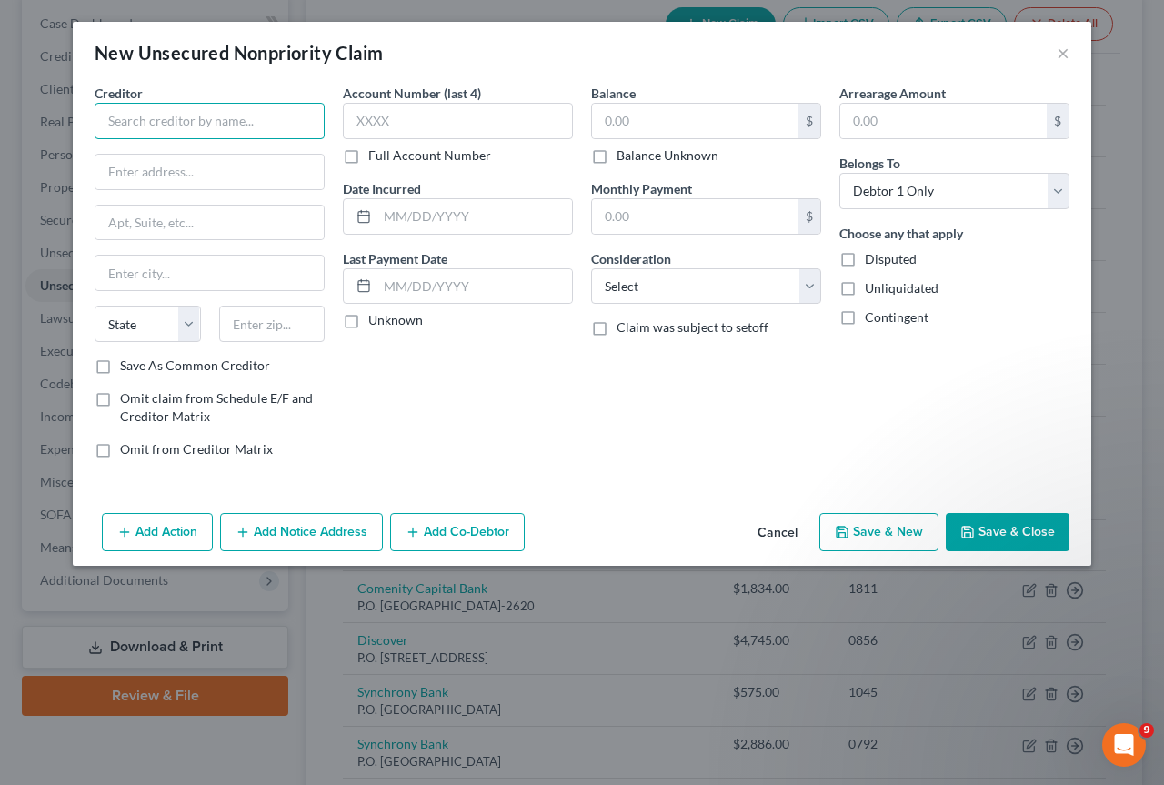
click at [133, 122] on input "text" at bounding box center [210, 121] width 230 height 36
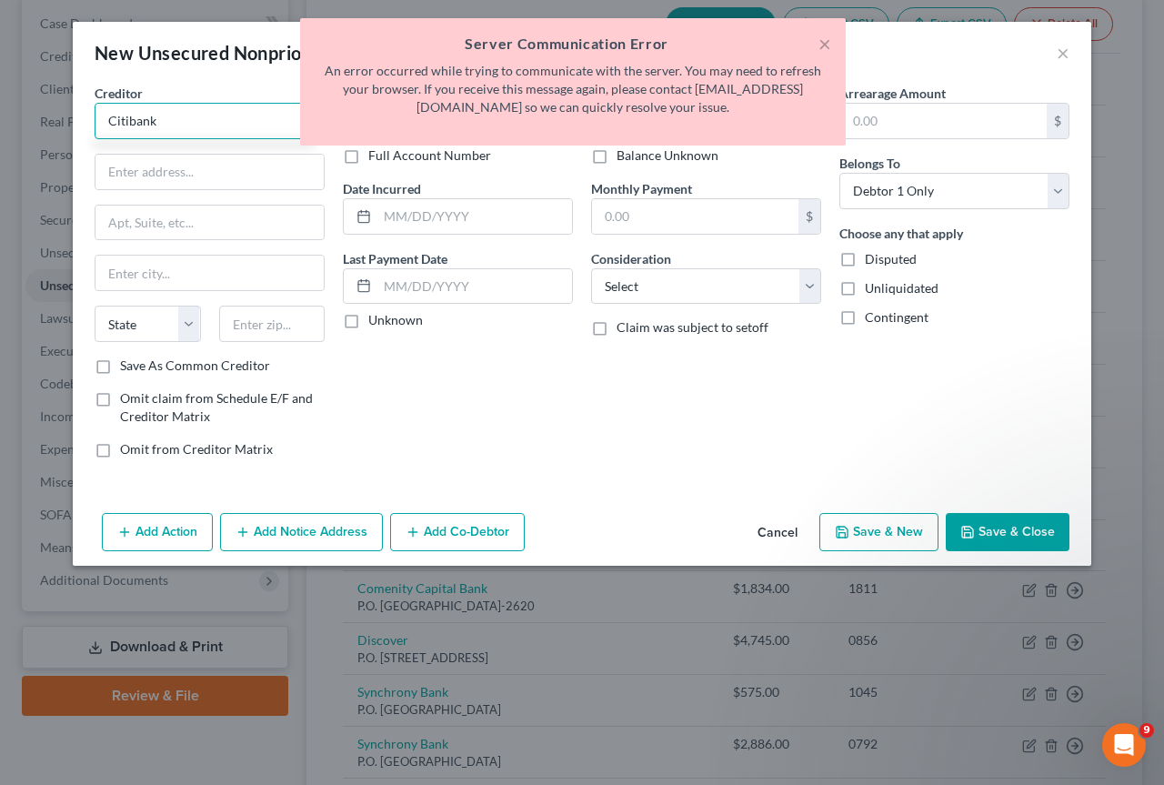
type input "Citibank"
click at [833, 41] on div "× Server Communication Error An error occurred while trying to communicate with…" at bounding box center [573, 81] width 546 height 127
click at [826, 41] on button "×" at bounding box center [824, 44] width 13 height 22
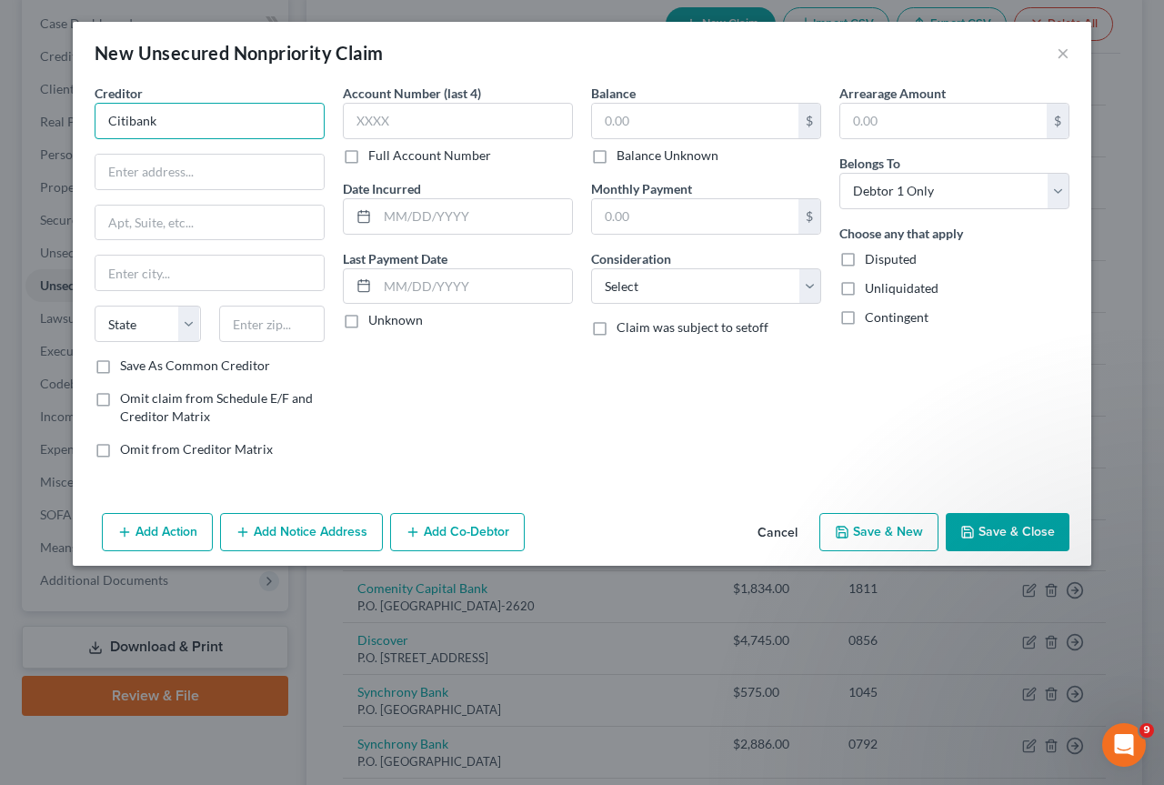
click at [184, 121] on input "Citibank" at bounding box center [210, 121] width 230 height 36
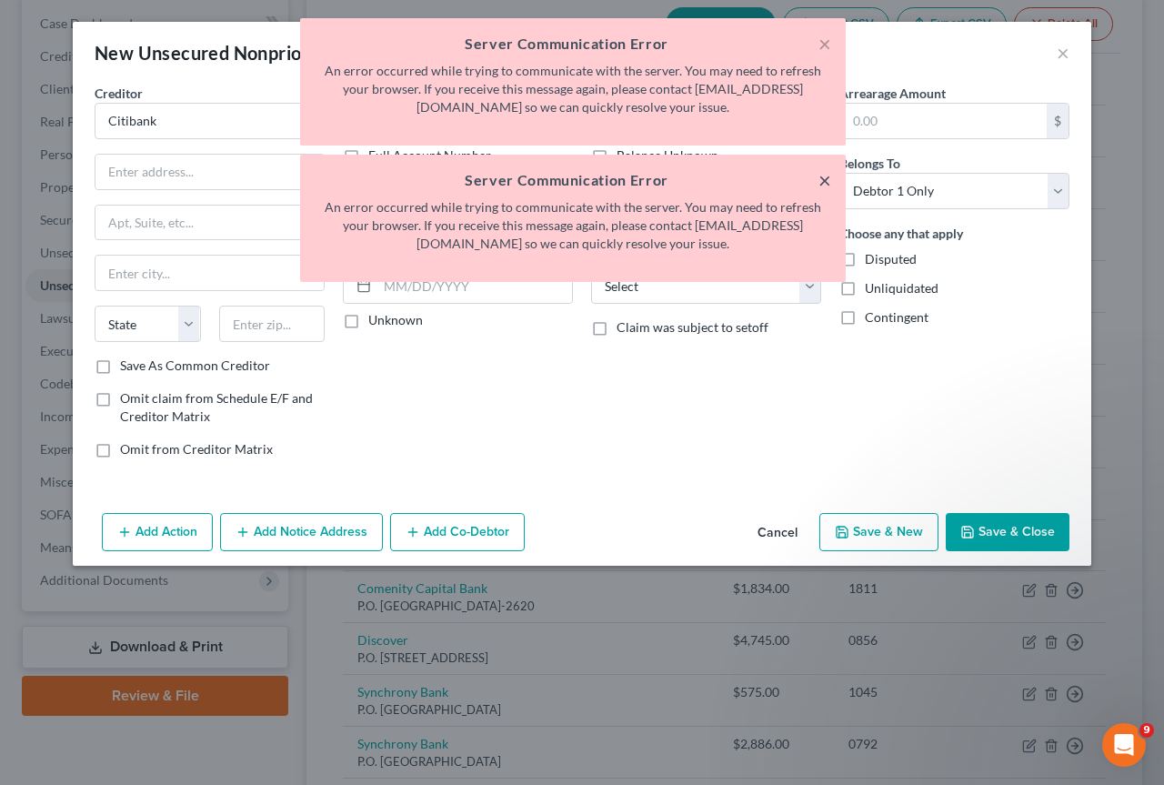
click at [822, 182] on button "×" at bounding box center [824, 180] width 13 height 22
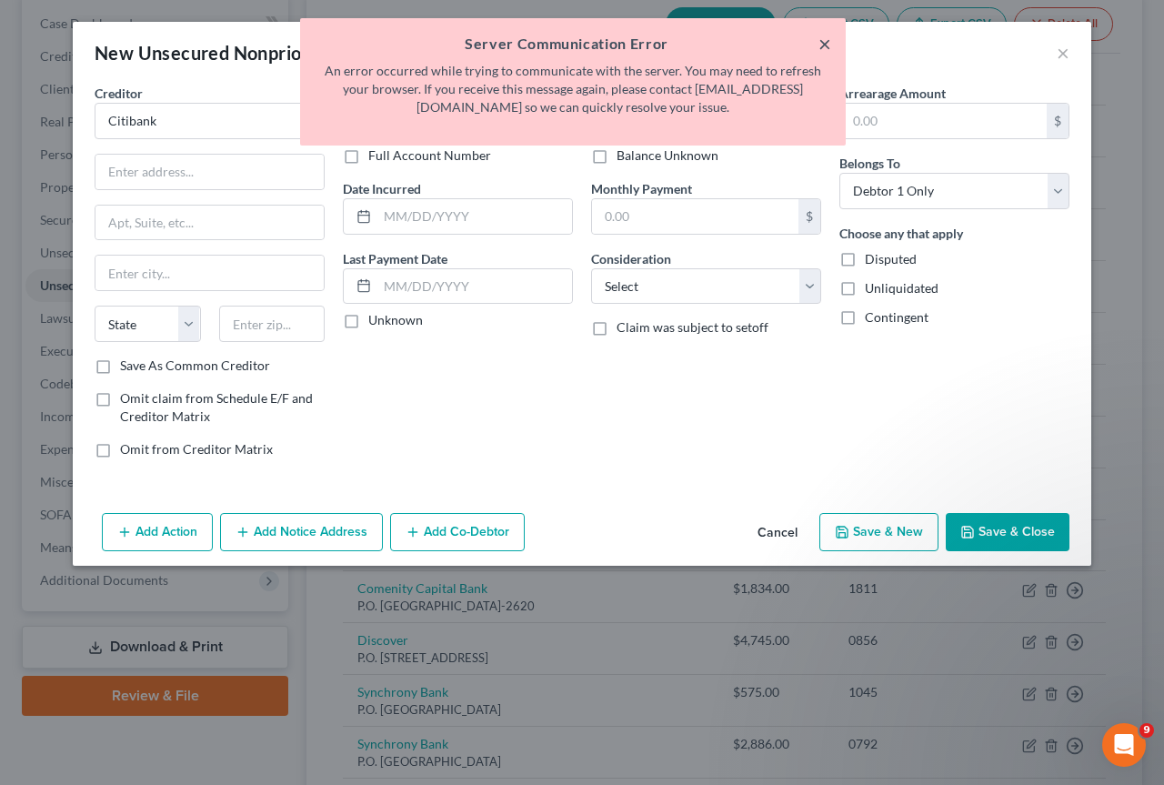
click at [827, 44] on button "×" at bounding box center [824, 44] width 13 height 22
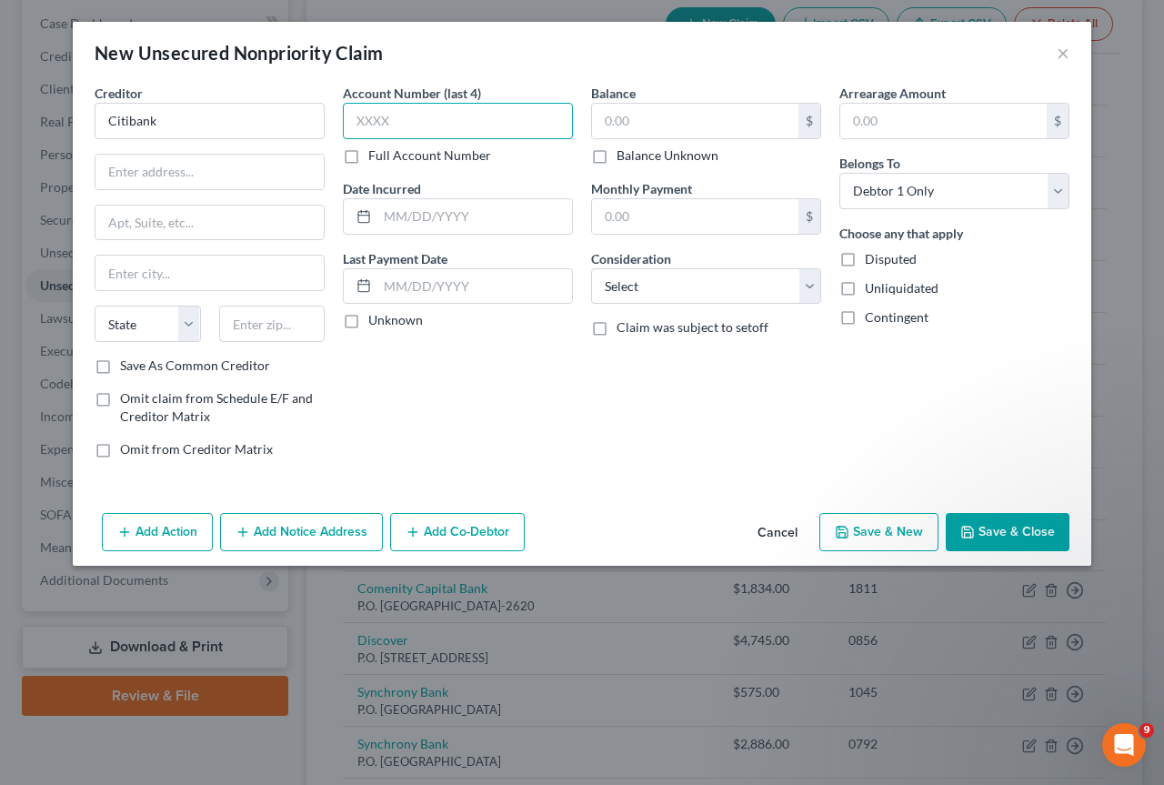
click at [417, 122] on input "text" at bounding box center [458, 121] width 230 height 36
type input "2856"
click at [659, 117] on input "text" at bounding box center [695, 121] width 206 height 35
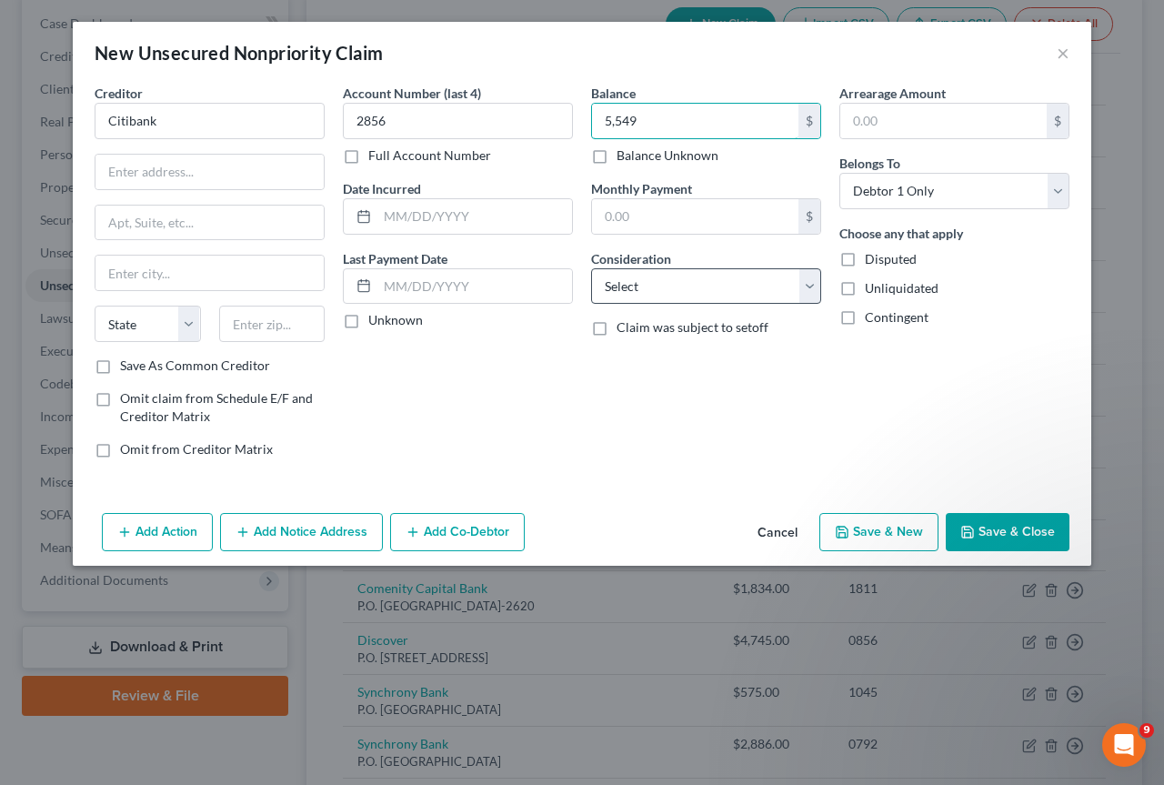
type input "5,549"
click at [813, 286] on select "Select Cable / Satellite Services Collection Agency Credit Card Debt Debt Couns…" at bounding box center [706, 286] width 230 height 36
select select "2"
click at [591, 268] on select "Select Cable / Satellite Services Collection Agency Credit Card Debt Debt Couns…" at bounding box center [706, 286] width 230 height 36
click at [877, 529] on button "Save & New" at bounding box center [878, 532] width 119 height 38
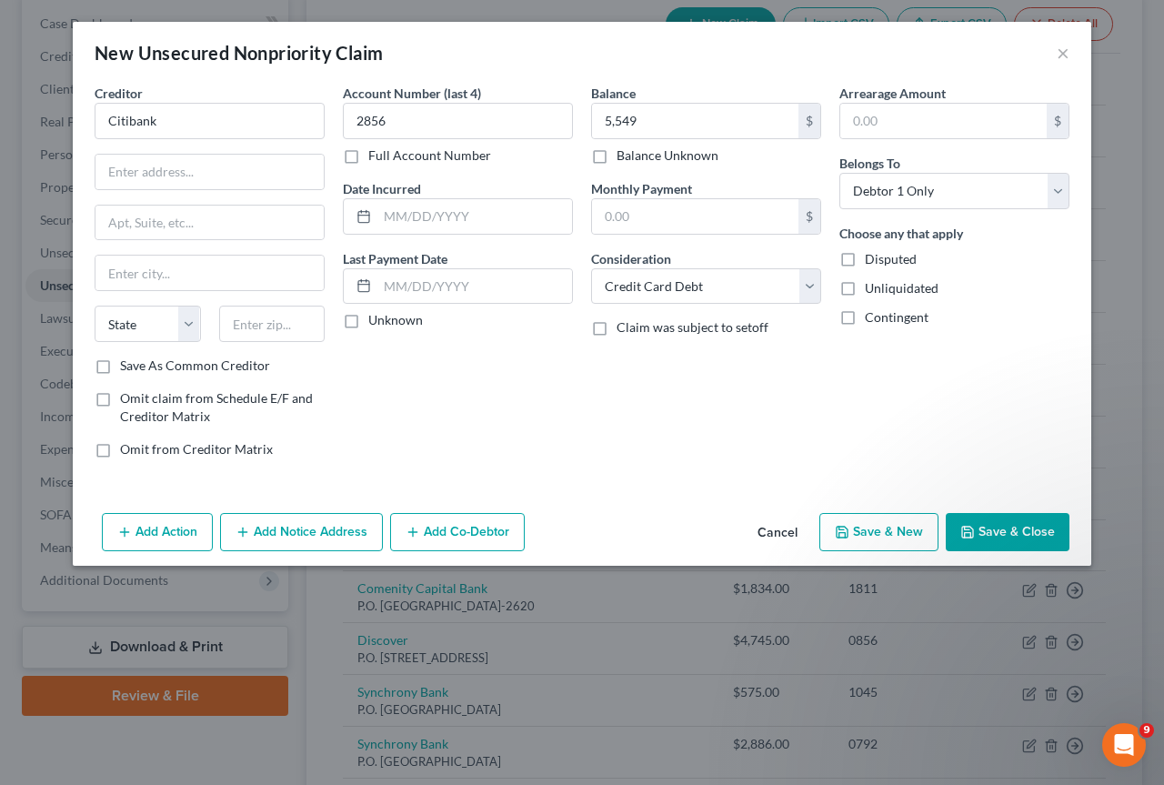
select select "0"
click at [129, 126] on input "text" at bounding box center [210, 121] width 230 height 36
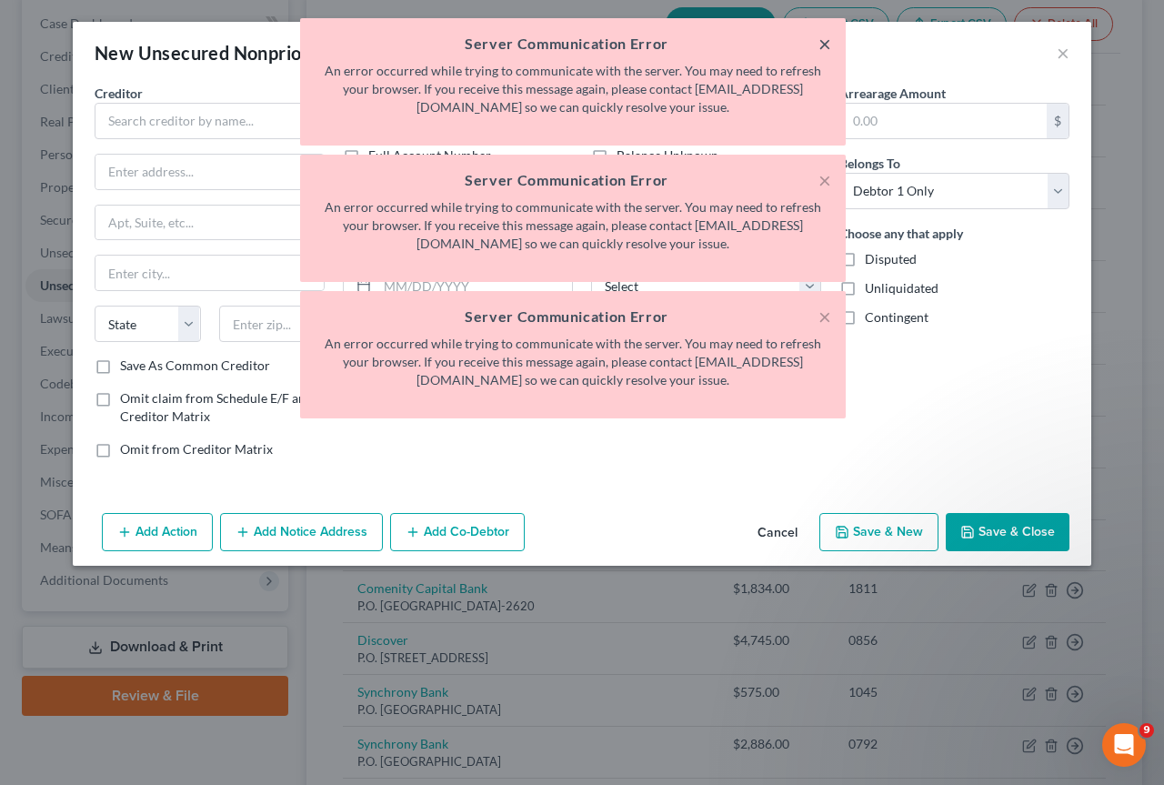
click at [826, 45] on button "×" at bounding box center [824, 44] width 13 height 22
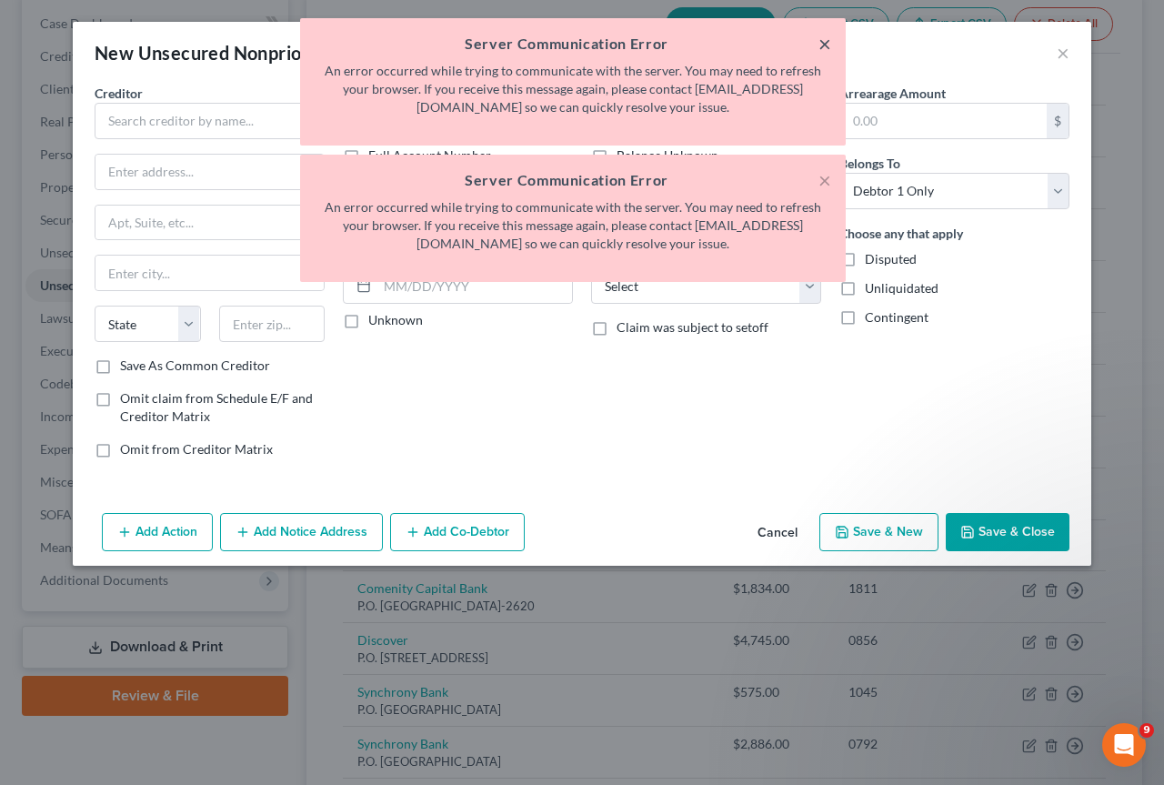
click at [825, 45] on button "×" at bounding box center [824, 44] width 13 height 22
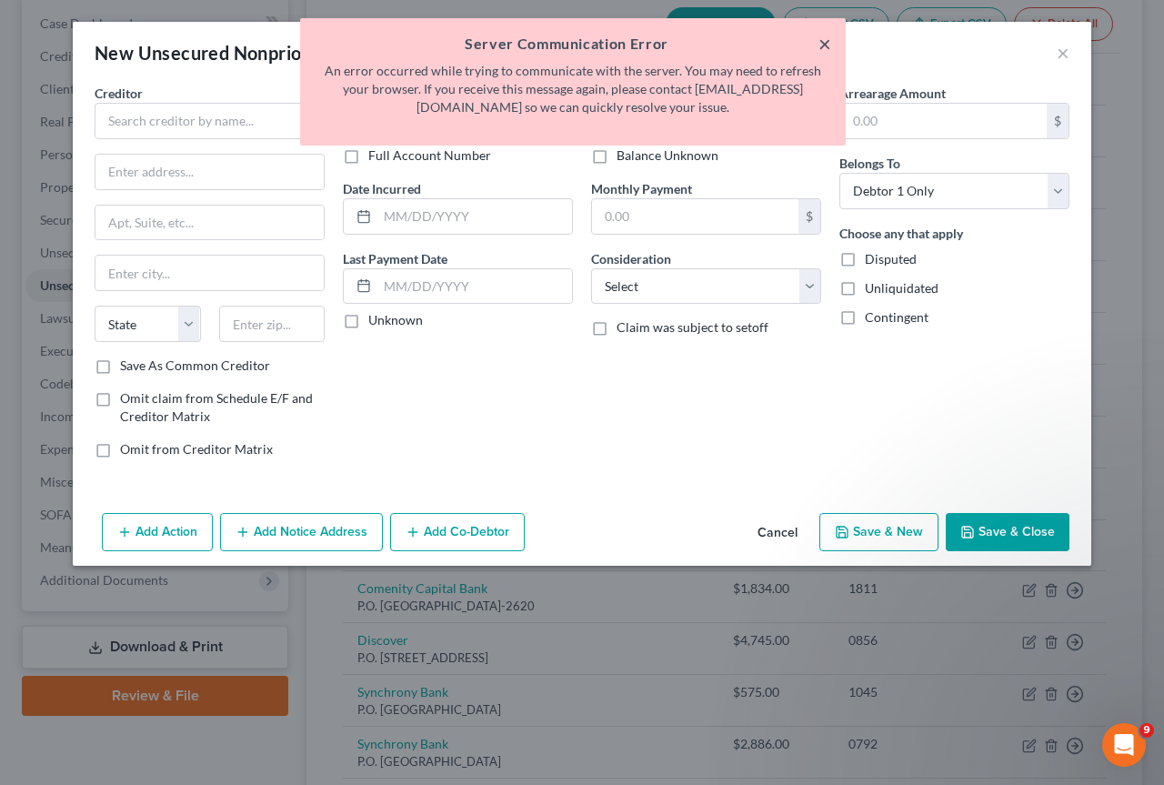
click at [825, 45] on button "×" at bounding box center [824, 44] width 13 height 22
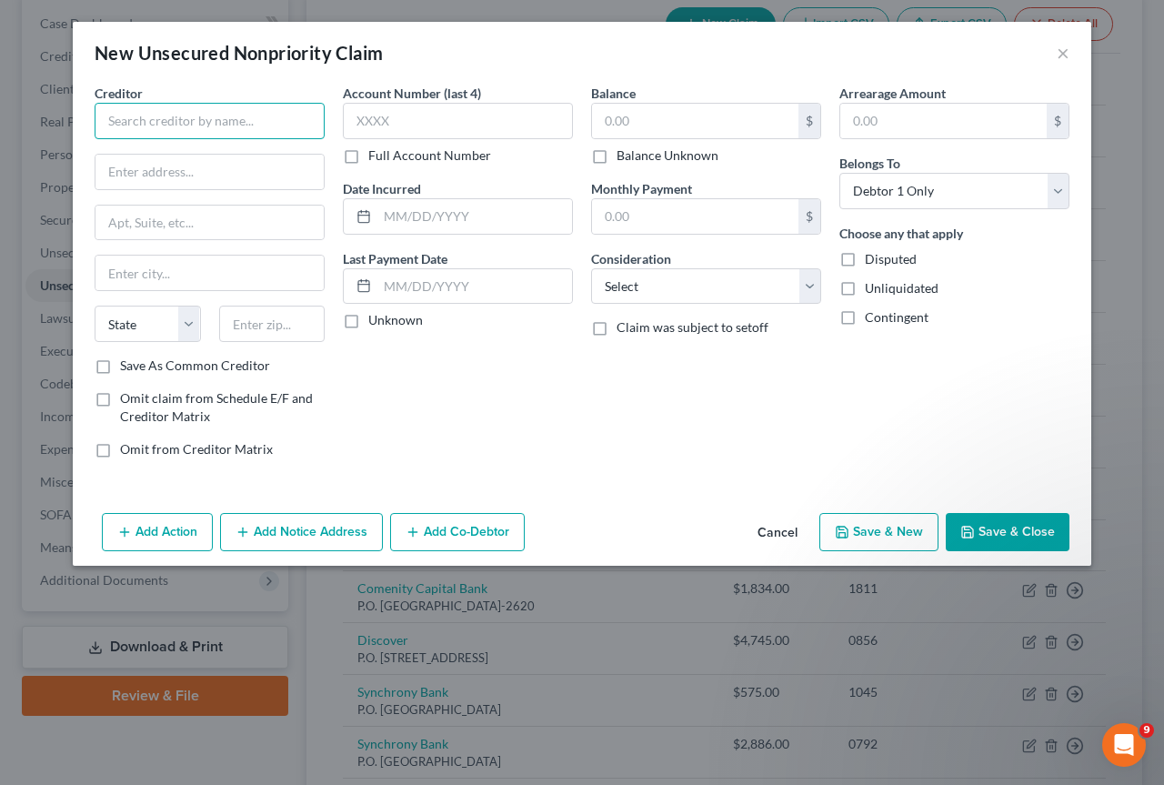
click at [153, 122] on input "text" at bounding box center [210, 121] width 230 height 36
type input "Synchrony Bank"
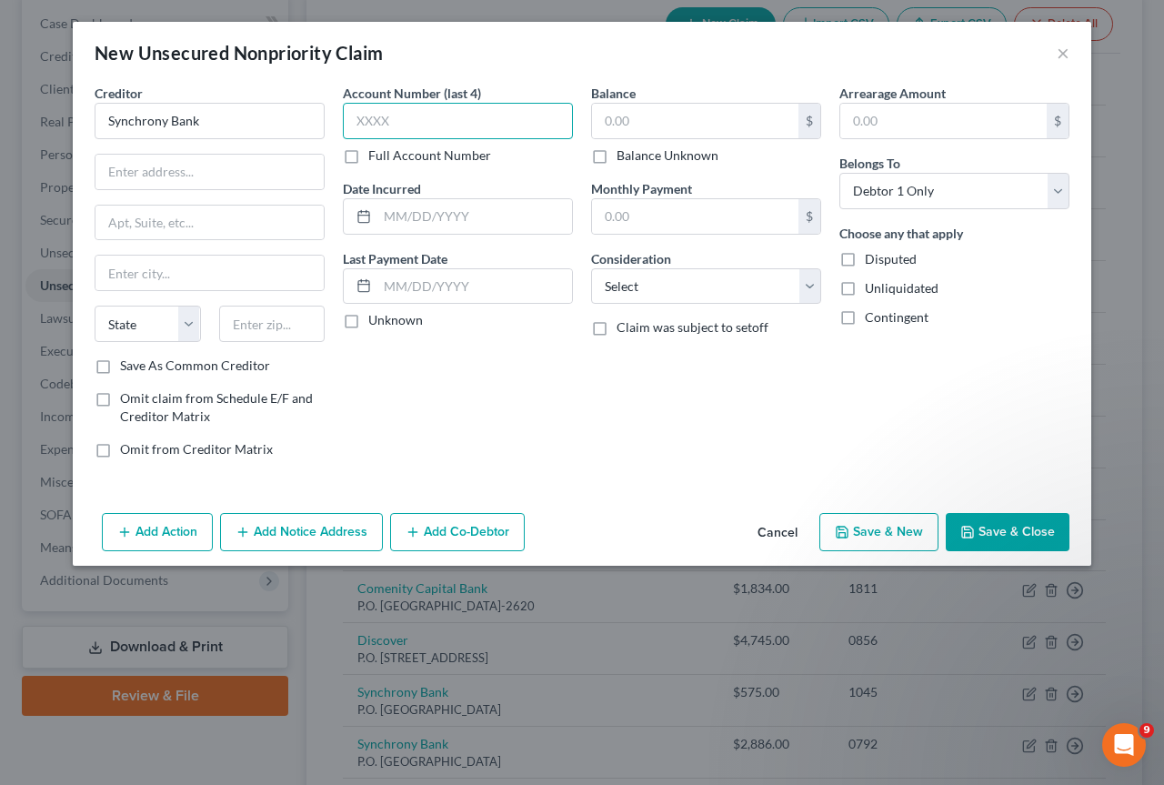
click at [416, 119] on input "text" at bounding box center [458, 121] width 230 height 36
type input "4095"
click at [641, 125] on input "text" at bounding box center [695, 121] width 206 height 35
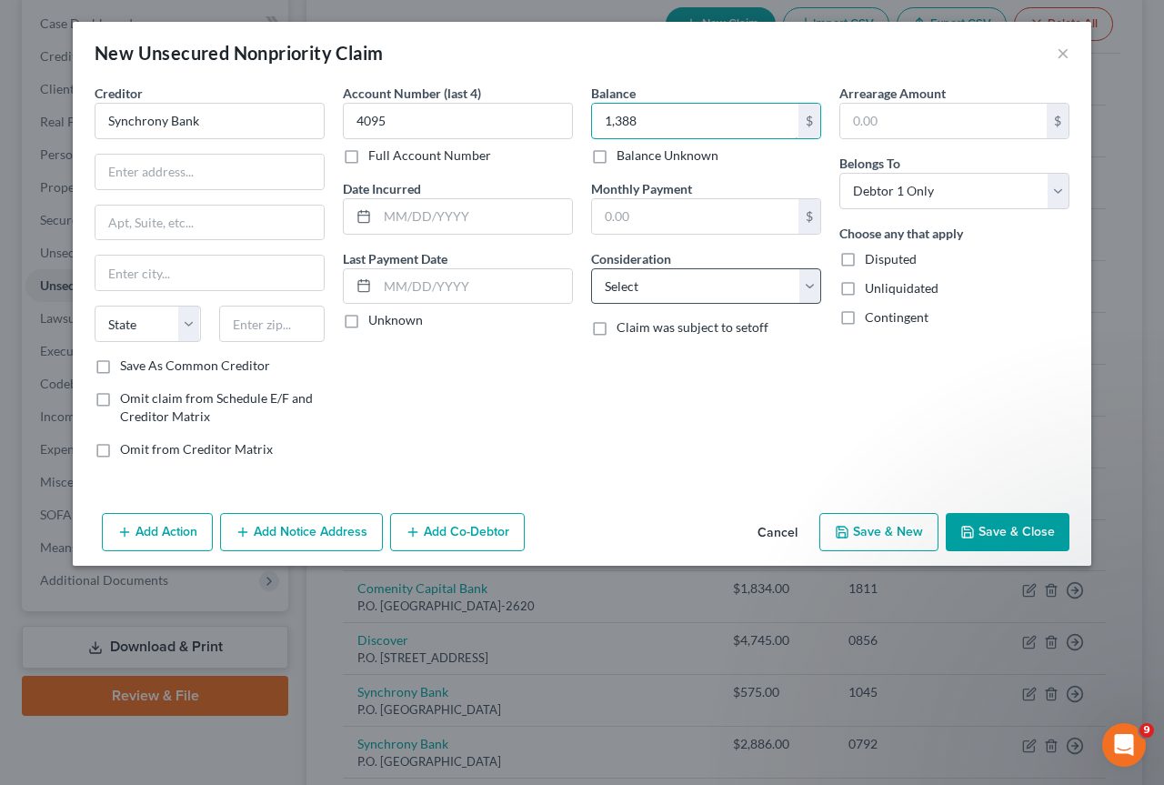
type input "1,388"
click at [809, 285] on select "Select Cable / Satellite Services Collection Agency Credit Card Debt Debt Couns…" at bounding box center [706, 286] width 230 height 36
select select "2"
click at [591, 268] on select "Select Cable / Satellite Services Collection Agency Credit Card Debt Debt Couns…" at bounding box center [706, 286] width 230 height 36
click at [868, 536] on button "Save & New" at bounding box center [878, 532] width 119 height 38
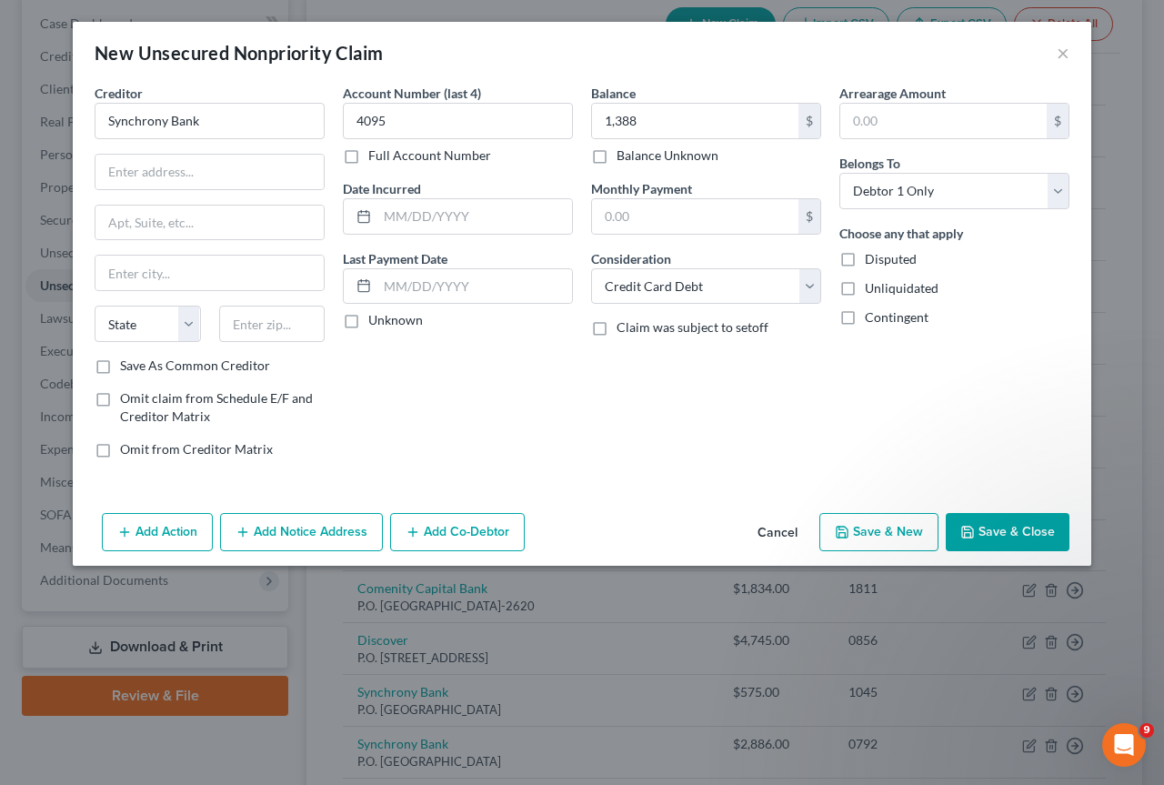
select select "0"
click at [114, 129] on input "text" at bounding box center [210, 121] width 230 height 36
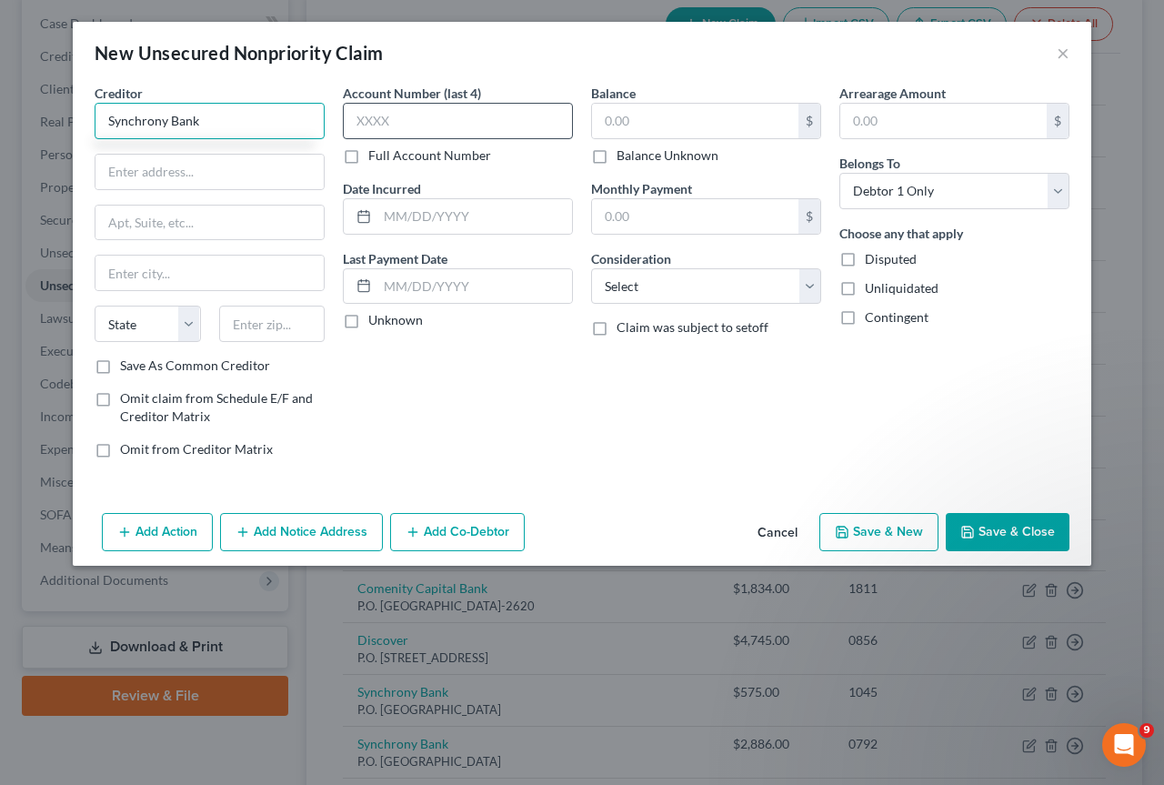
type input "Synchrony Bank"
click at [367, 121] on input "text" at bounding box center [458, 121] width 230 height 36
type input "0328"
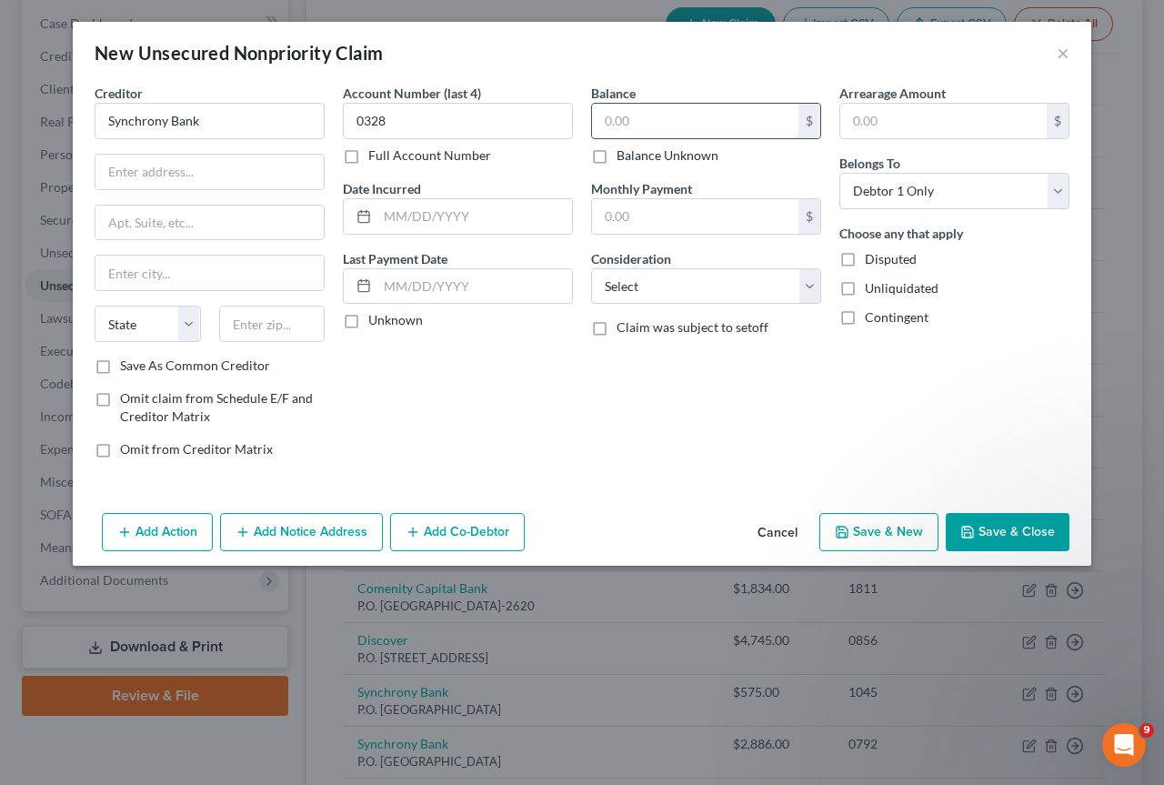
click at [596, 119] on input "text" at bounding box center [695, 121] width 206 height 35
type input "1,205"
click at [811, 286] on select "Select Cable / Satellite Services Collection Agency Credit Card Debt Debt Couns…" at bounding box center [706, 286] width 230 height 36
select select "2"
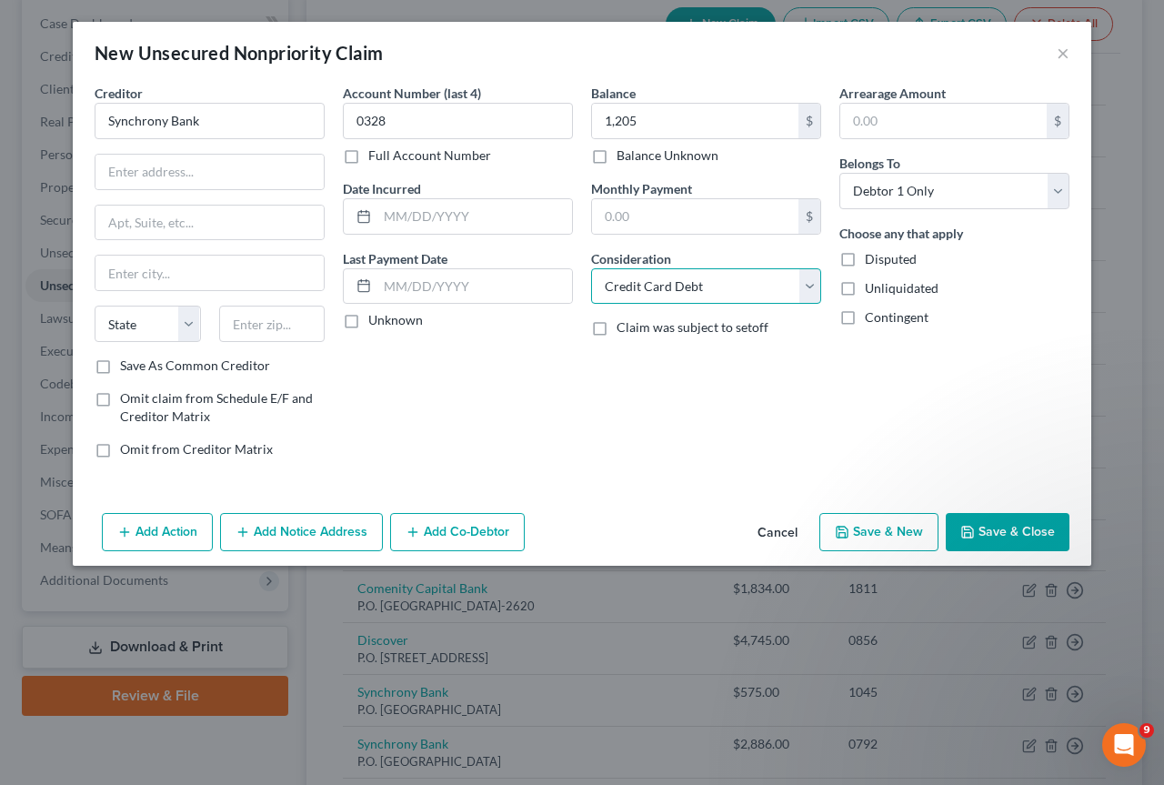
click at [591, 268] on select "Select Cable / Satellite Services Collection Agency Credit Card Debt Debt Couns…" at bounding box center [706, 286] width 230 height 36
click at [887, 530] on button "Save & New" at bounding box center [878, 532] width 119 height 38
select select "0"
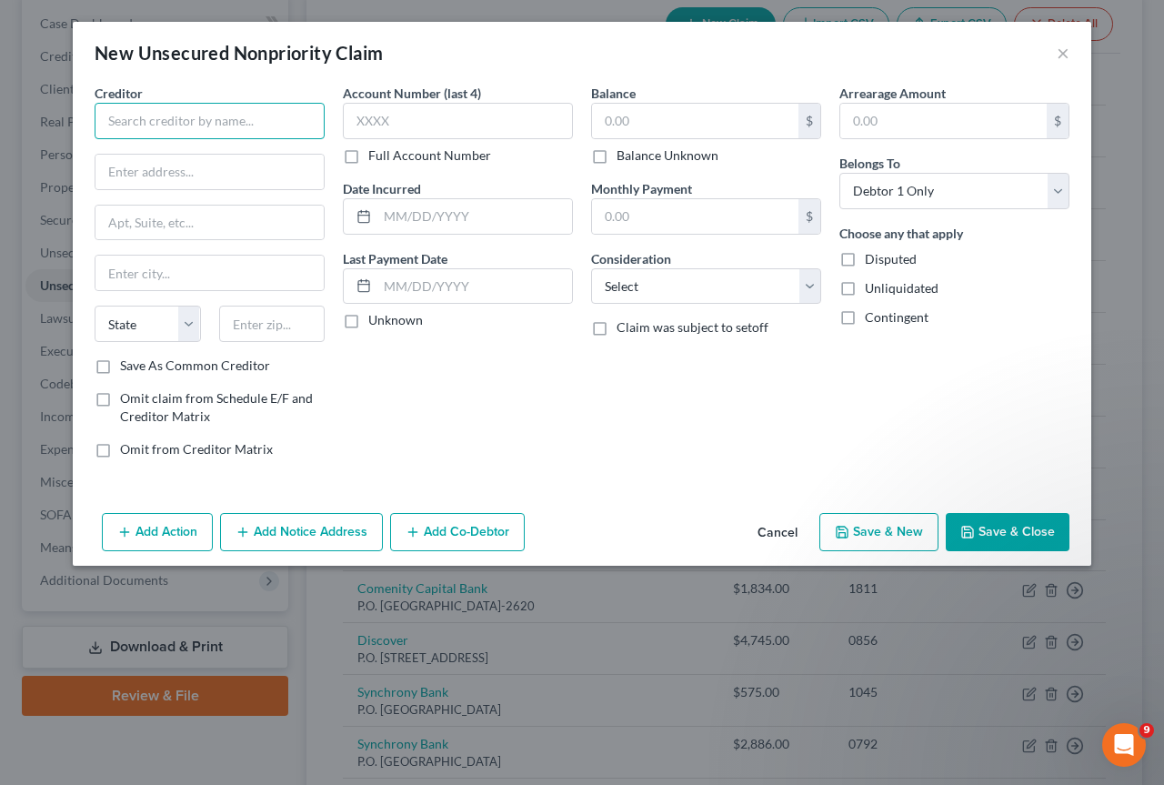
click at [144, 122] on input "text" at bounding box center [210, 121] width 230 height 36
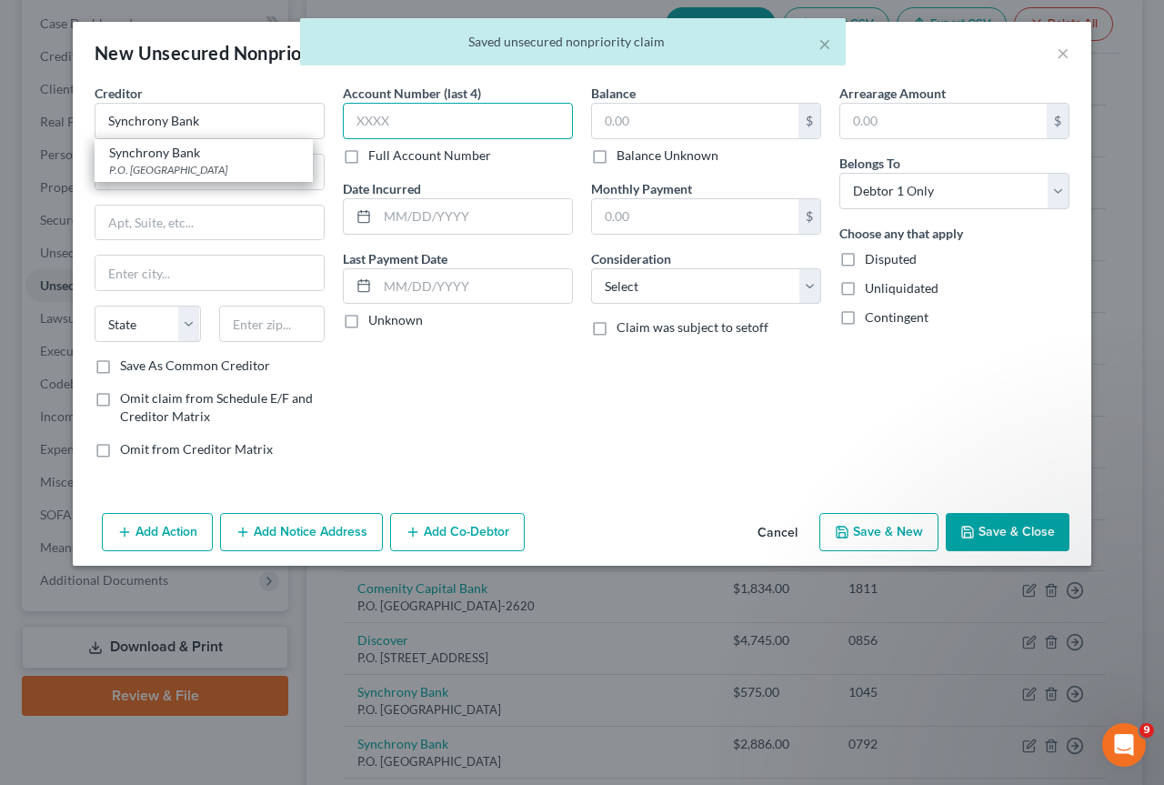
click at [356, 113] on input "text" at bounding box center [458, 121] width 230 height 36
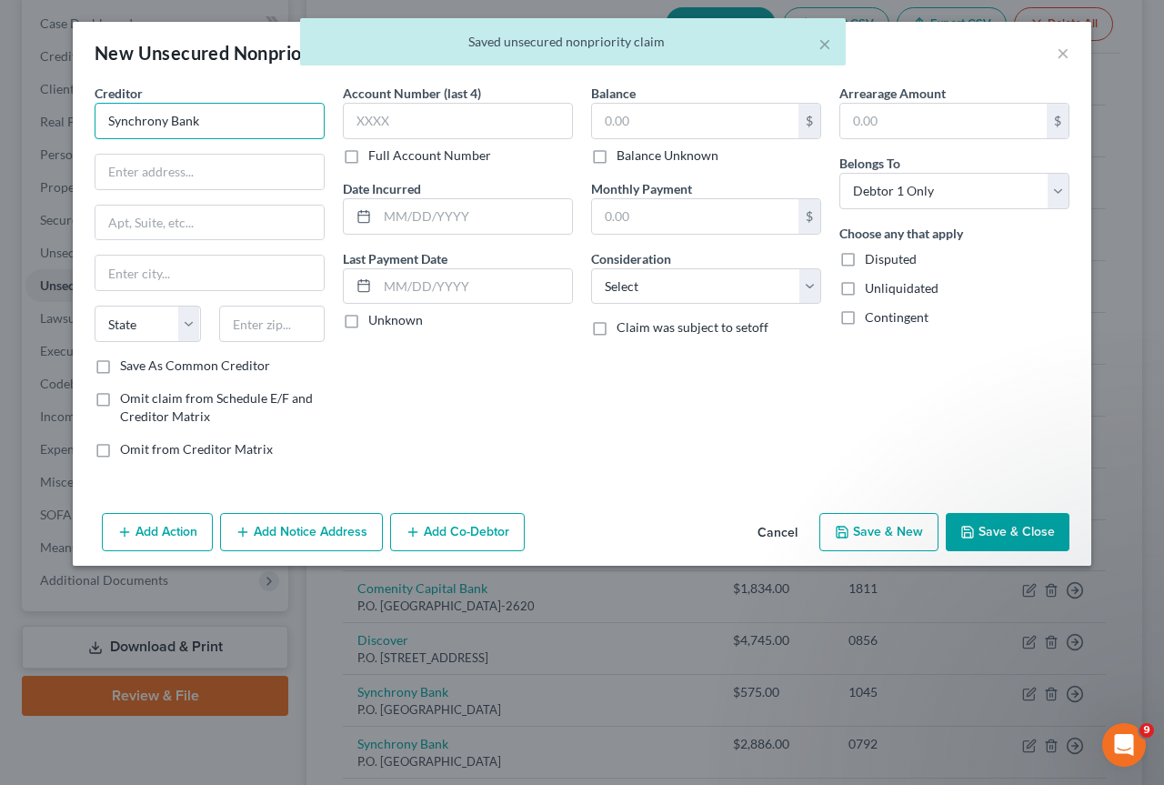
click at [225, 110] on input "Synchrony Bank" at bounding box center [210, 121] width 230 height 36
click at [227, 110] on input "Synchrony Bank" at bounding box center [210, 121] width 230 height 36
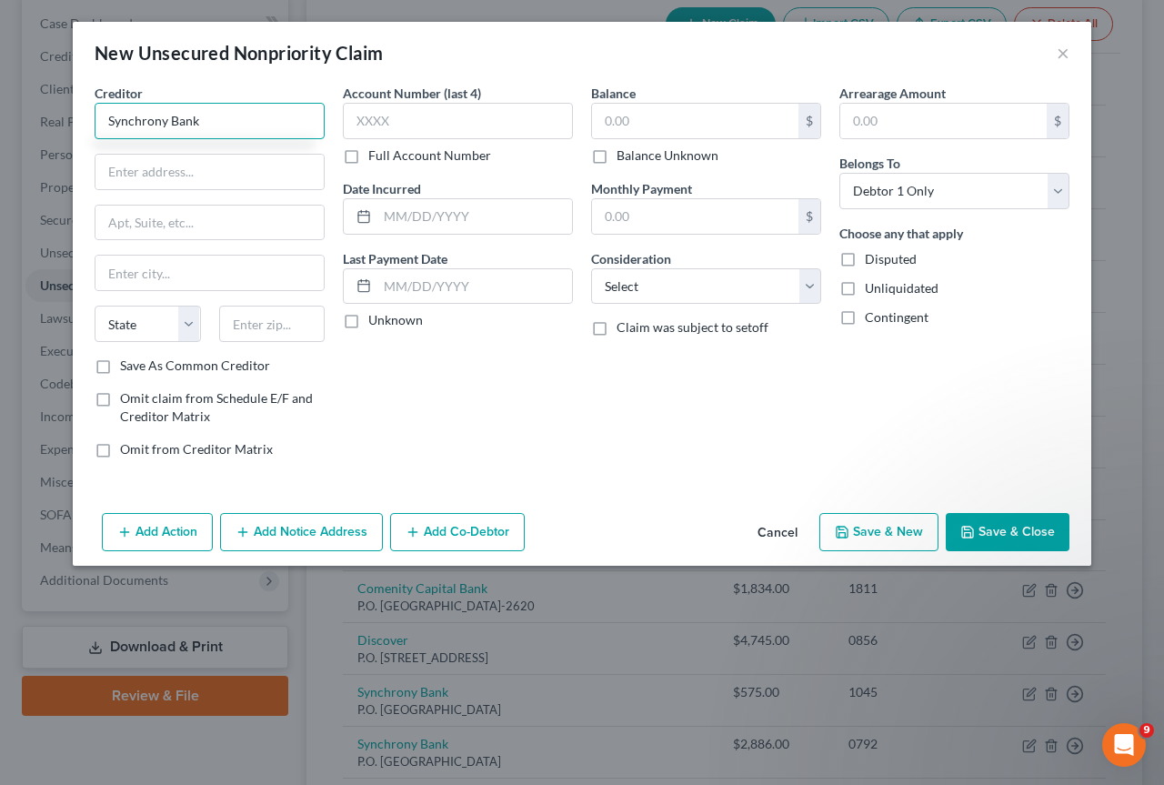
click at [235, 116] on input "Synchrony Bank" at bounding box center [210, 121] width 230 height 36
click at [406, 122] on input "text" at bounding box center [458, 121] width 230 height 36
type input "Synchrony Bank"
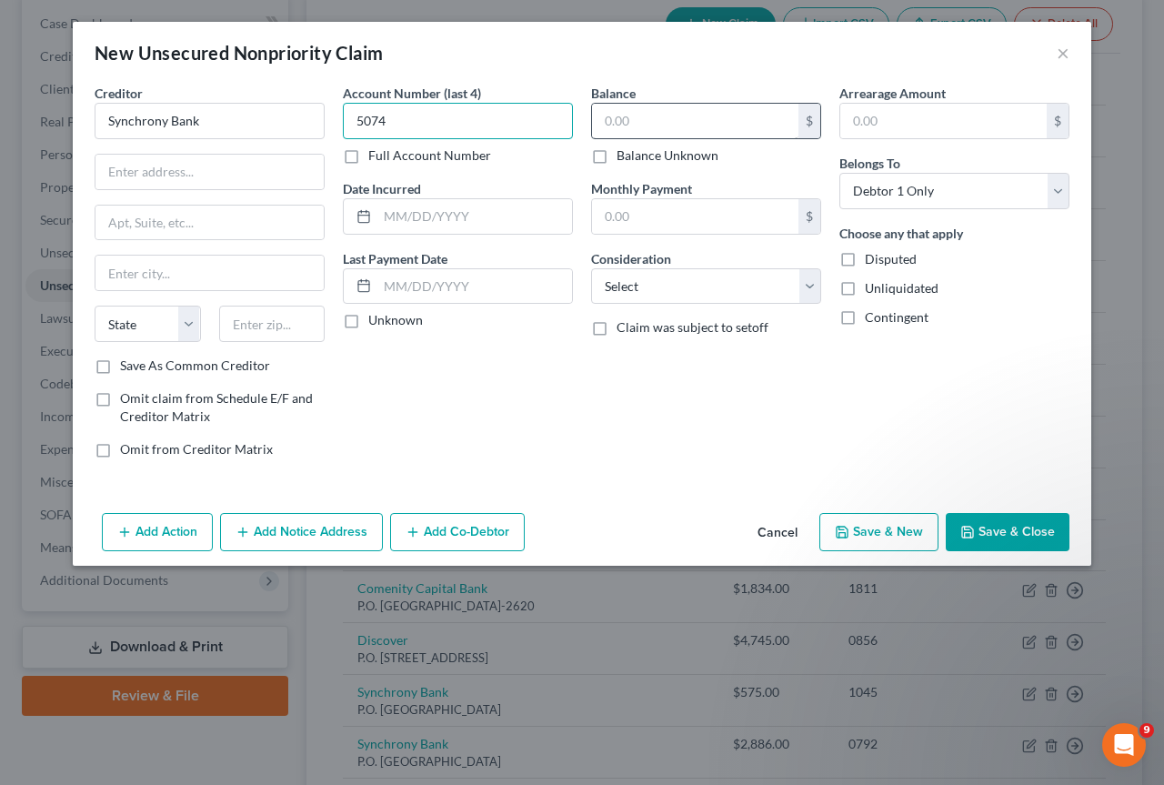
type input "5074"
click at [653, 112] on input "text" at bounding box center [695, 121] width 206 height 35
type input "2,278"
drag, startPoint x: 991, startPoint y: 535, endPoint x: 986, endPoint y: 526, distance: 9.8
click at [990, 534] on button "Save & Close" at bounding box center [1008, 532] width 124 height 38
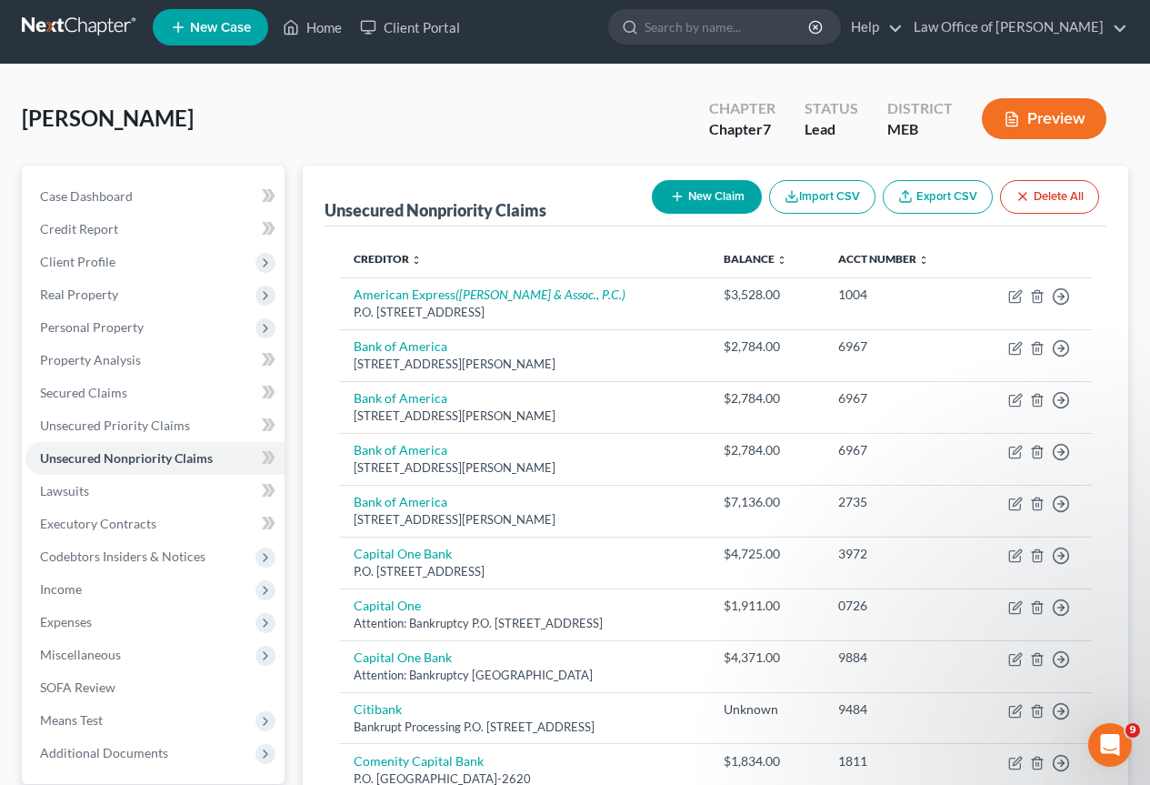
scroll to position [0, 0]
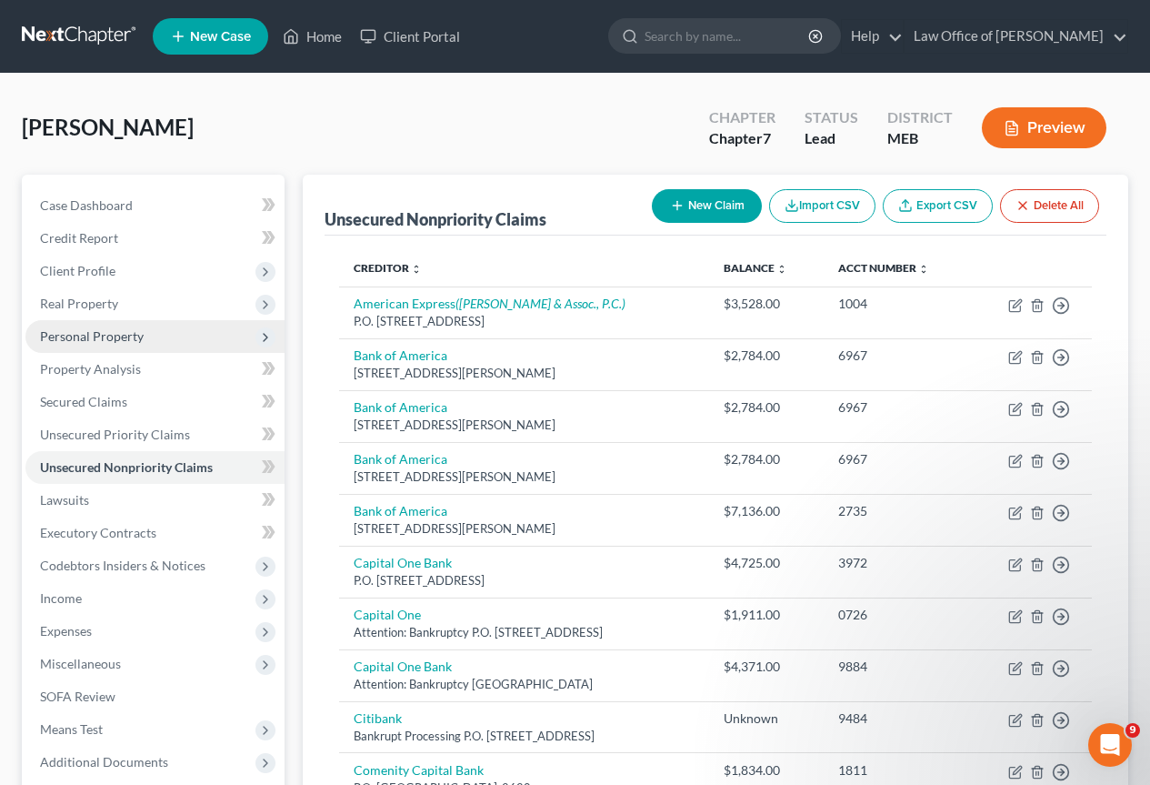
click at [67, 338] on span "Personal Property" at bounding box center [92, 335] width 104 height 15
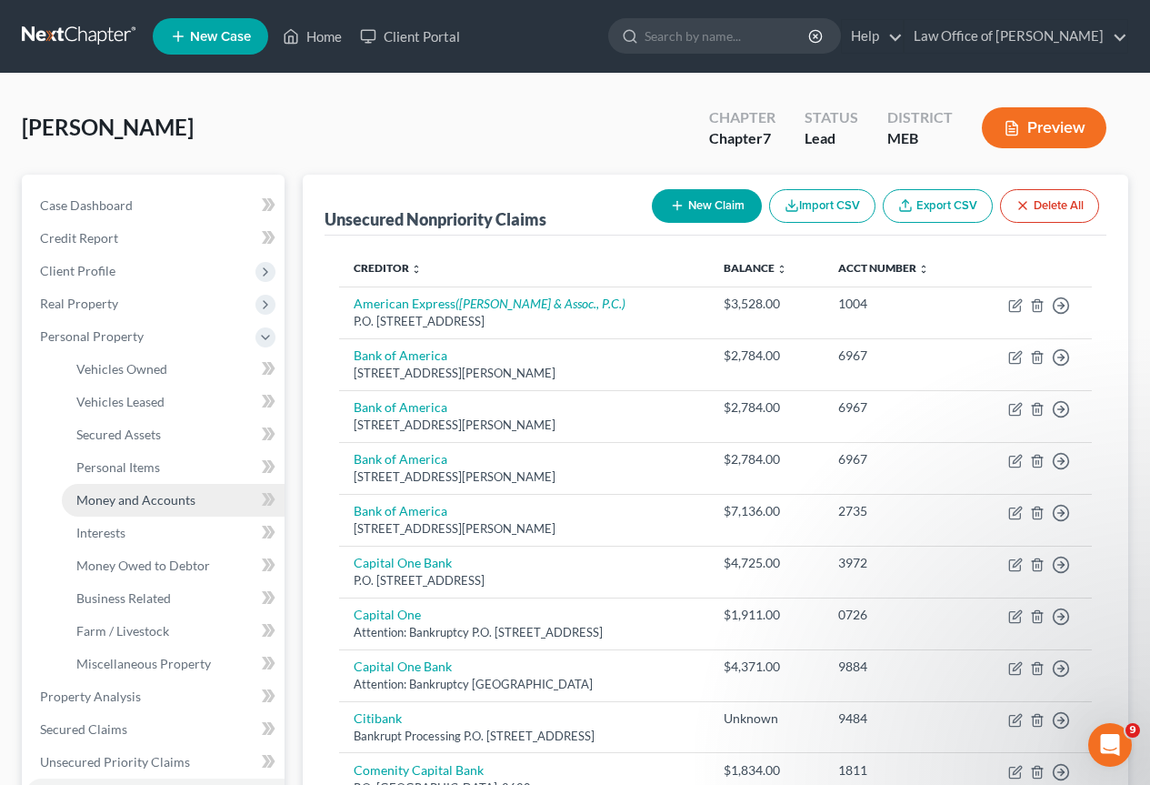
click at [125, 494] on span "Money and Accounts" at bounding box center [135, 499] width 119 height 15
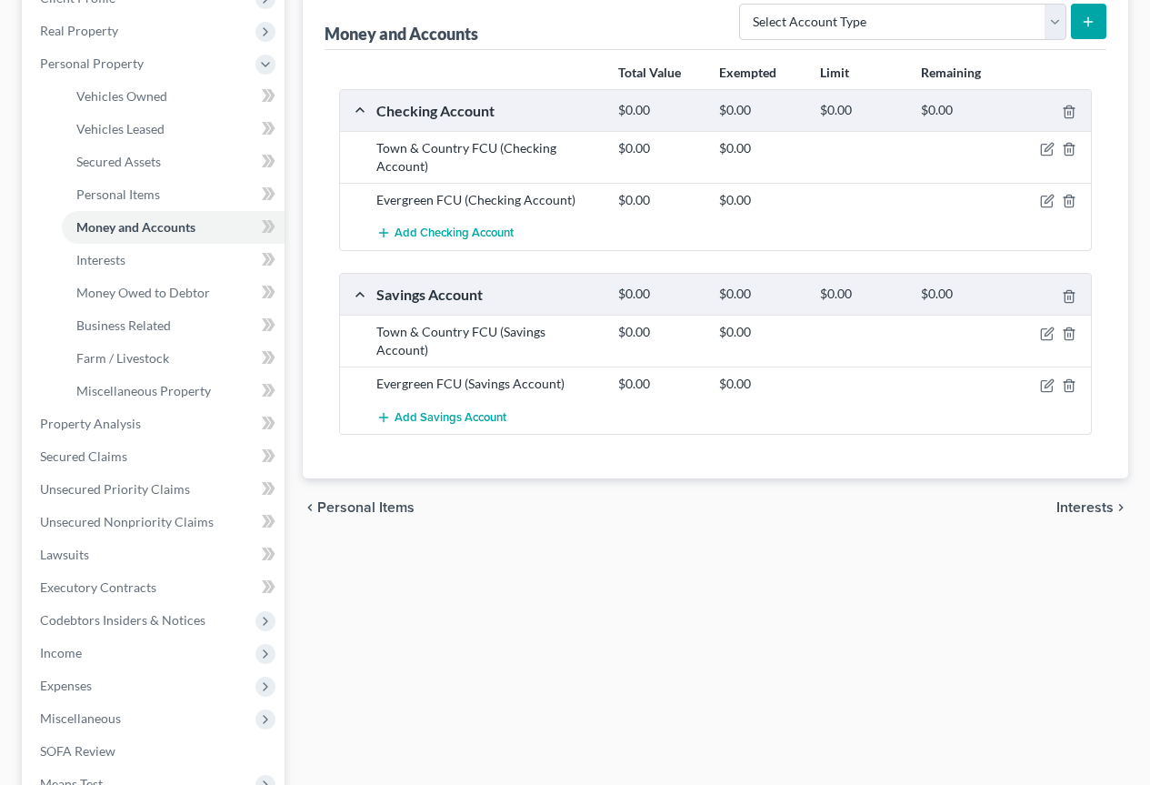
scroll to position [509, 0]
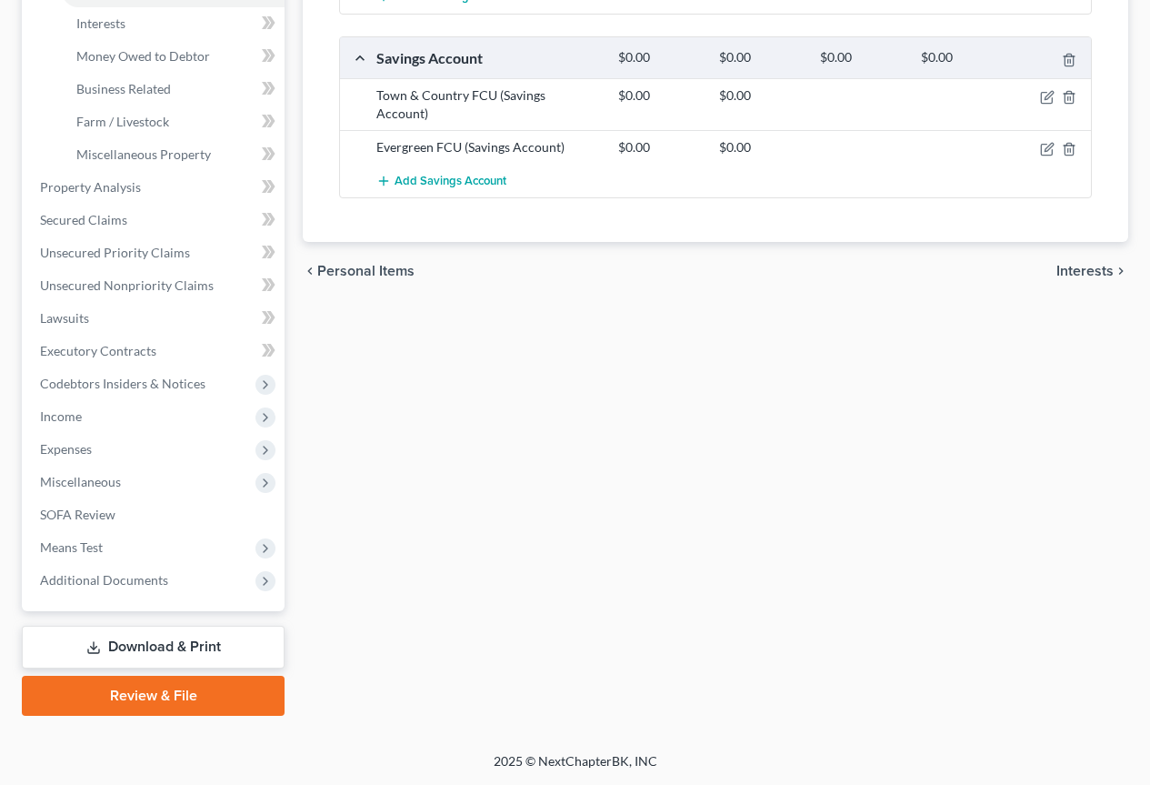
click at [146, 646] on link "Download & Print" at bounding box center [153, 647] width 263 height 43
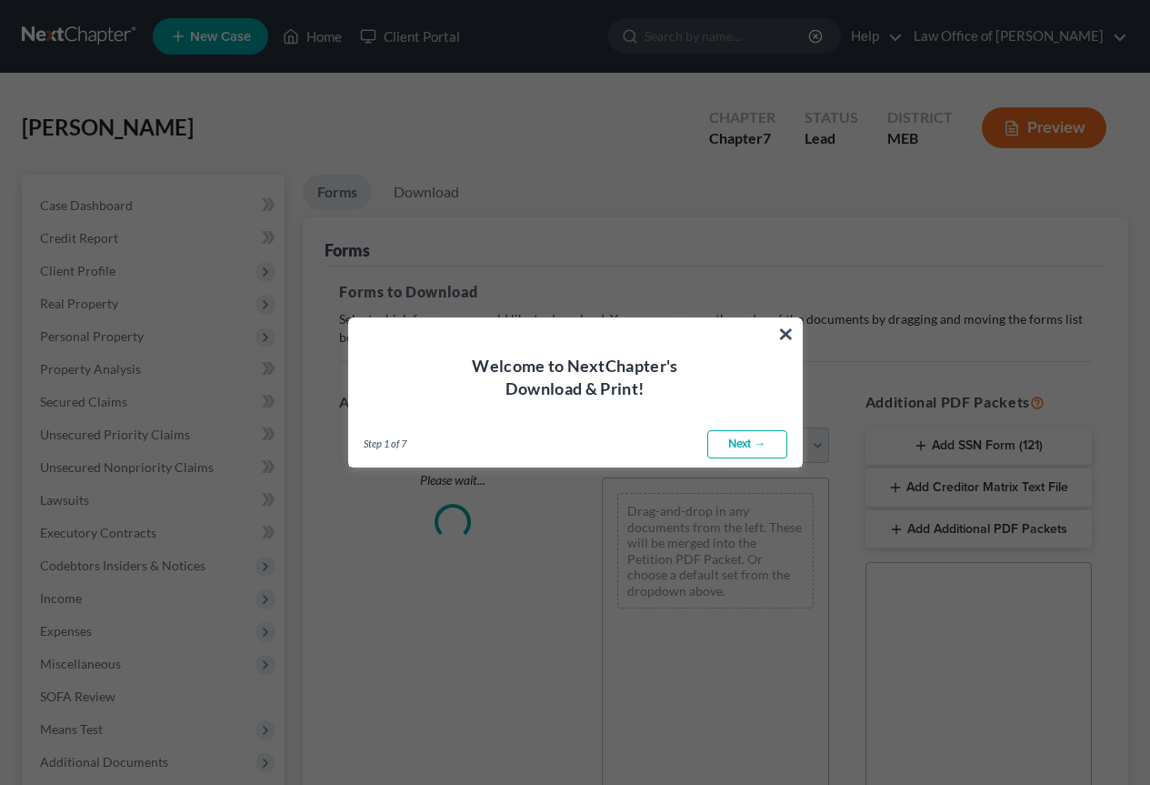
click at [747, 440] on link "Next →" at bounding box center [747, 444] width 80 height 29
select select "0"
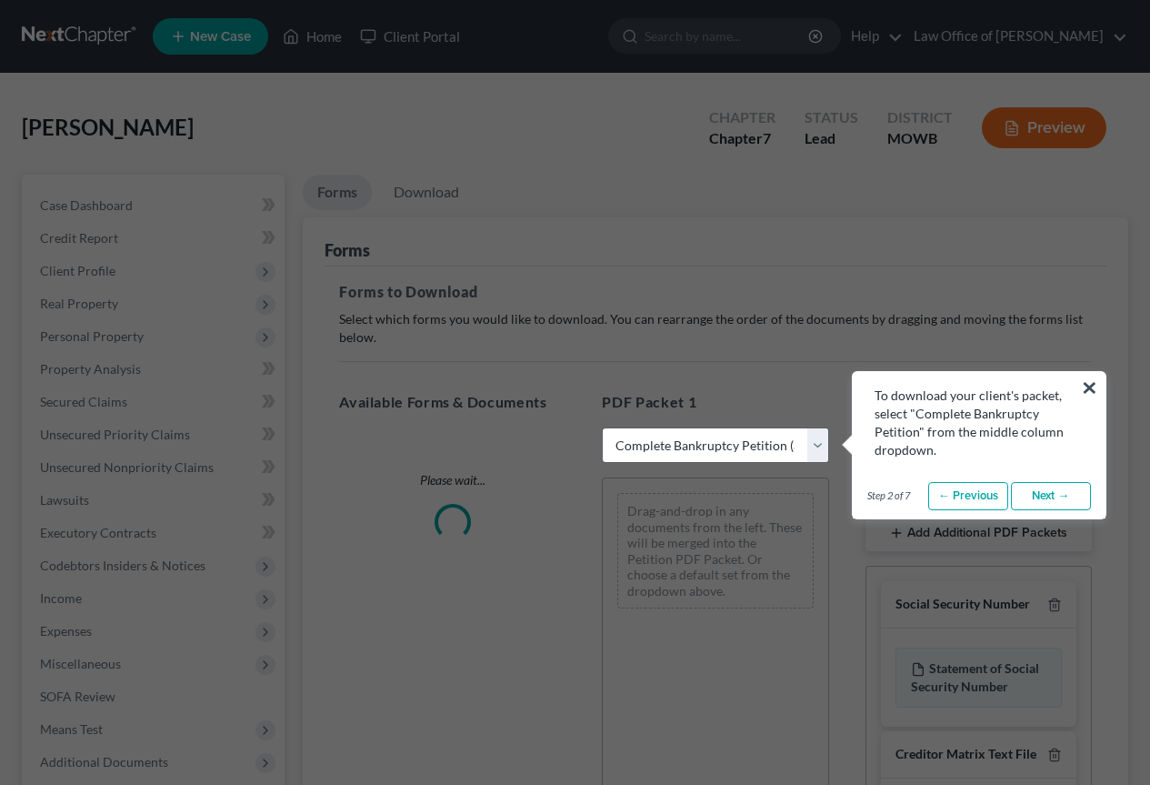
click at [1045, 498] on link "Next →" at bounding box center [1051, 496] width 80 height 29
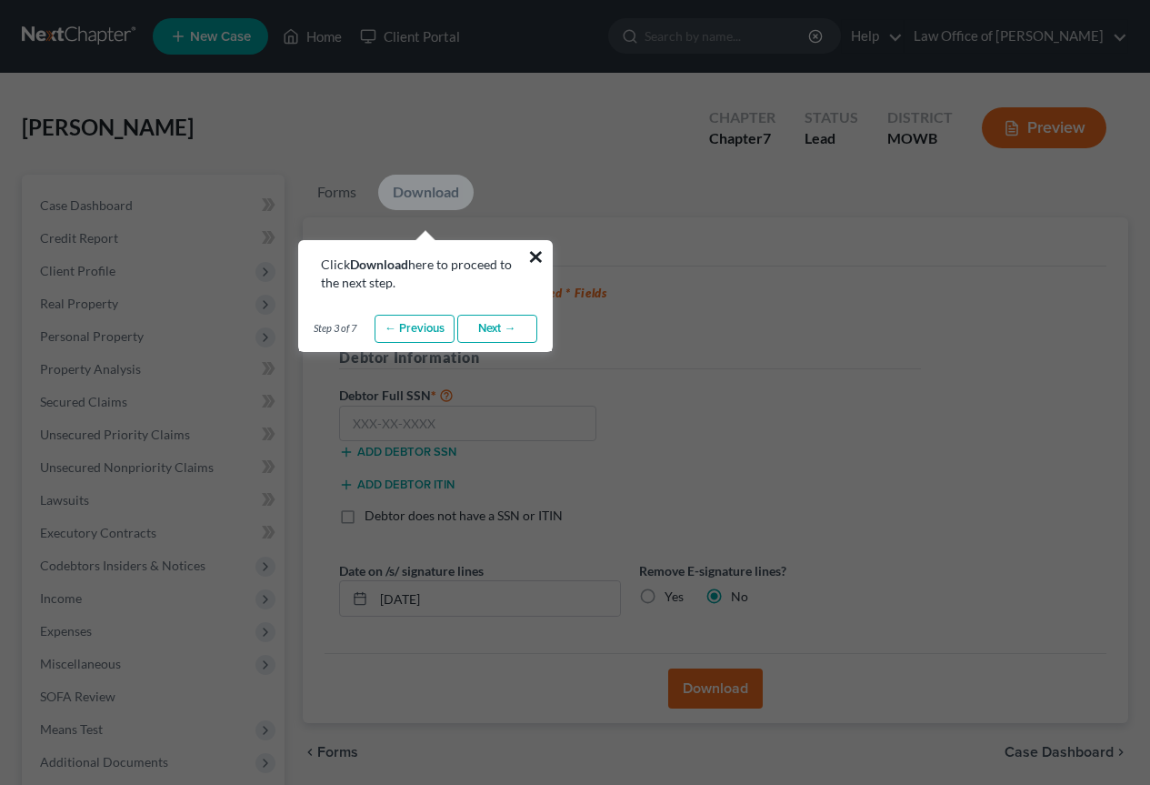
click at [539, 249] on button "×" at bounding box center [535, 256] width 17 height 29
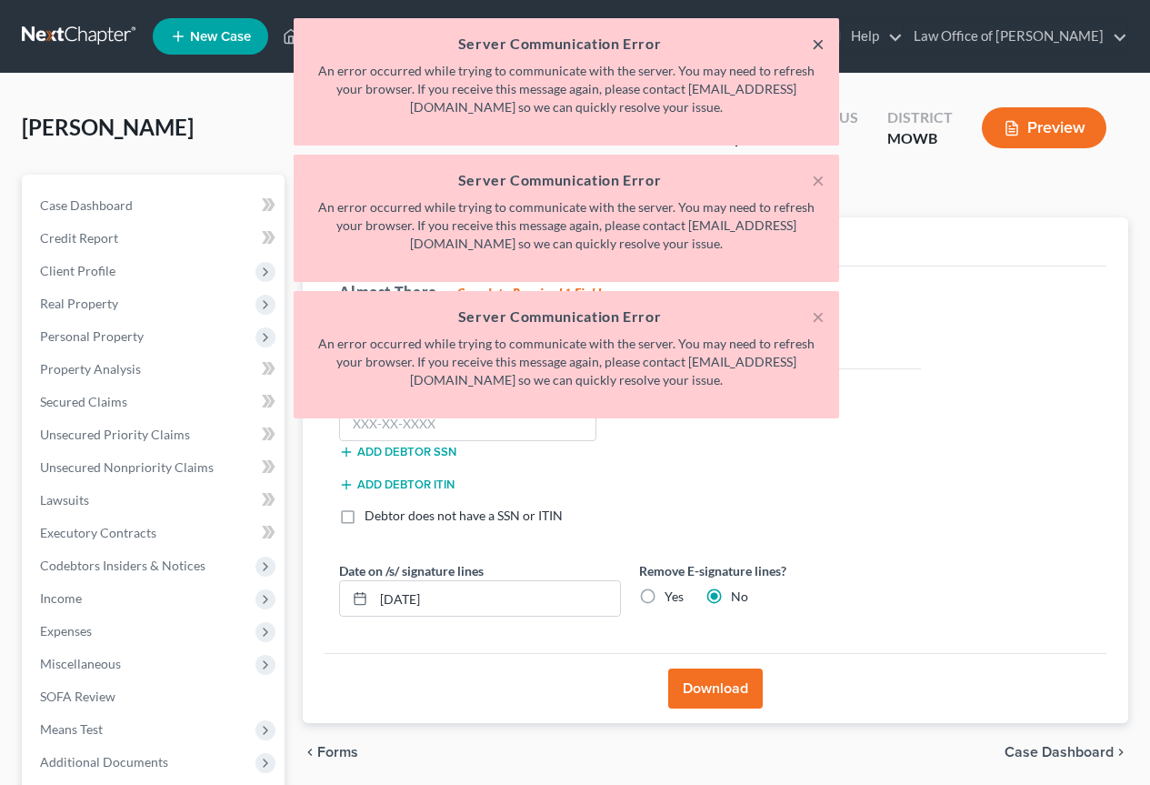
click at [820, 36] on button "×" at bounding box center [818, 44] width 13 height 22
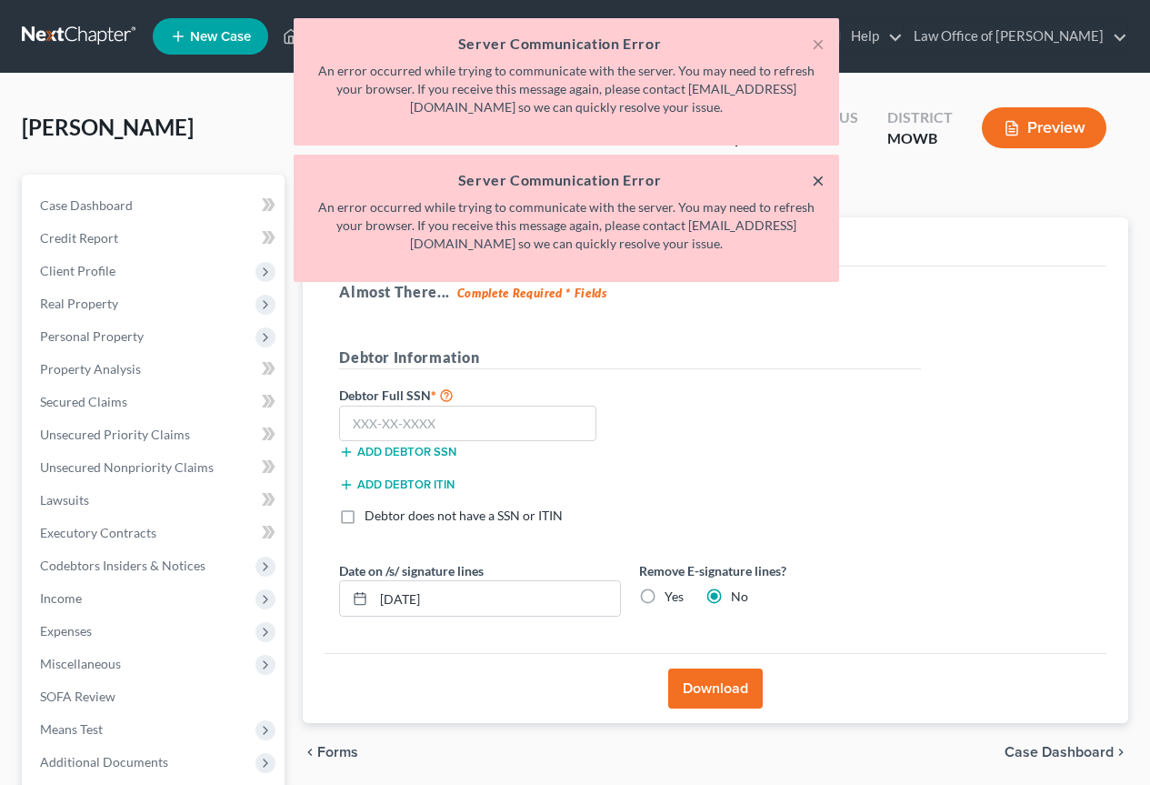
click at [814, 176] on button "×" at bounding box center [818, 180] width 13 height 22
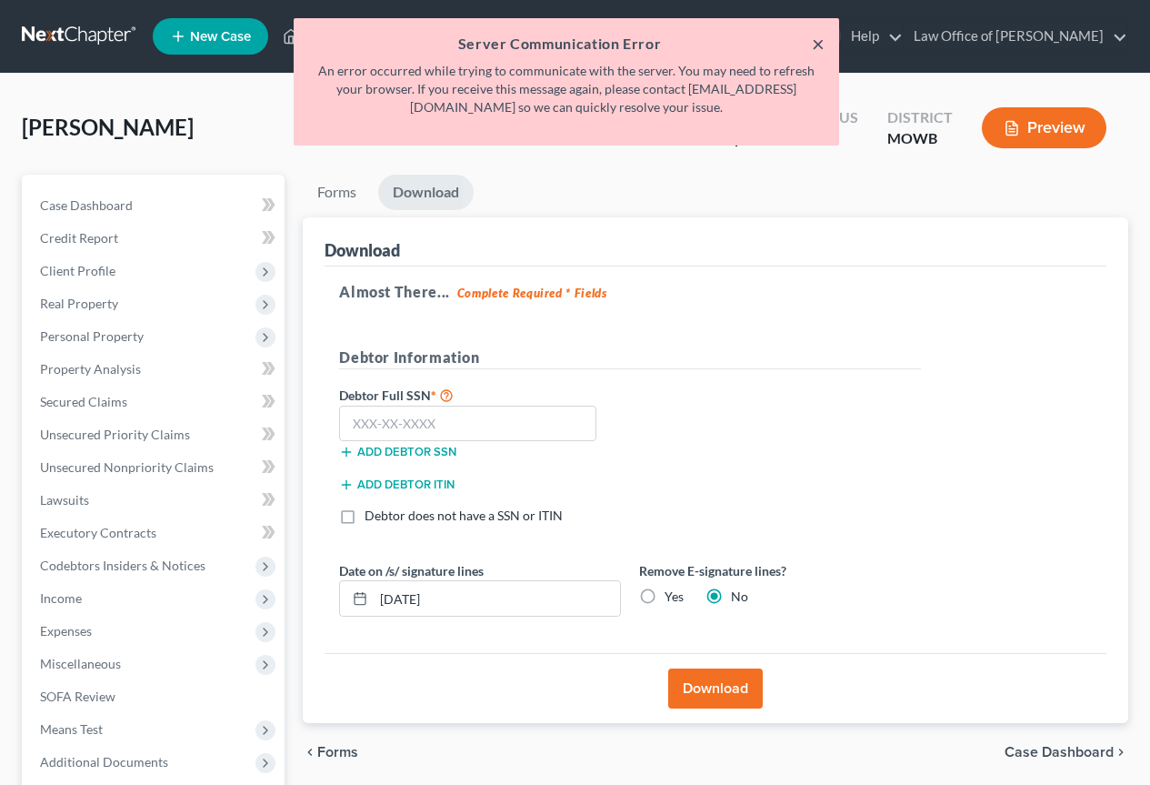
click at [821, 40] on button "×" at bounding box center [818, 44] width 13 height 22
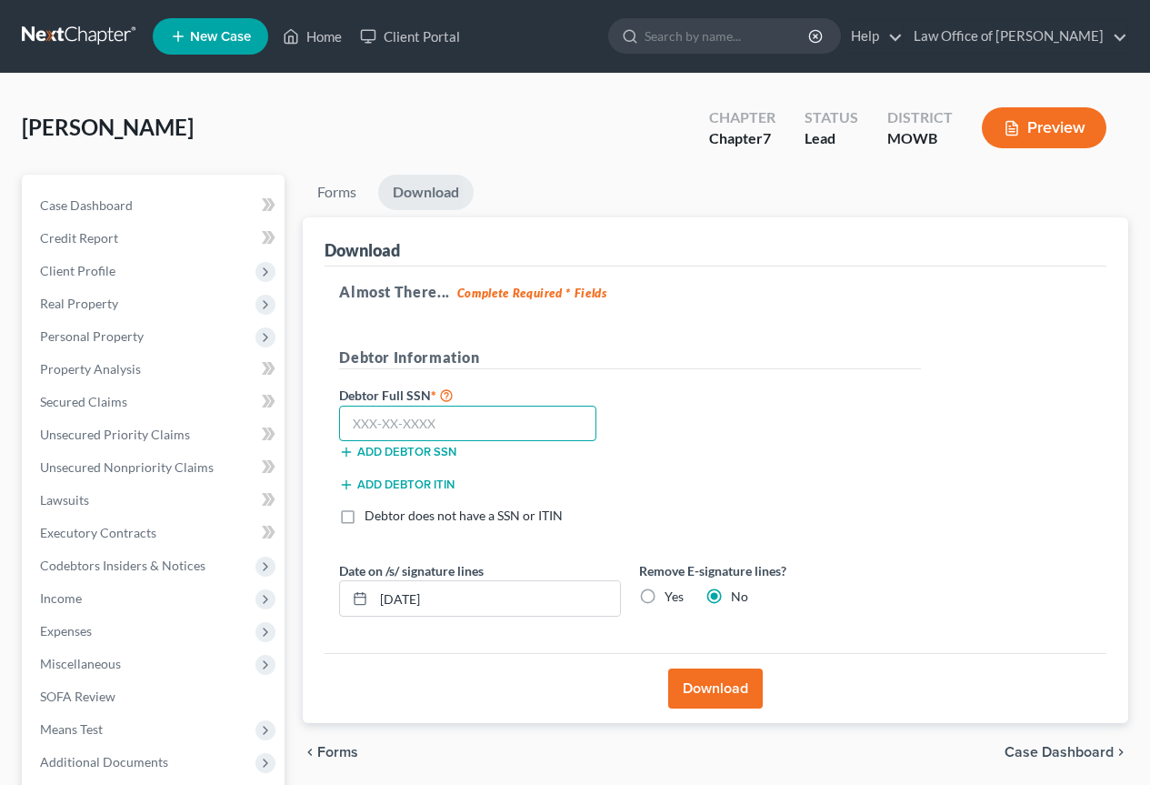
click at [355, 422] on input "text" at bounding box center [467, 424] width 257 height 36
type input "005-70-9229"
click at [665, 599] on label "Yes" at bounding box center [674, 596] width 19 height 18
click at [672, 599] on input "Yes" at bounding box center [678, 593] width 12 height 12
radio input "true"
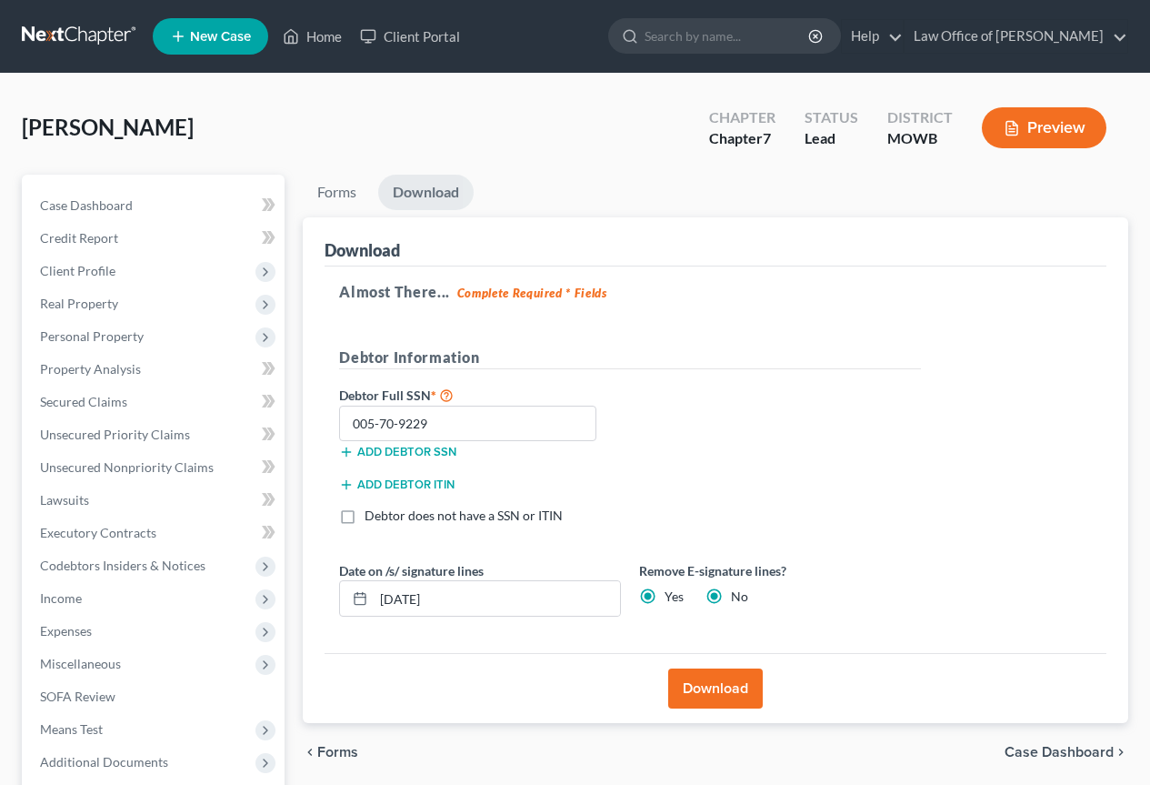
radio input "false"
click at [723, 687] on button "Download" at bounding box center [715, 688] width 95 height 40
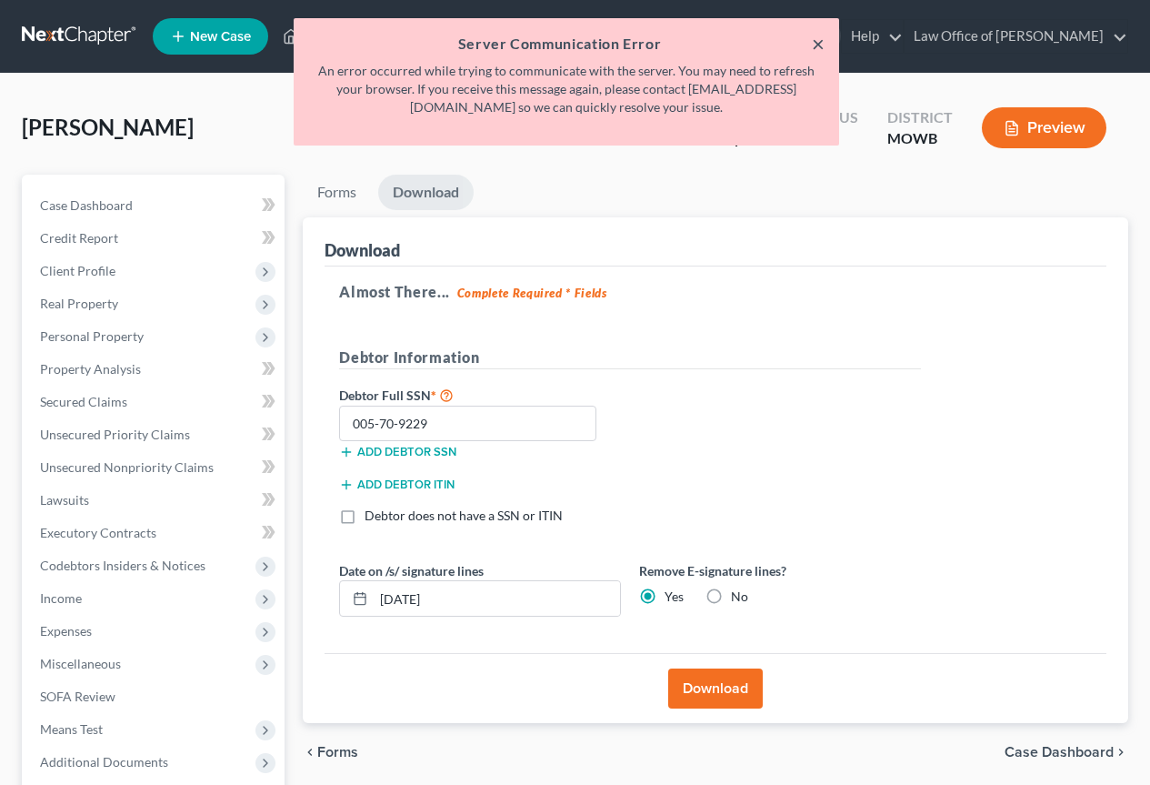
click at [820, 41] on button "×" at bounding box center [818, 44] width 13 height 22
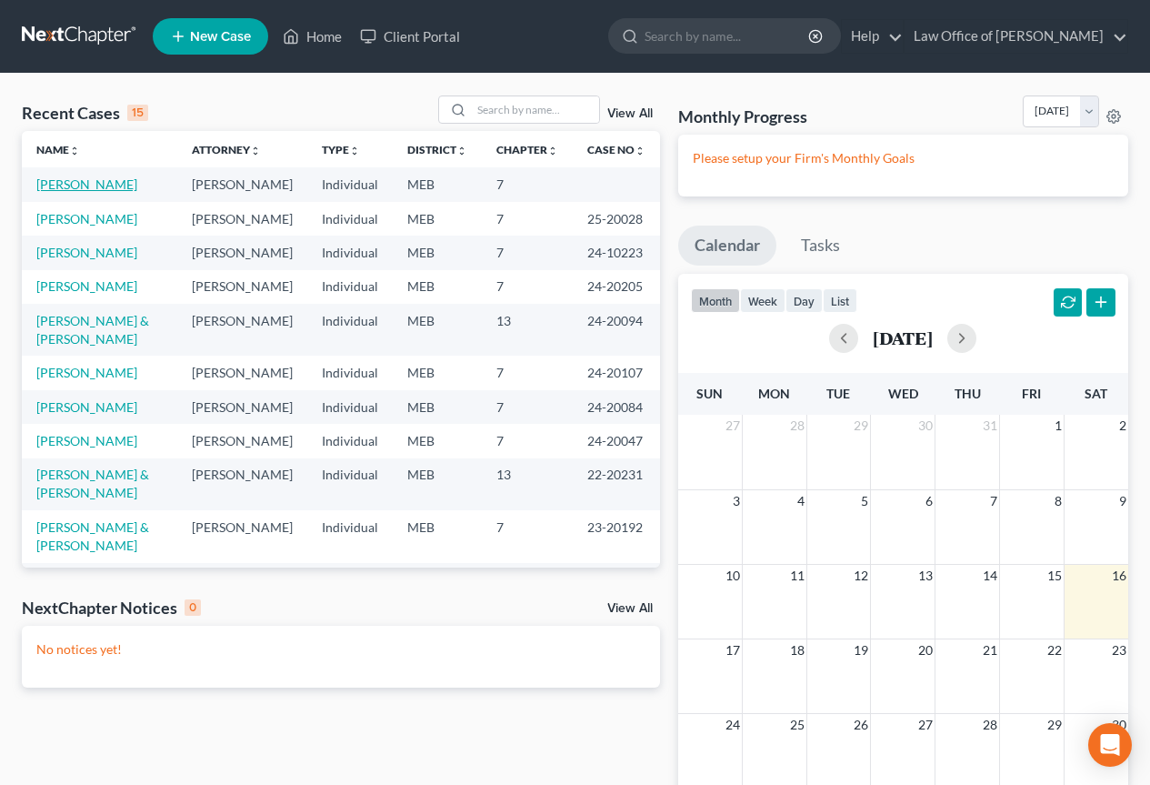
click at [59, 182] on link "[PERSON_NAME]" at bounding box center [86, 183] width 101 height 15
click at [63, 187] on link "[PERSON_NAME]" at bounding box center [86, 183] width 101 height 15
